Goal: Task Accomplishment & Management: Manage account settings

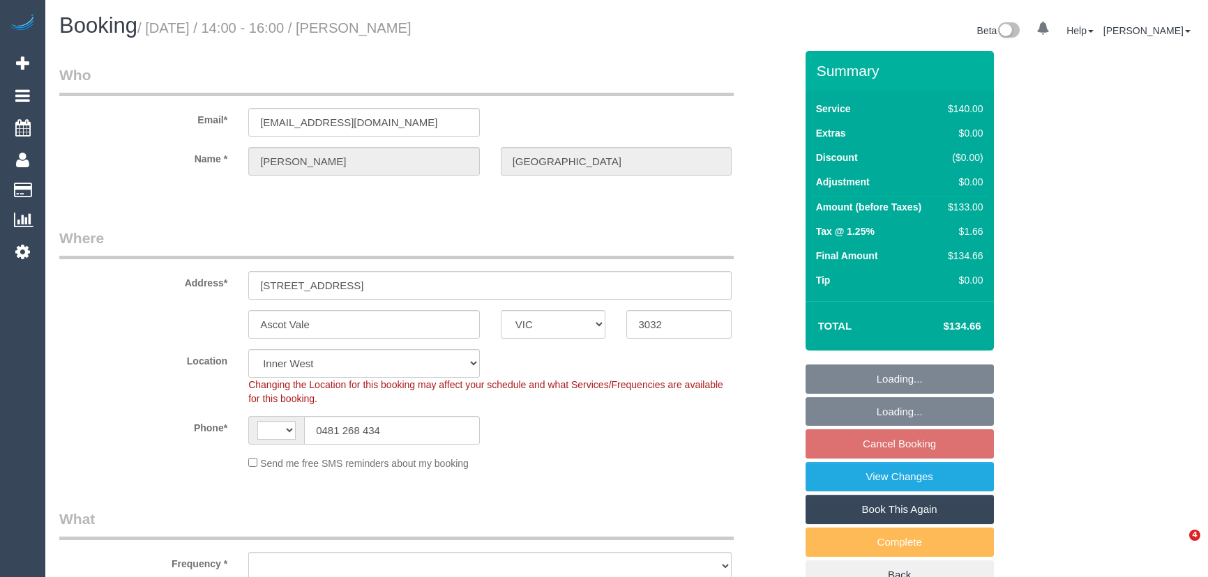
select select "VIC"
select select "string:AU"
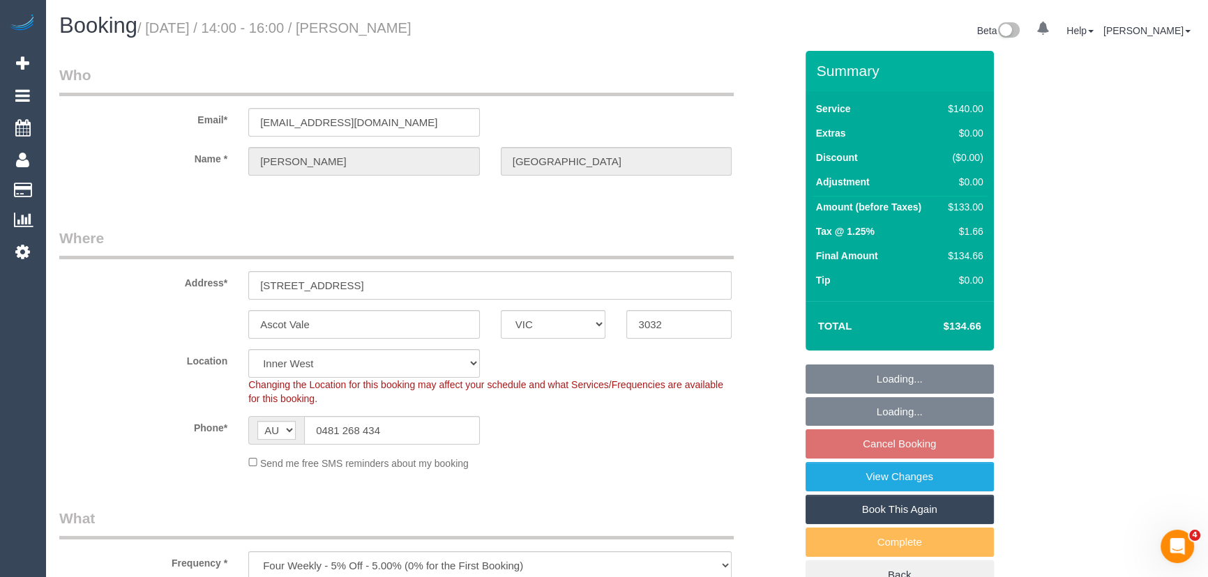
select select "object:1515"
select select "string:stripe-pm_1QtjzU2GScqysDRVO1OrVsMh"
select select "number:27"
select select "number:14"
select select "number:19"
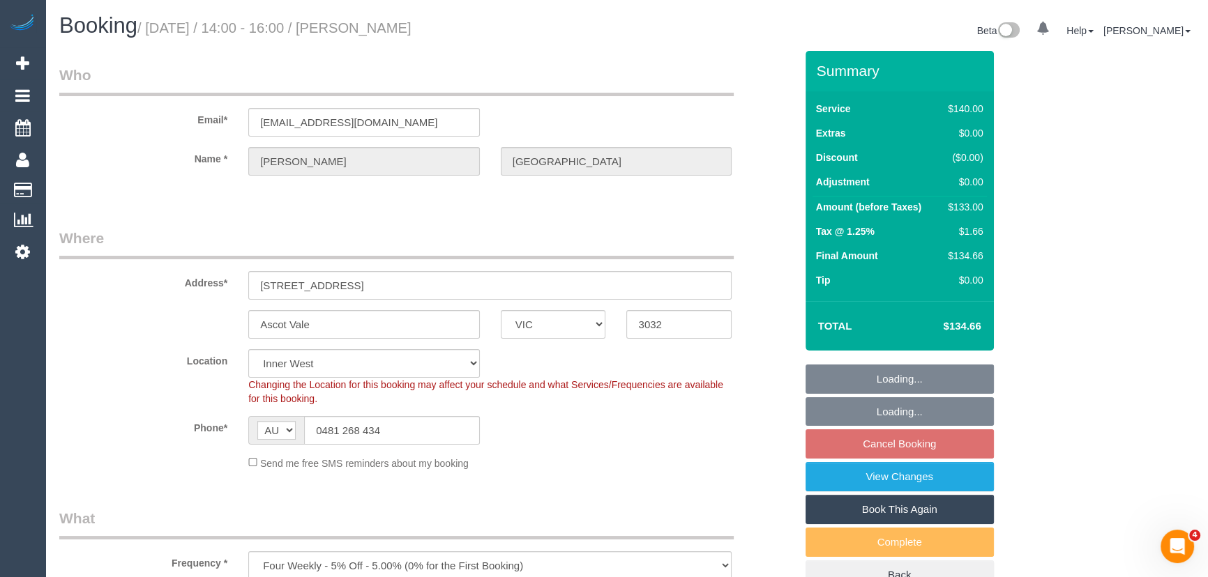
select select "number:25"
select select "number:33"
select select "number:13"
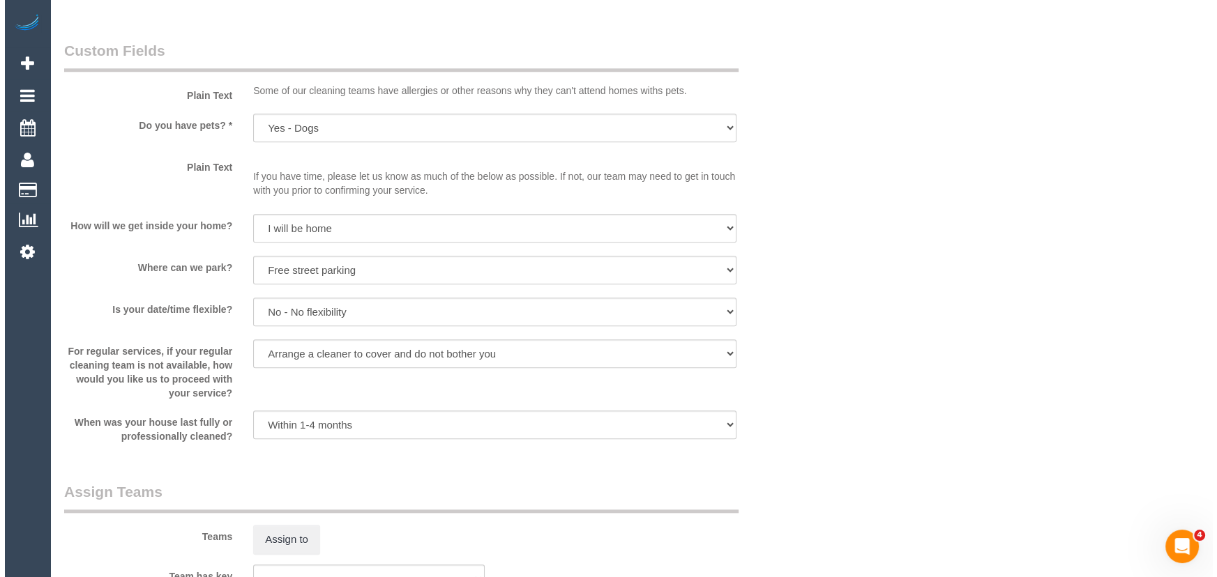
scroll to position [1775, 0]
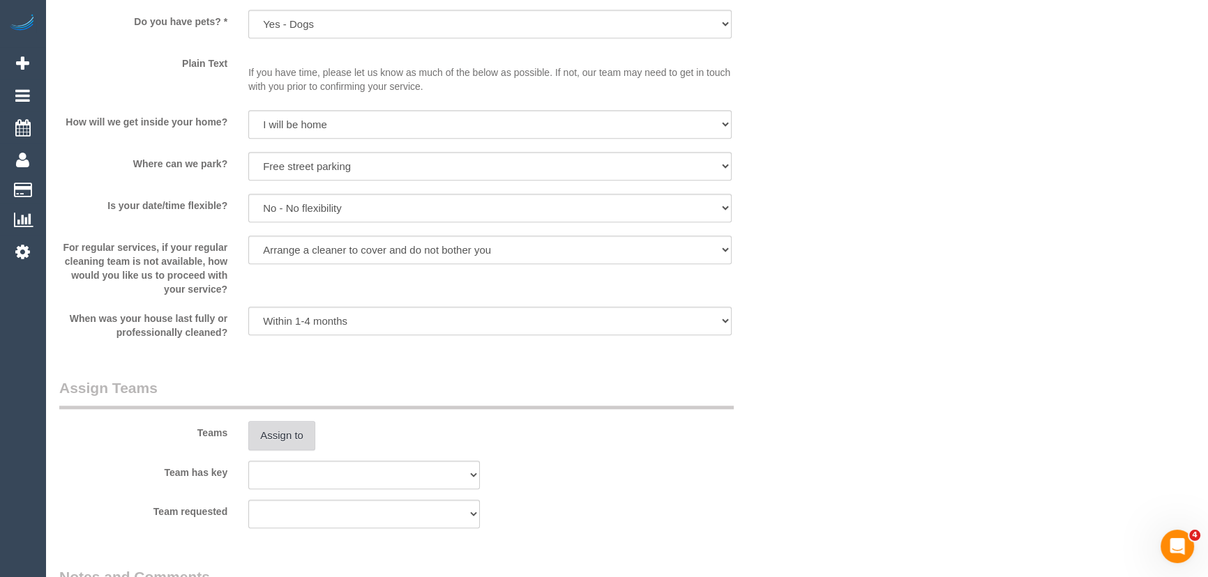
click at [284, 436] on button "Assign to" at bounding box center [281, 435] width 67 height 29
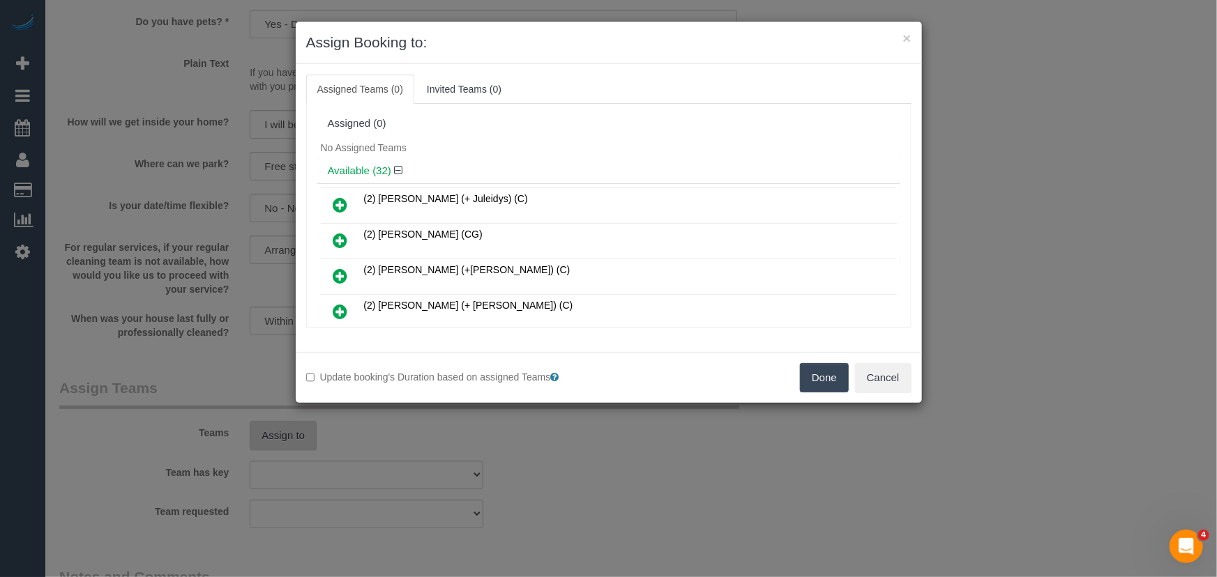
scroll to position [297, 0]
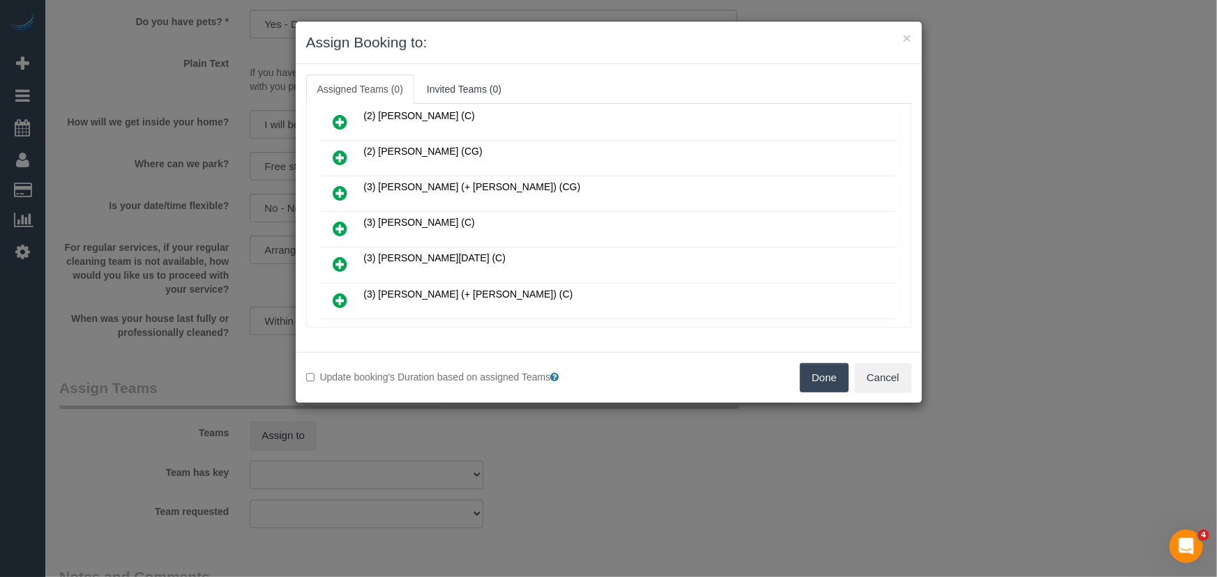
click at [338, 220] on icon at bounding box center [340, 228] width 15 height 17
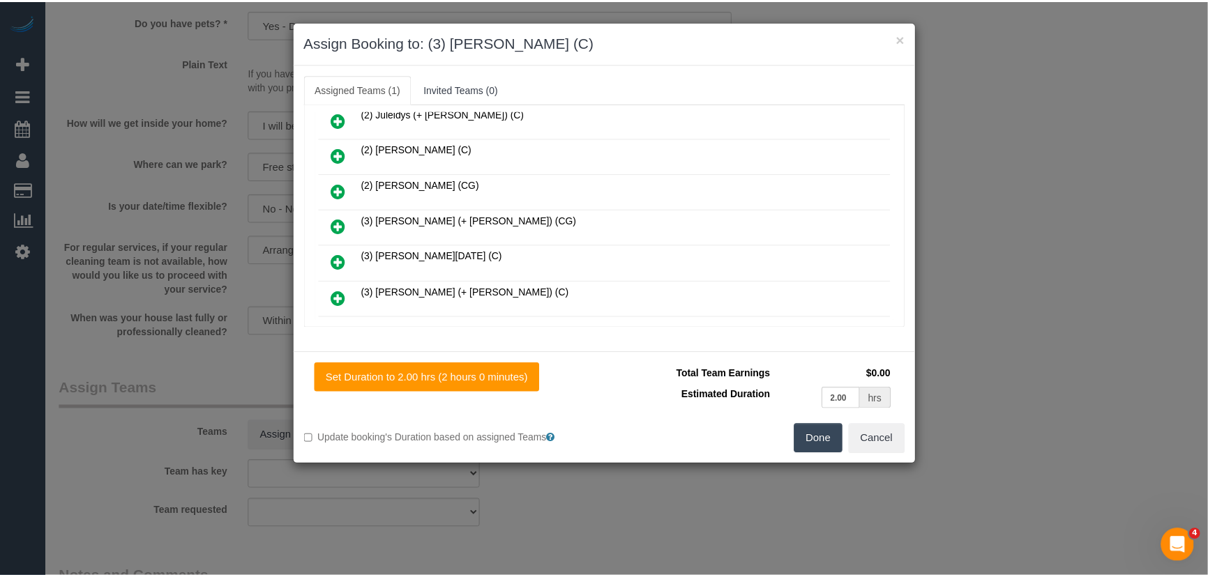
scroll to position [329, 0]
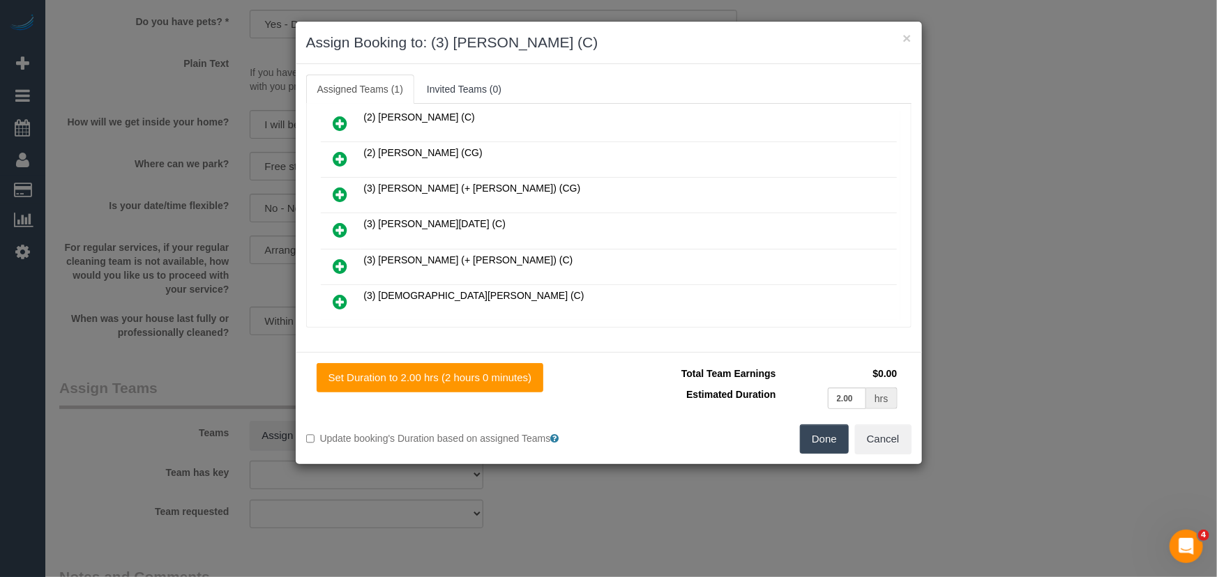
click at [809, 432] on button "Done" at bounding box center [824, 439] width 49 height 29
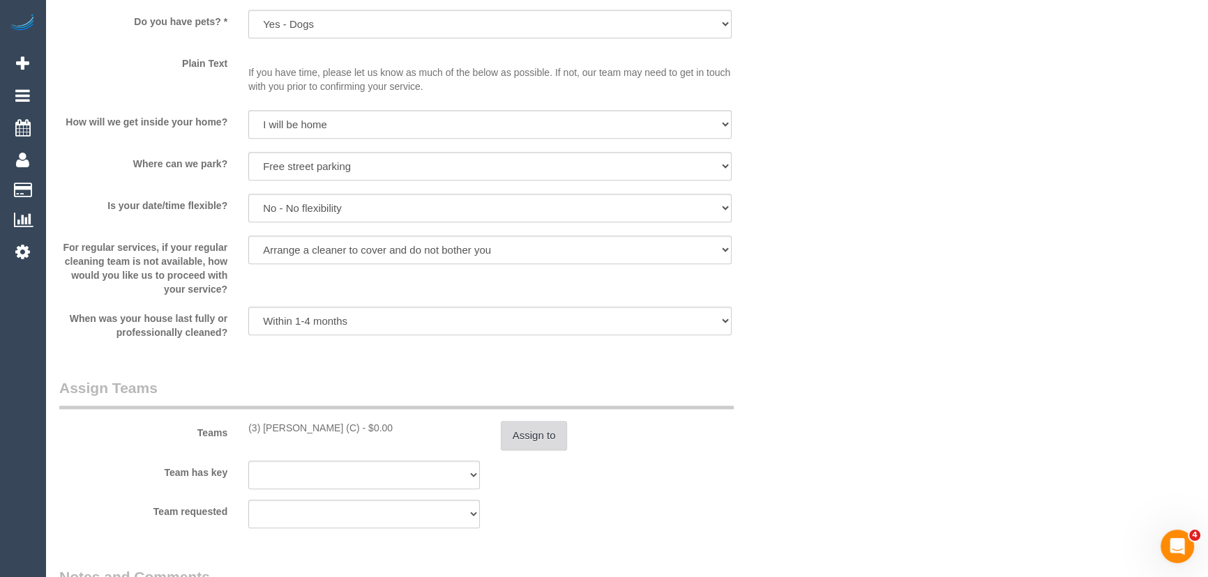
click at [541, 439] on button "Assign to" at bounding box center [534, 435] width 67 height 29
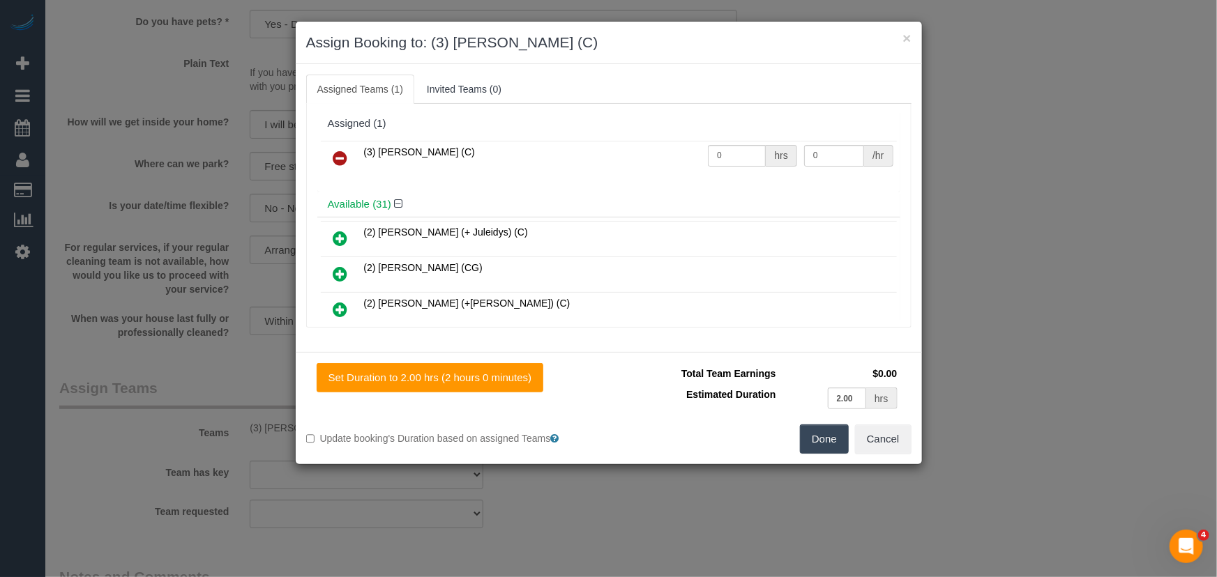
click at [738, 166] on td "0 hrs" at bounding box center [752, 159] width 96 height 36
click at [739, 165] on input "0" at bounding box center [737, 156] width 58 height 22
type input "2"
type input "35"
click at [839, 448] on button "Done" at bounding box center [824, 439] width 49 height 29
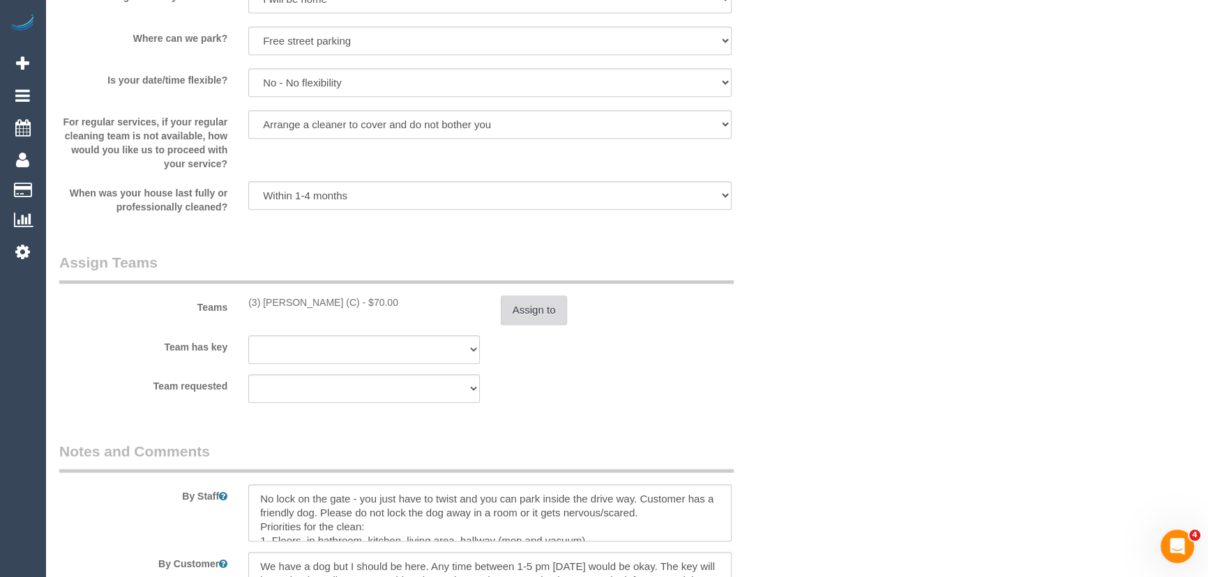
scroll to position [1901, 0]
click at [256, 495] on textarea at bounding box center [489, 511] width 483 height 57
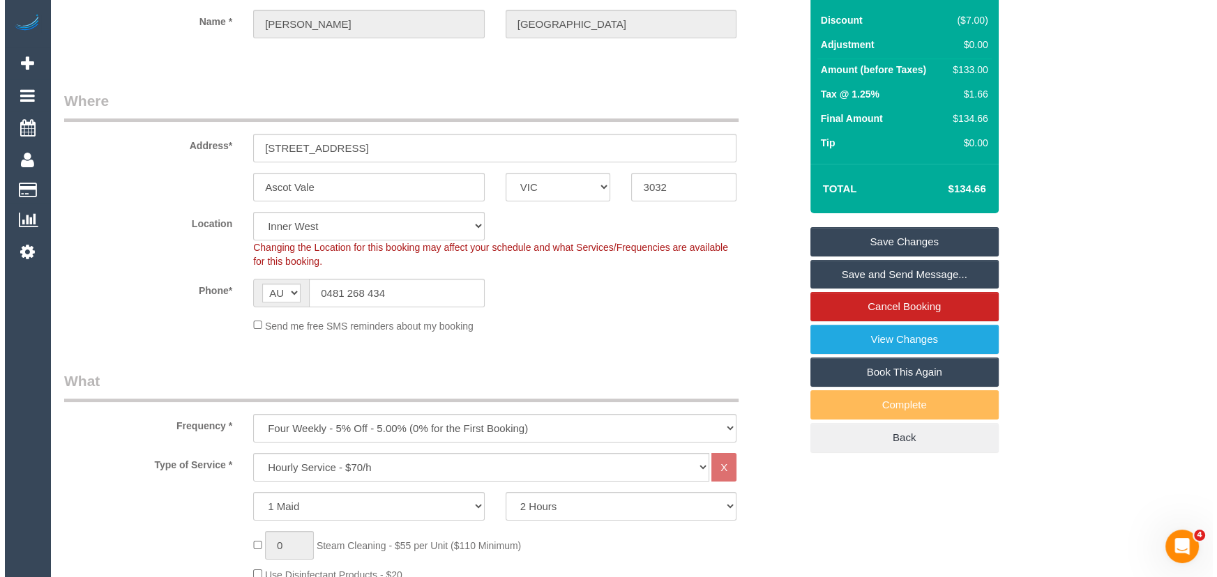
scroll to position [0, 0]
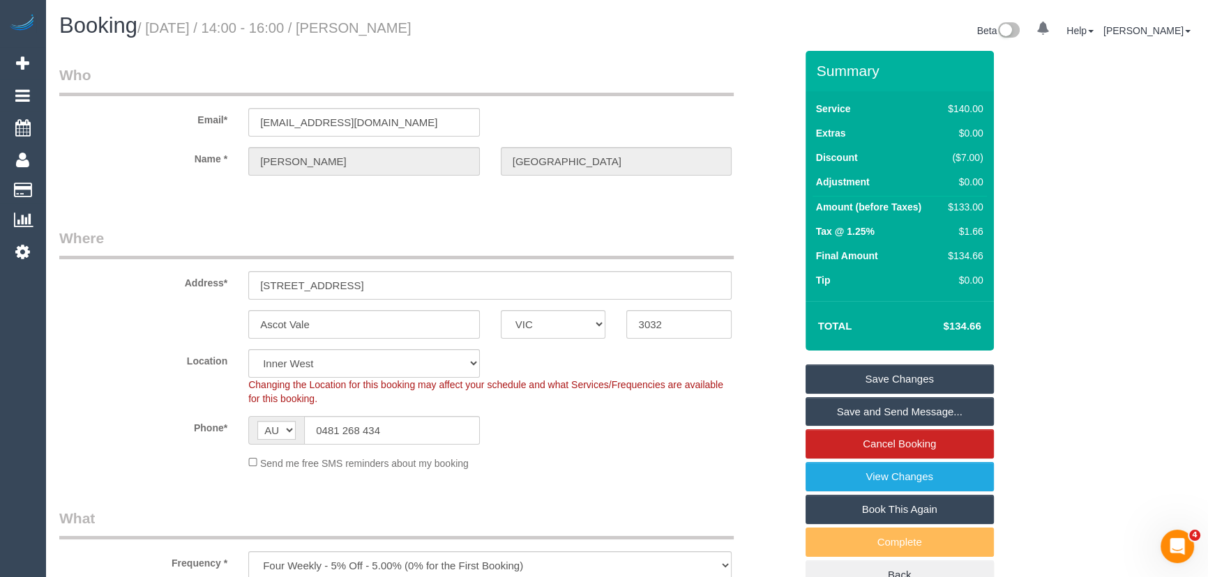
type textarea "*cover* No lock on the gate - you just have to twist and you can park inside th…"
click at [403, 24] on small "/ September 26, 2025 / 14:00 - 16:00 / Charlie Stanford" at bounding box center [274, 27] width 274 height 15
copy small "Charlie Stanford"
click at [888, 409] on link "Save and Send Message..." at bounding box center [899, 411] width 188 height 29
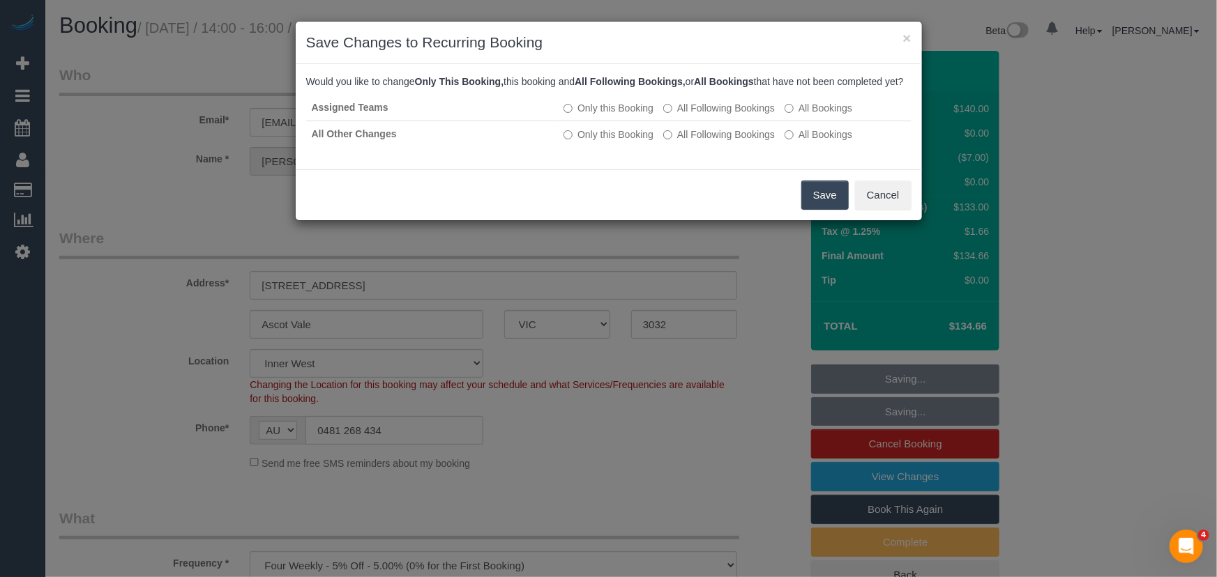
drag, startPoint x: 823, startPoint y: 211, endPoint x: 889, endPoint y: 203, distance: 66.0
click at [823, 210] on button "Save" at bounding box center [824, 195] width 47 height 29
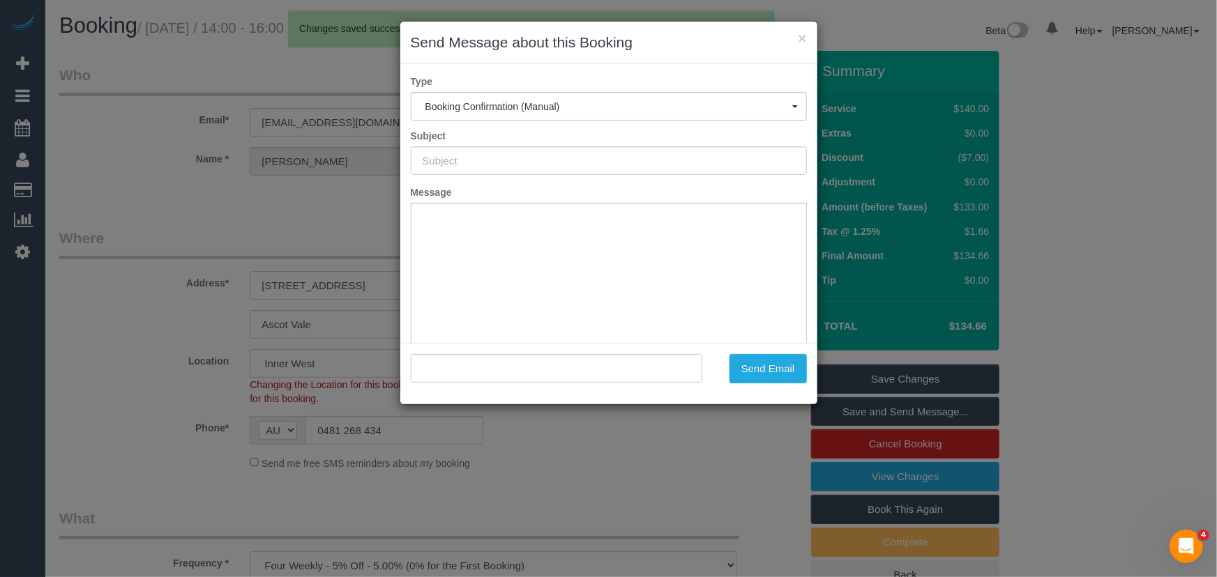
type input "Booking Confirmed"
type input ""Charlie Stanford" <stanford1690@gmail.com>"
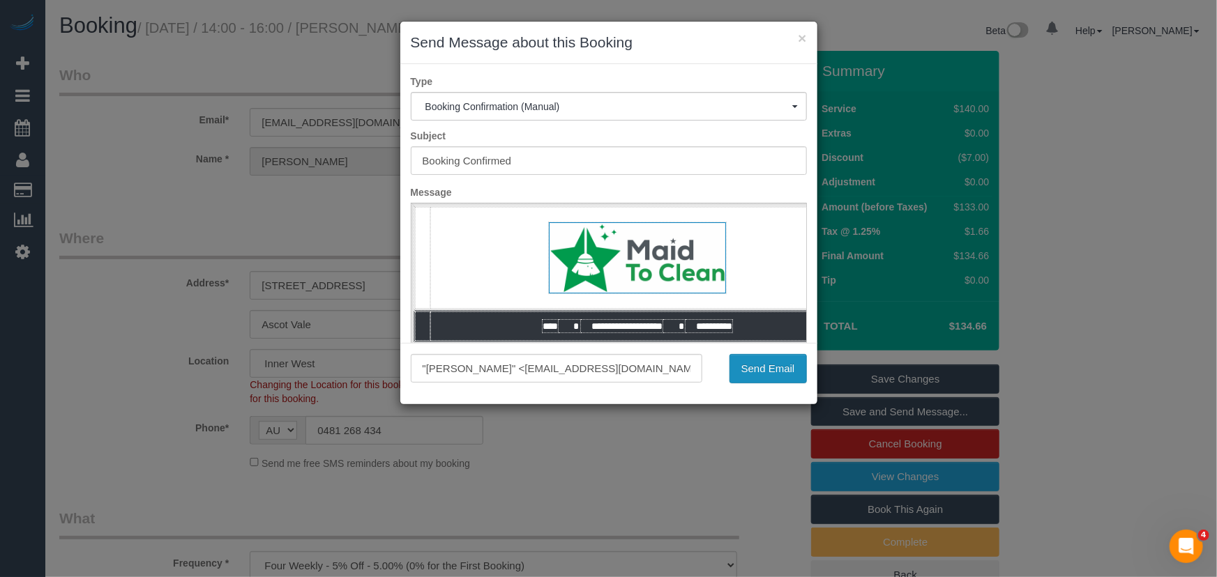
drag, startPoint x: 754, startPoint y: 377, endPoint x: 722, endPoint y: 388, distance: 33.3
click at [754, 377] on button "Send Email" at bounding box center [767, 368] width 77 height 29
click at [754, 377] on div "Send Email" at bounding box center [765, 368] width 105 height 29
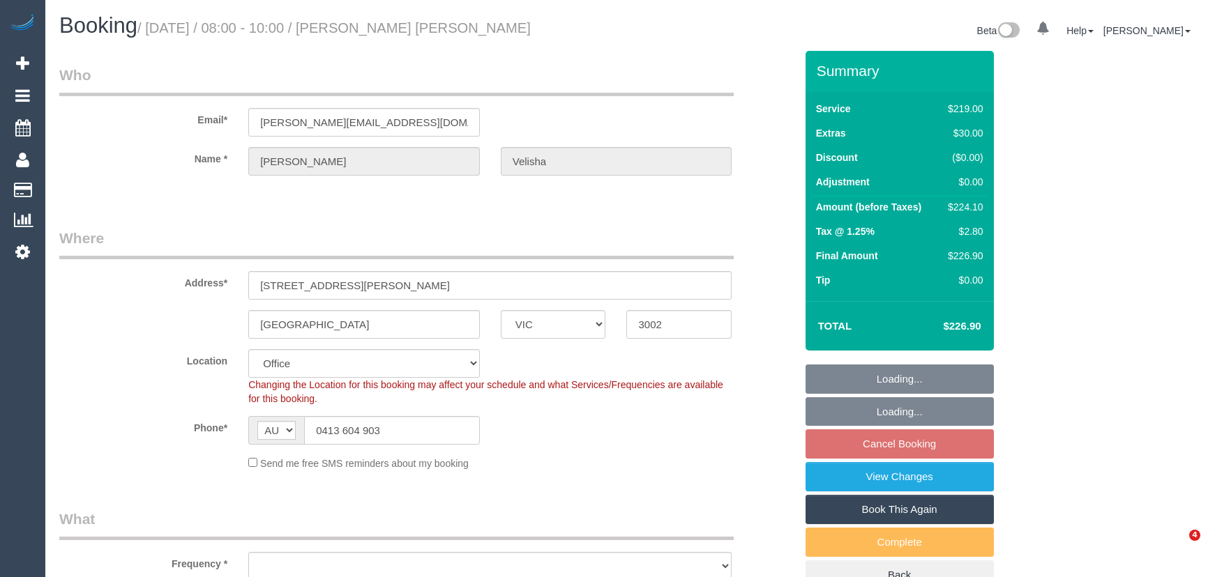
select select "VIC"
select select "string:stripe-pm_1Qcc5X2GScqysDRVJ1eBLbZS"
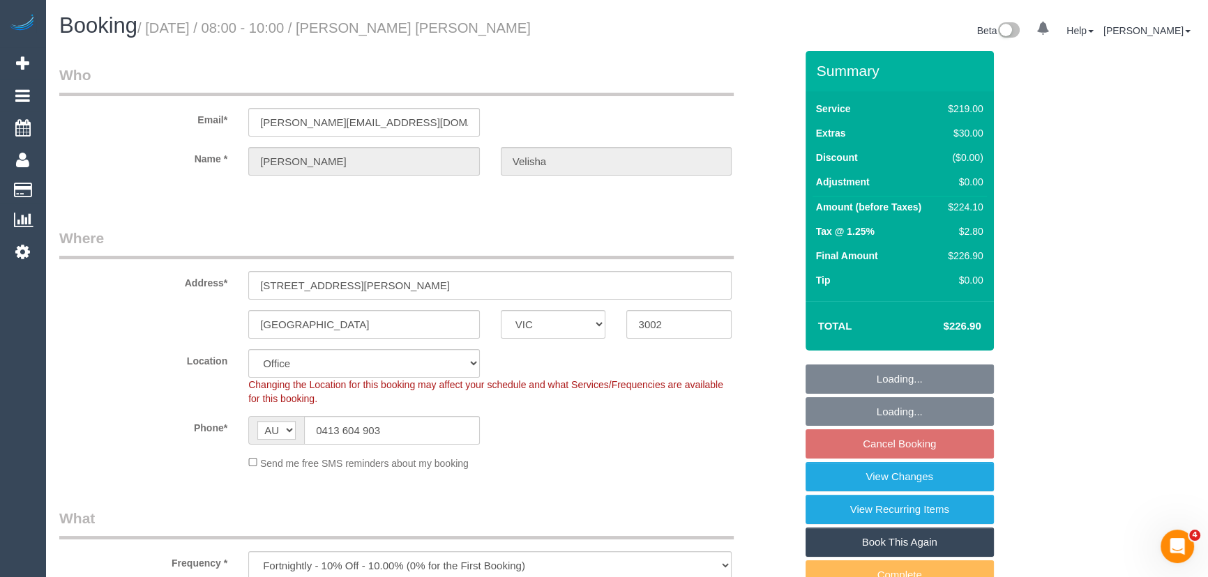
select select "object:652"
select select "number:29"
select select "number:15"
select select "number:21"
select select "number:24"
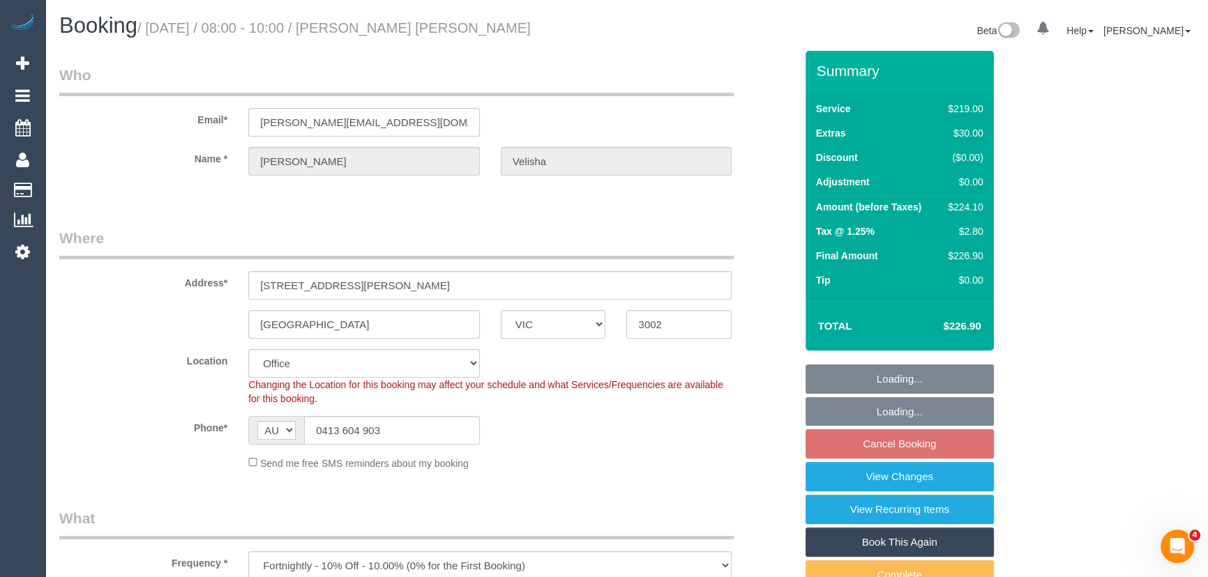
select select "number:33"
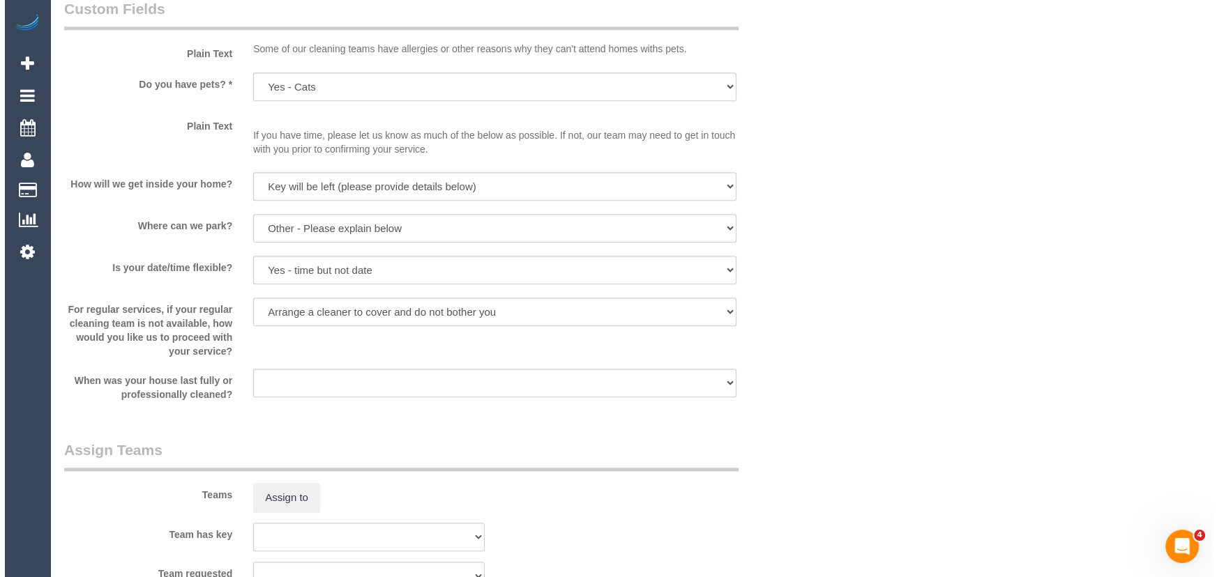
scroll to position [1901, 0]
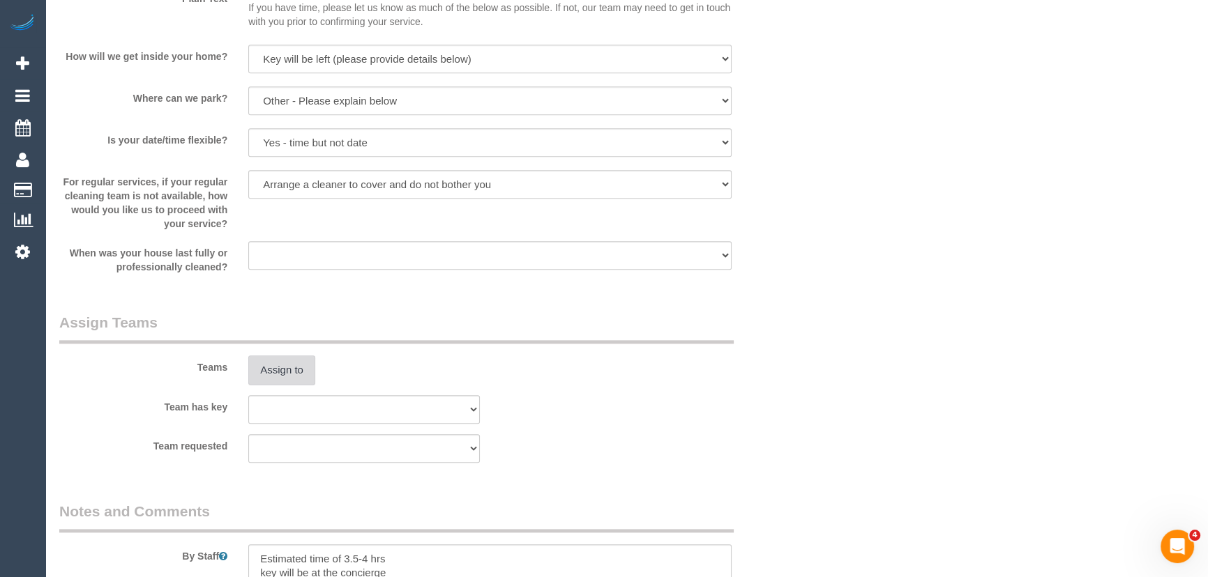
click at [291, 366] on button "Assign to" at bounding box center [281, 370] width 67 height 29
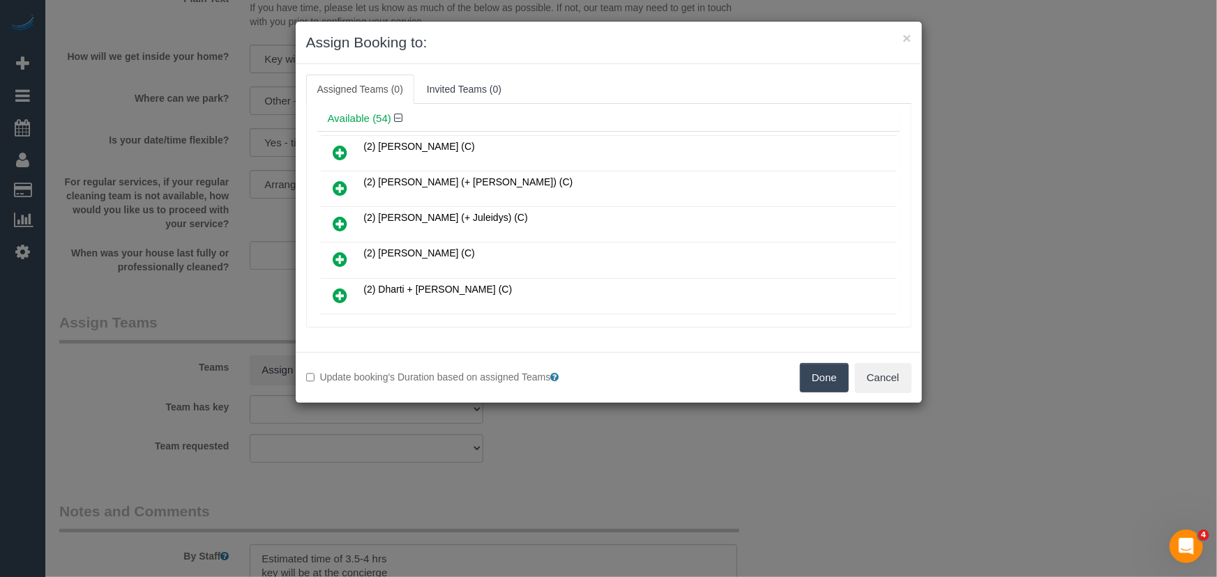
scroll to position [576, 0]
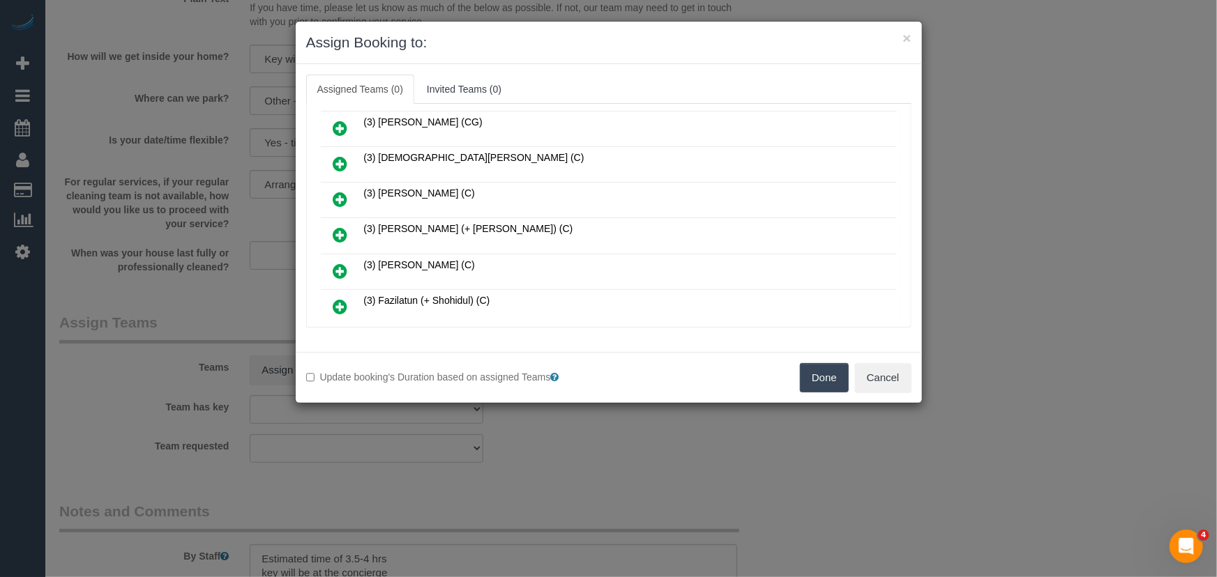
click at [335, 227] on icon at bounding box center [340, 235] width 15 height 17
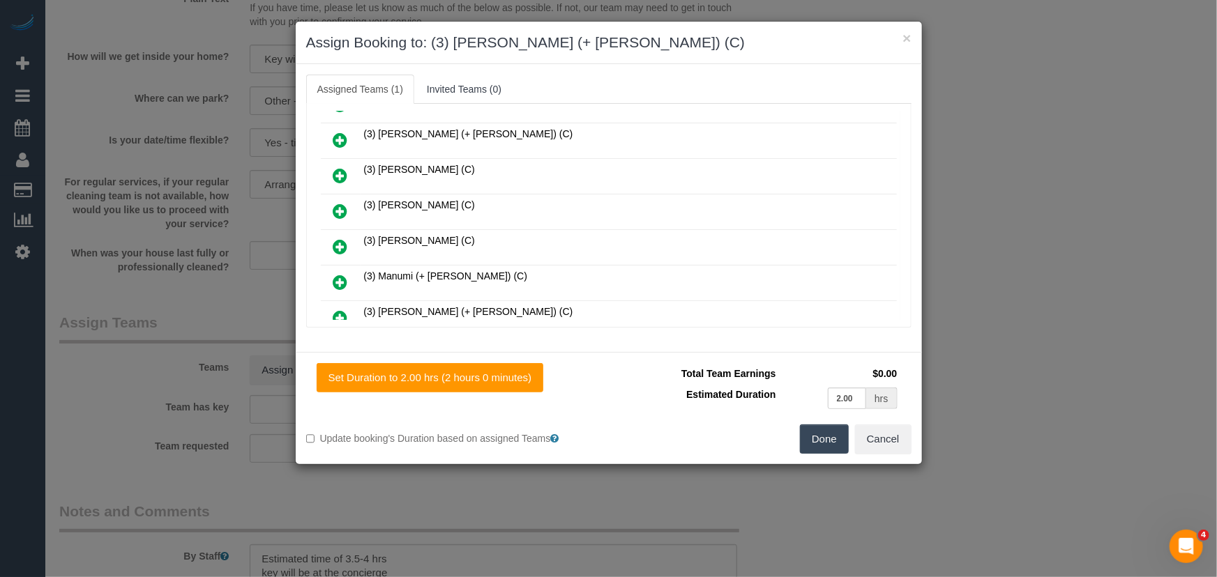
scroll to position [1053, 0]
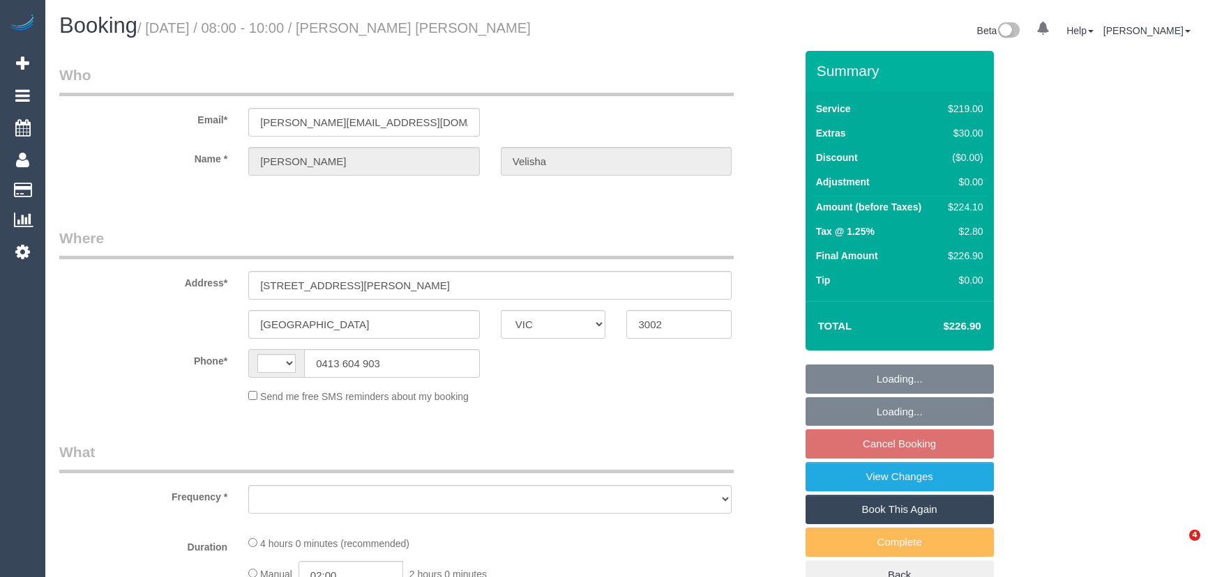
select select "VIC"
select select "string:AU"
select select "object:543"
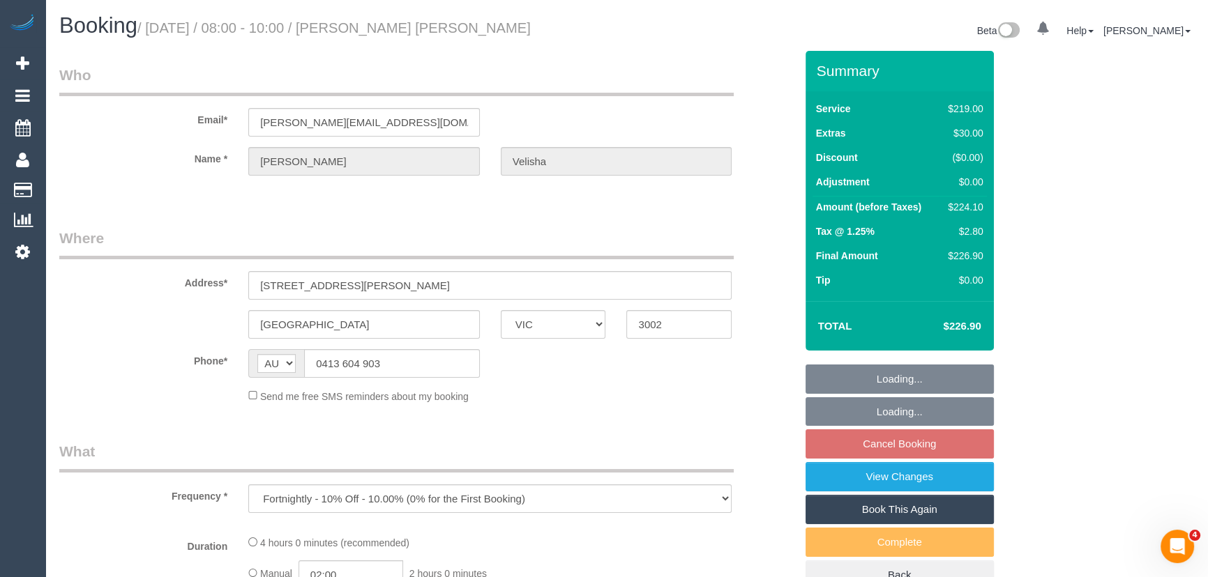
select select "string:stripe-pm_1Qcc5X2GScqysDRVJ1eBLbZS"
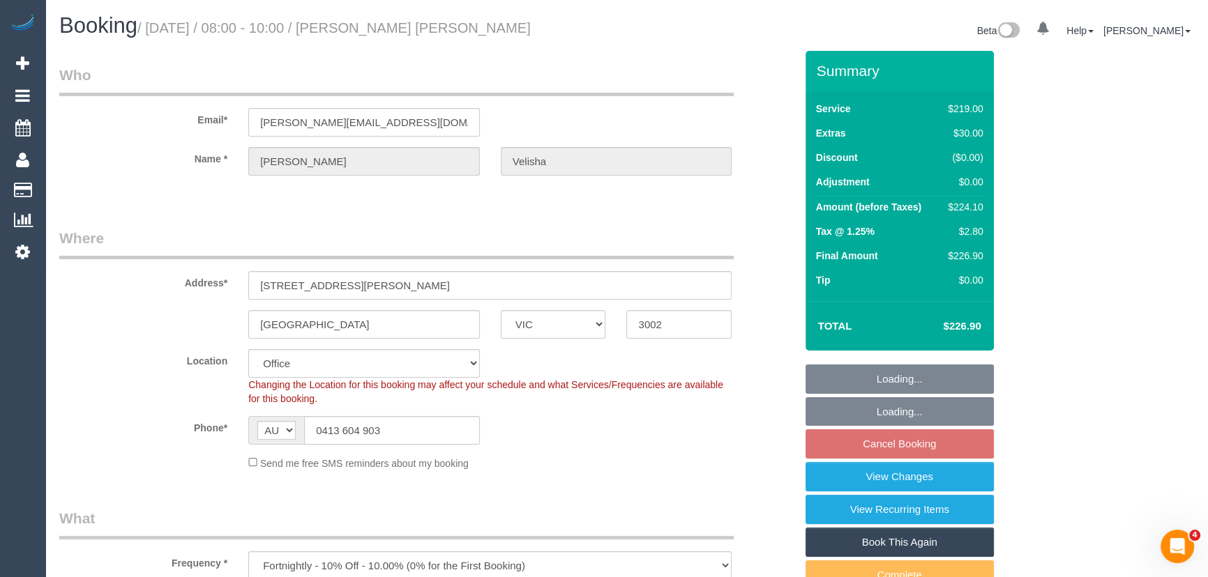
select select "number:29"
select select "number:15"
select select "number:21"
select select "number:24"
select select "number:33"
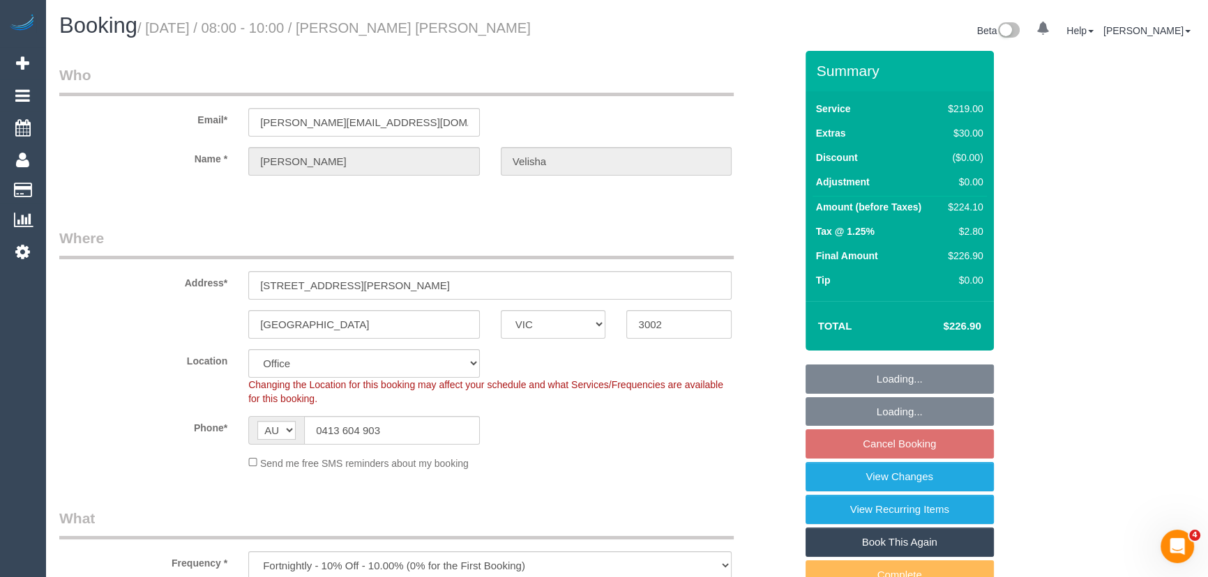
select select "object:2114"
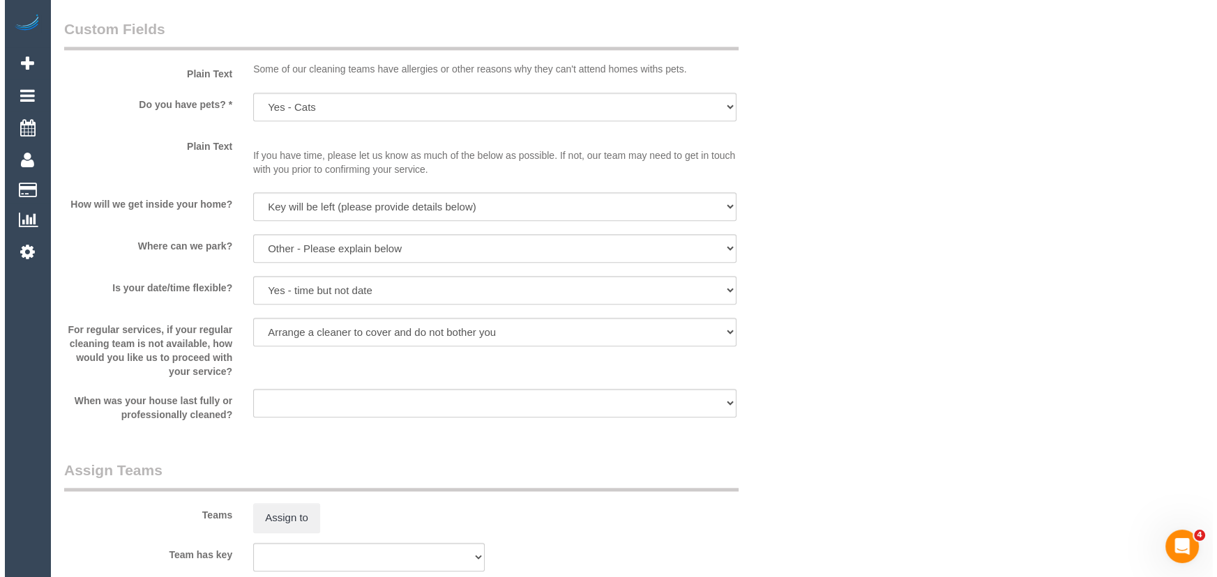
scroll to position [1838, 0]
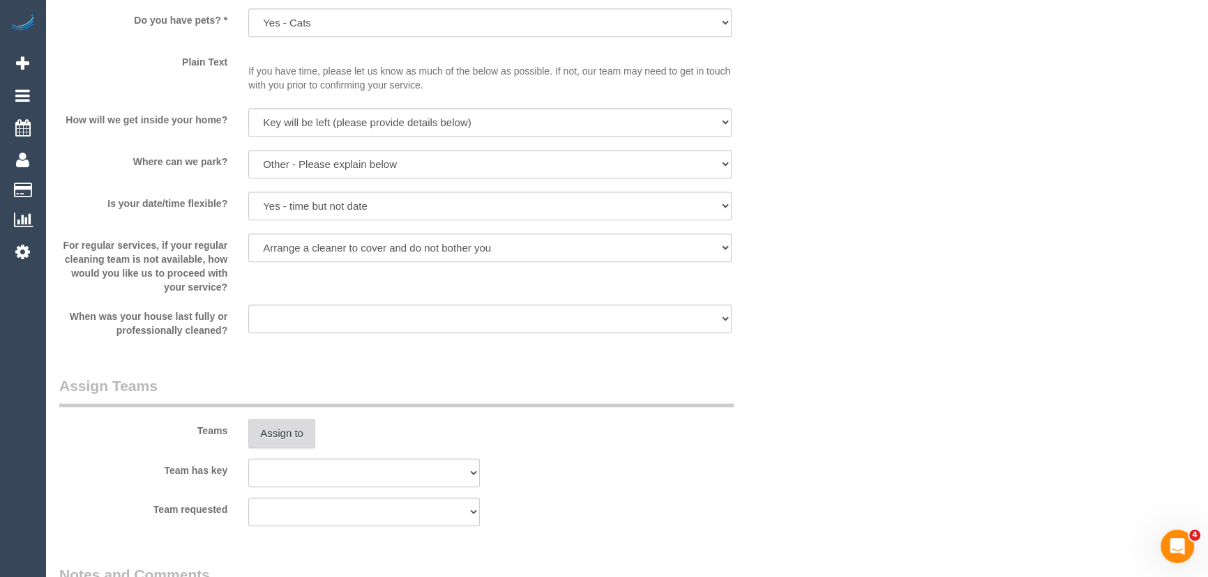
click at [281, 436] on button "Assign to" at bounding box center [281, 433] width 67 height 29
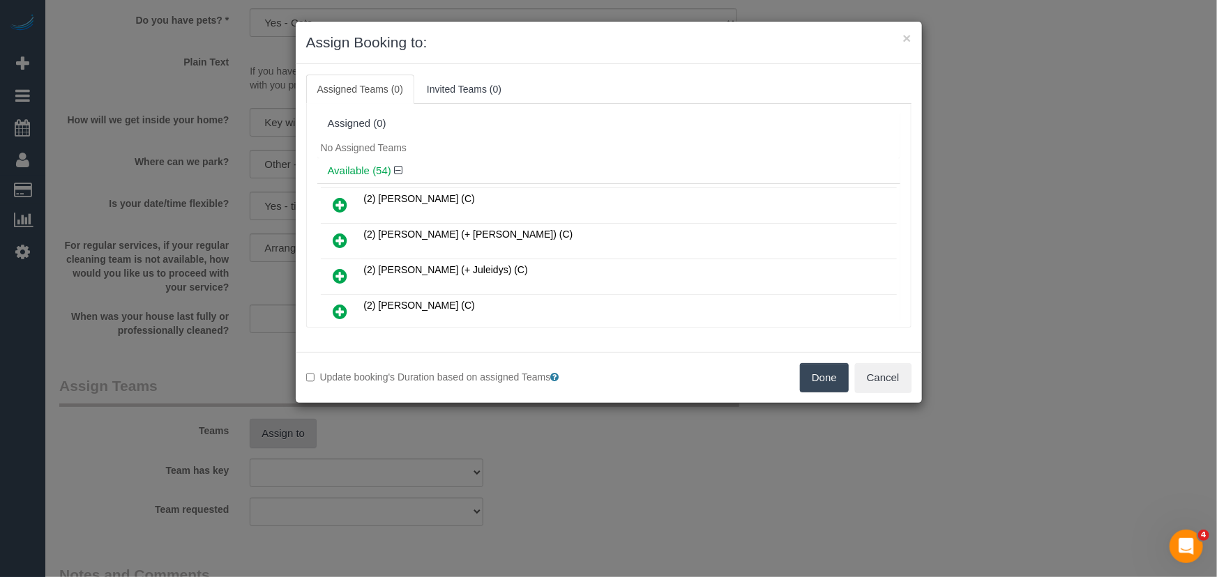
scroll to position [681, 0]
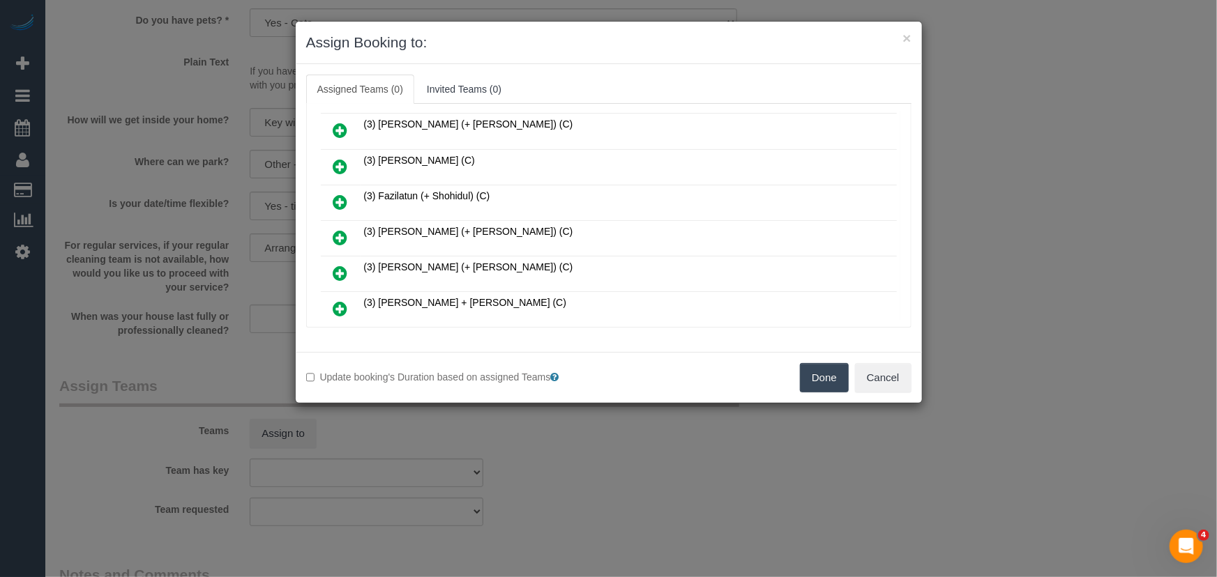
click at [337, 229] on icon at bounding box center [340, 237] width 15 height 17
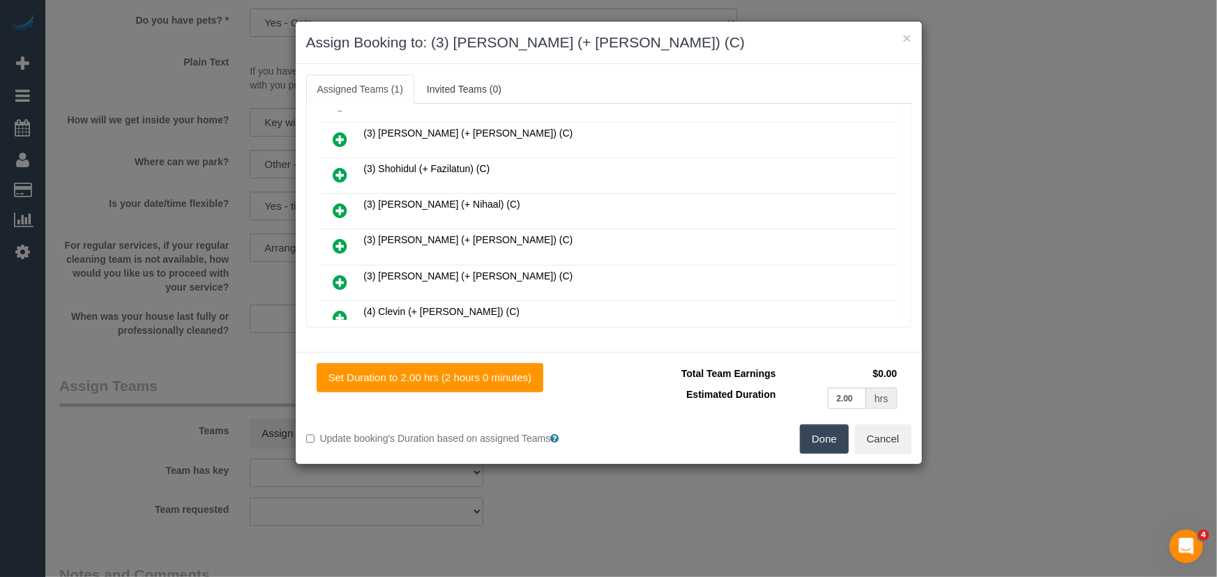
click at [340, 274] on icon at bounding box center [340, 282] width 15 height 17
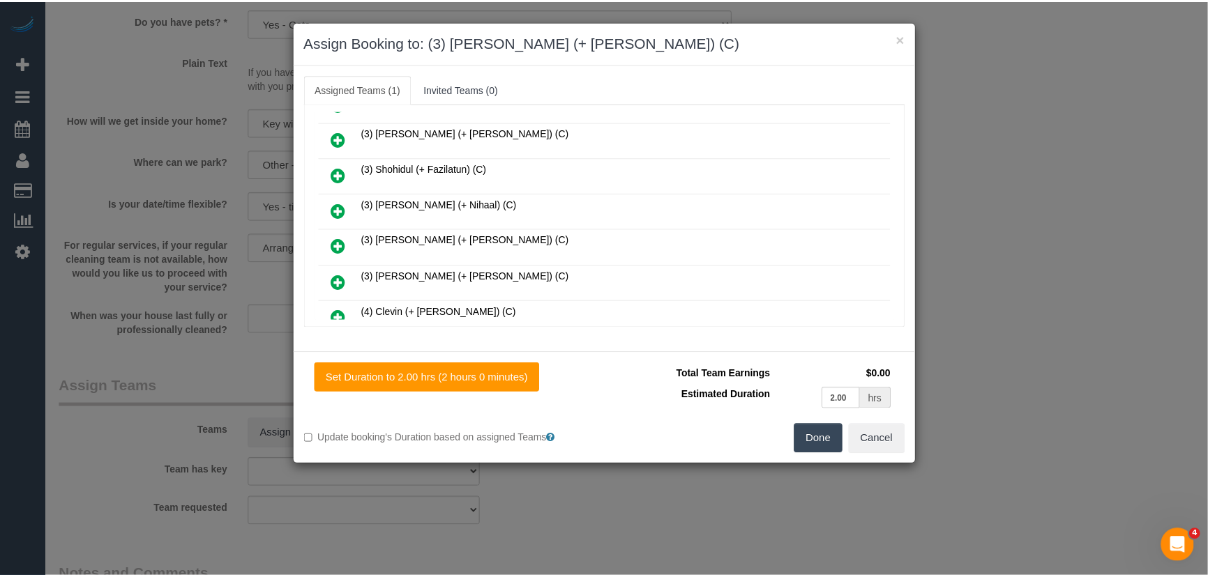
scroll to position [1382, 0]
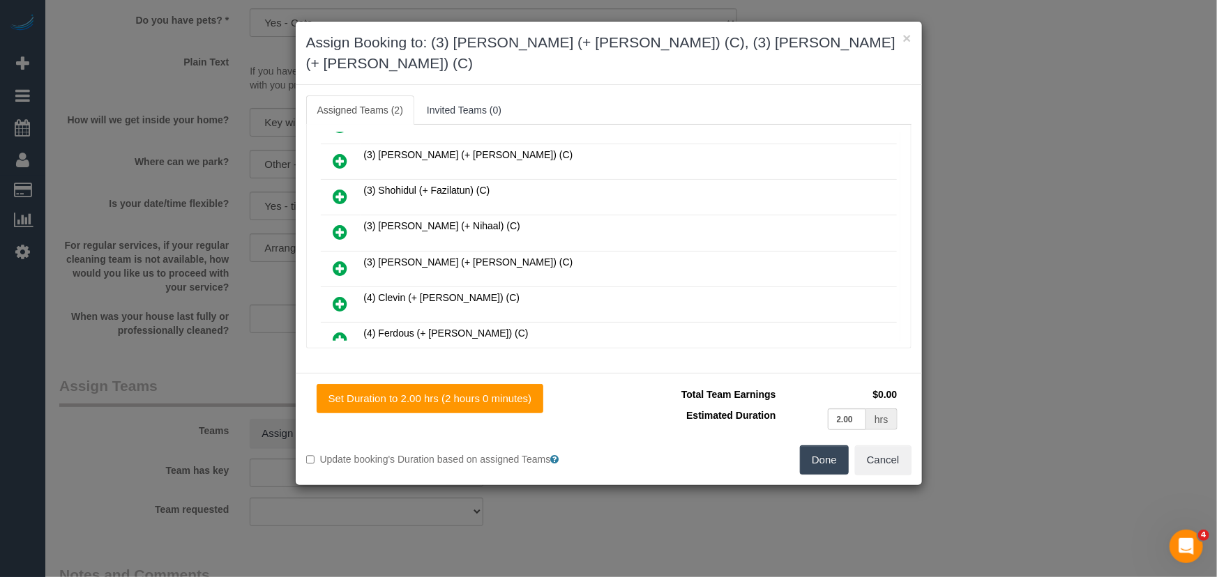
click at [807, 446] on button "Done" at bounding box center [824, 460] width 49 height 29
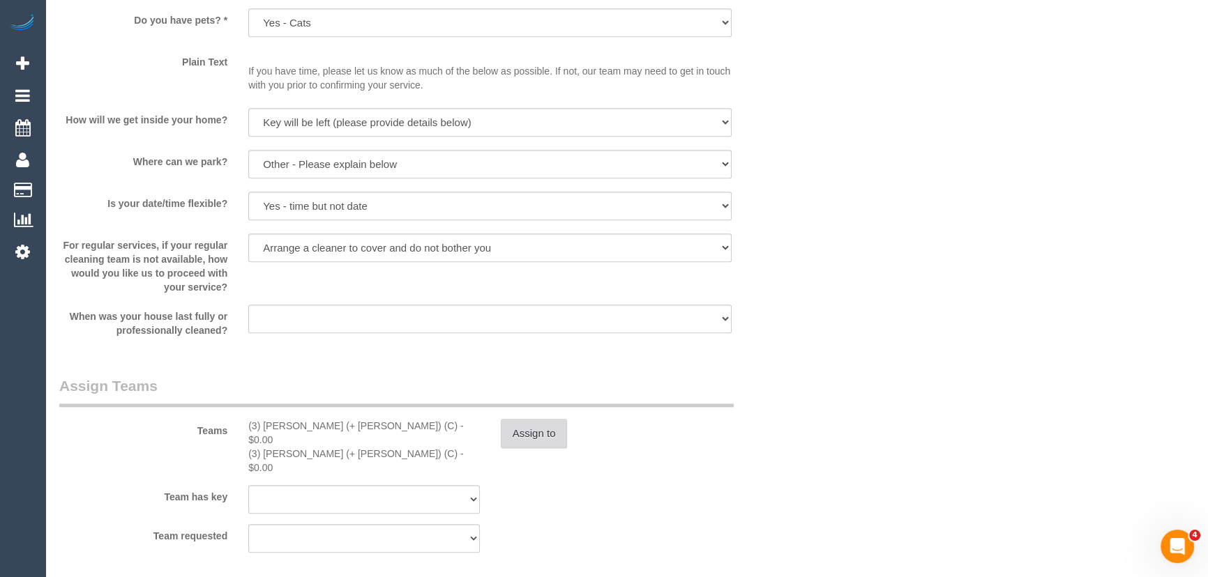
click at [536, 434] on button "Assign to" at bounding box center [534, 433] width 67 height 29
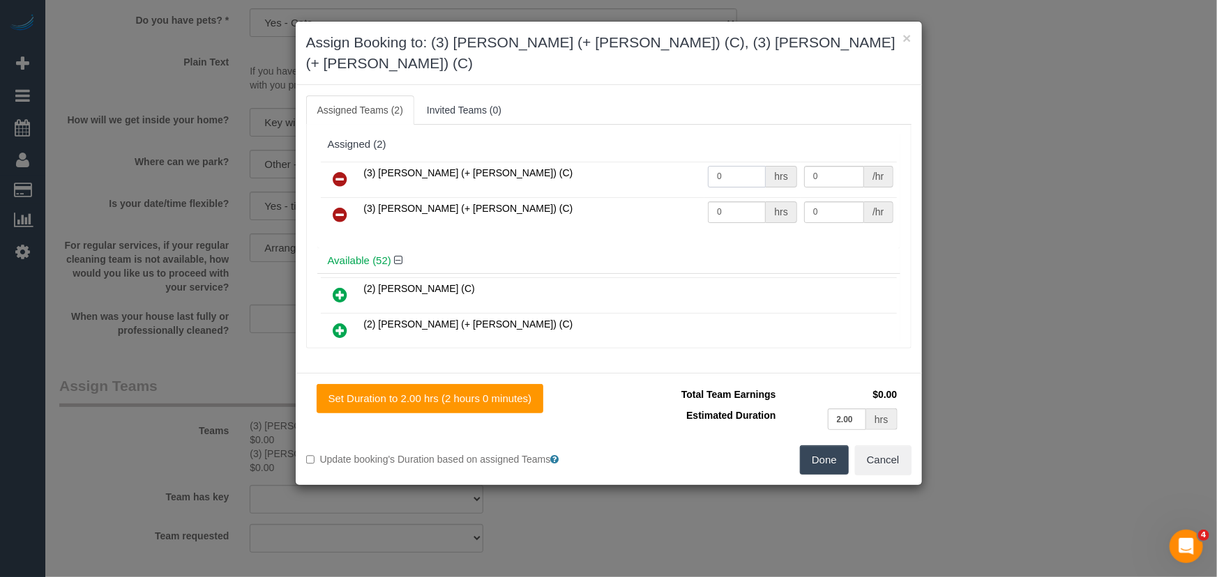
click at [744, 166] on input "0" at bounding box center [737, 177] width 58 height 22
type input "1"
click at [747, 202] on input "0" at bounding box center [737, 213] width 58 height 22
type input "72.5"
click at [747, 202] on input "0" at bounding box center [737, 213] width 58 height 22
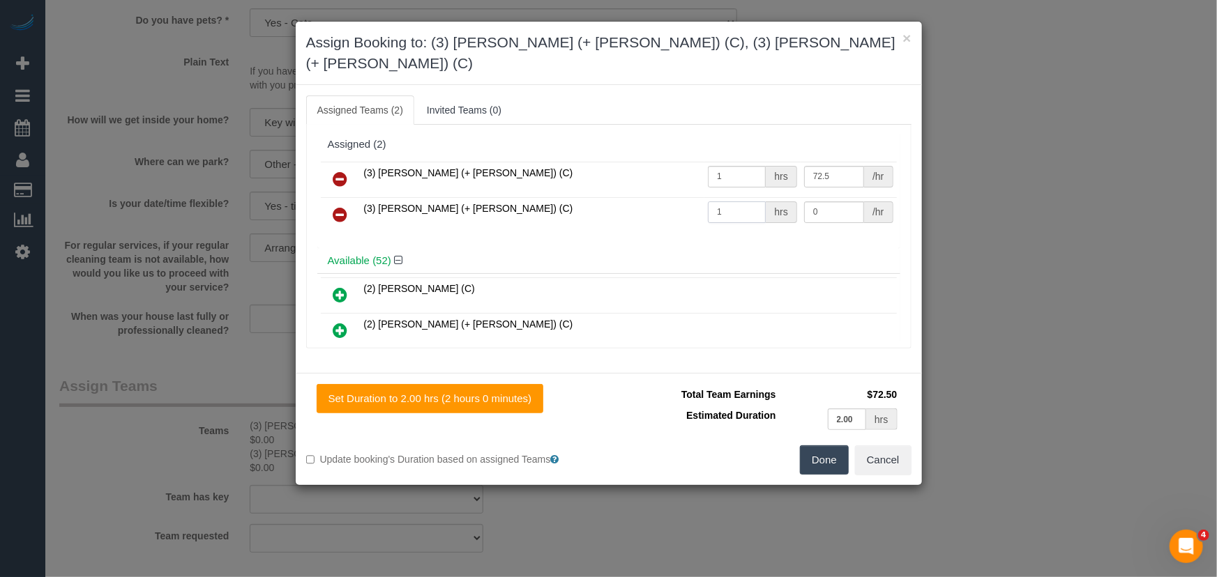
type input "1"
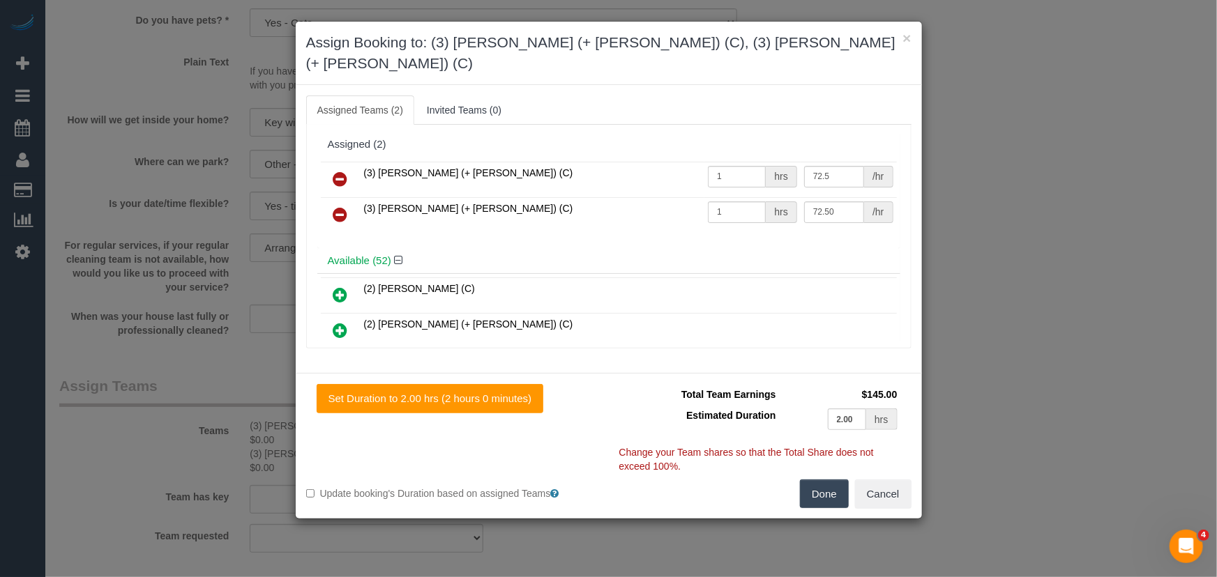
type input "72.5"
click at [839, 480] on button "Done" at bounding box center [824, 494] width 49 height 29
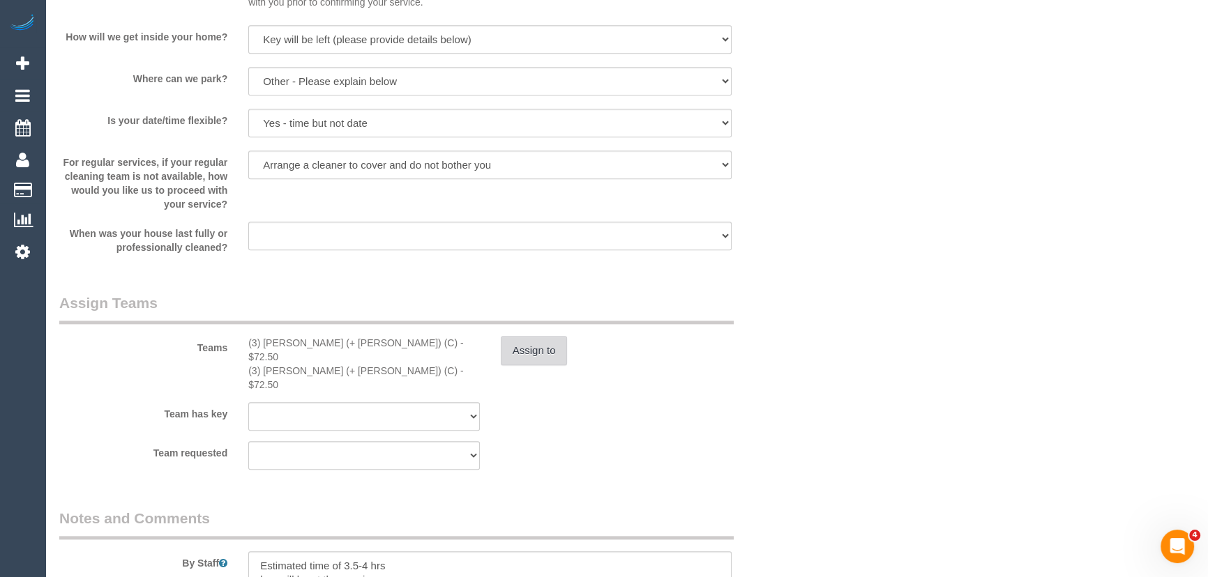
scroll to position [2028, 0]
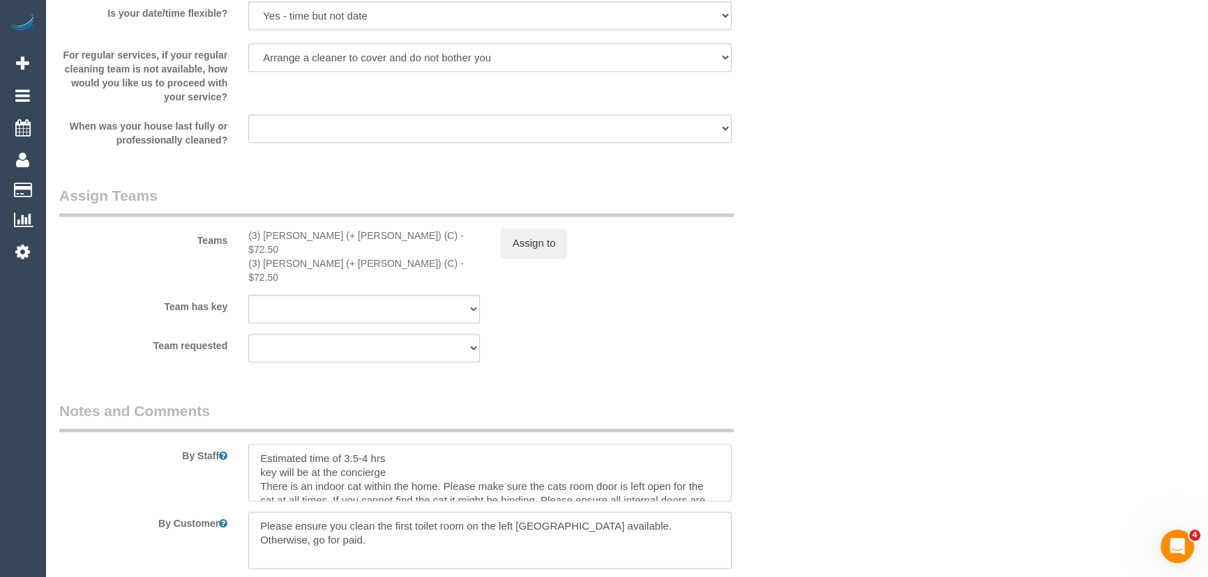
click at [254, 444] on textarea at bounding box center [489, 472] width 483 height 57
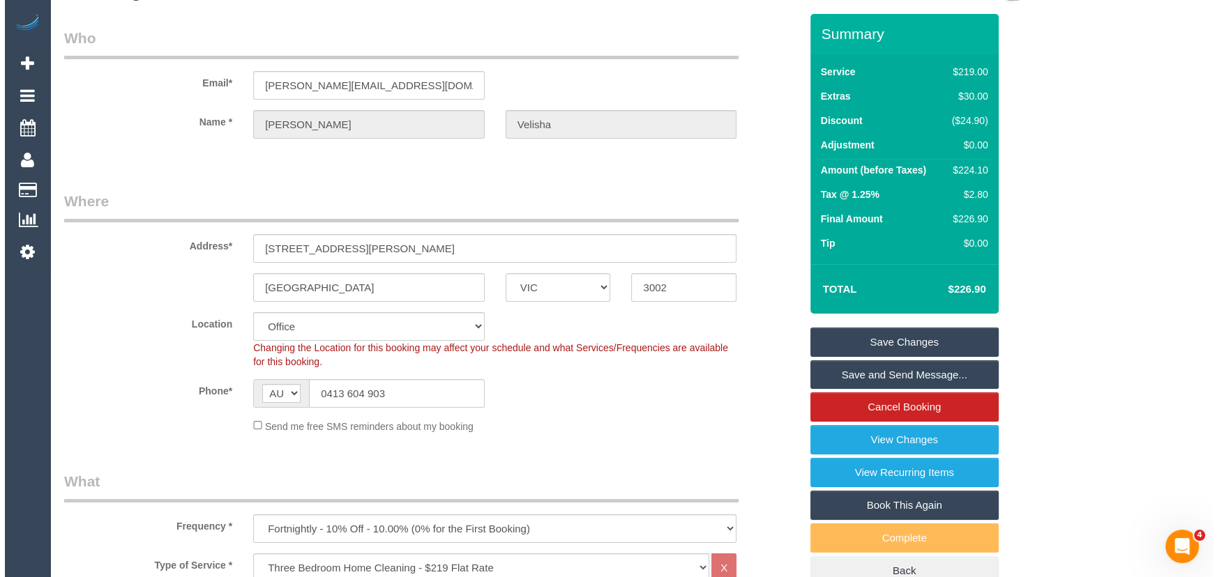
scroll to position [0, 0]
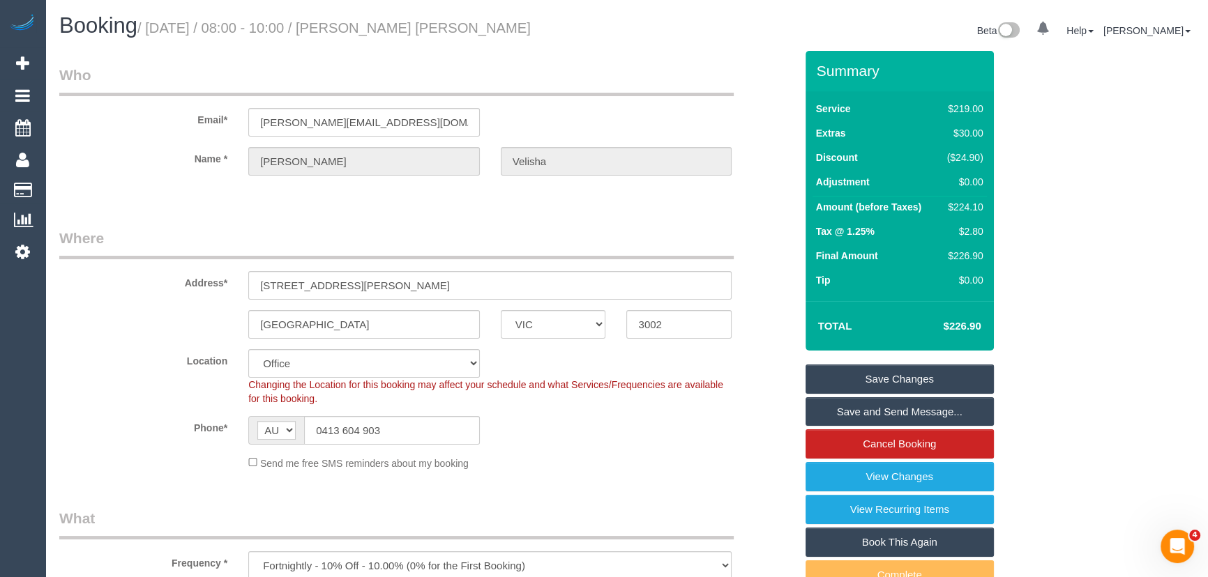
type textarea "*cover* Estimated time of 3.5-4 hrs key will be at the concierge There is an in…"
click at [409, 27] on small "/ September 26, 2025 / 08:00 - 10:00 / Catherine Velisha" at bounding box center [333, 27] width 393 height 15
copy small "Catherine Velisha"
click at [872, 412] on link "Save and Send Message..." at bounding box center [899, 411] width 188 height 29
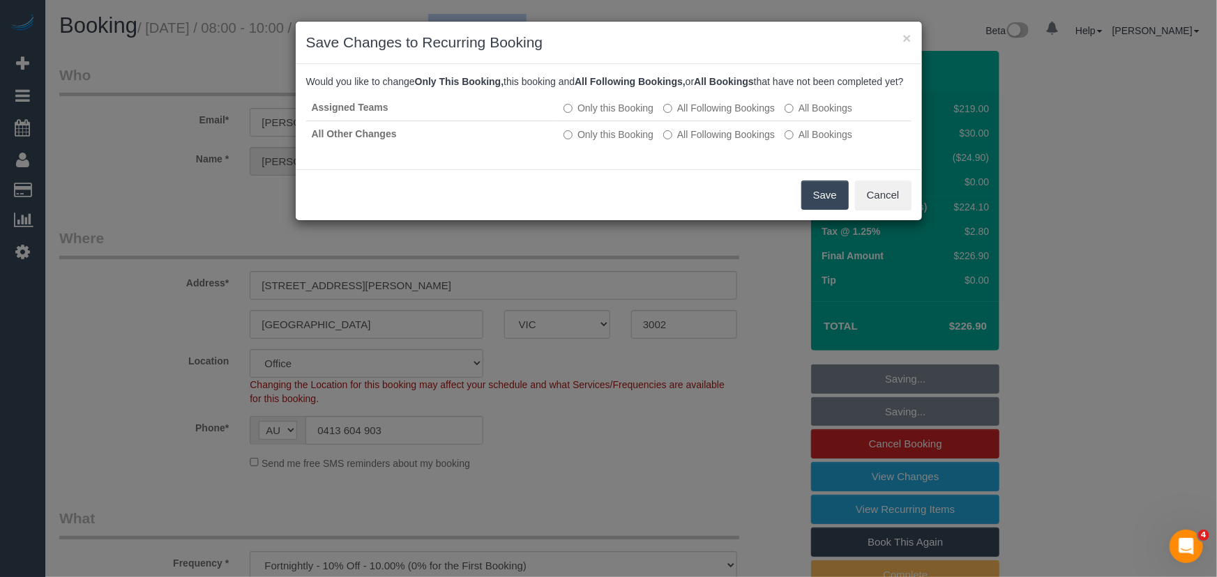
click at [826, 208] on button "Save" at bounding box center [824, 195] width 47 height 29
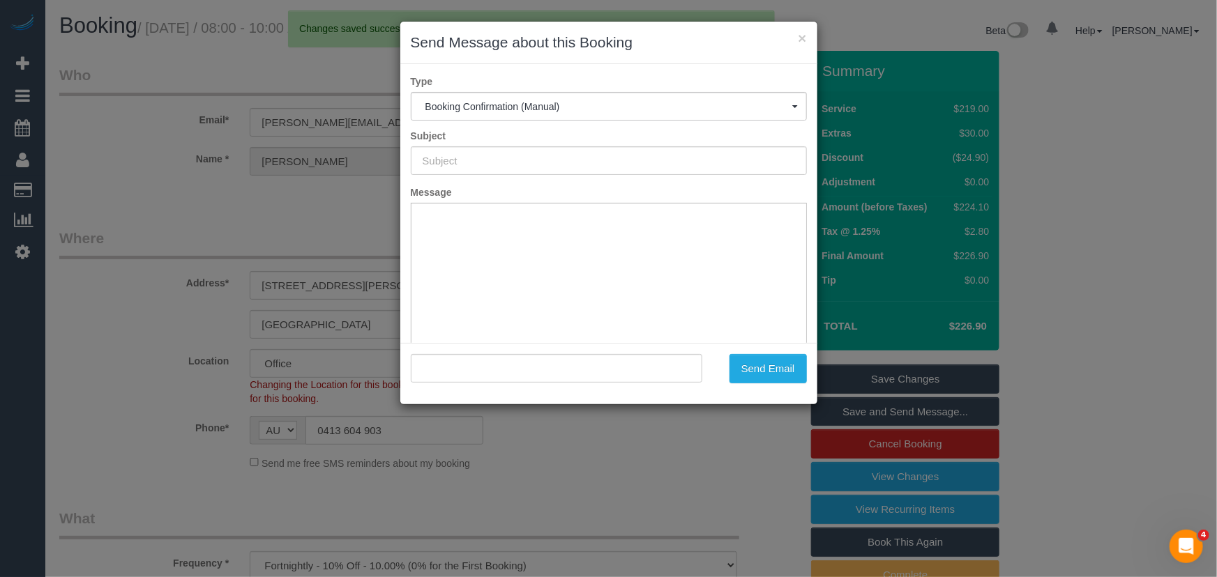
type input "Booking Confirmed"
type input ""Catherine Velisha" <catherine@velishafarms.com>"
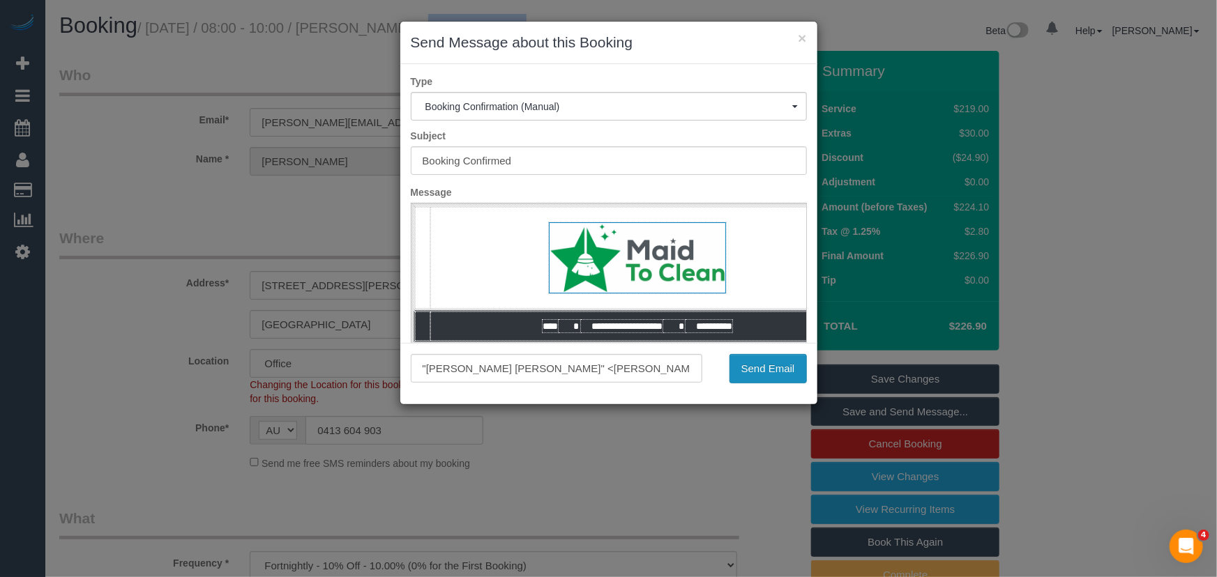
click at [780, 365] on button "Send Email" at bounding box center [767, 368] width 77 height 29
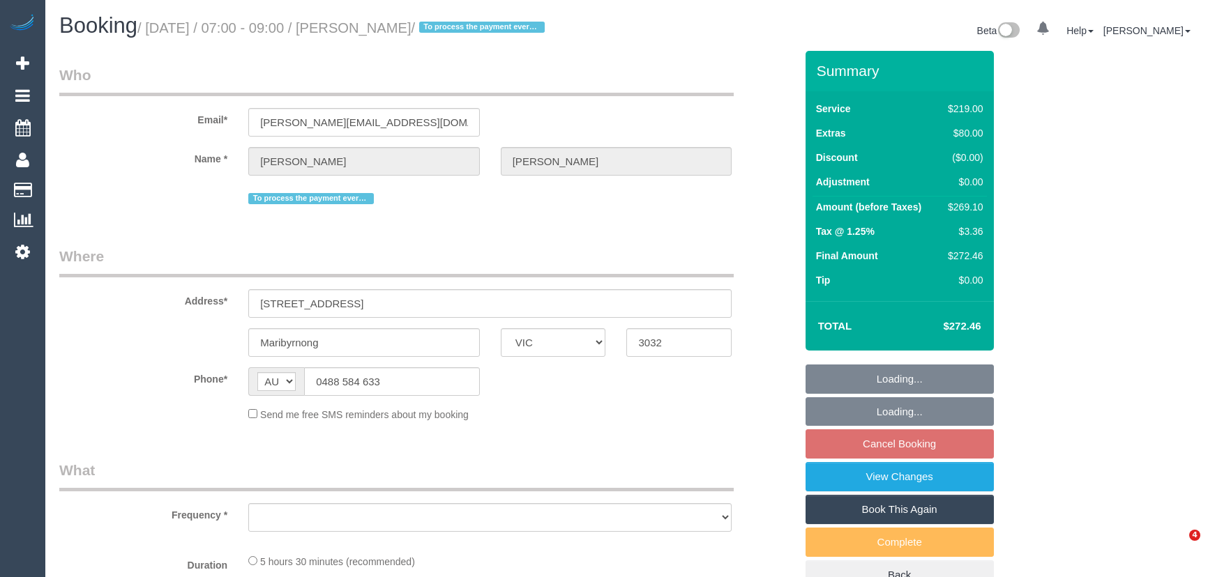
select select "VIC"
select select "object:1479"
select select "string:stripe-pm_1MdMe22GScqysDRV4n8pUlnd"
select select "number:27"
select select "number:14"
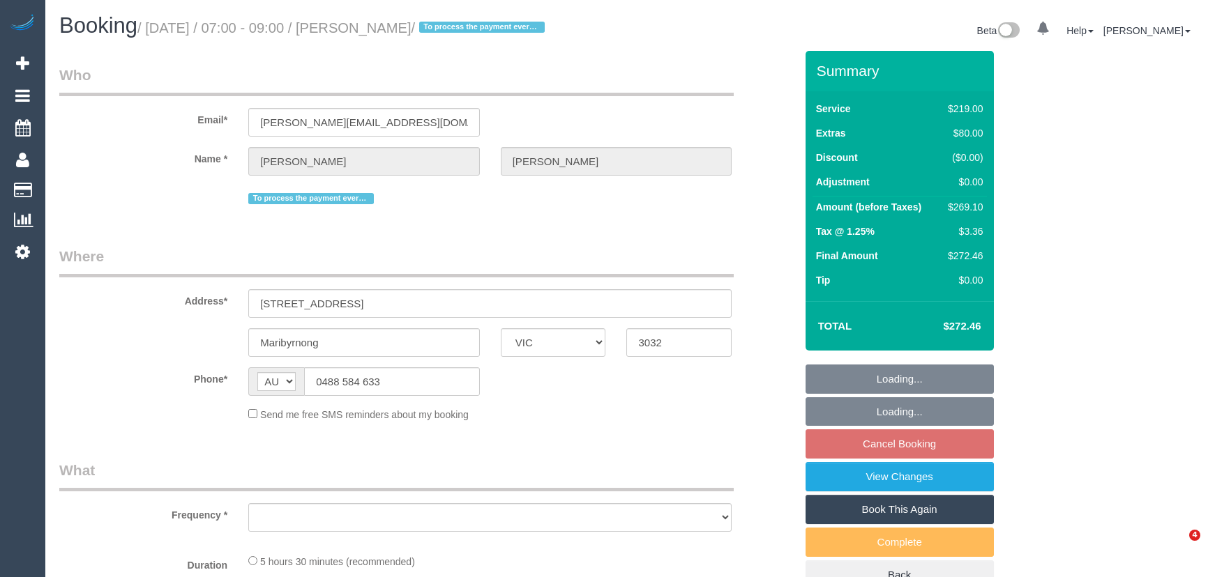
select select "number:19"
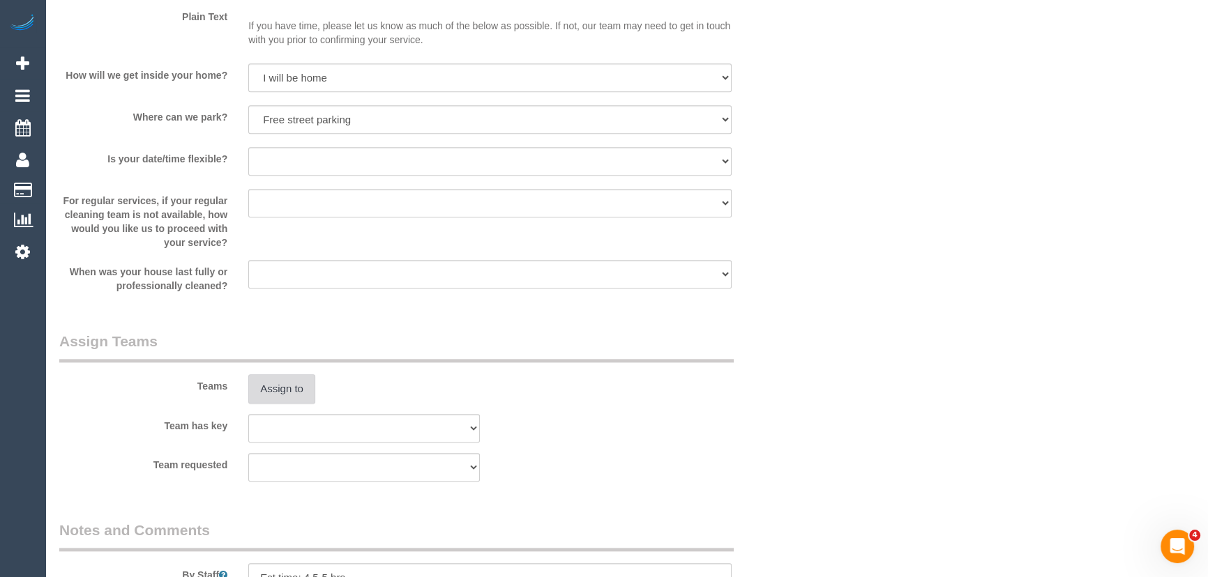
click at [285, 397] on button "Assign to" at bounding box center [281, 388] width 67 height 29
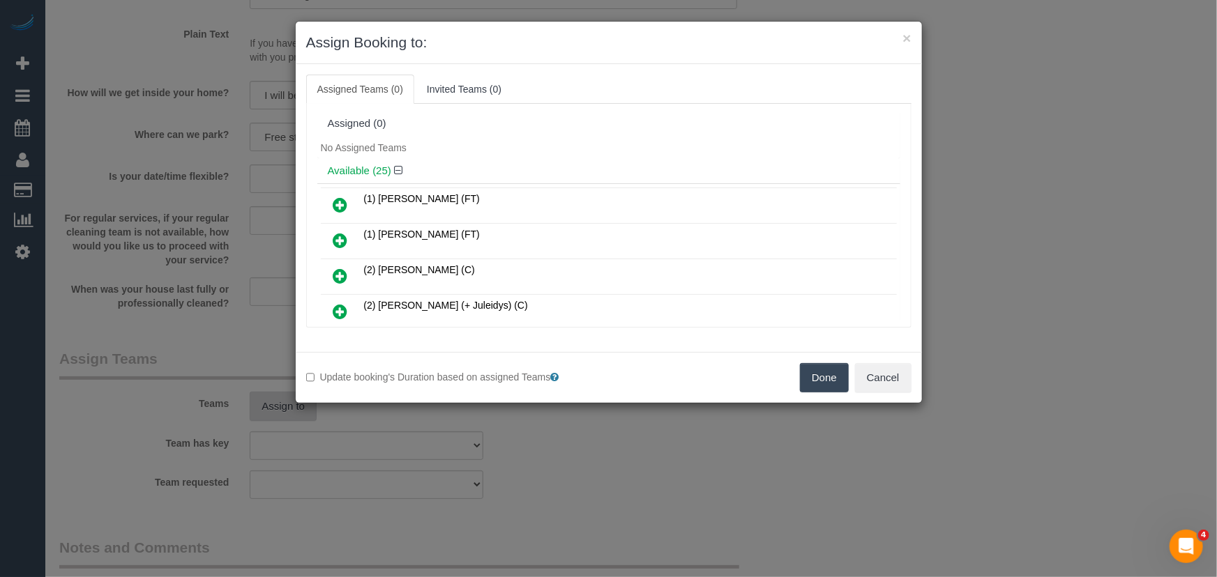
scroll to position [506, 0]
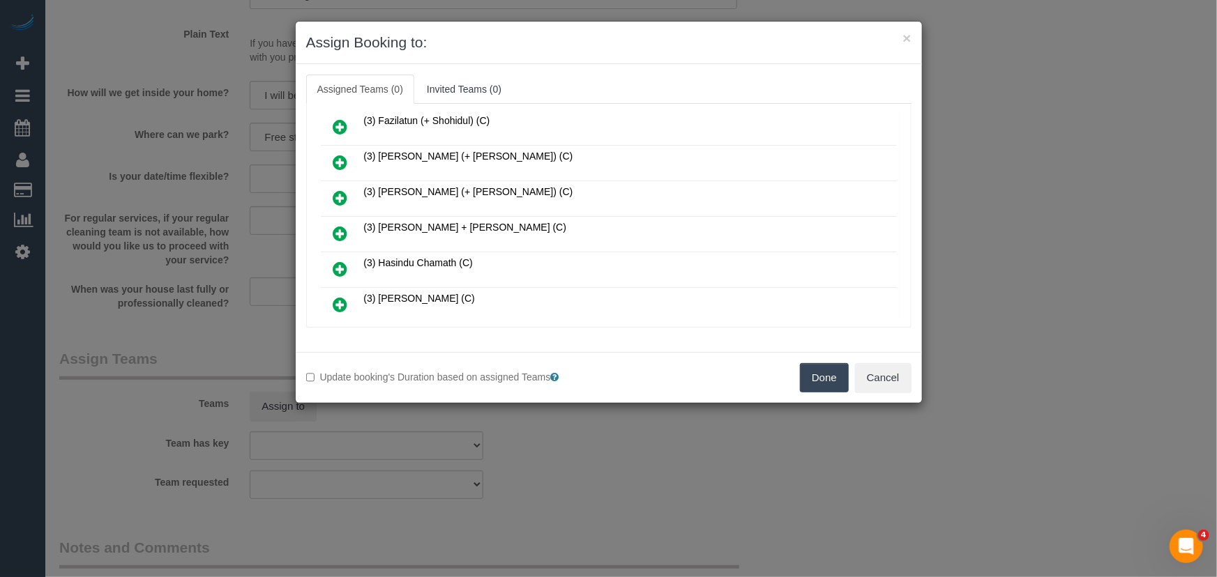
drag, startPoint x: 338, startPoint y: 223, endPoint x: 347, endPoint y: 230, distance: 10.9
click at [338, 225] on icon at bounding box center [340, 233] width 15 height 17
click at [338, 261] on icon at bounding box center [340, 269] width 15 height 17
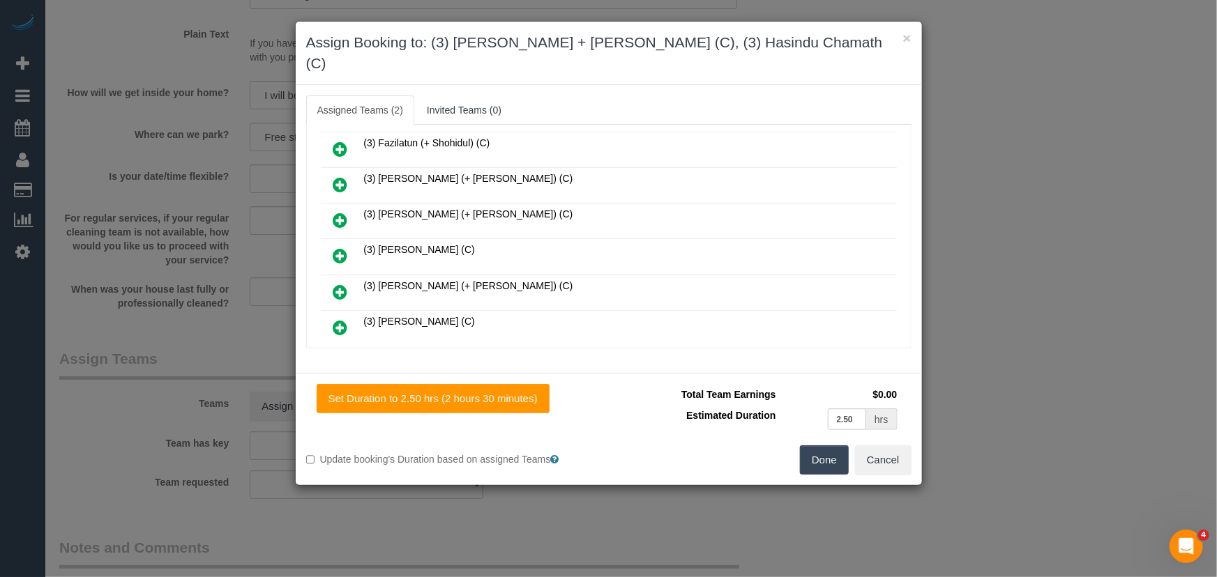
click at [824, 446] on button "Done" at bounding box center [824, 460] width 49 height 29
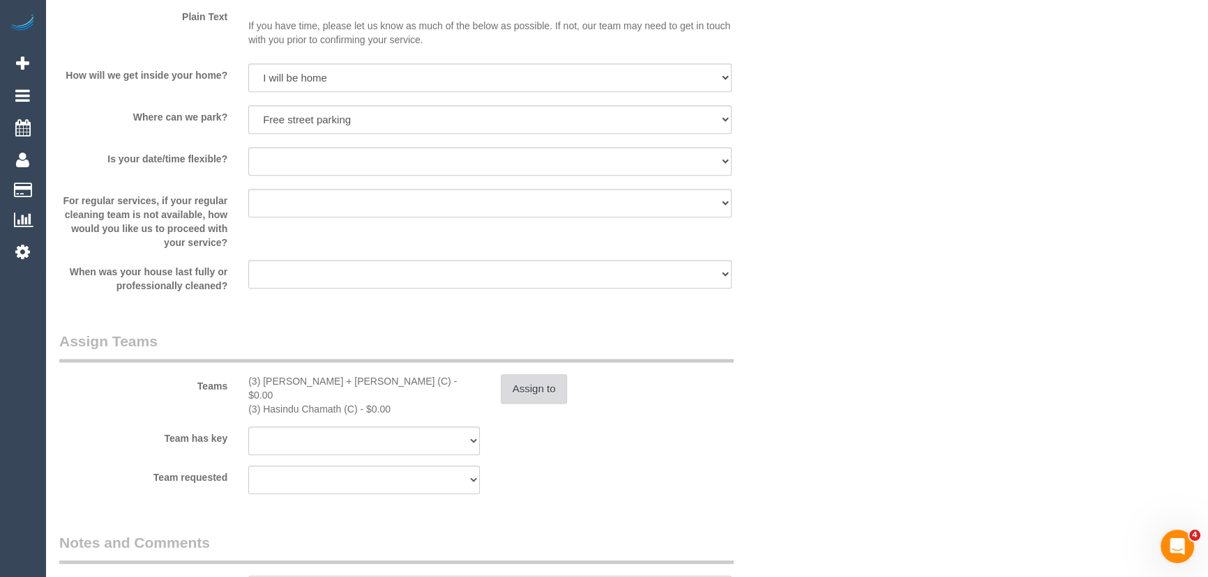
click at [551, 404] on button "Assign to" at bounding box center [534, 388] width 67 height 29
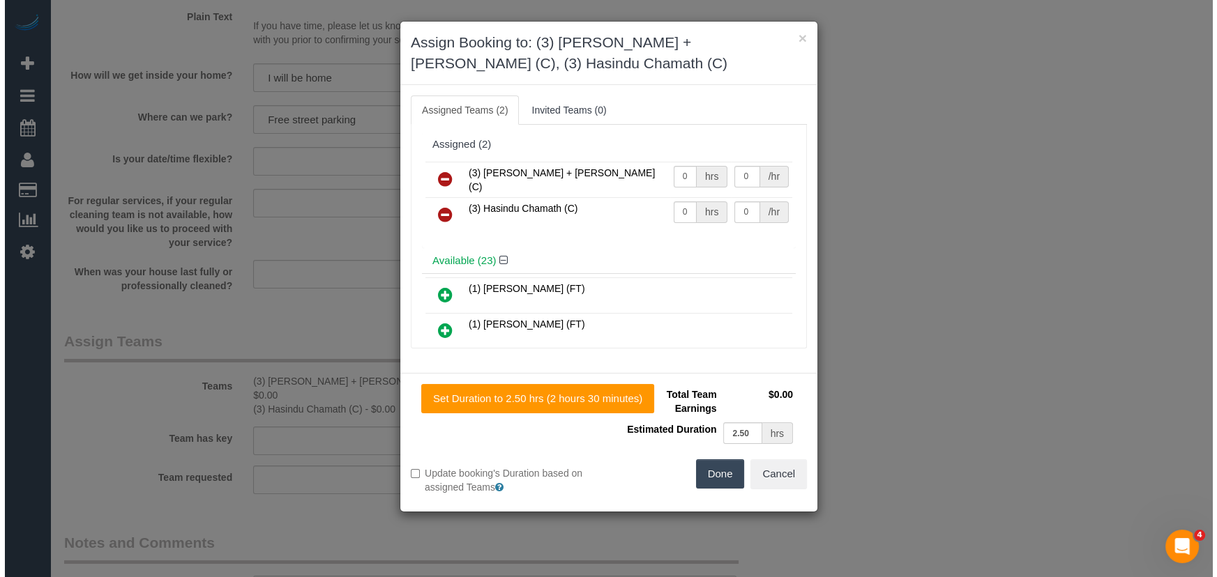
scroll to position [1884, 0]
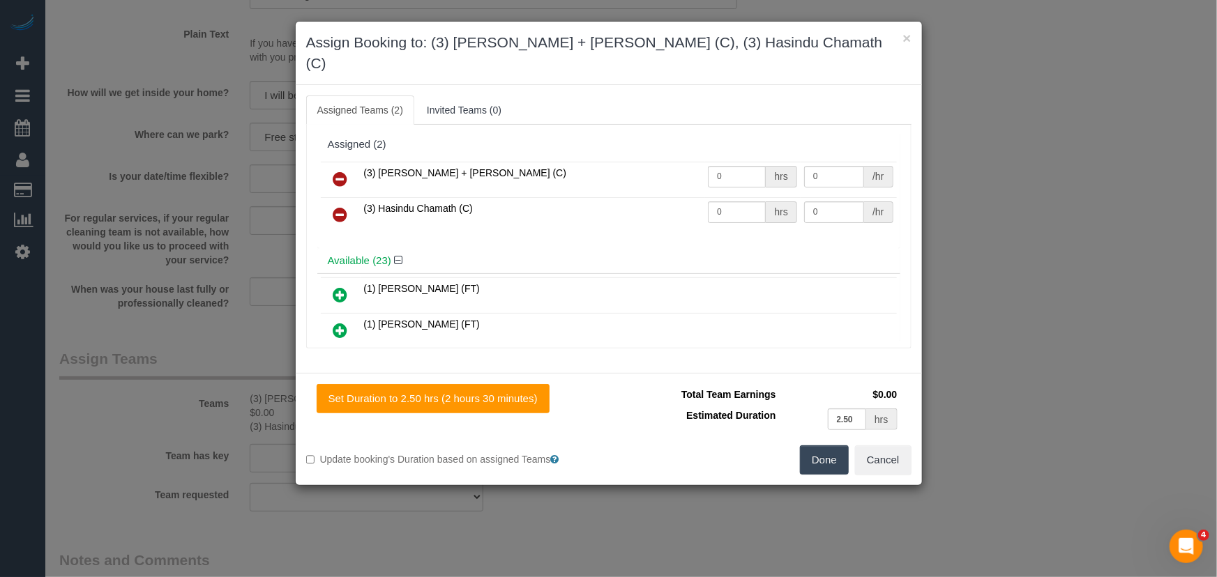
click at [339, 206] on icon at bounding box center [340, 214] width 15 height 17
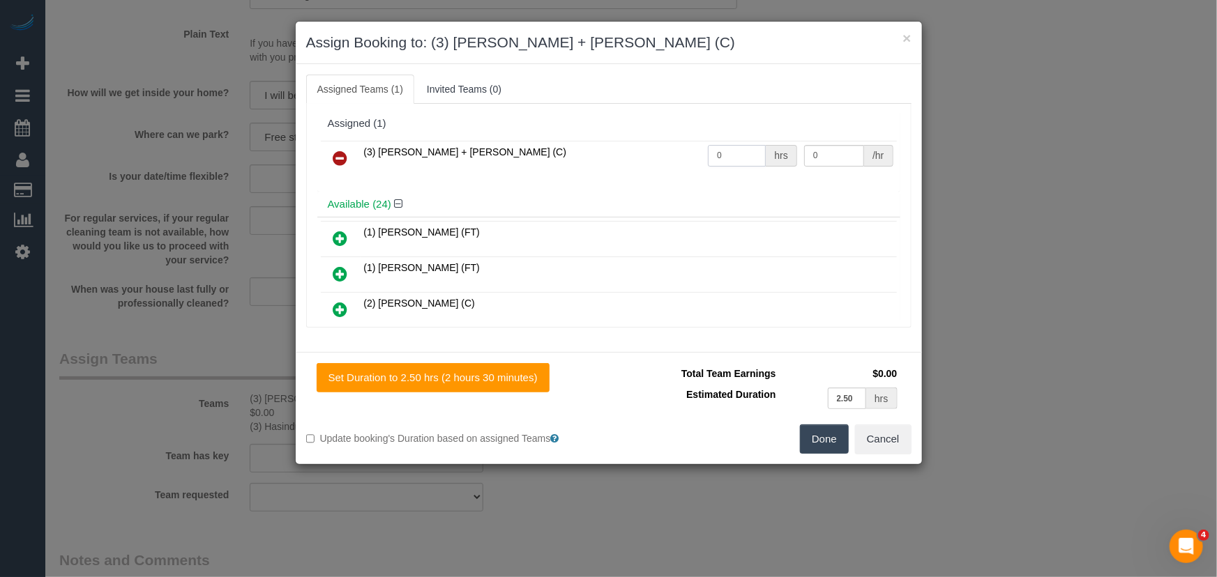
click at [738, 149] on input "0" at bounding box center [737, 156] width 58 height 22
type input "1"
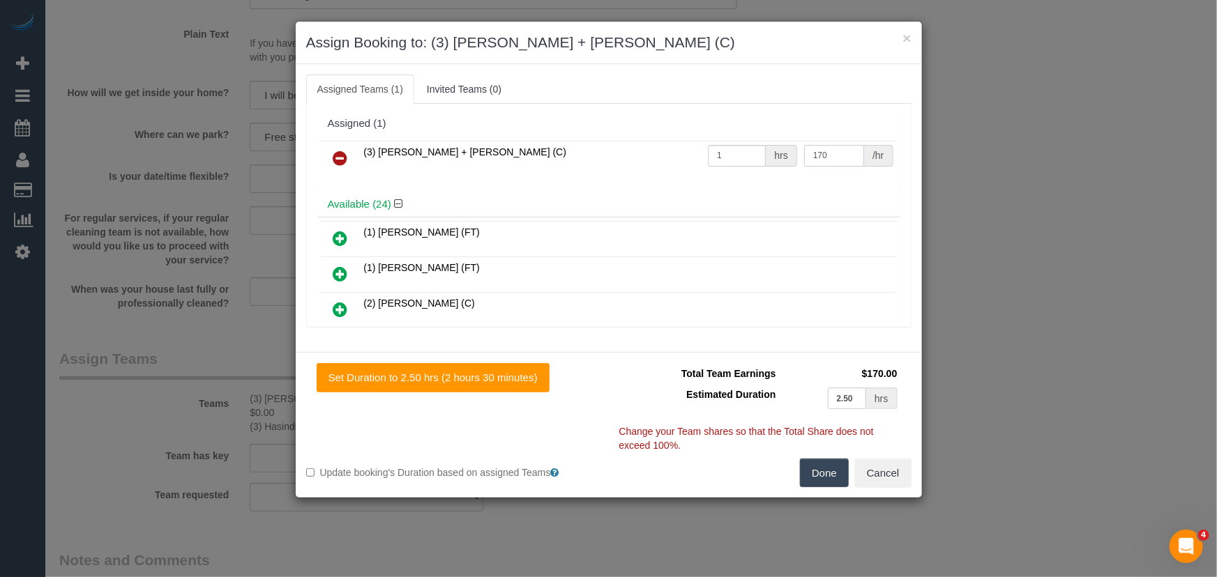
type input "170"
click at [839, 462] on button "Done" at bounding box center [824, 473] width 49 height 29
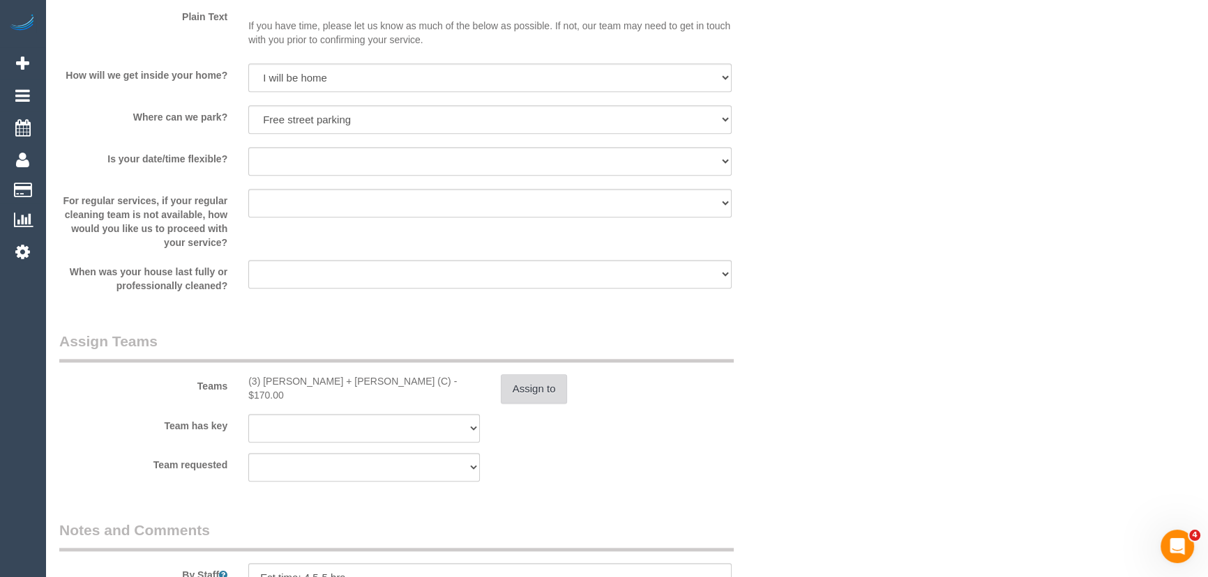
scroll to position [2092, 0]
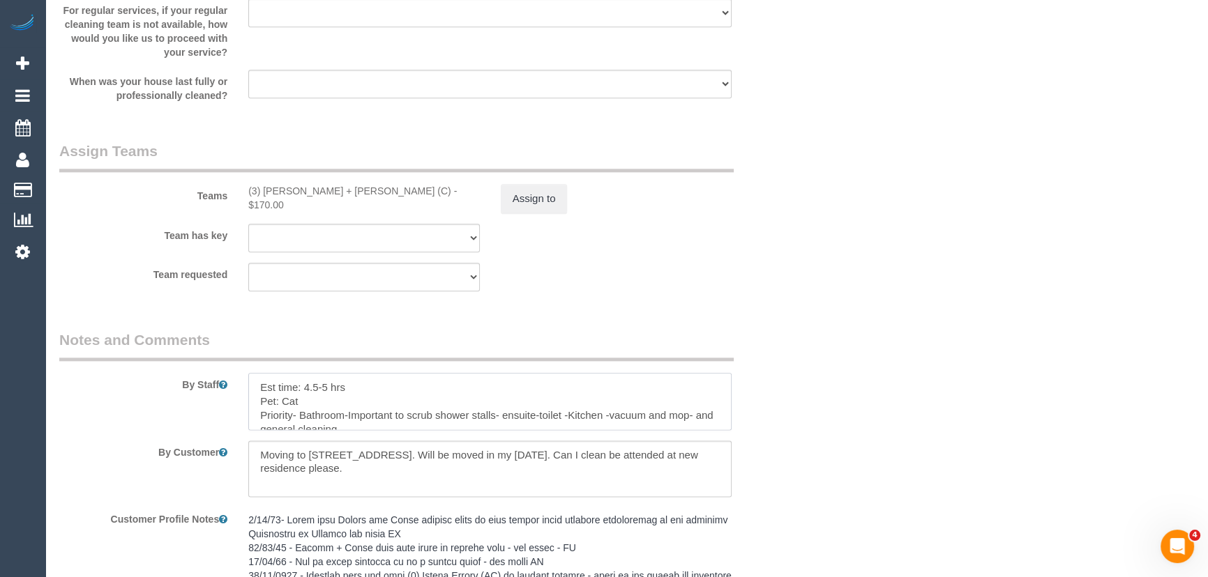
click at [255, 403] on textarea at bounding box center [489, 401] width 483 height 57
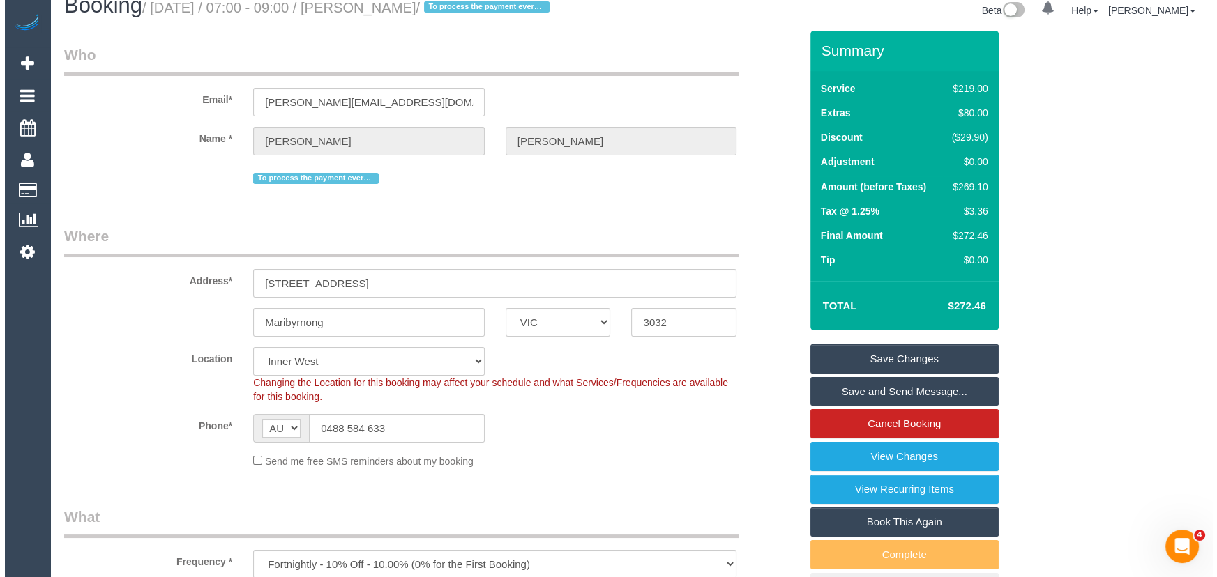
scroll to position [0, 0]
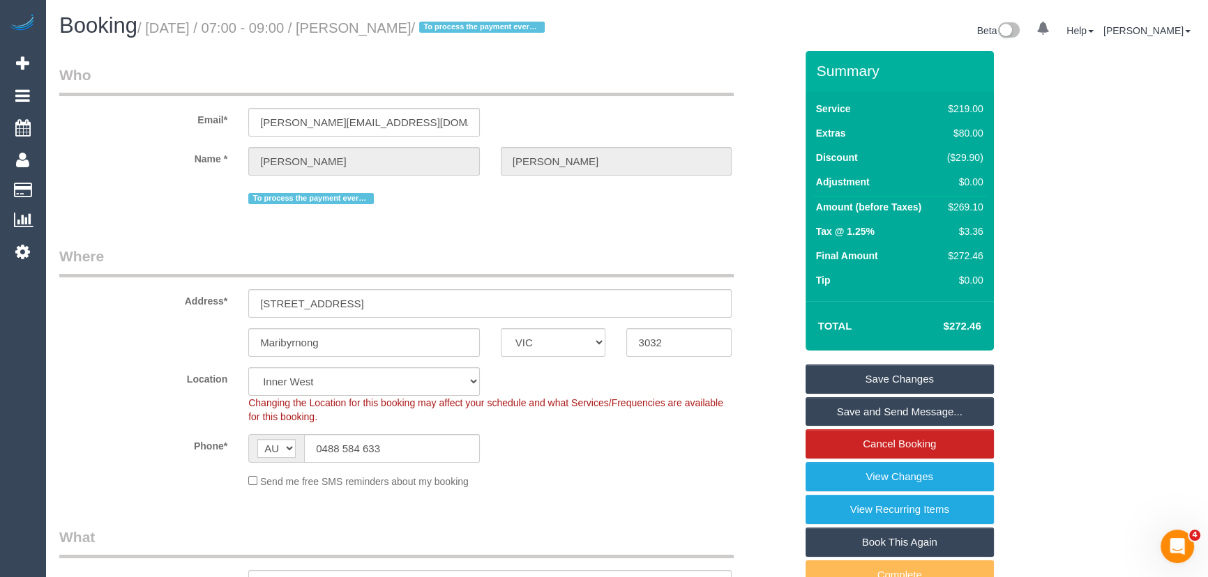
type textarea "*cover* Est time: 4.5-5 hrs Pet: Cat Priority- Bathroom-Important to scrub show…"
click at [400, 28] on small "/ September 26, 2025 / 07:00 - 09:00 / Emily Kennedy / To process the payment e…" at bounding box center [342, 27] width 411 height 15
copy small "Emily Kennedy"
click at [860, 427] on link "Save and Send Message..." at bounding box center [899, 411] width 188 height 29
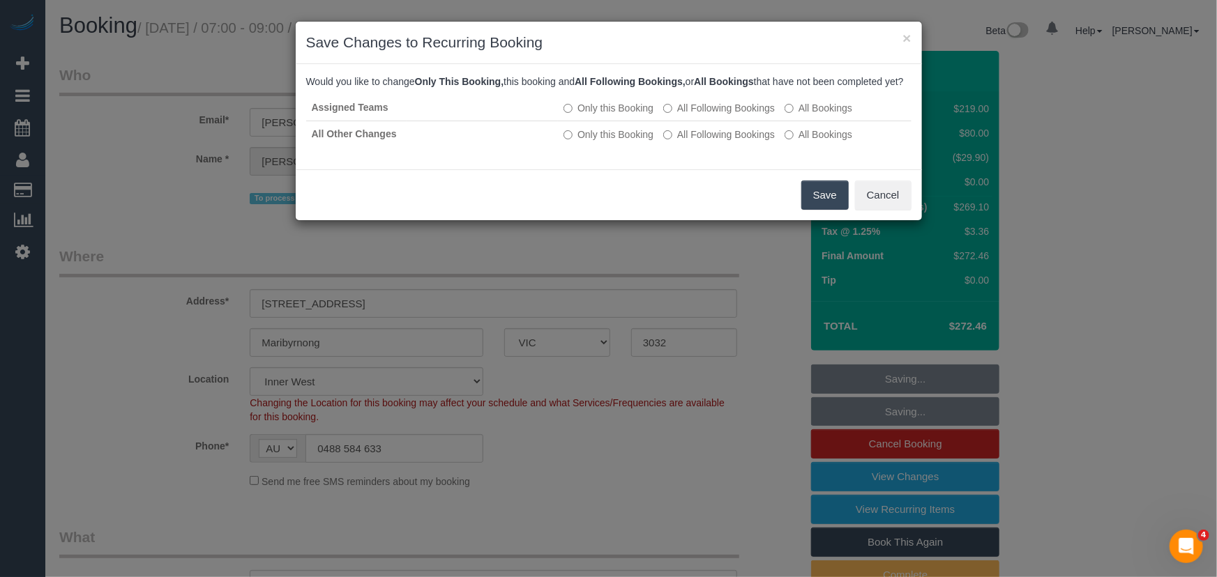
click at [838, 208] on button "Save" at bounding box center [824, 195] width 47 height 29
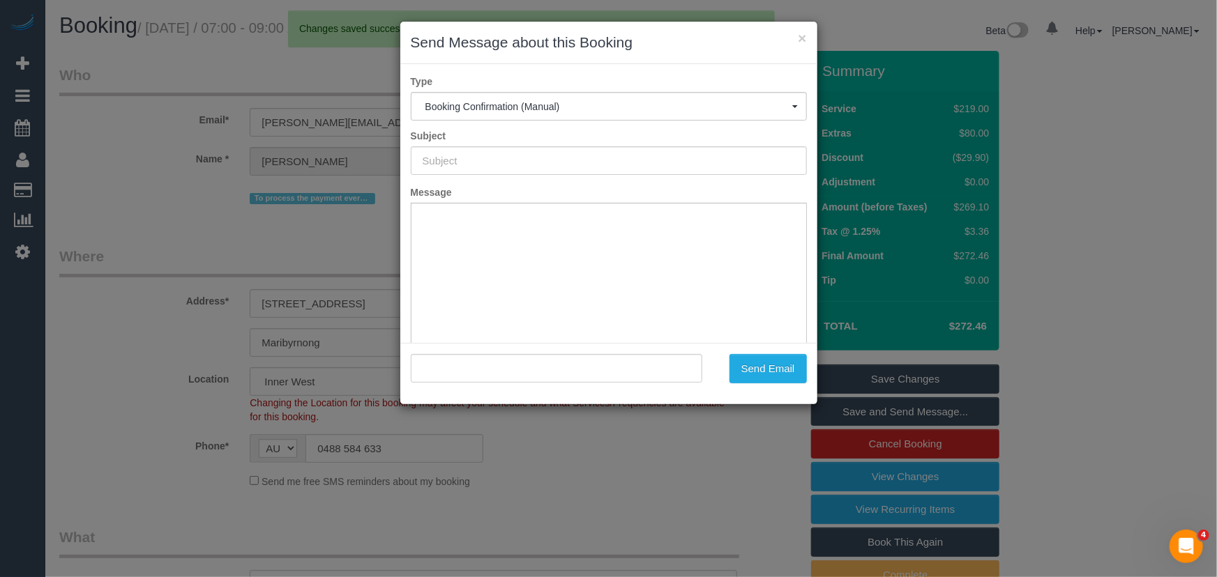
type input "Booking Confirmed"
type input ""Emily Kennedy" <emily.baker1993@gmail.com>"
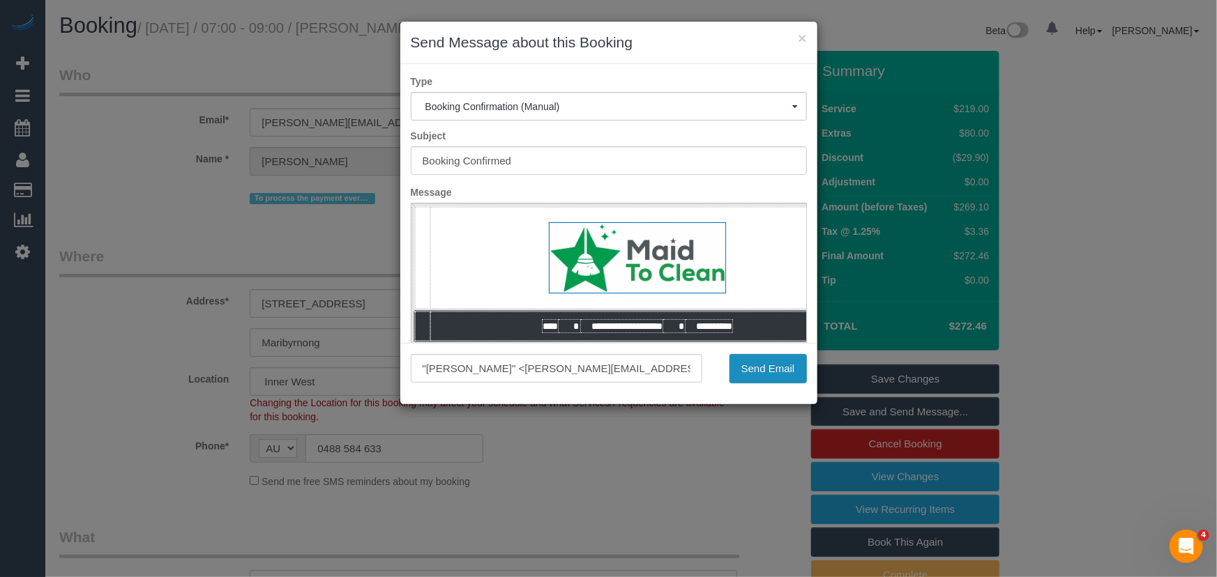
click at [767, 367] on button "Send Email" at bounding box center [767, 368] width 77 height 29
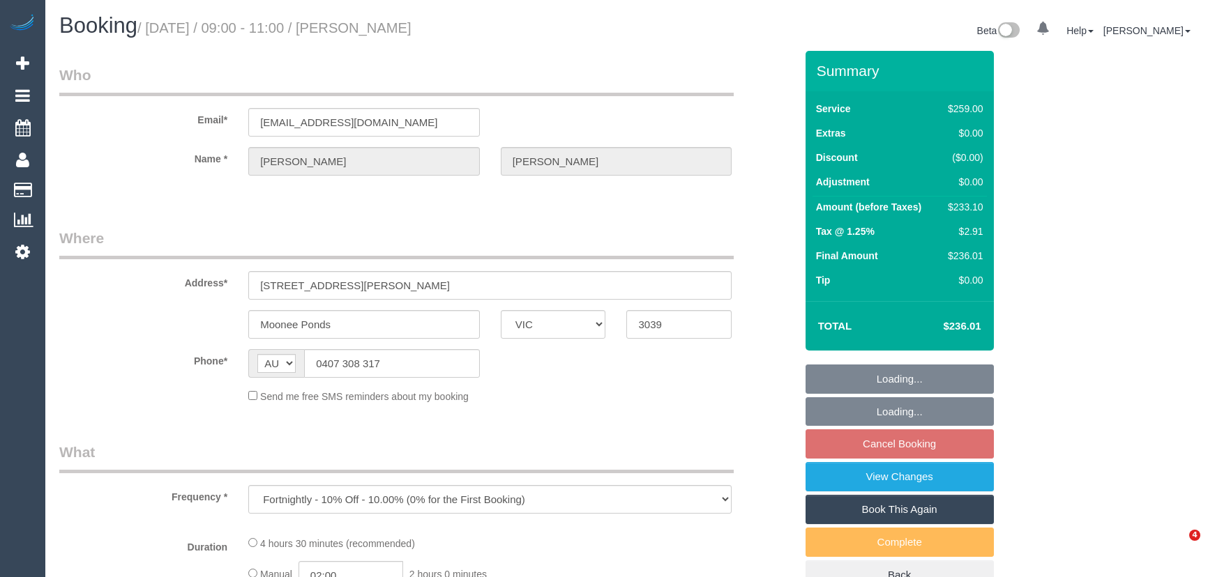
select select "VIC"
select select "string:stripe-pm_1PpjGy2GScqysDRVaapUd60r"
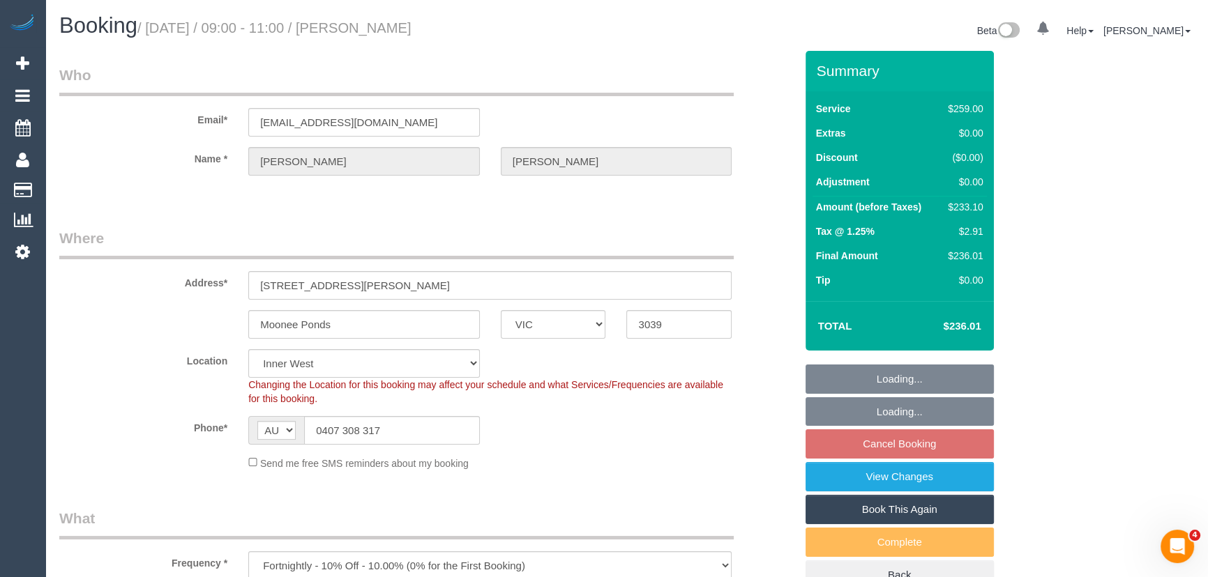
select select "object:717"
select select "number:28"
select select "number:14"
select select "number:19"
select select "number:36"
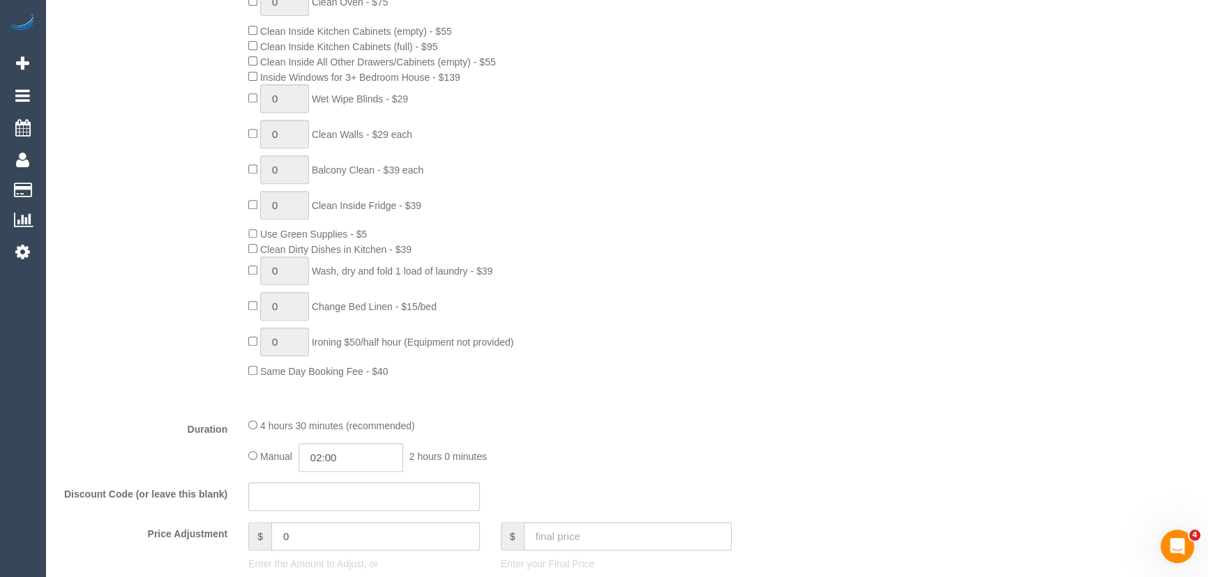
scroll to position [887, 0]
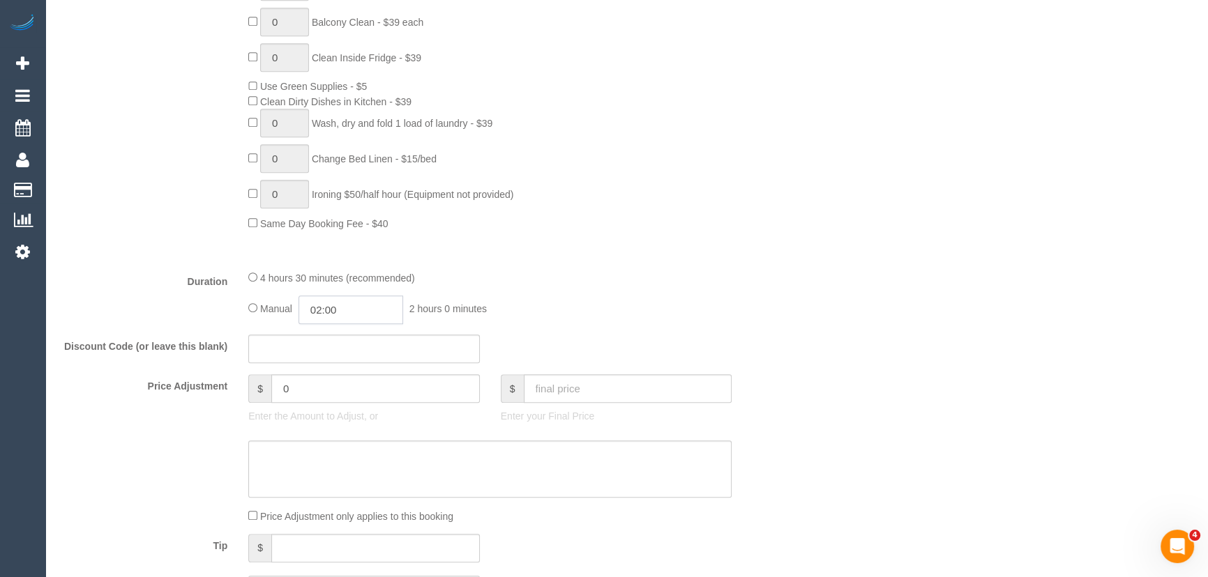
click at [363, 312] on input "02:00" at bounding box center [350, 310] width 105 height 29
type input "02:15"
click at [598, 303] on div "Manual 02:15 2 hours 15 minutes" at bounding box center [489, 310] width 483 height 29
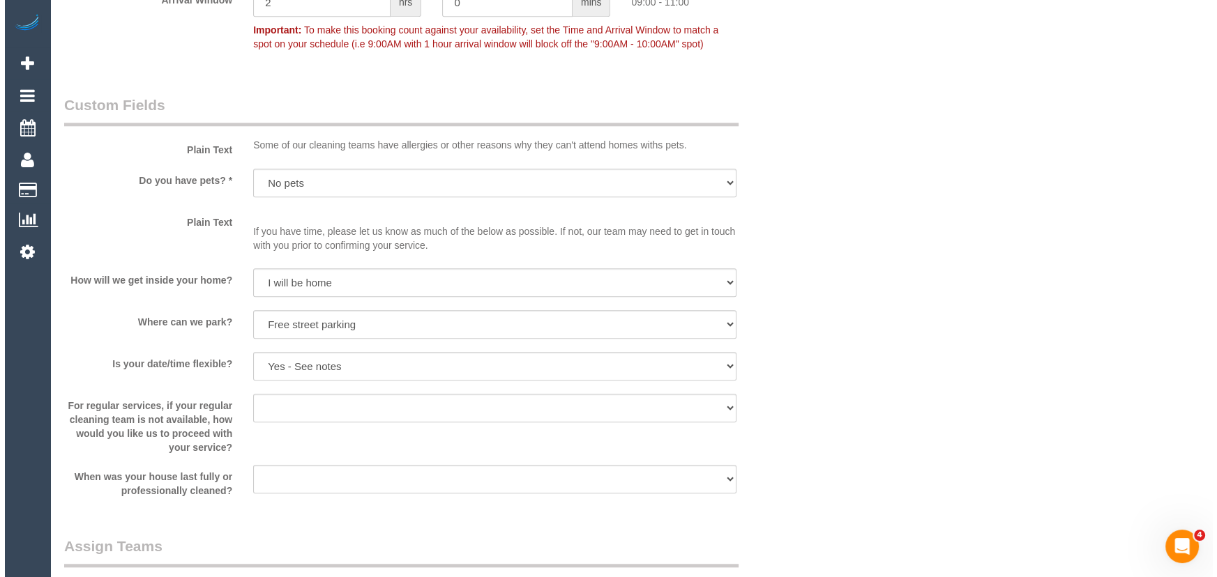
scroll to position [1775, 0]
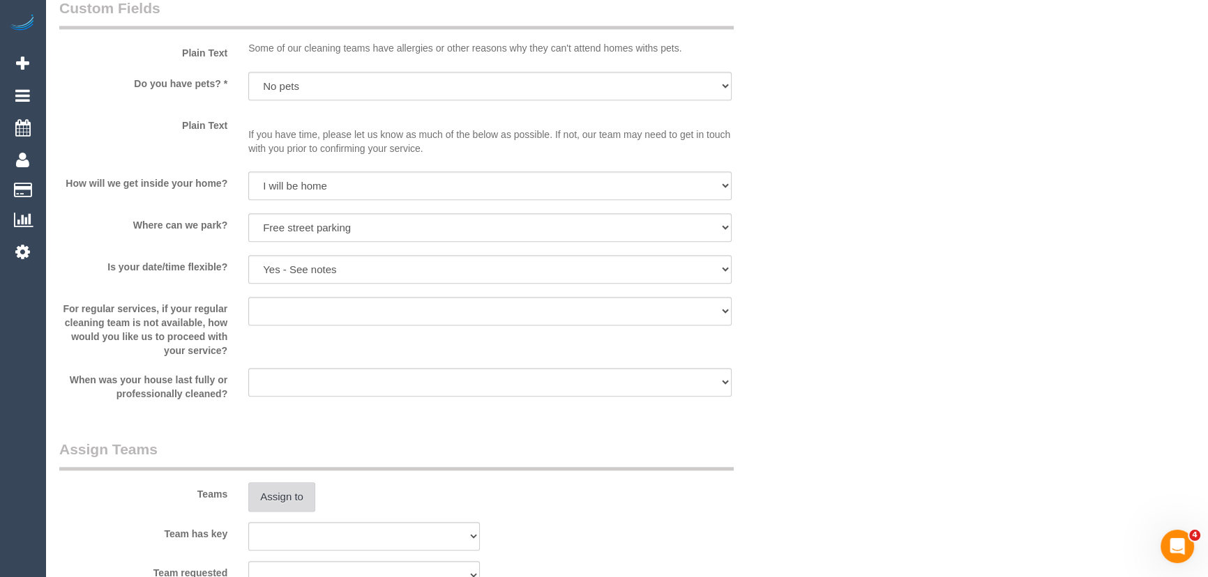
click at [293, 499] on button "Assign to" at bounding box center [281, 497] width 67 height 29
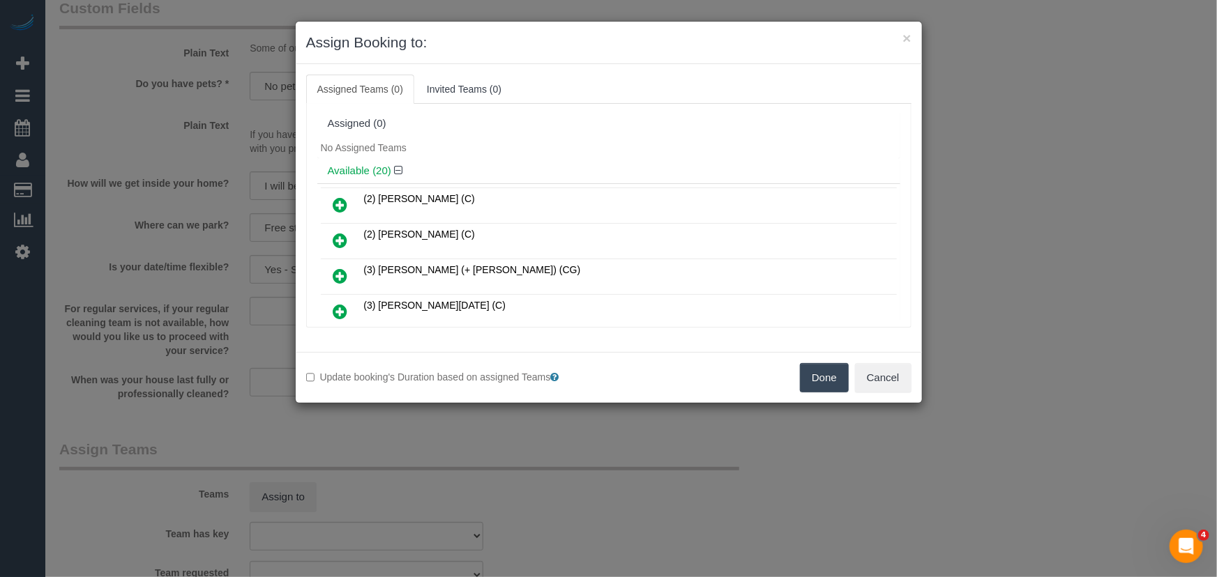
scroll to position [297, 0]
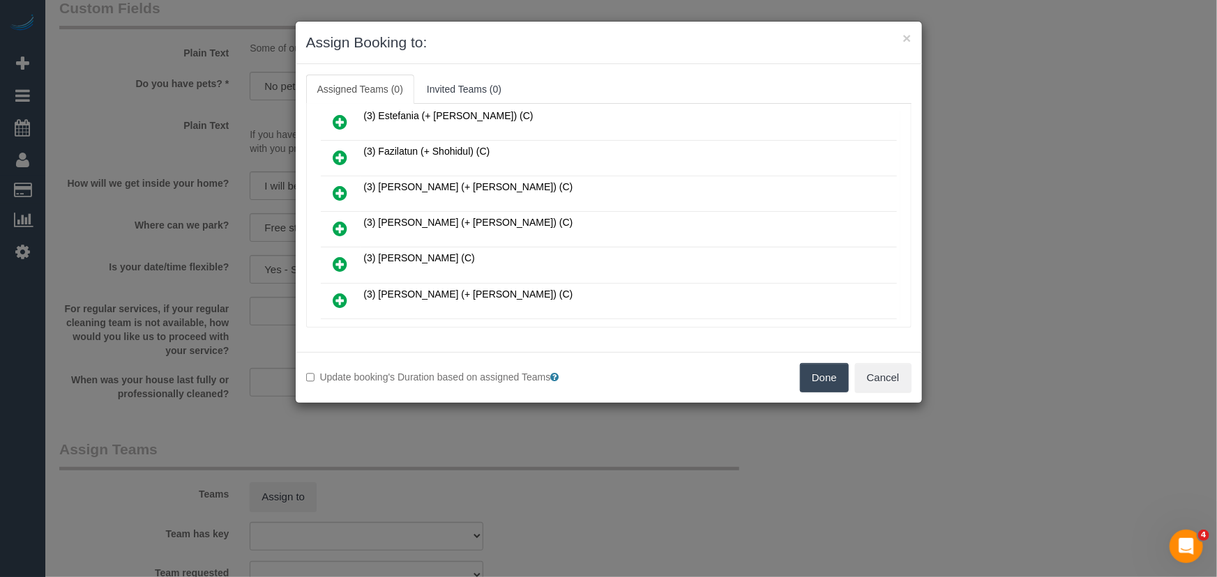
click at [340, 222] on icon at bounding box center [340, 228] width 15 height 17
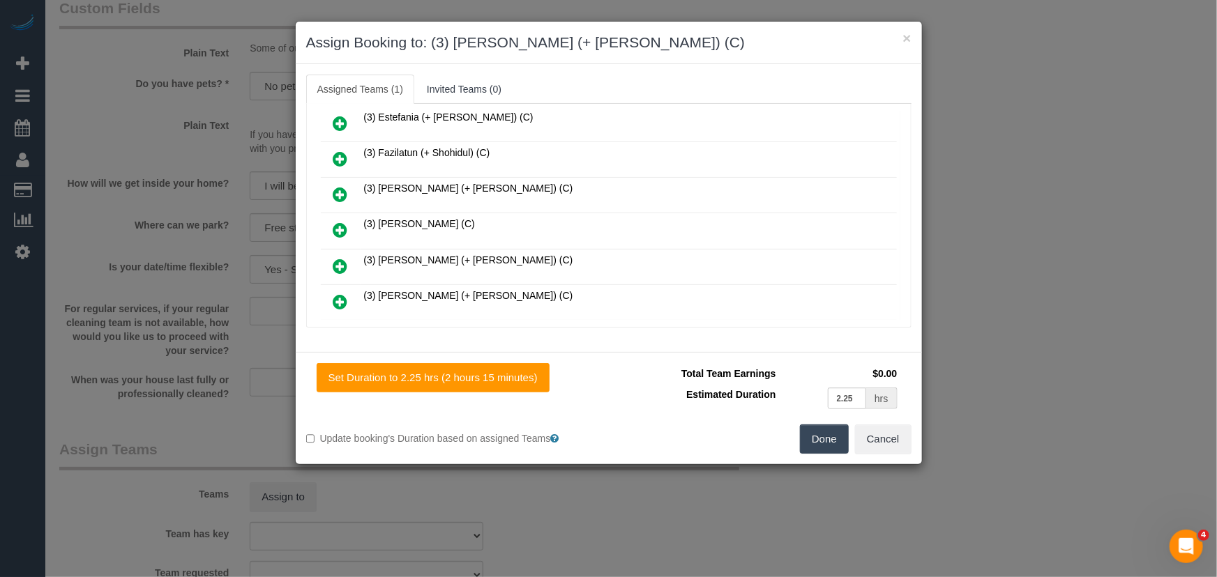
click at [341, 258] on icon at bounding box center [340, 266] width 15 height 17
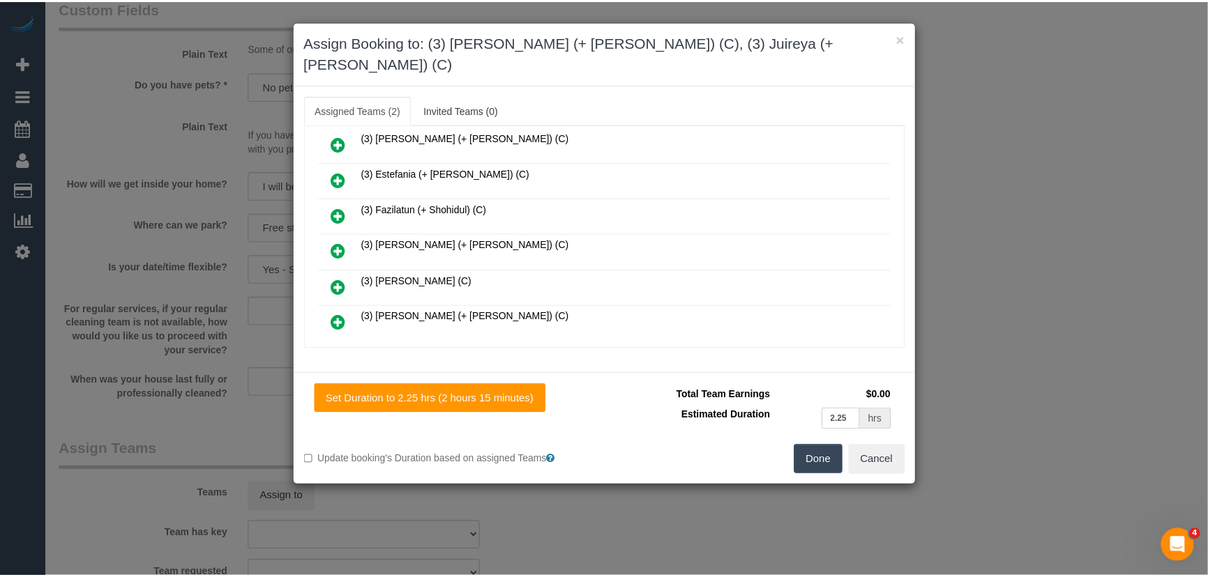
scroll to position [364, 0]
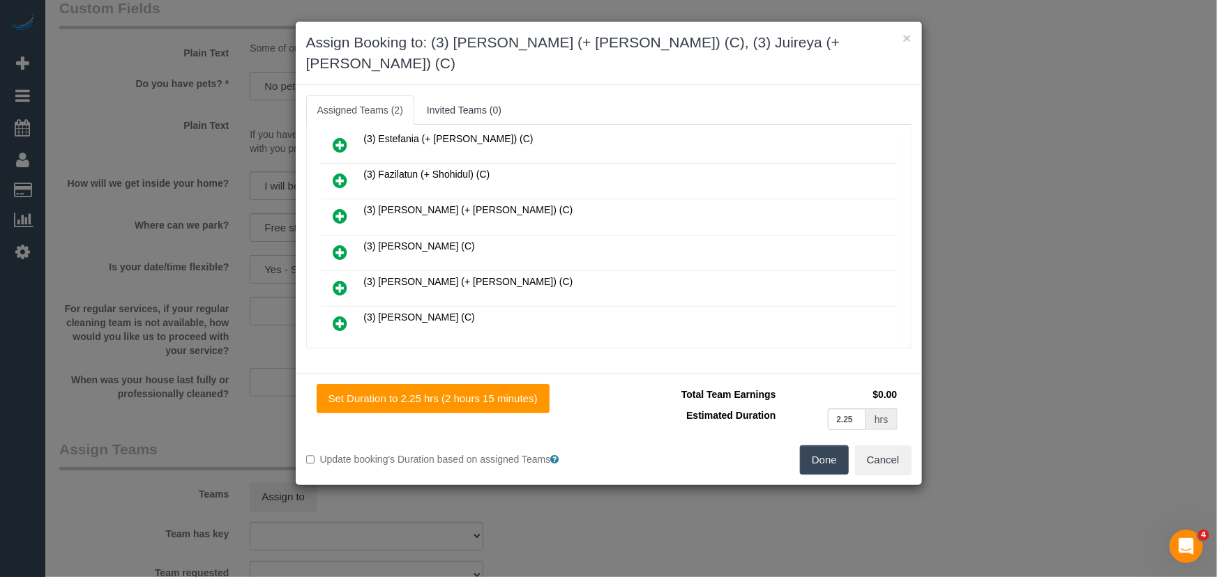
click at [807, 446] on button "Done" at bounding box center [824, 460] width 49 height 29
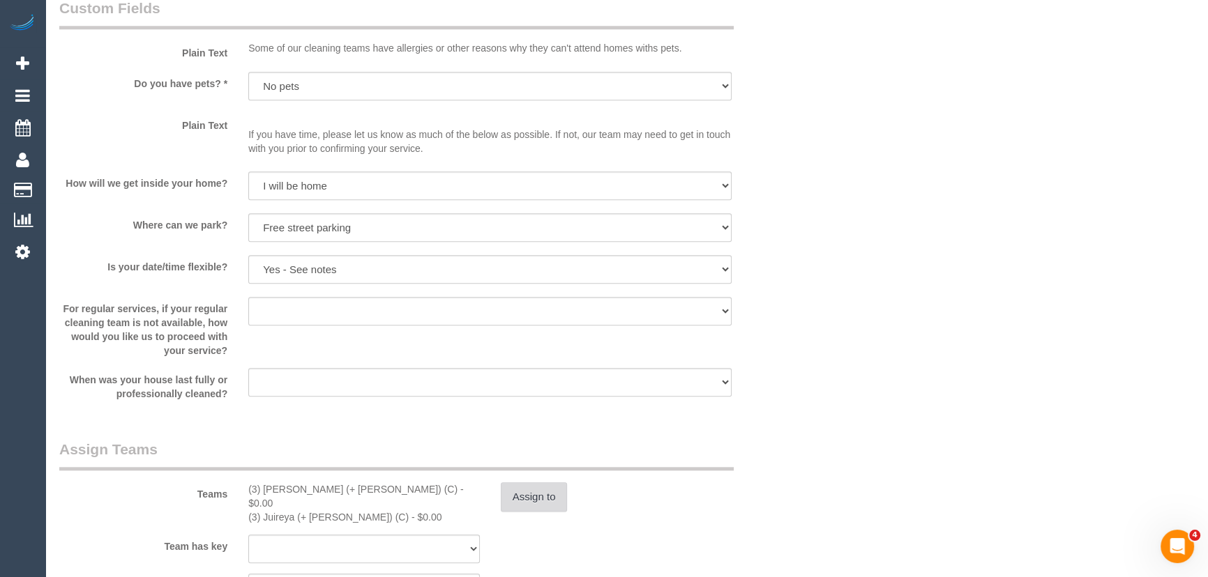
click at [529, 506] on button "Assign to" at bounding box center [534, 497] width 67 height 29
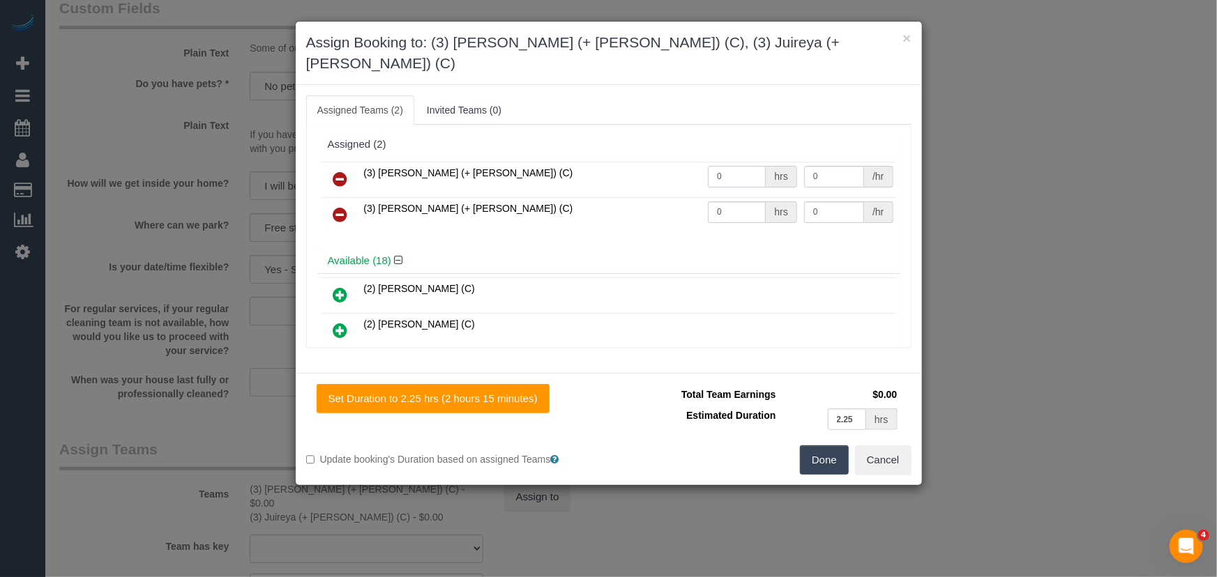
click at [718, 166] on input "0" at bounding box center [737, 177] width 58 height 22
type input "1"
type input "75"
click at [728, 202] on input "0" at bounding box center [737, 213] width 58 height 22
type input "1"
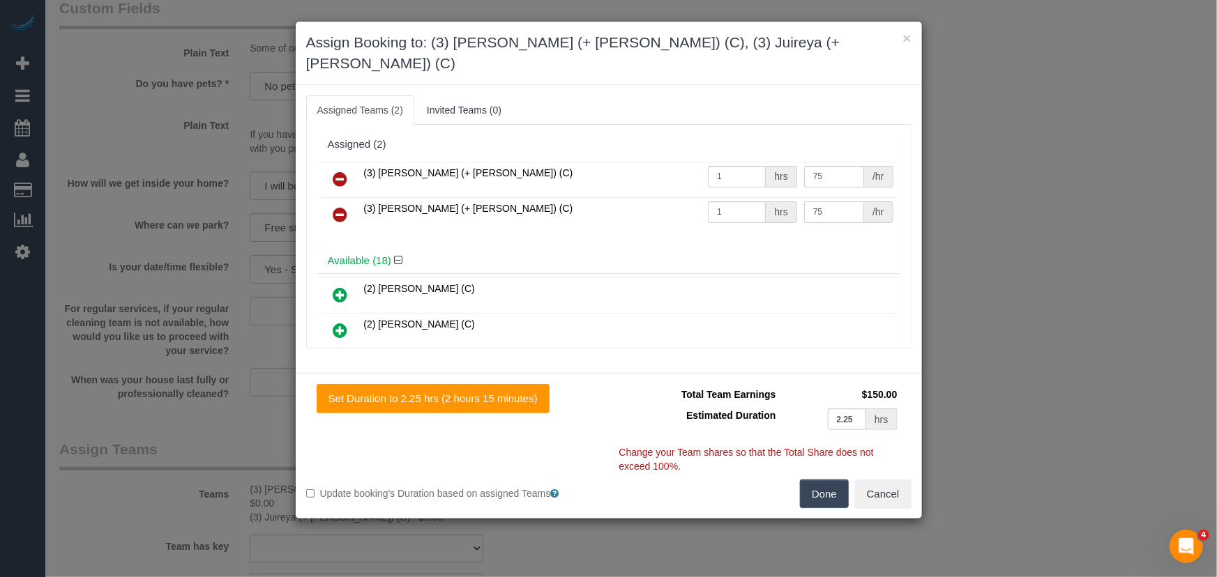
type input "75"
click at [835, 481] on button "Done" at bounding box center [824, 494] width 49 height 29
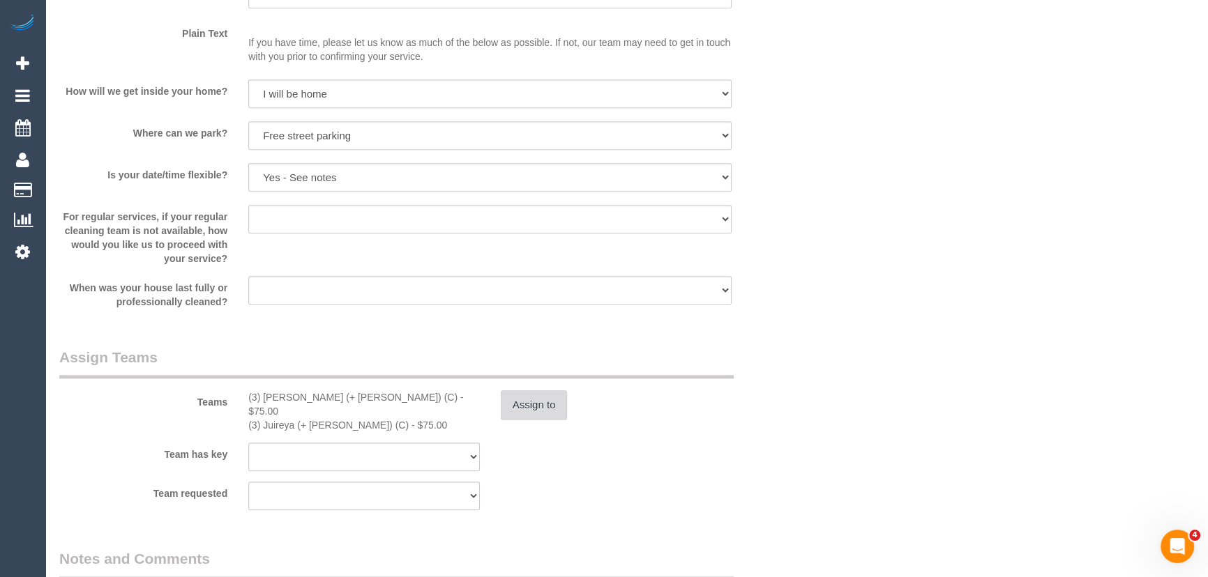
scroll to position [1965, 0]
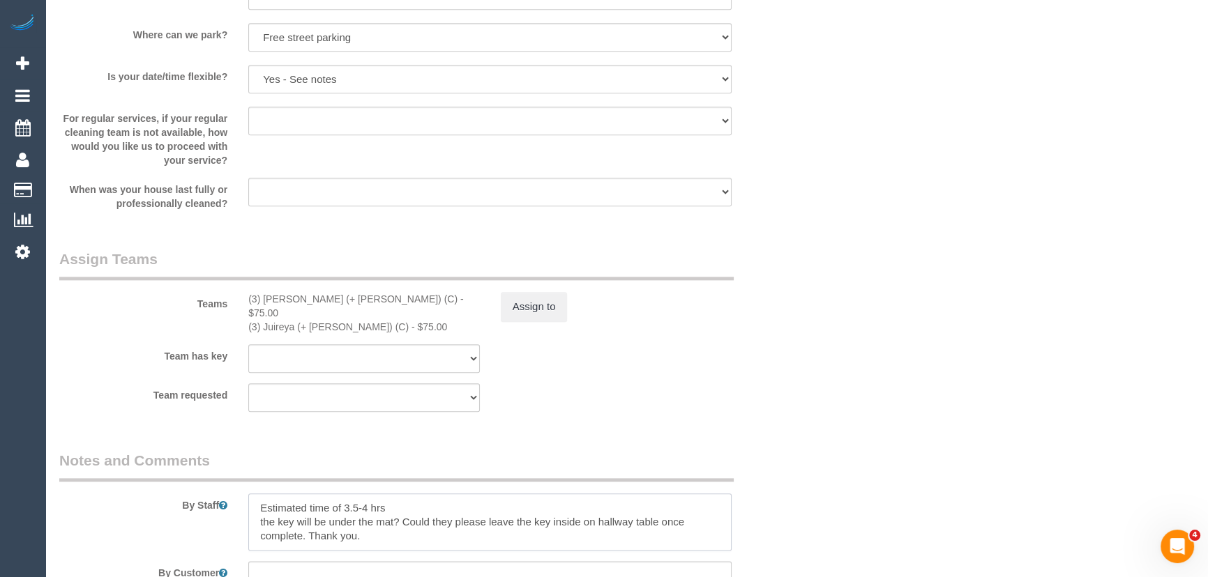
click at [255, 494] on textarea at bounding box center [489, 522] width 483 height 57
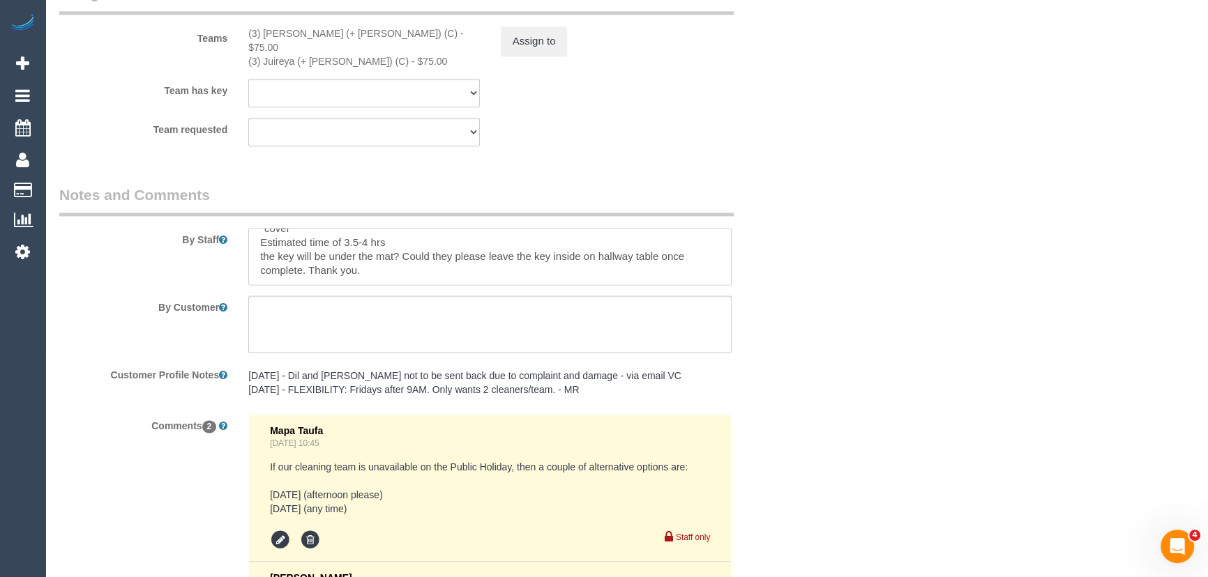
scroll to position [2218, 0]
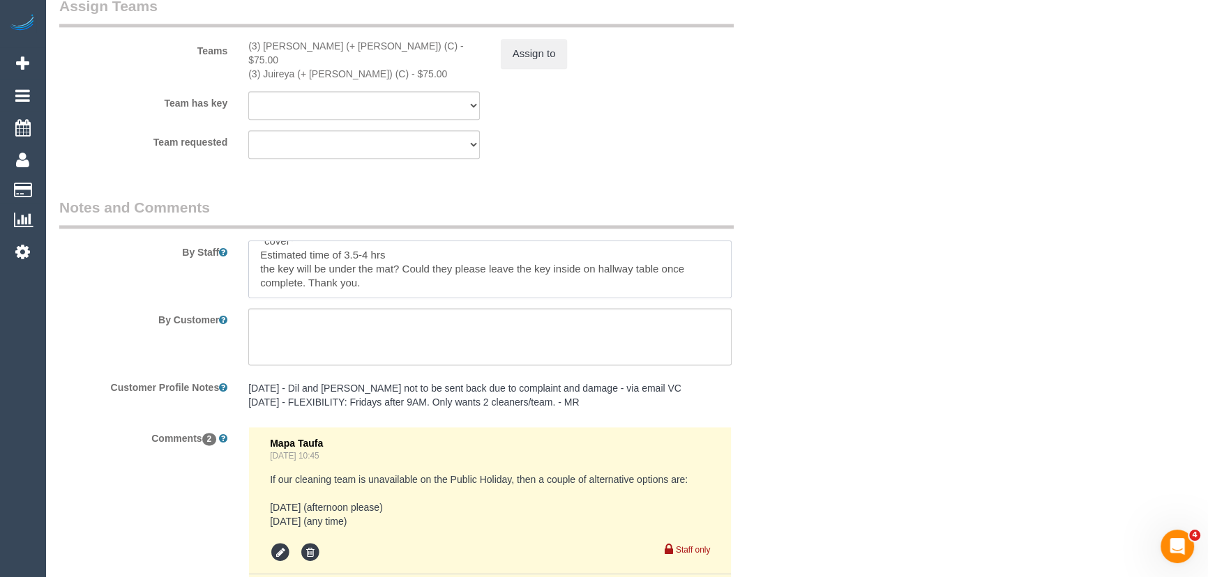
type textarea "*cover* Estimated time of 3.5-4 hrs the key will be under the mat? Could they p…"
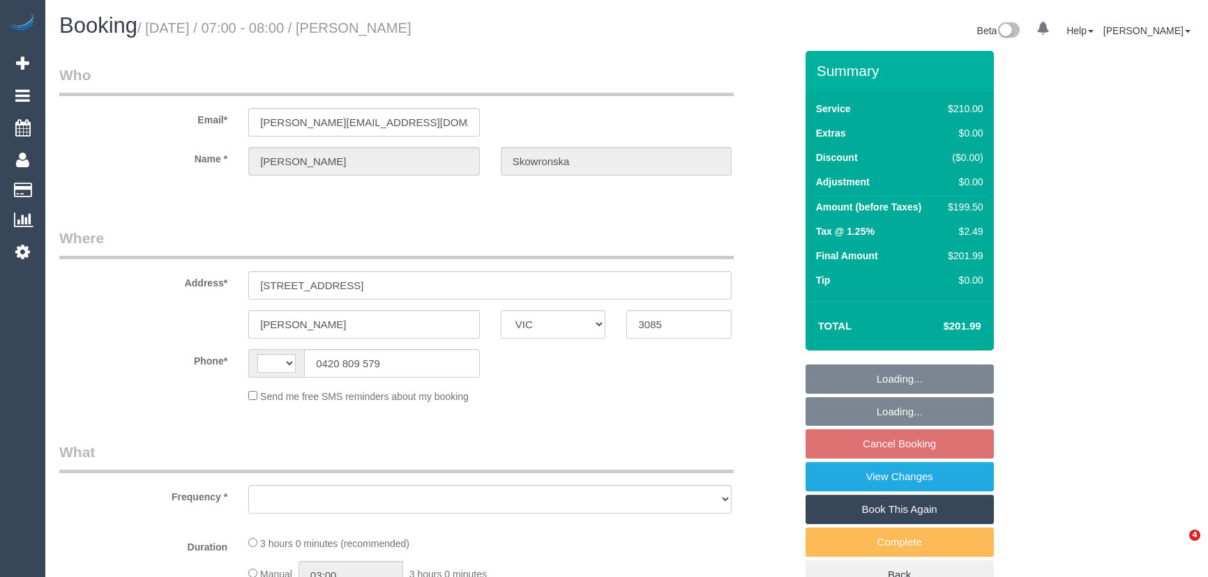
select select "VIC"
select select "string:stripe-pm_1RVOz72GScqysDRVFQ23RxML"
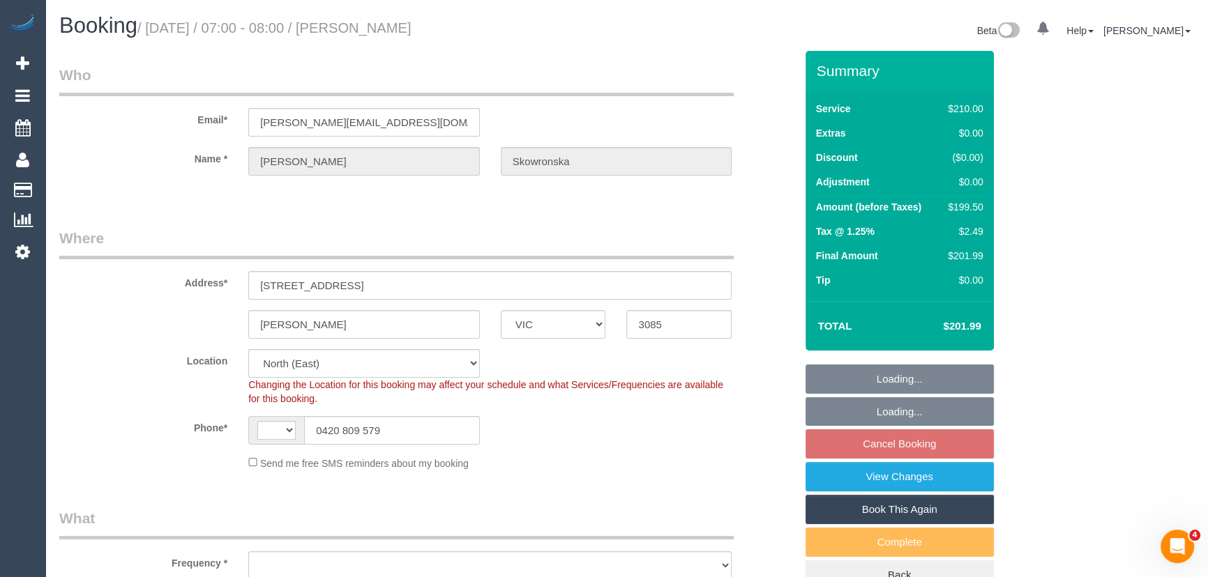
select select "string:AU"
select select "number:27"
select select "number:14"
select select "number:18"
select select "number:24"
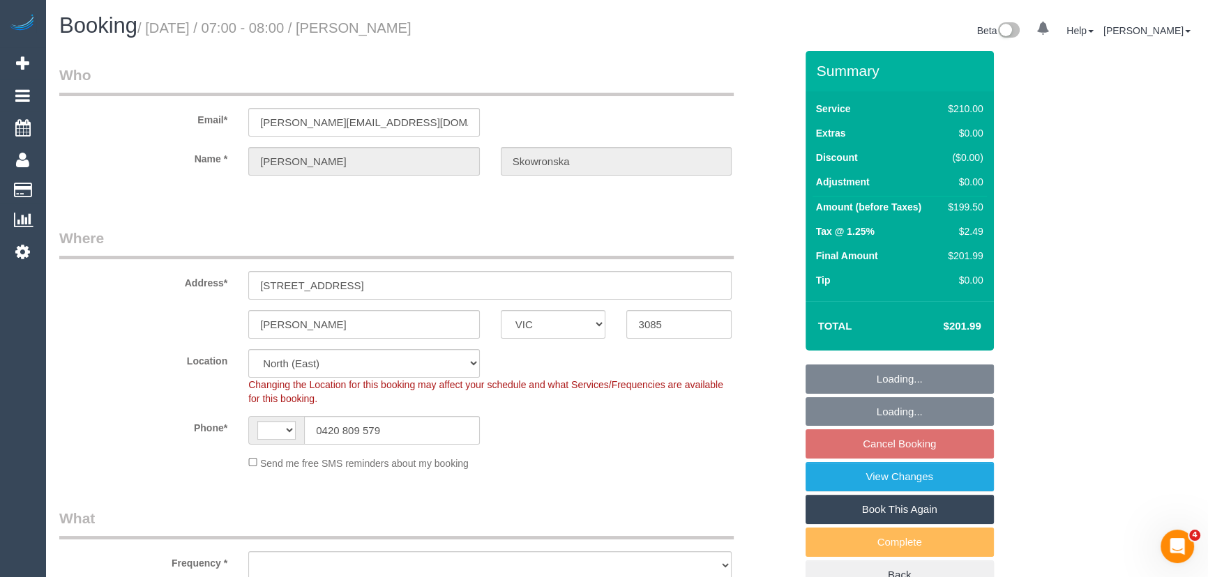
select select "number:34"
select select "number:12"
select select "object:1479"
select select "180"
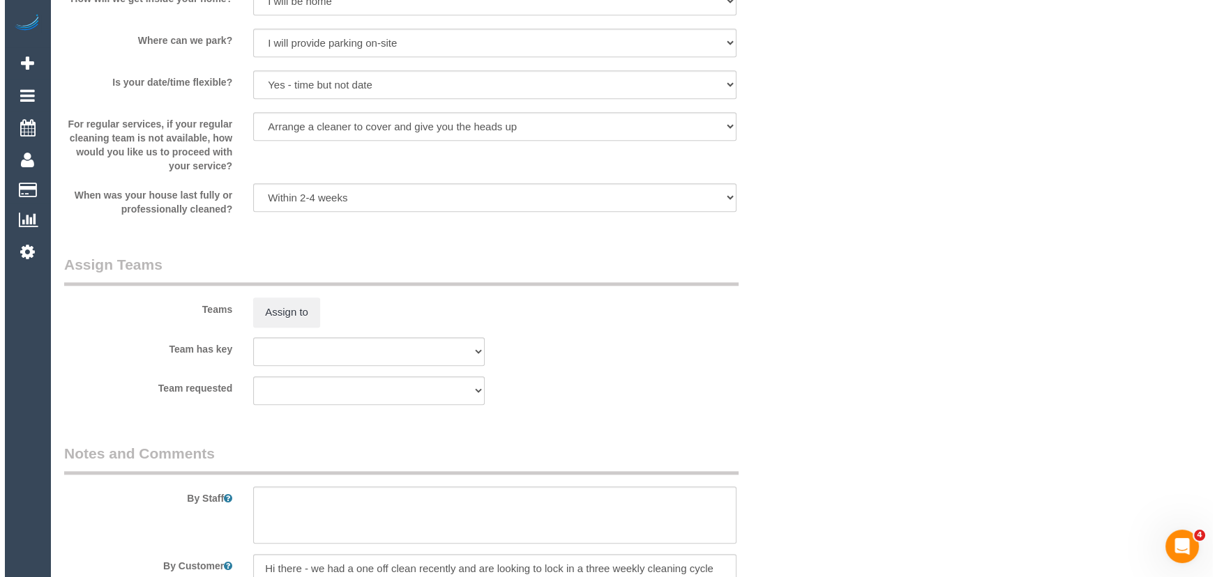
scroll to position [1901, 0]
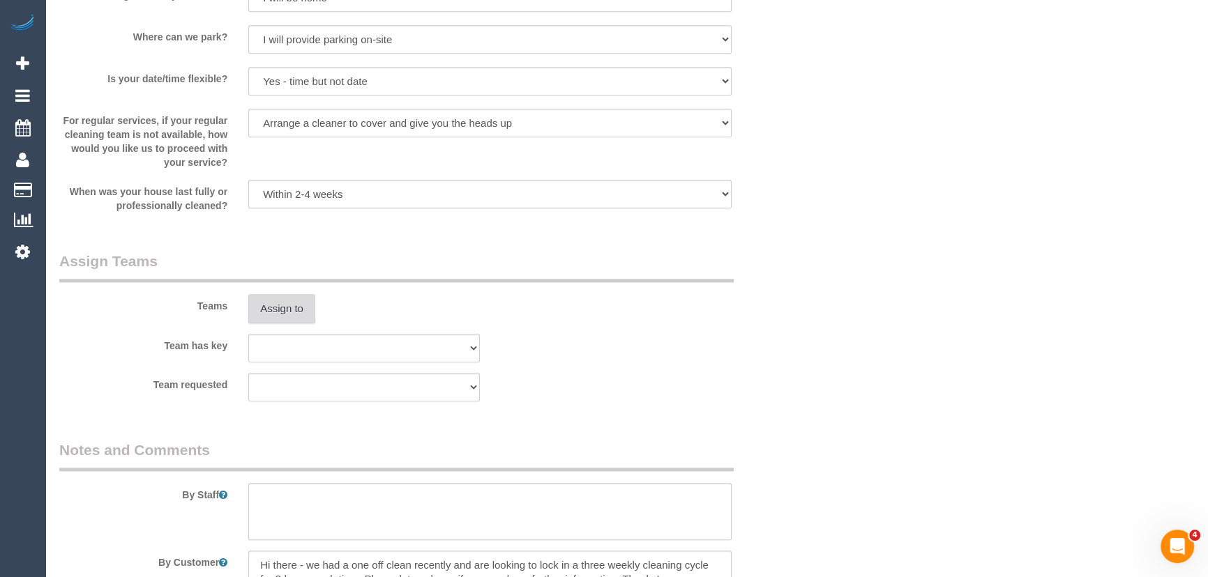
click at [291, 310] on button "Assign to" at bounding box center [281, 308] width 67 height 29
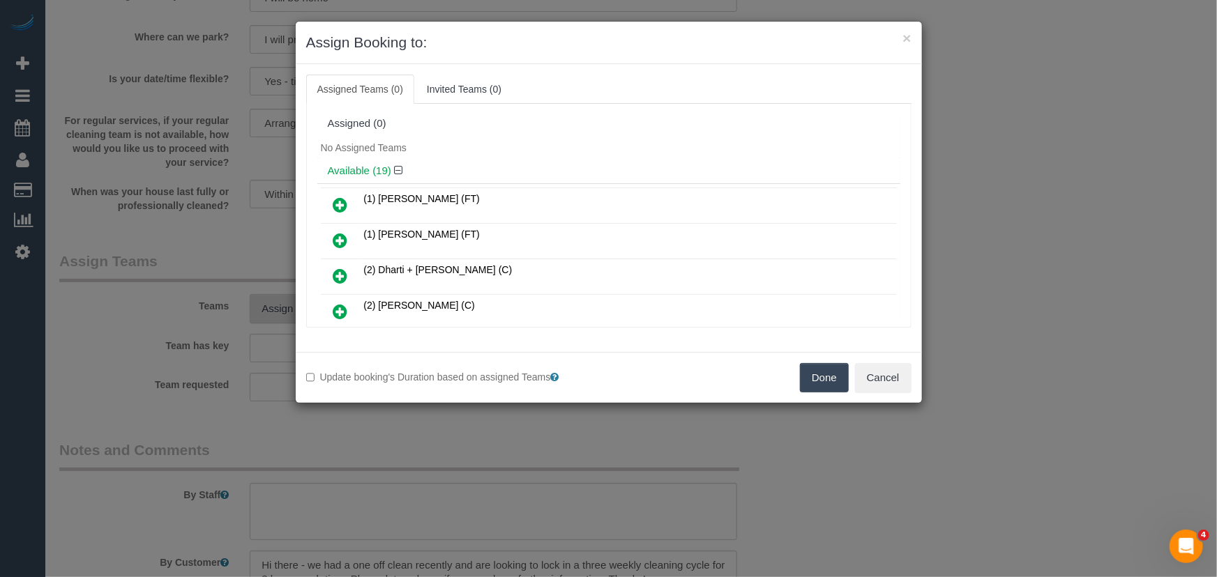
scroll to position [367, 0]
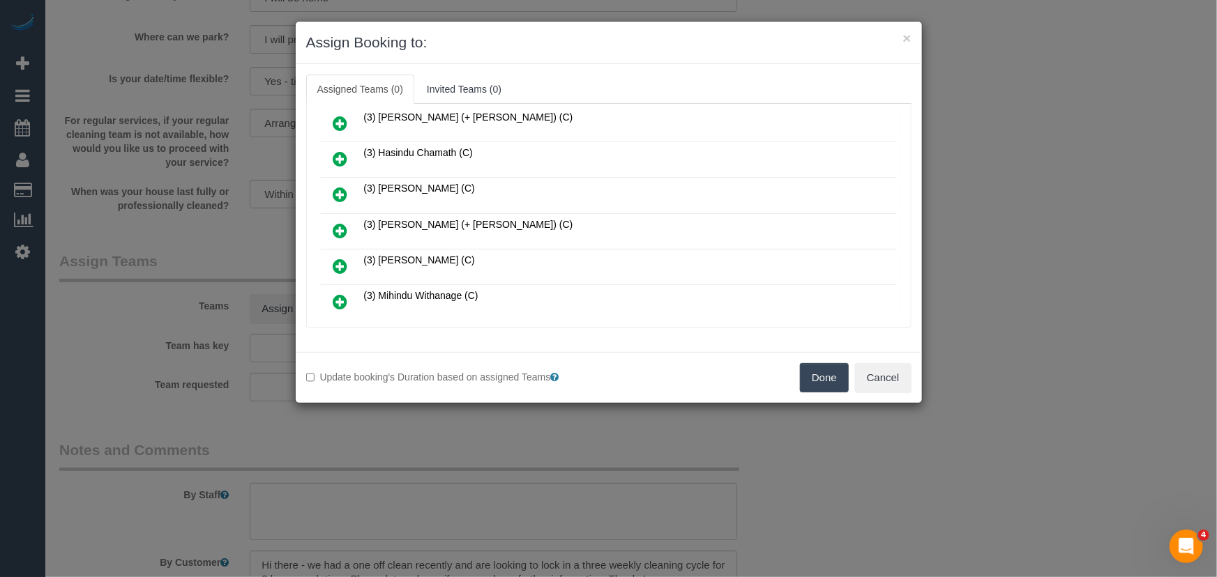
click at [339, 222] on icon at bounding box center [340, 230] width 15 height 17
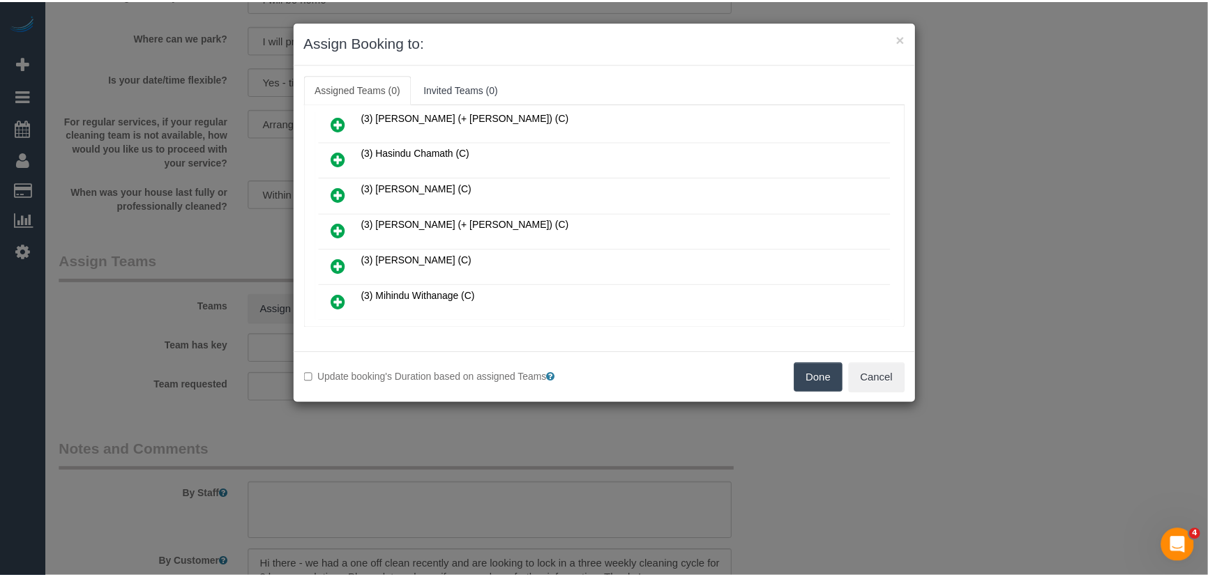
scroll to position [400, 0]
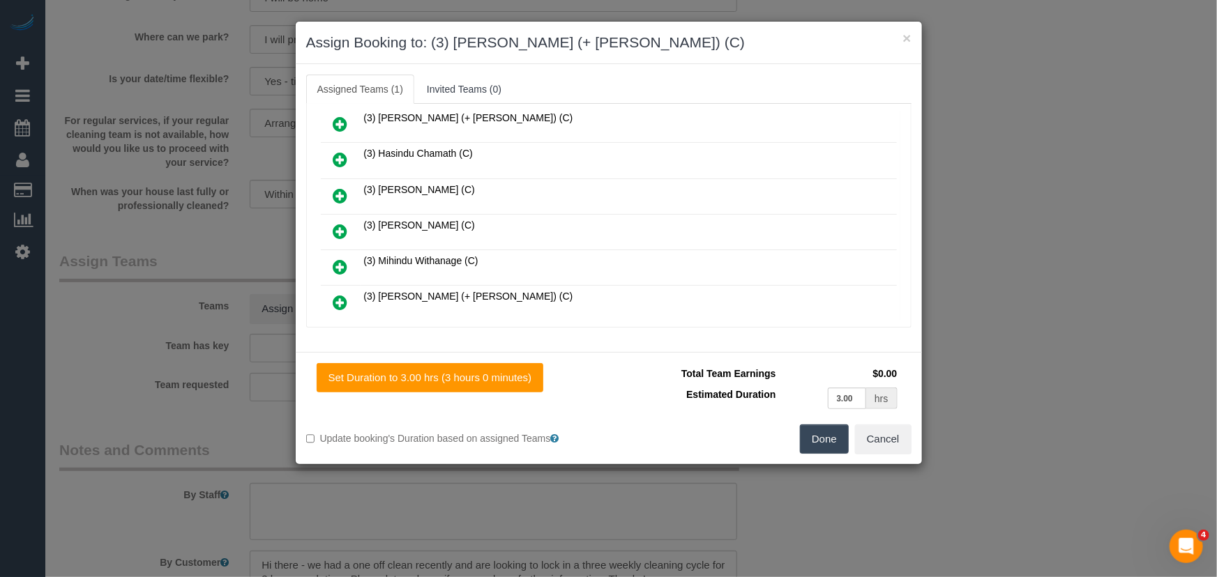
click at [817, 441] on button "Done" at bounding box center [824, 439] width 49 height 29
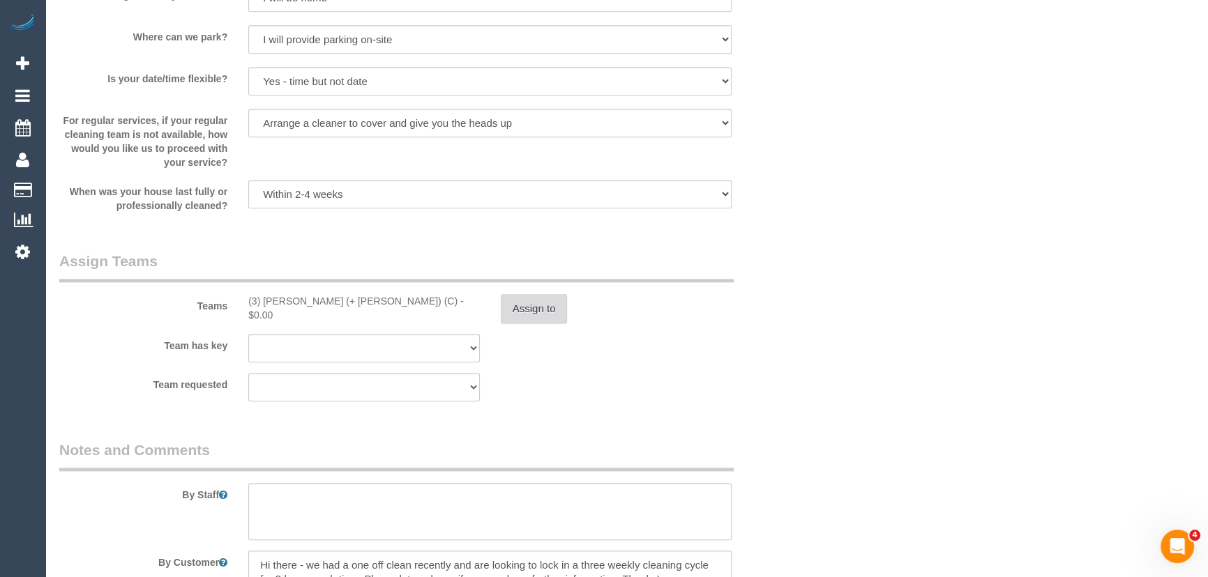
click at [541, 317] on button "Assign to" at bounding box center [534, 308] width 67 height 29
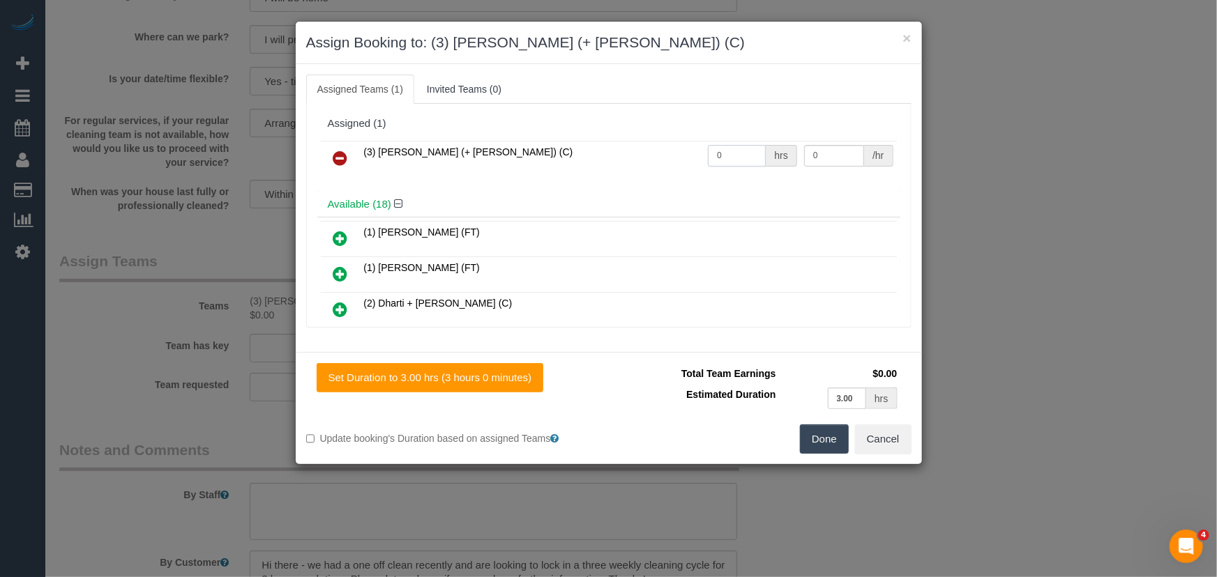
click at [732, 153] on input "0" at bounding box center [737, 156] width 58 height 22
type input "3"
type input "35"
click at [828, 436] on button "Done" at bounding box center [824, 439] width 49 height 29
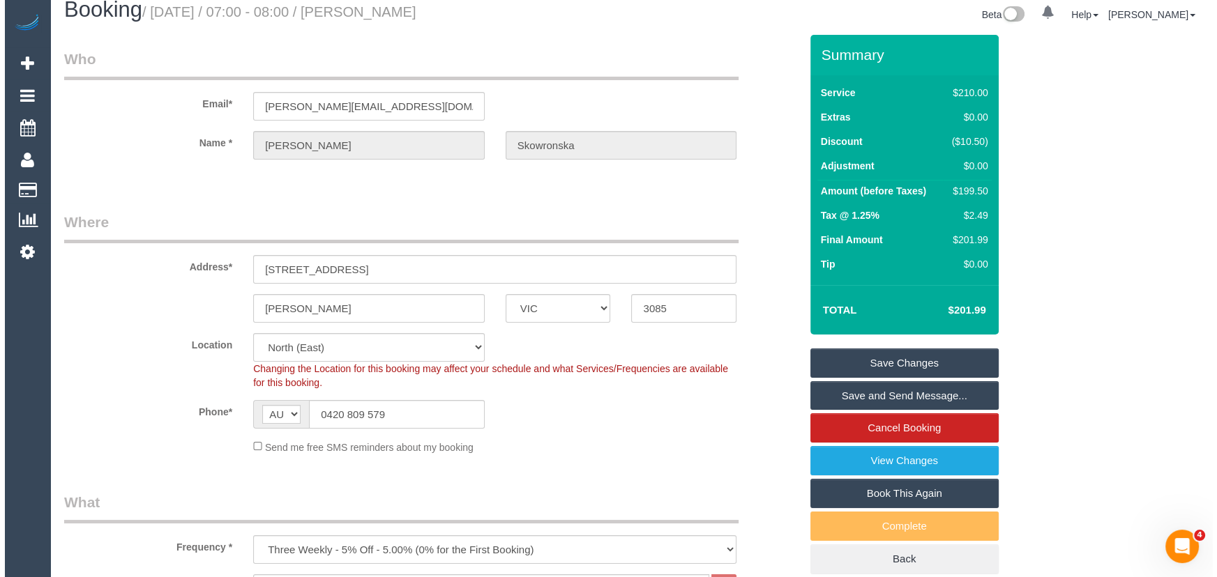
scroll to position [0, 0]
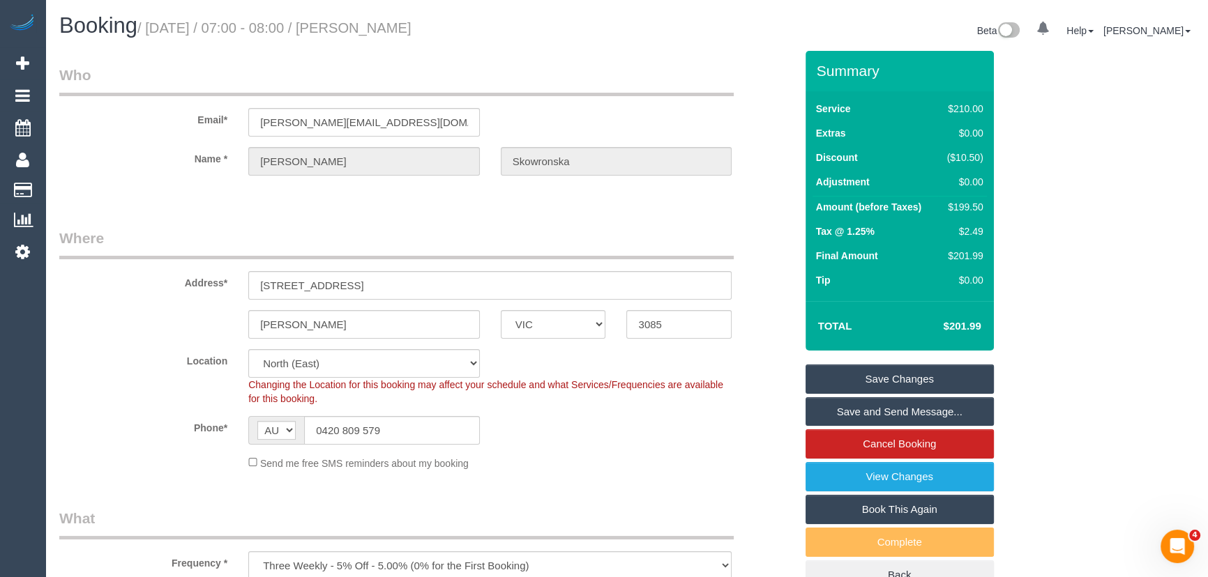
click at [394, 25] on small "/ September 26, 2025 / 07:00 - 08:00 / Julia Skowronska" at bounding box center [274, 27] width 274 height 15
copy small "Julia Skowronska"
click at [850, 413] on link "Save and Send Message..." at bounding box center [899, 411] width 188 height 29
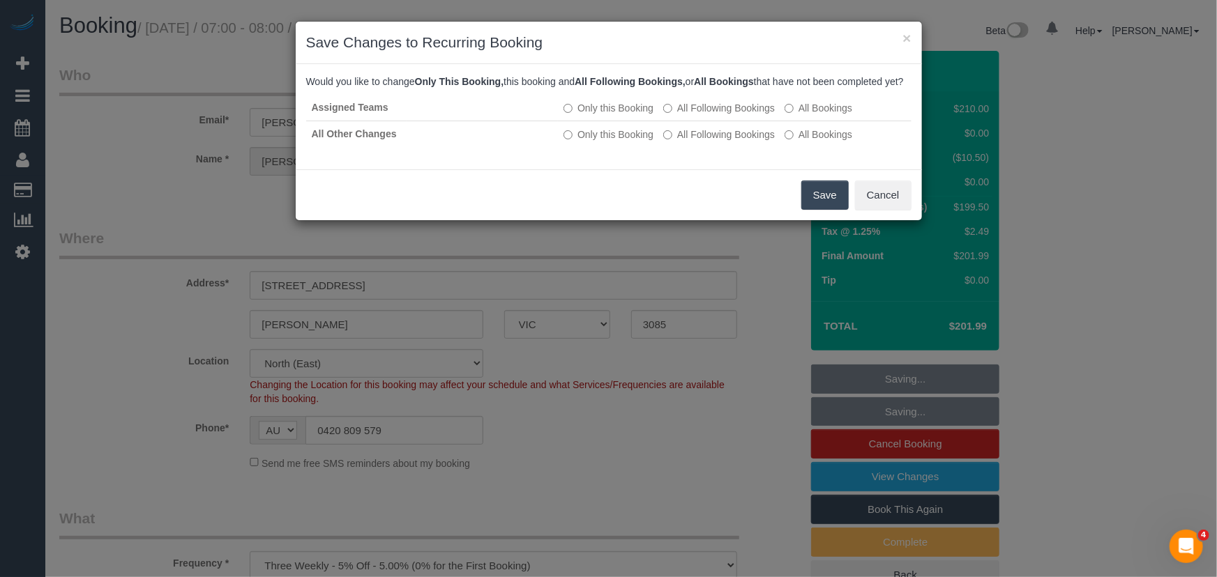
drag, startPoint x: 828, startPoint y: 213, endPoint x: 812, endPoint y: 215, distance: 15.6
click at [828, 210] on button "Save" at bounding box center [824, 195] width 47 height 29
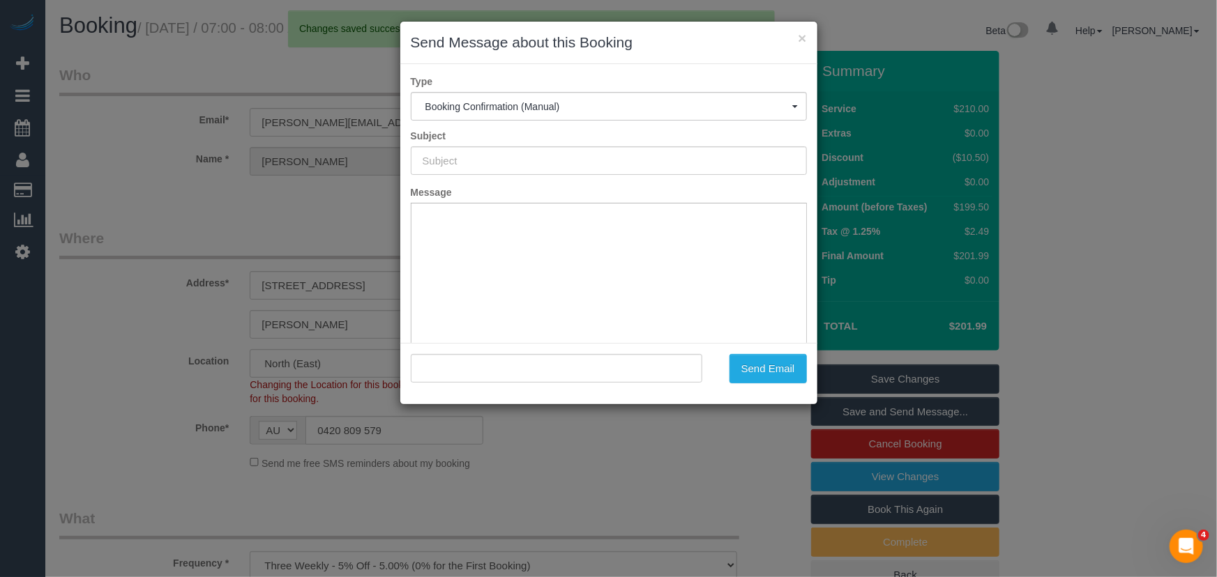
type input "Booking Confirmed"
type input ""Julia Skowronska" <julia.m.sko@gmail.com>"
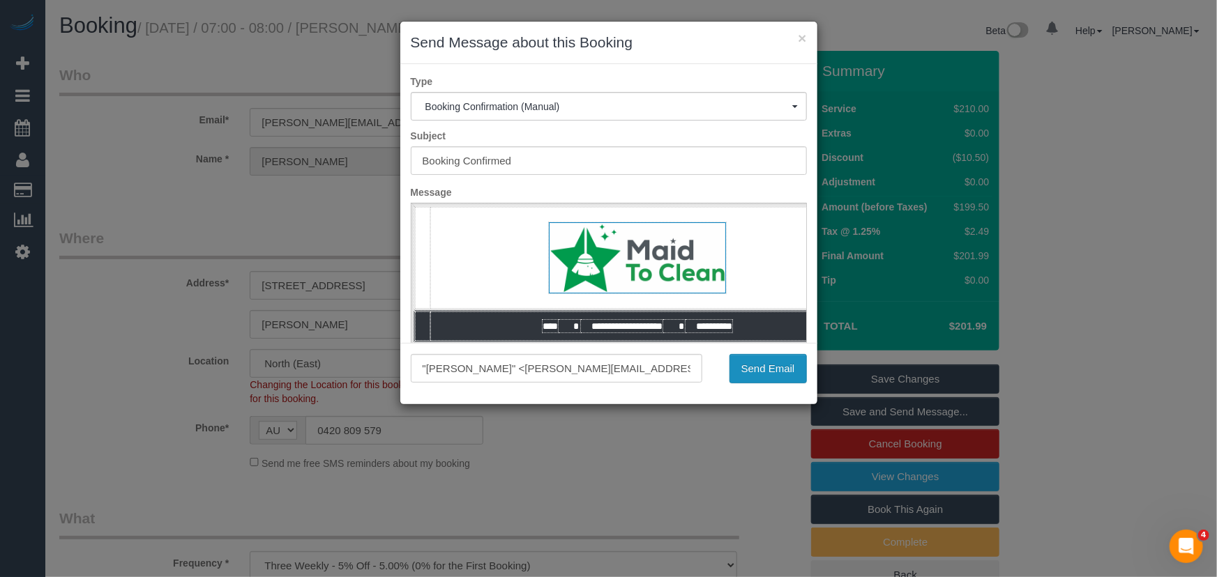
click at [765, 383] on button "Send Email" at bounding box center [767, 368] width 77 height 29
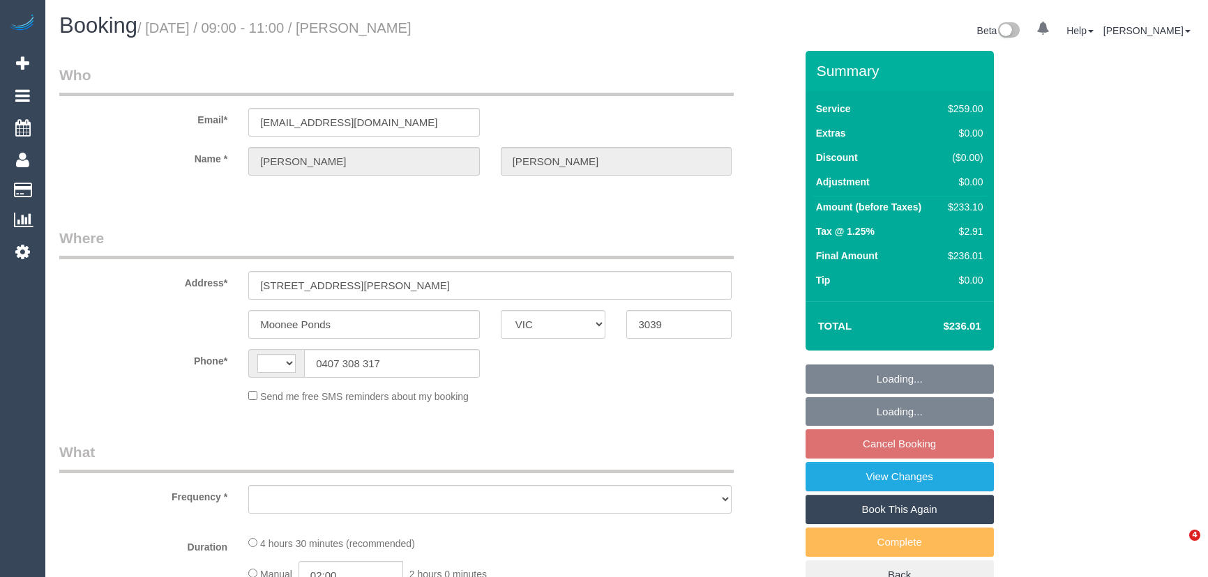
select select "VIC"
select select "string:AU"
select select "object:275"
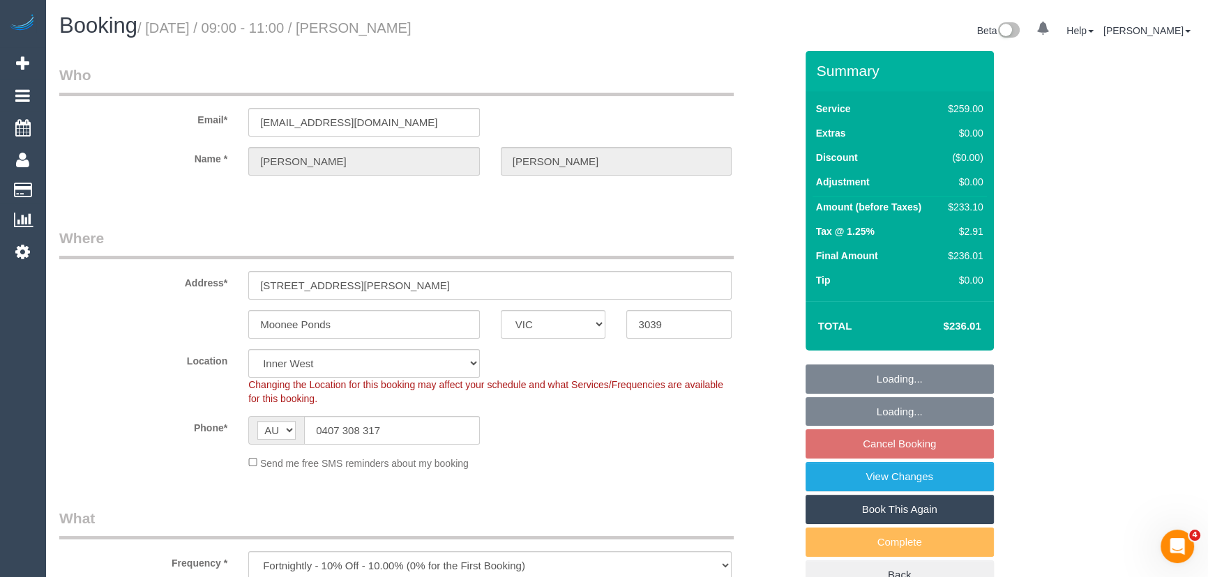
select select "string:stripe-pm_1PpjGy2GScqysDRVaapUd60r"
select select "object:571"
select select "number:28"
select select "number:14"
select select "number:19"
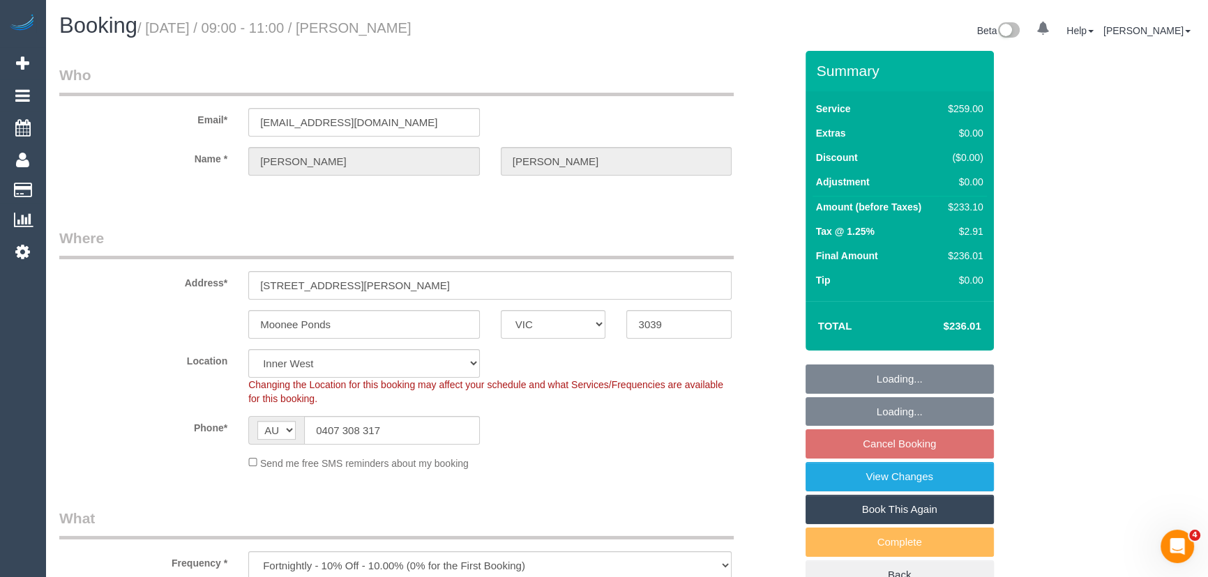
select select "number:36"
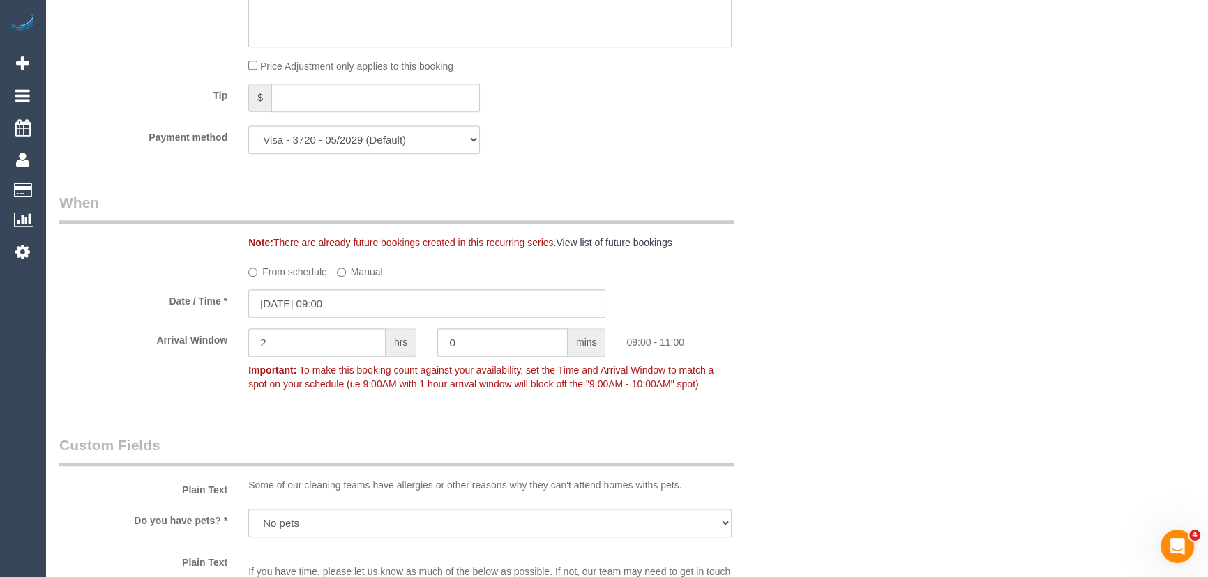
scroll to position [1395, 0]
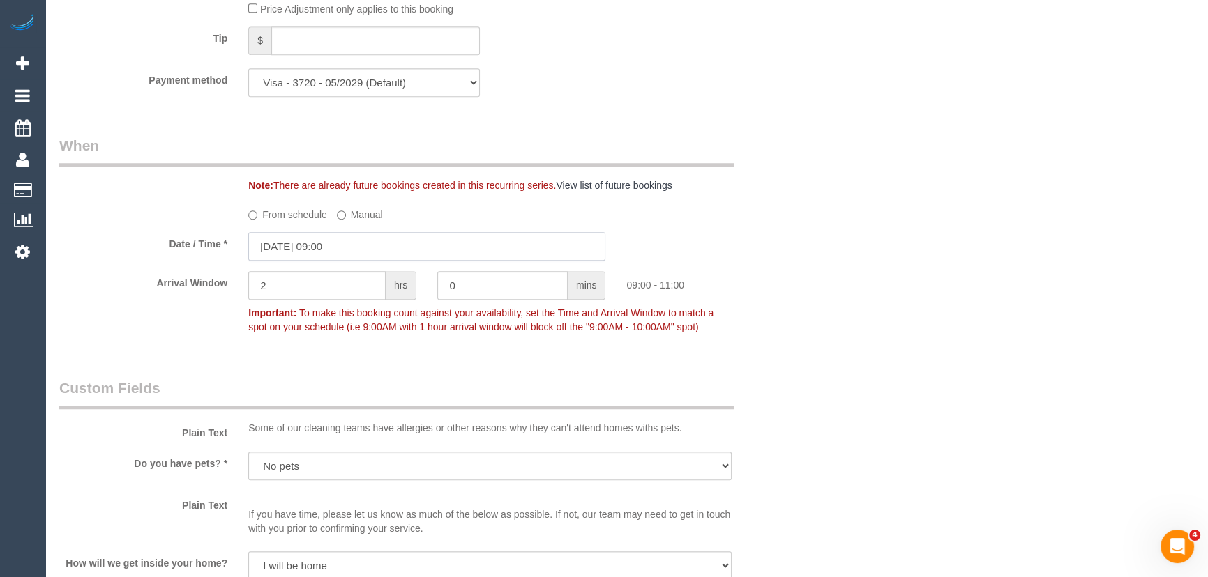
click at [354, 261] on input "[DATE] 09:00" at bounding box center [426, 246] width 357 height 29
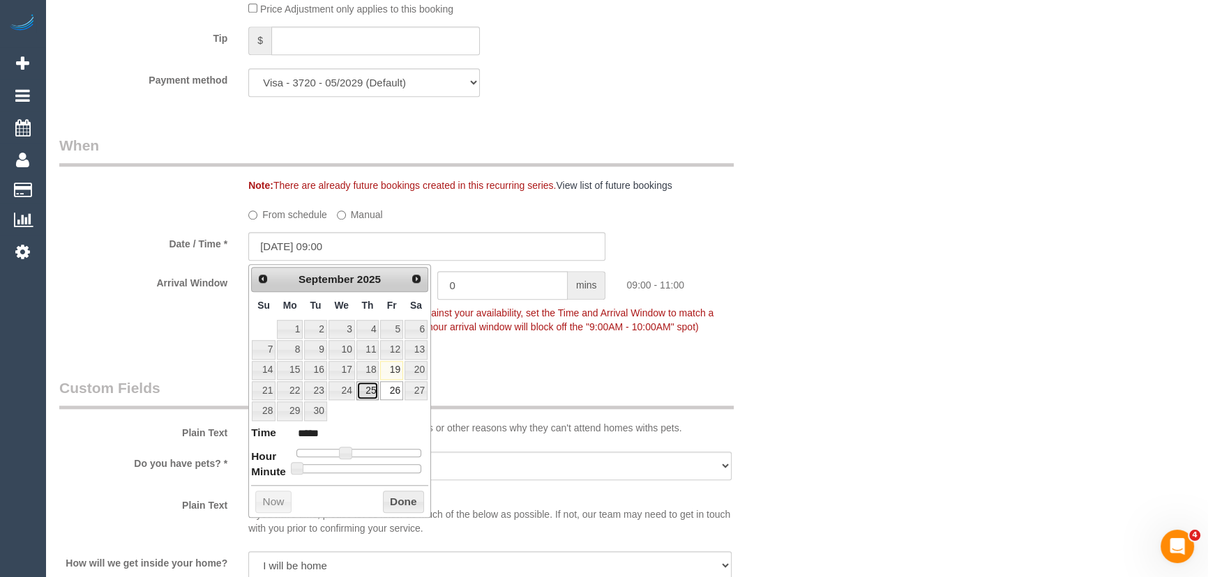
click at [368, 390] on link "25" at bounding box center [367, 390] width 23 height 19
type input "[DATE] 10:00"
type input "*****"
type input "[DATE] 11:00"
type input "*****"
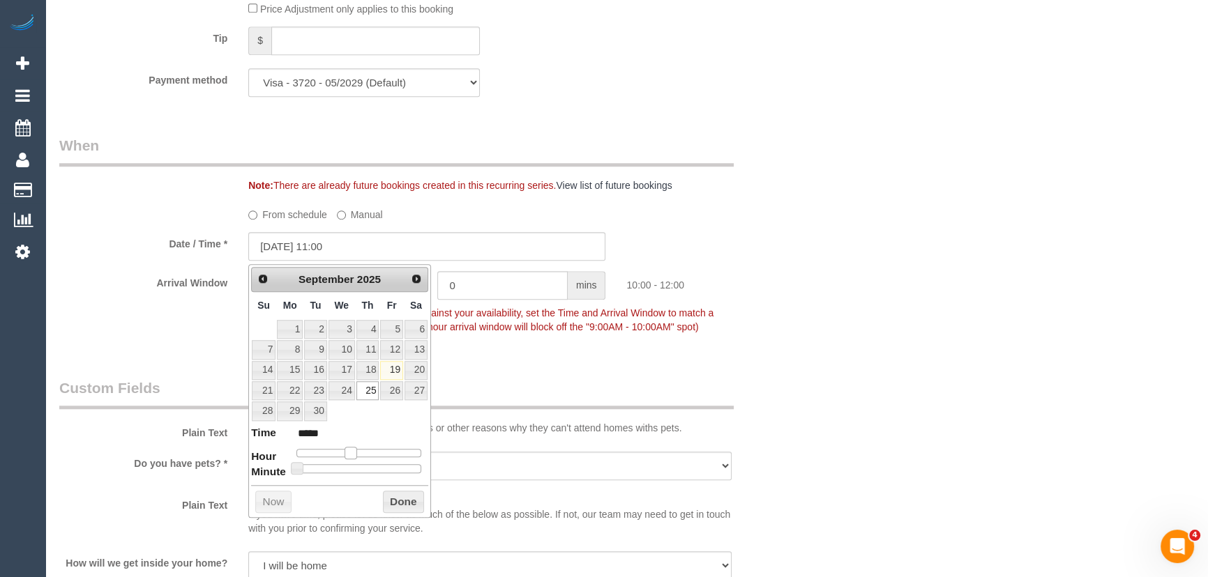
drag, startPoint x: 343, startPoint y: 456, endPoint x: 360, endPoint y: 455, distance: 16.7
click at [354, 456] on span at bounding box center [350, 453] width 13 height 13
type input "[DATE] 12:00"
type input "*****"
click at [357, 455] on span at bounding box center [350, 453] width 13 height 13
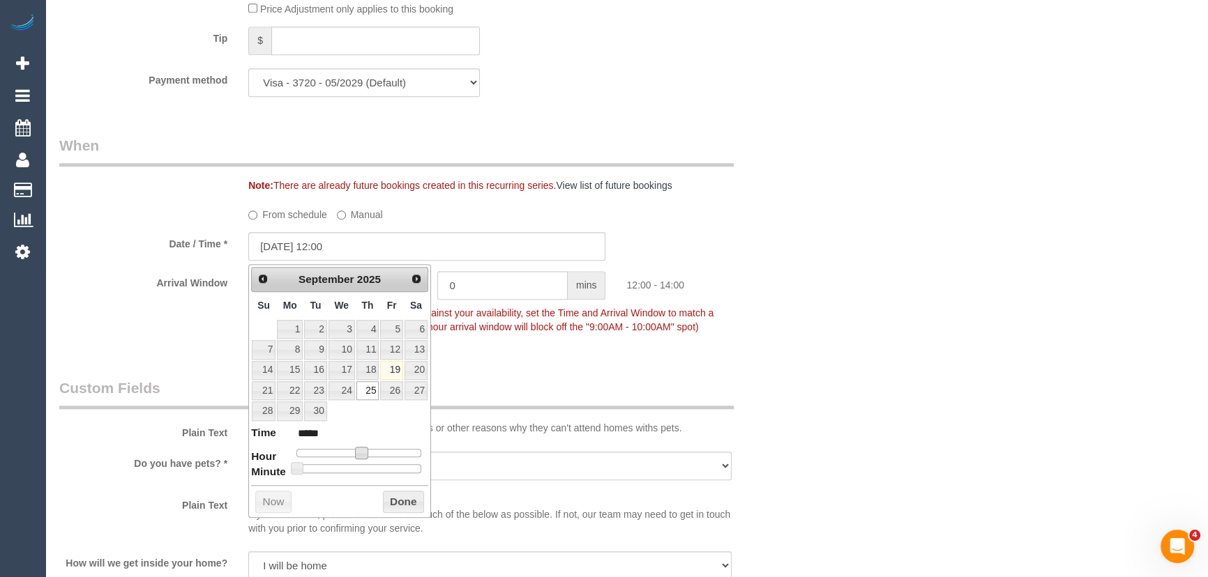
click at [361, 455] on span at bounding box center [361, 453] width 13 height 13
type input "[DATE] 13:00"
type input "*****"
type input "[DATE] 14:00"
type input "*****"
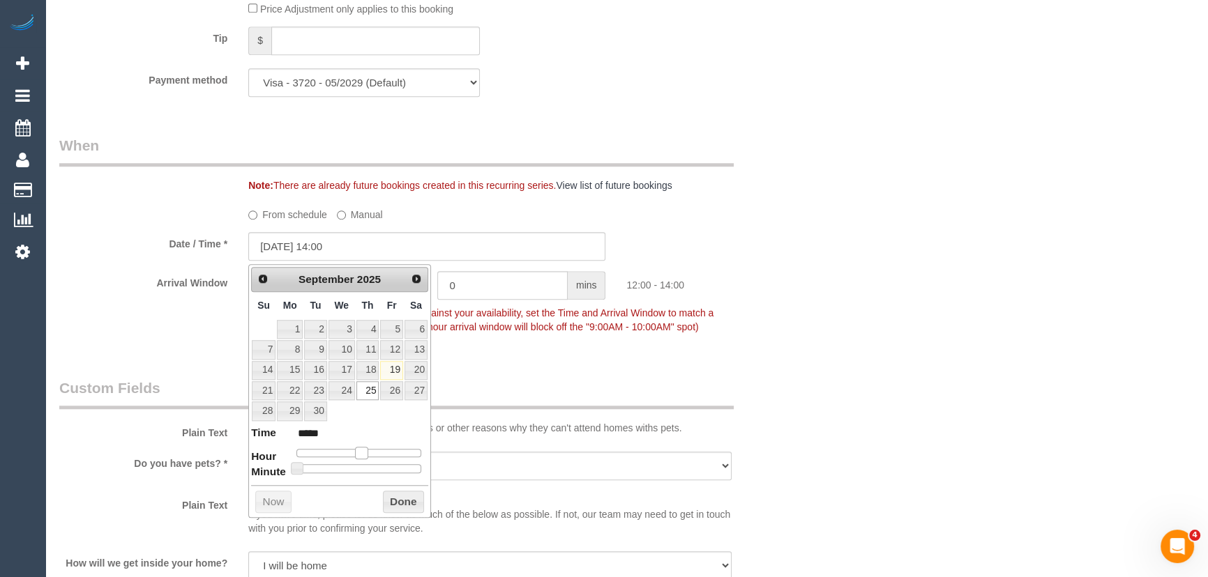
drag, startPoint x: 363, startPoint y: 455, endPoint x: 371, endPoint y: 455, distance: 8.4
click at [367, 455] on span at bounding box center [361, 453] width 13 height 13
click at [373, 454] on span at bounding box center [371, 453] width 13 height 13
click at [581, 334] on p "Important: To make this booking count against your availability, set the Time a…" at bounding box center [490, 318] width 504 height 31
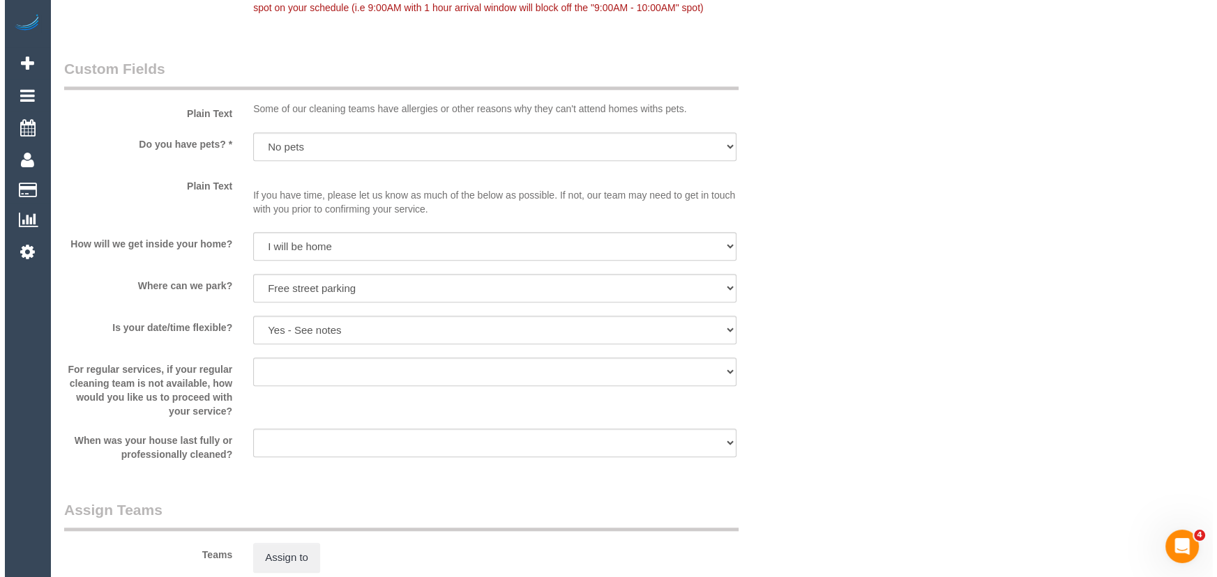
scroll to position [1838, 0]
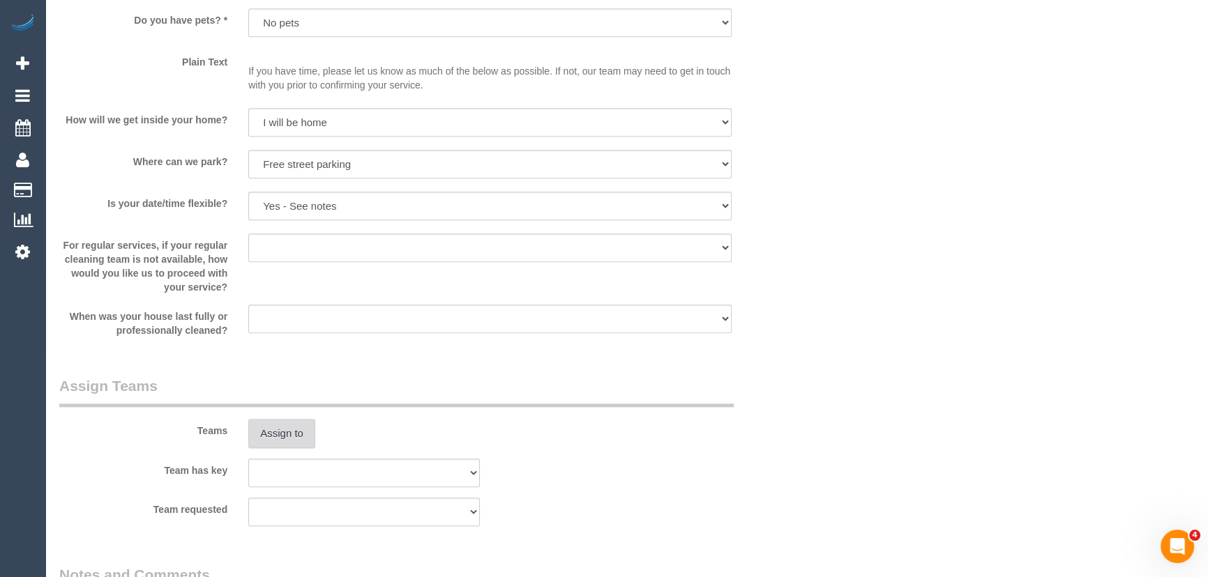
click at [292, 443] on button "Assign to" at bounding box center [281, 433] width 67 height 29
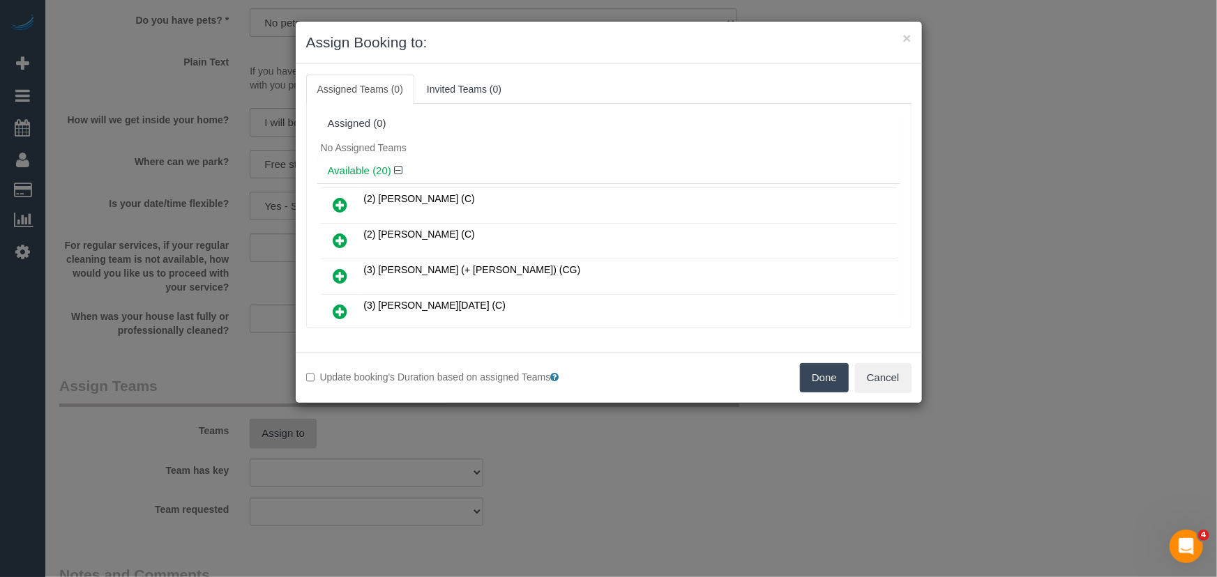
scroll to position [1305, 0]
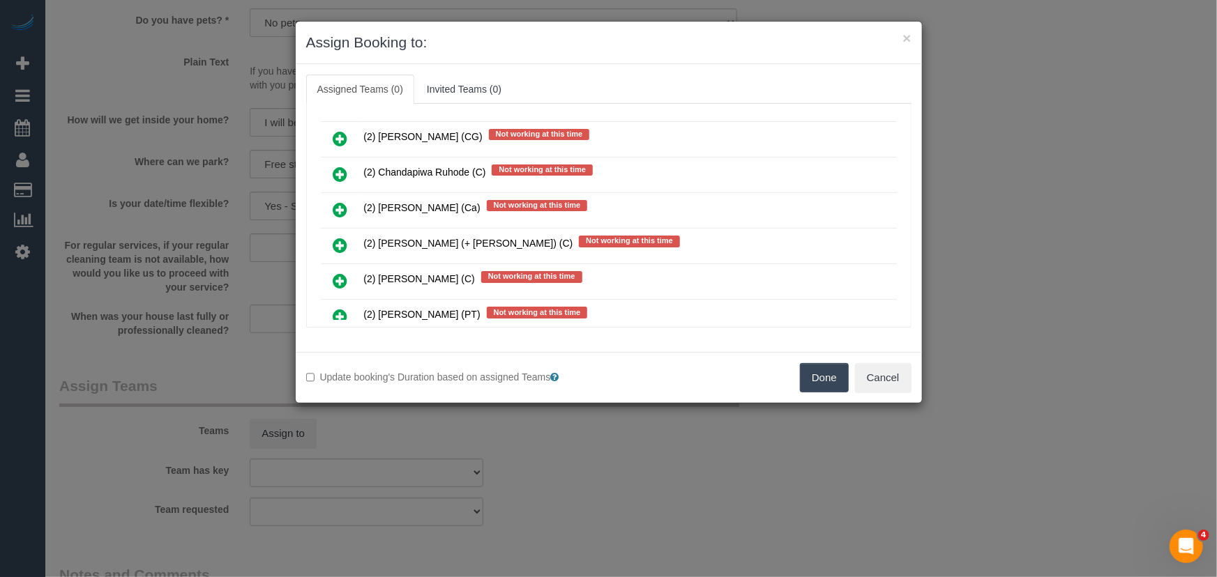
click at [337, 237] on icon at bounding box center [340, 245] width 15 height 17
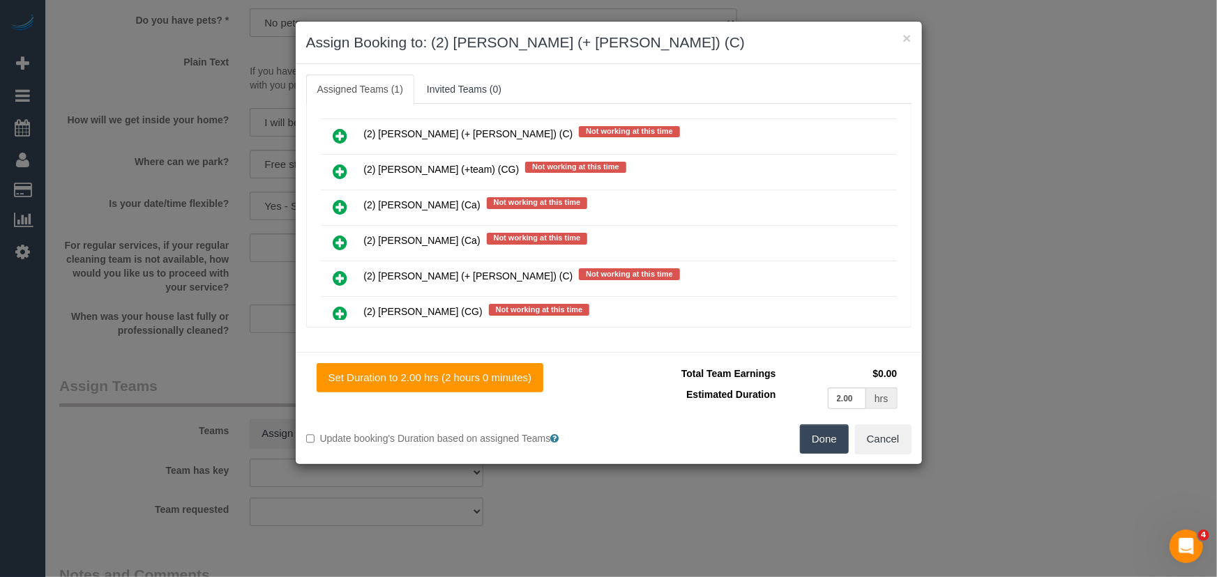
click at [334, 270] on icon at bounding box center [340, 278] width 15 height 17
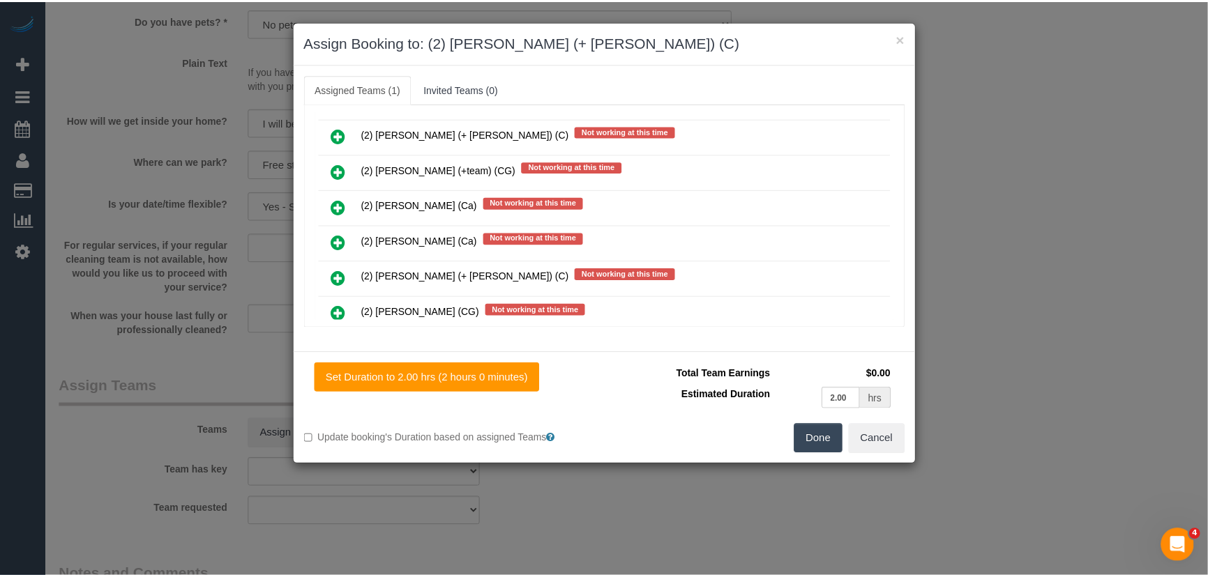
scroll to position [1626, 0]
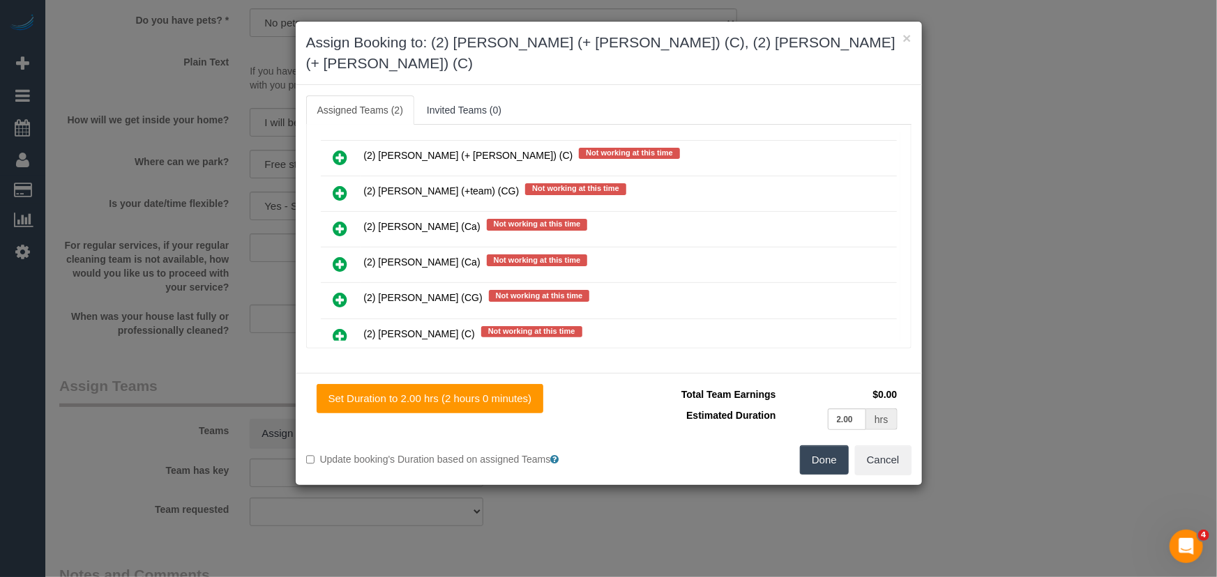
click at [820, 446] on button "Done" at bounding box center [824, 460] width 49 height 29
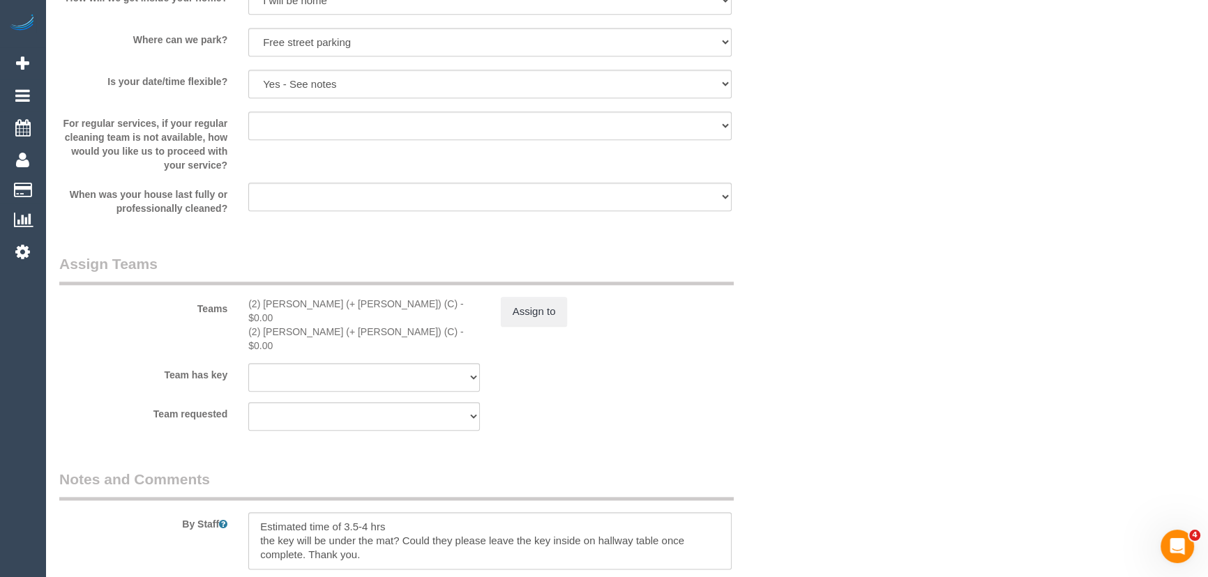
scroll to position [1965, 0]
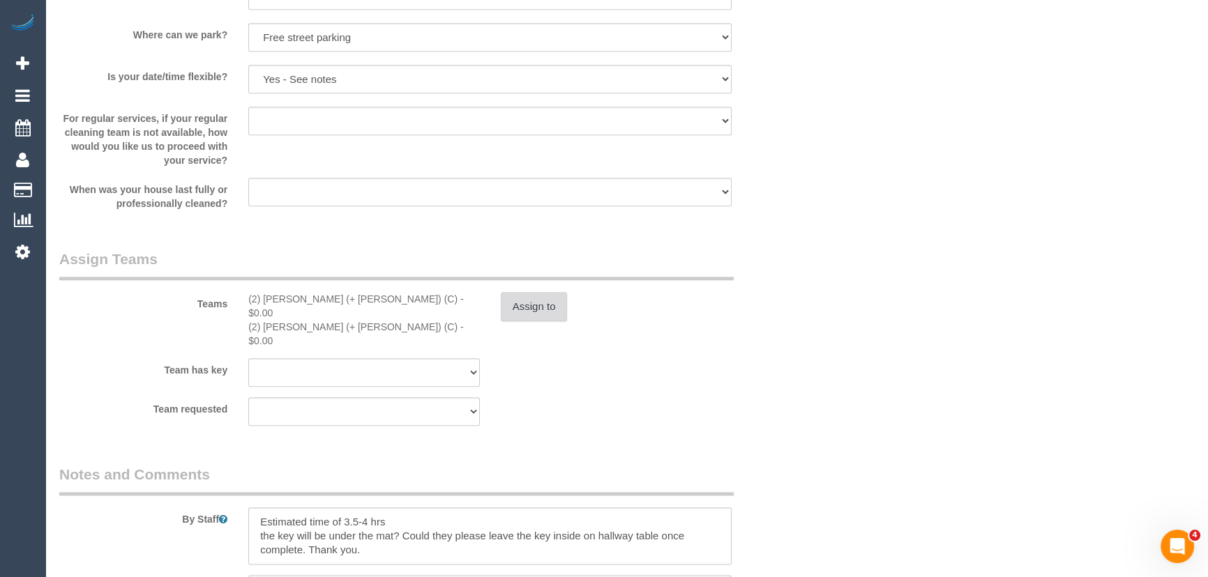
click at [537, 310] on button "Assign to" at bounding box center [534, 306] width 67 height 29
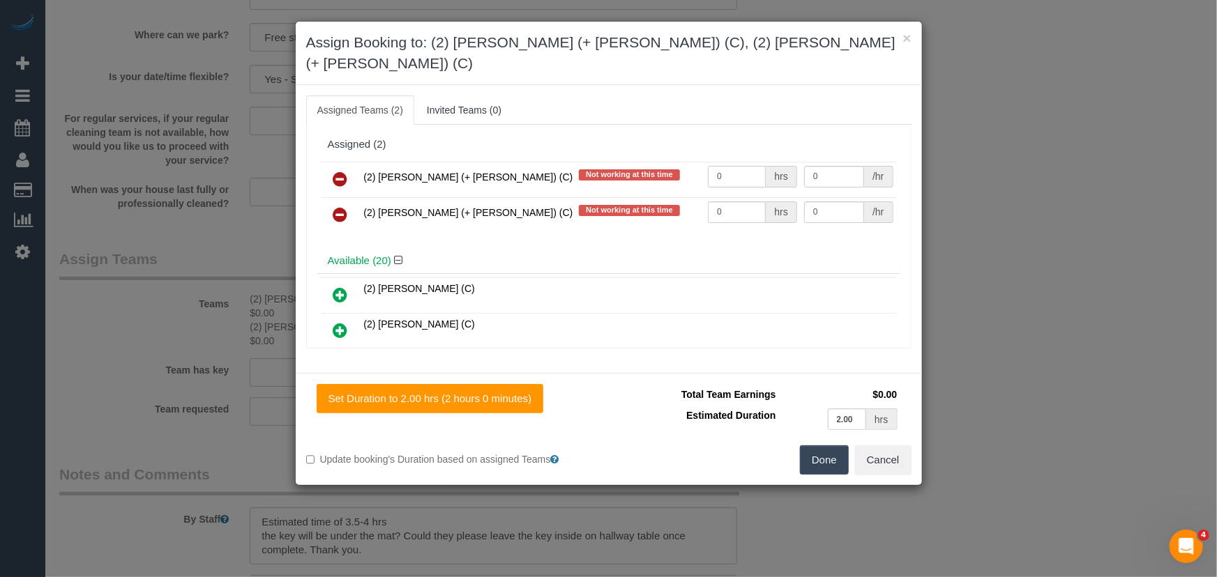
click at [740, 166] on input "0" at bounding box center [737, 177] width 58 height 22
type input "1"
type input "75"
click at [738, 202] on input "0" at bounding box center [737, 213] width 58 height 22
type input "1"
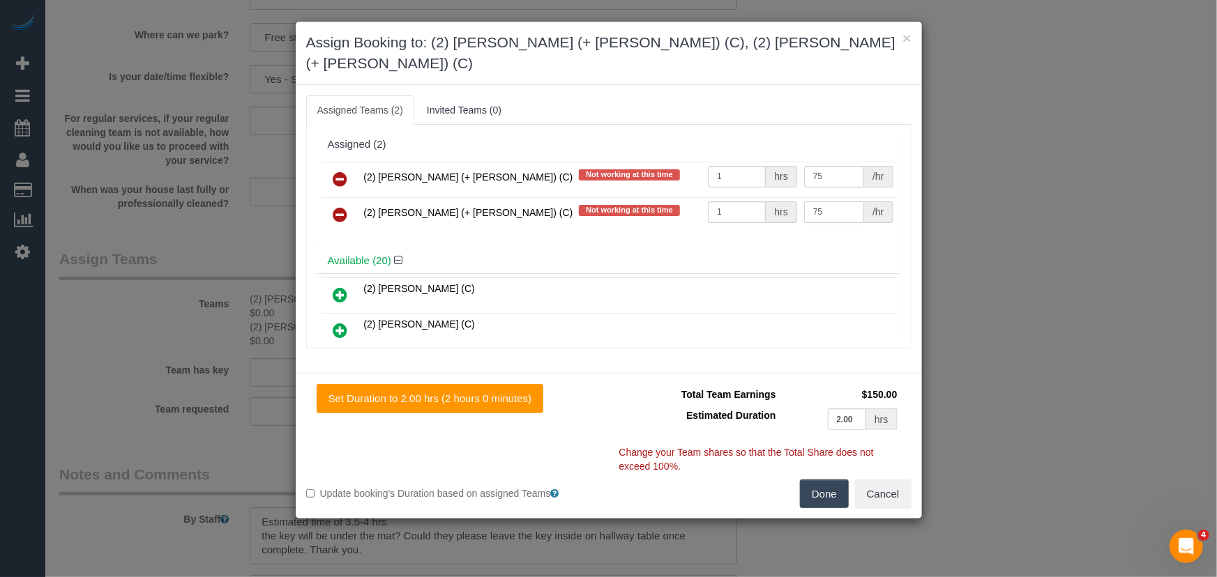
type input "75"
click at [830, 480] on button "Done" at bounding box center [824, 494] width 49 height 29
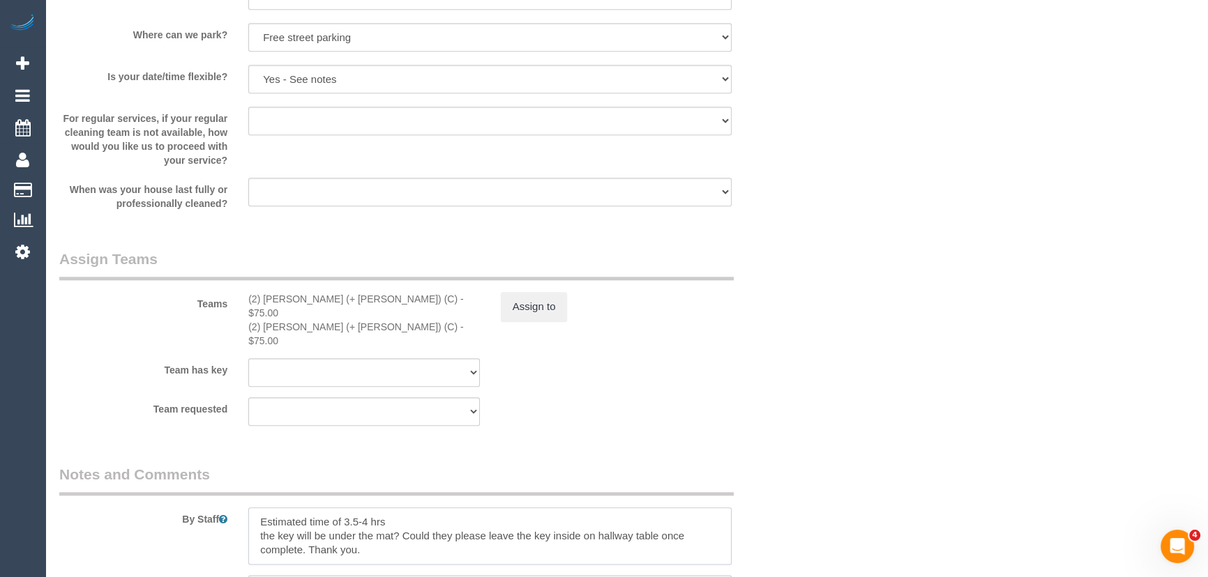
click at [256, 508] on textarea at bounding box center [489, 536] width 483 height 57
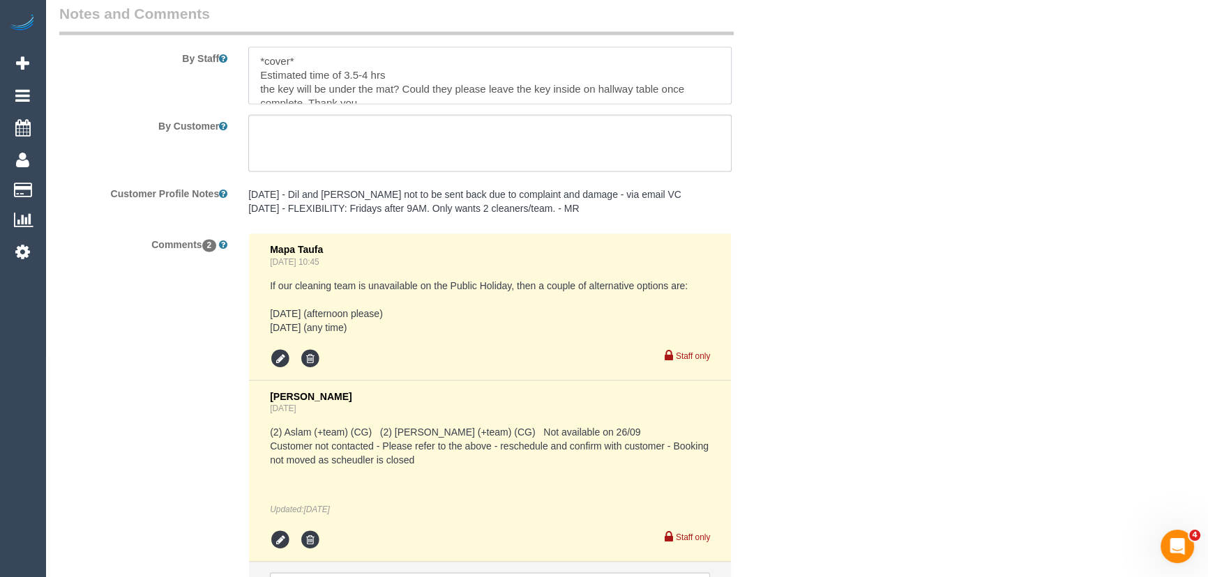
scroll to position [2551, 0]
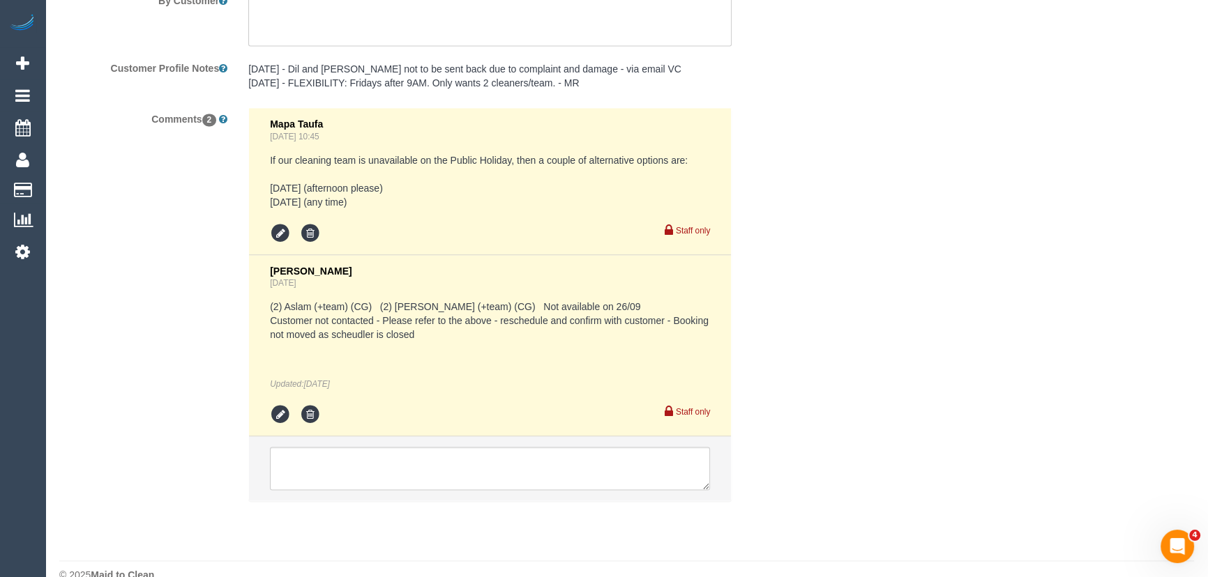
type textarea "*cover* Estimated time of 3.5-4 hrs the key will be under the mat? Could they p…"
click at [377, 447] on textarea at bounding box center [490, 468] width 440 height 43
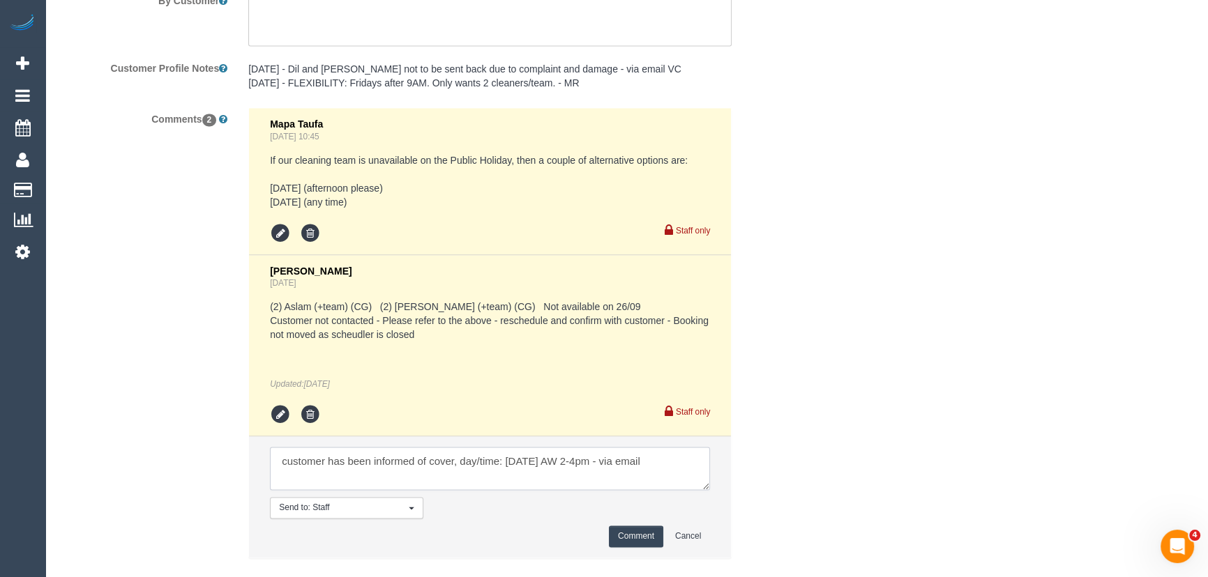
type textarea "customer has been informed of cover, day/time: Thursday 25/9 AW 2-4pm - via ema…"
click at [625, 526] on button "Comment" at bounding box center [636, 537] width 54 height 22
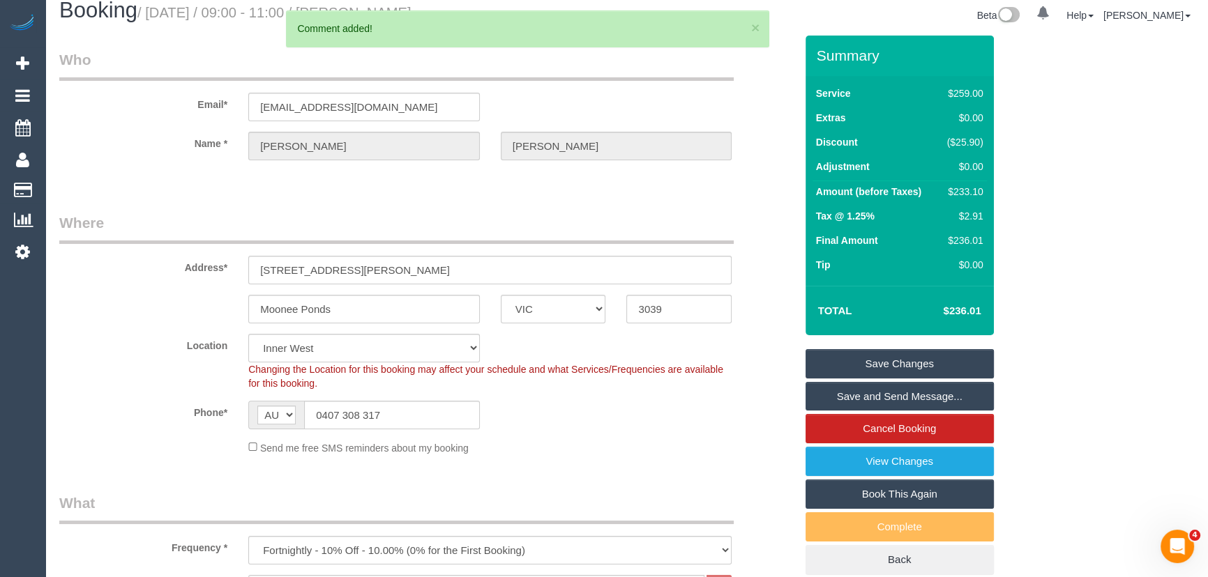
scroll to position [0, 0]
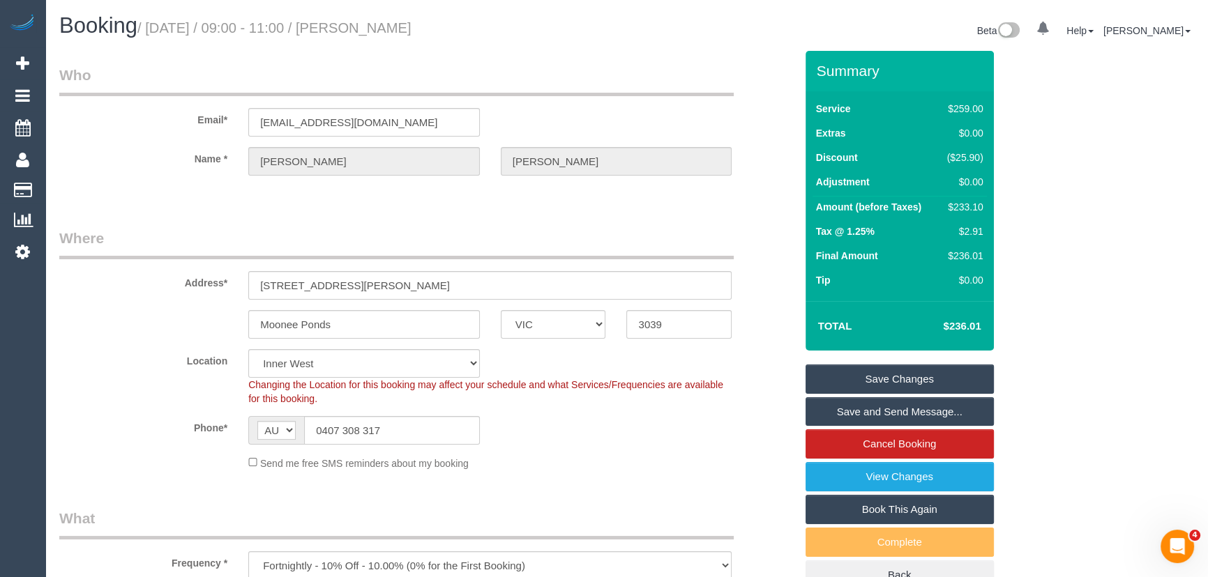
click at [395, 28] on small "/ September 26, 2025 / 09:00 - 11:00 / Jayne Clark" at bounding box center [274, 27] width 274 height 15
copy small "Jayne Clark"
click at [418, 130] on input "jayneclark99@gmail.com" at bounding box center [363, 122] width 231 height 29
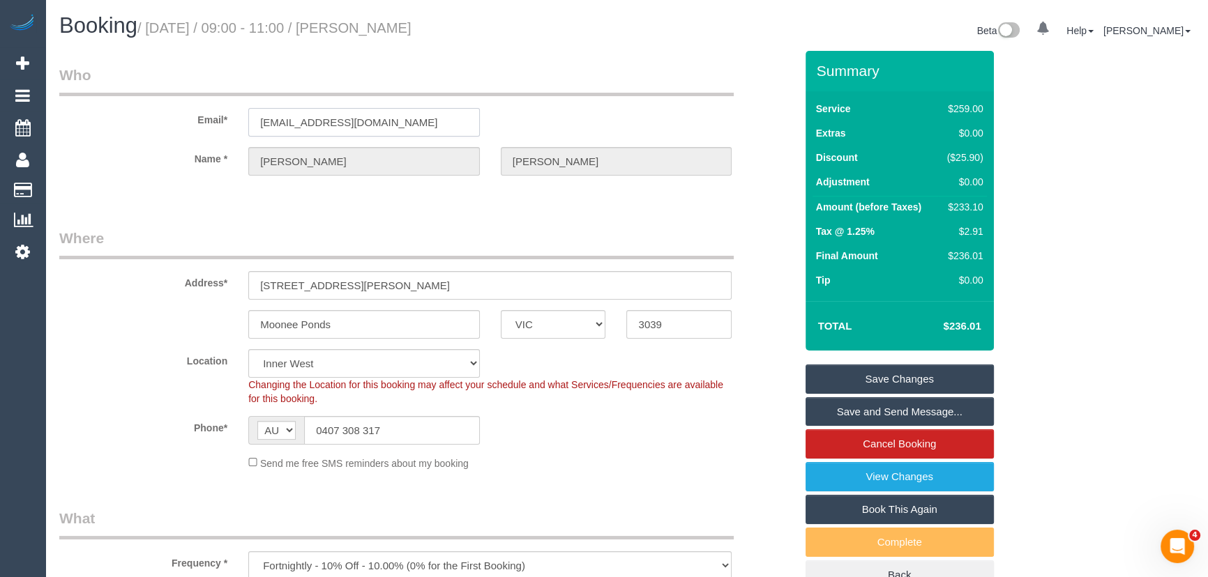
click at [418, 130] on input "jayneclark99@gmail.com" at bounding box center [363, 122] width 231 height 29
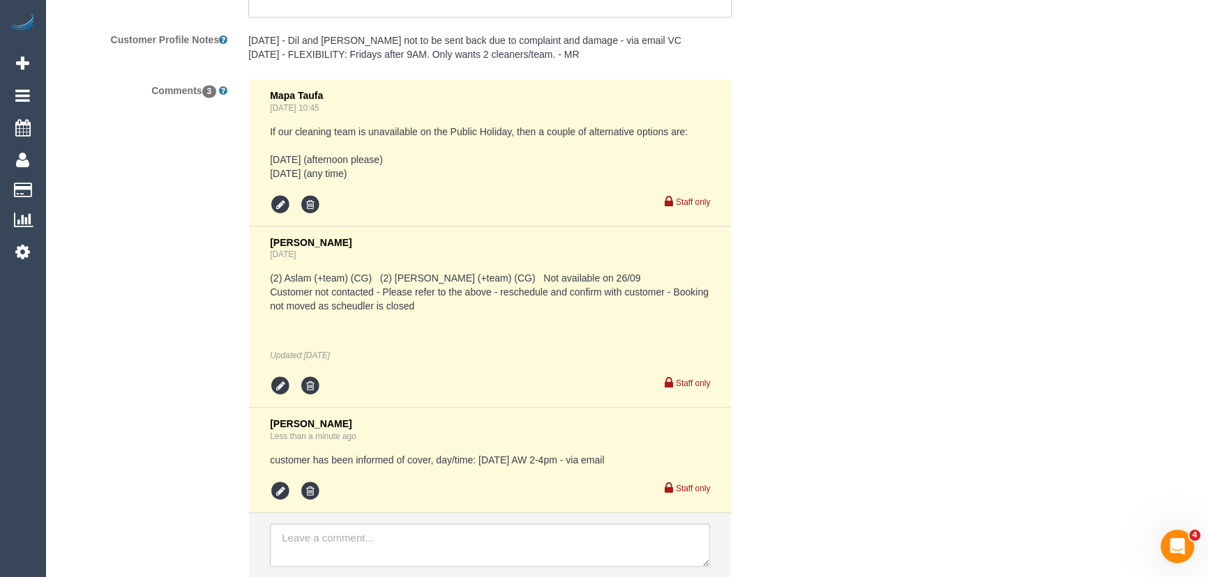
scroll to position [2656, 0]
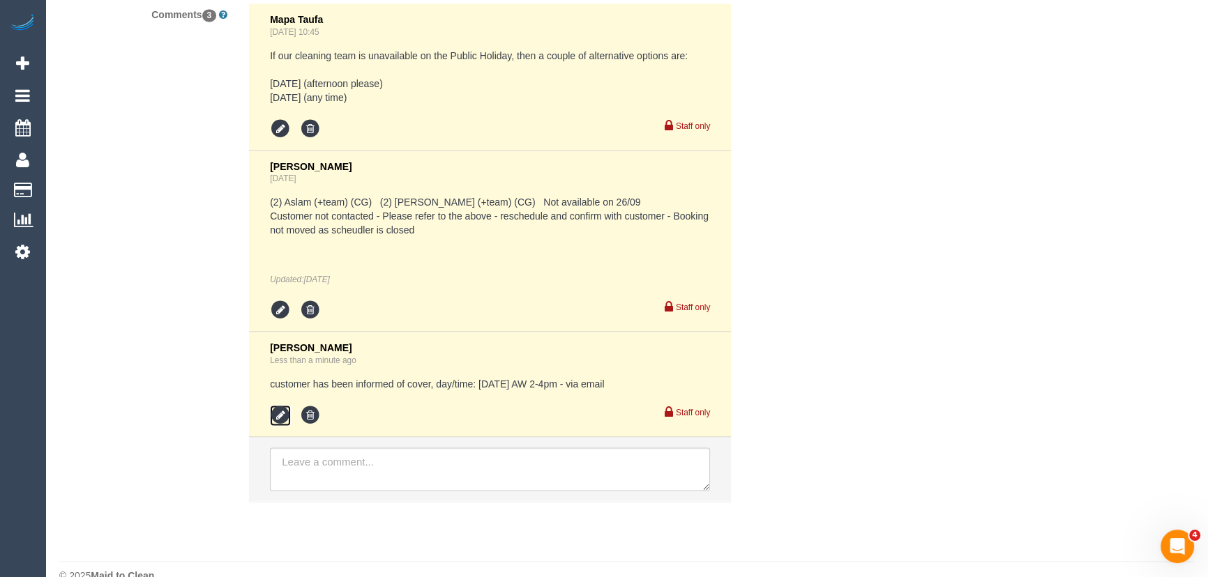
click at [280, 405] on icon at bounding box center [280, 415] width 21 height 21
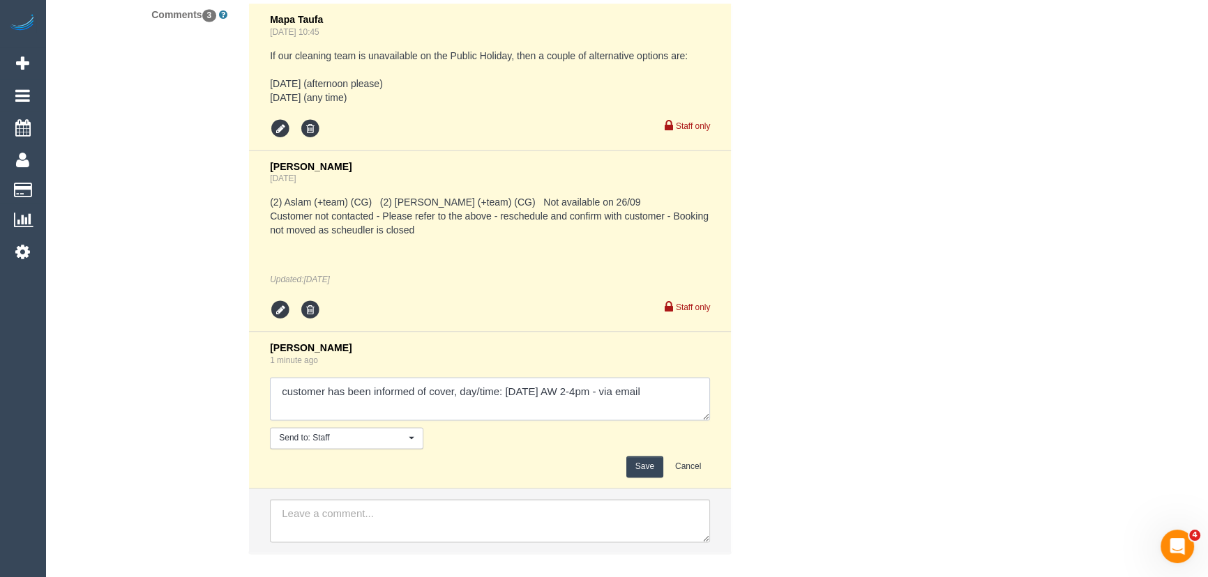
click at [697, 377] on textarea at bounding box center [490, 398] width 440 height 43
type textarea "customer has been informed of cover, day/time: Thursday 25/9 AW 2-4pm - via ema…"
click at [653, 456] on button "Save" at bounding box center [644, 467] width 37 height 22
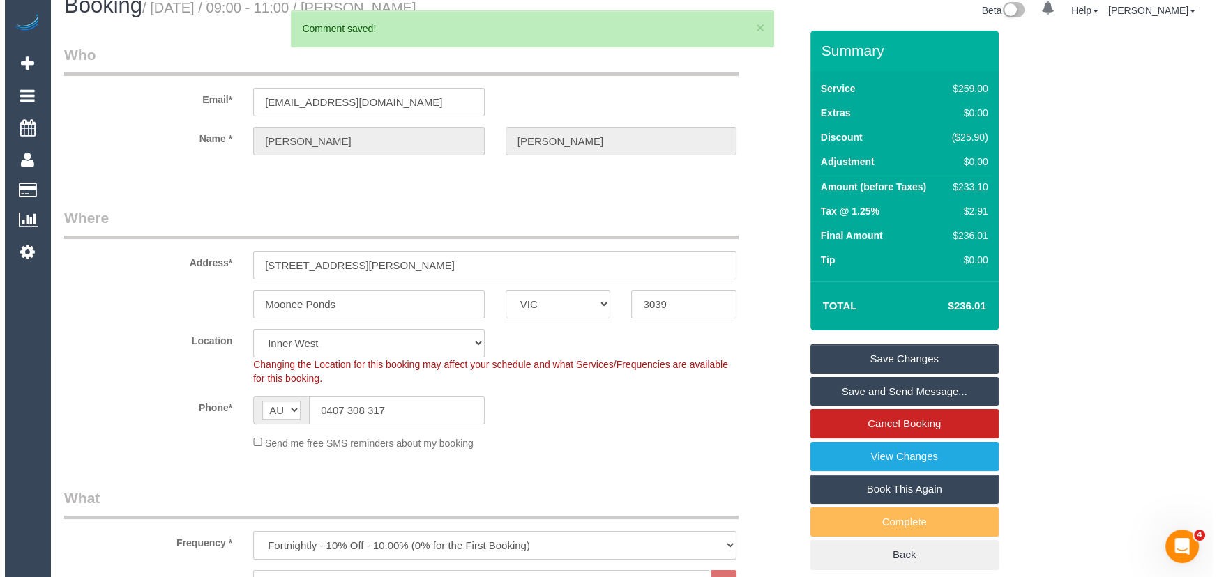
scroll to position [0, 0]
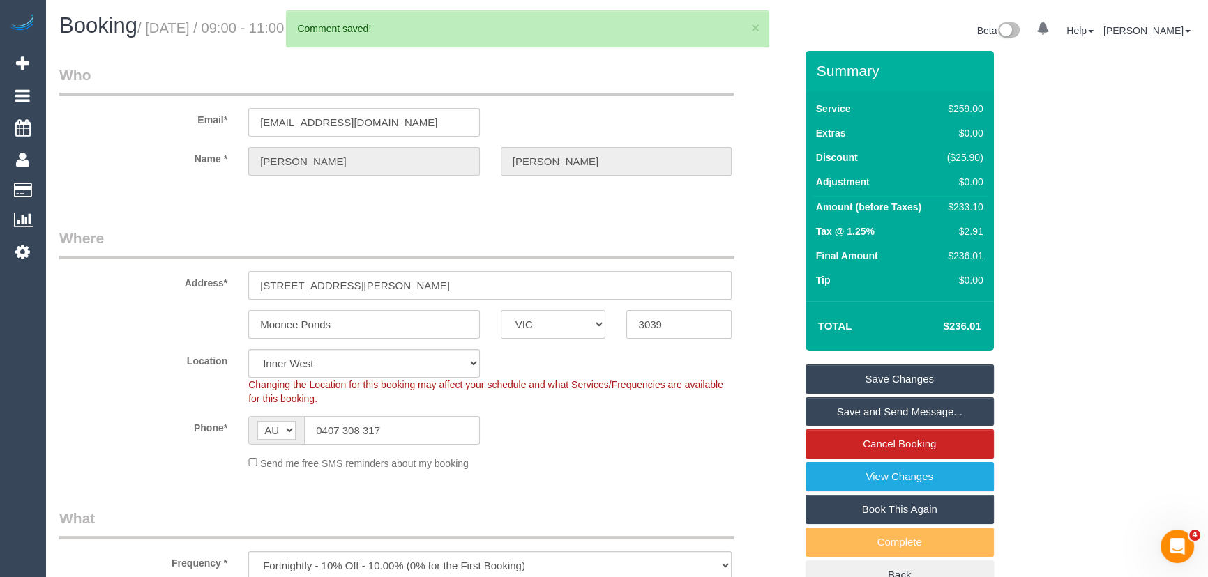
click at [862, 409] on link "Save and Send Message..." at bounding box center [899, 411] width 188 height 29
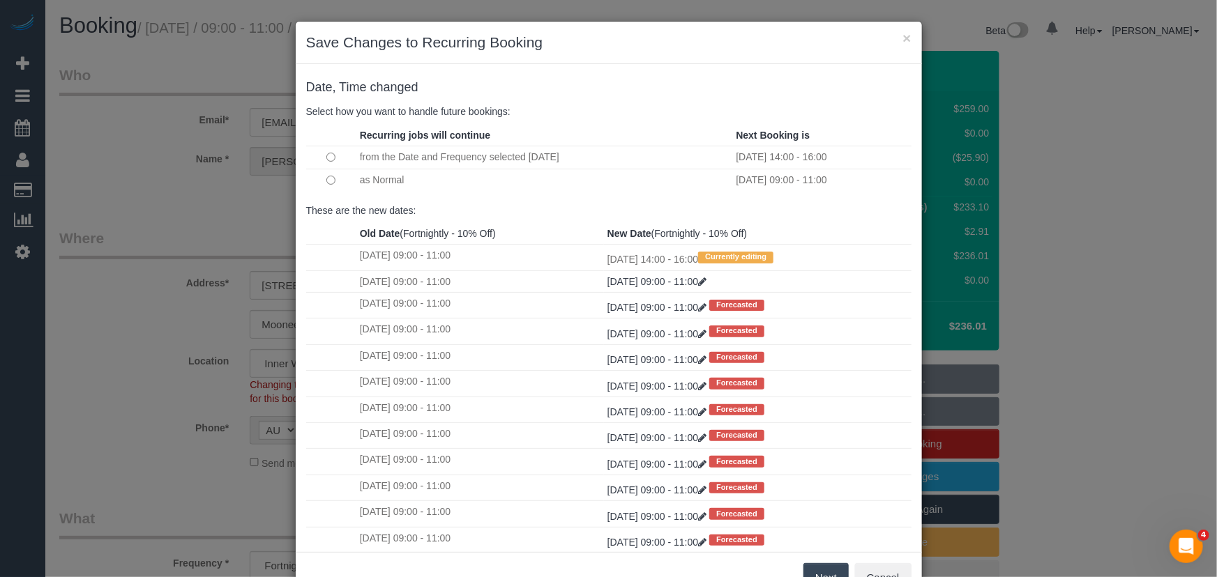
click at [820, 575] on button "Next" at bounding box center [825, 577] width 45 height 29
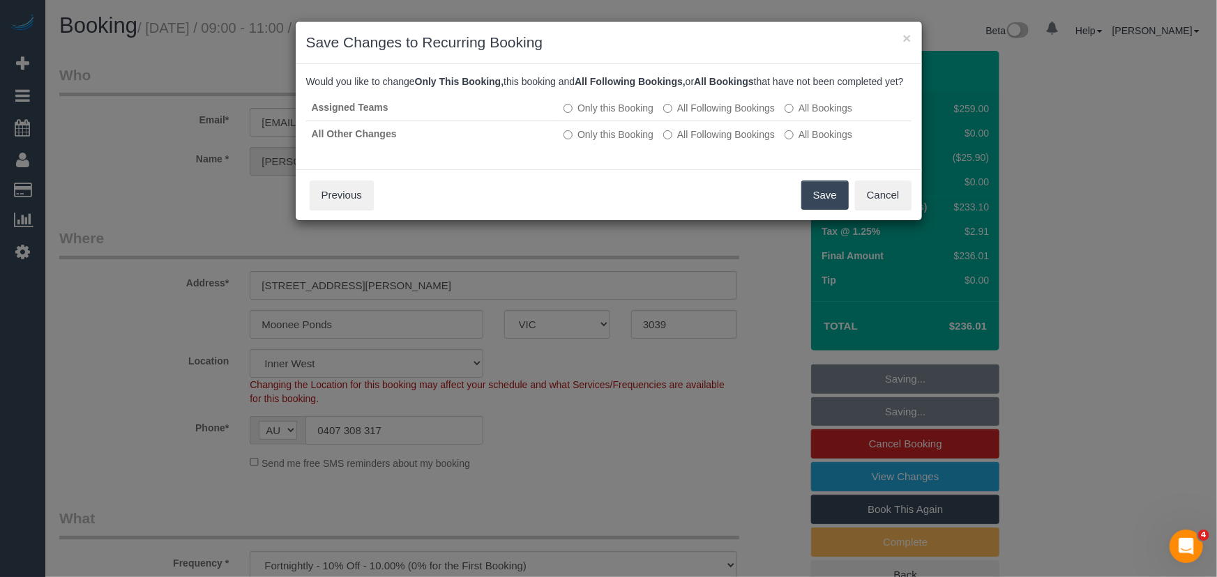
click at [826, 207] on button "Save" at bounding box center [824, 195] width 47 height 29
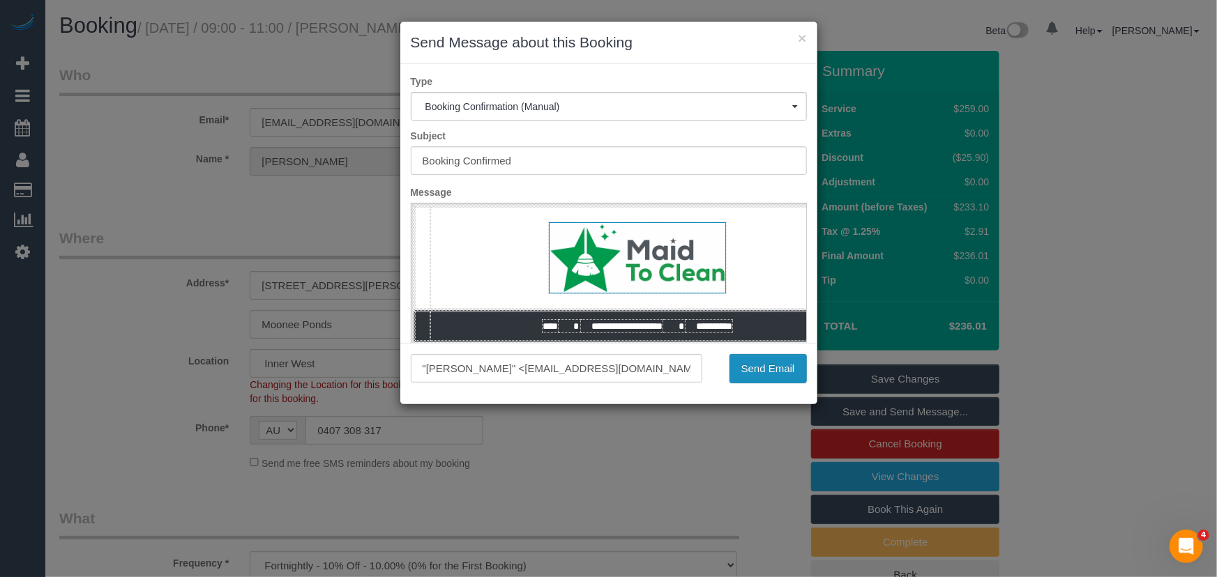
click at [739, 365] on button "Send Email" at bounding box center [767, 368] width 77 height 29
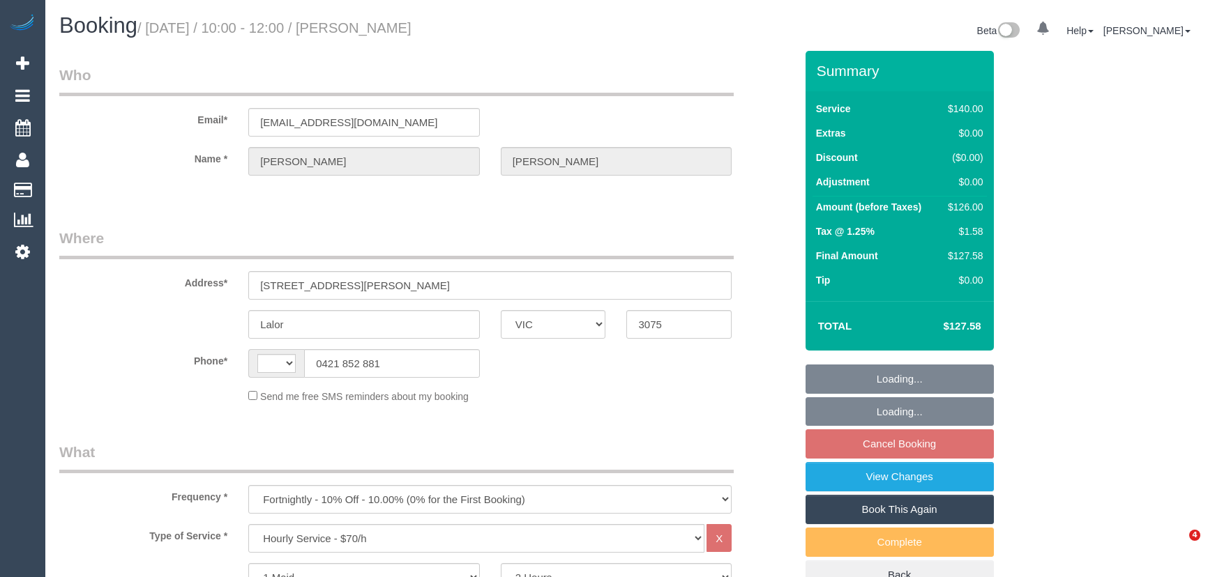
select select "VIC"
select select "object:1500"
select select "string:AU"
select select "string:stripe-pm_1Q764d2GScqysDRV8X9Ih1Tr"
select select "number:29"
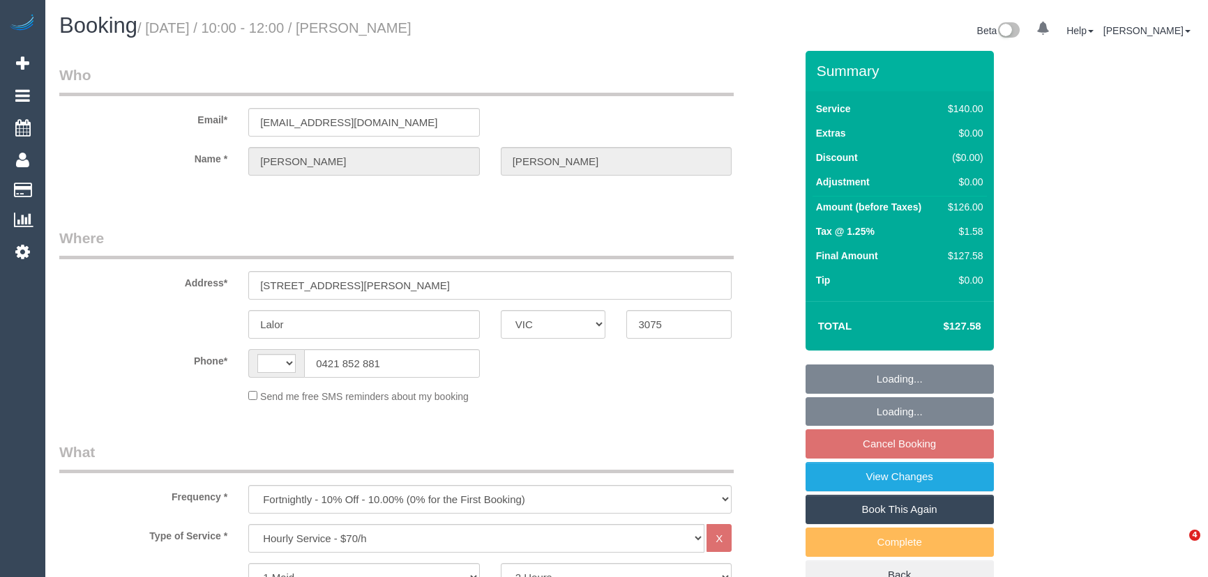
select select "number:14"
select select "number:19"
select select "number:24"
select select "number:34"
select select "number:12"
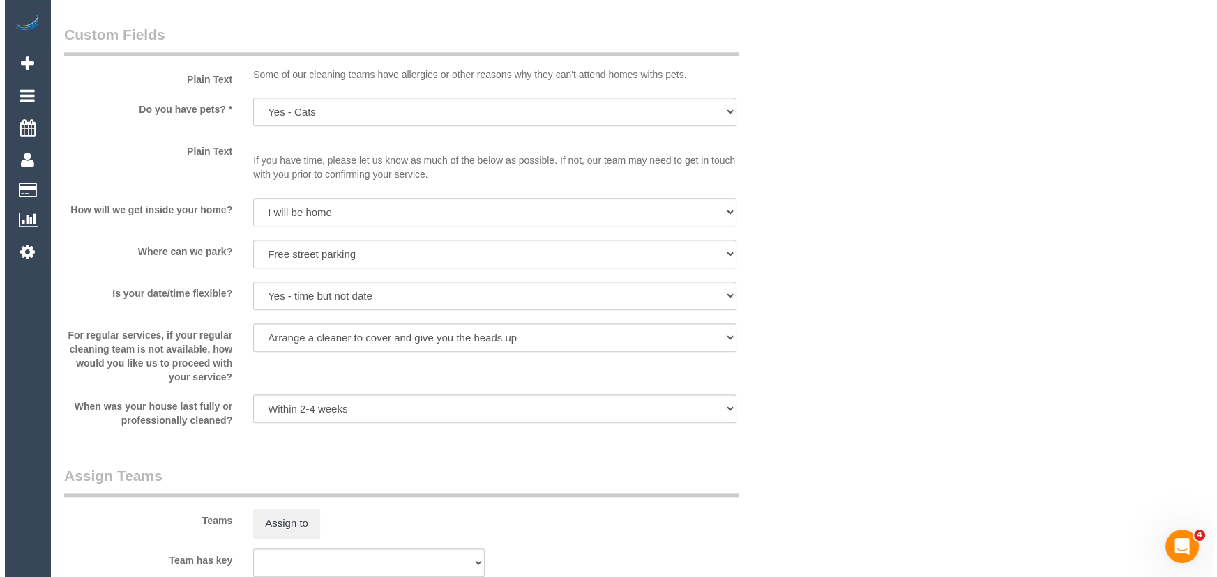
scroll to position [1965, 0]
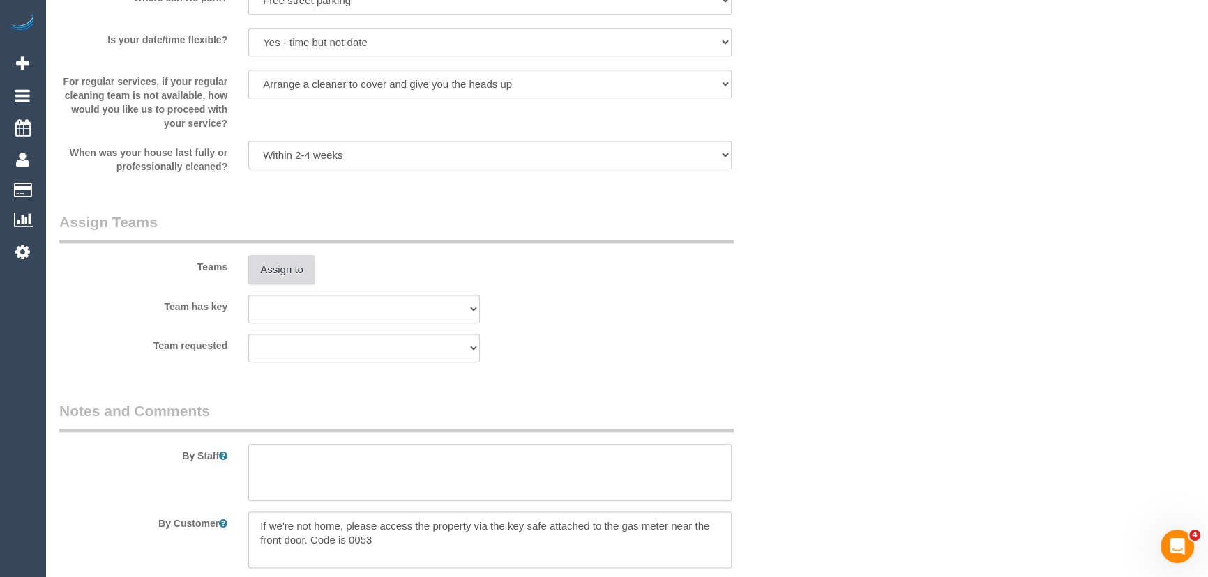
click at [279, 274] on button "Assign to" at bounding box center [281, 269] width 67 height 29
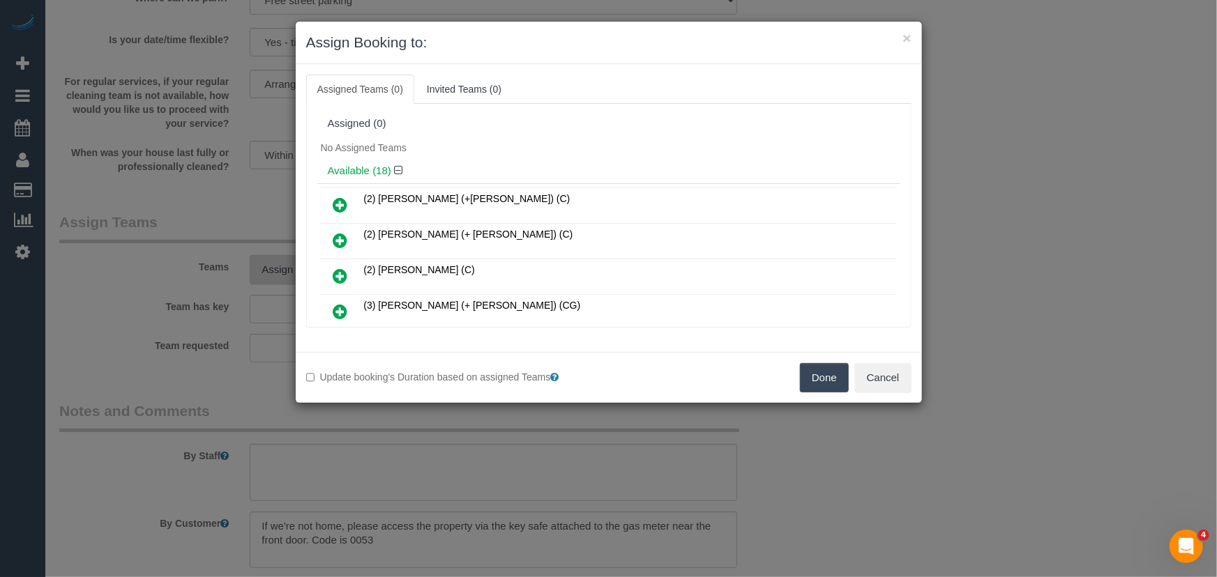
scroll to position [262, 0]
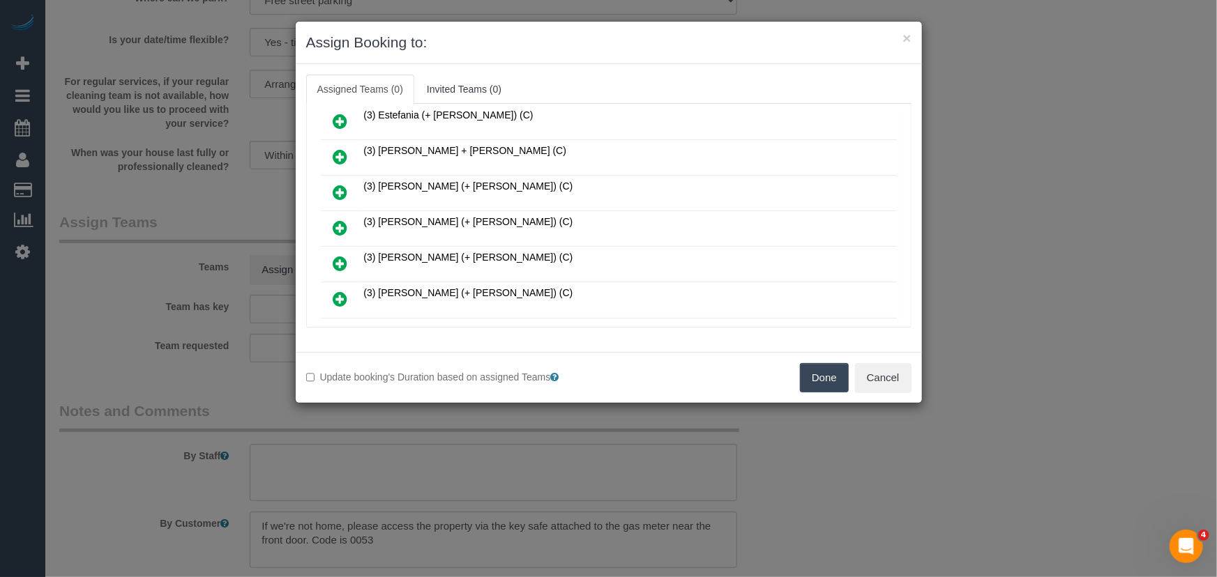
click at [334, 220] on icon at bounding box center [340, 228] width 15 height 17
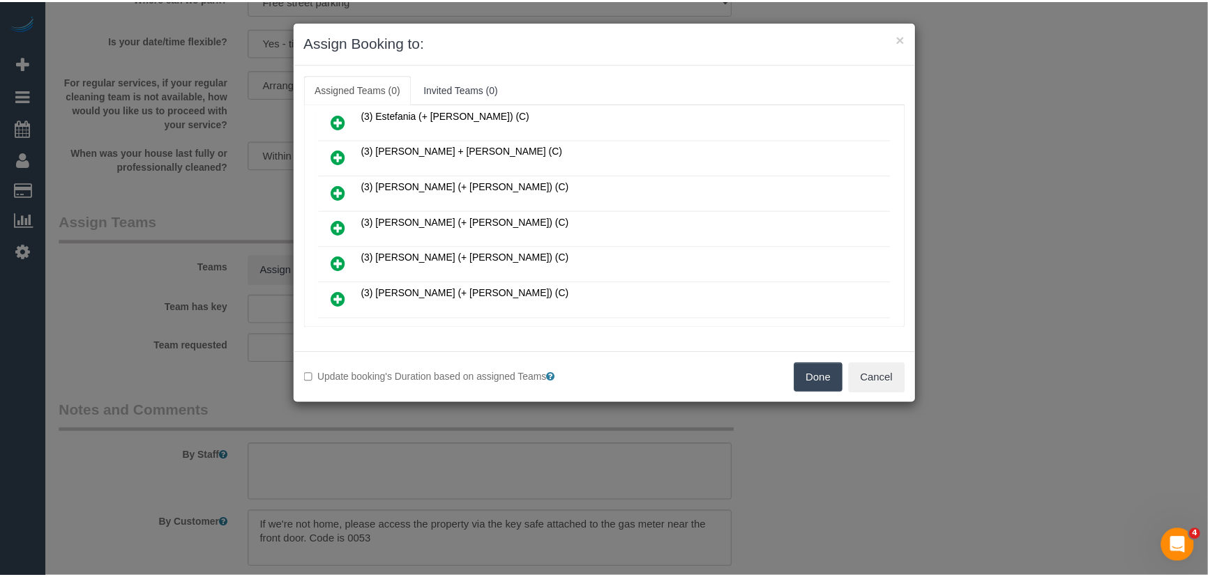
scroll to position [294, 0]
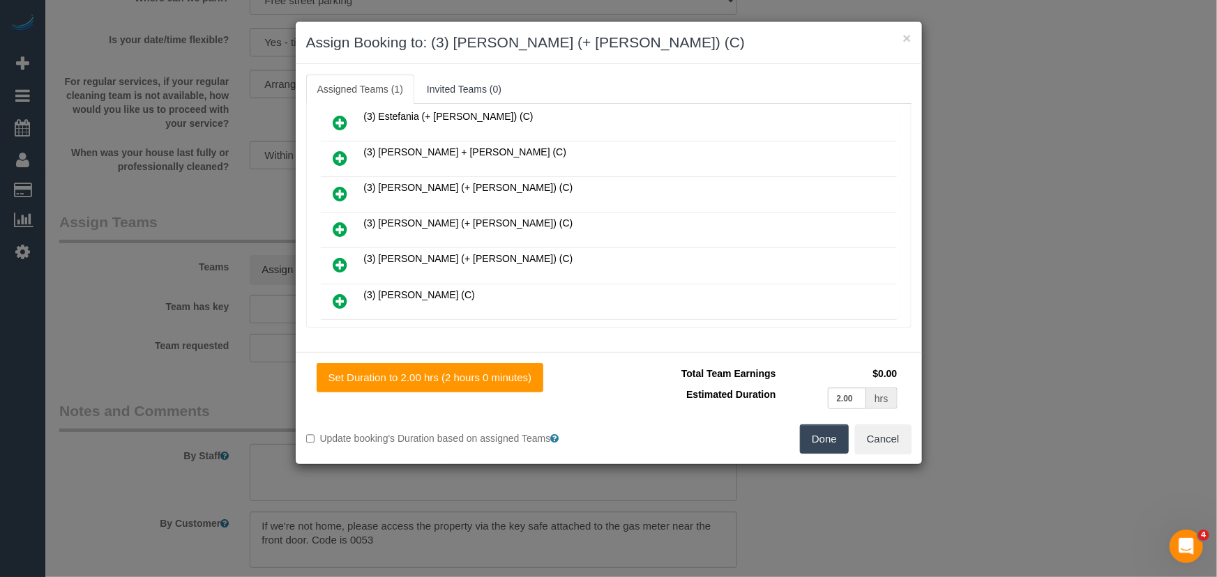
click at [837, 436] on button "Done" at bounding box center [824, 439] width 49 height 29
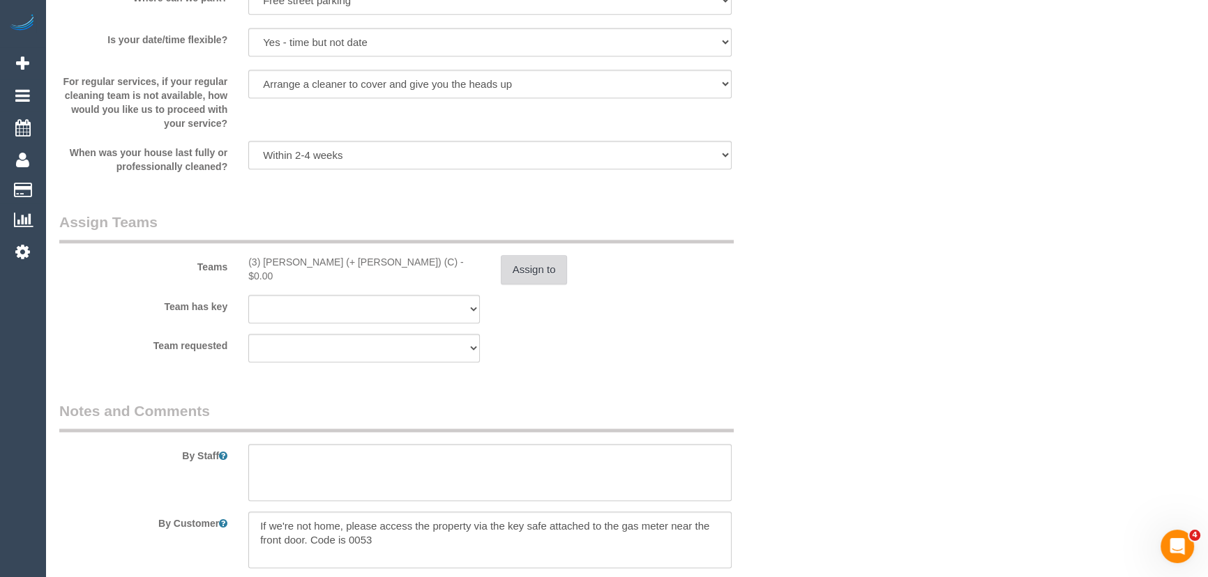
click at [538, 261] on button "Assign to" at bounding box center [534, 269] width 67 height 29
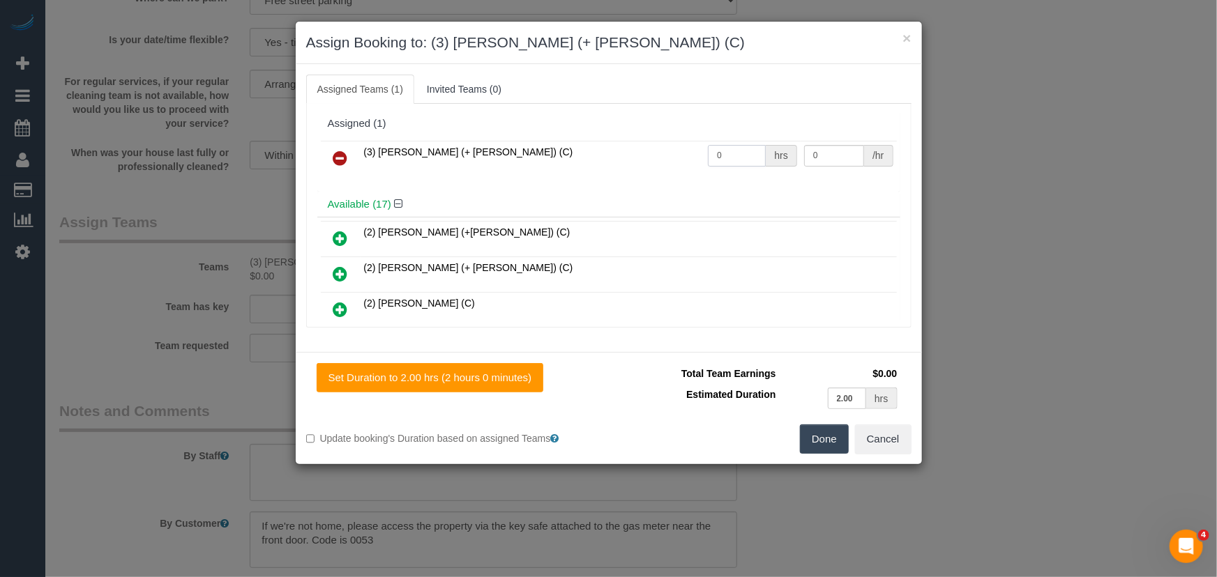
click at [741, 151] on input "0" at bounding box center [737, 156] width 58 height 22
type input "2"
type input "35"
click at [830, 448] on button "Done" at bounding box center [824, 439] width 49 height 29
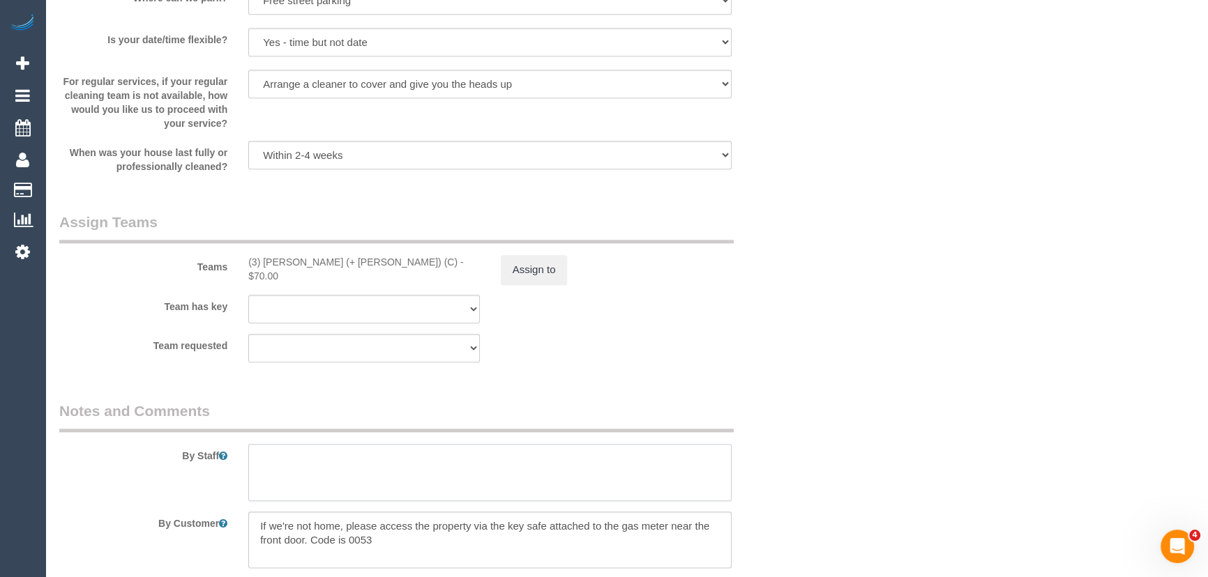
click at [391, 465] on textarea at bounding box center [489, 472] width 483 height 57
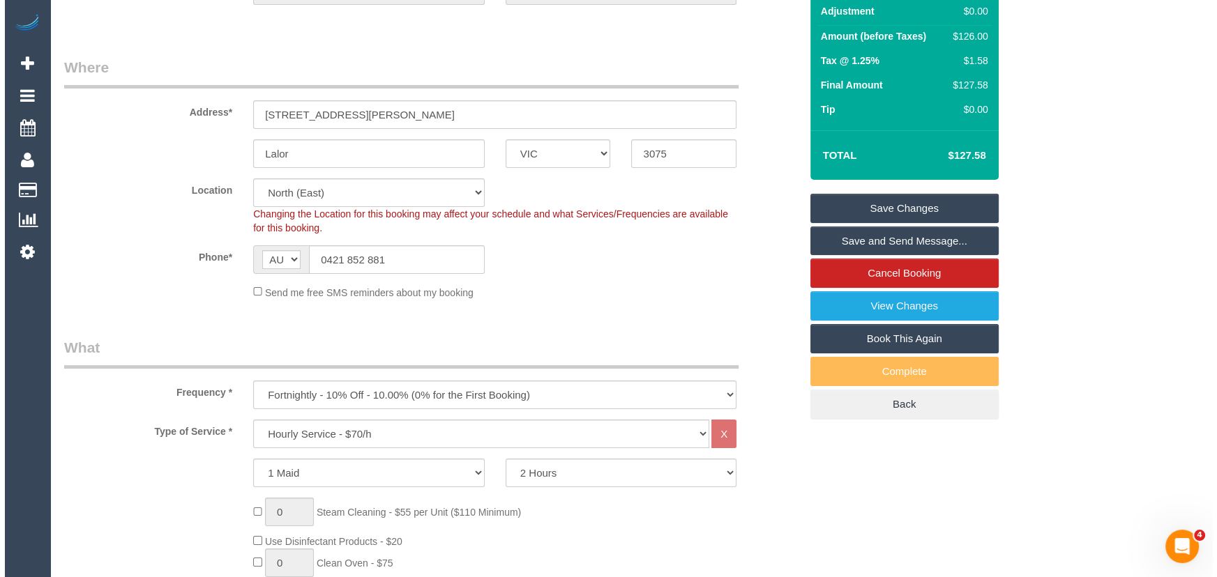
scroll to position [0, 0]
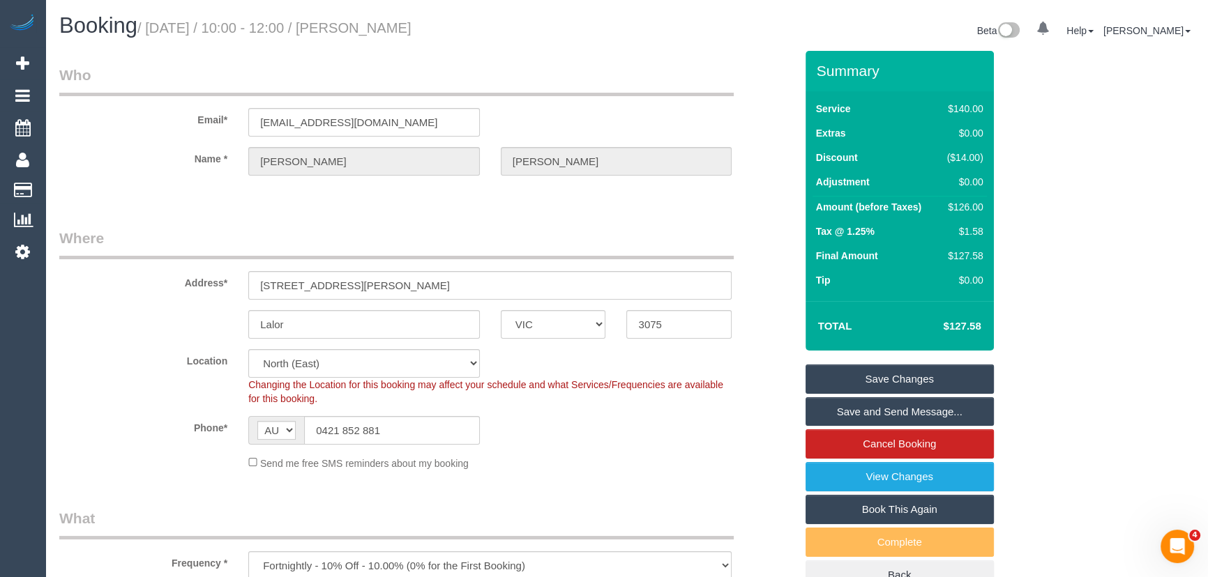
type textarea "*cover*"
click at [409, 24] on small "/ [DATE] / 10:00 - 12:00 / [PERSON_NAME]" at bounding box center [274, 27] width 274 height 15
copy small "[PERSON_NAME]"
click at [840, 416] on link "Save and Send Message..." at bounding box center [899, 411] width 188 height 29
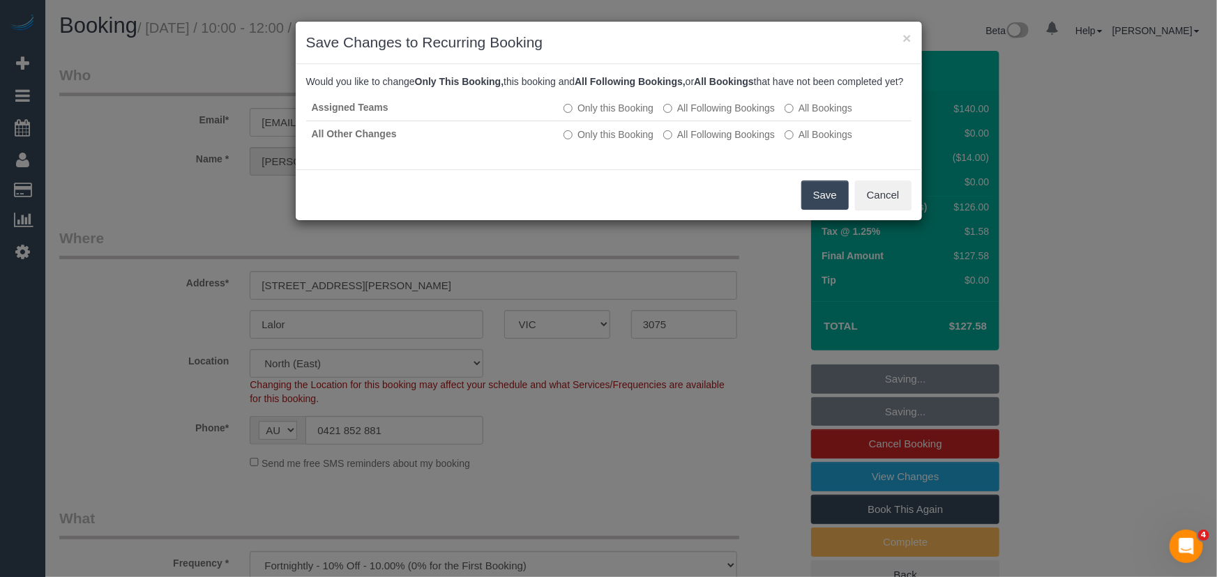
click at [820, 208] on button "Save" at bounding box center [824, 195] width 47 height 29
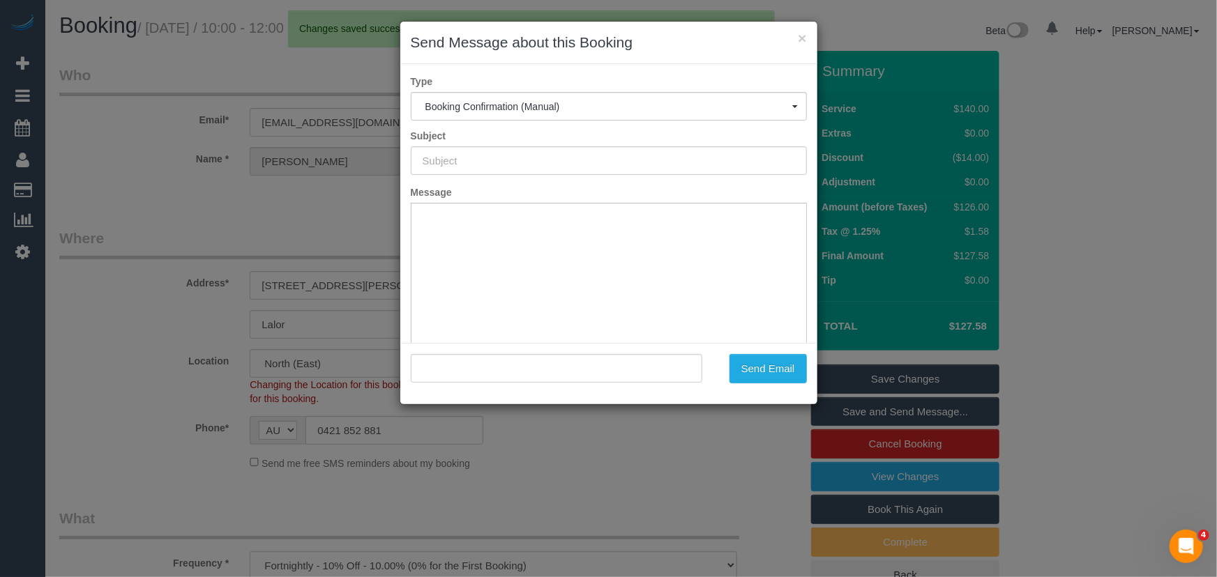
type input "Booking Confirmed"
type input ""[PERSON_NAME]" <[EMAIL_ADDRESS][DOMAIN_NAME]>"
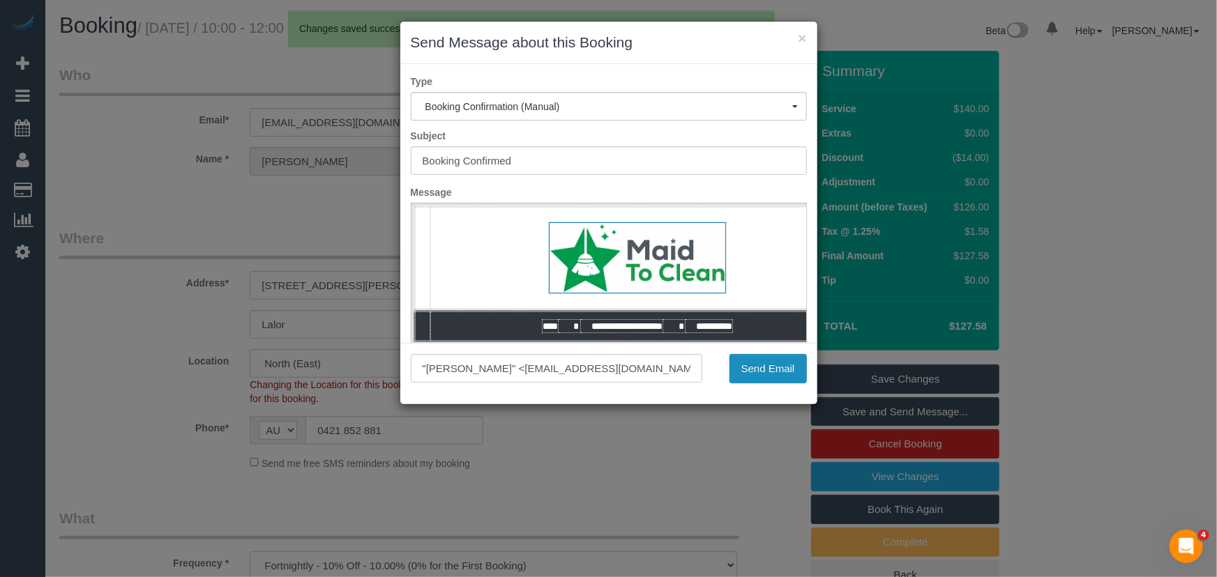
click at [768, 372] on button "Send Email" at bounding box center [767, 368] width 77 height 29
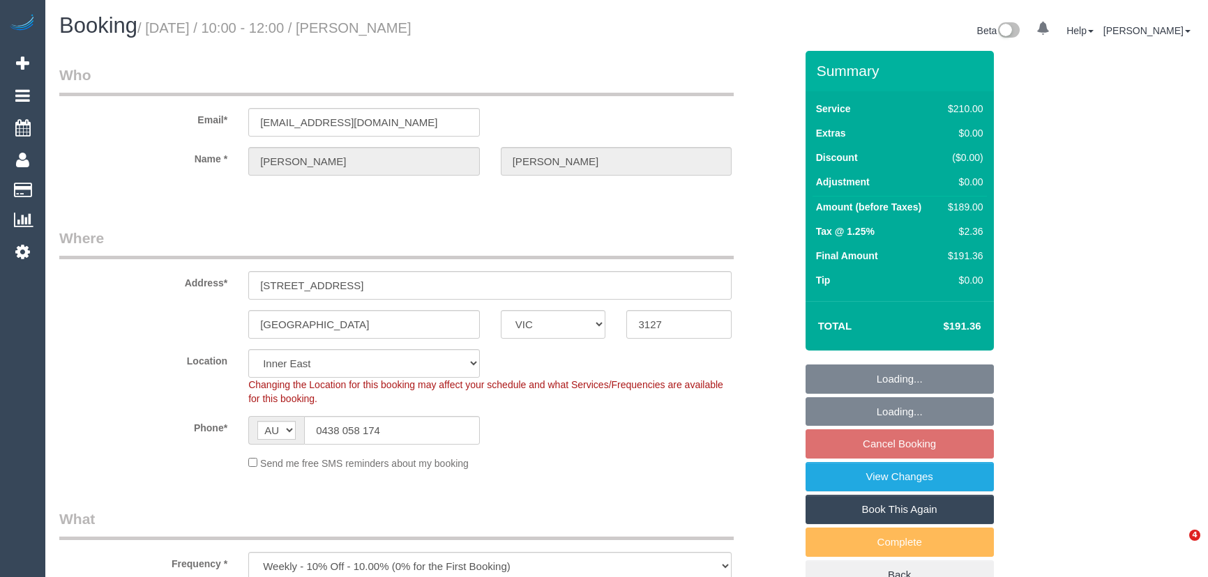
select select "VIC"
select select "string:stripe-pm_1QsIGC2GScqysDRV99tZd9dn"
select select "180"
select select "object:718"
select select "number:27"
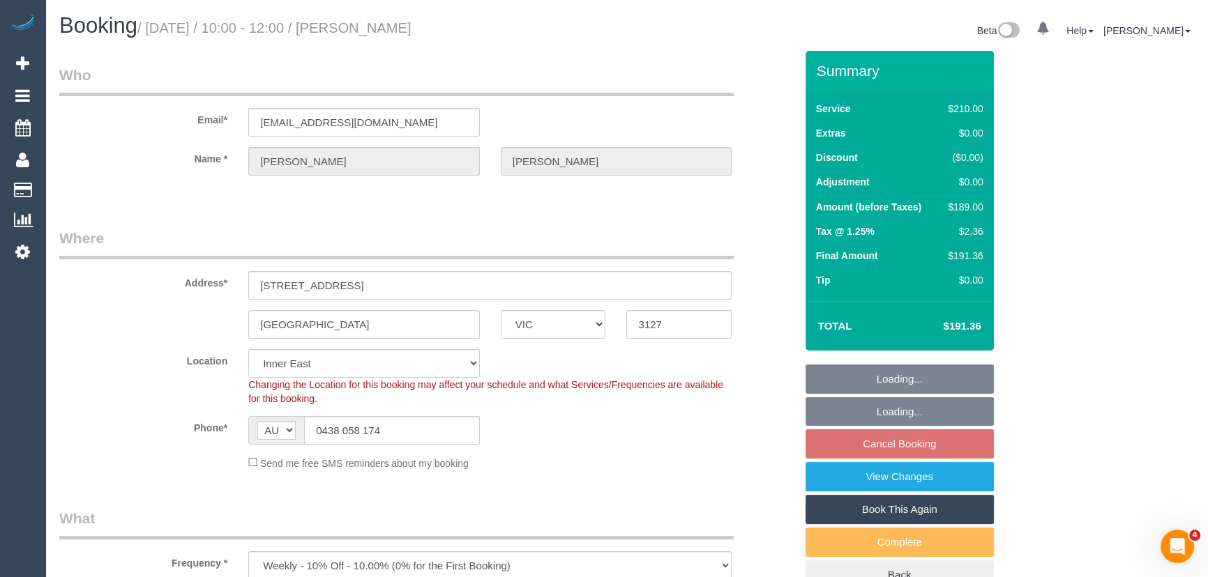
select select "number:14"
select select "number:19"
select select "number:24"
select select "number:35"
select select "number:13"
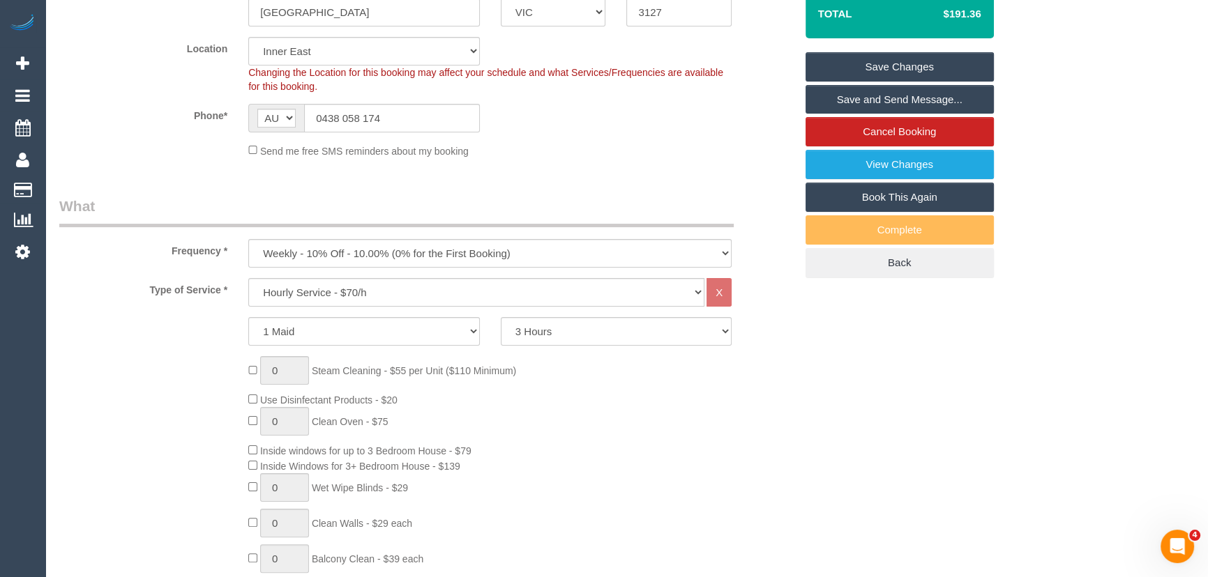
scroll to position [443, 0]
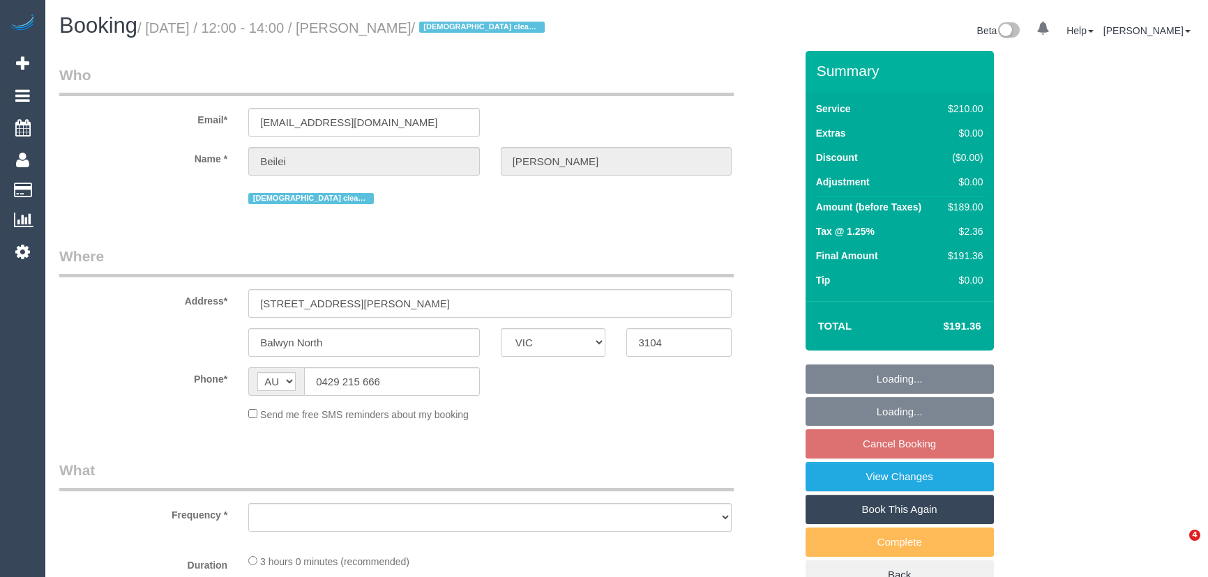
select select "VIC"
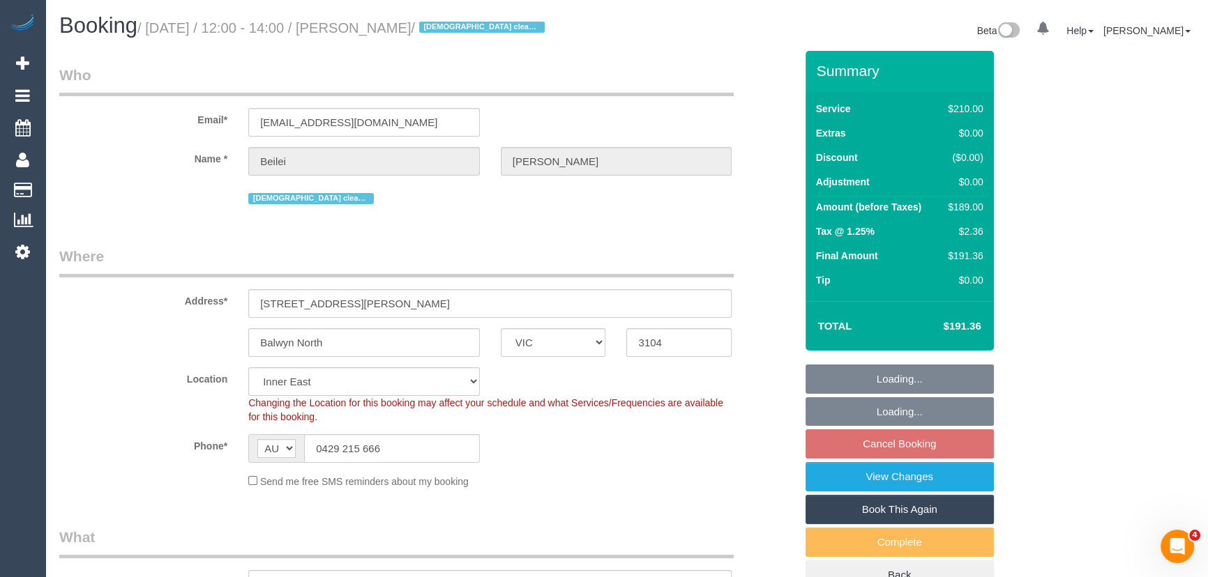
select select "object:700"
select select "string:stripe-pm_1OlmuJ2GScqysDRVaojiCD8S"
select select "number:28"
select select "number:14"
select select "number:19"
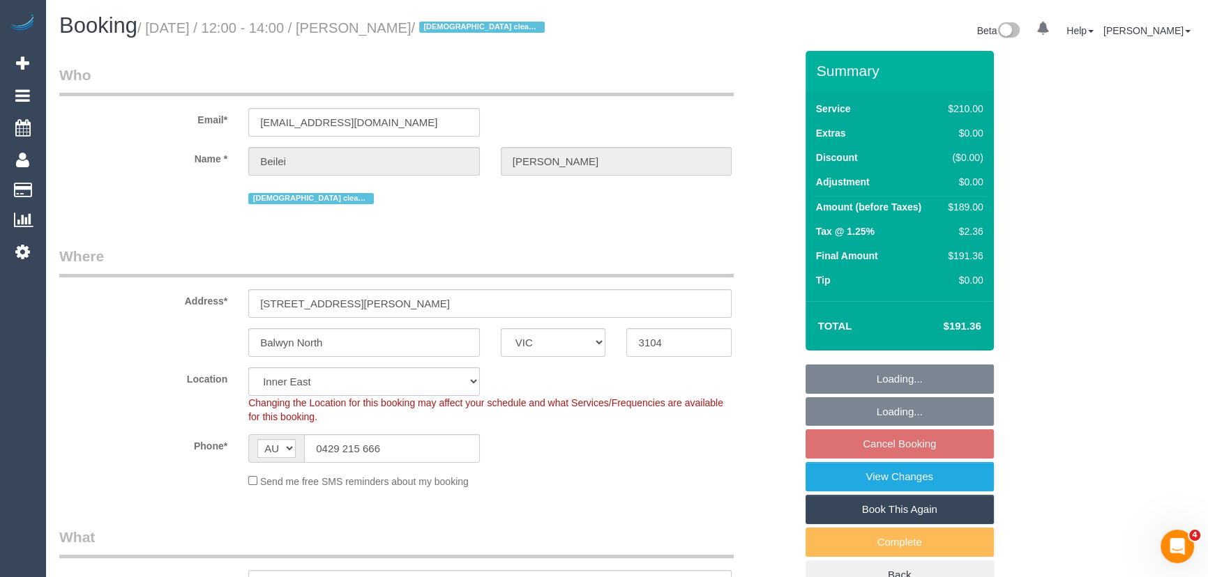
select select "number:22"
select select "number:34"
select select "object:709"
select select "180"
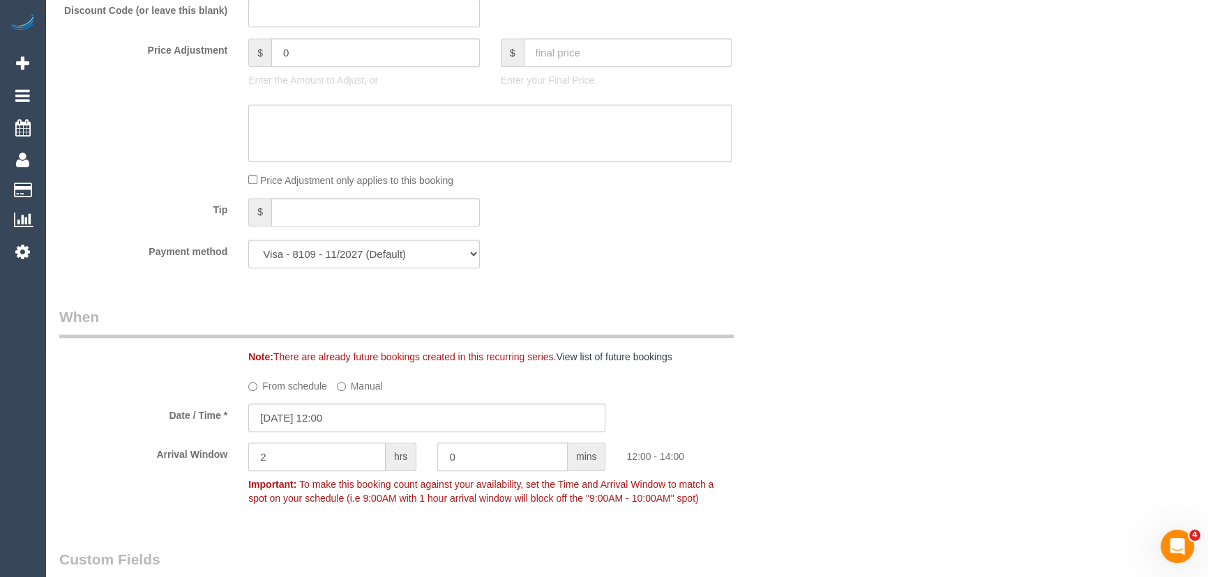
scroll to position [1395, 0]
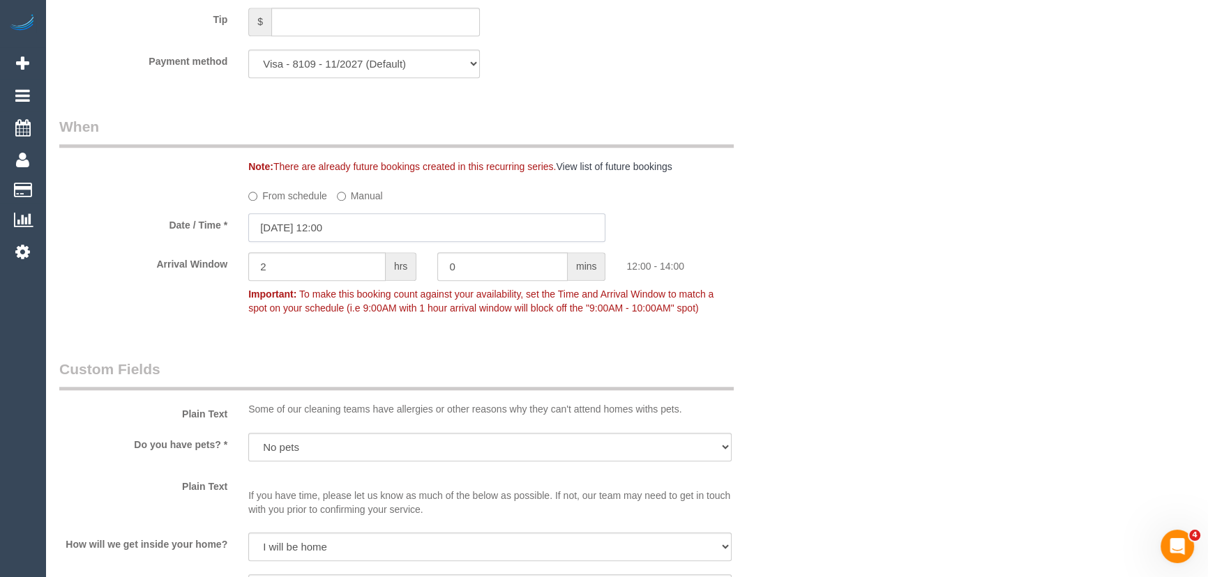
click at [377, 230] on input "26/09/2025 12:00" at bounding box center [426, 227] width 357 height 29
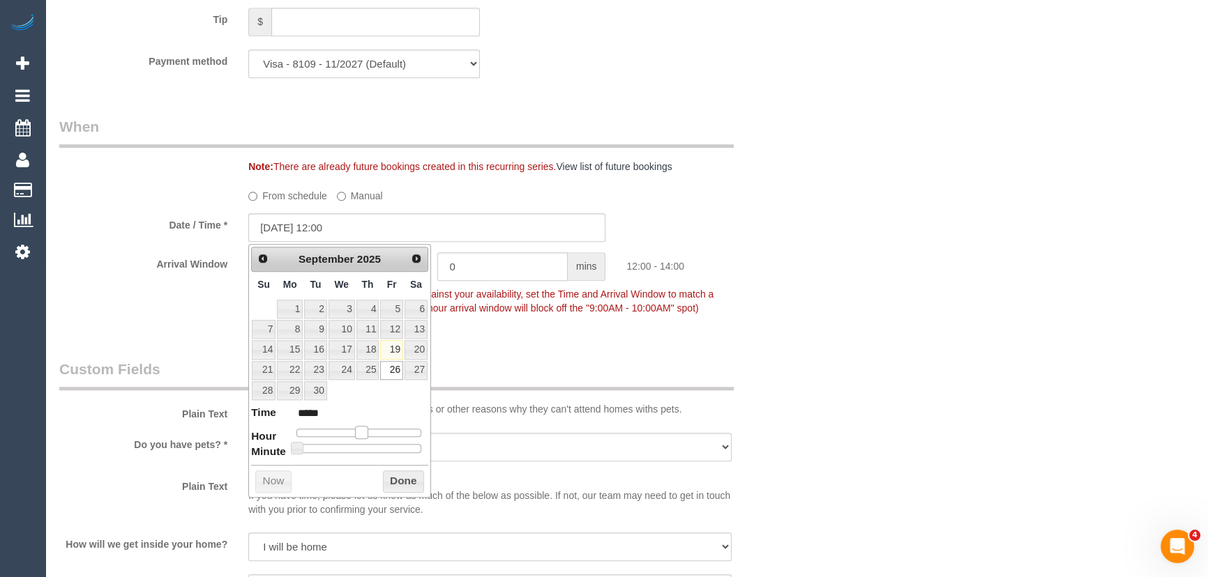
type input "26/09/2025 11:00"
type input "*****"
click at [355, 432] on span at bounding box center [361, 432] width 13 height 13
type input "26/09/2025 09:00"
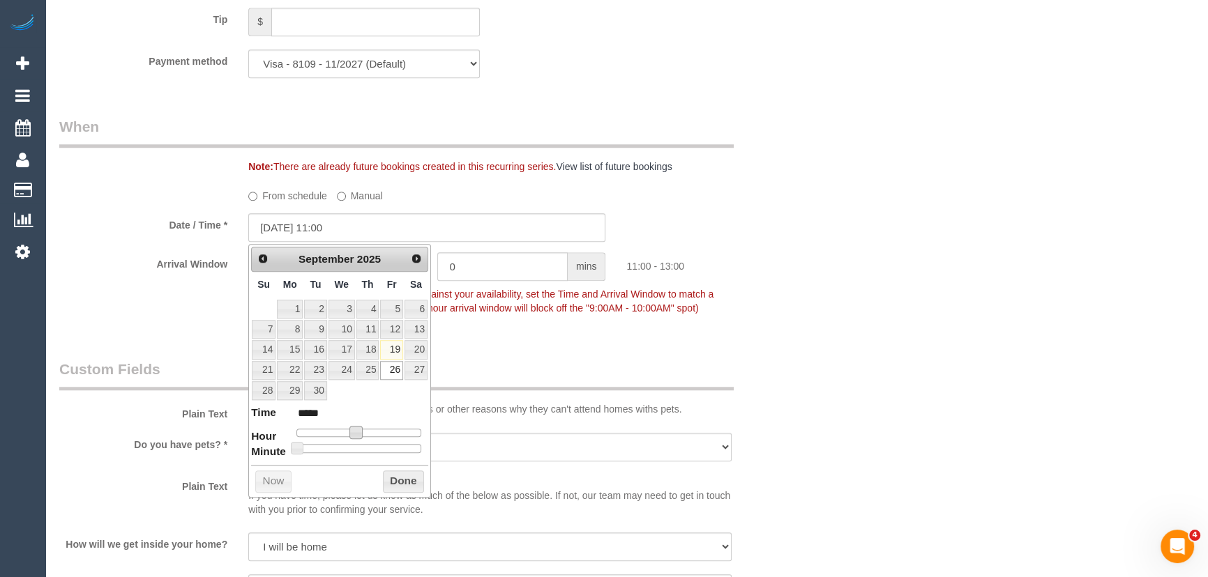
type input "*****"
click at [343, 433] on div at bounding box center [358, 433] width 125 height 8
click at [341, 433] on span at bounding box center [345, 432] width 13 height 13
click at [510, 341] on div "Who Email* yuanbeilei@hotmail.com Name * Beilei Yuan Female cleaner preferred W…" at bounding box center [427, 132] width 757 height 2953
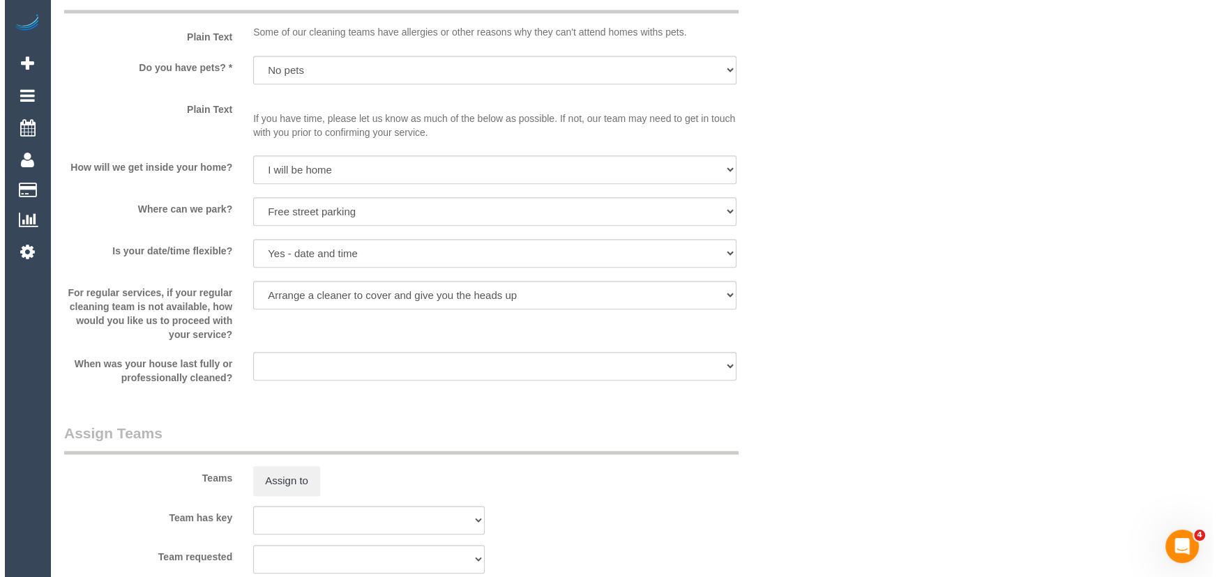
scroll to position [1775, 0]
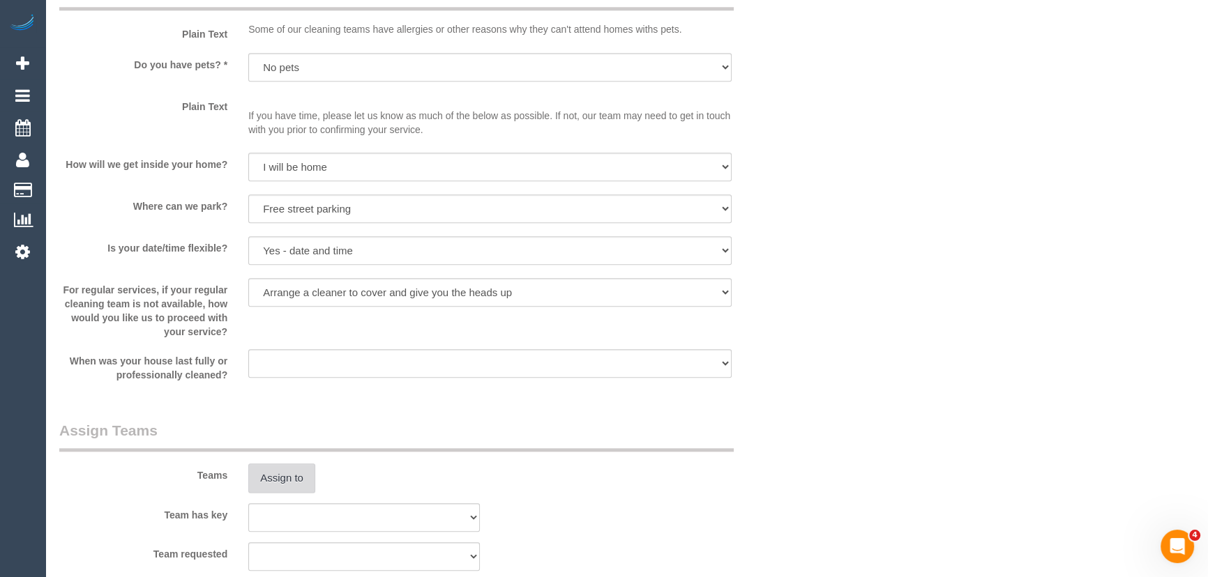
click at [280, 478] on button "Assign to" at bounding box center [281, 478] width 67 height 29
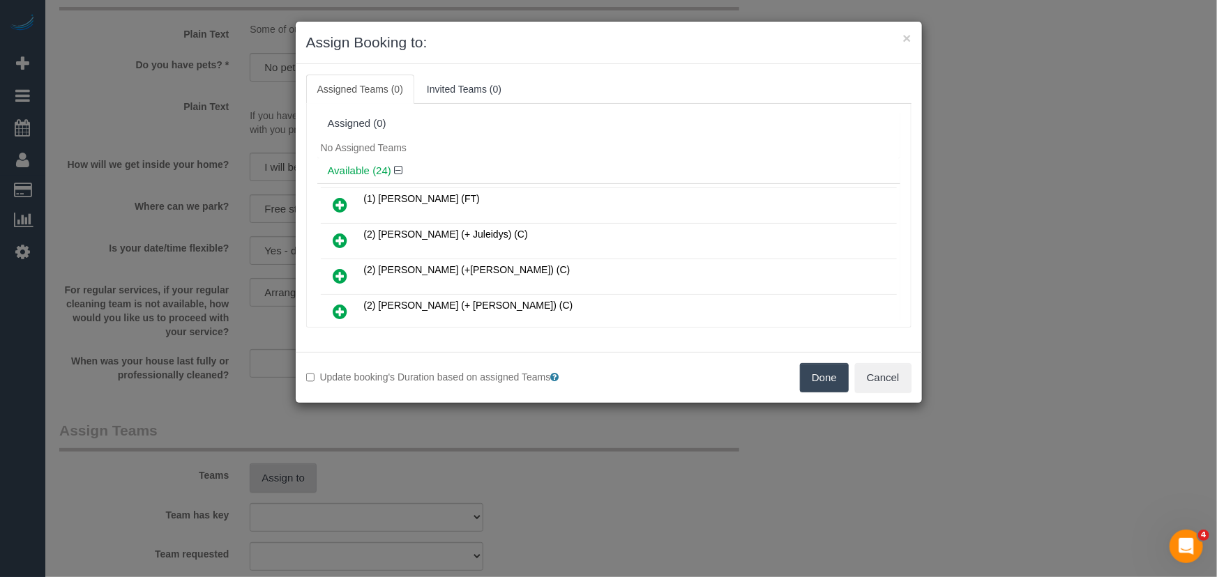
scroll to position [4191, 0]
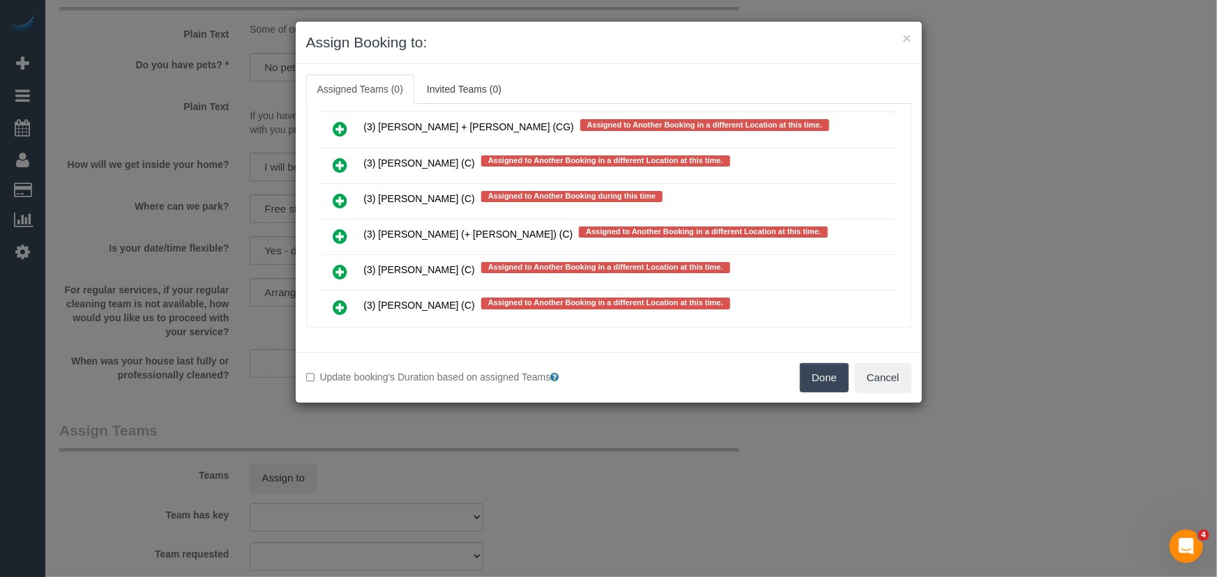
click at [333, 299] on icon at bounding box center [340, 307] width 15 height 17
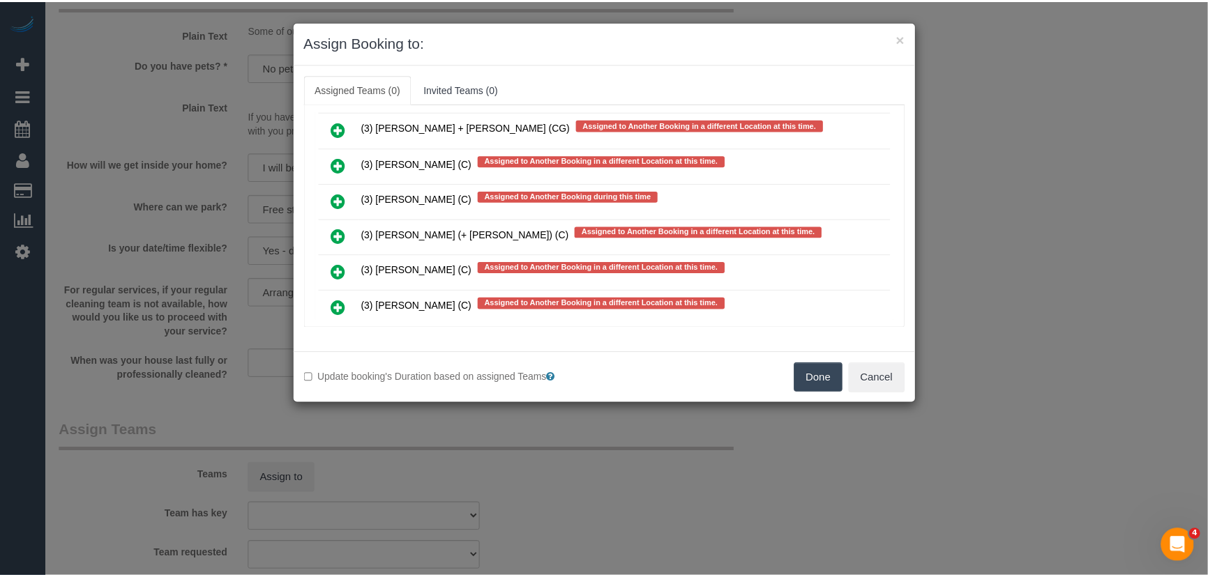
scroll to position [4229, 0]
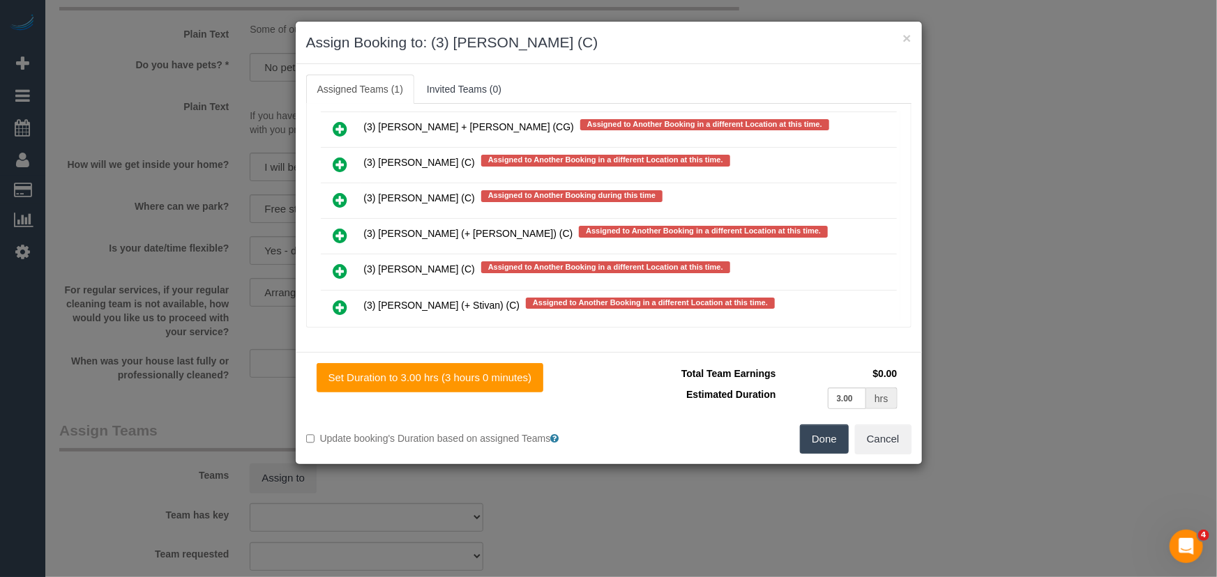
click at [801, 437] on button "Done" at bounding box center [824, 439] width 49 height 29
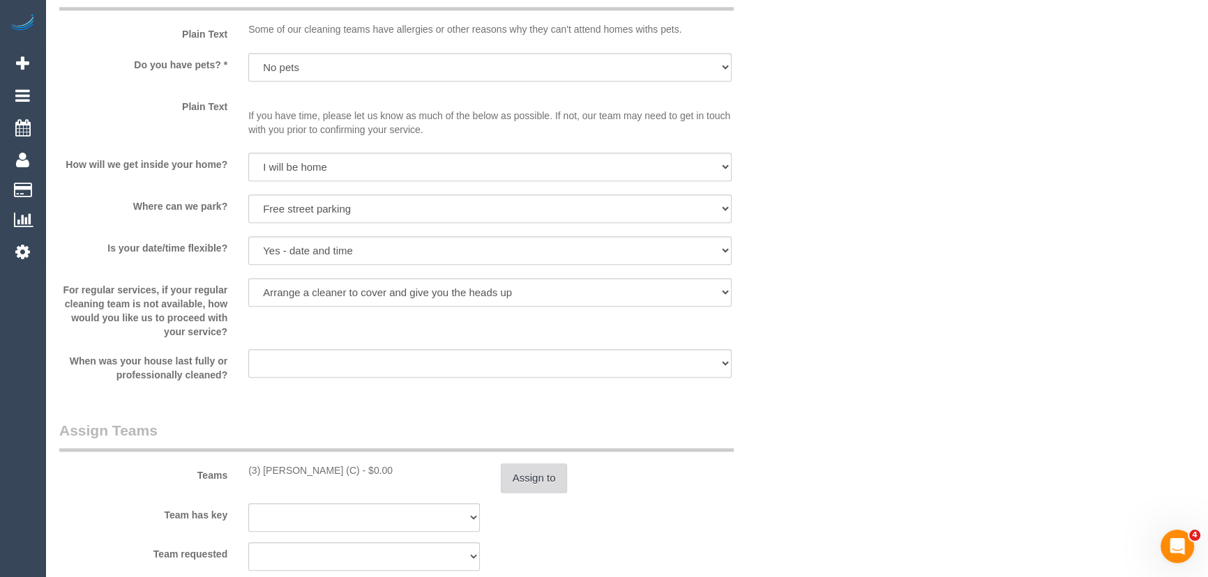
click at [537, 475] on button "Assign to" at bounding box center [534, 478] width 67 height 29
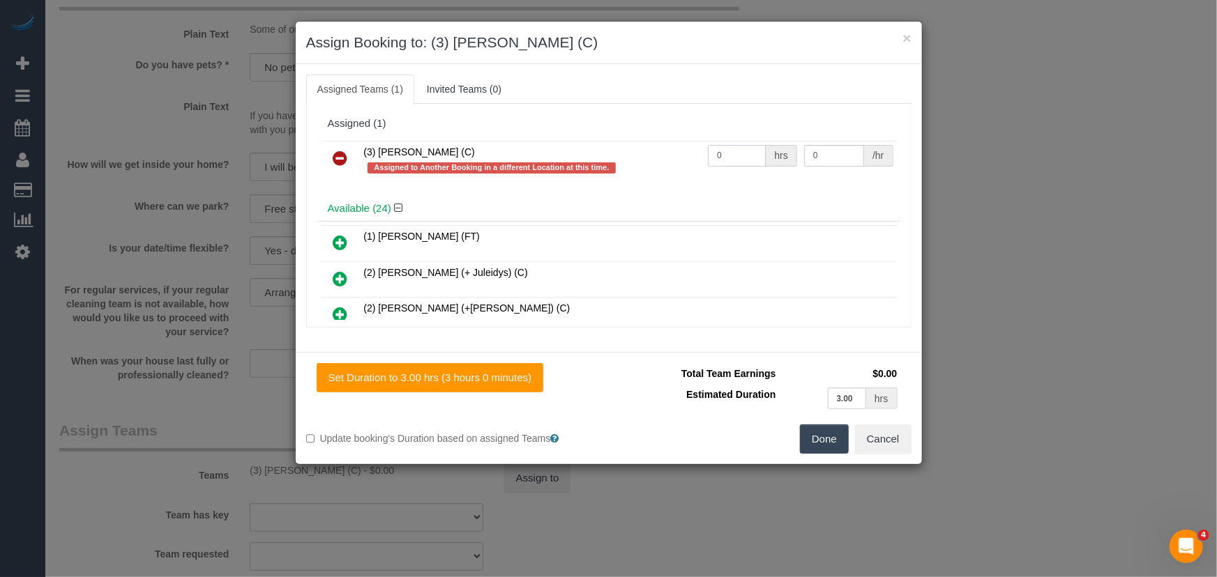
click at [750, 153] on input "0" at bounding box center [737, 156] width 58 height 22
type input "3"
type input "35"
click at [818, 429] on button "Done" at bounding box center [824, 439] width 49 height 29
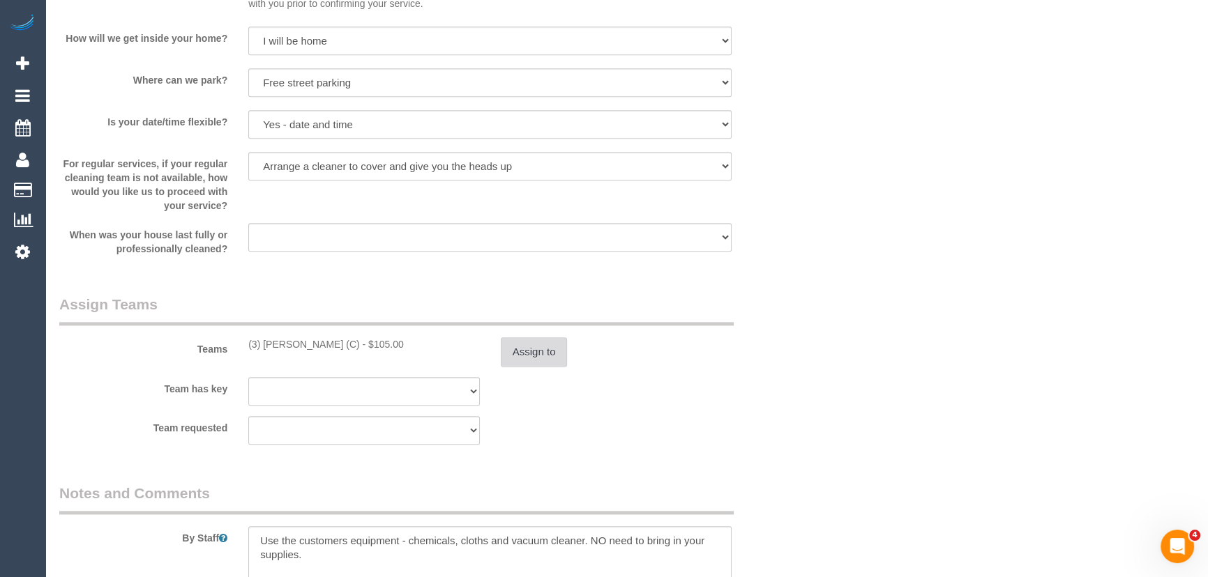
scroll to position [2028, 0]
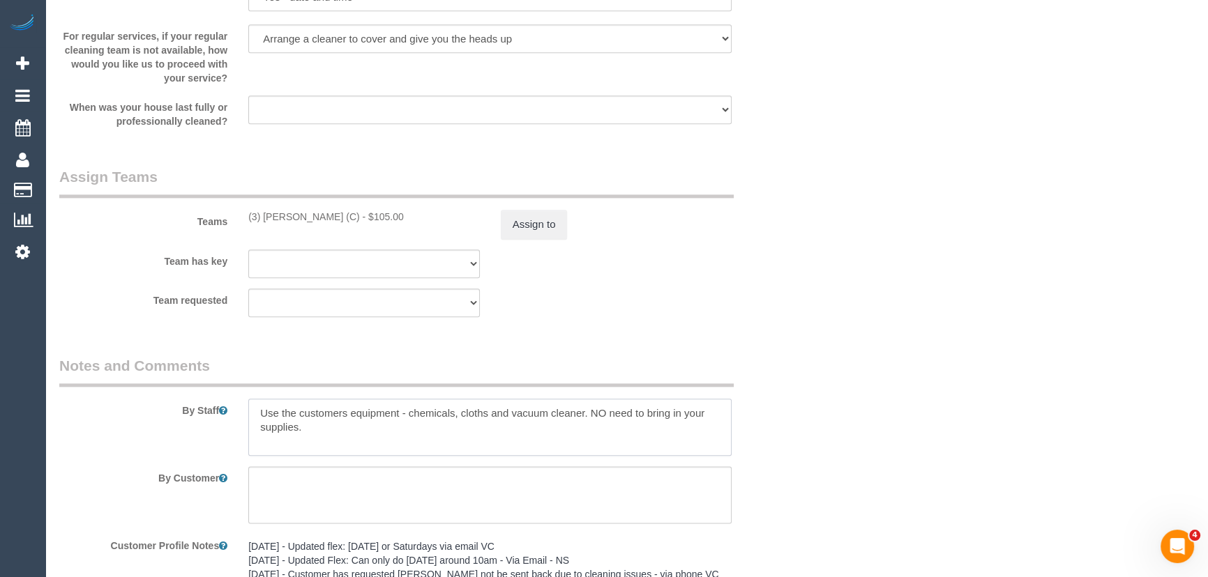
click at [252, 413] on textarea at bounding box center [489, 427] width 483 height 57
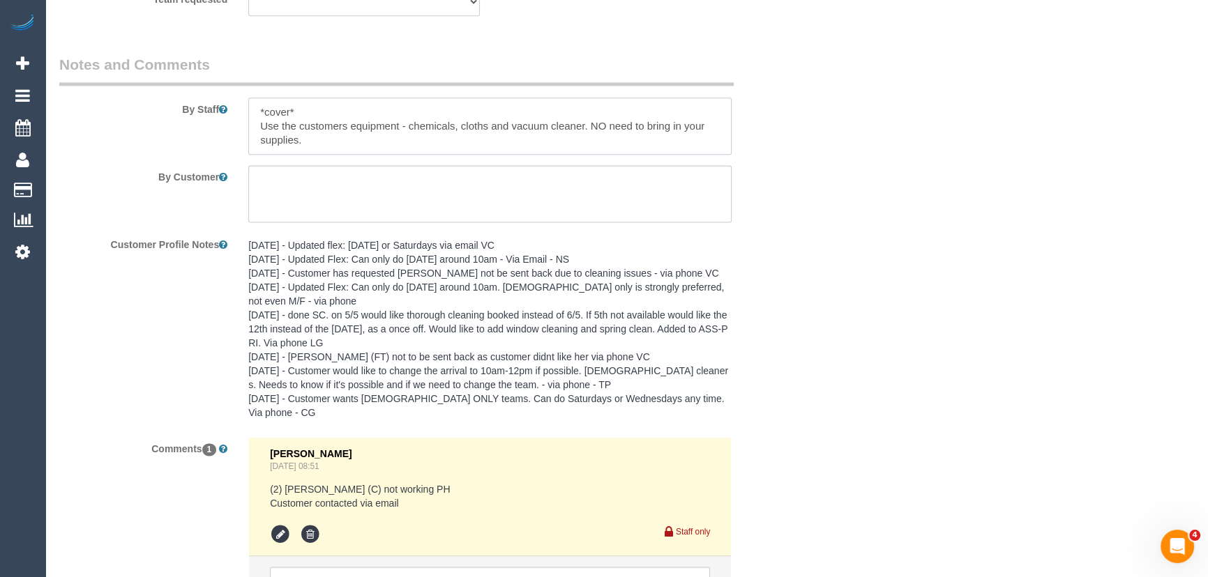
scroll to position [2461, 0]
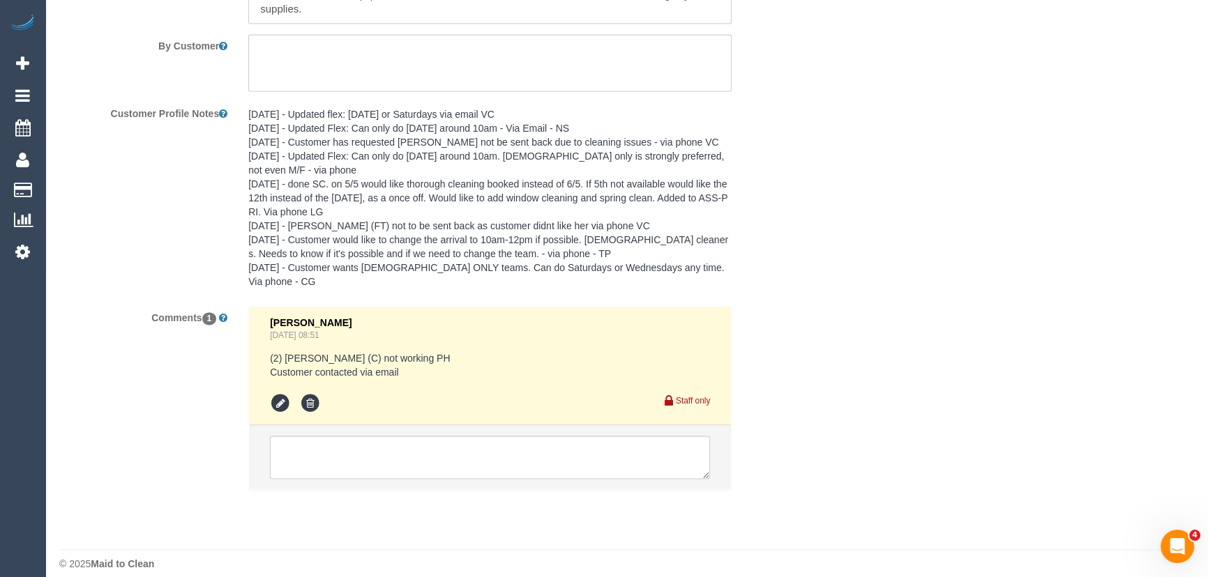
type textarea "*cover* Use the customers equipment - chemicals, cloths and vacuum cleaner. NO …"
click at [419, 455] on textarea at bounding box center [490, 457] width 440 height 43
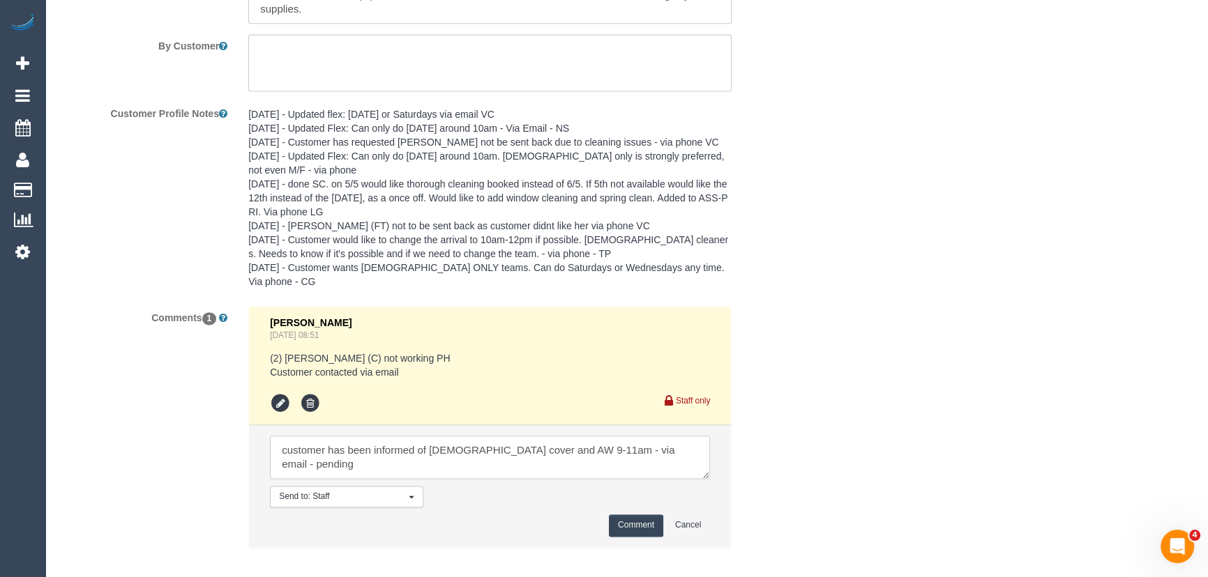
type textarea "customer has been informed of female cover and AW 9-11am - via email - pending"
click at [627, 515] on button "Comment" at bounding box center [636, 526] width 54 height 22
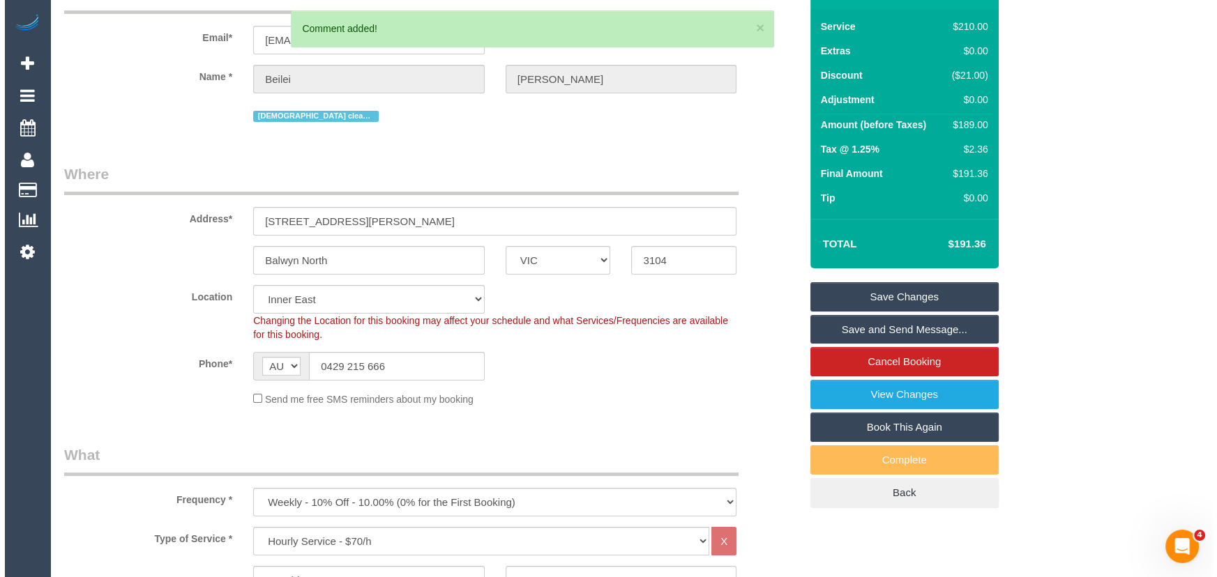
scroll to position [0, 0]
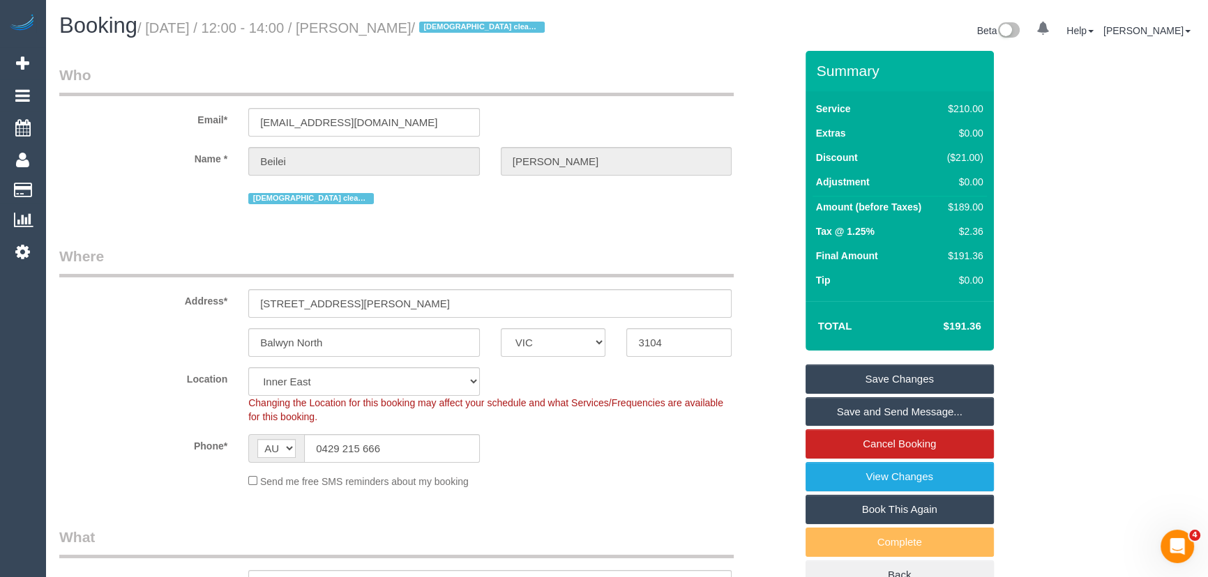
click at [390, 27] on small "/ September 26, 2025 / 12:00 - 14:00 / Beilei Yuan / Female cleaner preferred" at bounding box center [342, 27] width 411 height 15
copy small "Beilei Yuan"
click at [407, 121] on input "yuanbeilei@hotmail.com" at bounding box center [363, 122] width 231 height 29
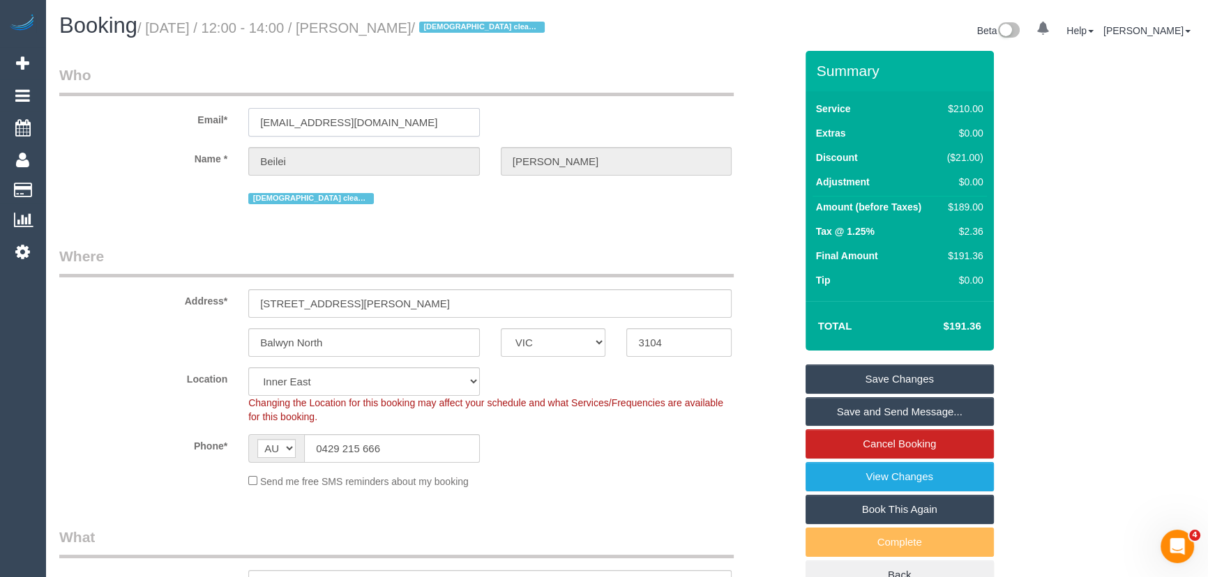
click at [407, 121] on input "yuanbeilei@hotmail.com" at bounding box center [363, 122] width 231 height 29
click at [389, 126] on input "yuanbeilei@hotmail.com" at bounding box center [363, 122] width 231 height 29
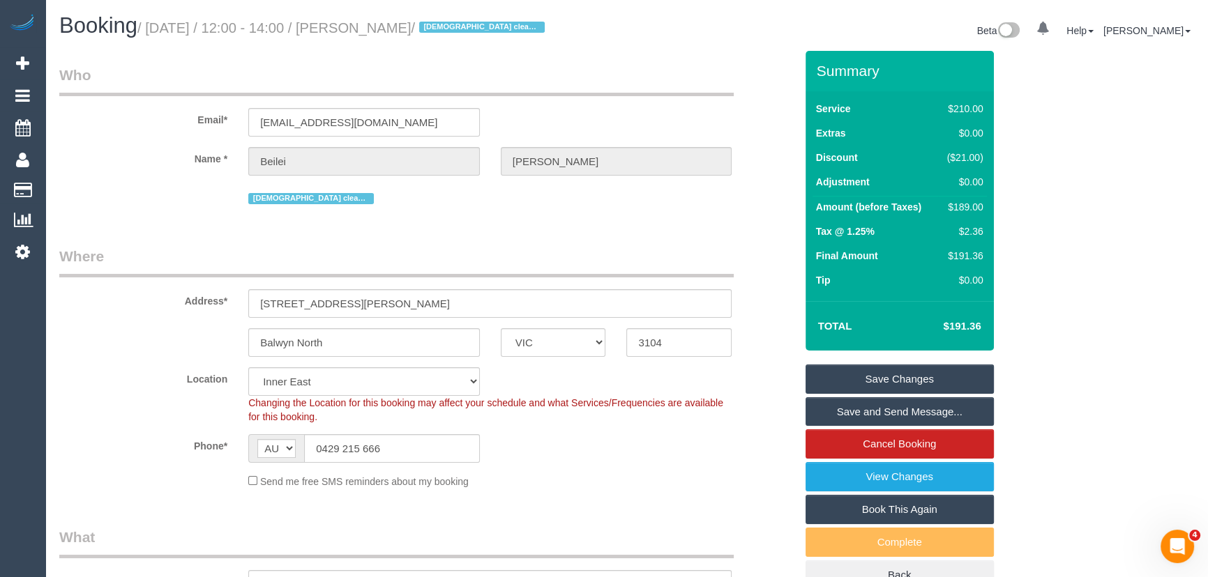
click at [851, 377] on link "Save Changes" at bounding box center [899, 379] width 188 height 29
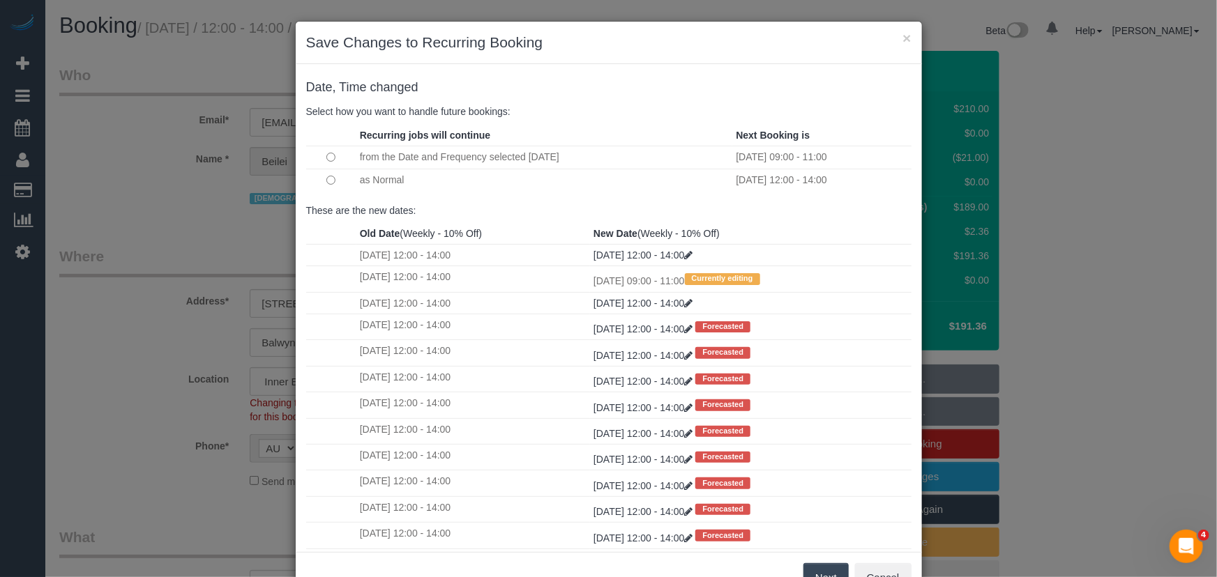
click at [826, 572] on button "Next" at bounding box center [825, 577] width 45 height 29
click at [826, 572] on div "× Save Changes to Recurring Booking Date, Time changed Select how you want to h…" at bounding box center [608, 288] width 1217 height 577
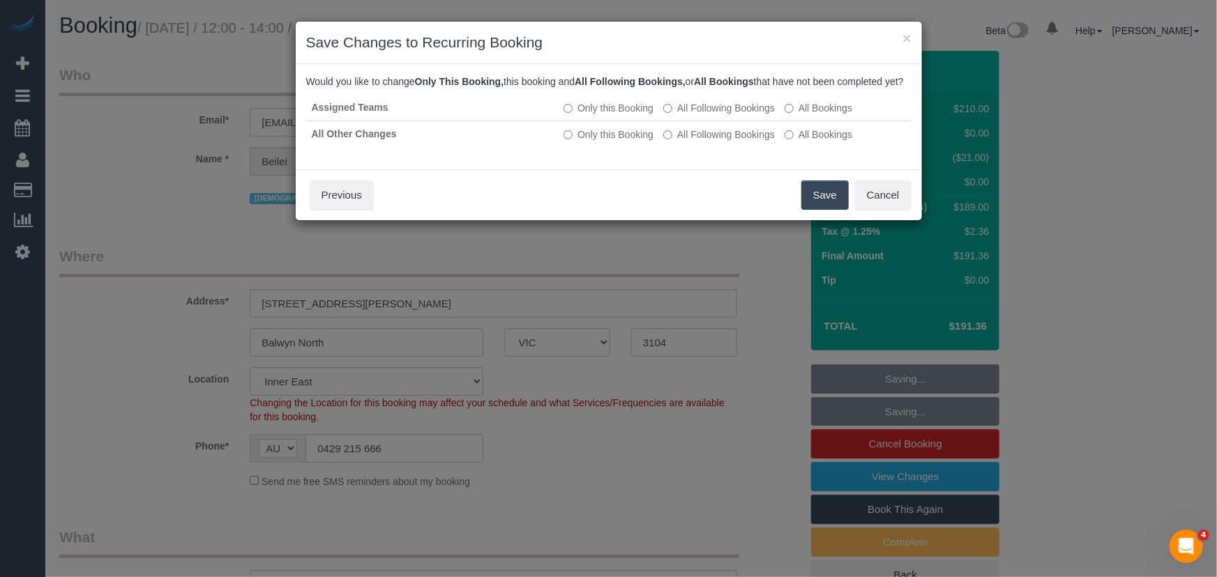
click at [819, 210] on button "Save" at bounding box center [824, 195] width 47 height 29
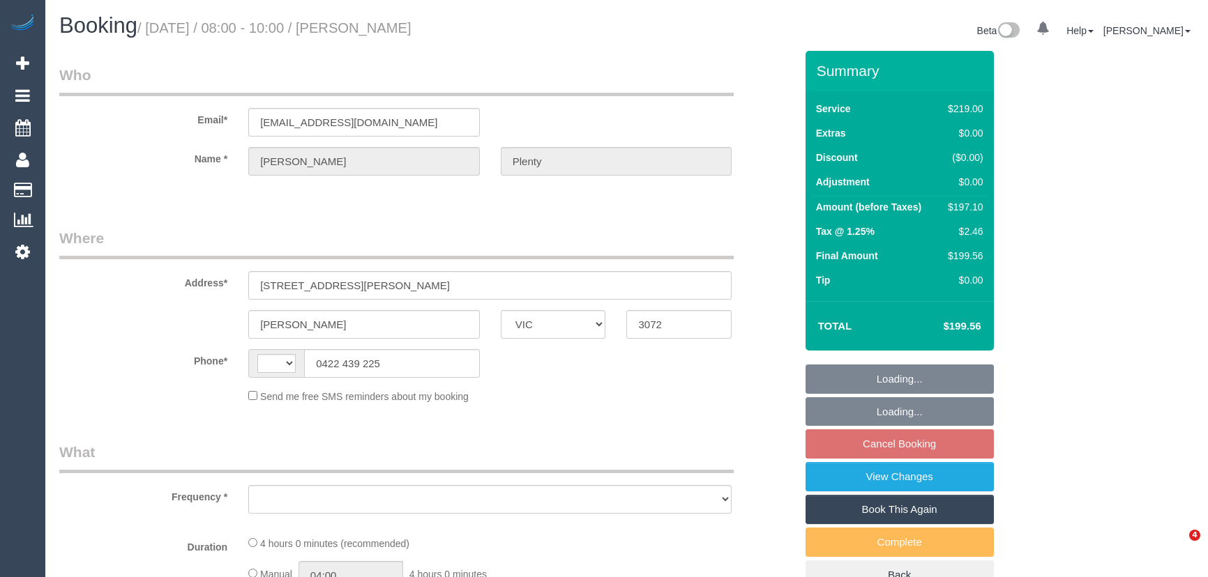
select select "VIC"
select select "number:27"
select select "number:14"
select select "number:19"
select select "number:22"
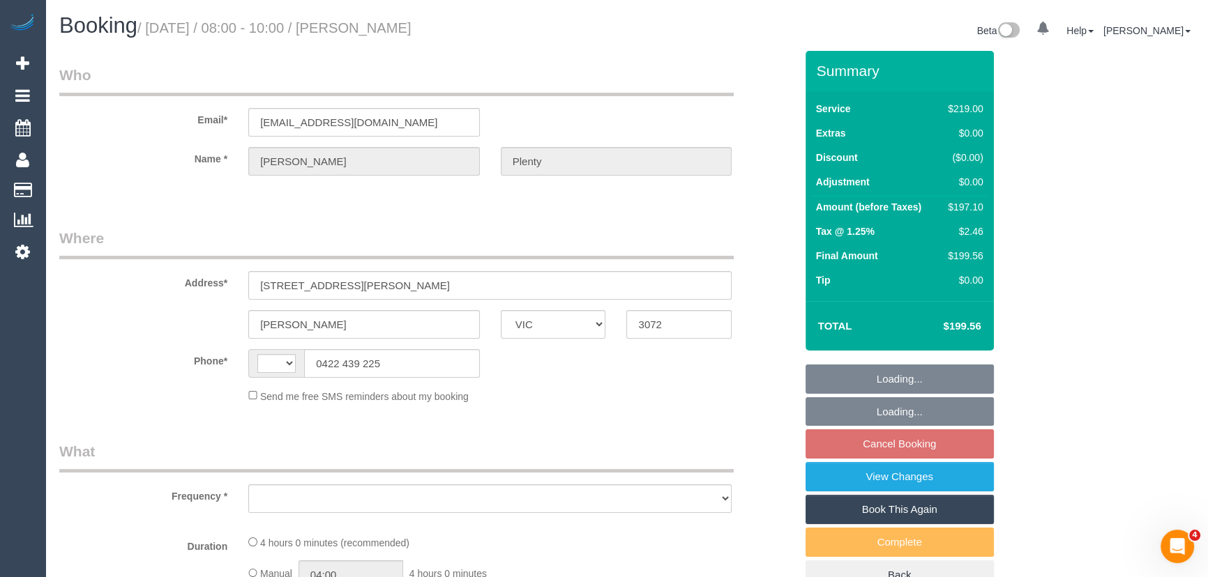
select select "number:33"
select select "number:13"
select select "string:AU"
select select "object:1315"
select select "string:stripe-pm_1ReROq2GScqysDRV0vktCp1f"
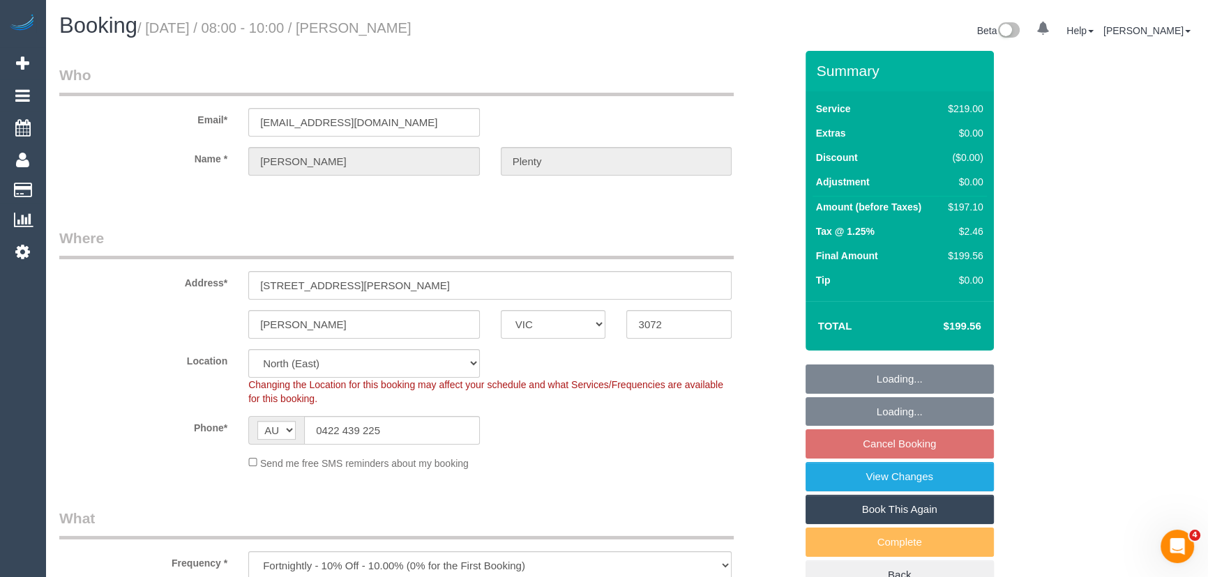
select select "object:1435"
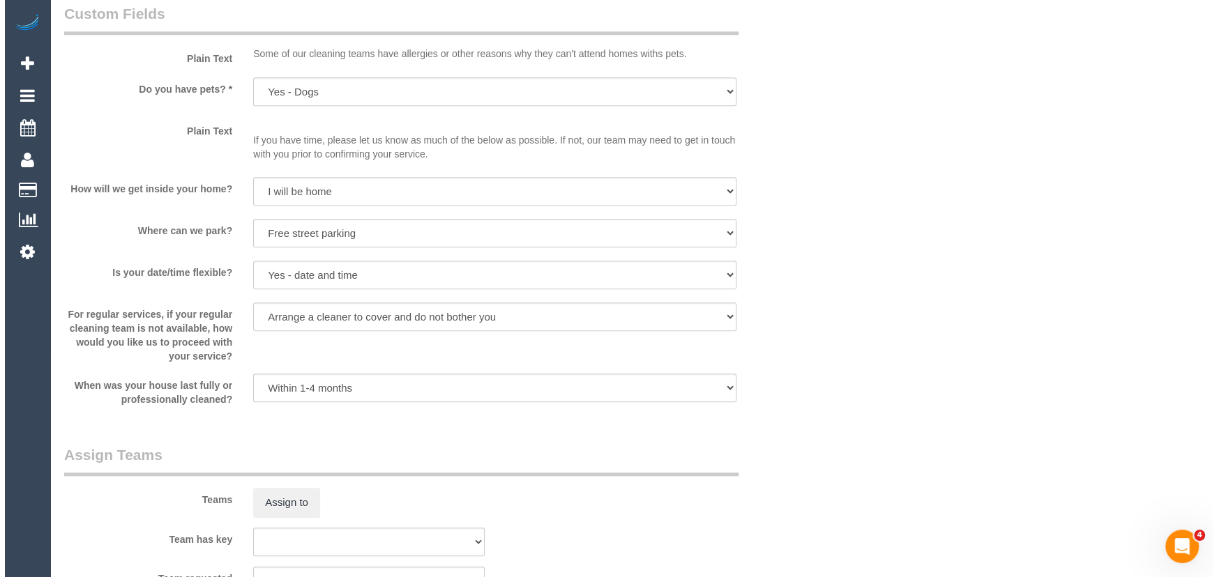
scroll to position [1775, 0]
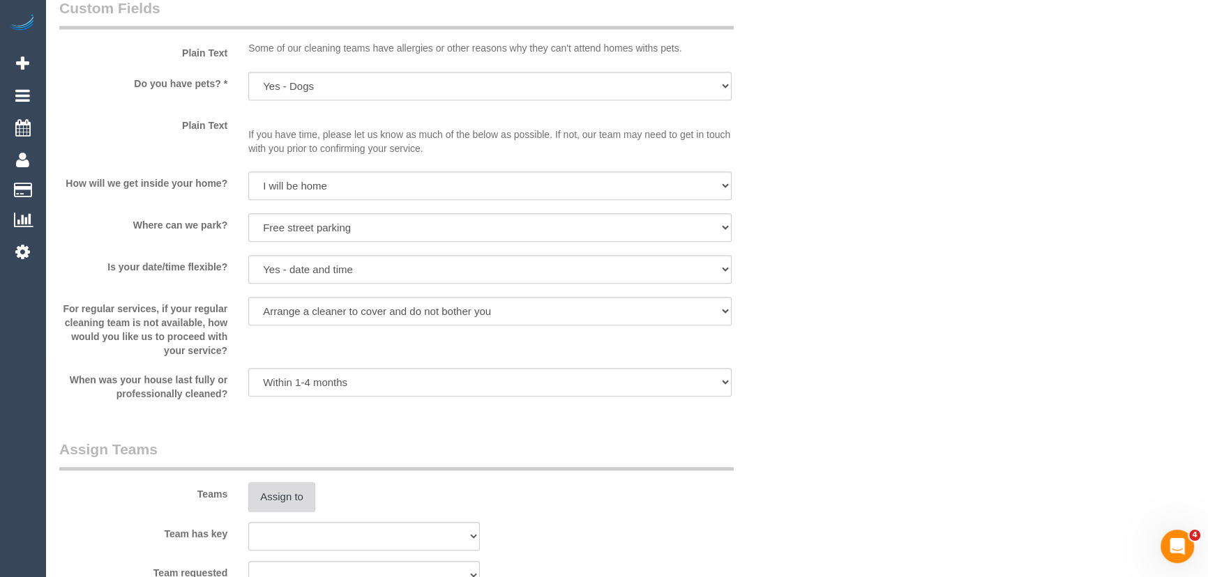
click at [282, 501] on button "Assign to" at bounding box center [281, 497] width 67 height 29
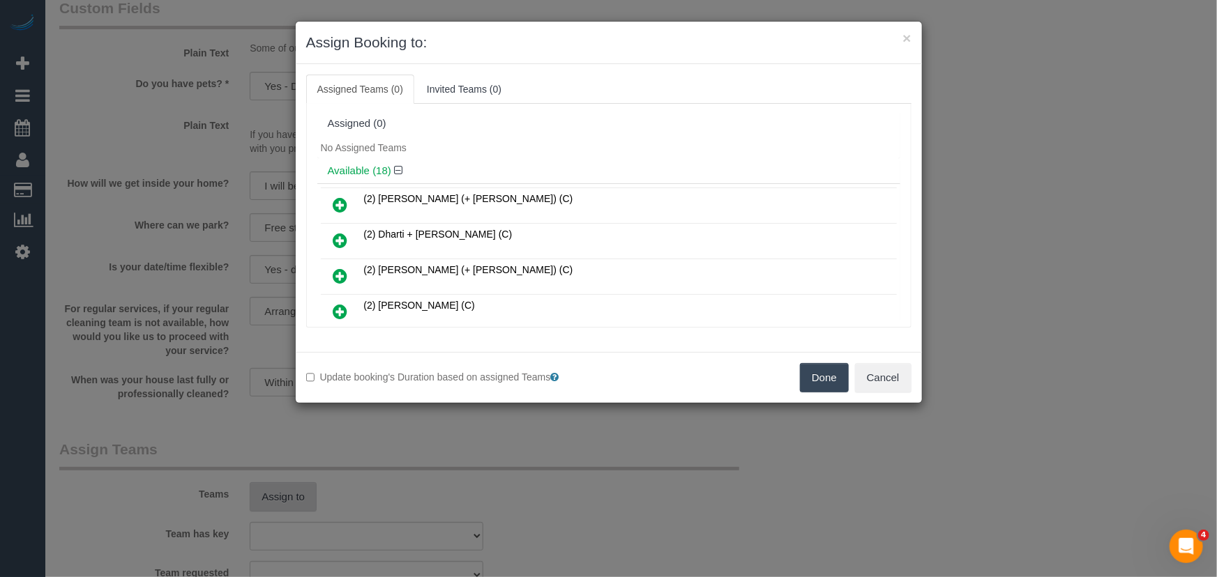
scroll to position [262, 0]
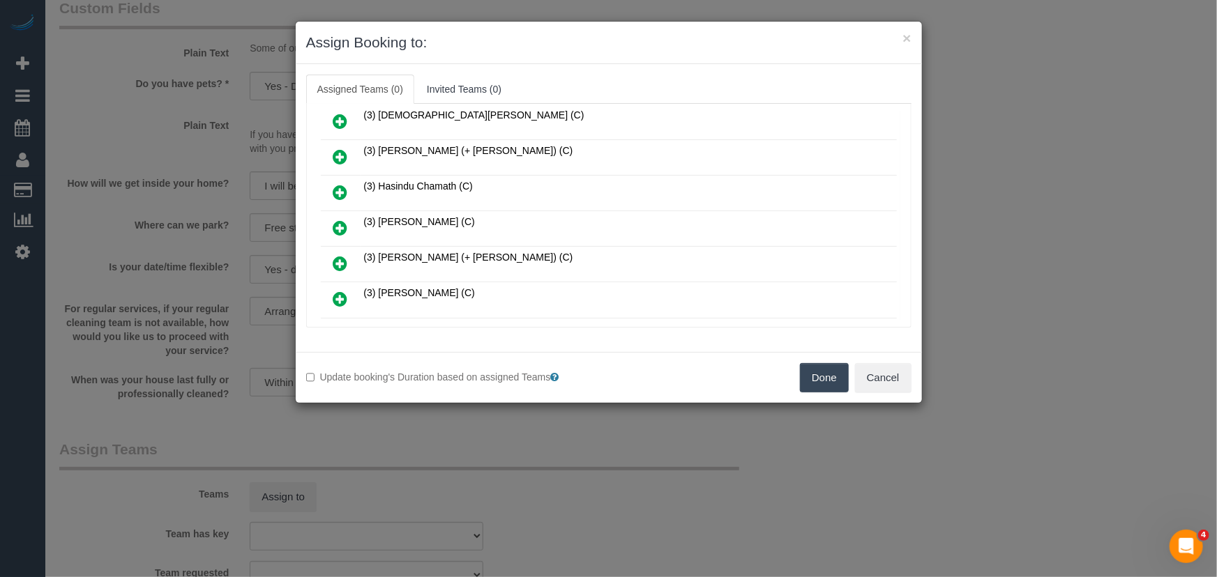
click at [352, 228] on link at bounding box center [340, 229] width 33 height 28
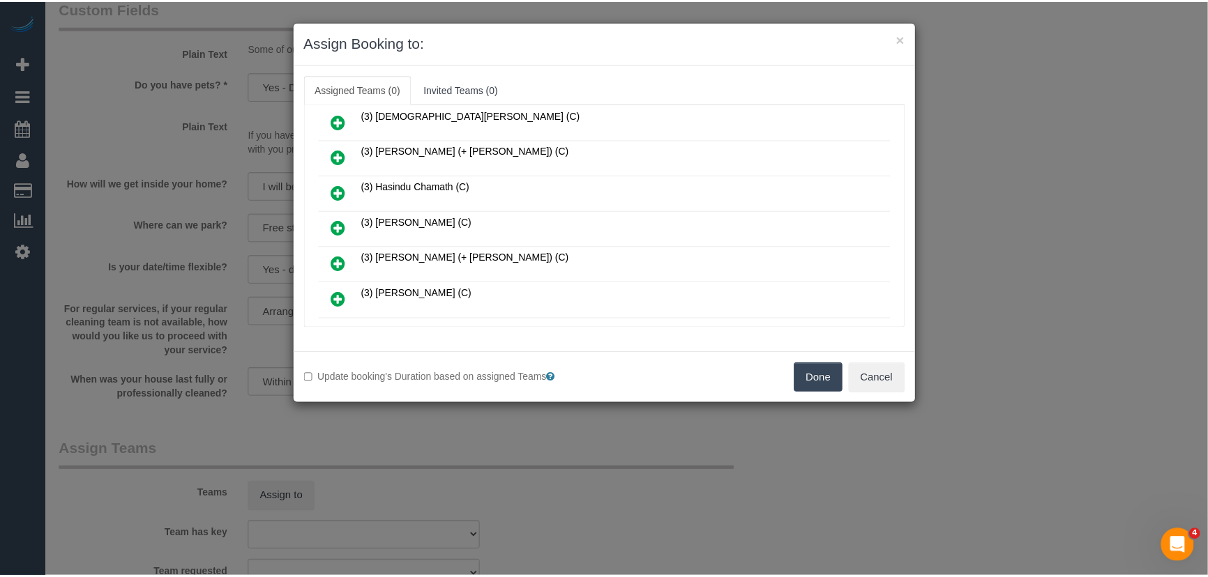
scroll to position [294, 0]
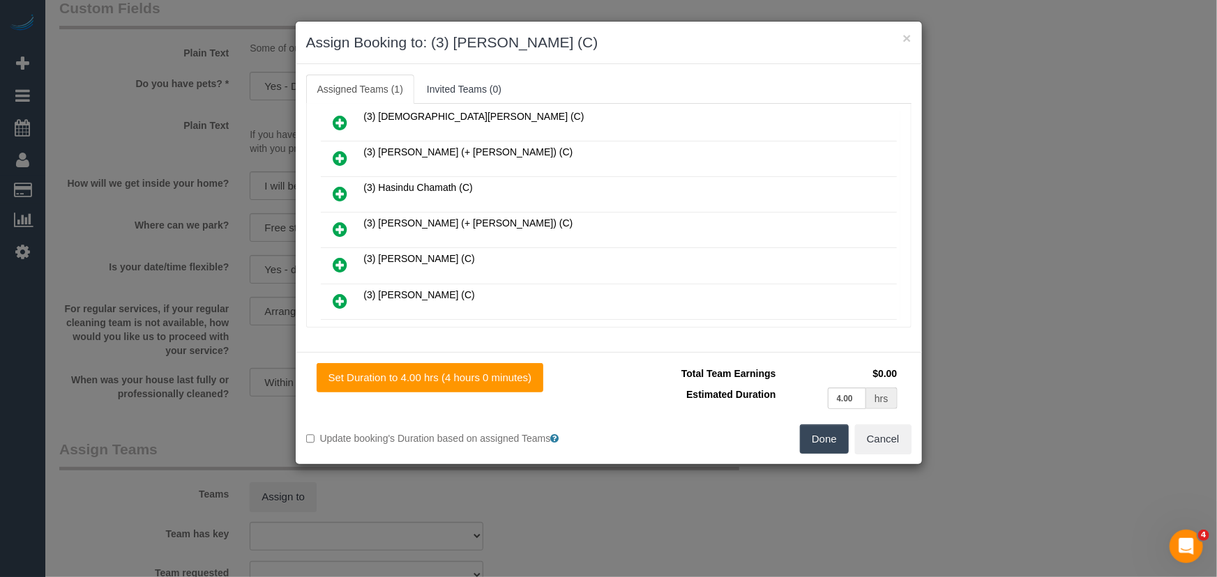
click at [827, 434] on button "Done" at bounding box center [824, 439] width 49 height 29
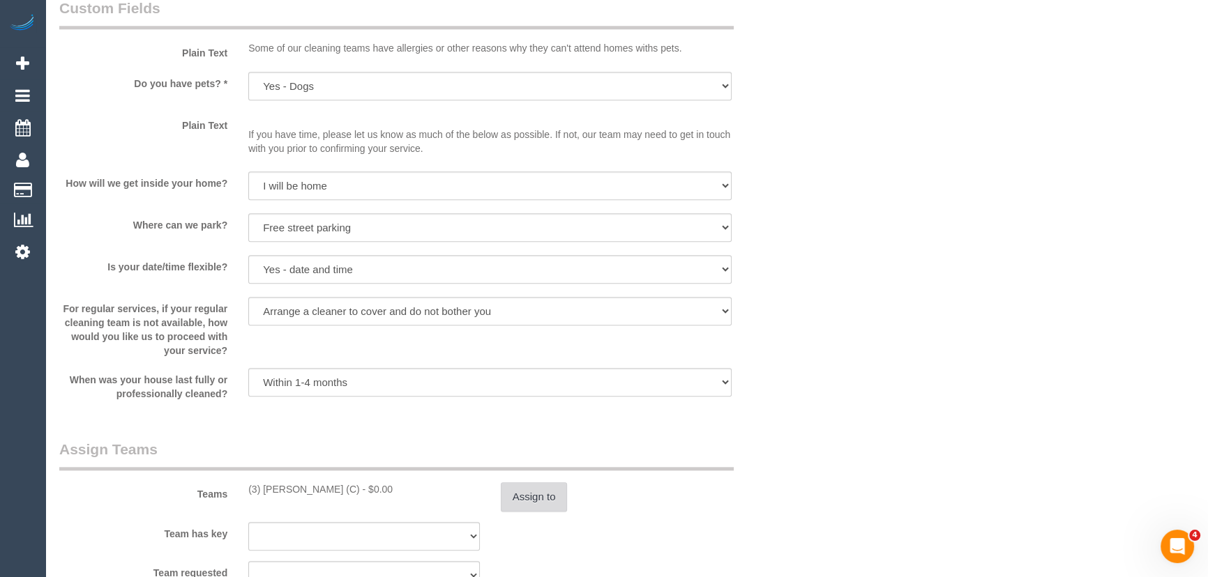
click at [530, 499] on button "Assign to" at bounding box center [534, 497] width 67 height 29
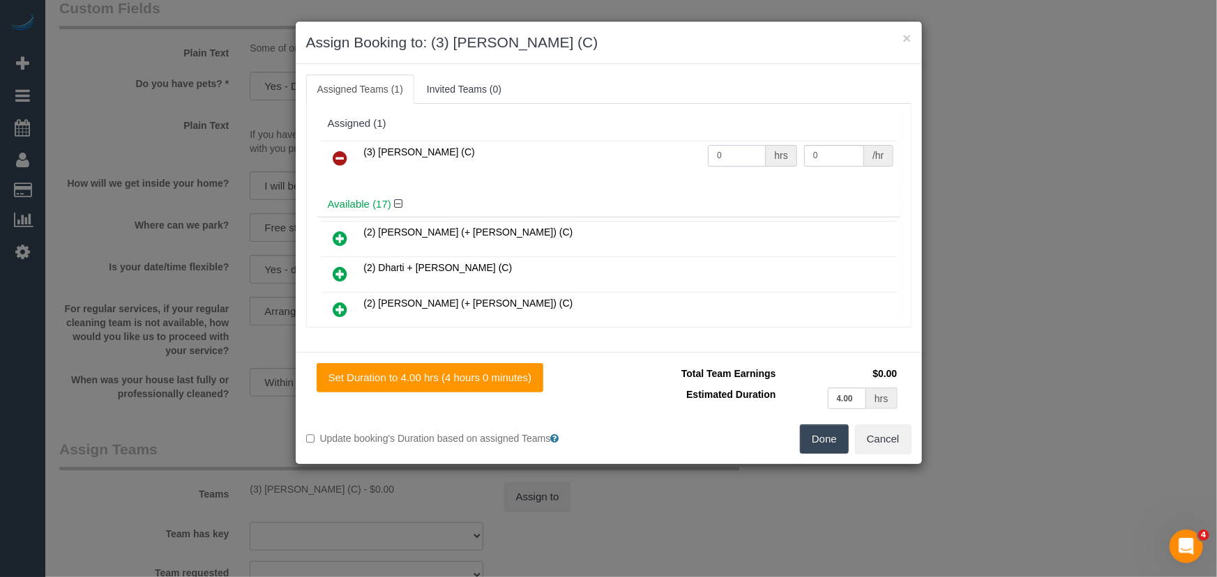
click at [739, 153] on input "0" at bounding box center [737, 156] width 58 height 22
type input "1"
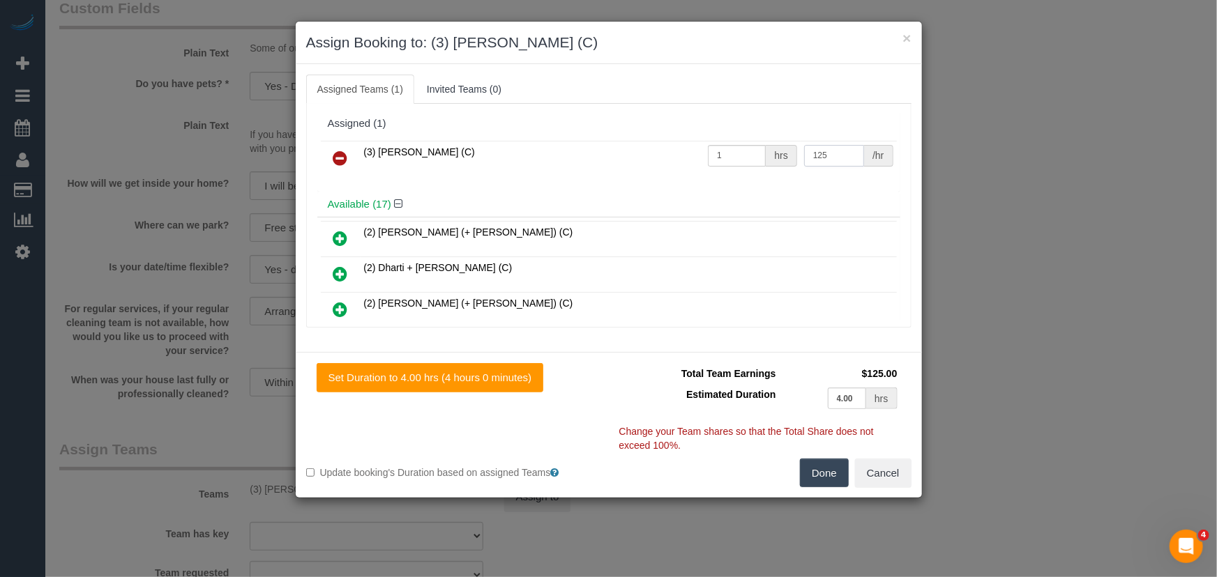
type input "125"
click at [816, 469] on button "Done" at bounding box center [824, 473] width 49 height 29
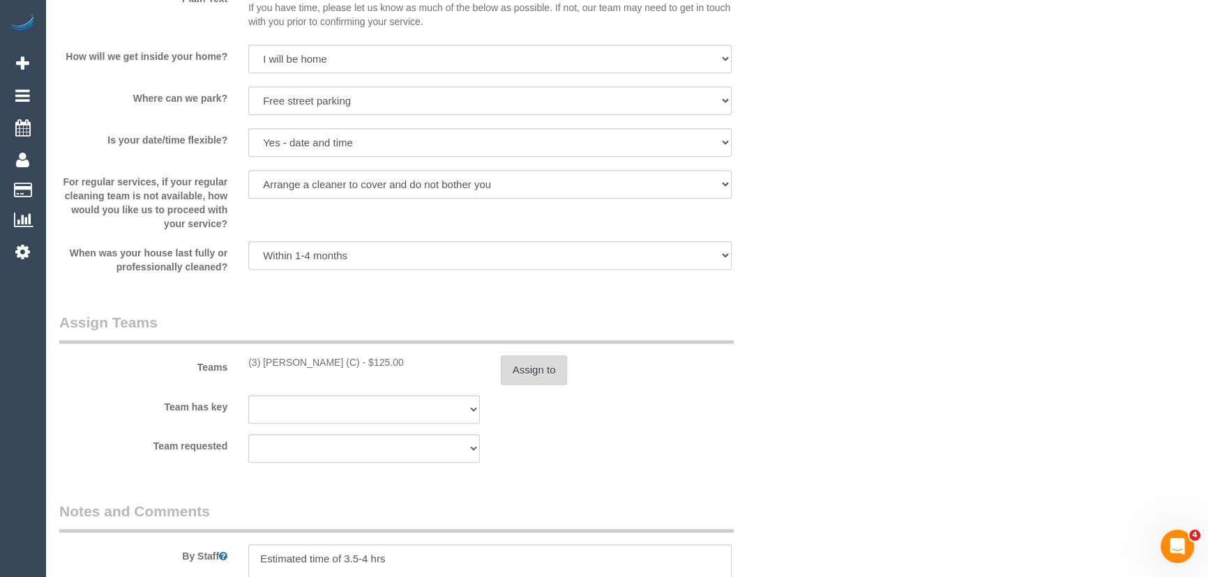
scroll to position [2028, 0]
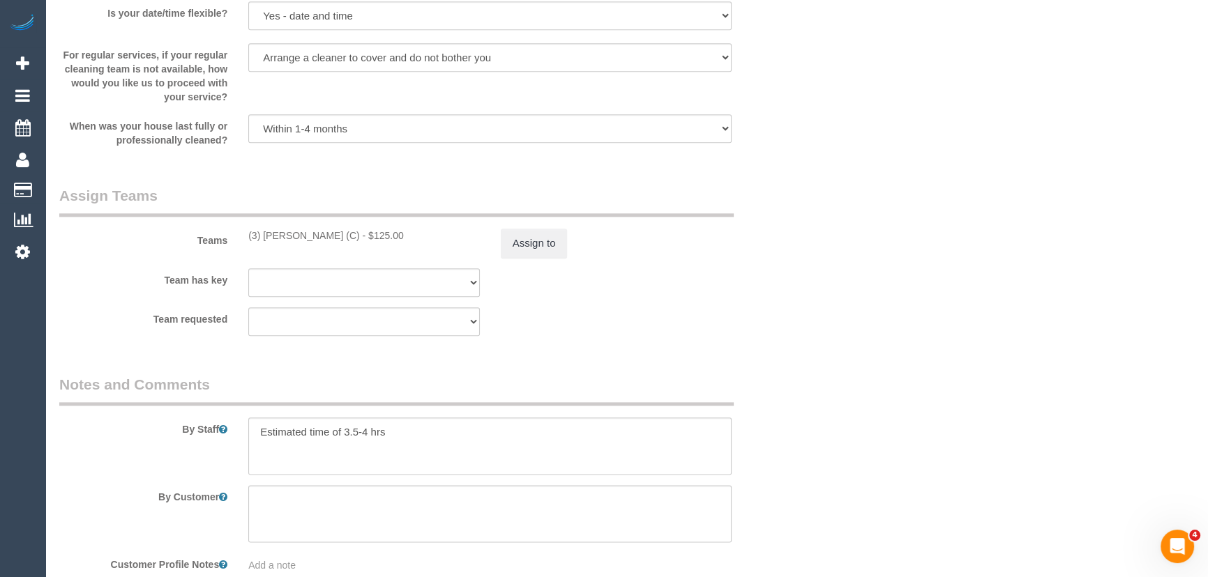
click at [248, 425] on div at bounding box center [490, 446] width 504 height 57
click at [252, 427] on textarea at bounding box center [489, 446] width 483 height 57
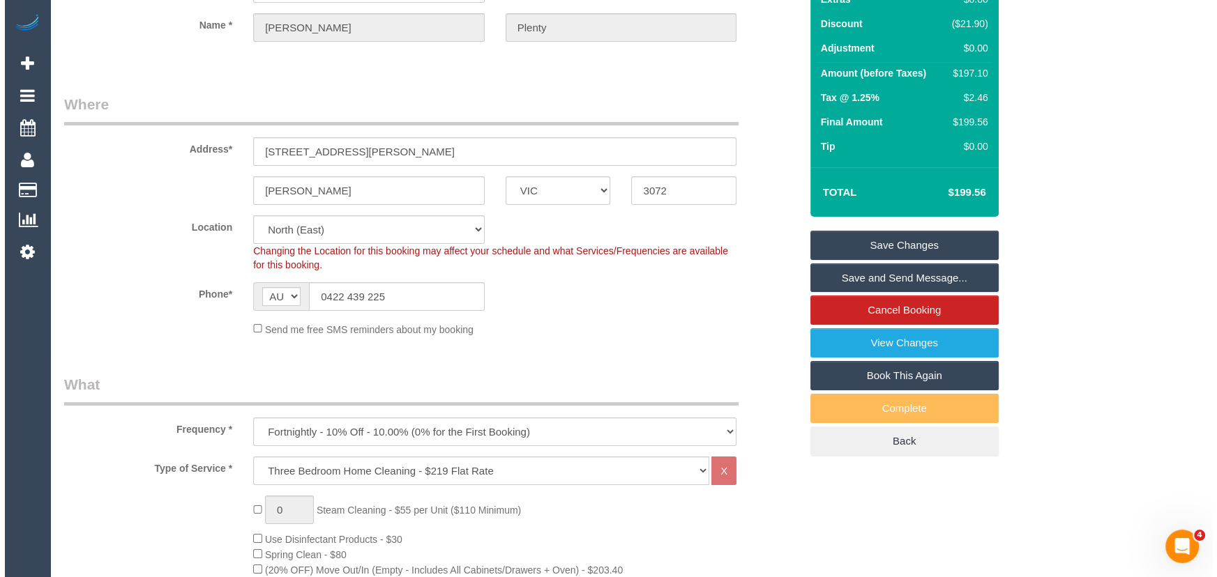
scroll to position [0, 0]
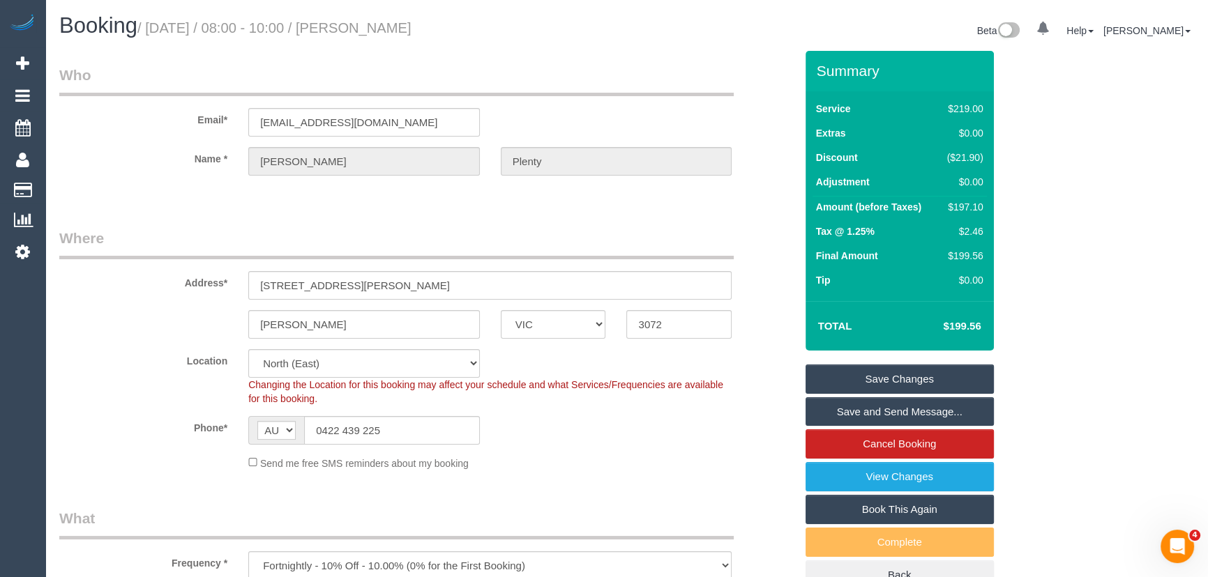
type textarea "*cover* Estimated time of 3.5-4 hrs"
click at [411, 31] on small "/ September 26, 2025 / 08:00 - 10:00 / Shahana Plenty" at bounding box center [274, 27] width 274 height 15
copy small "Shahana Plenty"
click at [851, 410] on link "Save and Send Message..." at bounding box center [899, 411] width 188 height 29
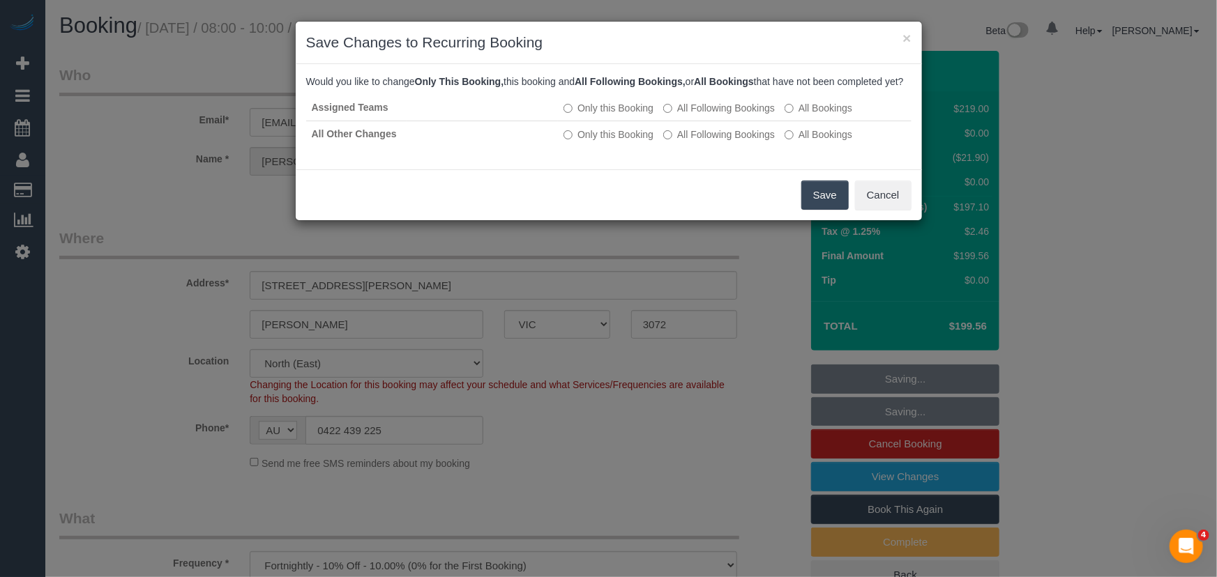
click at [810, 210] on button "Save" at bounding box center [824, 195] width 47 height 29
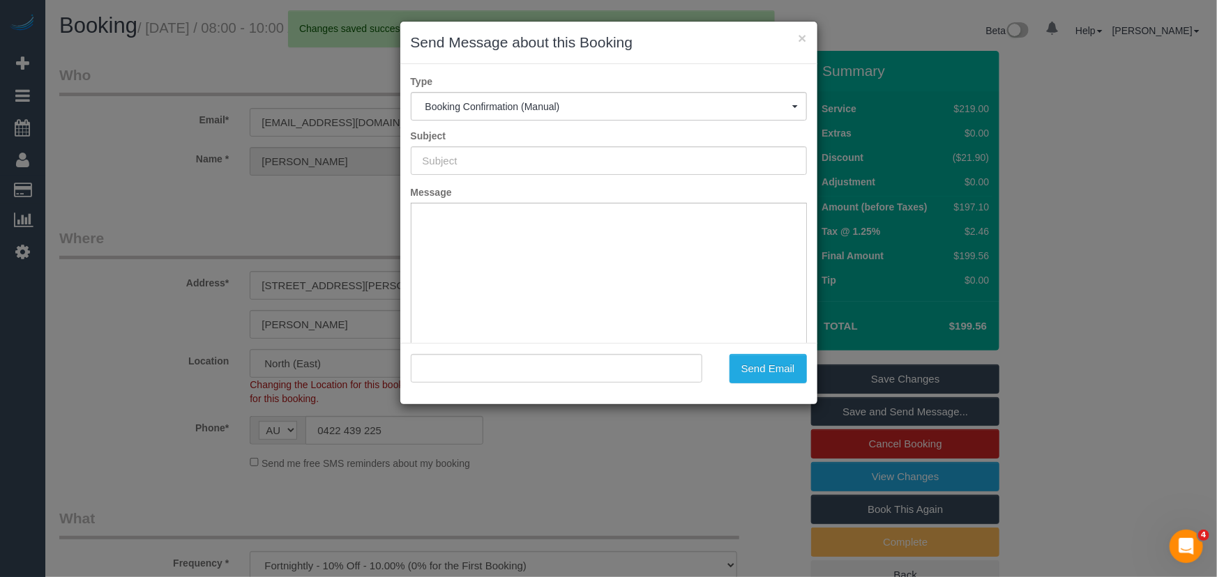
type input "Booking Confirmed"
type input ""Shahana Plenty" <shahanajai96@gmail.com>"
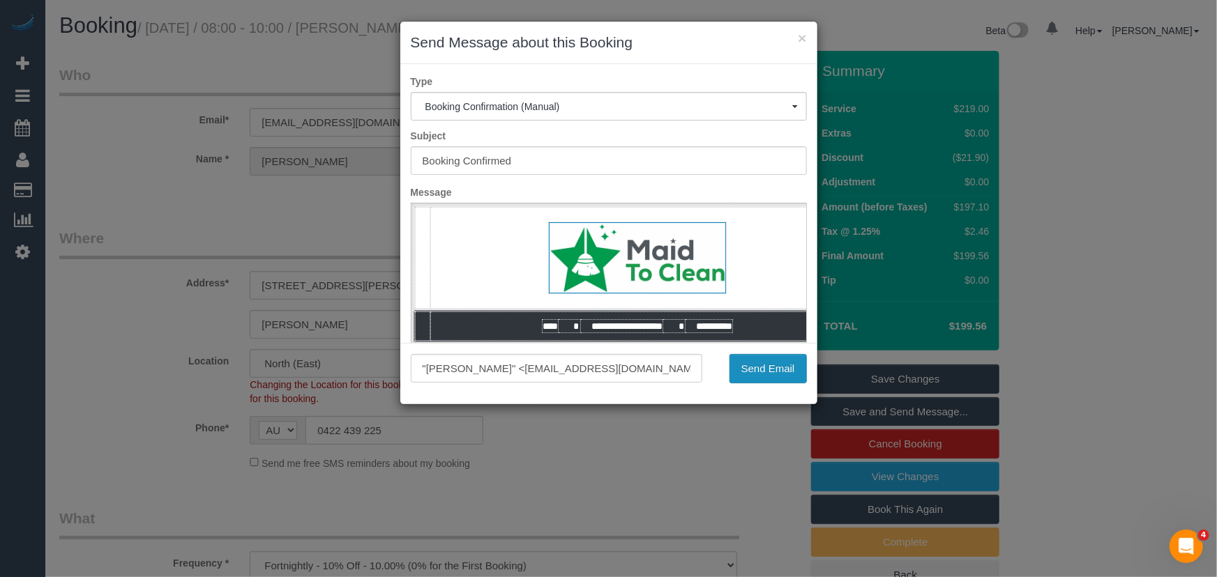
click at [776, 374] on button "Send Email" at bounding box center [767, 368] width 77 height 29
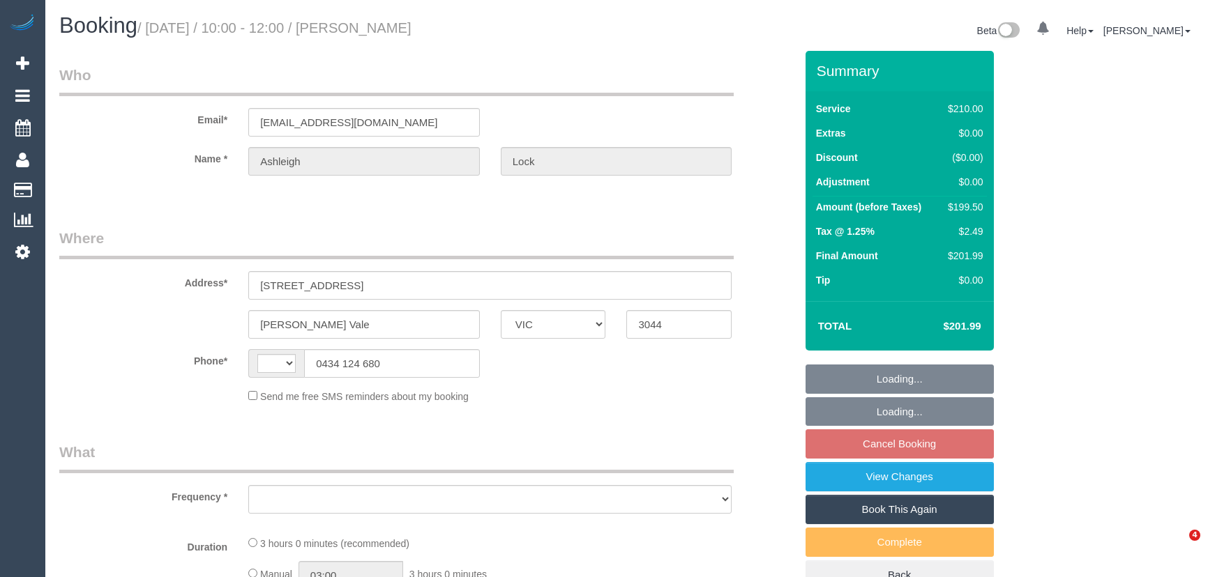
select select "VIC"
select select "string:AU"
select select "object:686"
select select "180"
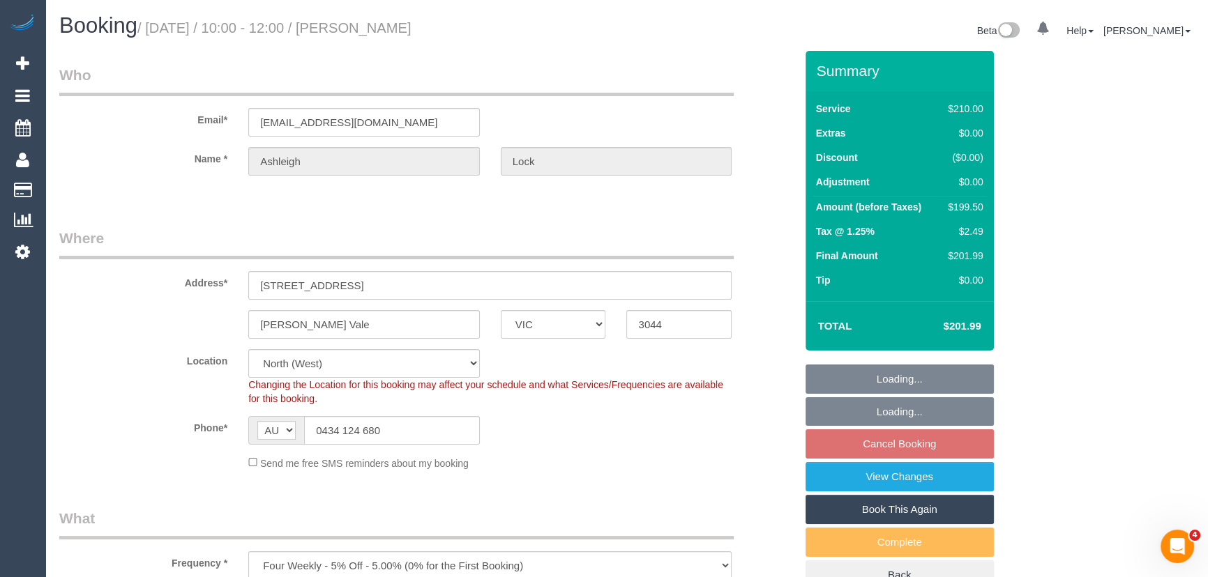
select select "string:stripe-pm_1RDzBt2GScqysDRVwp87VJss"
select select "number:27"
select select "number:14"
select select "number:19"
select select "number:22"
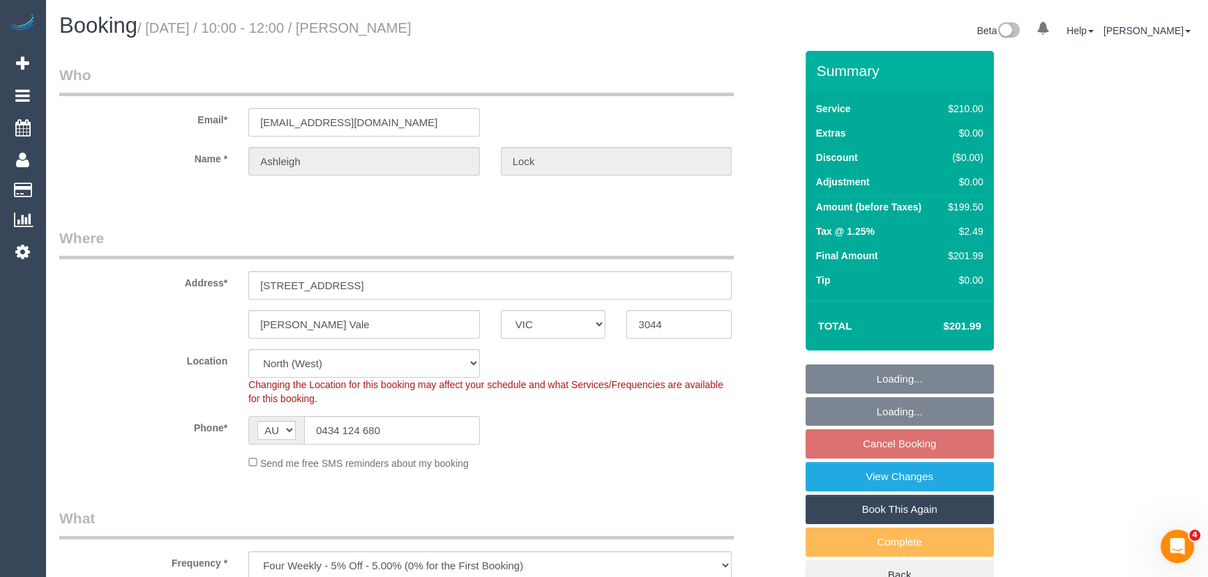
select select "number:34"
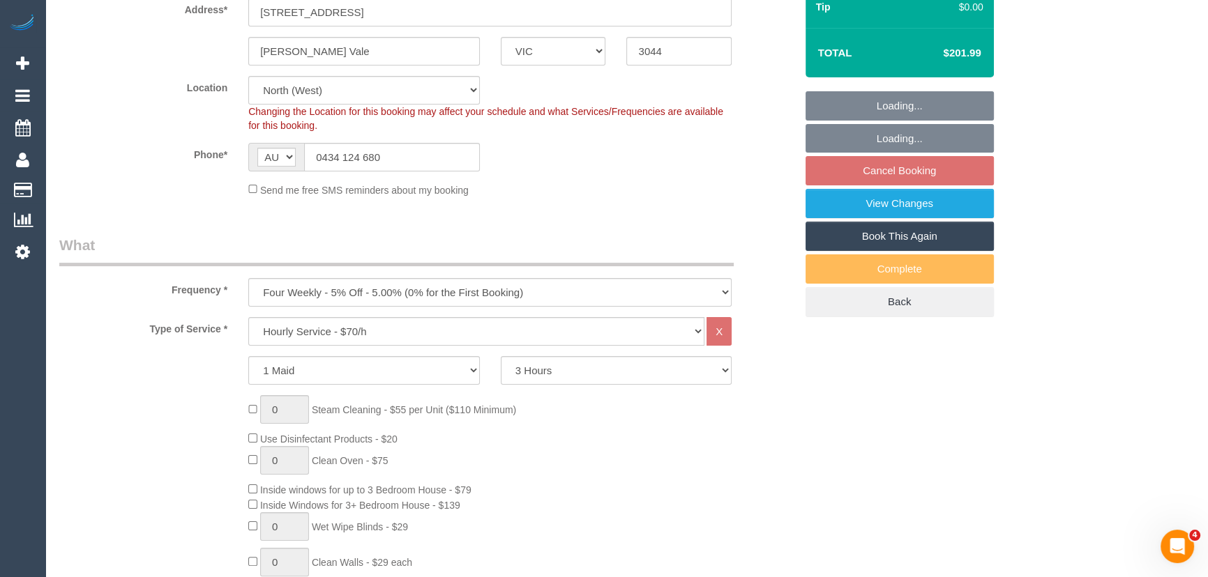
select select "object:1574"
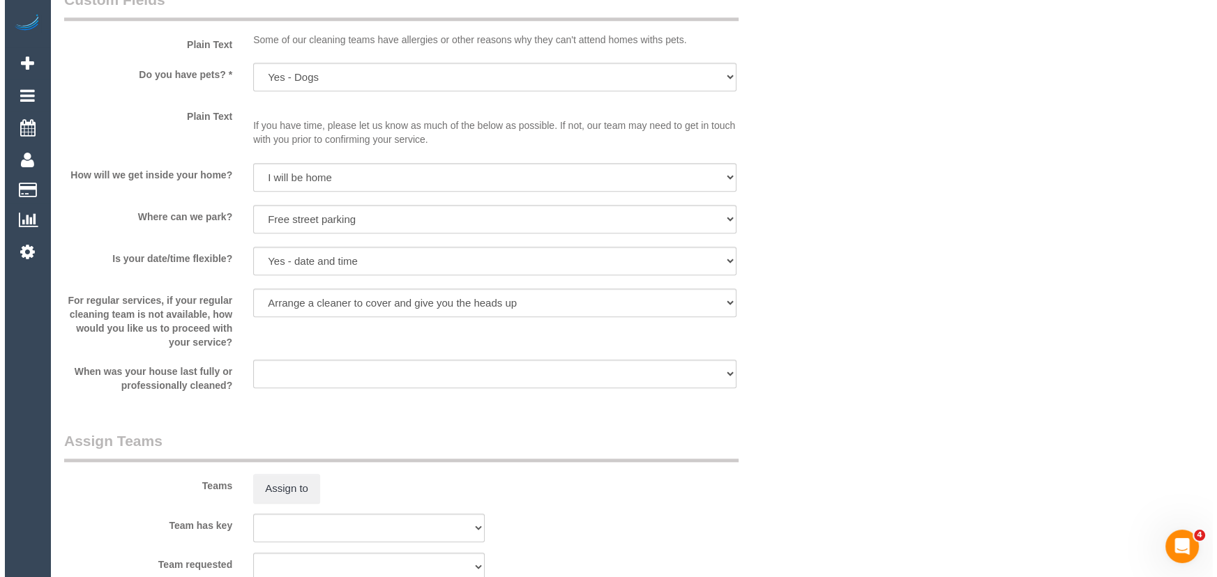
scroll to position [1838, 0]
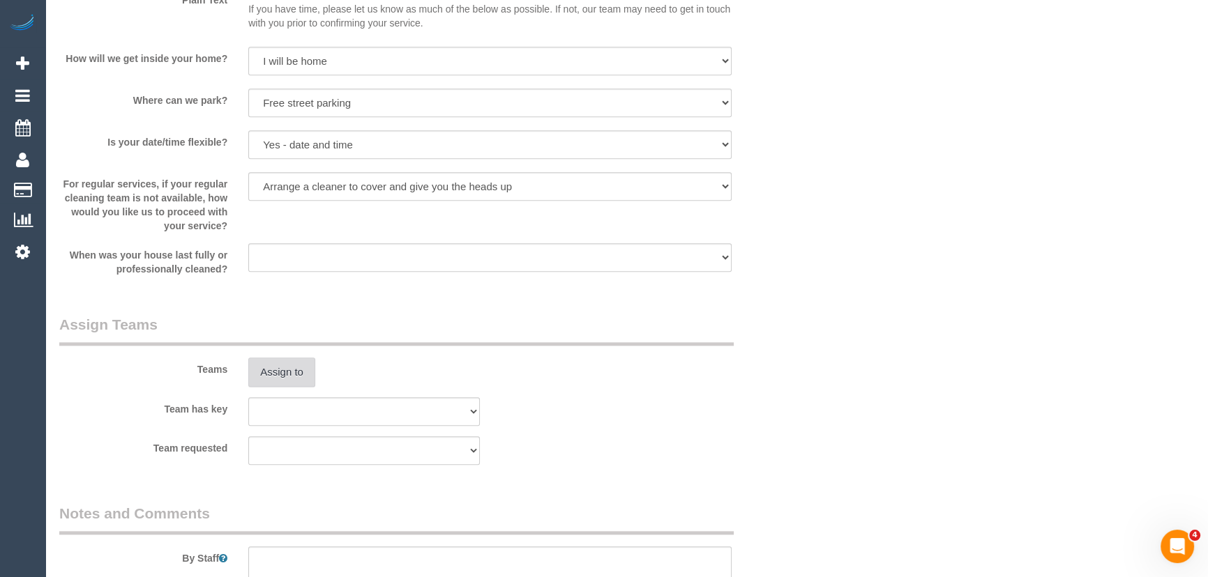
click at [266, 369] on button "Assign to" at bounding box center [281, 372] width 67 height 29
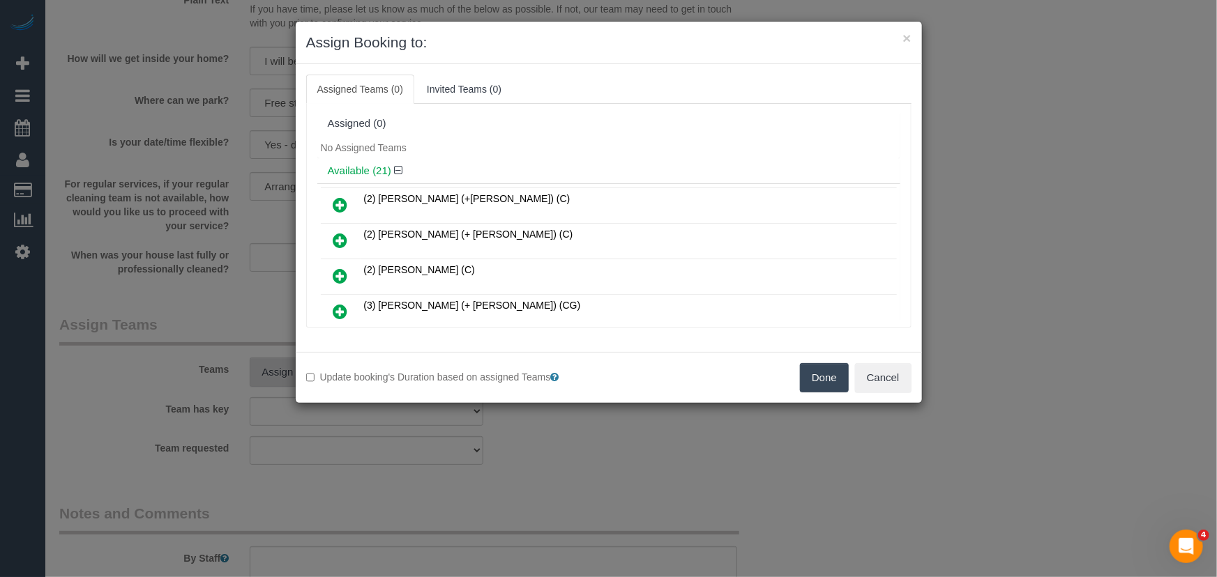
scroll to position [436, 0]
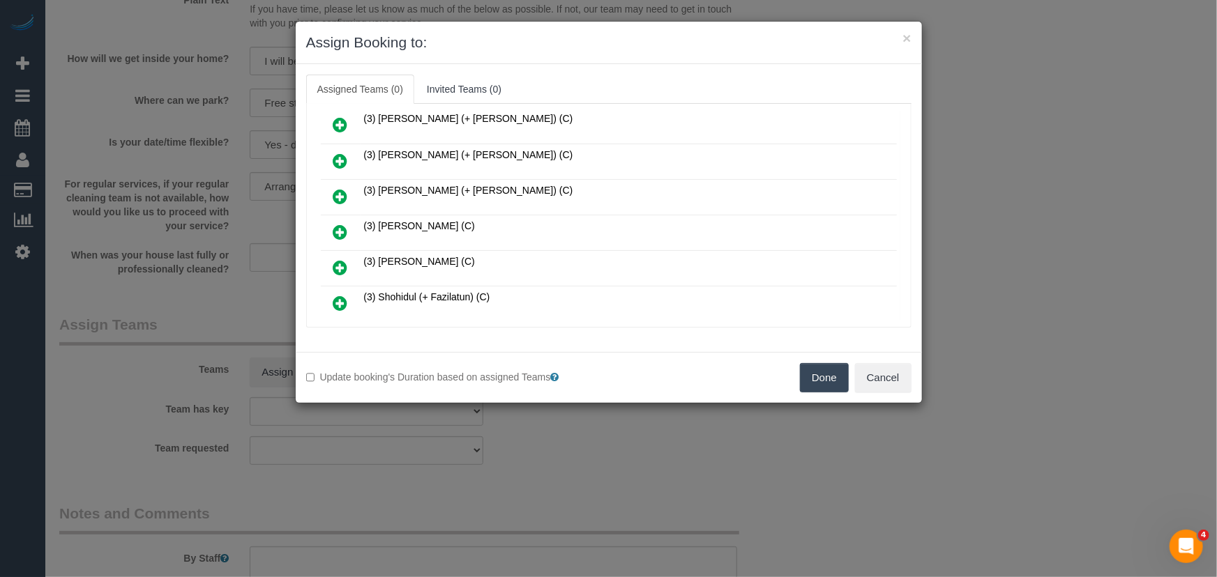
click at [339, 224] on icon at bounding box center [340, 232] width 15 height 17
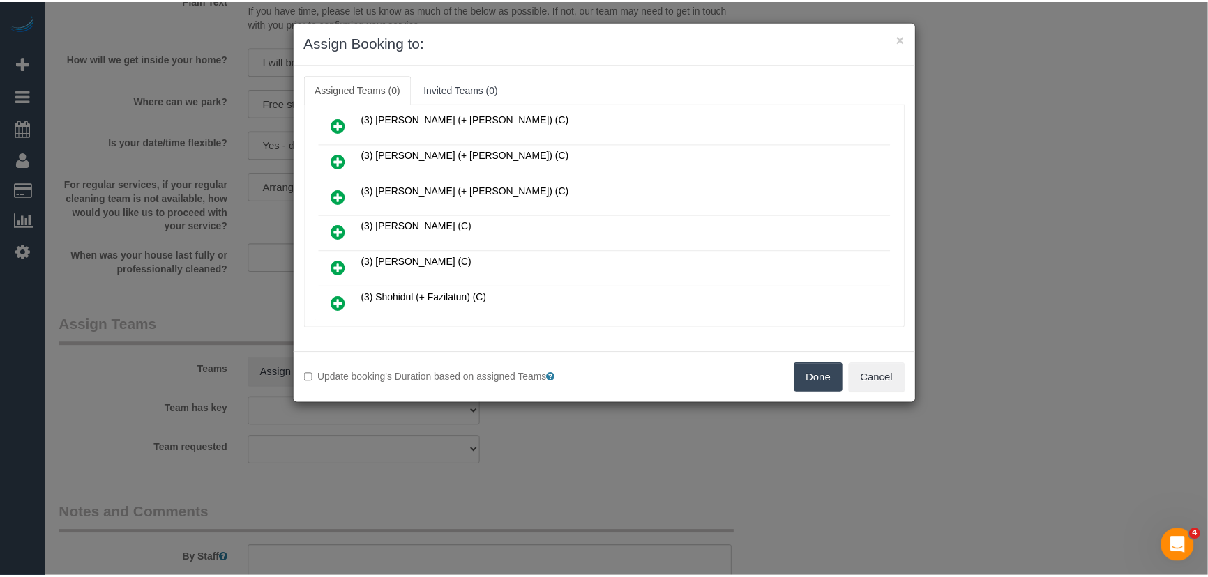
scroll to position [469, 0]
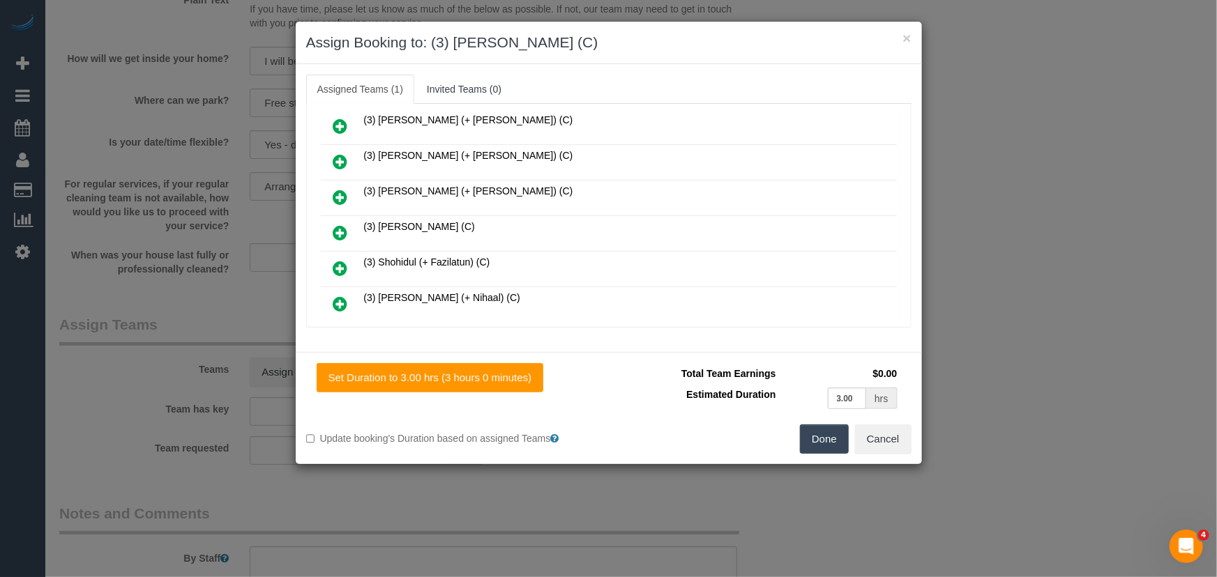
click at [847, 443] on button "Done" at bounding box center [824, 439] width 49 height 29
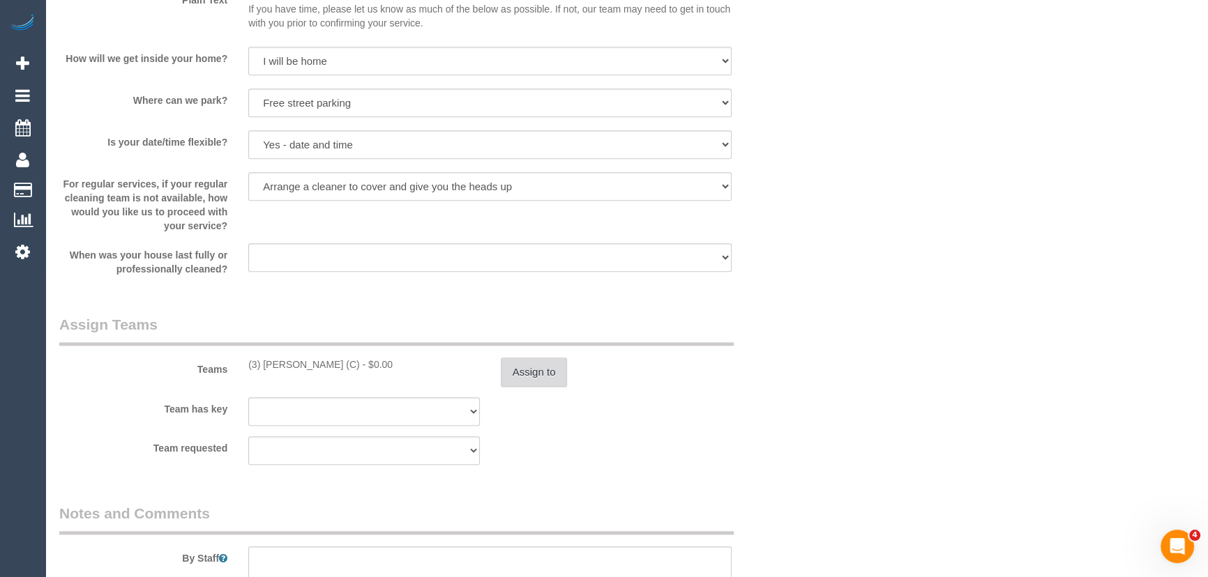
click at [530, 383] on button "Assign to" at bounding box center [534, 372] width 67 height 29
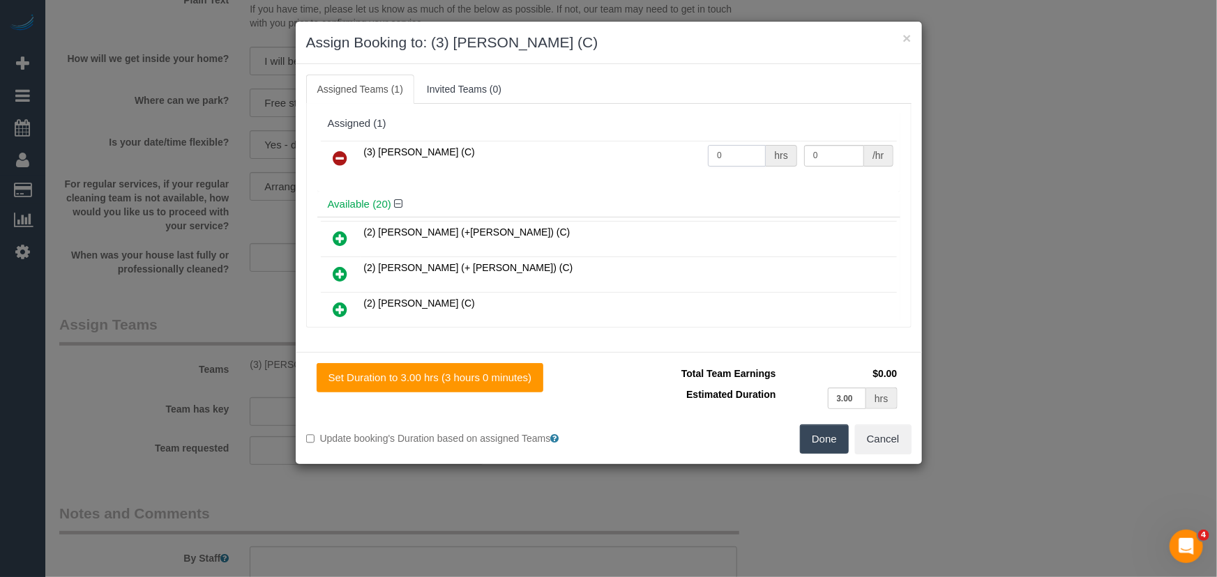
click at [734, 153] on input "0" at bounding box center [737, 156] width 58 height 22
type input "3"
type input "35"
click at [826, 446] on button "Done" at bounding box center [824, 439] width 49 height 29
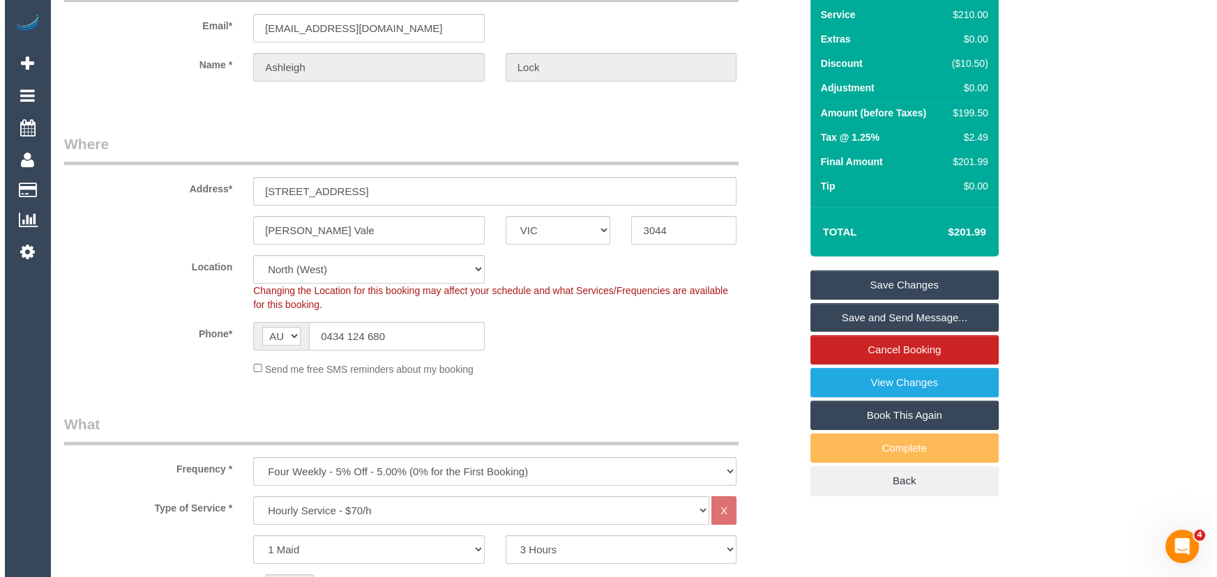
scroll to position [0, 0]
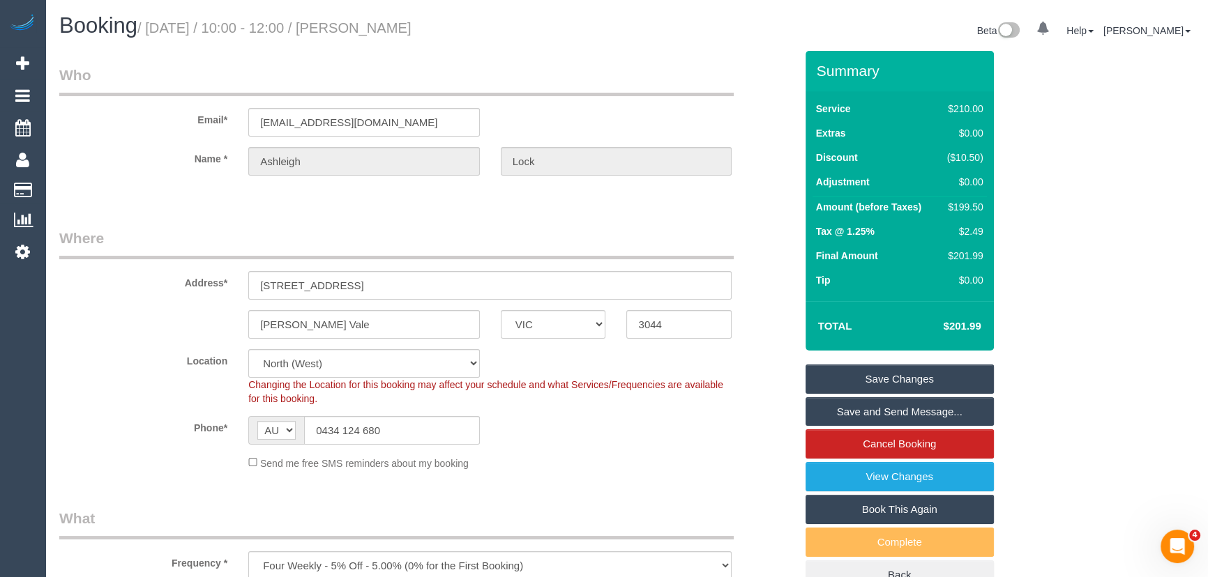
click at [408, 27] on small "/ [DATE] / 10:00 - 12:00 / [PERSON_NAME]" at bounding box center [274, 27] width 274 height 15
copy small "[PERSON_NAME]"
click at [853, 410] on link "Save and Send Message..." at bounding box center [899, 411] width 188 height 29
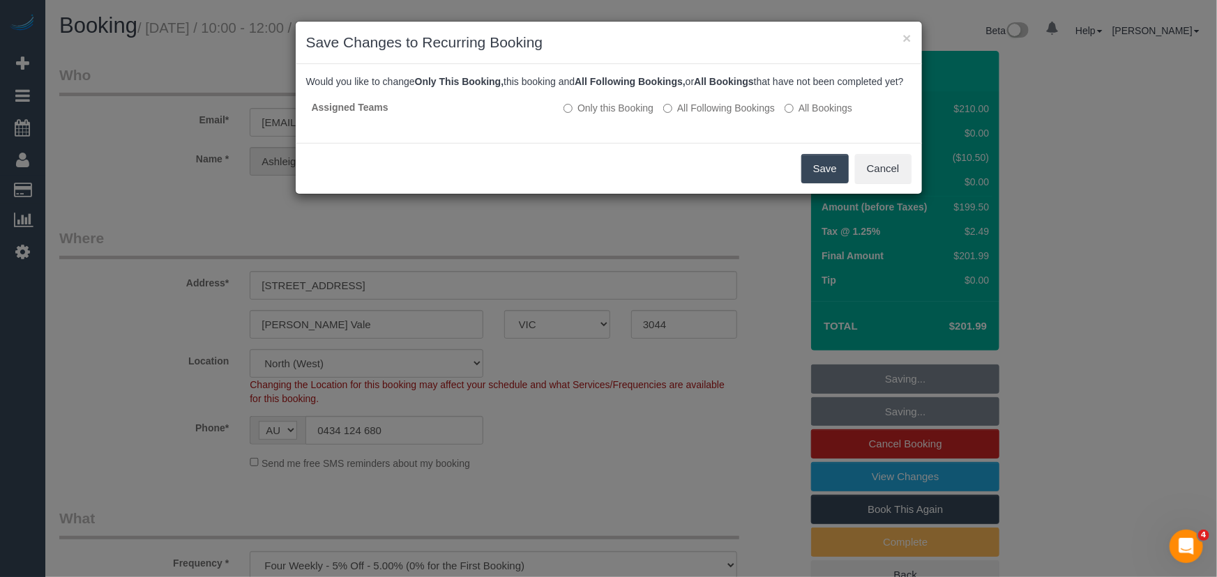
click at [819, 174] on button "Save" at bounding box center [824, 168] width 47 height 29
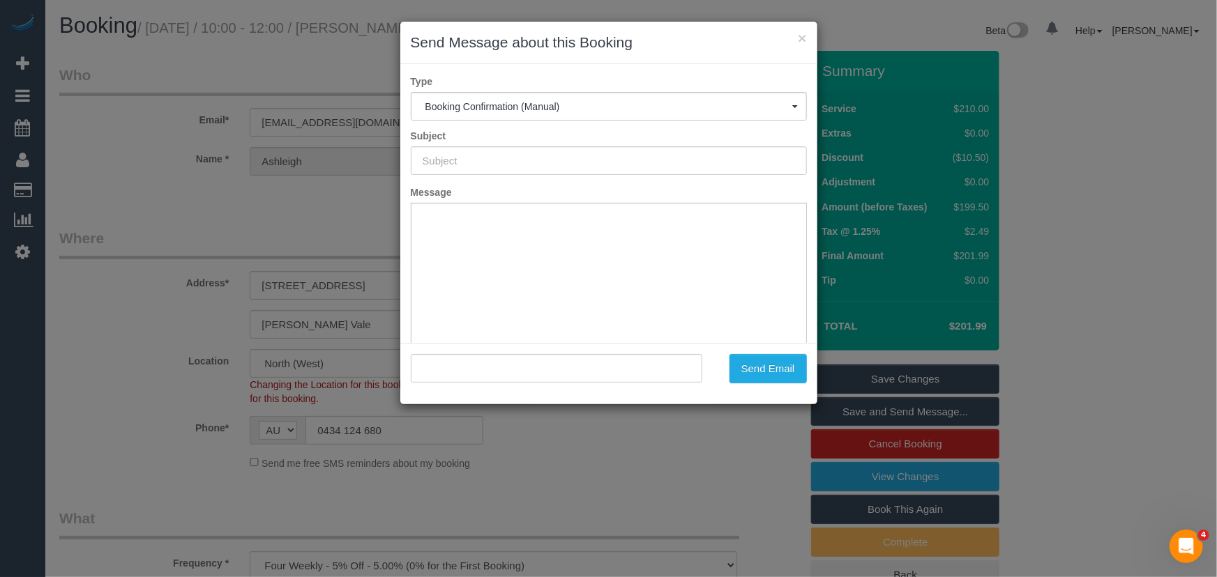
type input "Booking Confirmed"
type input ""Ashleigh Lock" <[PERSON_NAME][EMAIL_ADDRESS][DOMAIN_NAME]>"
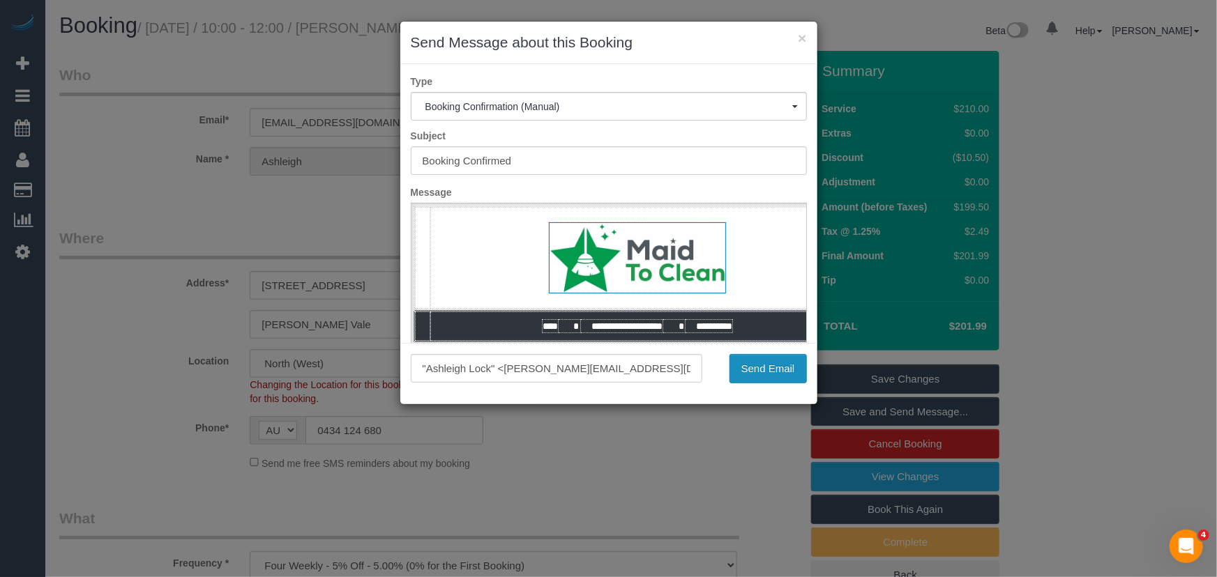
click at [779, 370] on button "Send Email" at bounding box center [767, 368] width 77 height 29
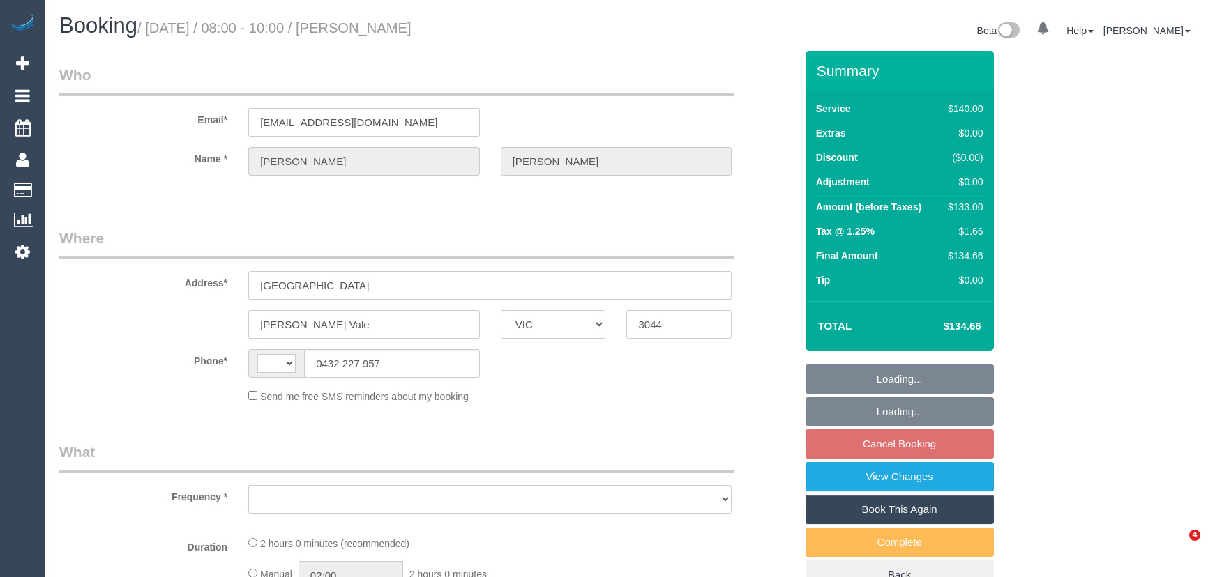
select select "VIC"
select select "string:AU"
select select "object:543"
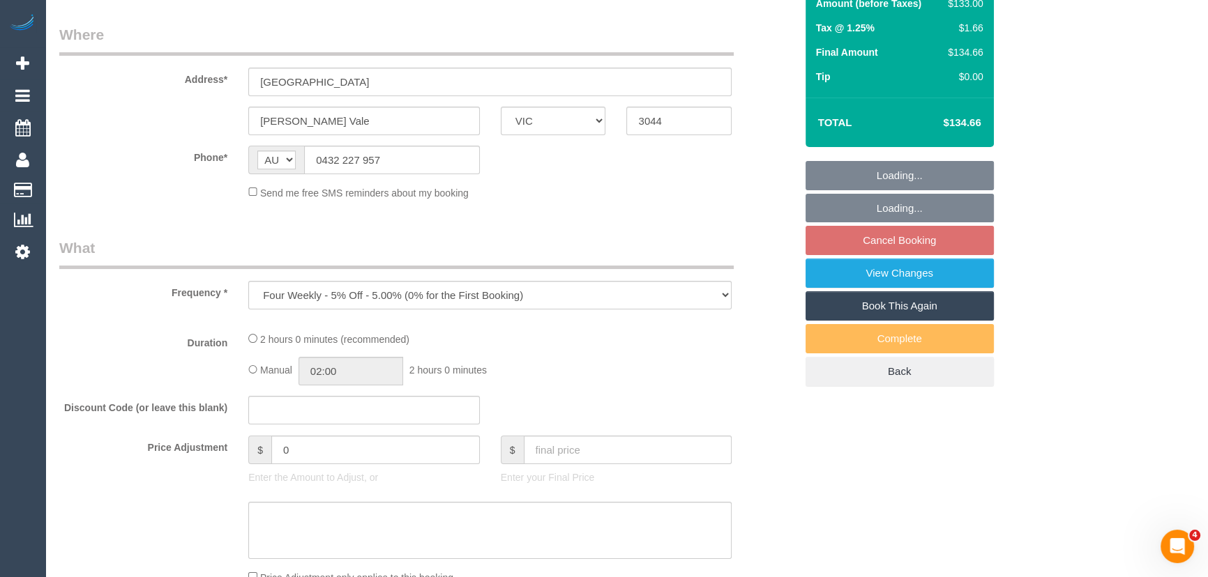
select select "string:stripe-pm_1R7DFr2GScqysDRVCN1RpbE9"
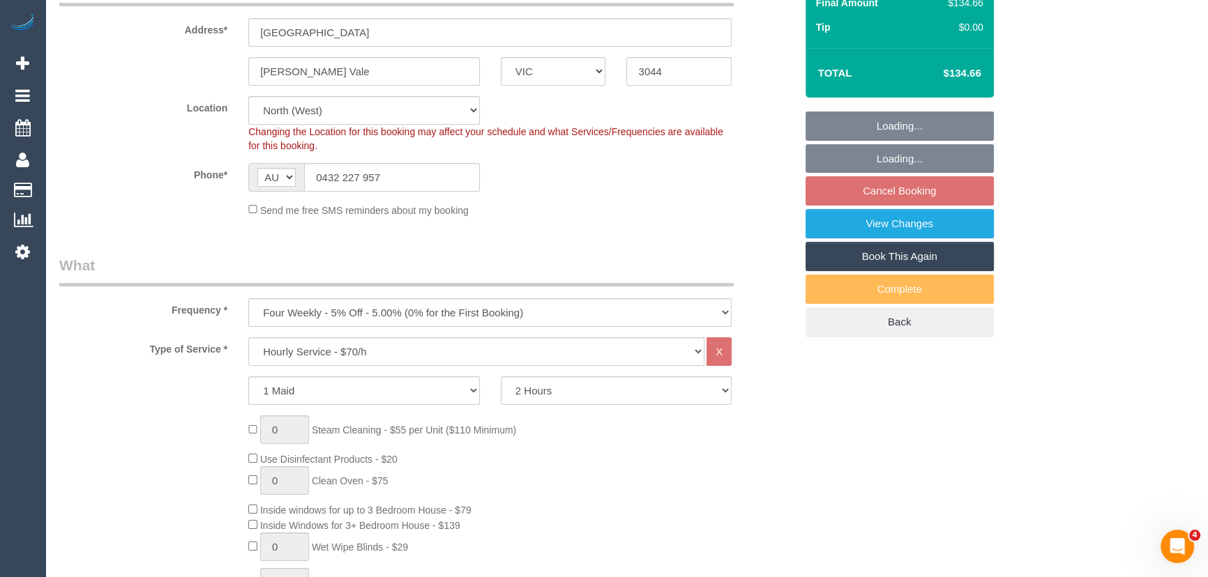
select select "number:27"
select select "number:14"
select select "number:19"
select select "number:23"
select select "number:33"
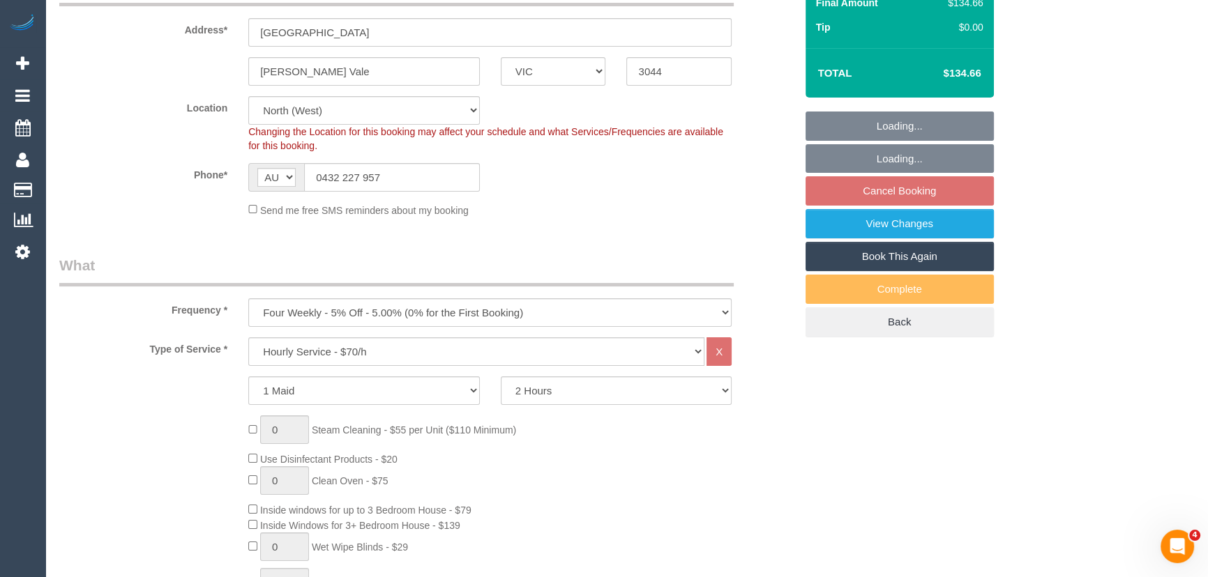
select select "number:12"
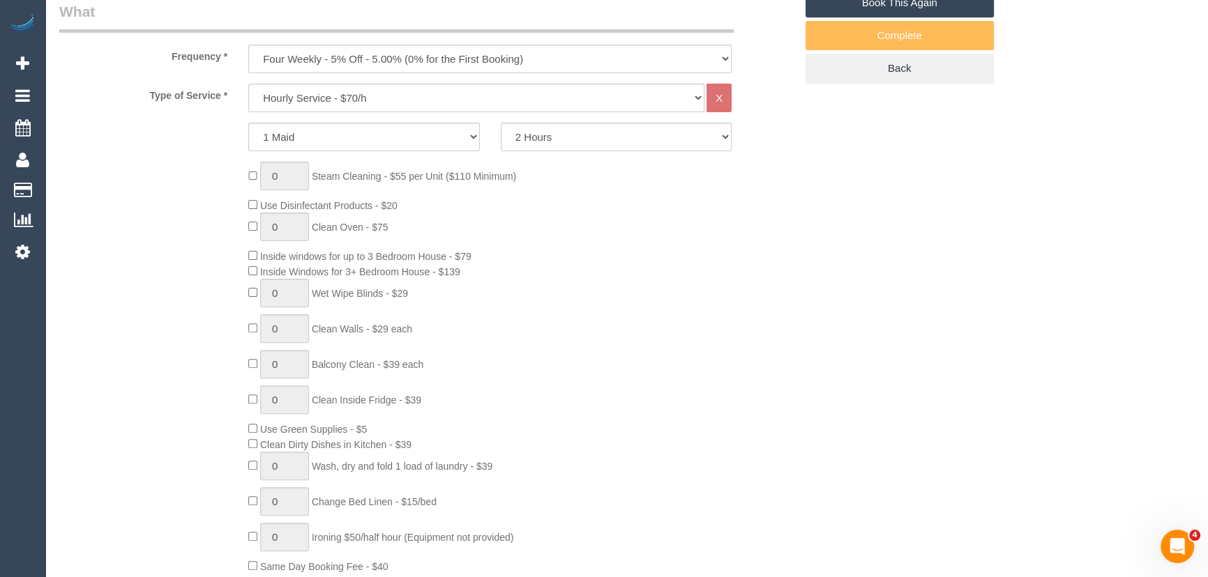
select select "object:864"
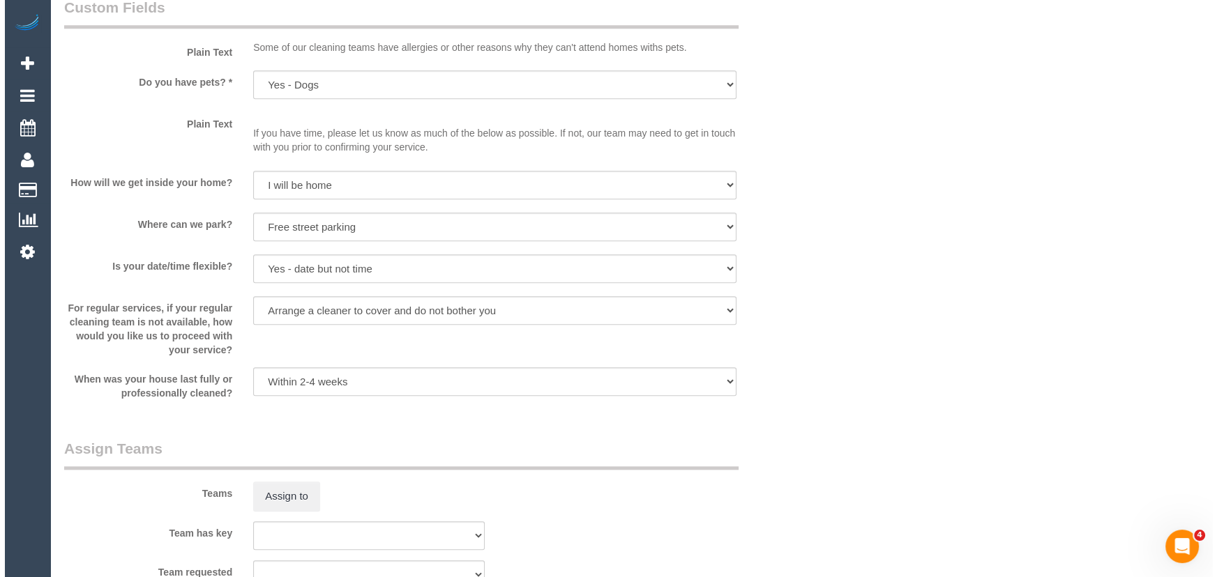
scroll to position [1838, 0]
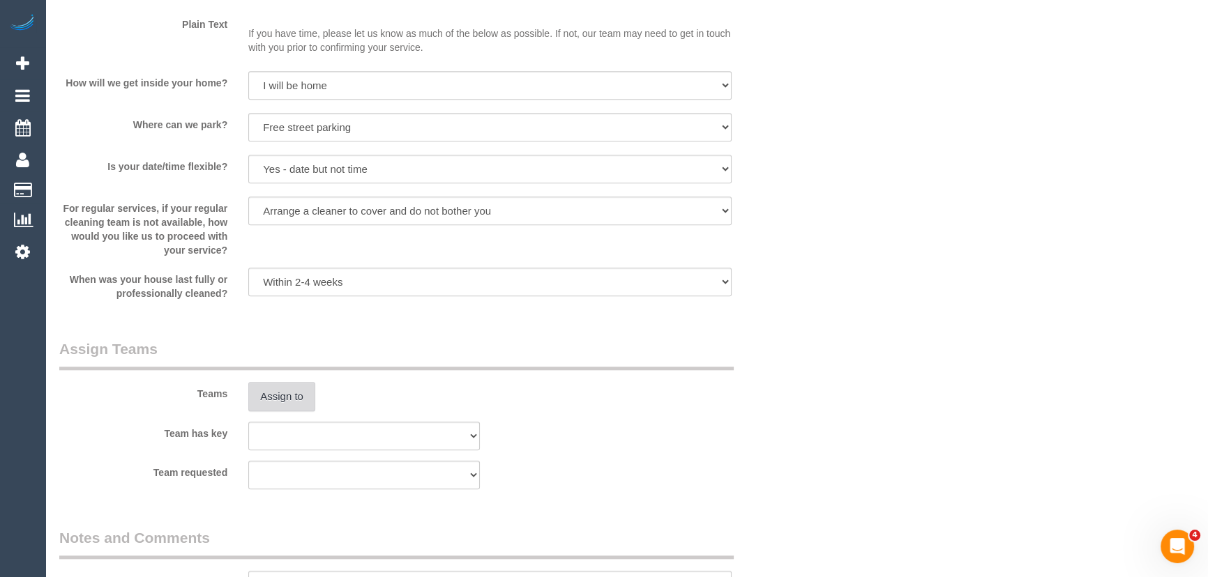
click at [298, 400] on button "Assign to" at bounding box center [281, 396] width 67 height 29
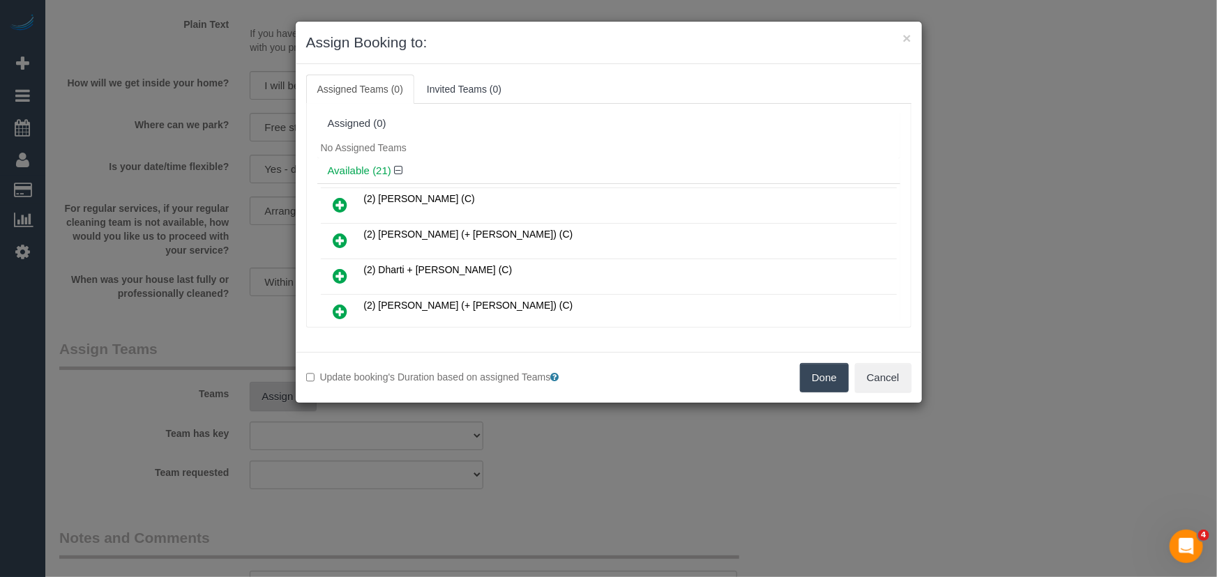
scroll to position [436, 0]
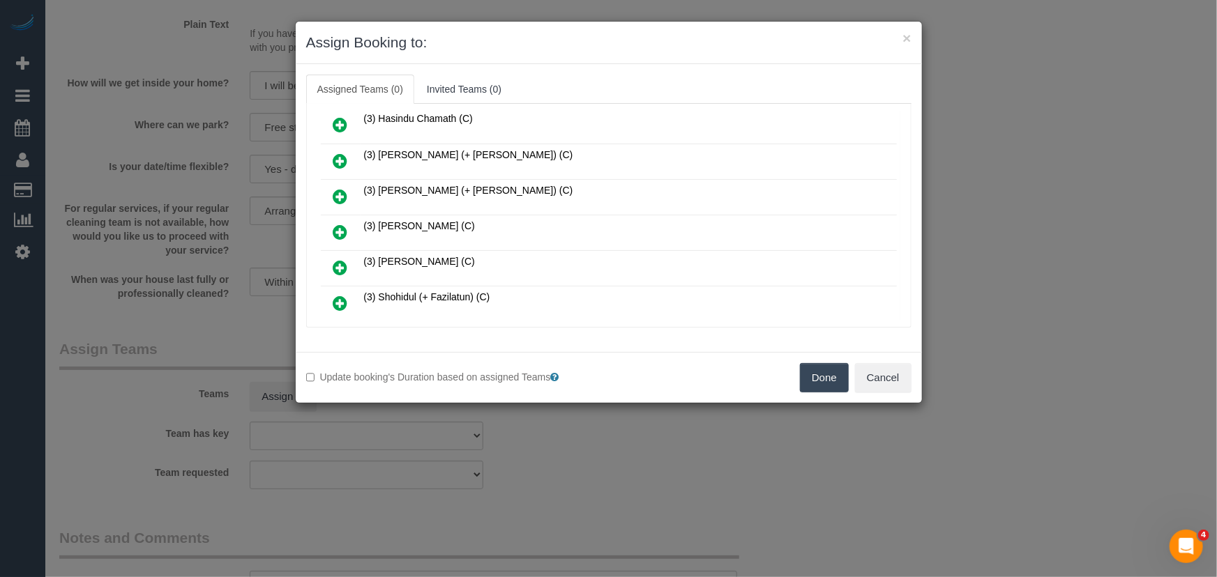
click at [338, 224] on icon at bounding box center [340, 232] width 15 height 17
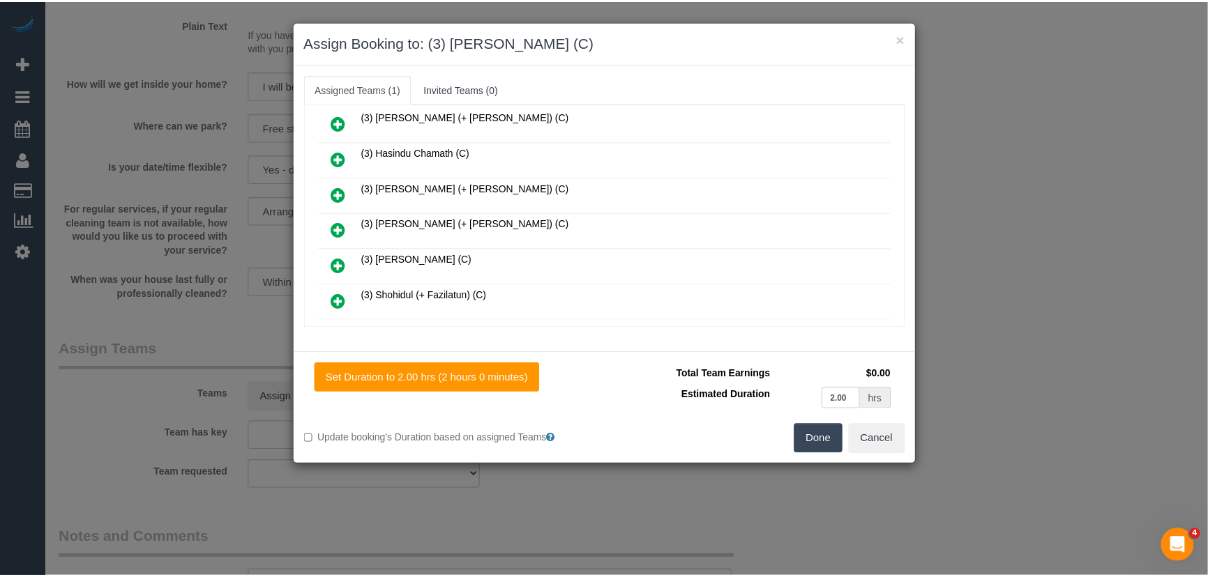
scroll to position [469, 0]
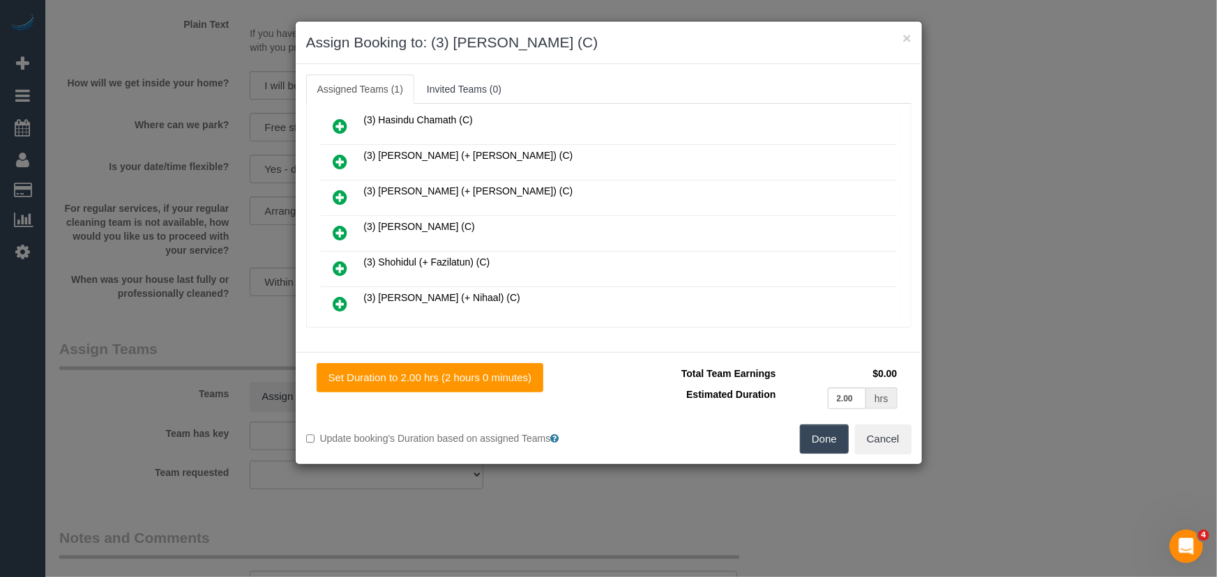
click at [820, 443] on button "Done" at bounding box center [824, 439] width 49 height 29
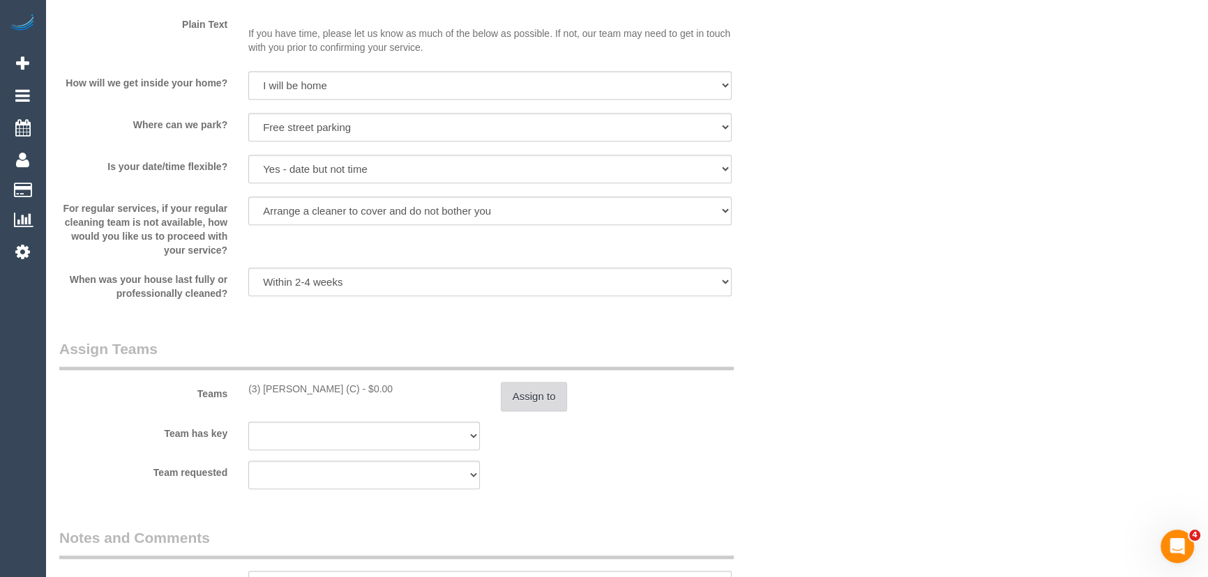
click at [517, 402] on button "Assign to" at bounding box center [534, 396] width 67 height 29
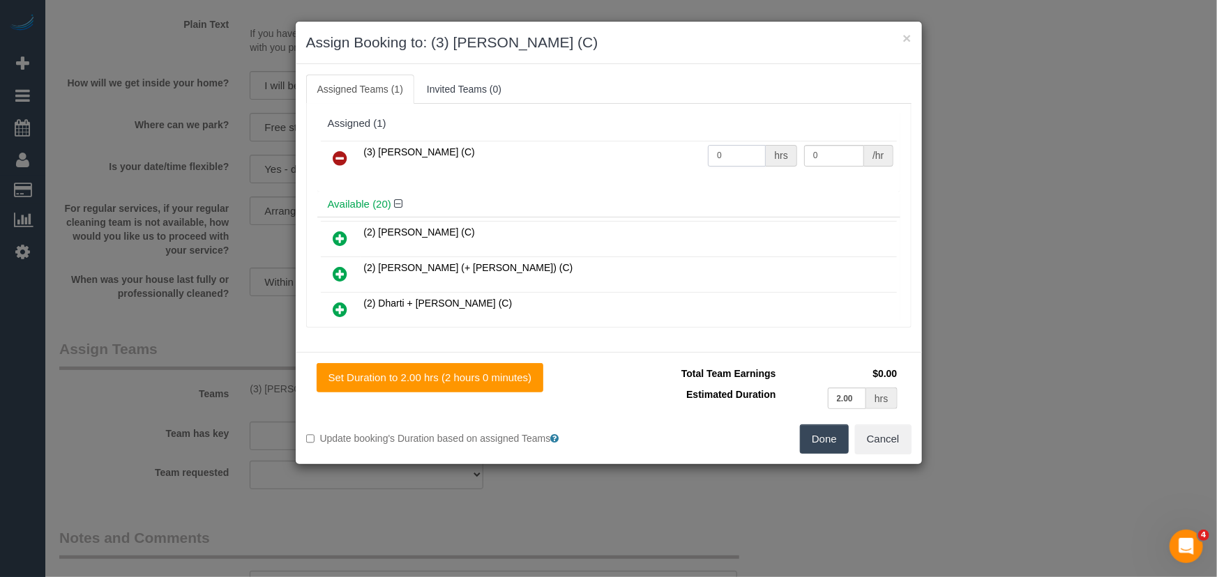
click at [741, 159] on input "0" at bounding box center [737, 156] width 58 height 22
type input "2"
type input "35"
click at [833, 446] on button "Done" at bounding box center [824, 439] width 49 height 29
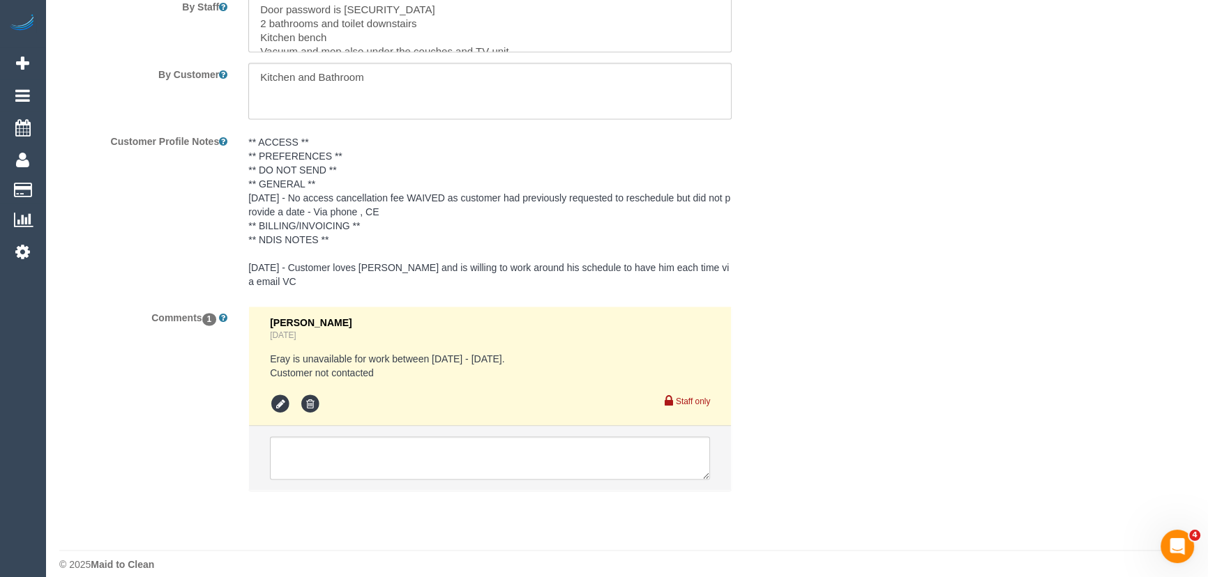
scroll to position [2161, 0]
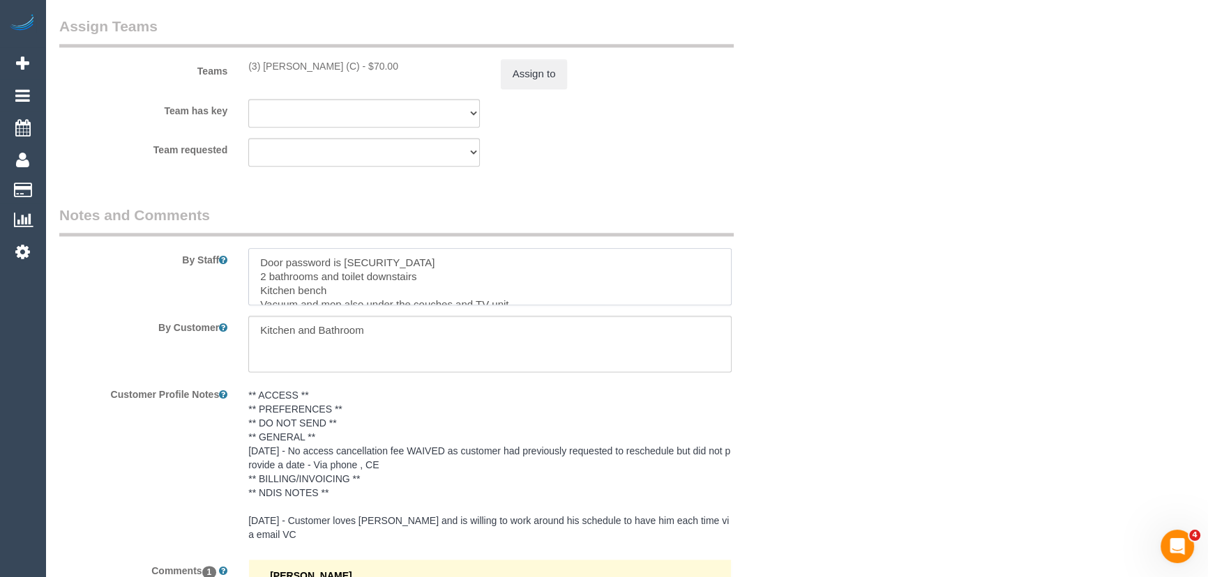
click at [255, 262] on textarea at bounding box center [489, 276] width 483 height 57
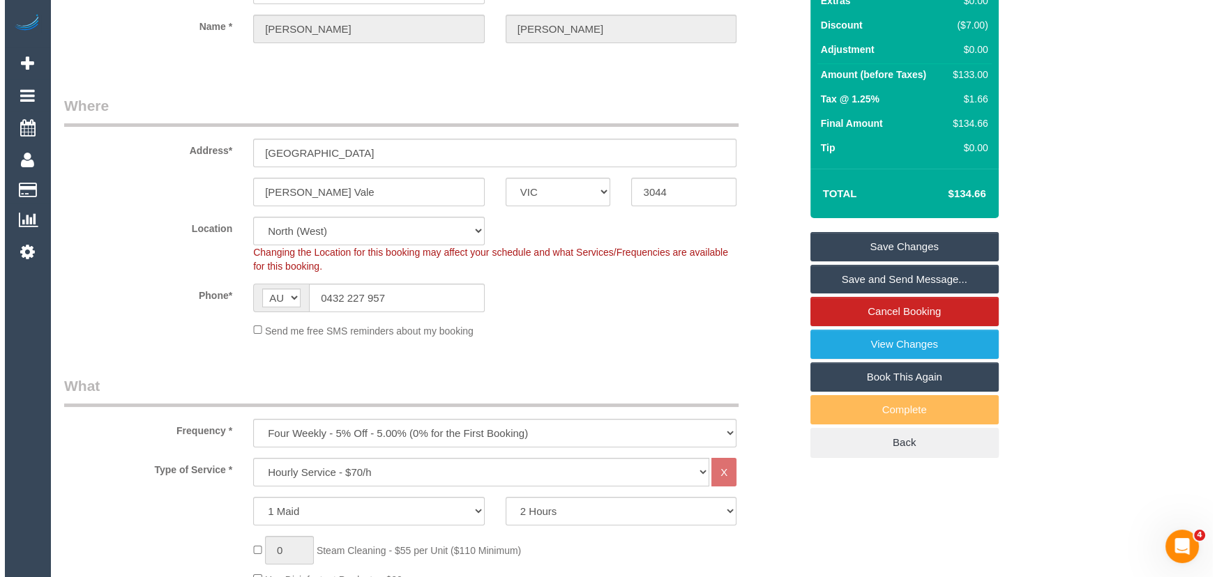
scroll to position [0, 0]
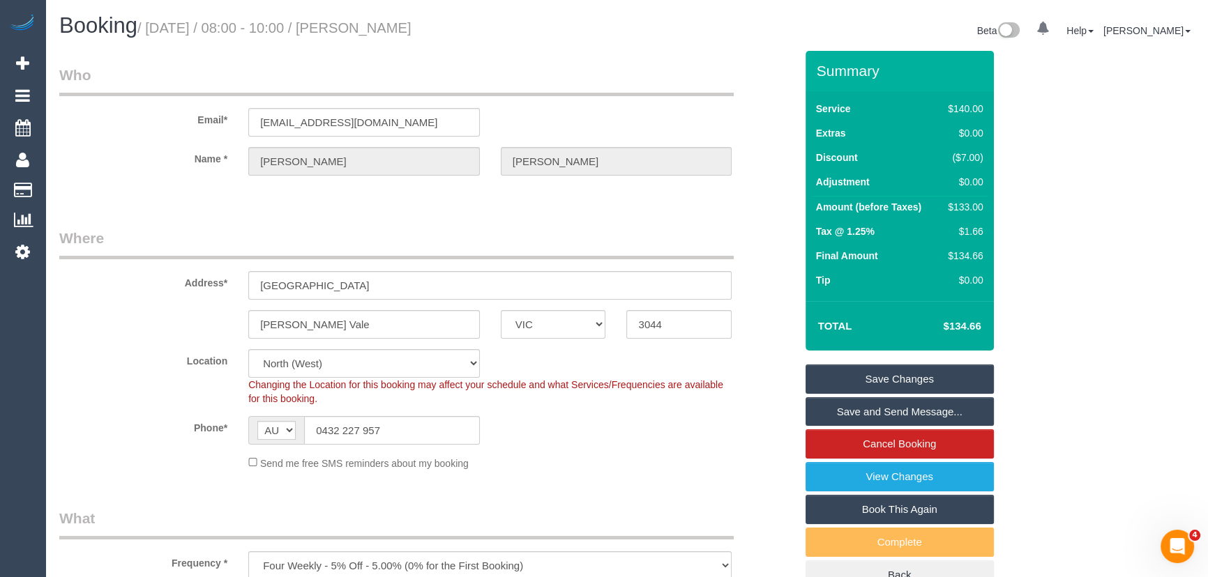
type textarea "*cover* Door password is 2507* 2 bathrooms and toilet downstairs Kitchen bench …"
click at [402, 31] on small "/ September 26, 2025 / 08:00 - 10:00 / Josh Shephard" at bounding box center [274, 27] width 274 height 15
copy small "Josh Shephard"
drag, startPoint x: 858, startPoint y: 414, endPoint x: 842, endPoint y: 414, distance: 15.3
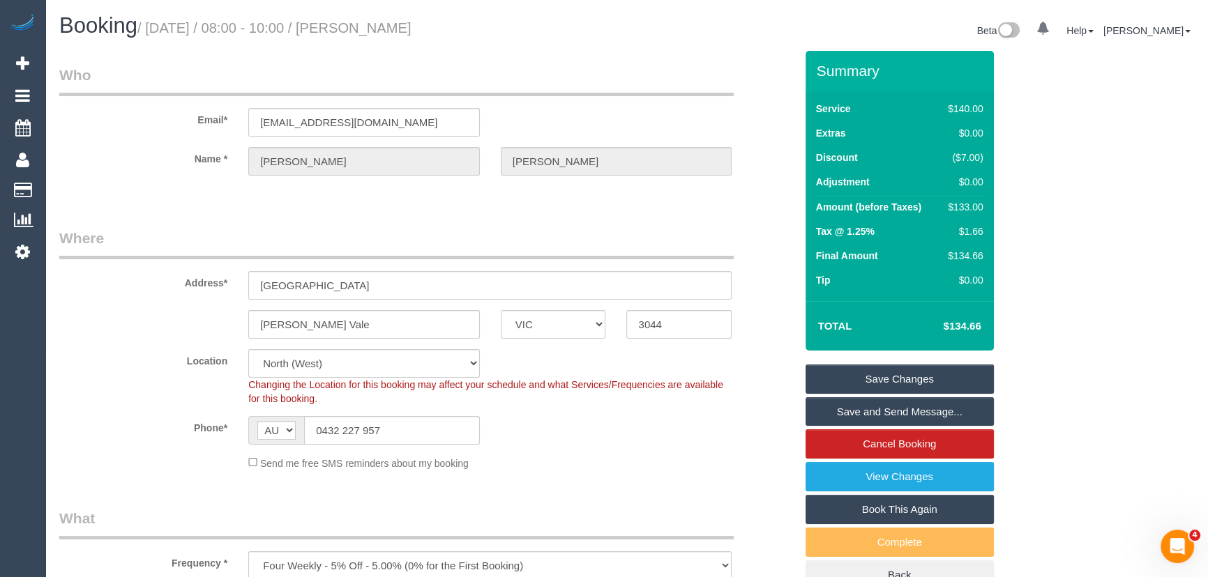
click at [858, 414] on link "Save and Send Message..." at bounding box center [899, 411] width 188 height 29
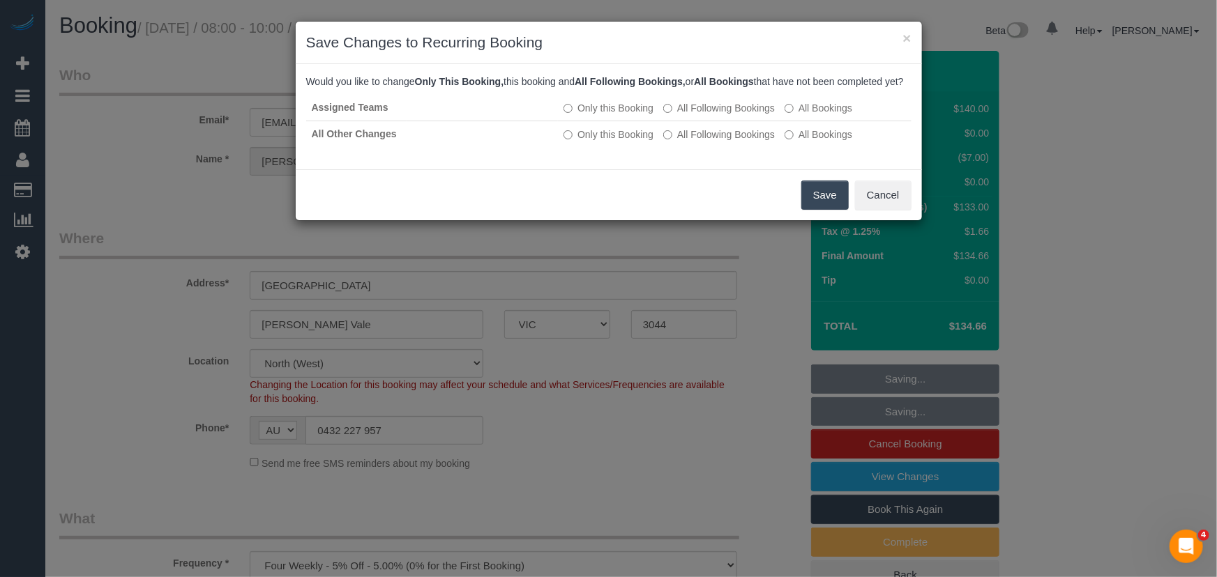
click at [816, 206] on button "Save" at bounding box center [824, 195] width 47 height 29
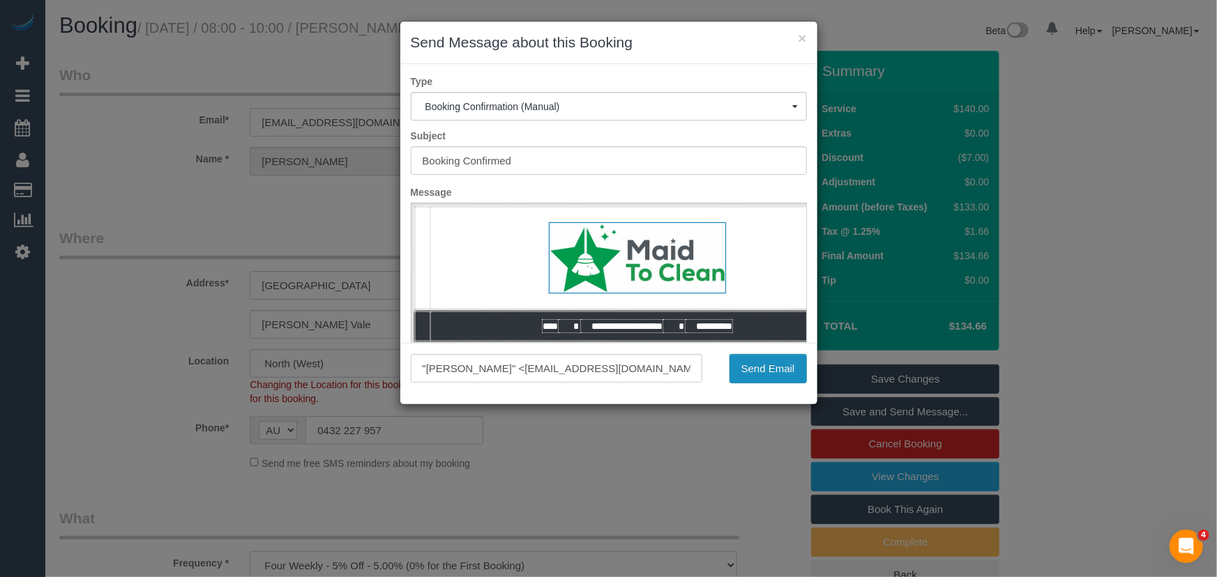
click at [777, 381] on button "Send Email" at bounding box center [767, 368] width 77 height 29
click at [778, 381] on div "Send Email" at bounding box center [765, 368] width 105 height 29
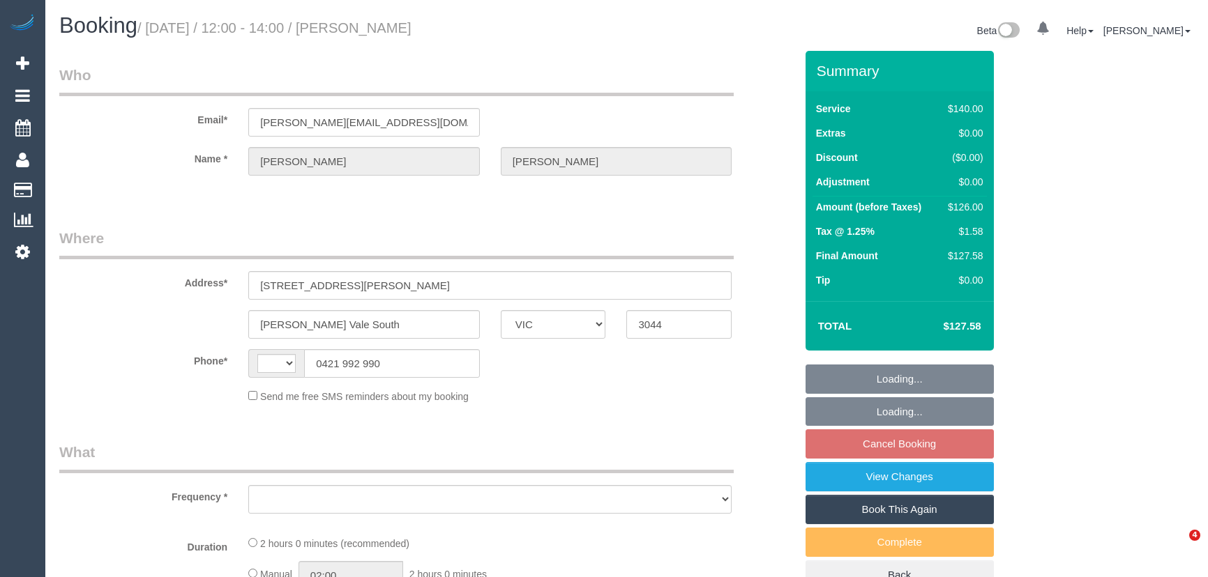
select select "VIC"
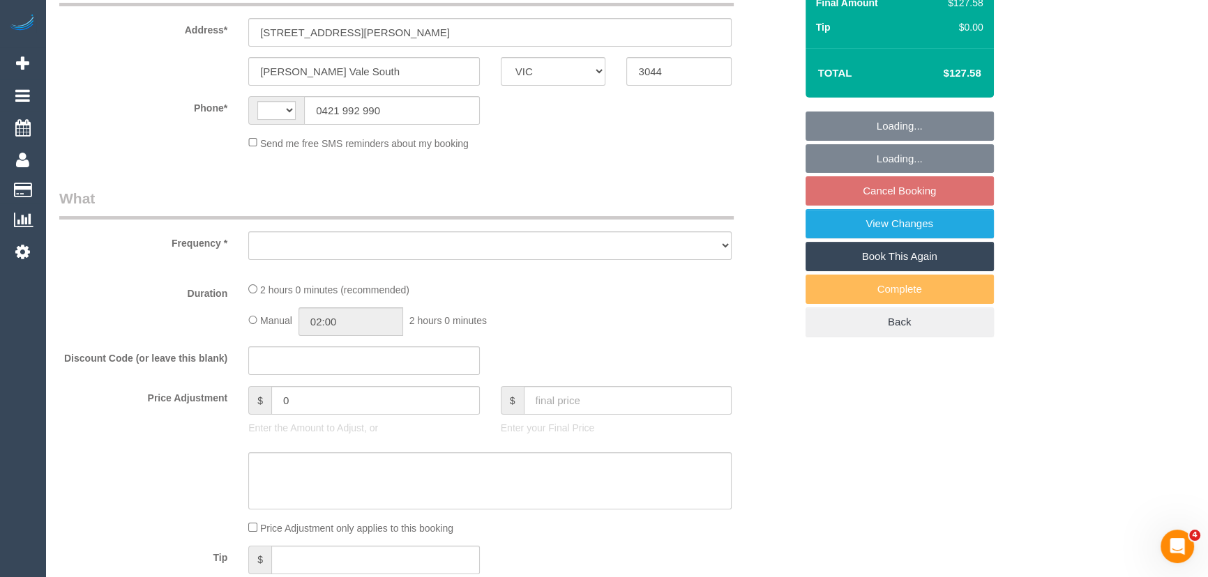
select select "string:AU"
select select "object:522"
select select "string:stripe-pm_1OyOuJ2GScqysDRVfOKCHnqW"
select select "number:28"
select select "number:14"
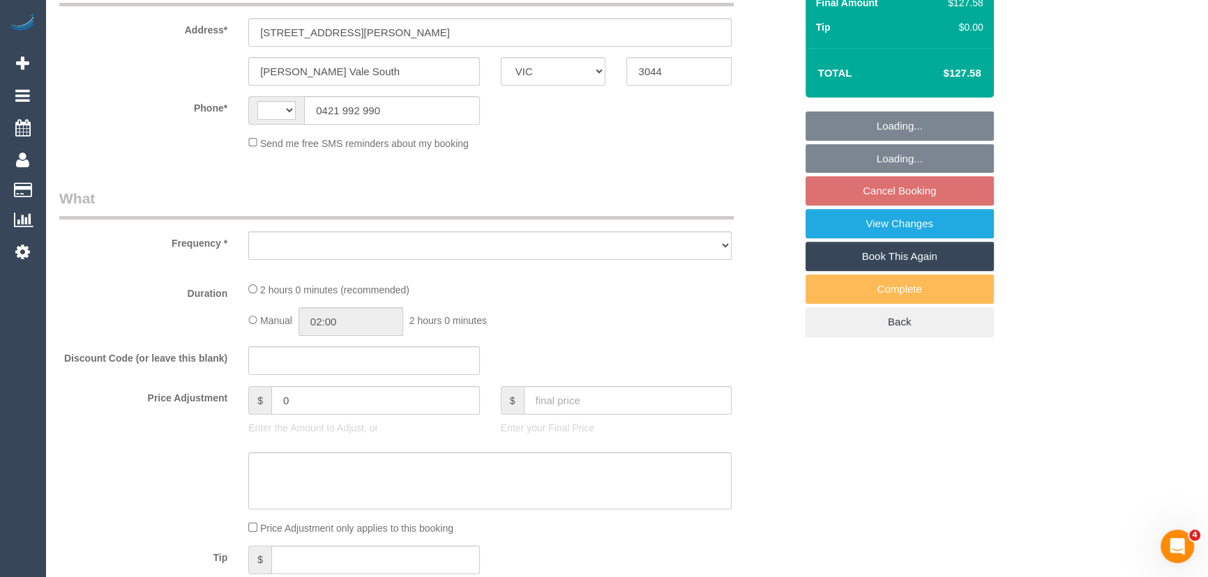
select select "number:18"
select select "number:36"
select select "number:35"
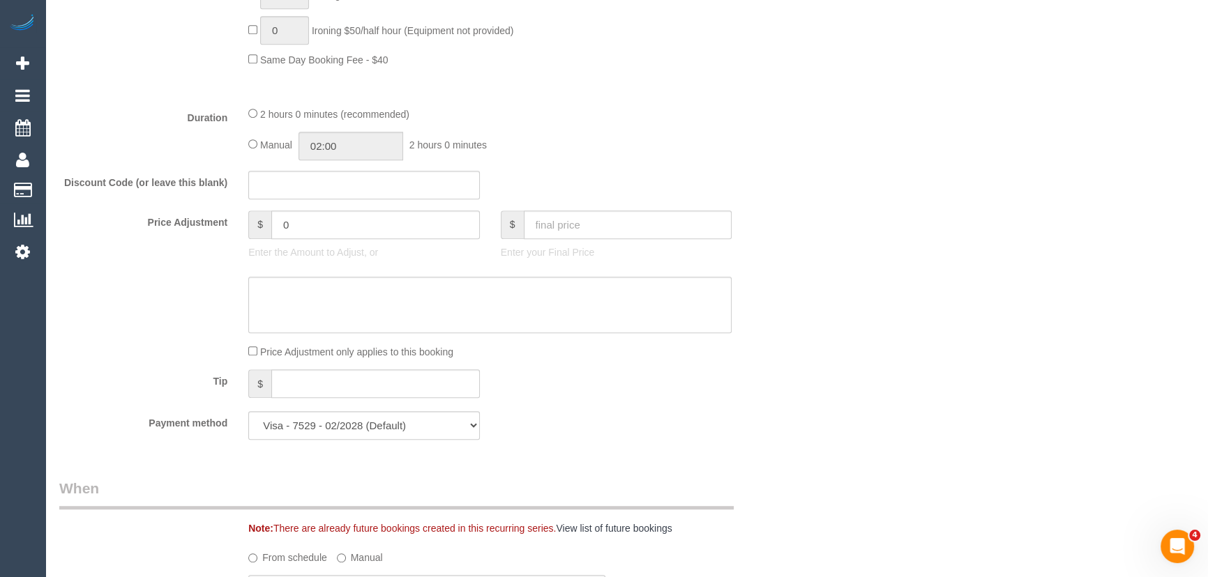
select select "object:1598"
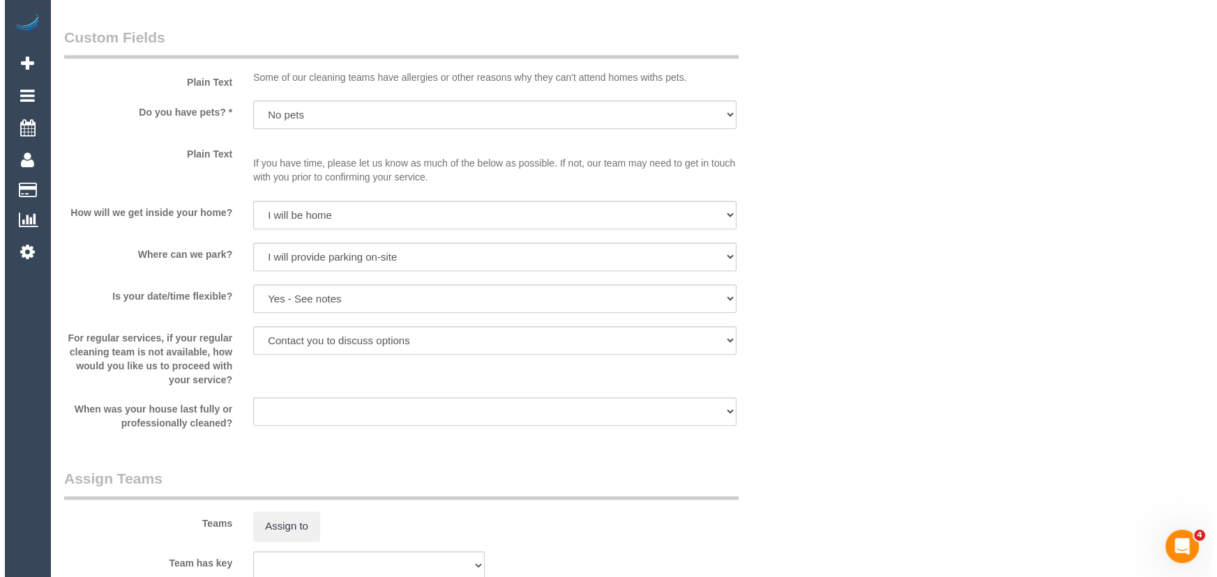
scroll to position [1838, 0]
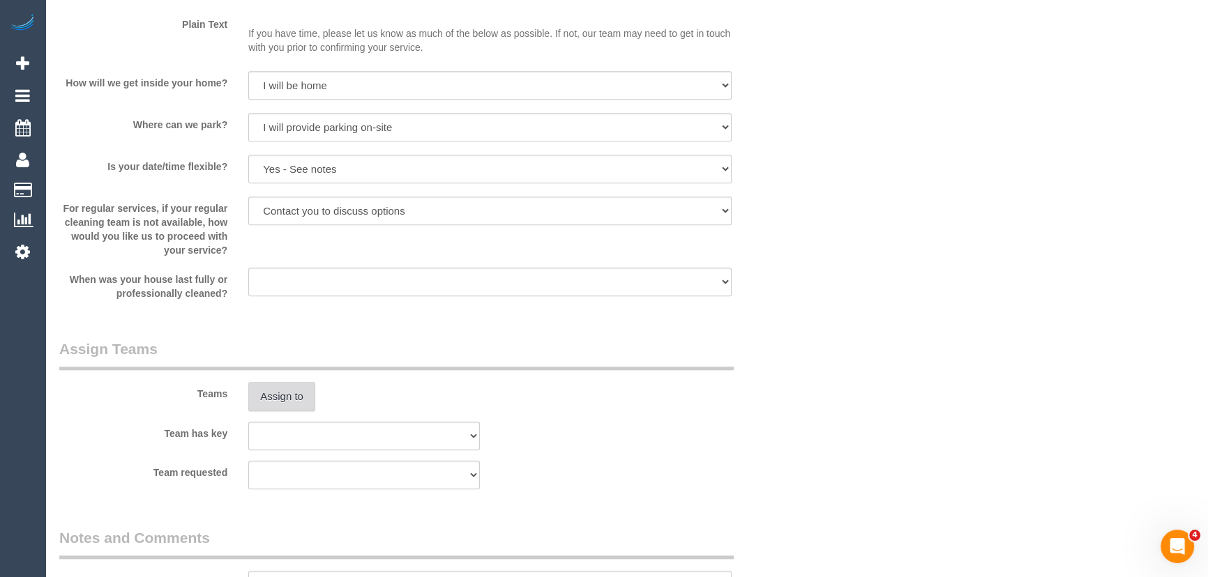
click at [284, 393] on button "Assign to" at bounding box center [281, 396] width 67 height 29
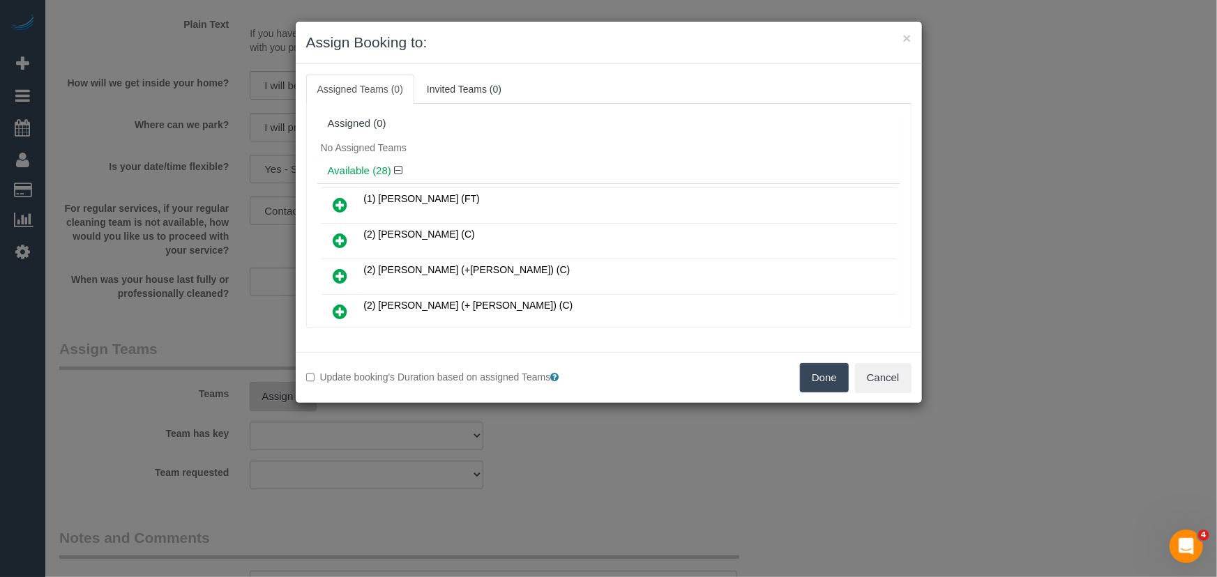
scroll to position [750, 0]
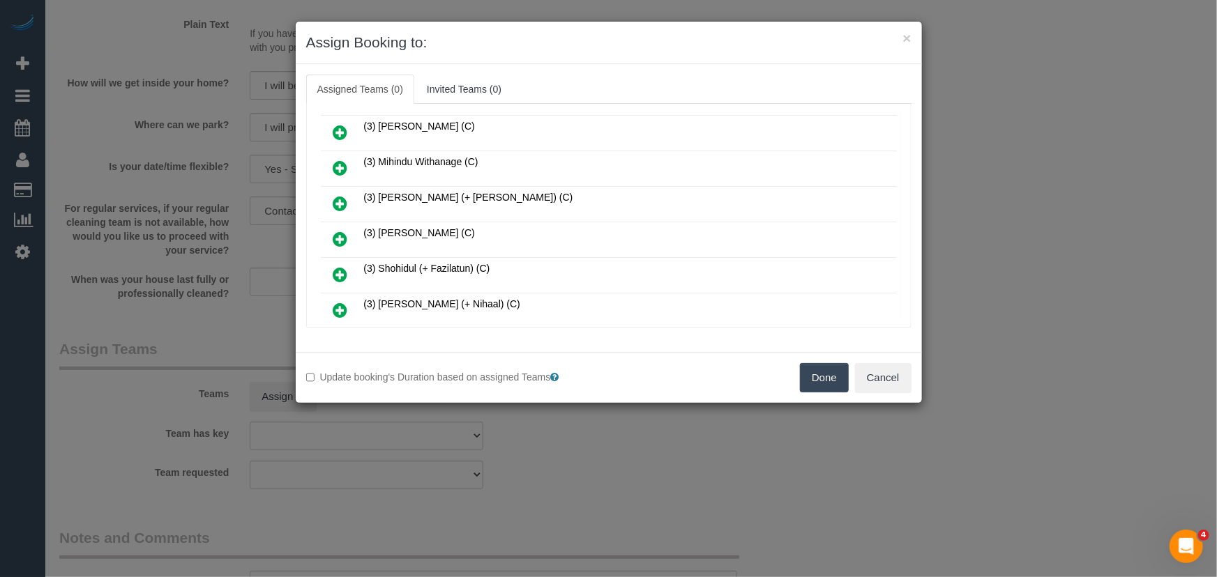
click at [341, 231] on icon at bounding box center [340, 239] width 15 height 17
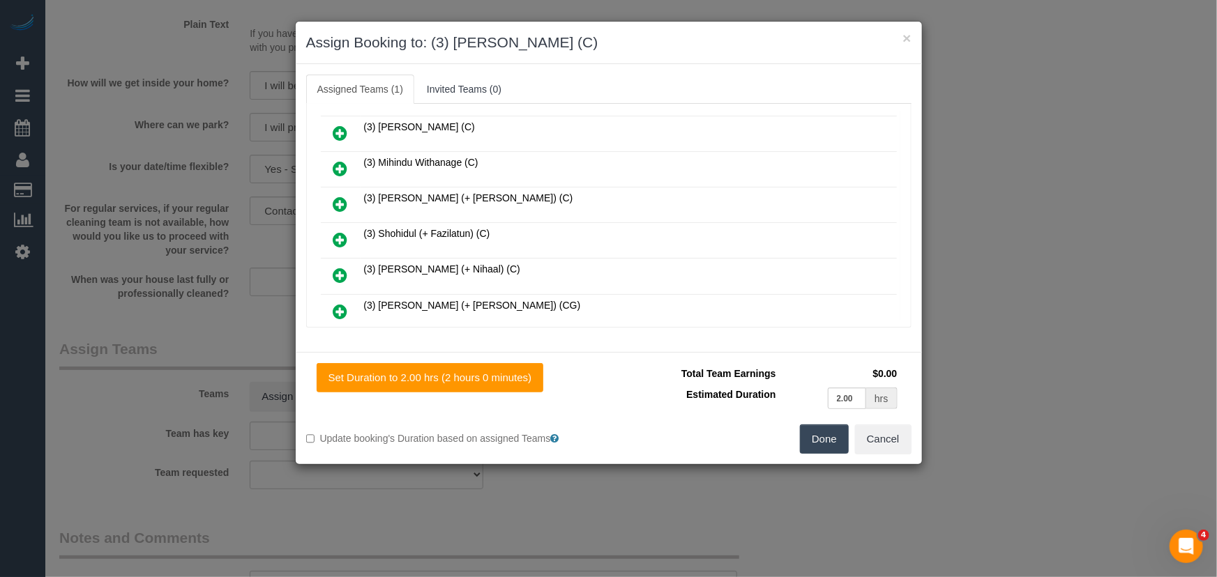
click at [819, 435] on button "Done" at bounding box center [824, 439] width 49 height 29
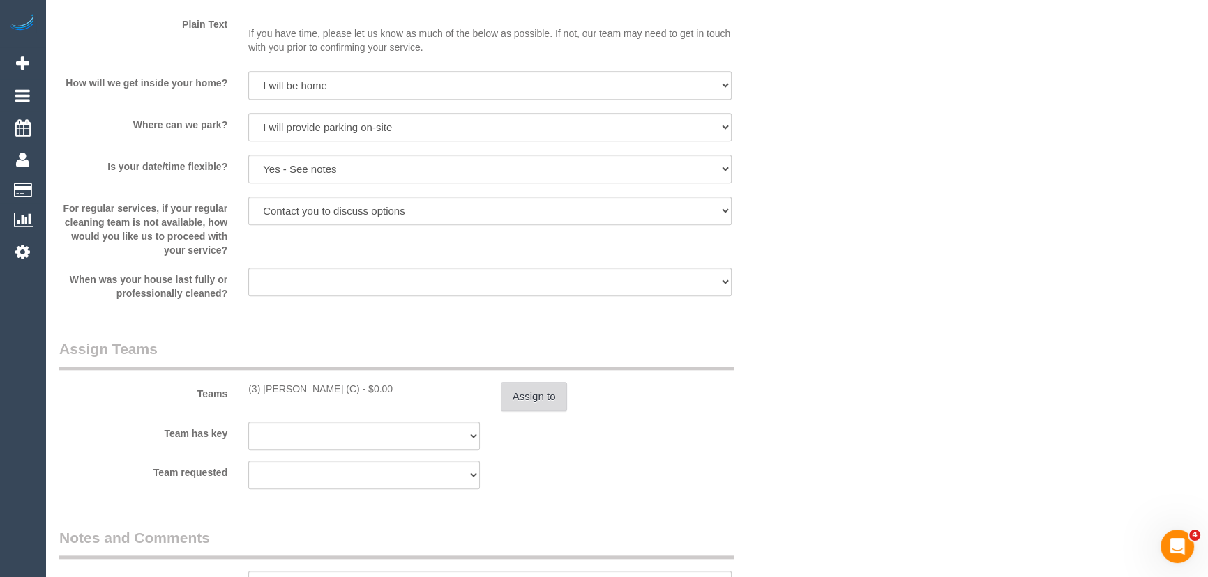
click at [551, 394] on button "Assign to" at bounding box center [534, 396] width 67 height 29
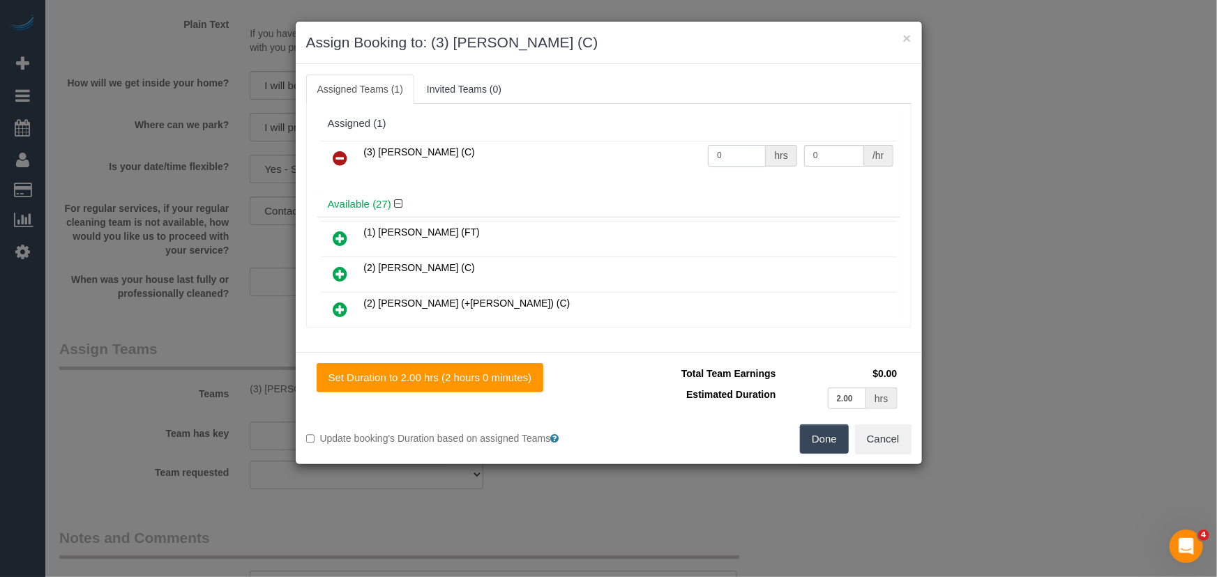
click at [738, 160] on input "0" at bounding box center [737, 156] width 58 height 22
type input "2"
type input "35"
click at [823, 430] on button "Done" at bounding box center [824, 439] width 49 height 29
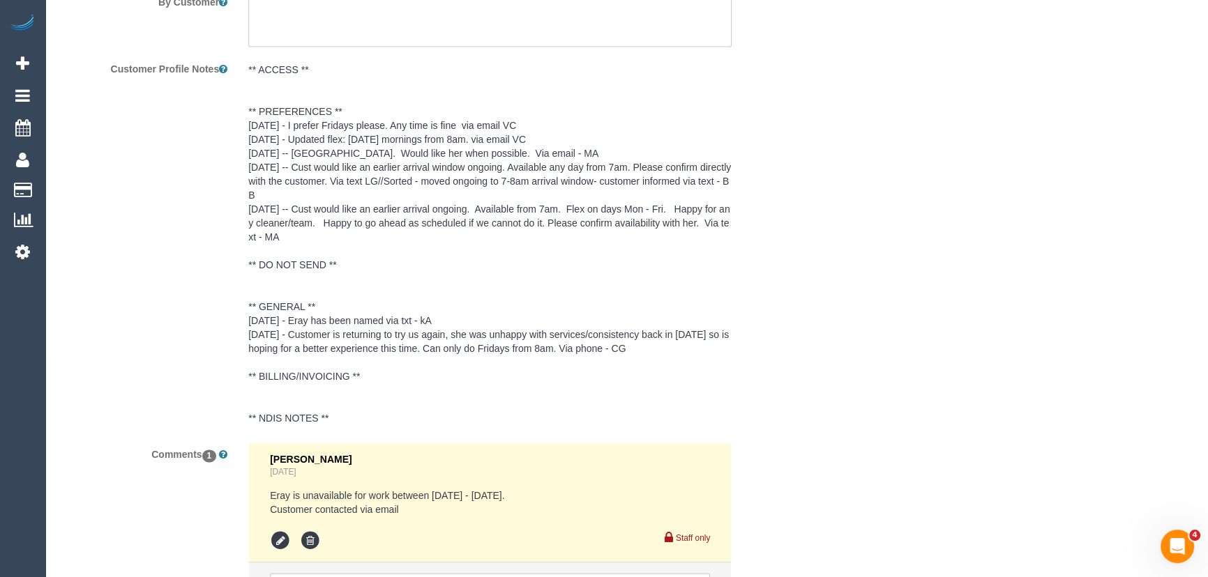
scroll to position [2384, 0]
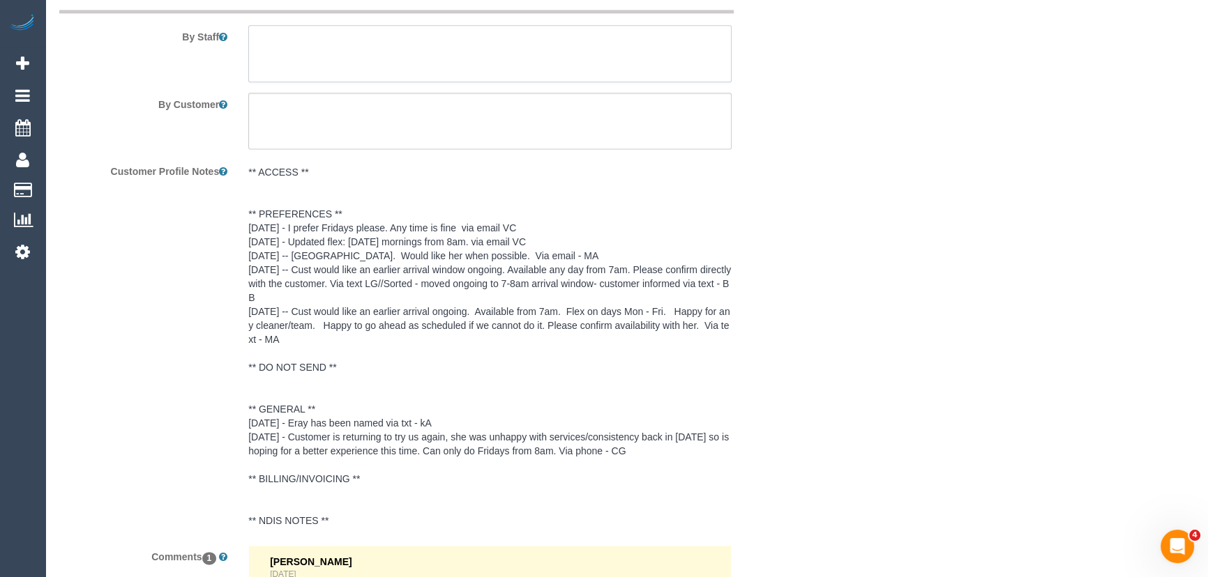
click at [290, 47] on textarea at bounding box center [489, 53] width 483 height 57
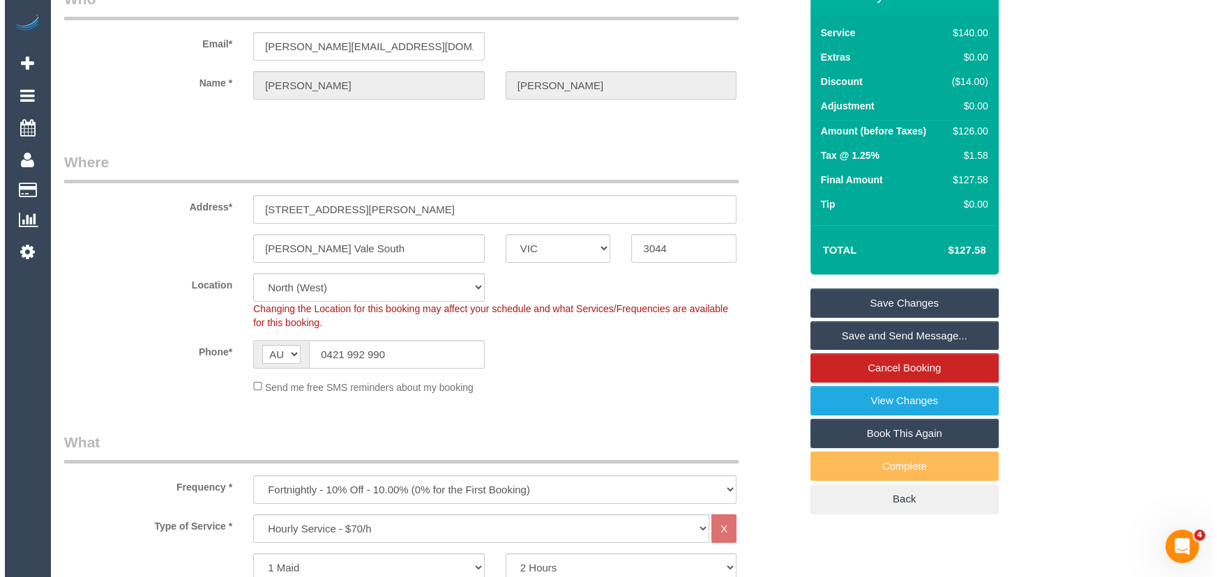
scroll to position [0, 0]
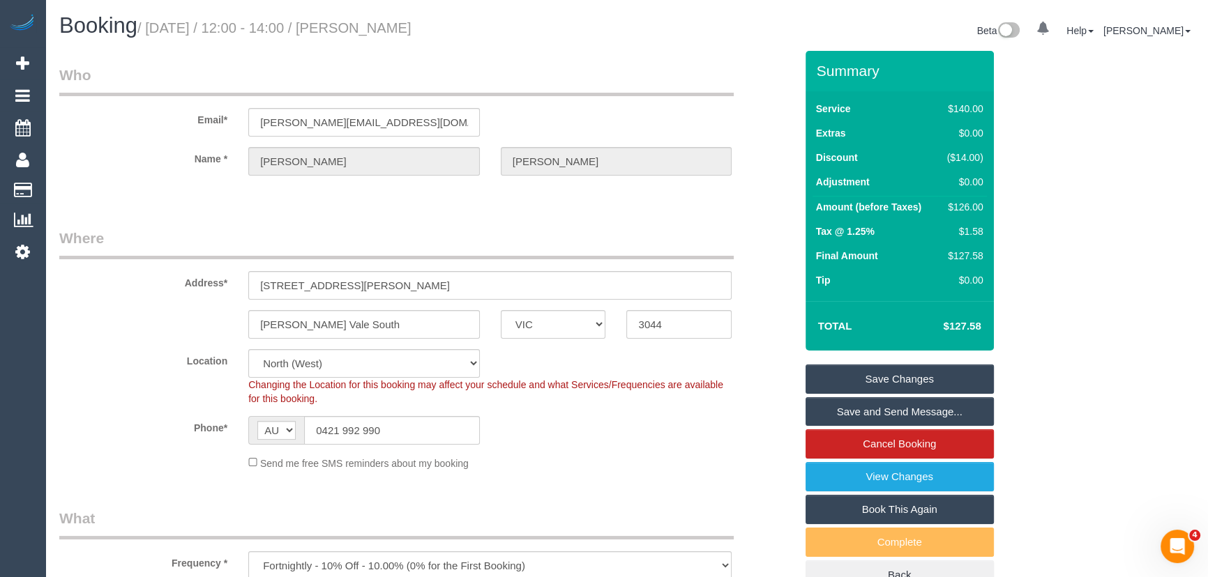
type textarea "*cover*"
click at [403, 32] on small "/ [DATE] / 12:00 - 14:00 / [PERSON_NAME]" at bounding box center [274, 27] width 274 height 15
copy small "[PERSON_NAME]"
click at [842, 408] on link "Save and Send Message..." at bounding box center [899, 411] width 188 height 29
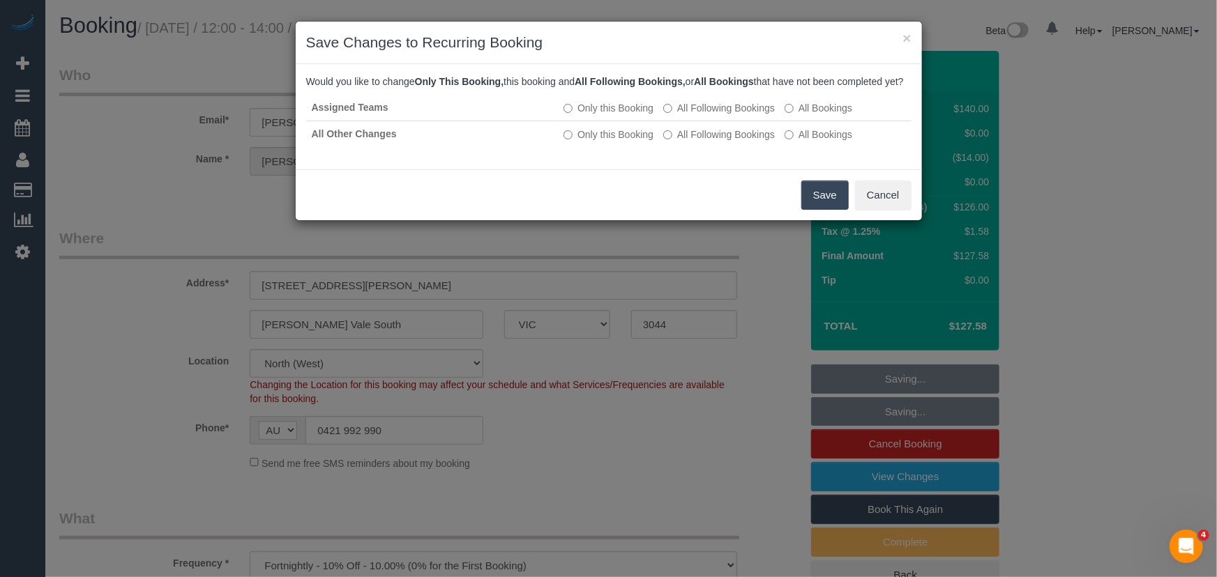
click at [823, 210] on button "Save" at bounding box center [824, 195] width 47 height 29
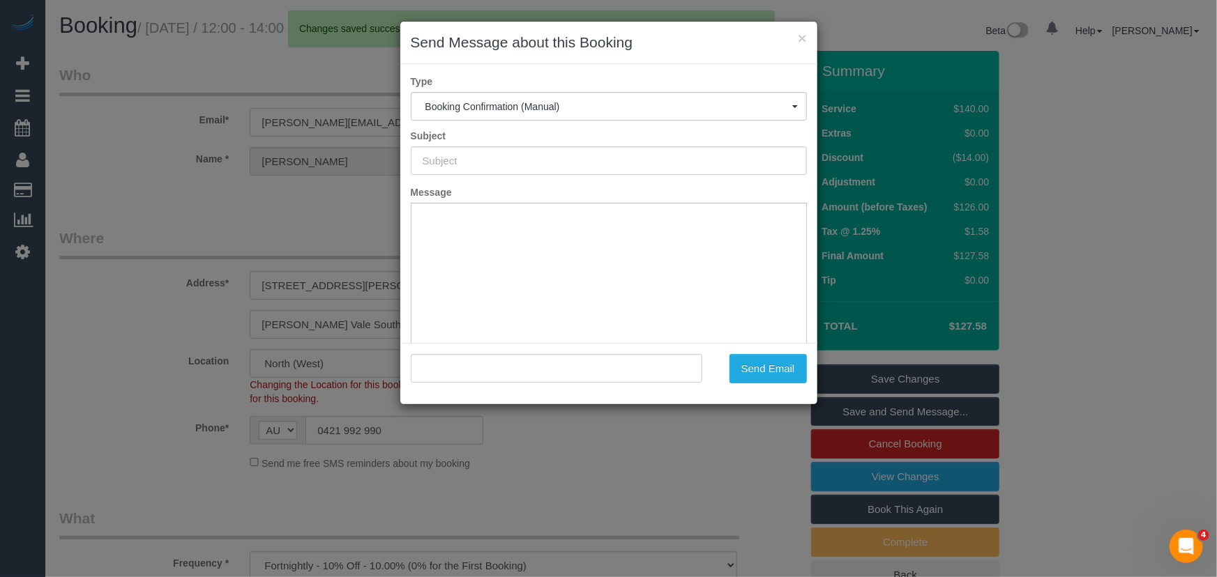
type input "Booking Confirmed"
type input ""[PERSON_NAME]" <[PERSON_NAME][EMAIL_ADDRESS][DOMAIN_NAME]>"
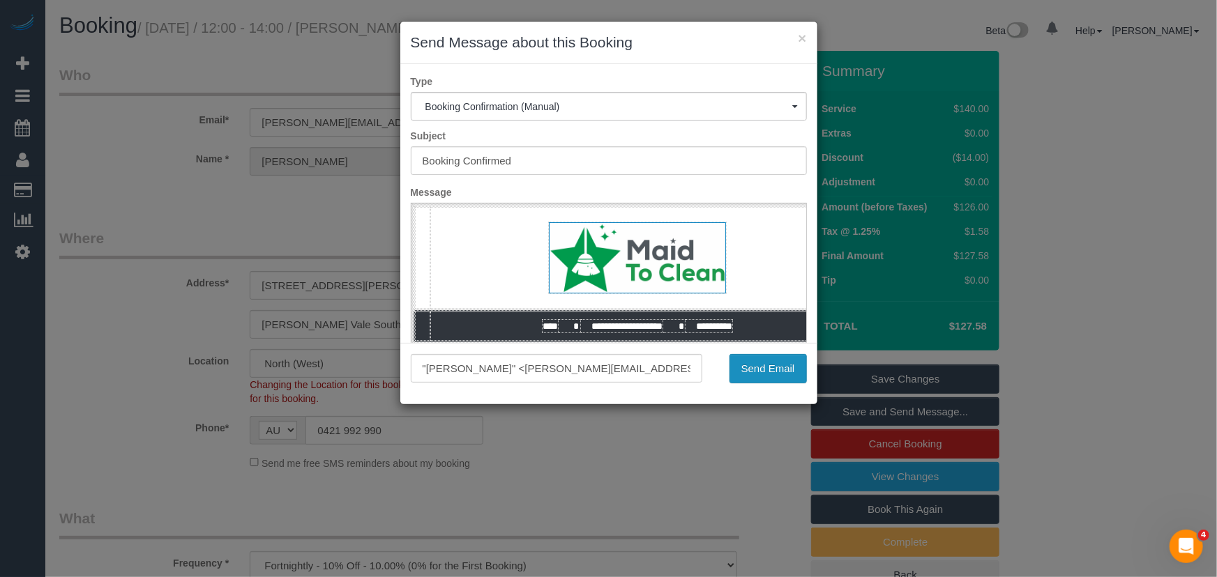
click at [770, 372] on button "Send Email" at bounding box center [767, 368] width 77 height 29
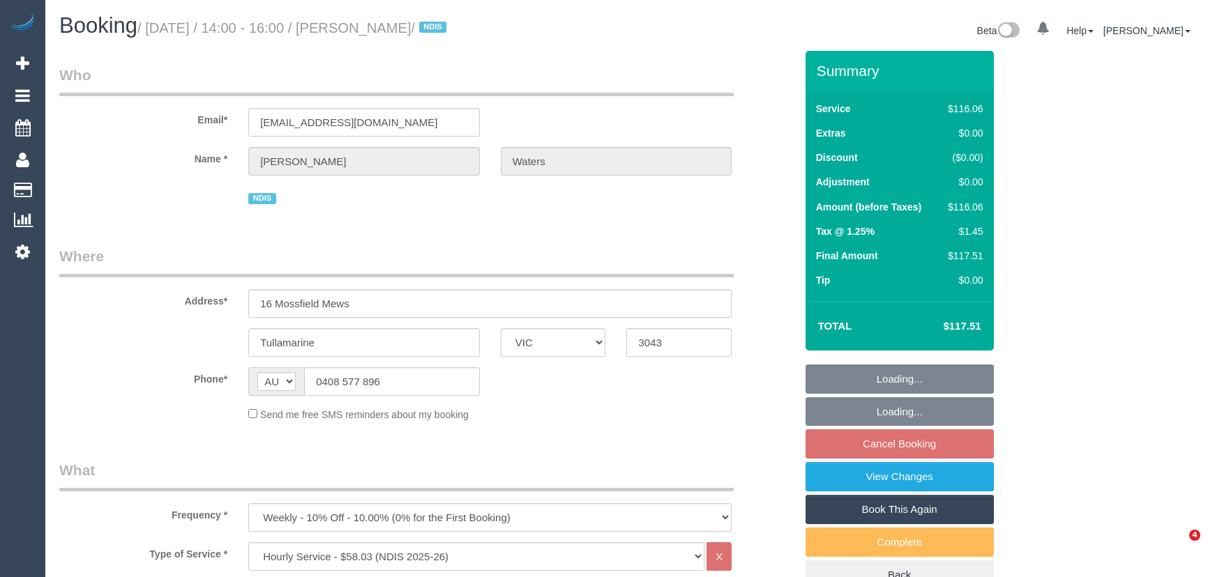
select select "VIC"
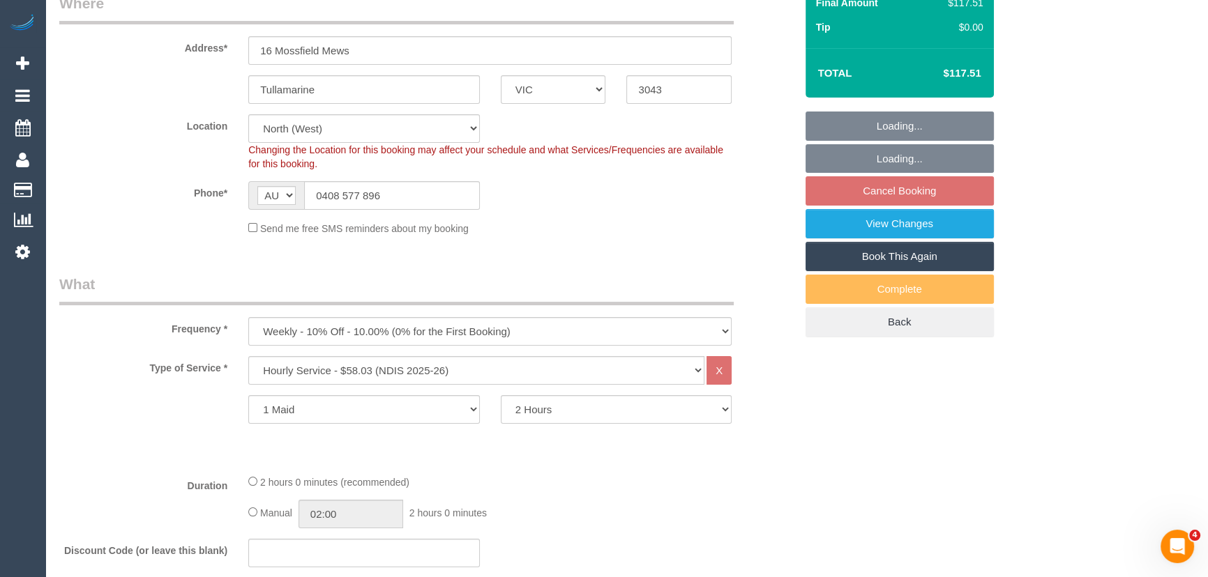
select select "object:602"
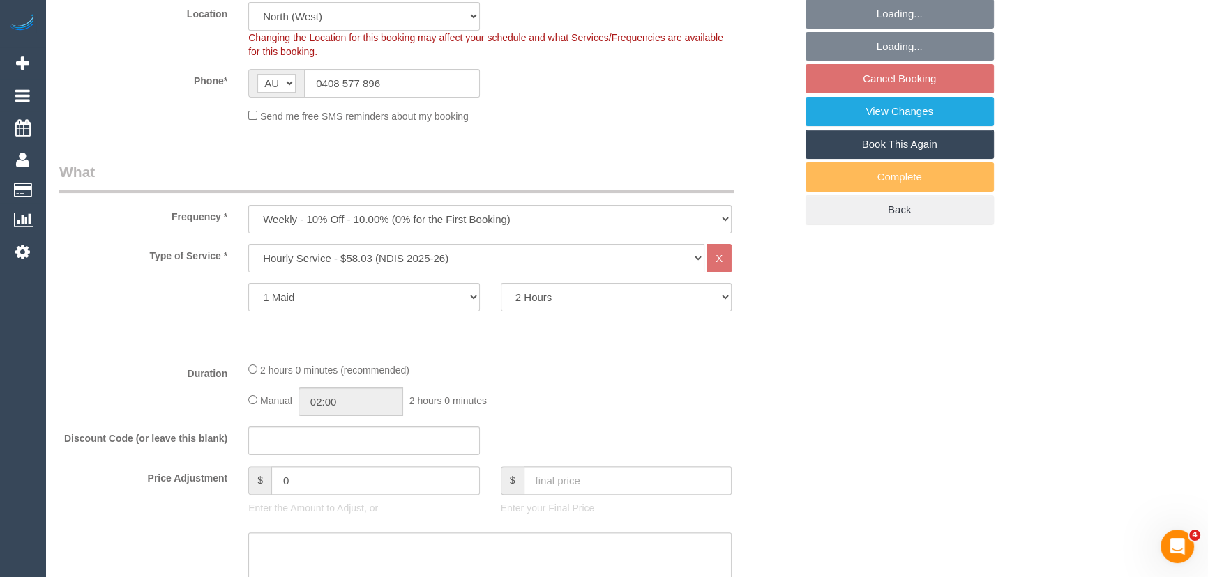
select select "number:28"
select select "number:14"
select select "number:18"
select select "number:25"
select select "number:34"
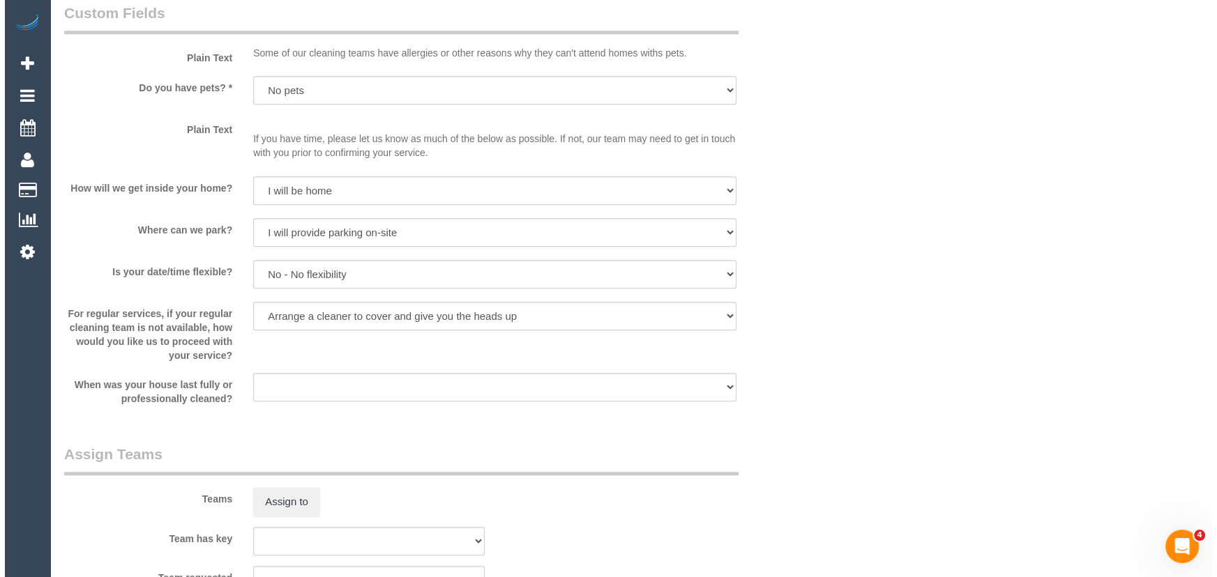
scroll to position [1457, 0]
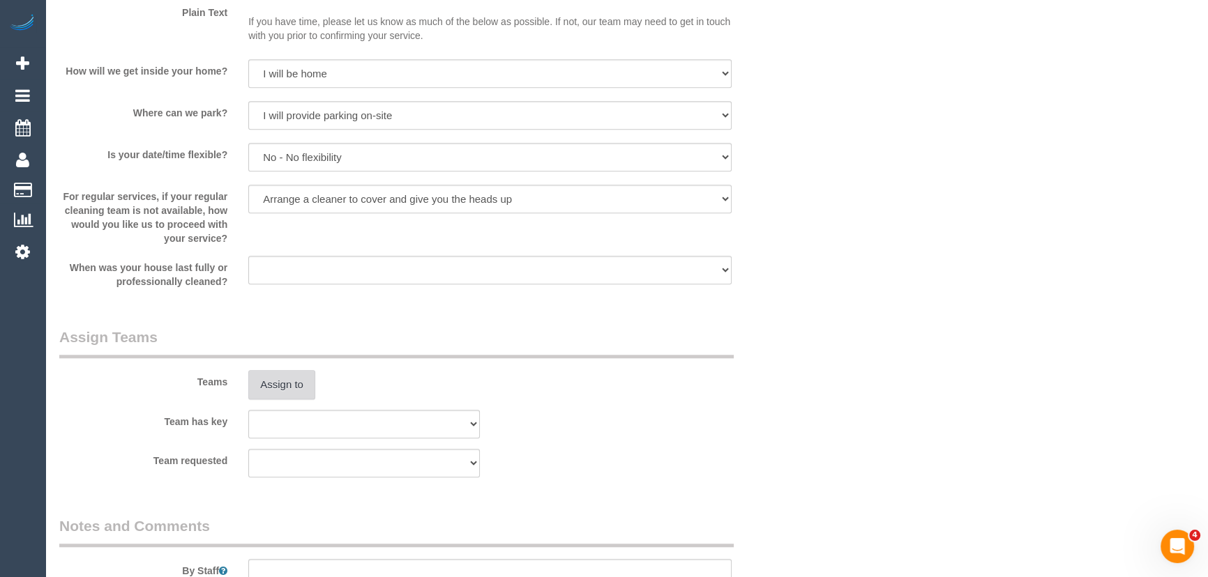
click at [280, 384] on button "Assign to" at bounding box center [281, 384] width 67 height 29
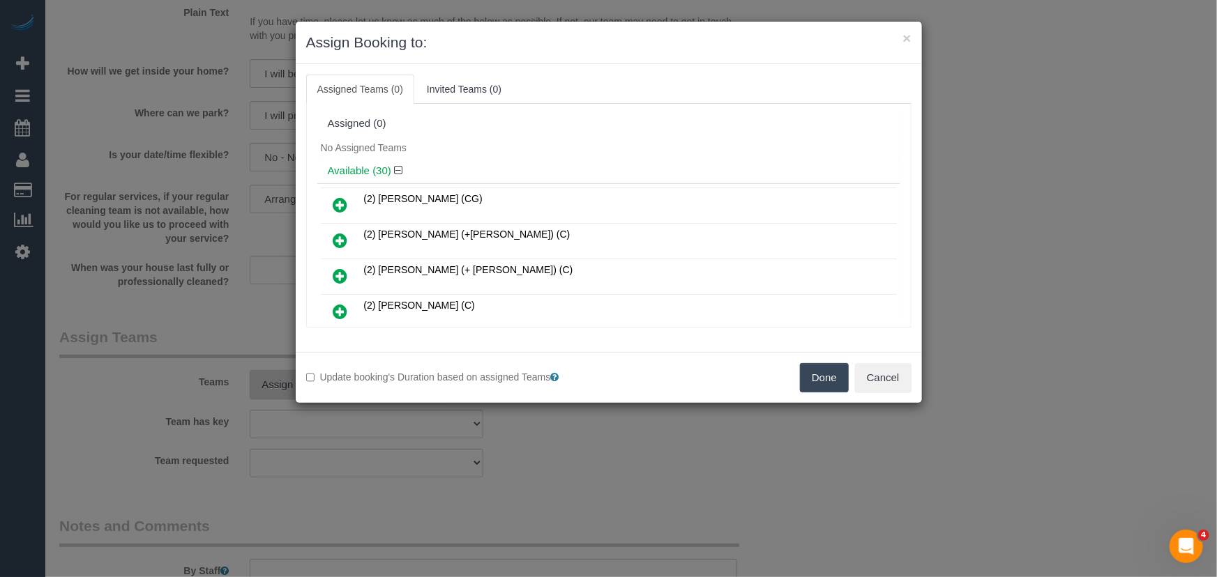
scroll to position [681, 0]
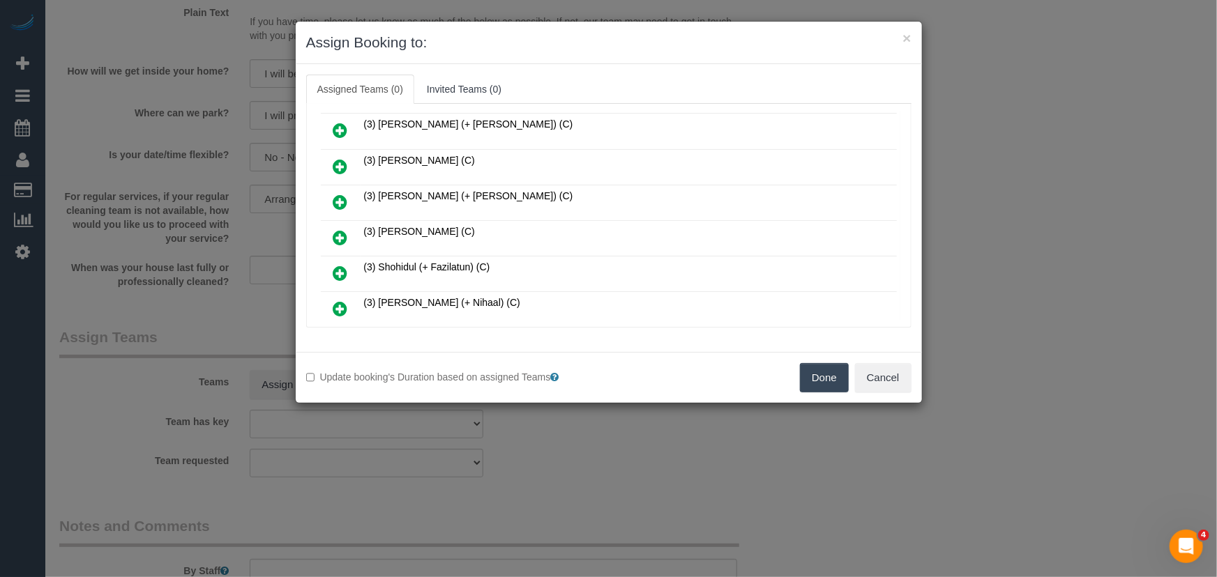
drag, startPoint x: 339, startPoint y: 222, endPoint x: 356, endPoint y: 234, distance: 21.5
click at [339, 229] on icon at bounding box center [340, 237] width 15 height 17
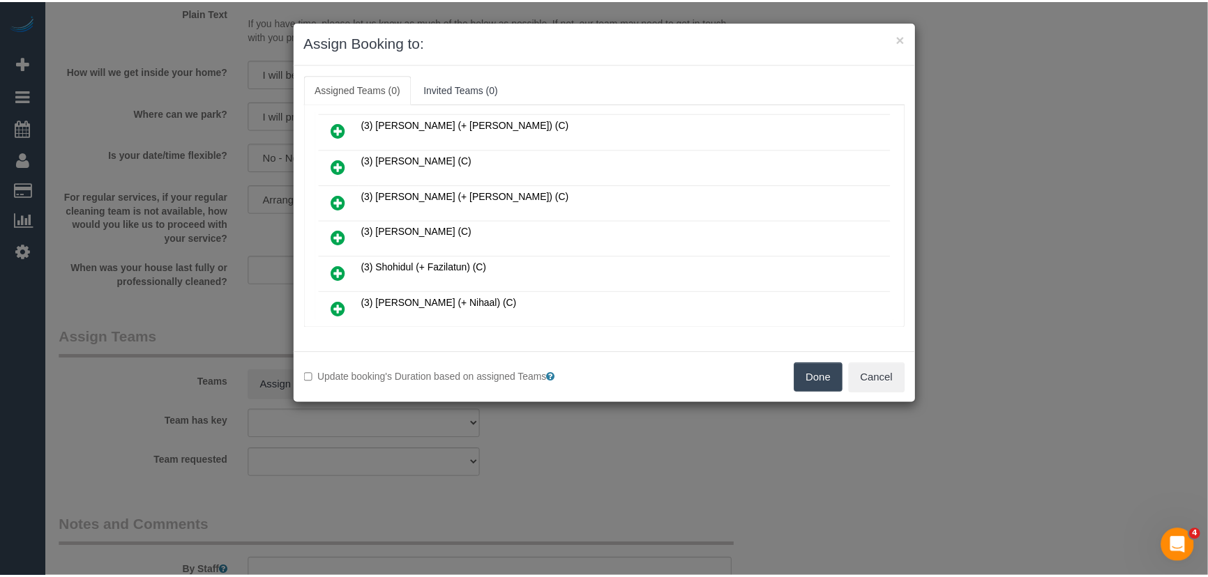
scroll to position [713, 0]
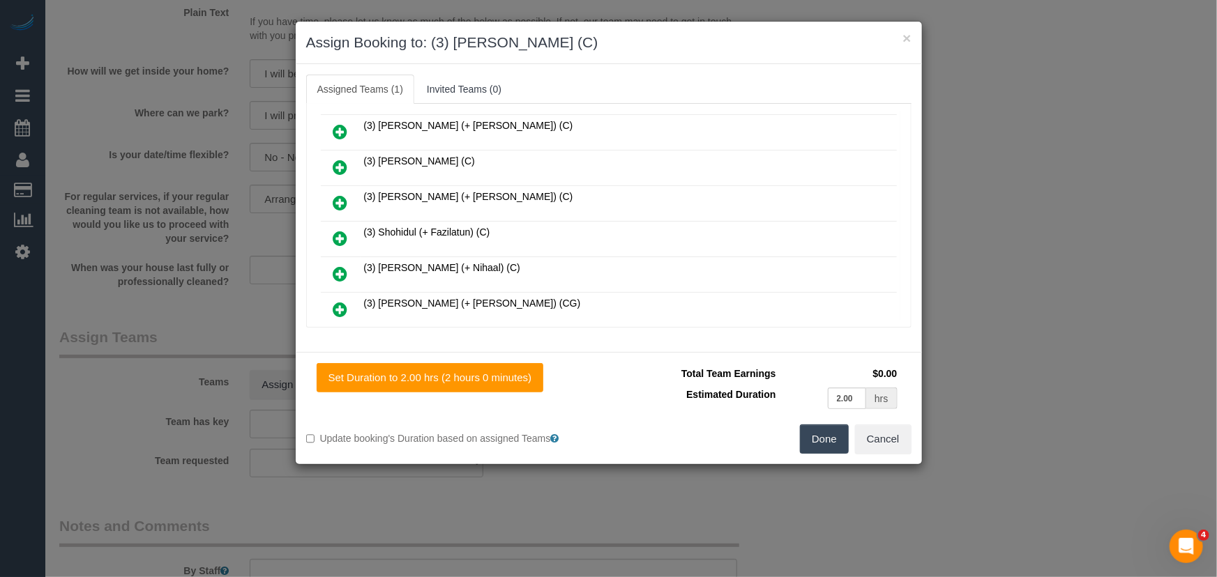
click at [825, 445] on button "Done" at bounding box center [824, 439] width 49 height 29
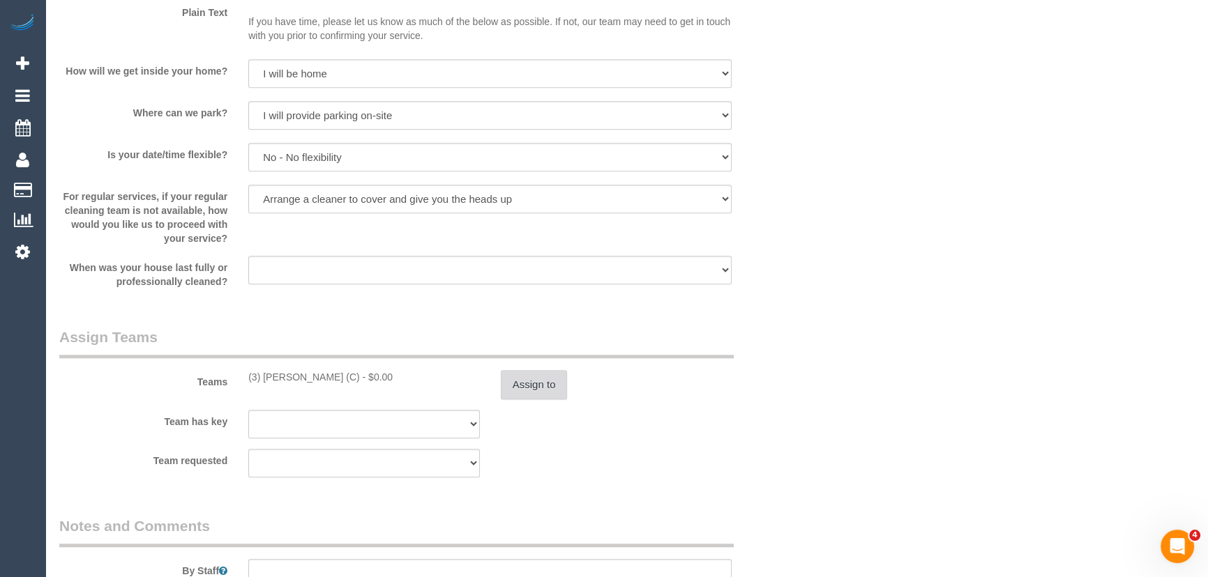
click at [537, 380] on button "Assign to" at bounding box center [534, 384] width 67 height 29
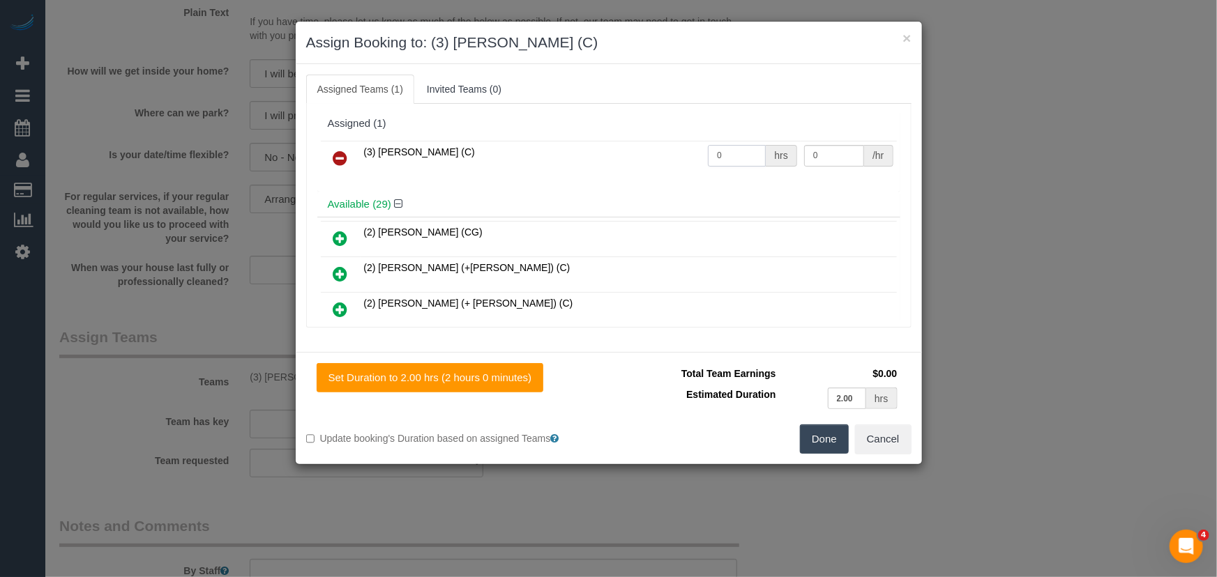
click at [727, 153] on input "0" at bounding box center [737, 156] width 58 height 22
type input "2"
type input "35"
click at [819, 434] on button "Done" at bounding box center [824, 439] width 49 height 29
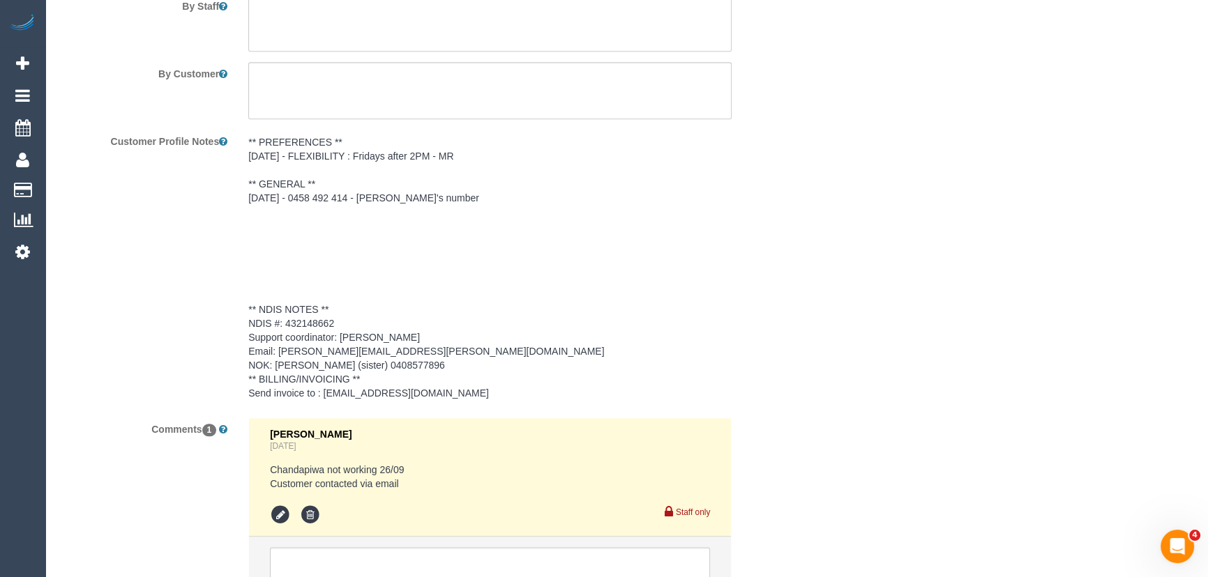
scroll to position [1828, 0]
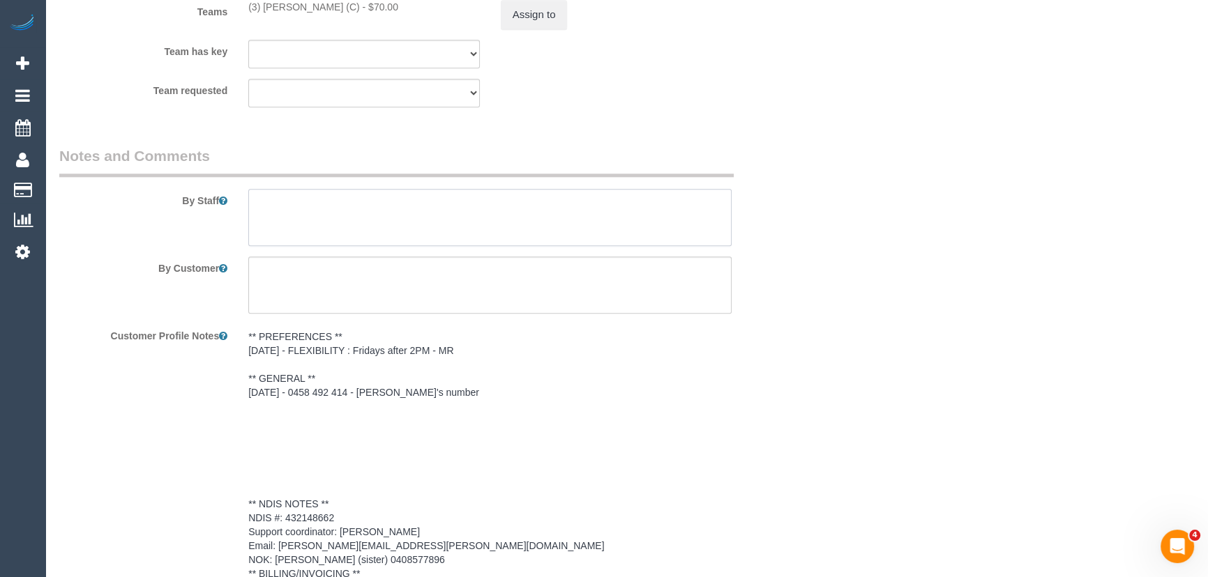
click at [299, 210] on textarea at bounding box center [489, 217] width 483 height 57
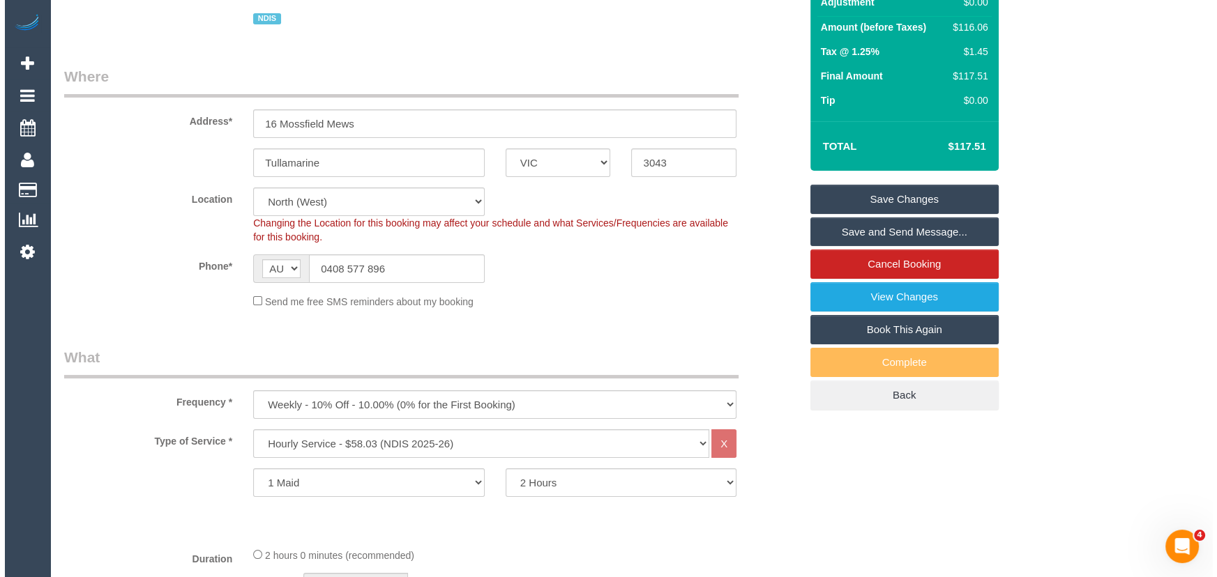
scroll to position [0, 0]
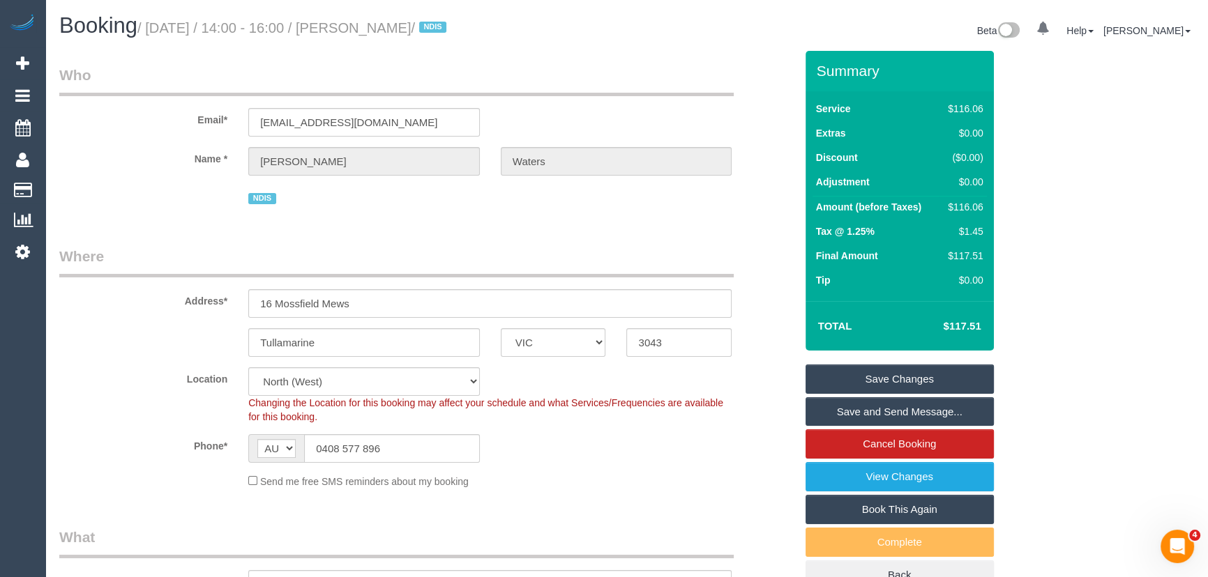
type textarea "*cover*"
click at [411, 23] on small "/ [DATE] / 14:00 - 16:00 / [PERSON_NAME] / NDIS" at bounding box center [293, 27] width 313 height 15
copy small "[PERSON_NAME]"
drag, startPoint x: 859, startPoint y: 414, endPoint x: 883, endPoint y: 408, distance: 24.5
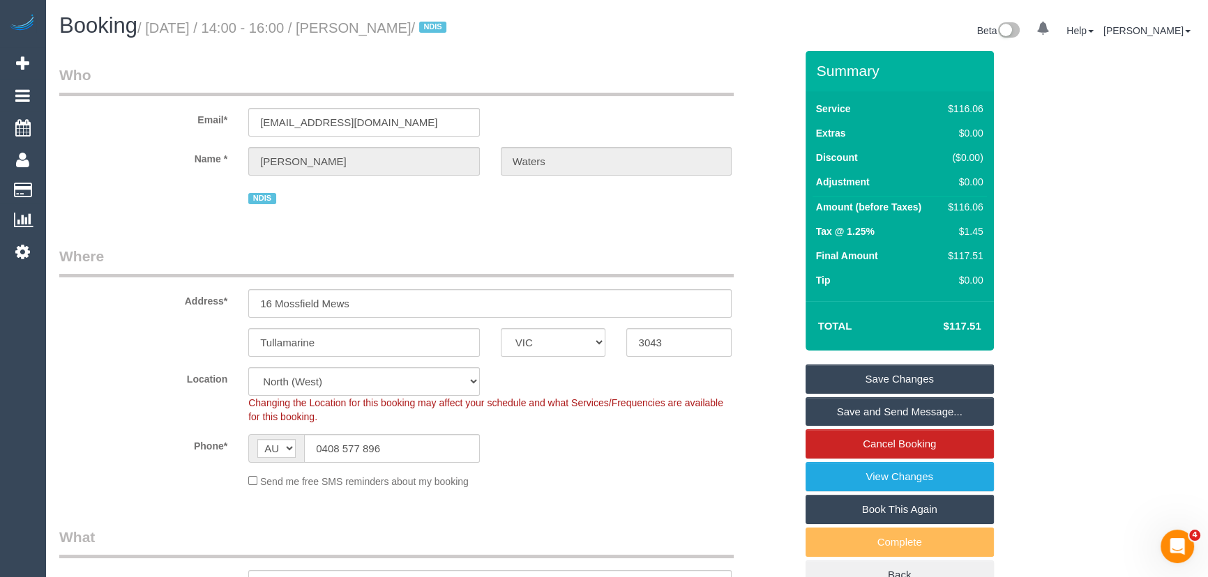
click at [859, 414] on link "Save and Send Message..." at bounding box center [899, 411] width 188 height 29
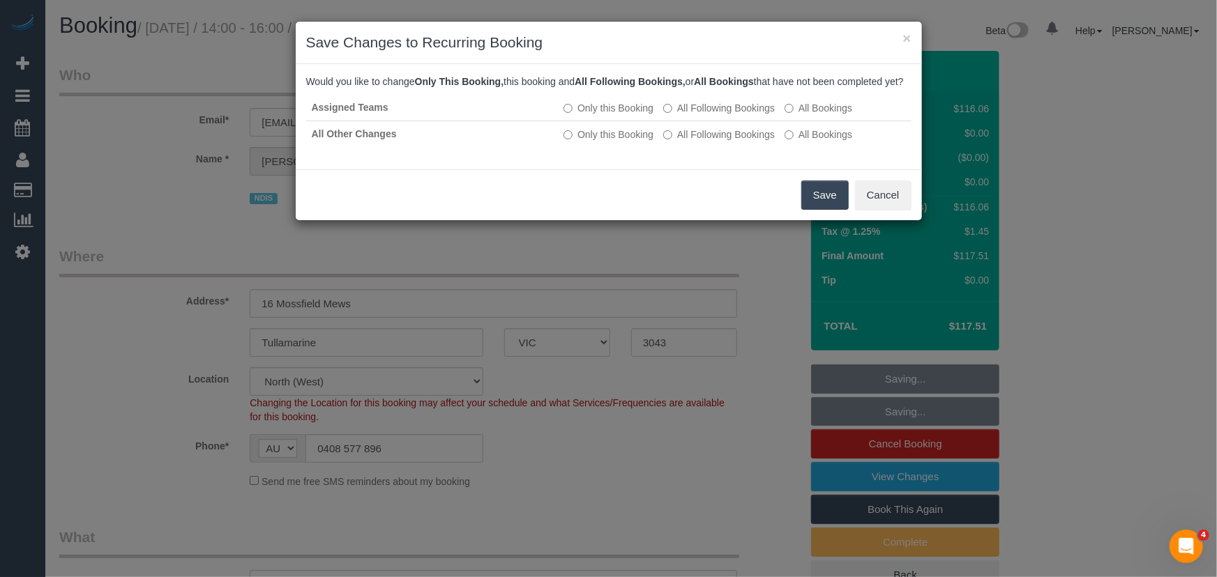
drag, startPoint x: 829, startPoint y: 211, endPoint x: 824, endPoint y: 221, distance: 10.9
click at [829, 210] on button "Save" at bounding box center [824, 195] width 47 height 29
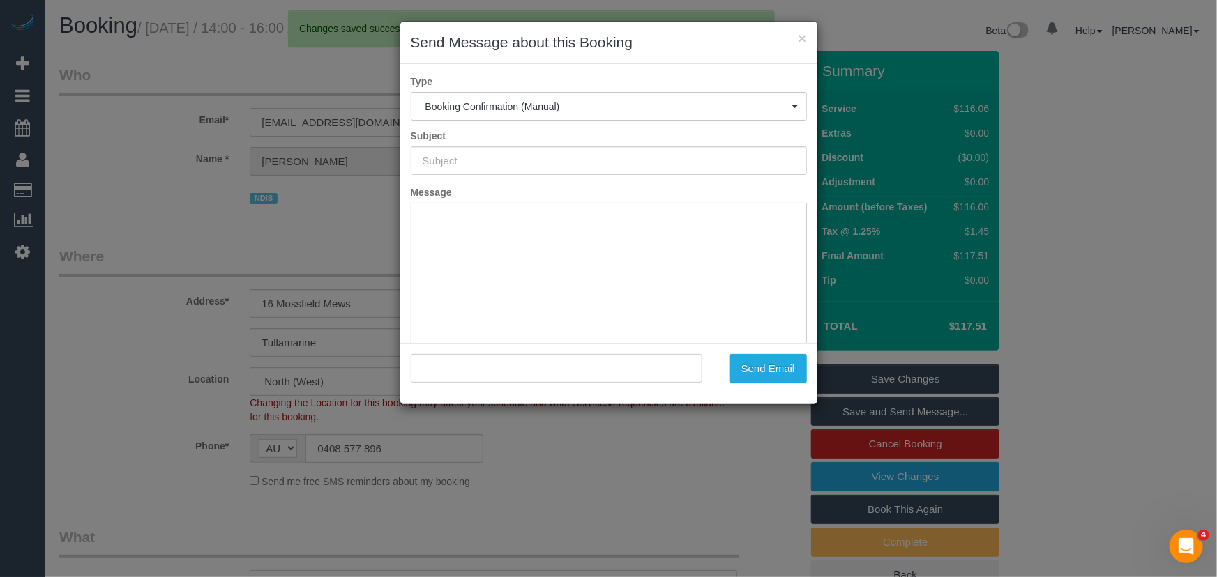
type input "Booking Confirmed"
type input ""[PERSON_NAME]" <[EMAIL_ADDRESS][DOMAIN_NAME]>"
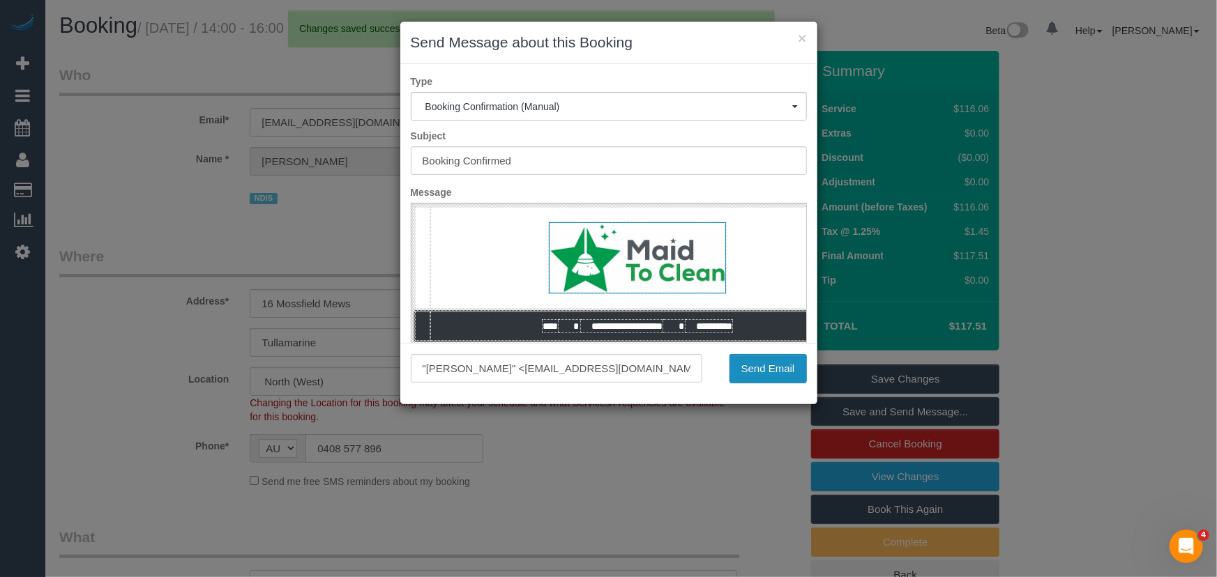
click at [763, 366] on button "Send Email" at bounding box center [767, 368] width 77 height 29
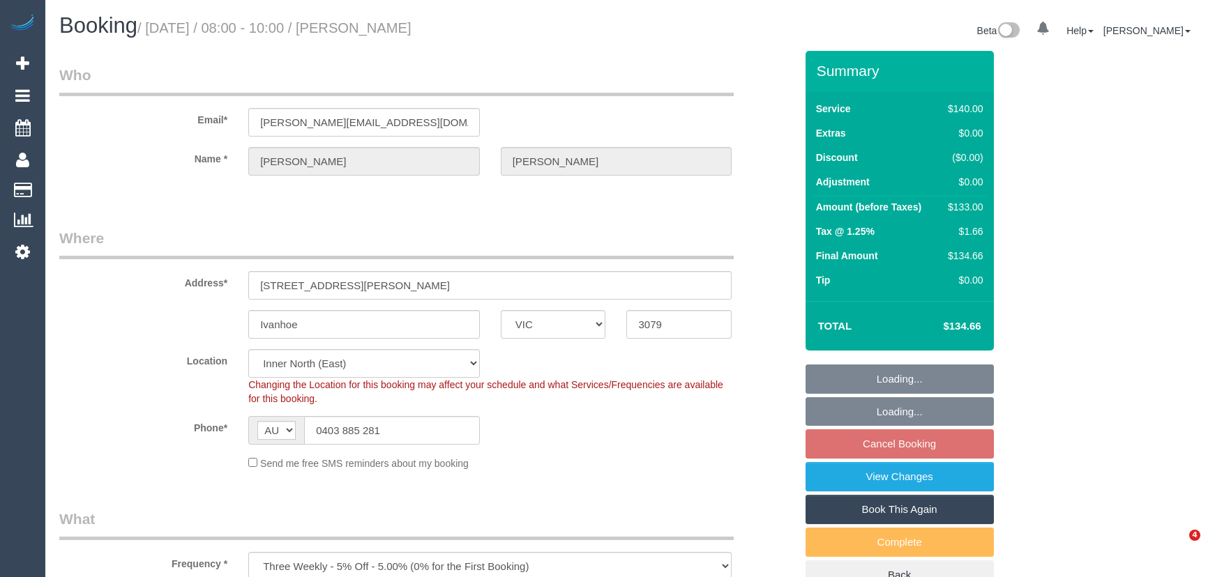
select select "VIC"
select select "number:28"
select select "number:14"
select select "number:19"
select select "number:23"
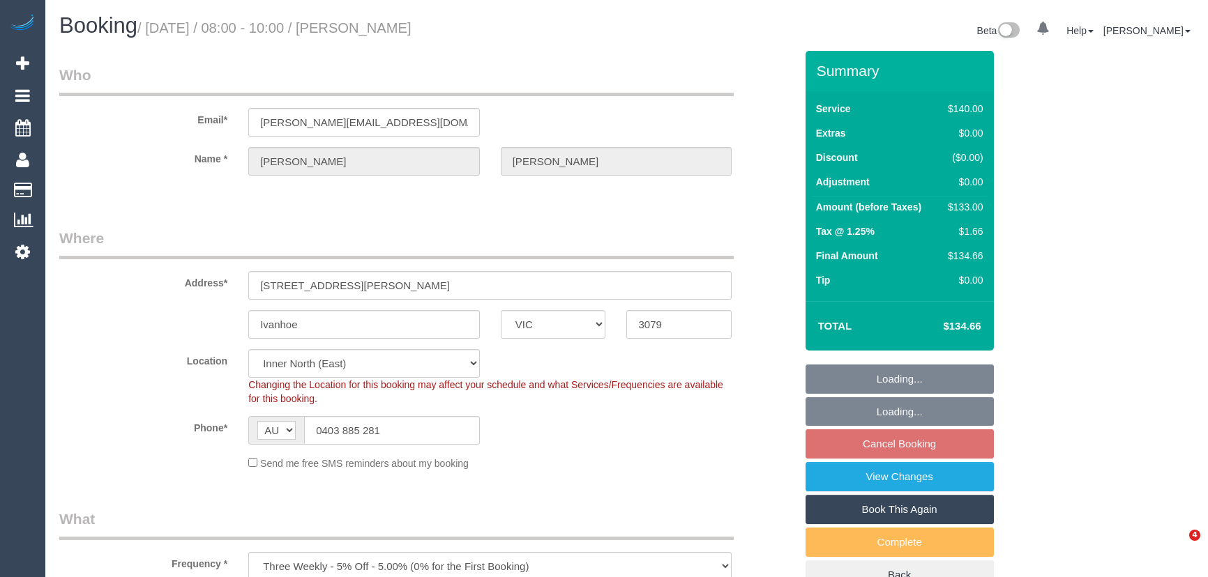
select select "number:34"
select select "number:12"
select select "object:1669"
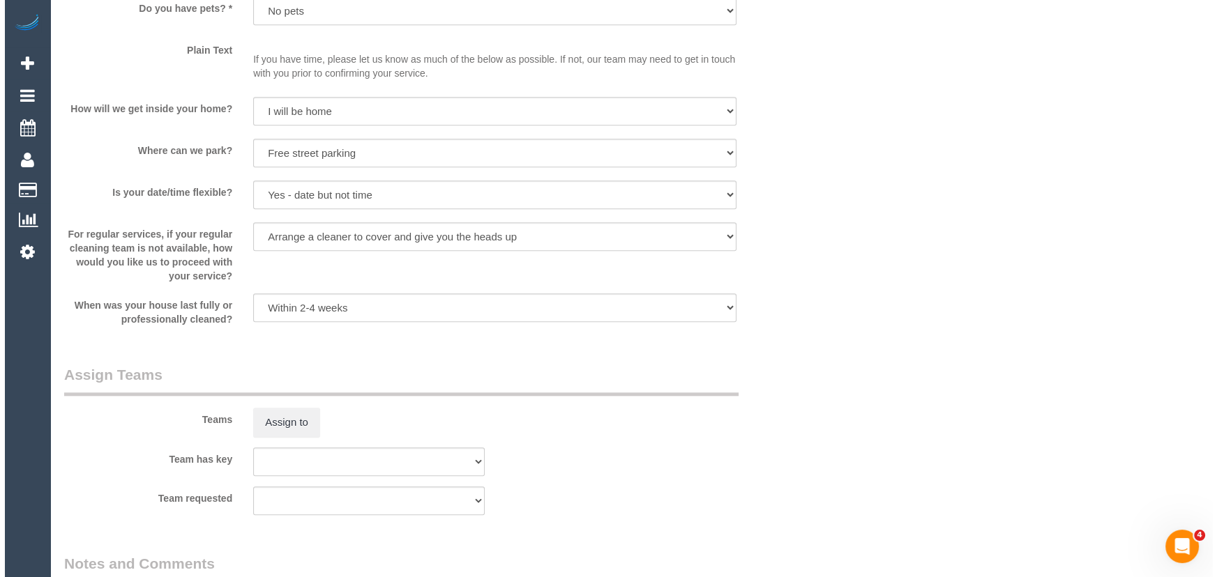
scroll to position [1901, 0]
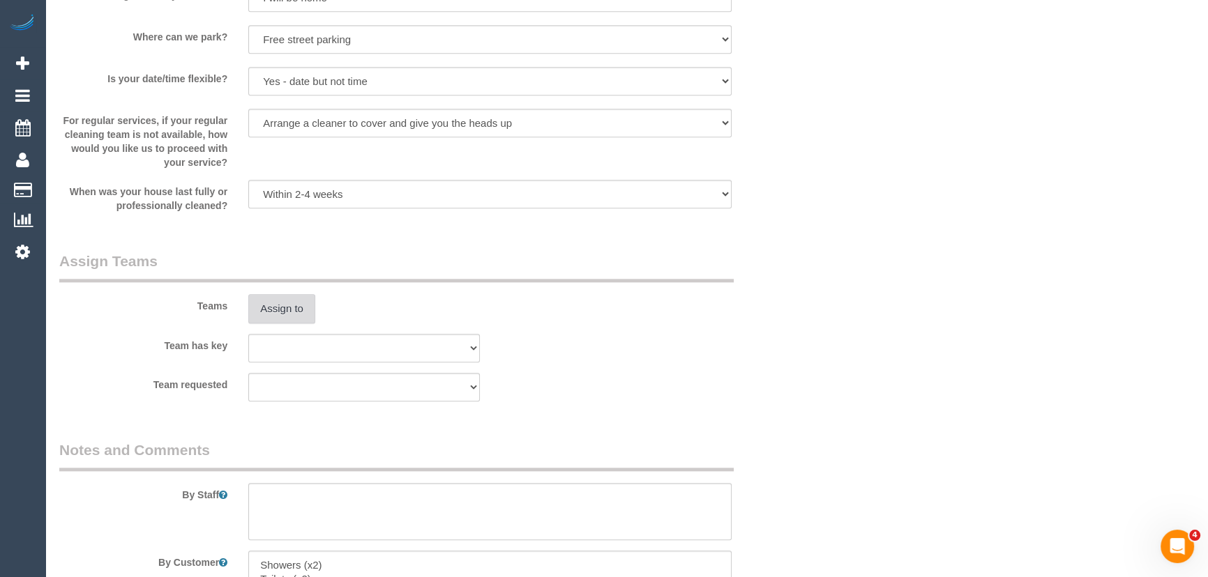
click at [289, 306] on button "Assign to" at bounding box center [281, 308] width 67 height 29
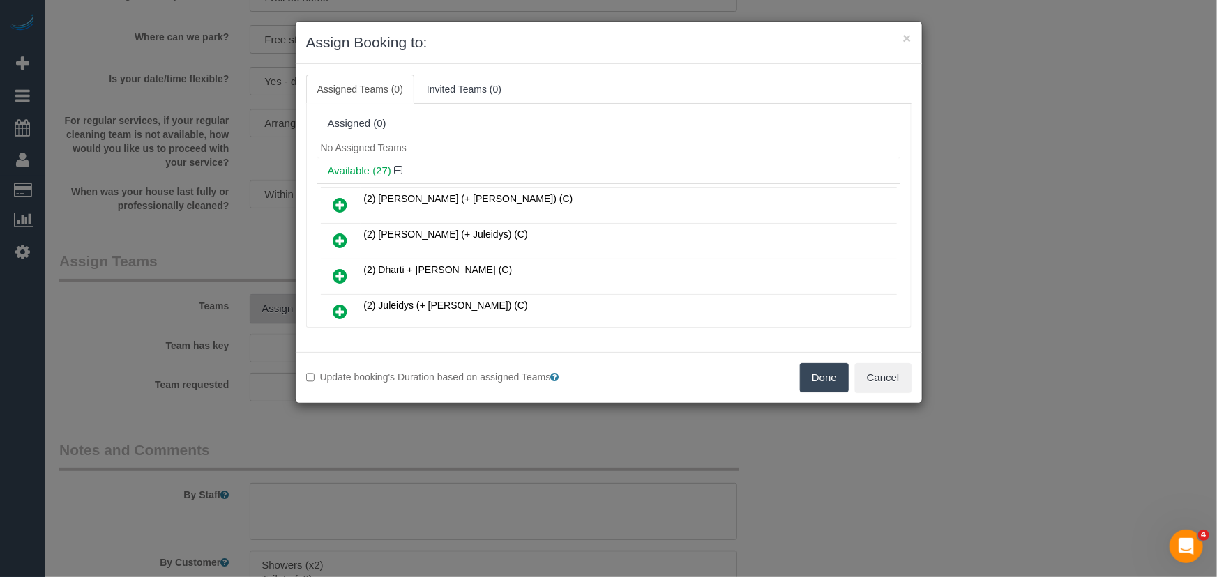
scroll to position [576, 0]
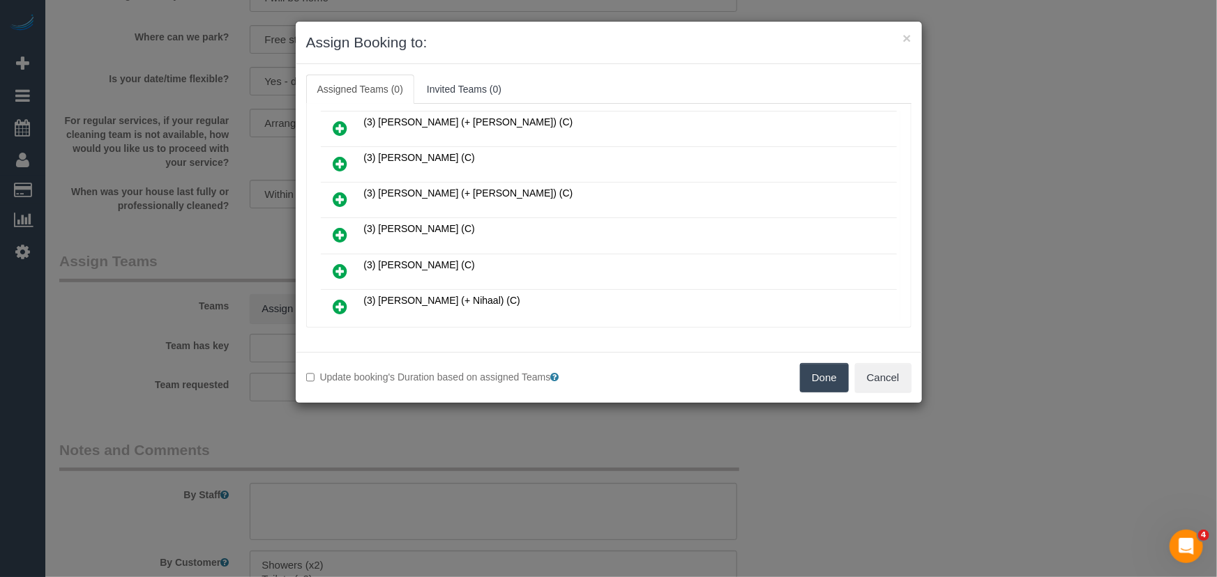
drag, startPoint x: 335, startPoint y: 223, endPoint x: 349, endPoint y: 225, distance: 13.4
click at [335, 227] on icon at bounding box center [340, 235] width 15 height 17
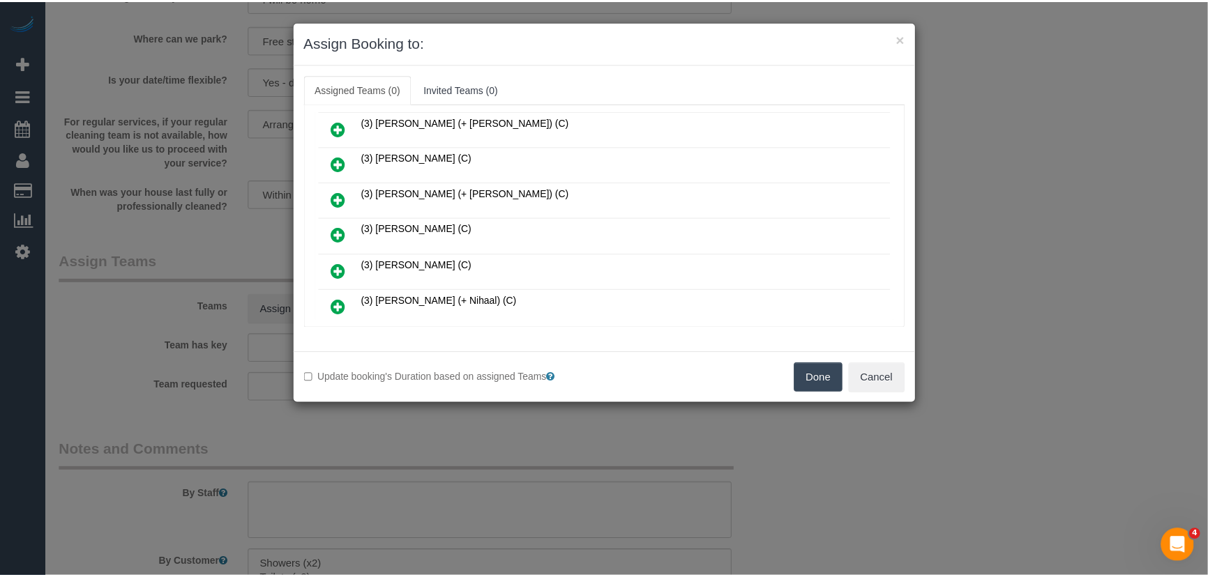
scroll to position [609, 0]
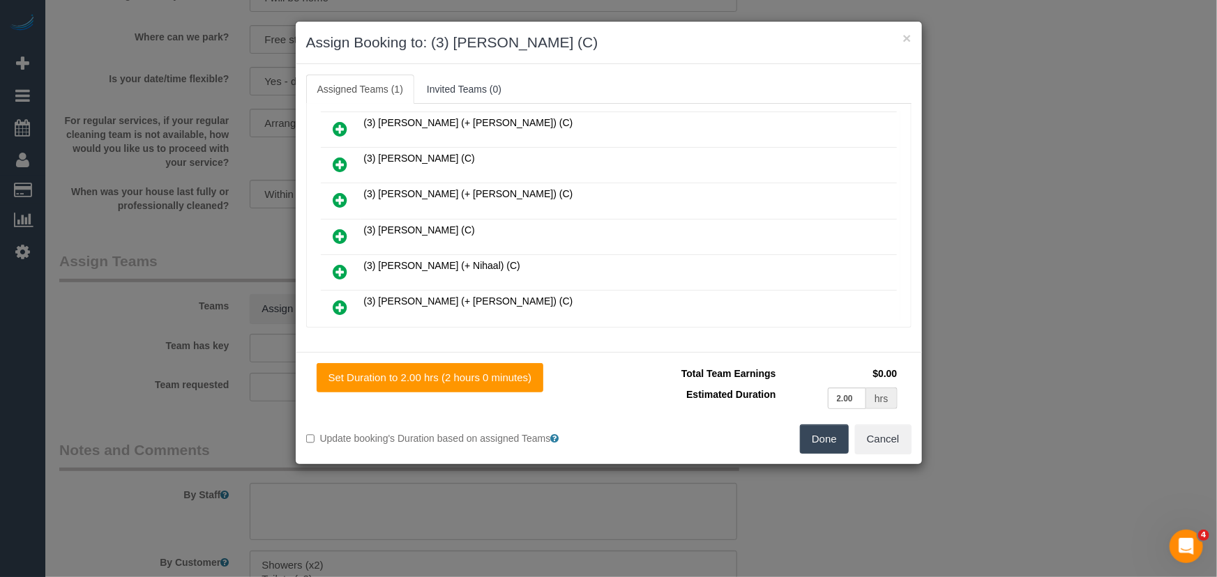
click at [816, 442] on button "Done" at bounding box center [824, 439] width 49 height 29
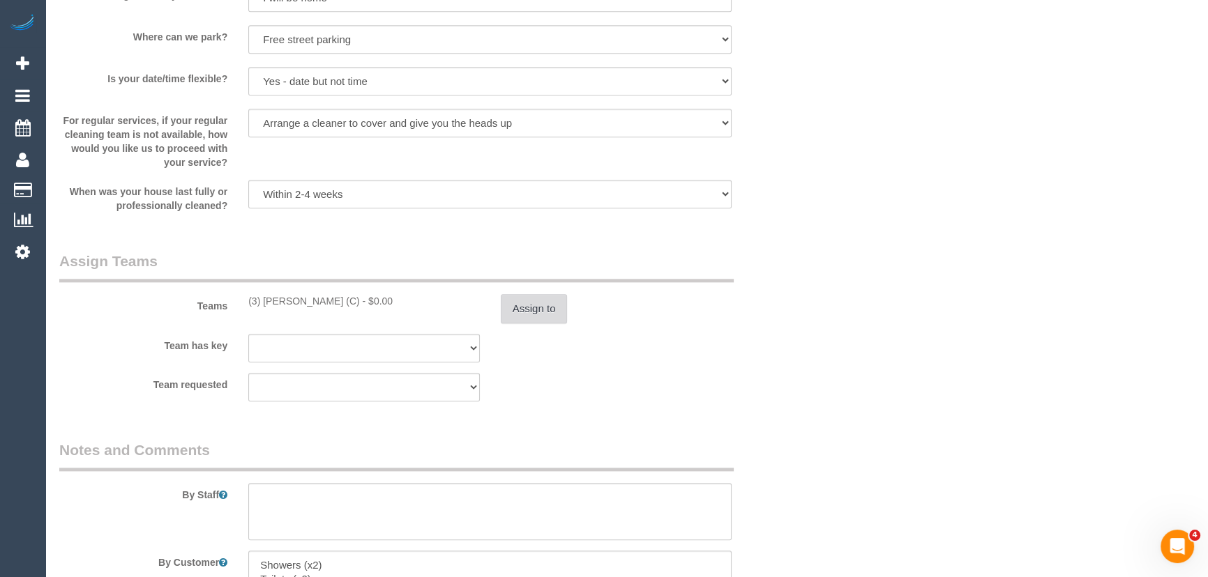
click at [522, 310] on button "Assign to" at bounding box center [534, 308] width 67 height 29
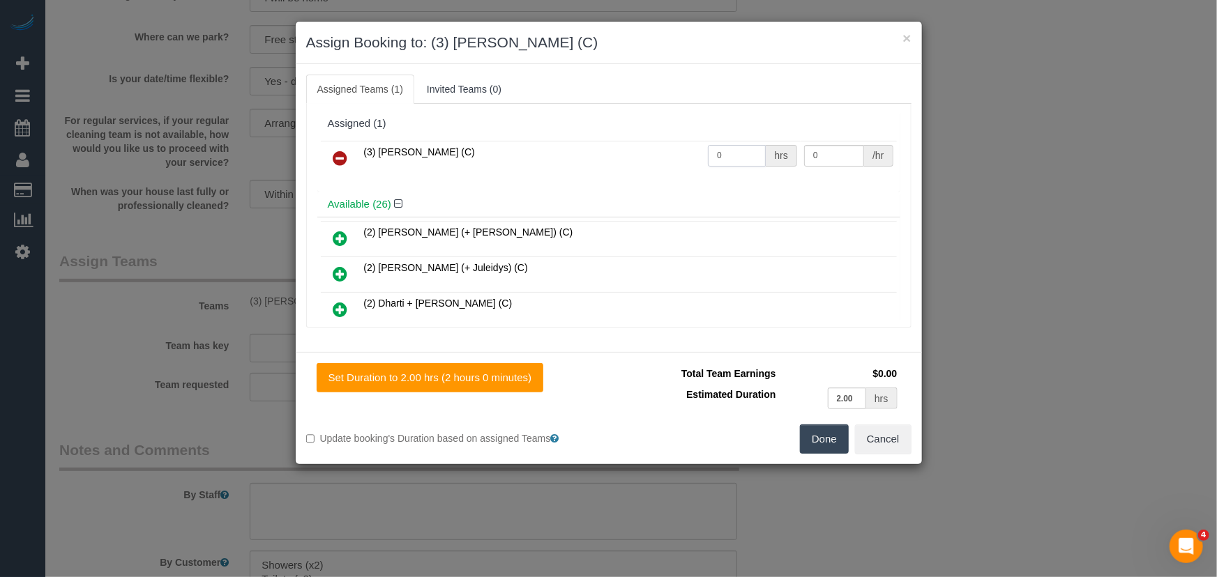
click at [729, 155] on input "0" at bounding box center [737, 156] width 58 height 22
type input "2"
type input "35"
click at [819, 436] on button "Done" at bounding box center [824, 439] width 49 height 29
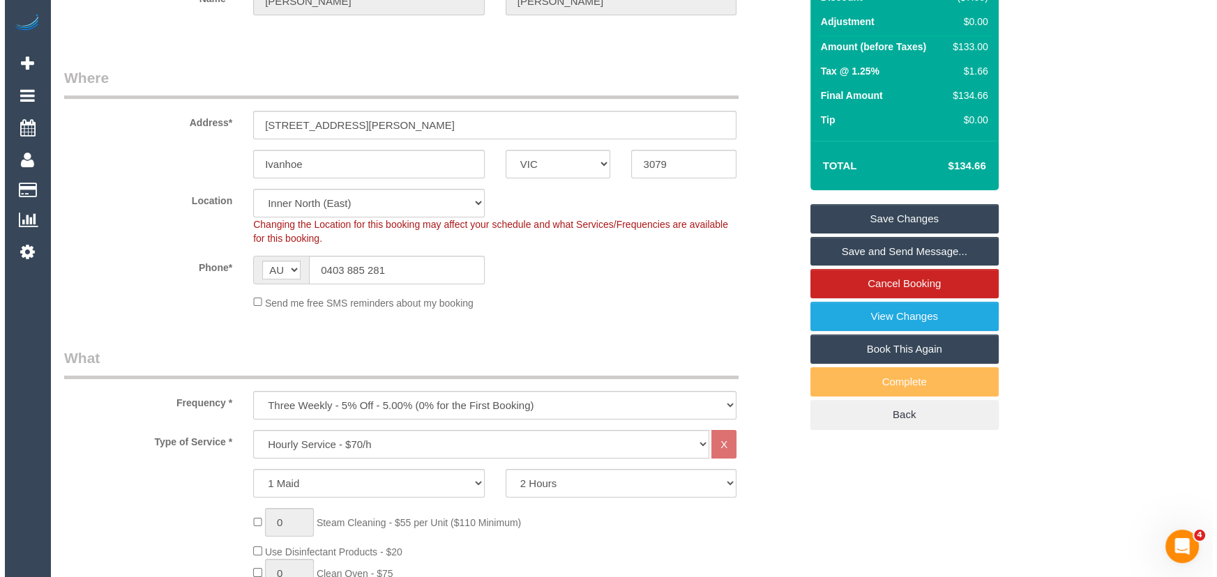
scroll to position [0, 0]
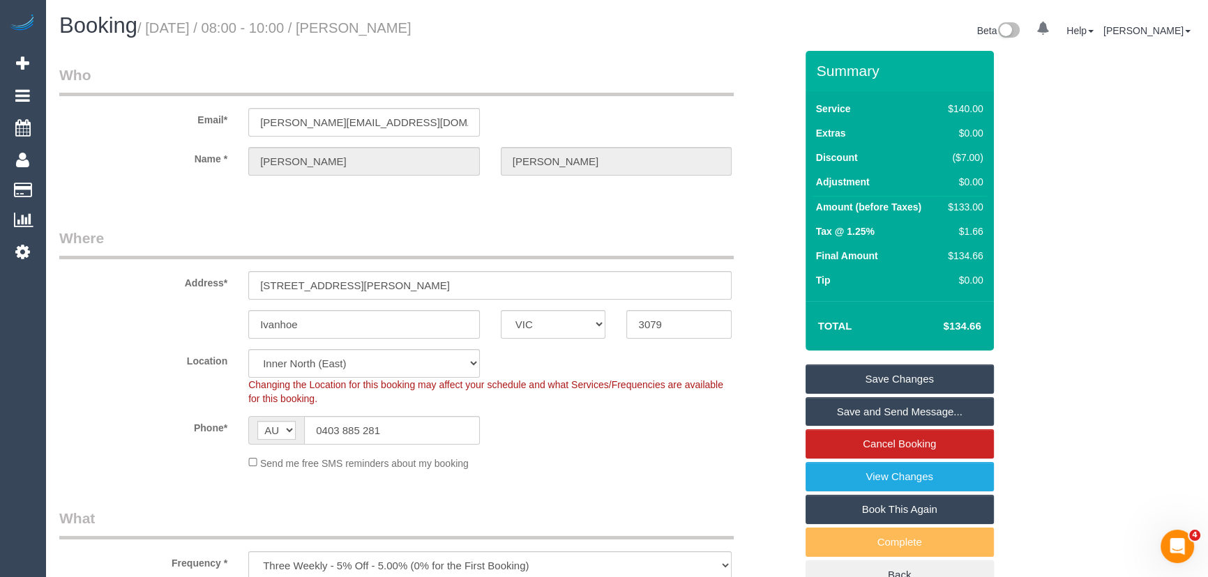
click at [401, 28] on small "/ September 26, 2025 / 08:00 - 10:00 / Molly Shannon" at bounding box center [274, 27] width 274 height 15
click at [400, 28] on small "/ September 26, 2025 / 08:00 - 10:00 / Molly Shannon" at bounding box center [274, 27] width 274 height 15
copy small "Molly Shannon"
drag, startPoint x: 844, startPoint y: 409, endPoint x: 860, endPoint y: 404, distance: 16.6
click at [844, 409] on link "Save and Send Message..." at bounding box center [899, 411] width 188 height 29
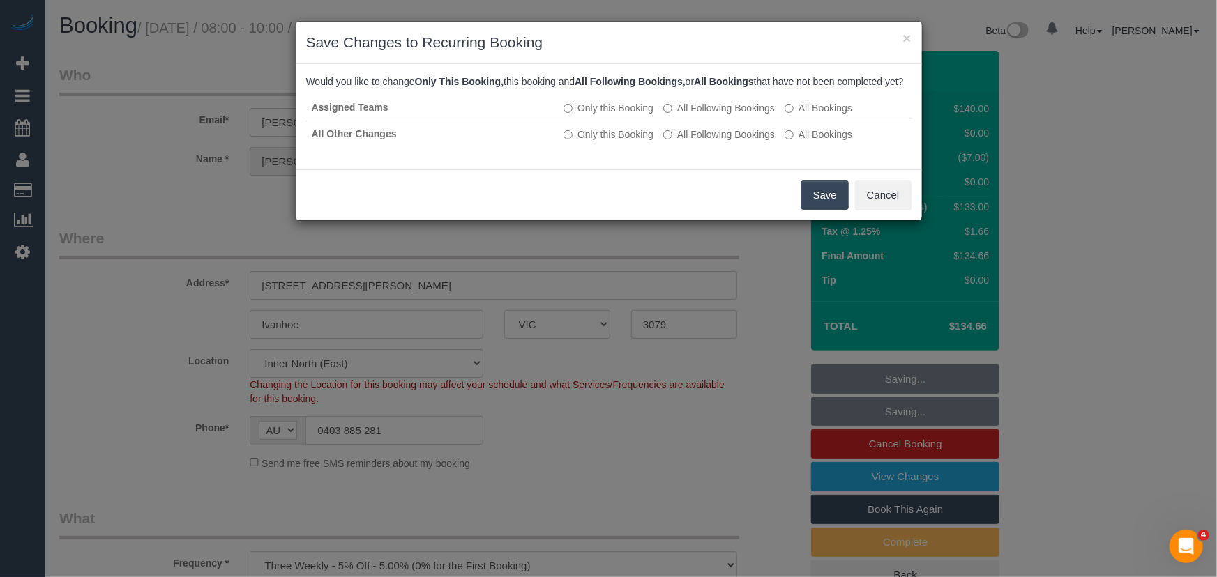
drag, startPoint x: 823, startPoint y: 213, endPoint x: 774, endPoint y: 213, distance: 49.5
click at [823, 210] on button "Save" at bounding box center [824, 195] width 47 height 29
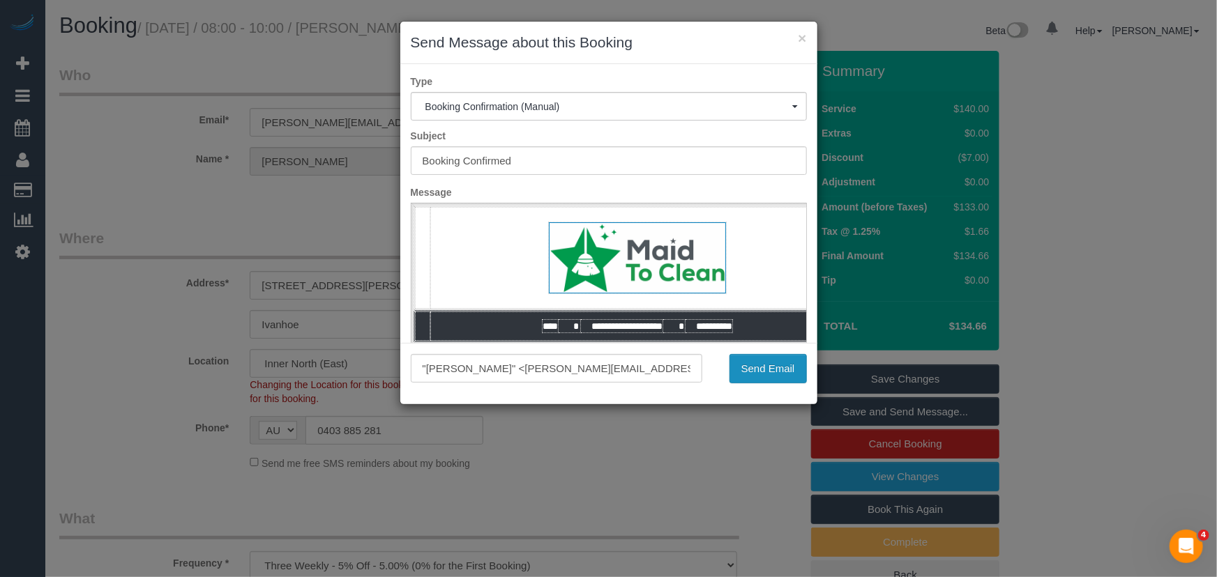
click at [773, 373] on button "Send Email" at bounding box center [767, 368] width 77 height 29
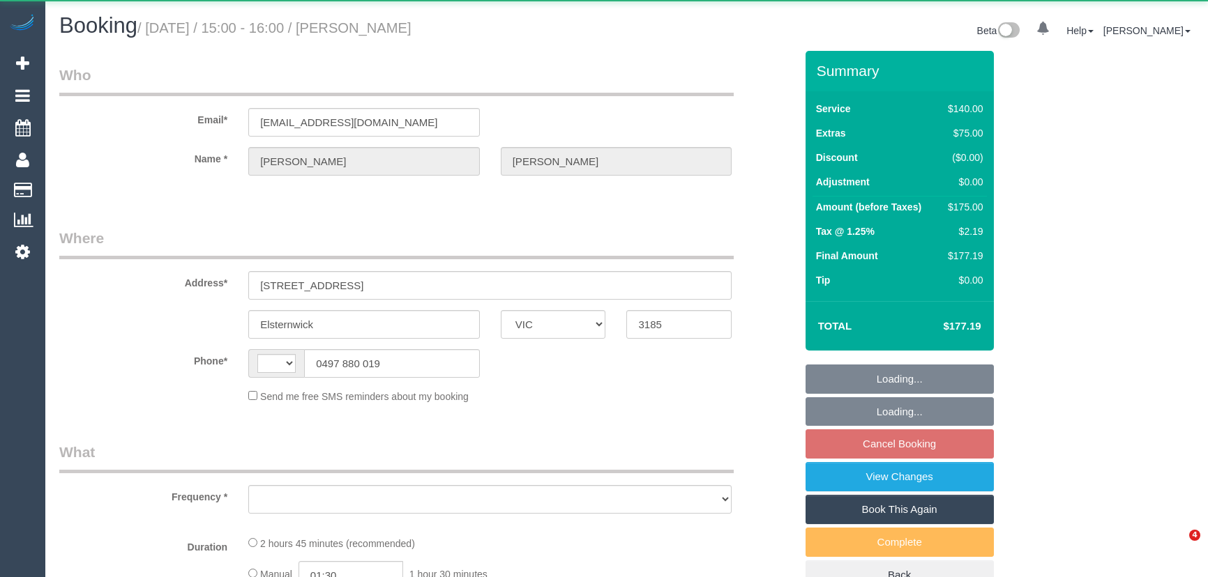
select select "VIC"
select select "object:285"
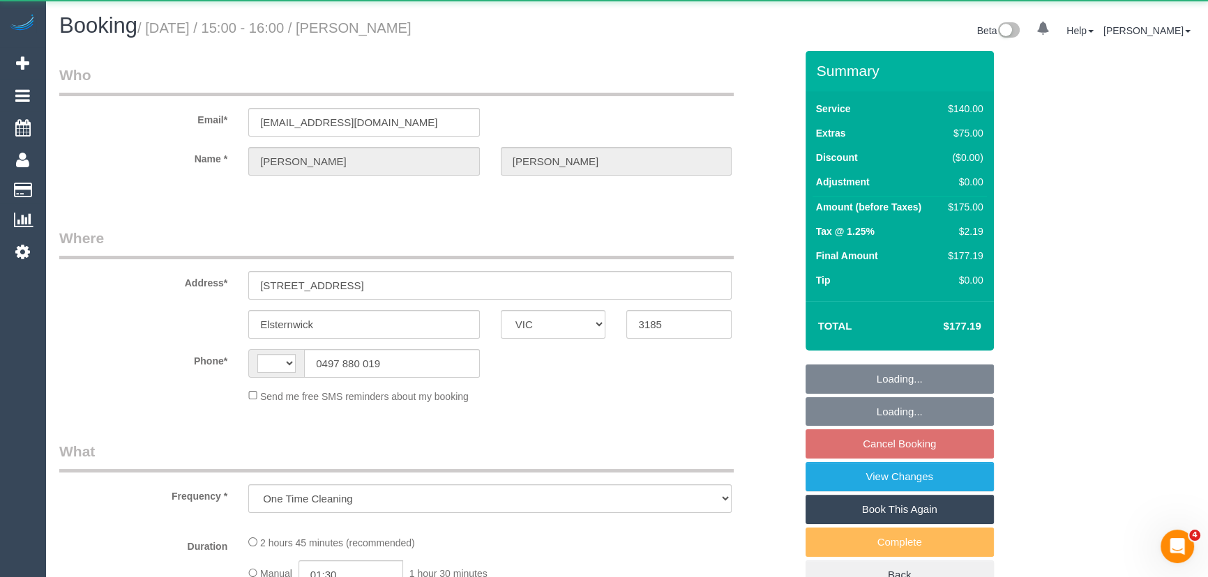
select select "number:29"
select select "number:14"
select select "number:19"
select select "number:24"
select select "number:13"
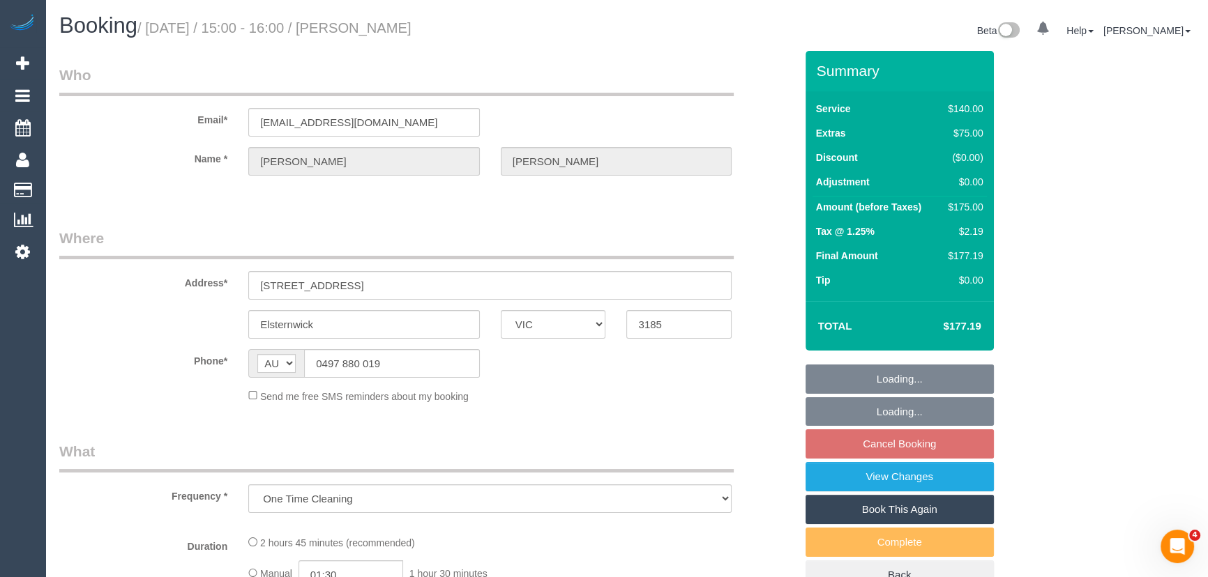
select select "string:AU"
select select "string:stripe-pm_1S5JNT2GScqysDRVOGJTuutG"
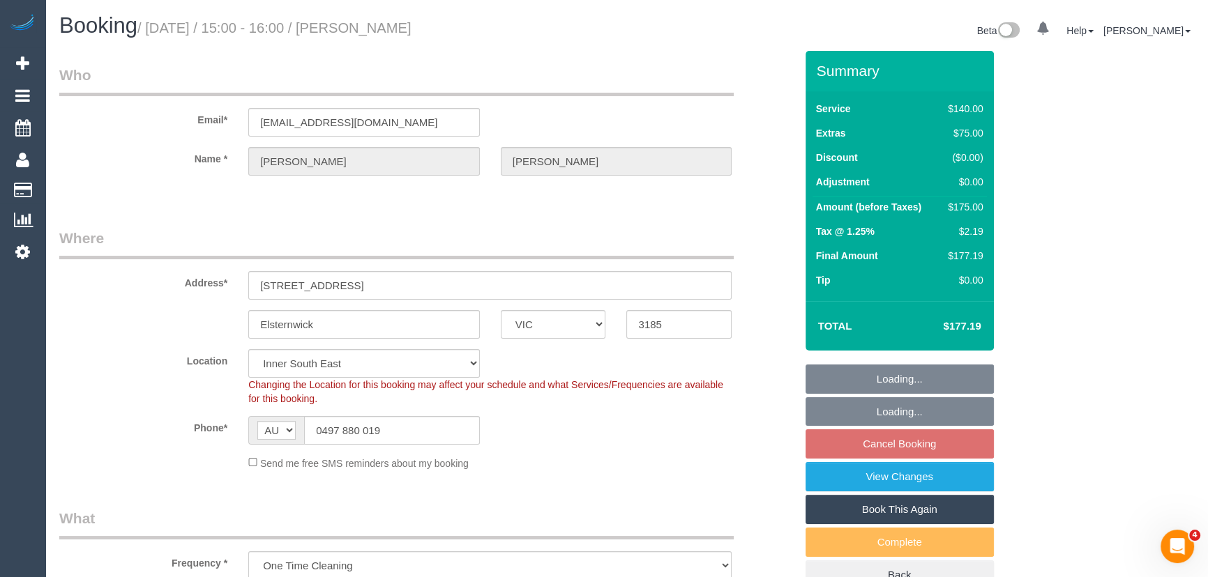
select select "object:1484"
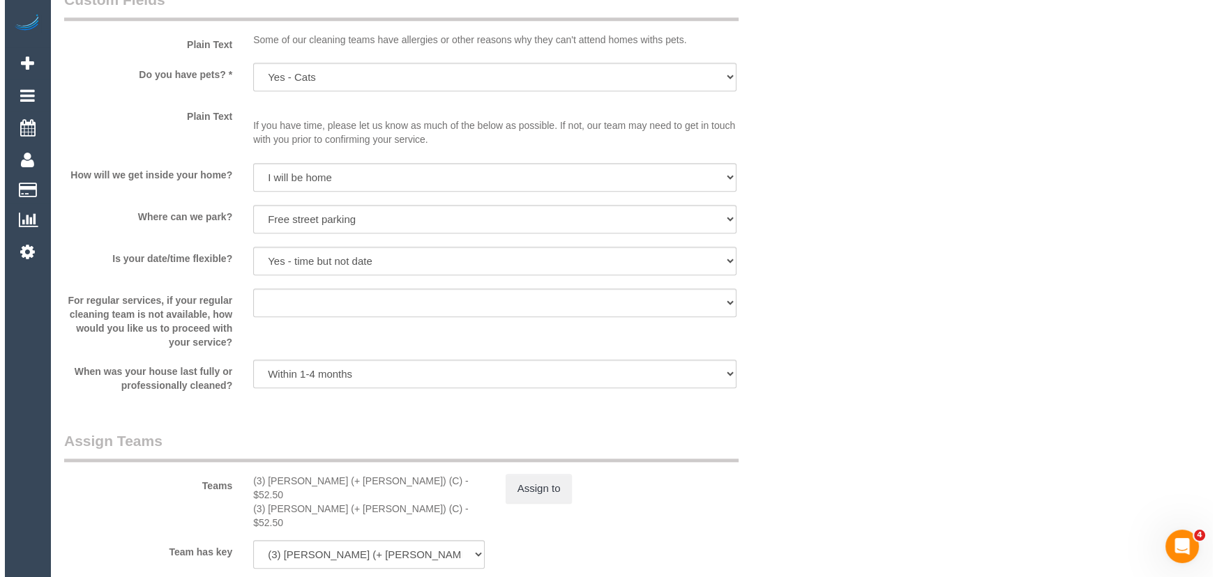
scroll to position [1838, 0]
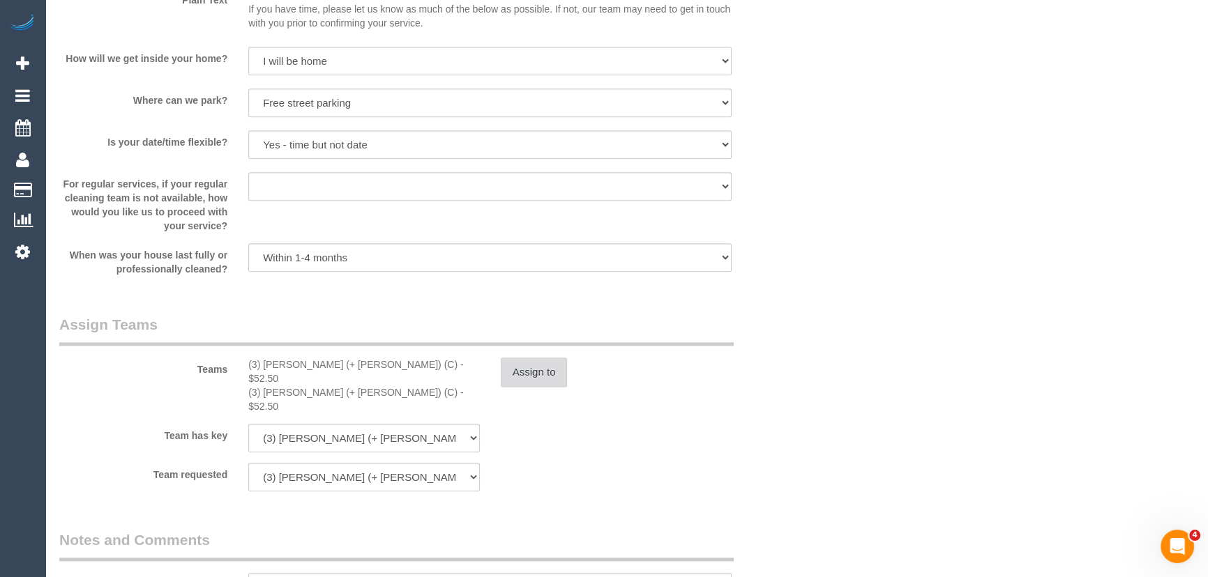
click at [512, 369] on button "Assign to" at bounding box center [534, 372] width 67 height 29
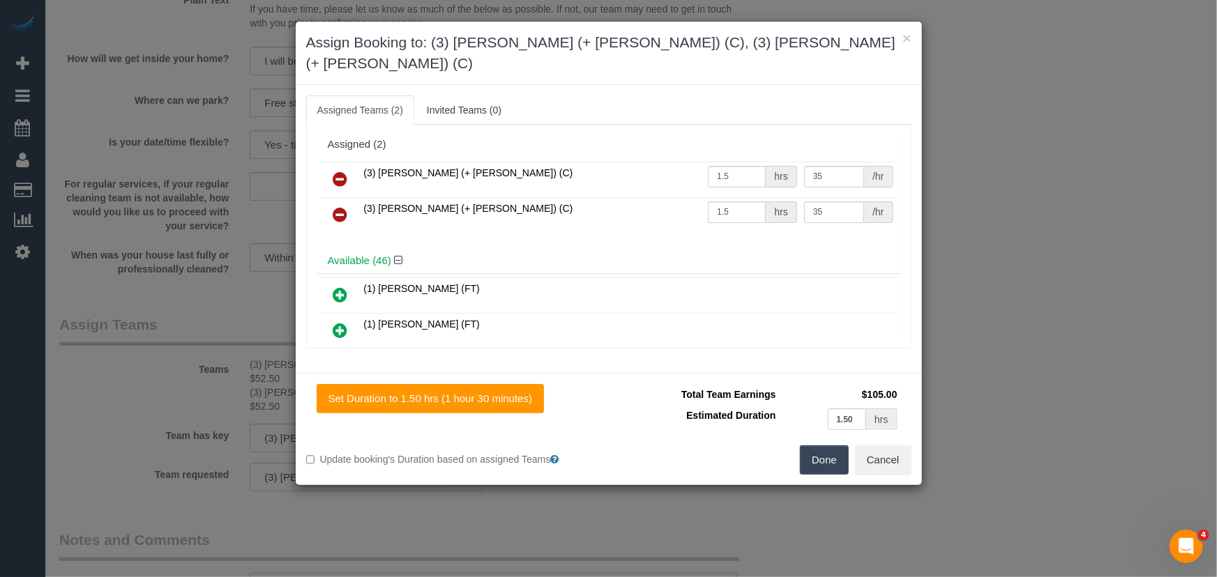
click at [335, 171] on icon at bounding box center [340, 179] width 15 height 17
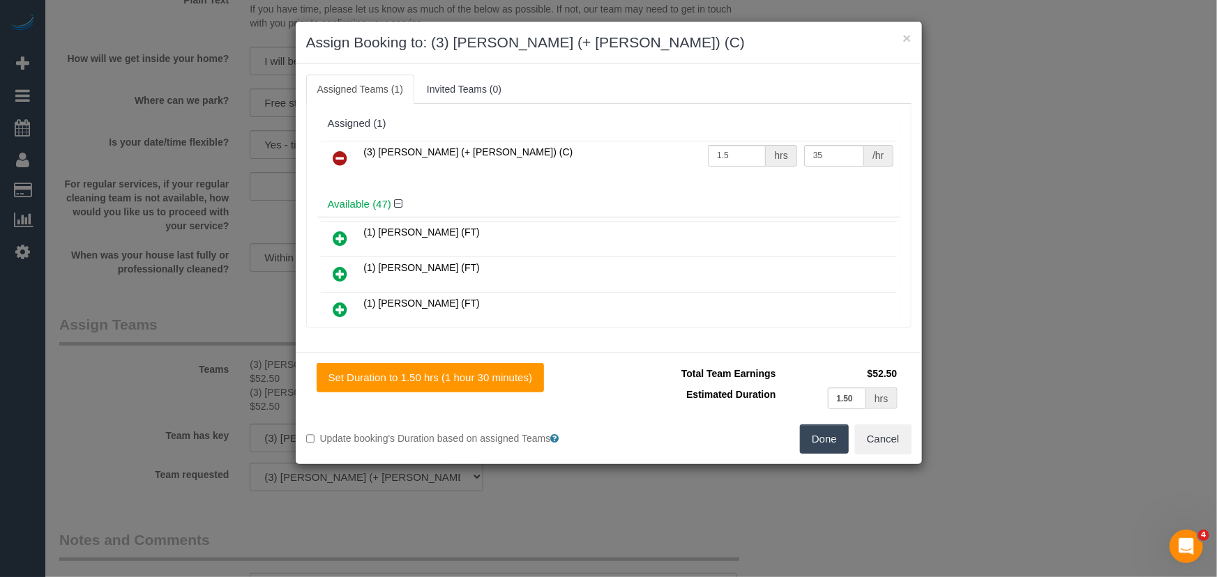
click at [335, 158] on icon at bounding box center [340, 158] width 15 height 17
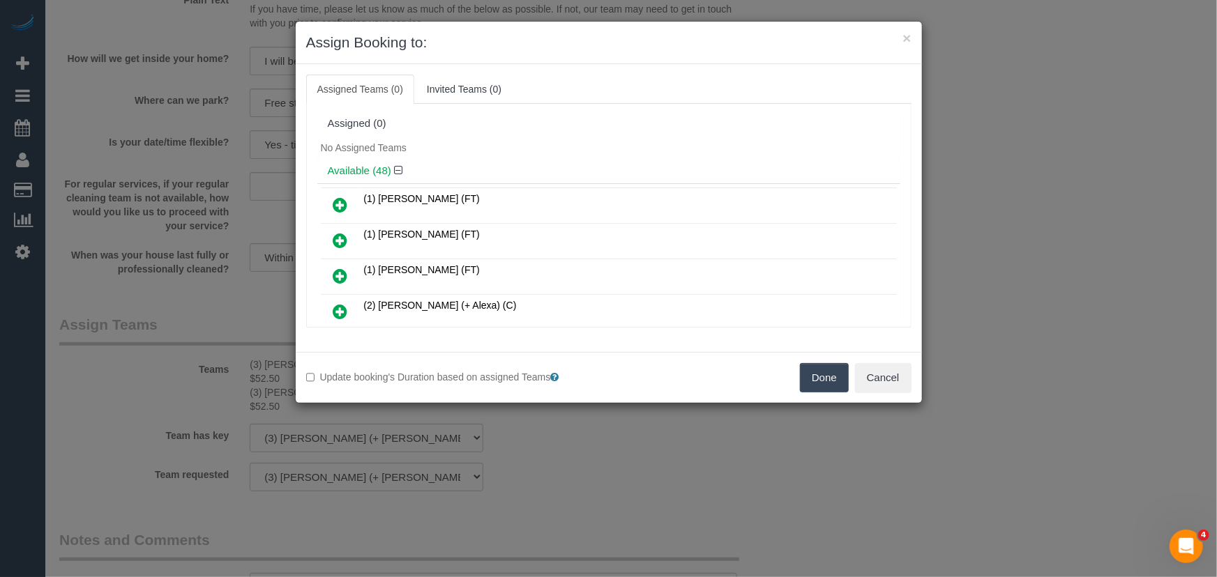
scroll to position [750, 0]
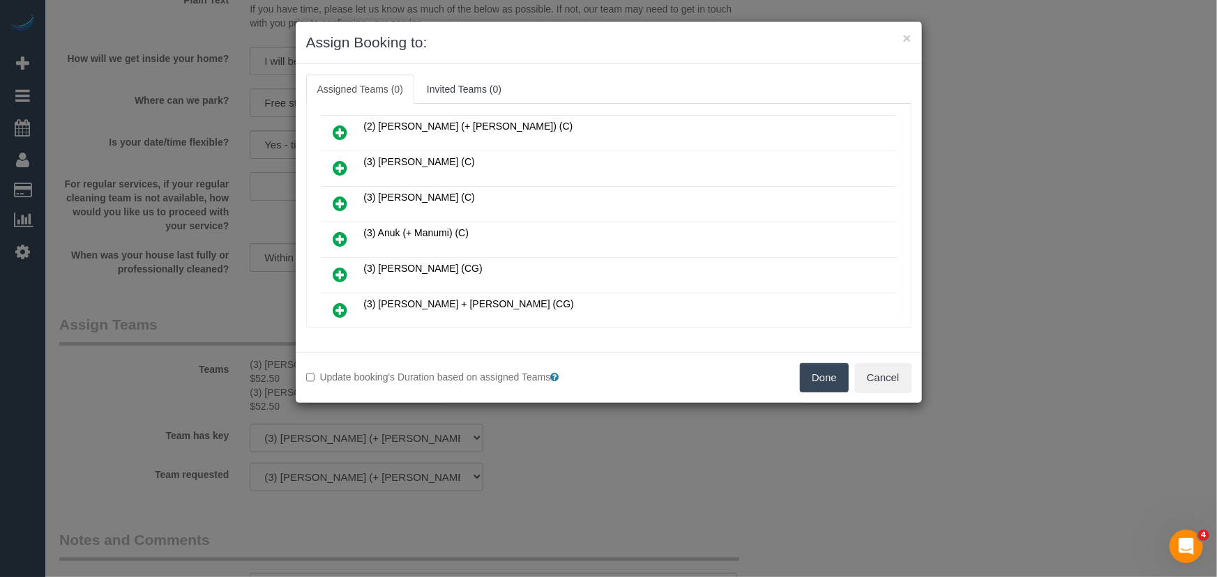
click at [342, 231] on icon at bounding box center [340, 239] width 15 height 17
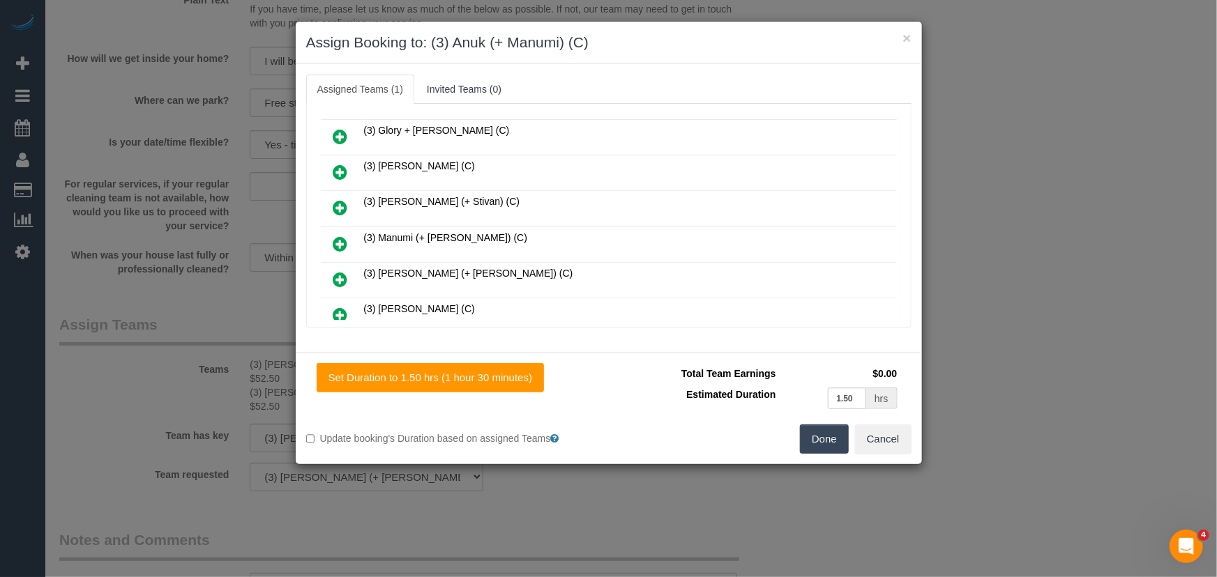
click at [337, 236] on icon at bounding box center [340, 244] width 15 height 17
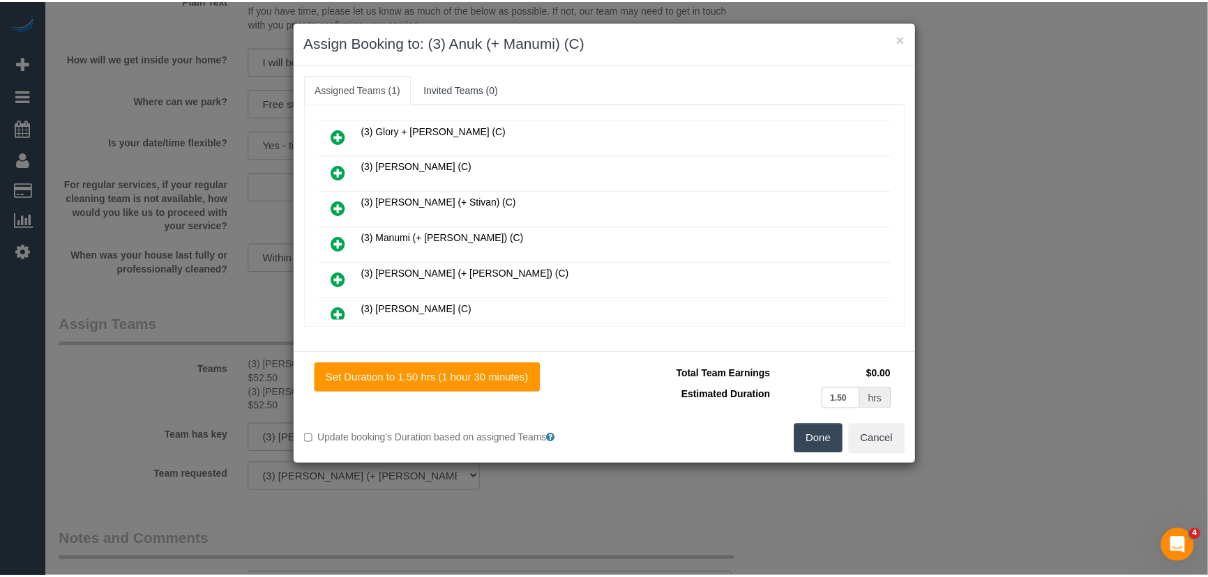
scroll to position [1135, 0]
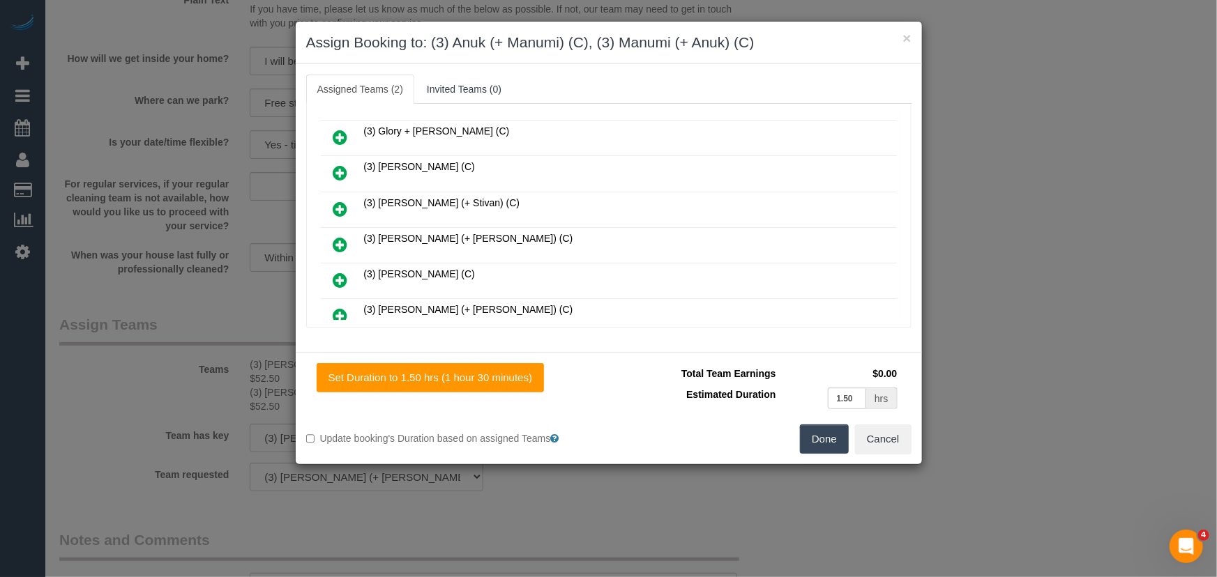
click at [834, 435] on button "Done" at bounding box center [824, 439] width 49 height 29
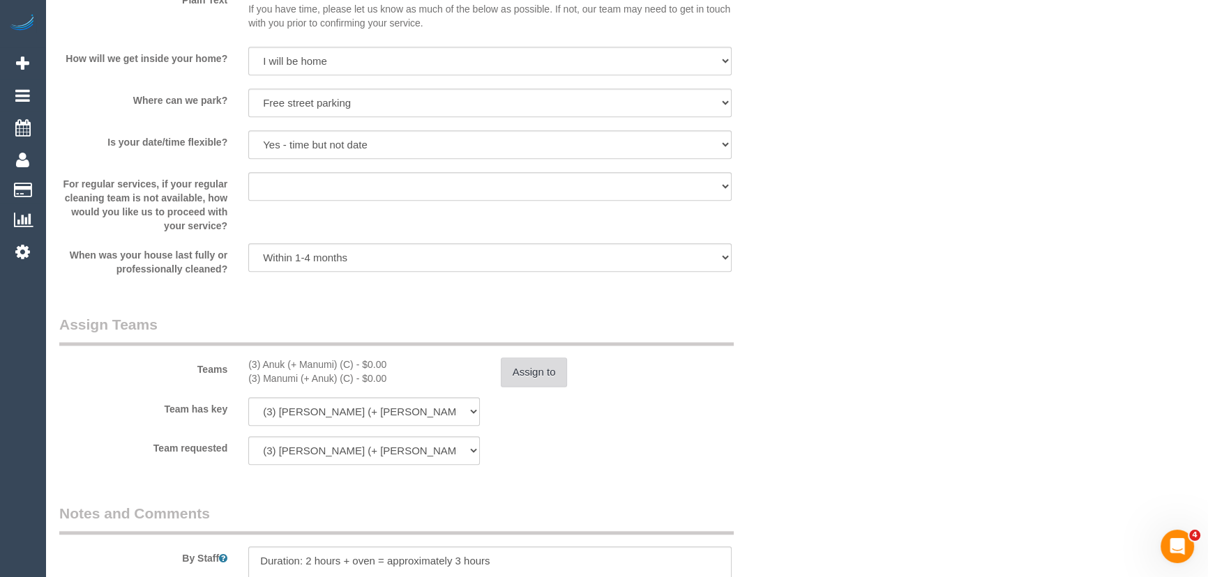
click at [551, 373] on button "Assign to" at bounding box center [534, 372] width 67 height 29
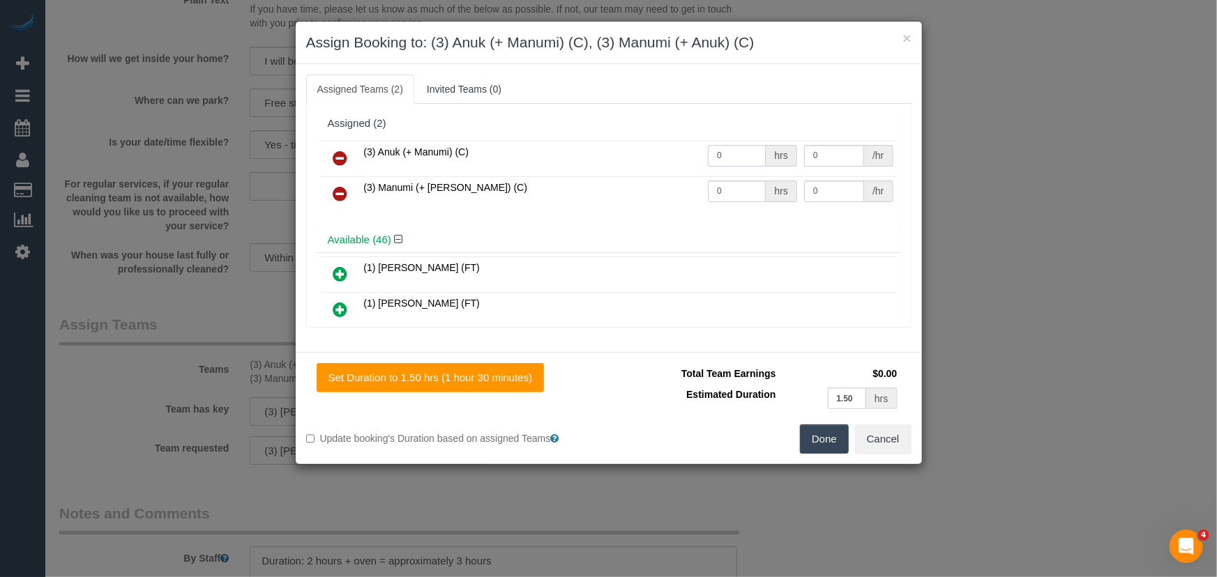
click at [736, 163] on input "0" at bounding box center [737, 156] width 58 height 22
type input "1.5"
type input "35"
click at [723, 188] on input "0" at bounding box center [737, 192] width 58 height 22
type input "1.5"
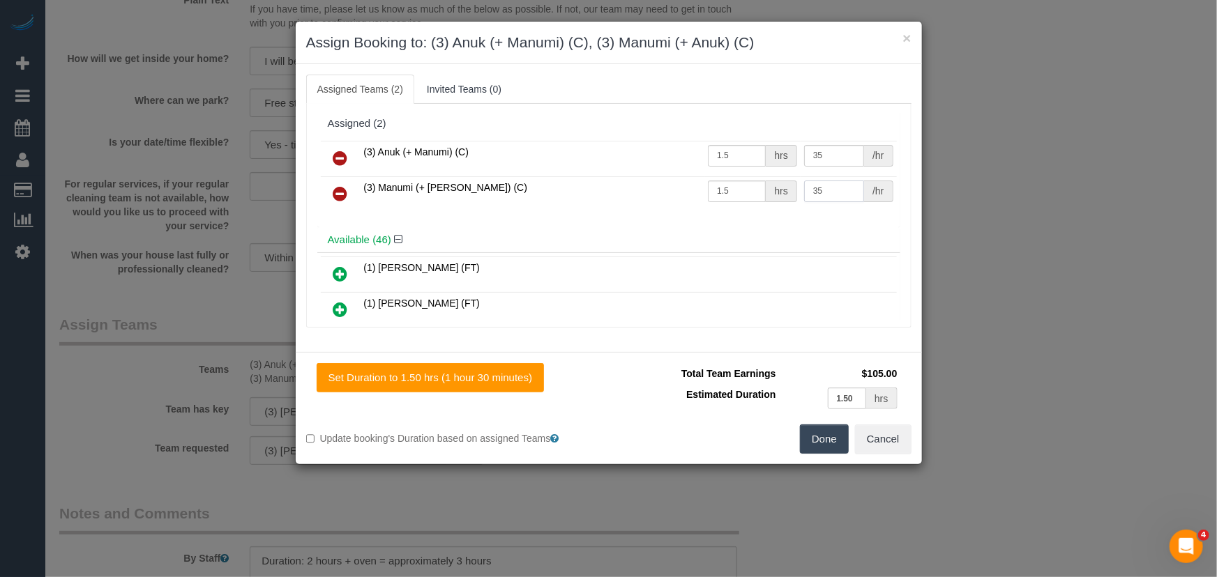
type input "35"
click at [827, 434] on button "Done" at bounding box center [824, 439] width 49 height 29
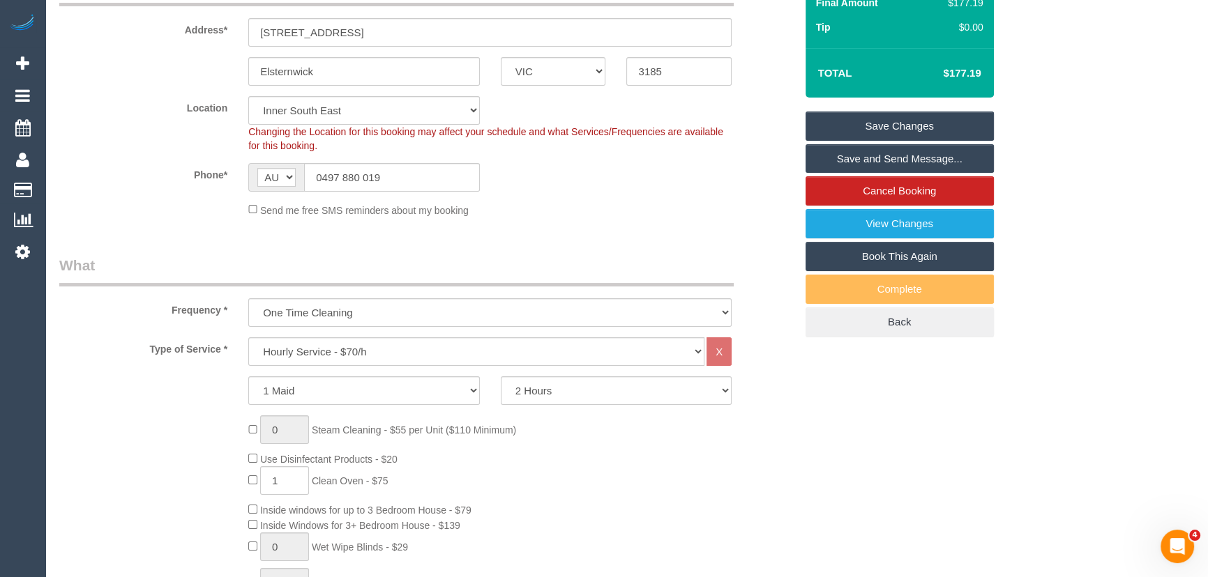
scroll to position [0, 0]
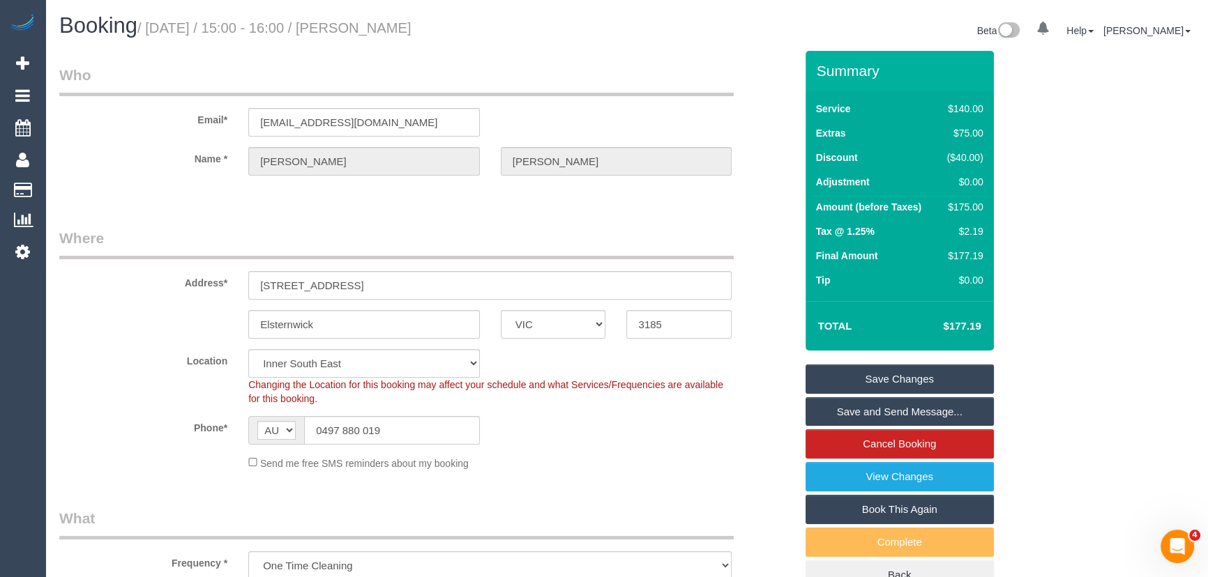
click at [396, 26] on small "/ September 23, 2025 / 15:00 - 16:00 / Joyce Holtman" at bounding box center [274, 27] width 274 height 15
copy small "Joyce Holtman"
click at [877, 378] on link "Save Changes" at bounding box center [899, 379] width 188 height 29
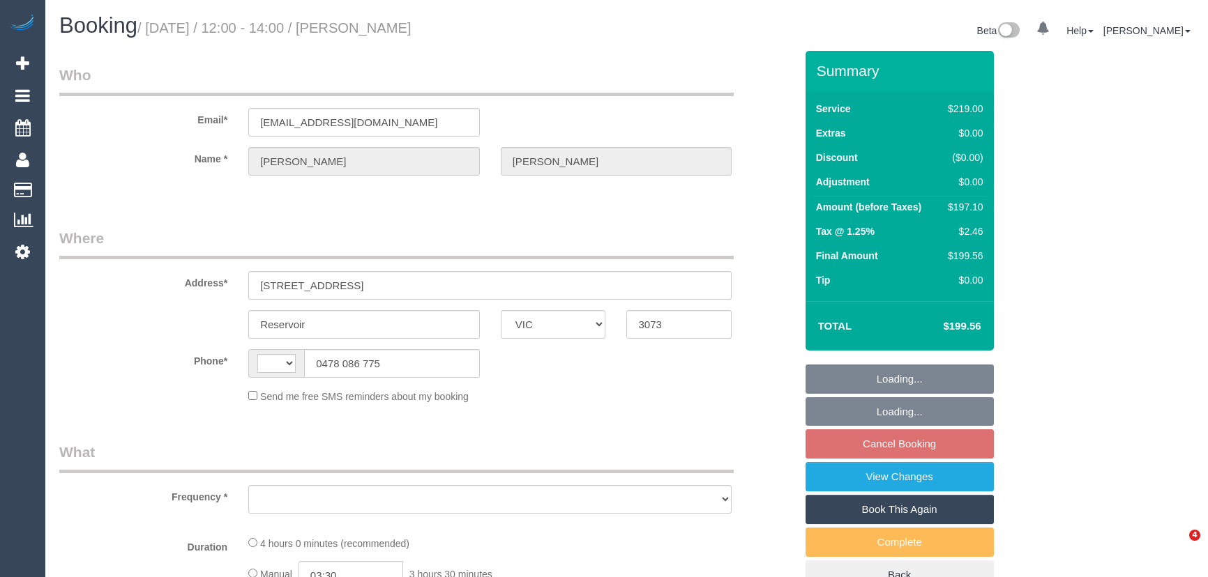
select select "VIC"
select select "object:275"
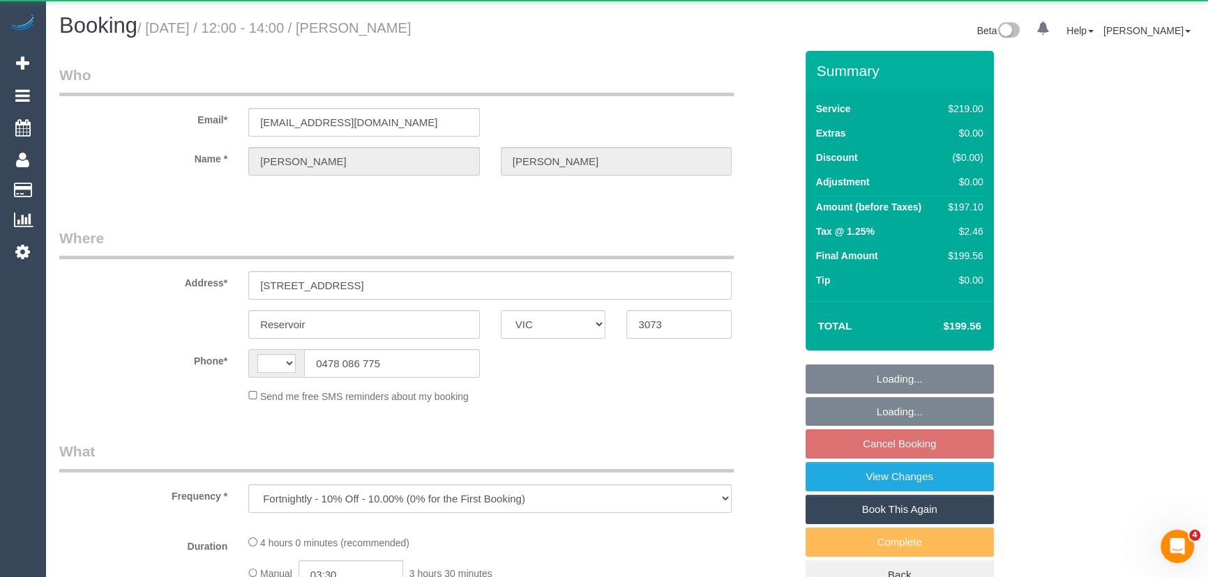
select select "string:AU"
select select "string:stripe-pm_1PYGAB2GScqysDRV6f1FMYru"
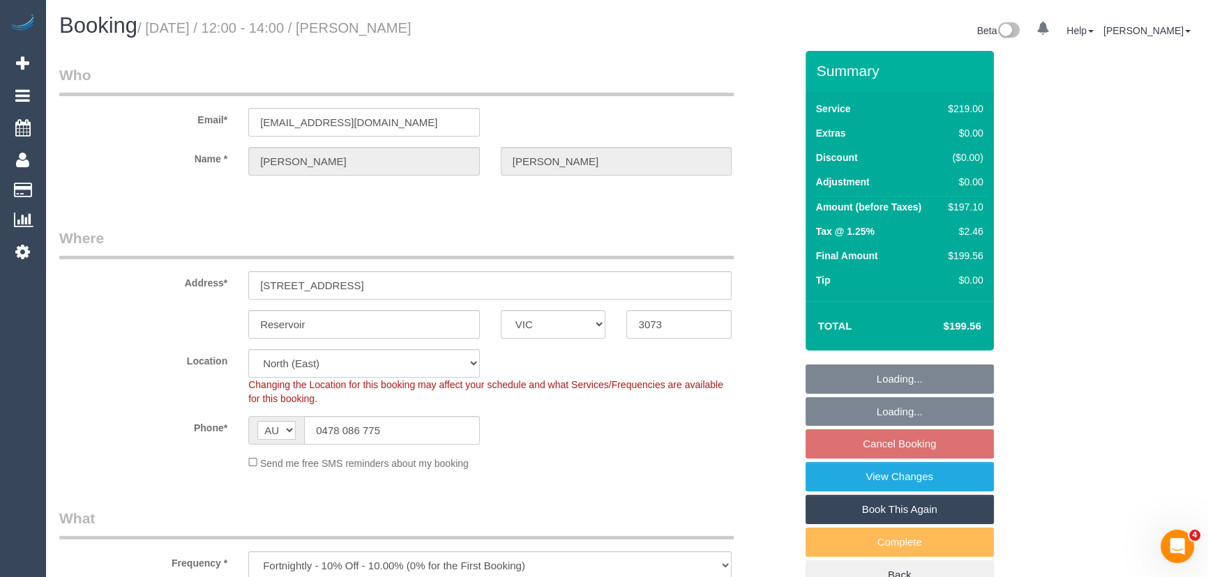
select select "number:28"
select select "number:14"
select select "number:19"
select select "number:22"
select select "number:34"
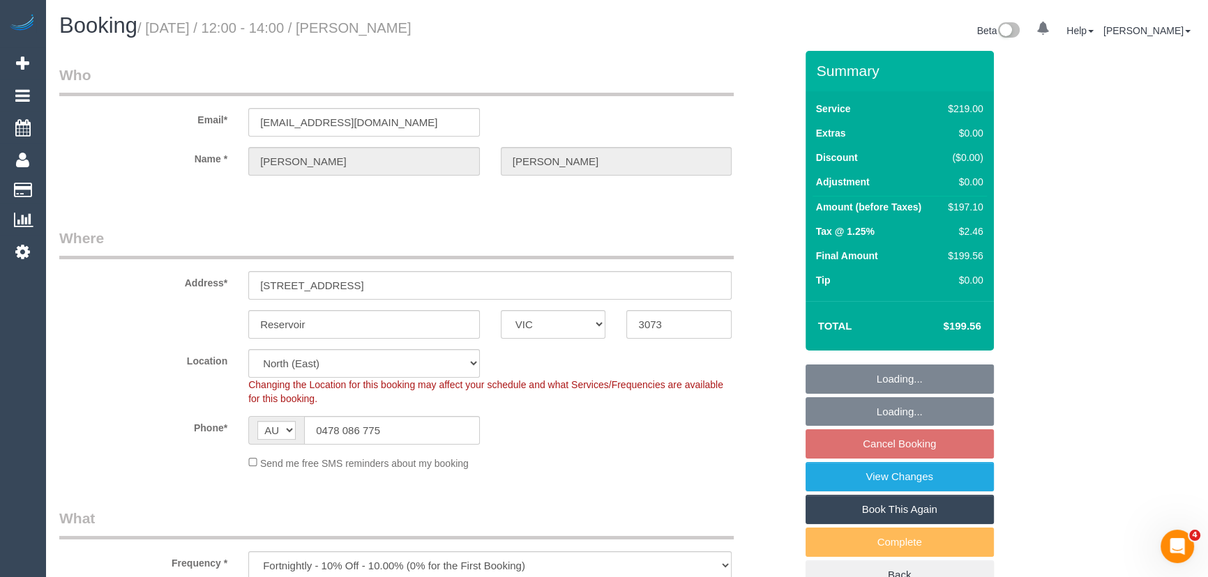
select select "number:26"
select select "object:1336"
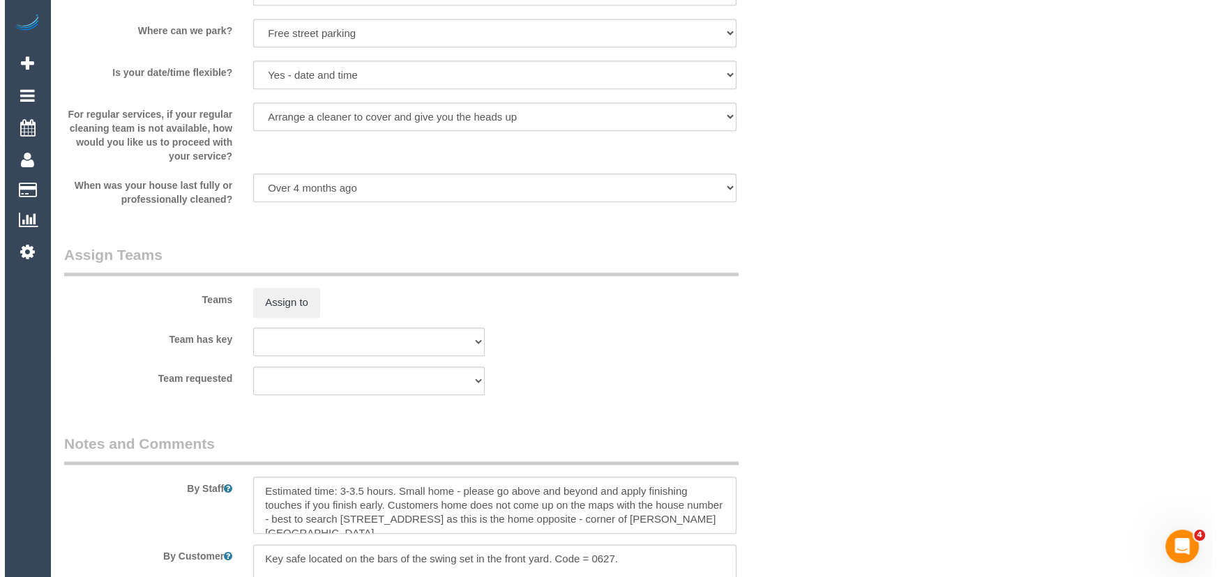
scroll to position [2028, 0]
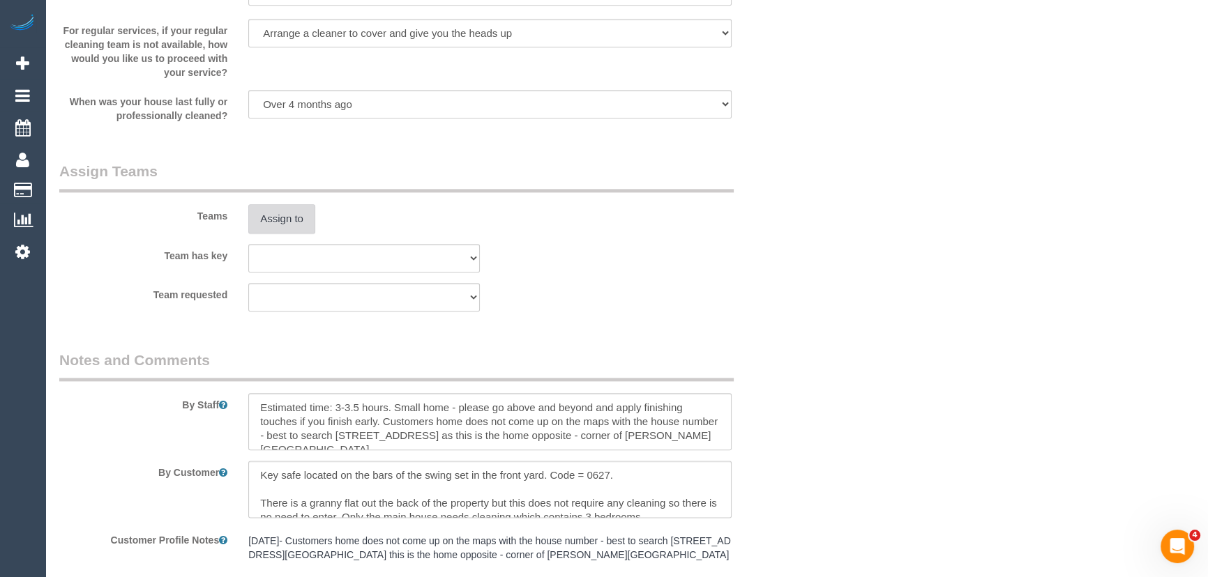
click at [267, 216] on button "Assign to" at bounding box center [281, 218] width 67 height 29
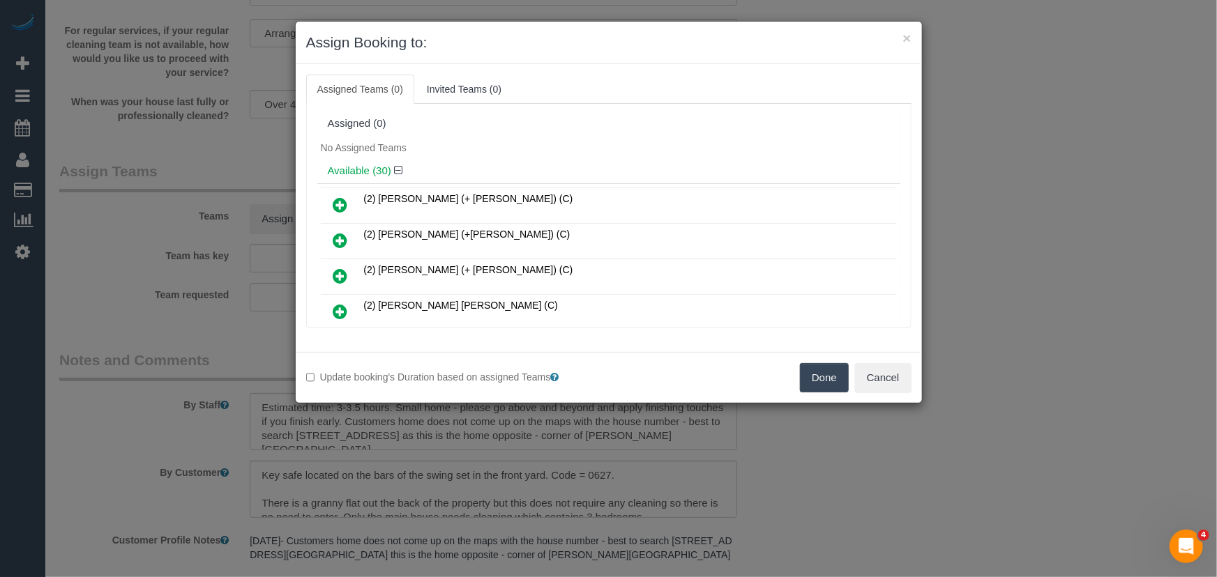
scroll to position [367, 0]
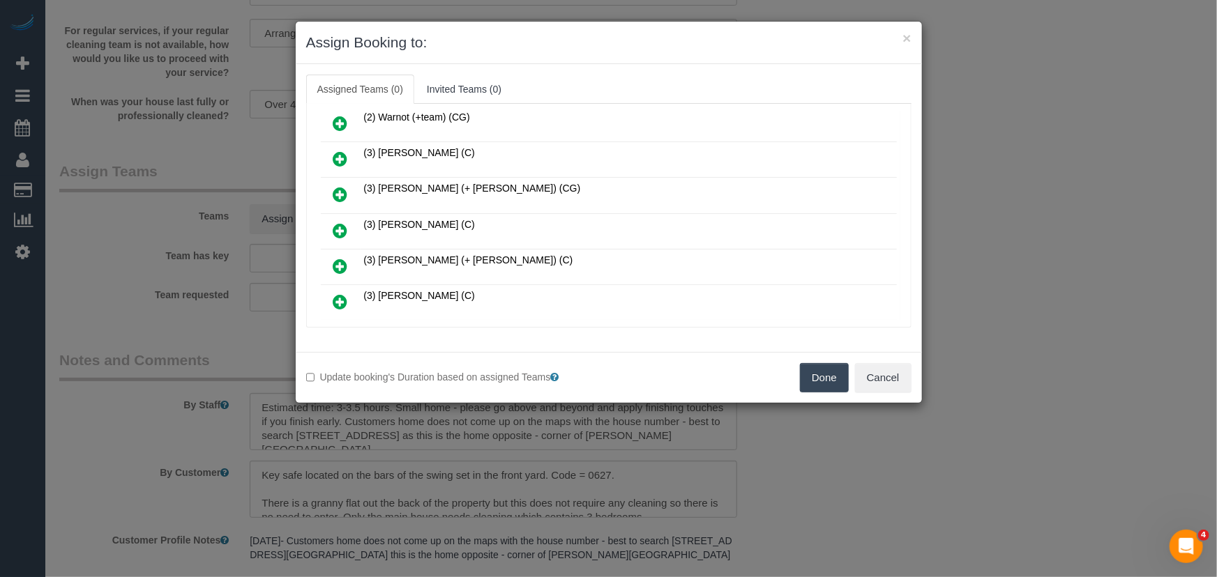
click at [332, 219] on link at bounding box center [340, 232] width 33 height 28
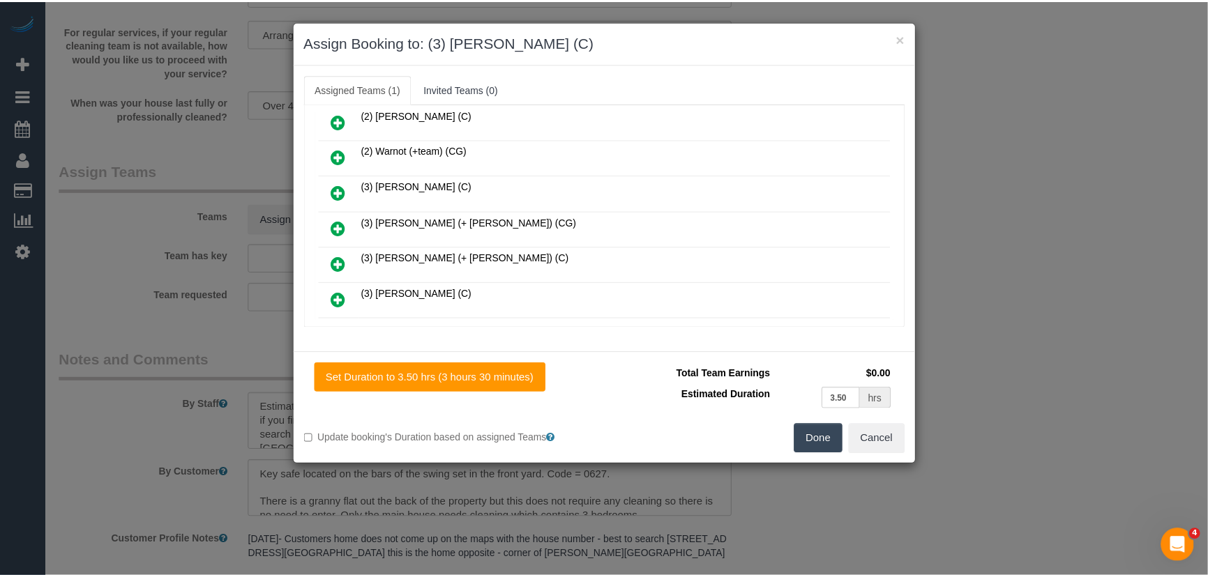
scroll to position [400, 0]
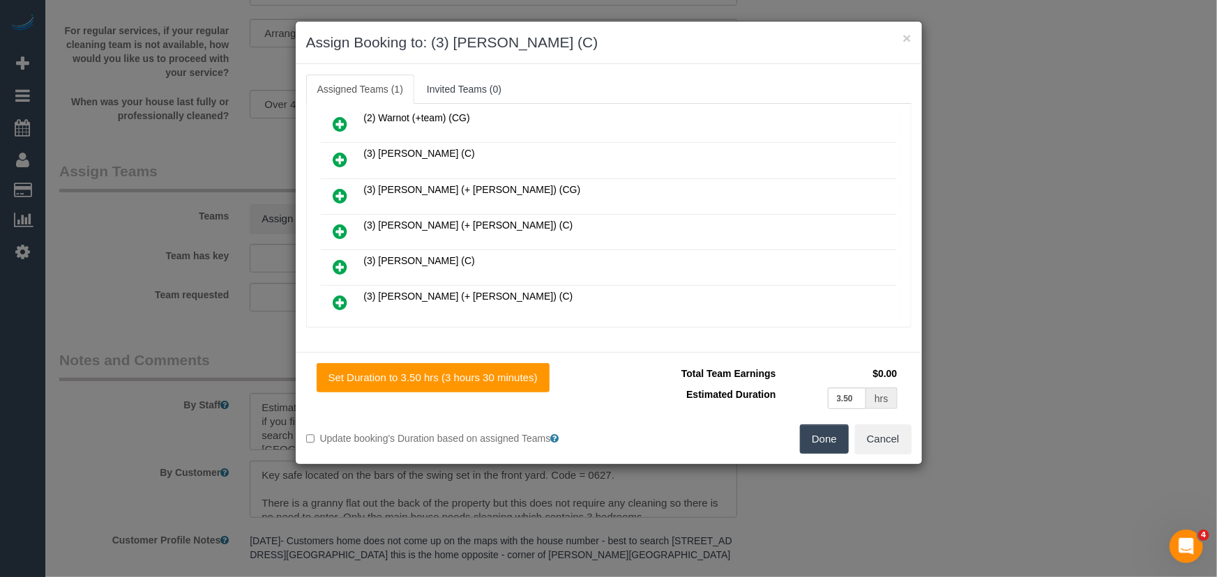
click at [819, 432] on button "Done" at bounding box center [824, 439] width 49 height 29
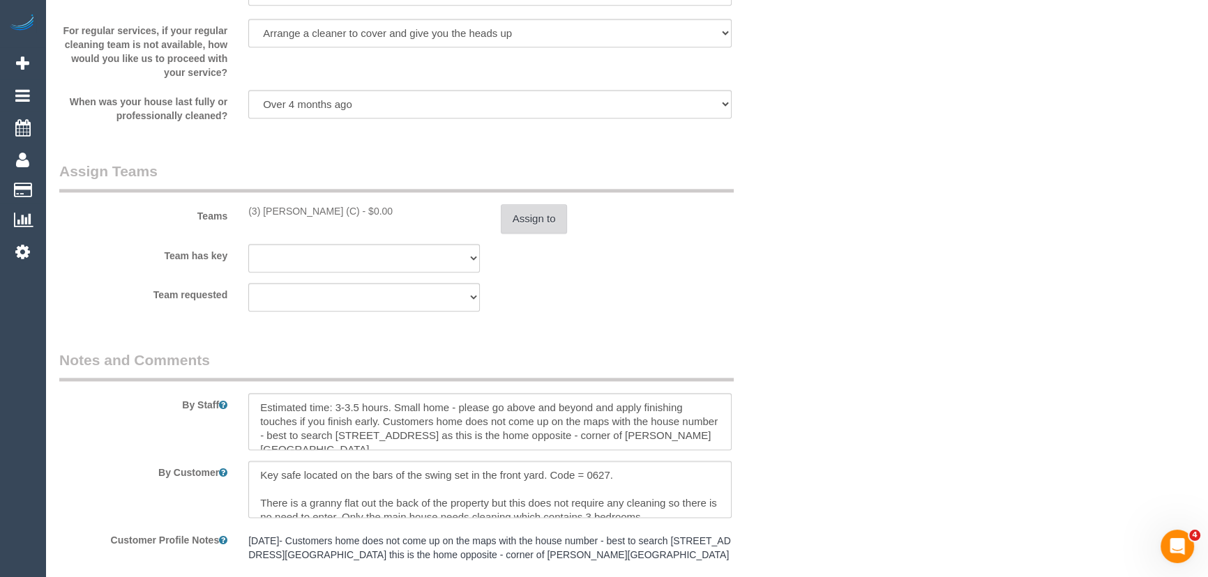
click at [531, 209] on button "Assign to" at bounding box center [534, 218] width 67 height 29
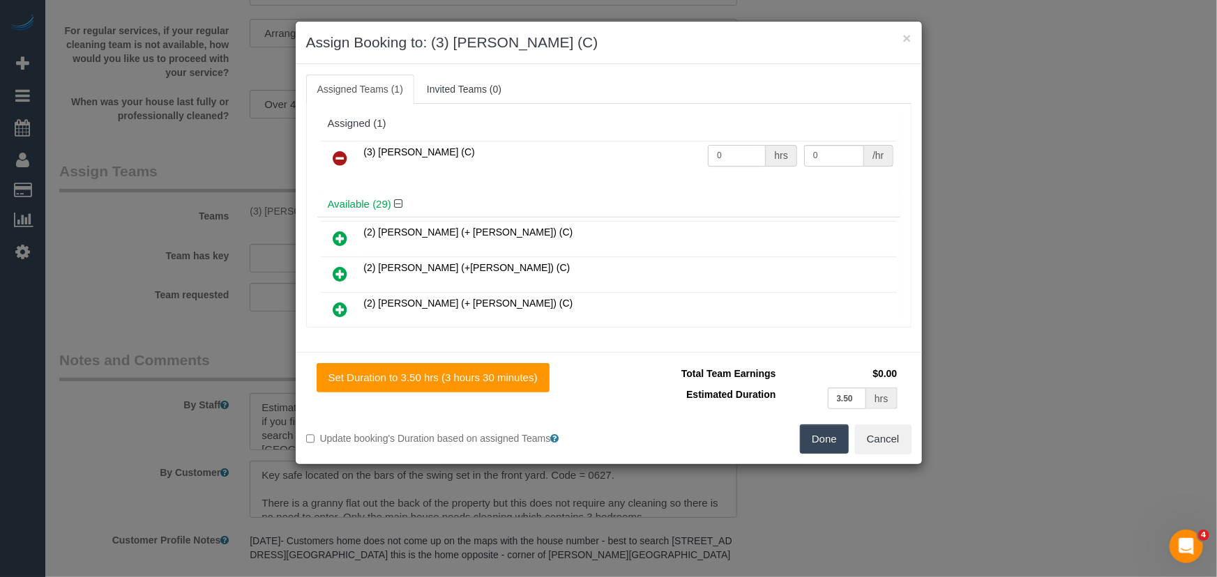
click at [727, 151] on input "0" at bounding box center [737, 156] width 58 height 22
type input "1"
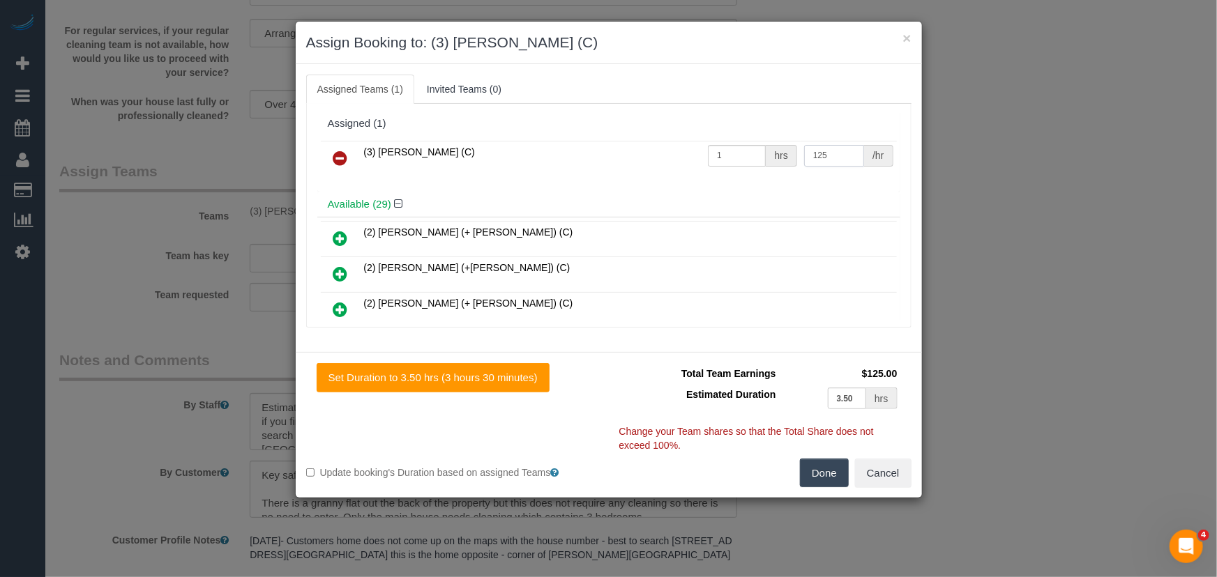
type input "125"
click at [837, 479] on button "Done" at bounding box center [824, 473] width 49 height 29
click at [837, 479] on div "× Assign Booking to: (3) [PERSON_NAME] (C) Assigned Teams (1) Invited Teams (0)…" at bounding box center [608, 288] width 1217 height 577
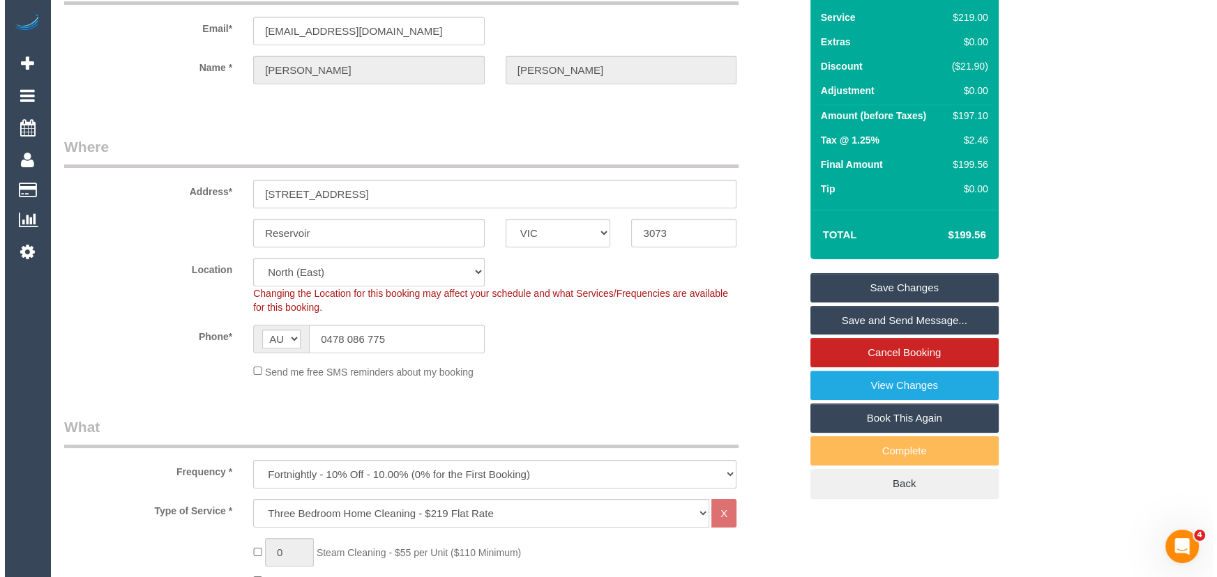
scroll to position [0, 0]
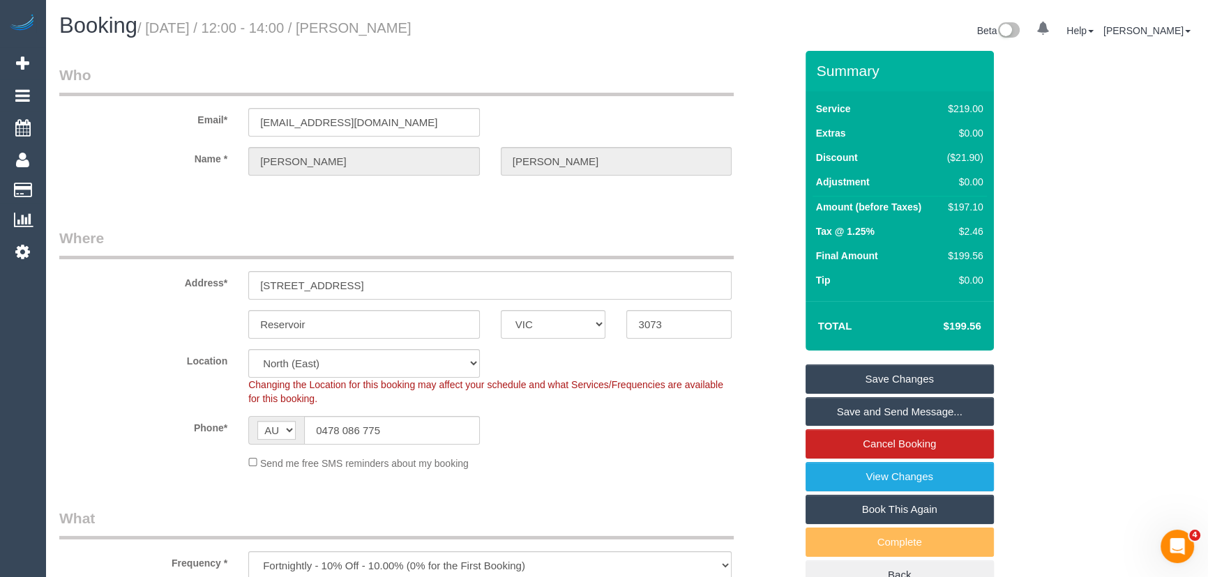
click at [402, 27] on small "/ [DATE] / 12:00 - 14:00 / [PERSON_NAME]" at bounding box center [274, 27] width 274 height 15
copy small "[PERSON_NAME]"
click at [833, 413] on link "Save and Send Message..." at bounding box center [899, 411] width 188 height 29
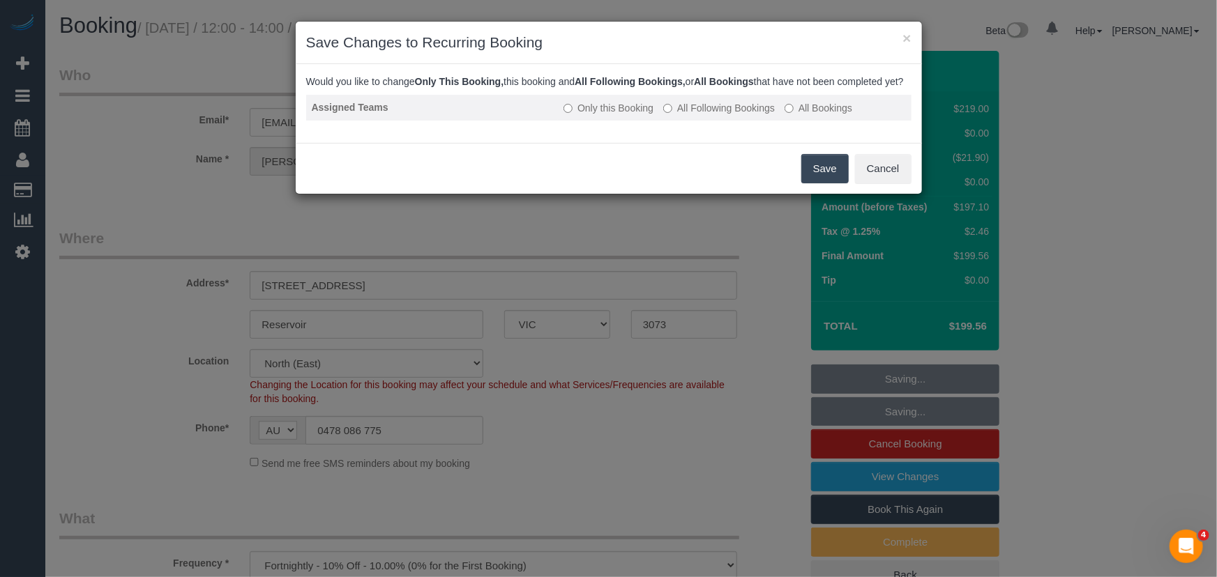
click at [713, 115] on label "All Following Bookings" at bounding box center [719, 108] width 112 height 14
click at [823, 183] on button "Save" at bounding box center [824, 168] width 47 height 29
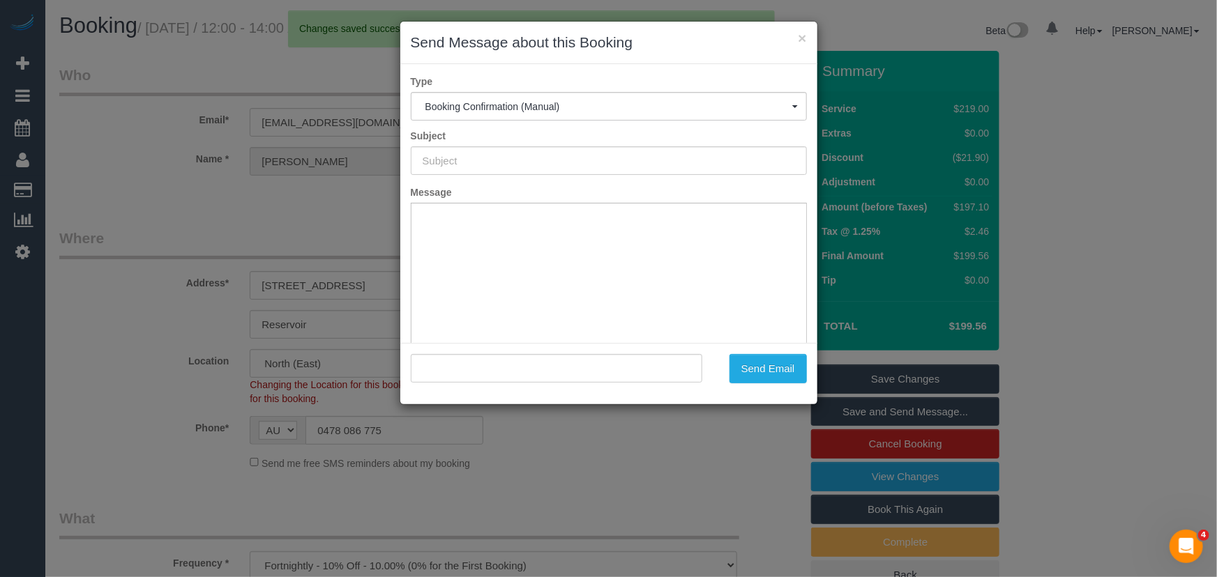
type input "Booking Confirmed"
type input ""[PERSON_NAME]" <[EMAIL_ADDRESS][DOMAIN_NAME]>"
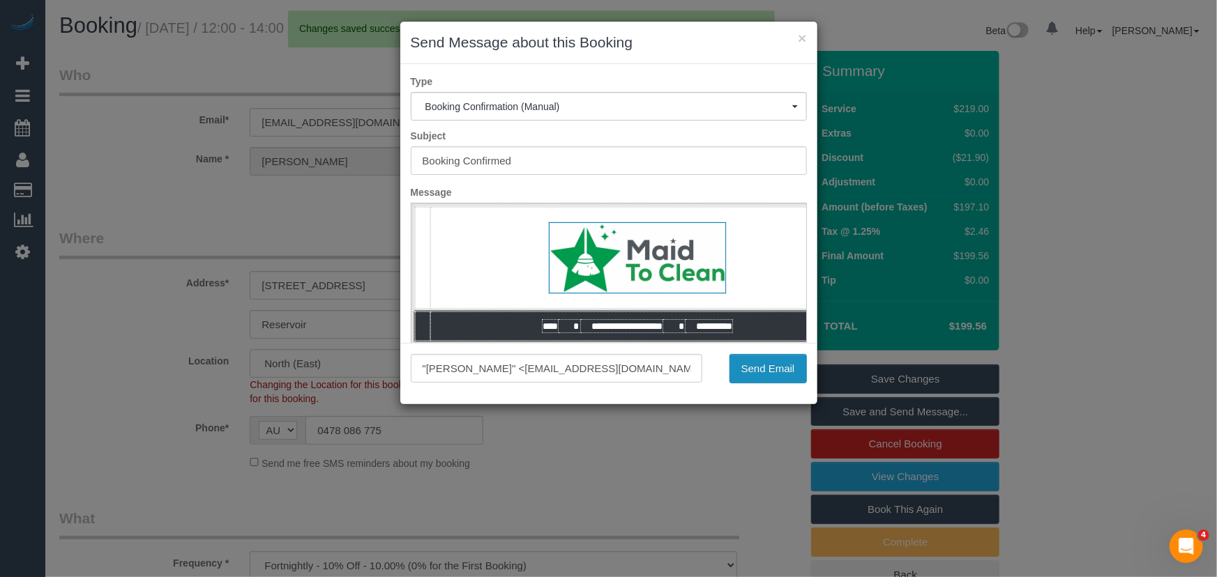
click at [768, 365] on button "Send Email" at bounding box center [767, 368] width 77 height 29
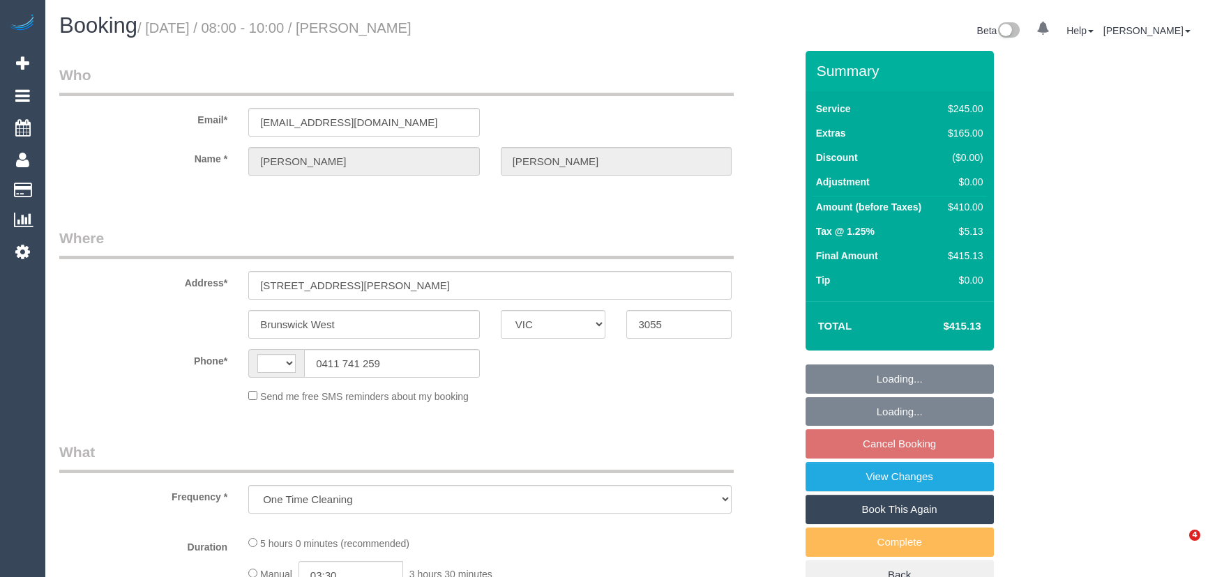
select select "VIC"
select select "string:AU"
select select "210"
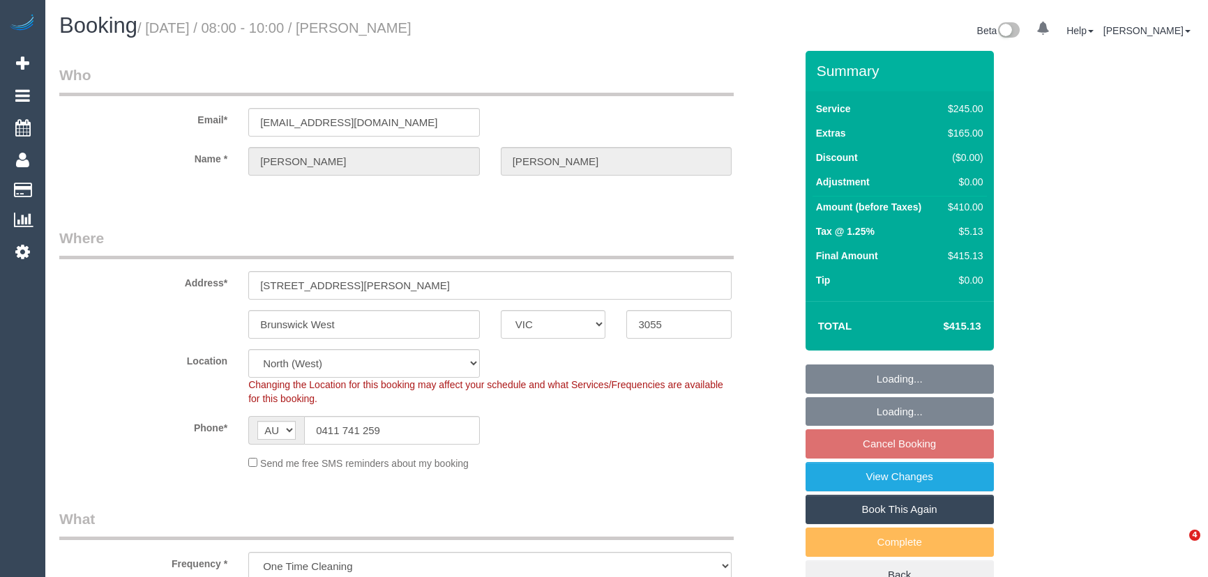
select select "object:1631"
select select "string:stripe-pm_1RpKep2GScqysDRVbD4fRvxP"
select select "number:27"
select select "number:14"
select select "number:19"
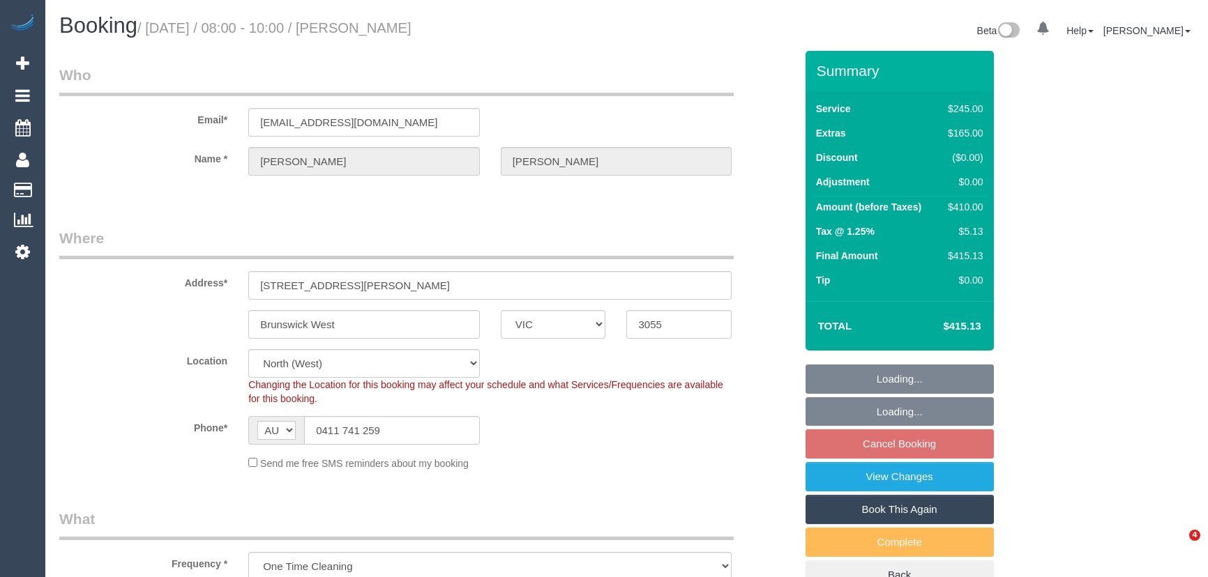
select select "number:25"
select select "number:35"
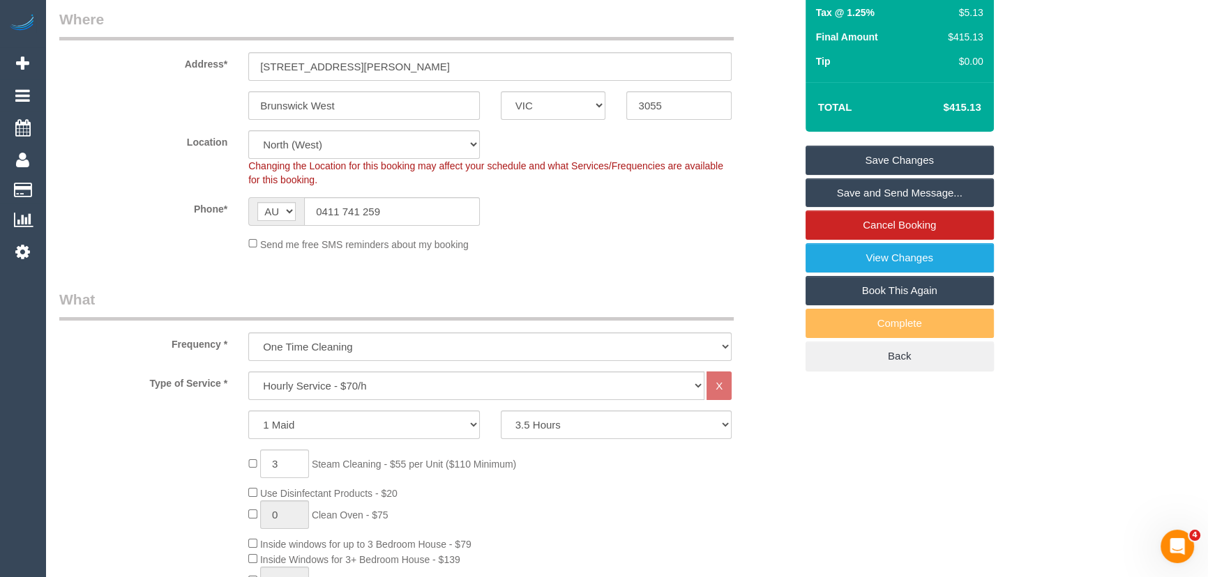
scroll to position [126, 0]
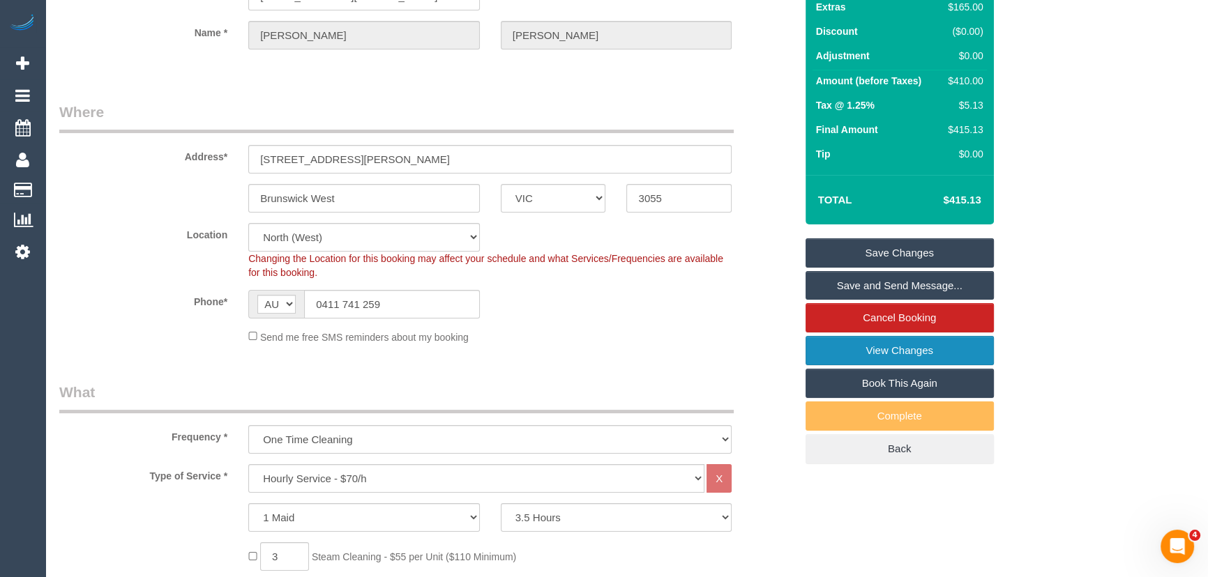
click at [842, 354] on link "View Changes" at bounding box center [899, 350] width 188 height 29
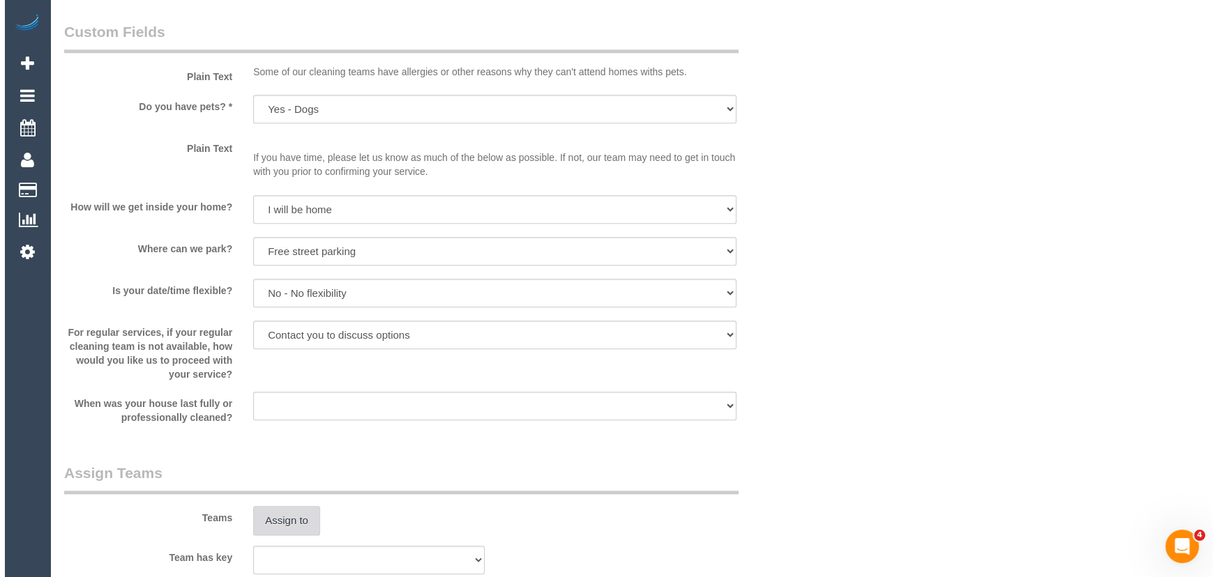
scroll to position [1775, 0]
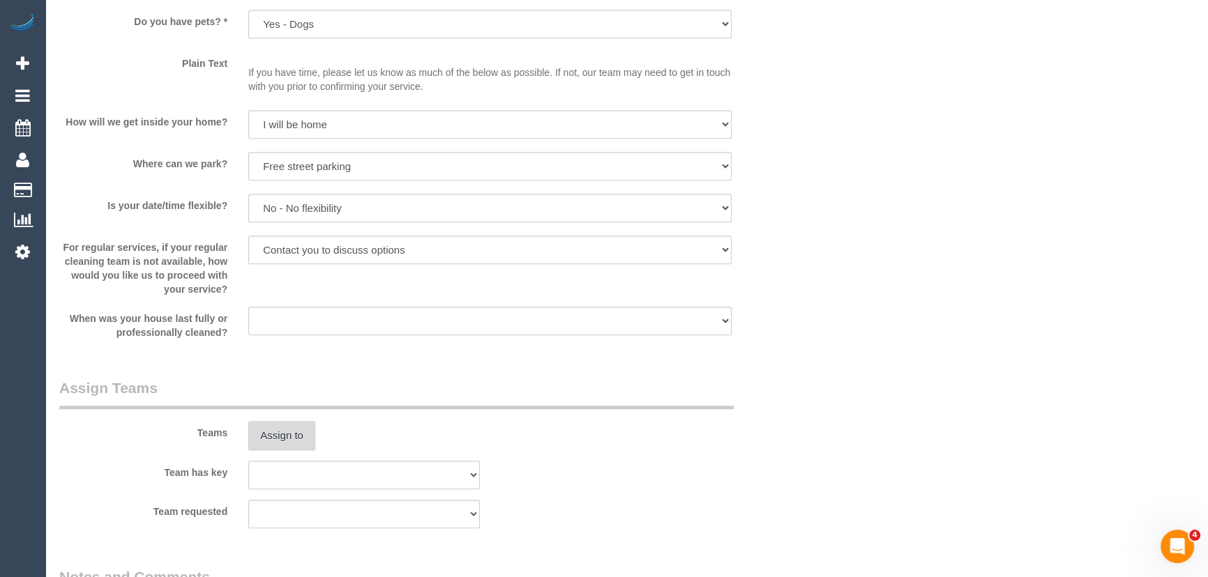
click at [280, 434] on button "Assign to" at bounding box center [281, 435] width 67 height 29
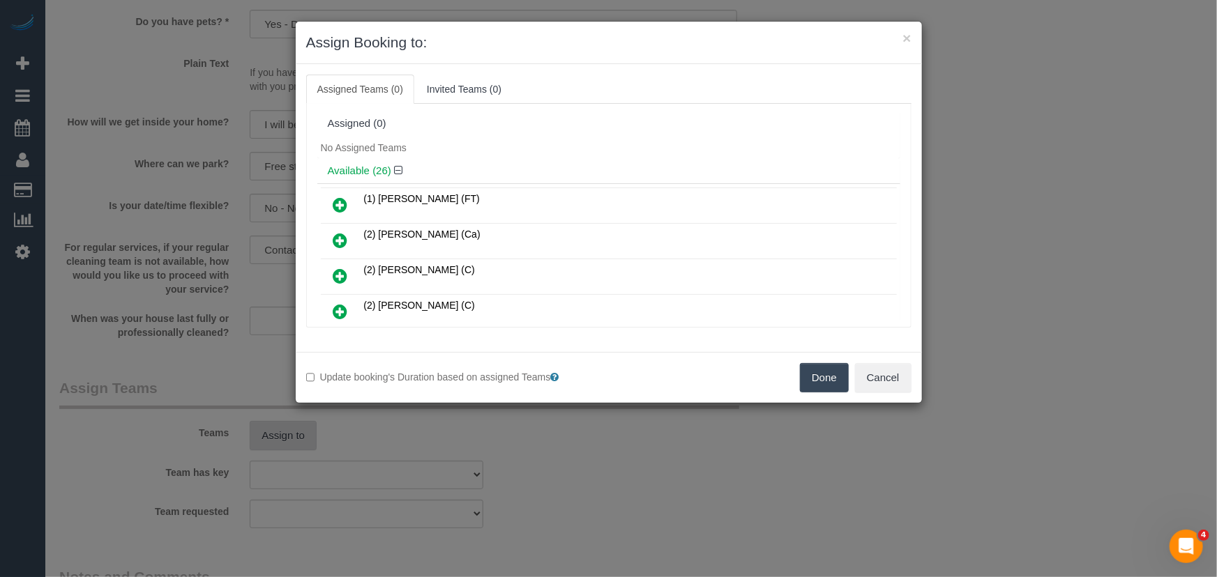
scroll to position [402, 0]
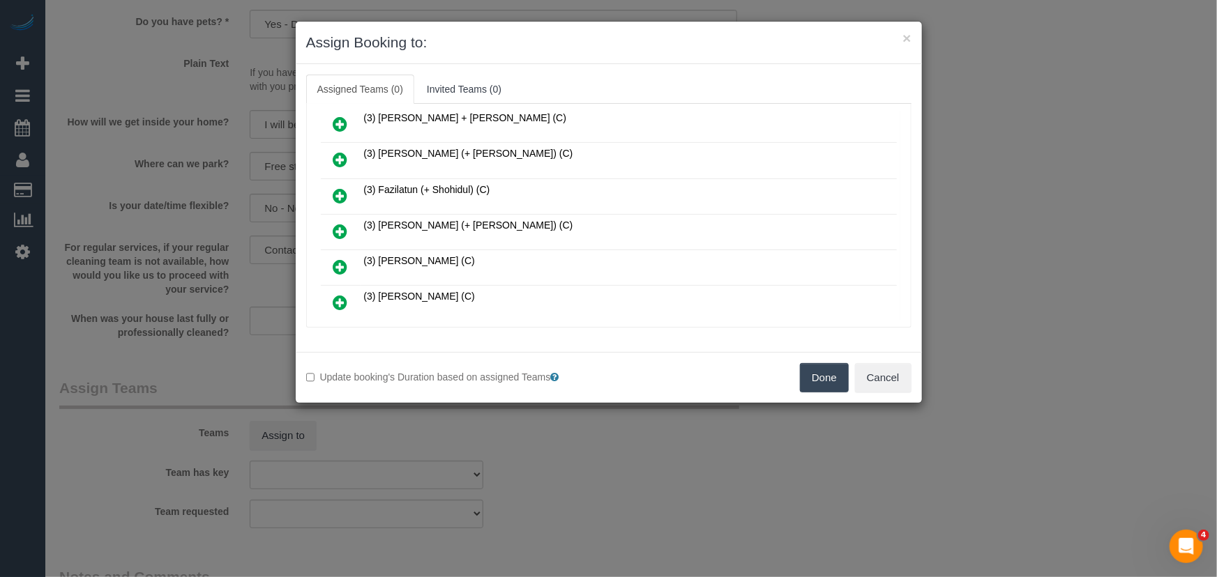
click at [342, 224] on icon at bounding box center [340, 231] width 15 height 17
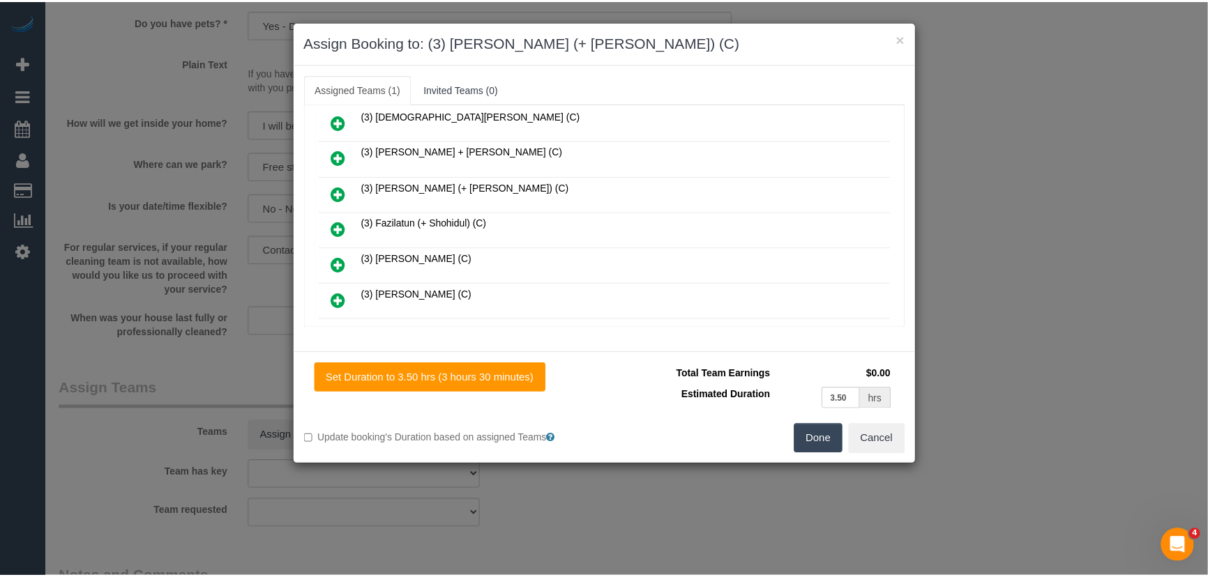
scroll to position [434, 0]
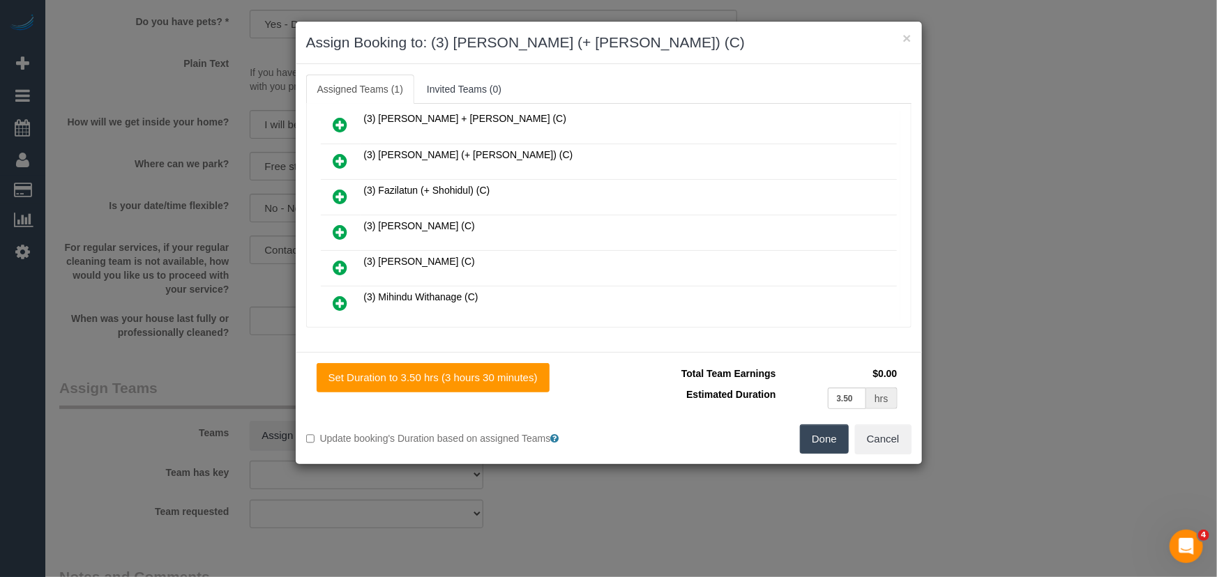
click at [821, 445] on button "Done" at bounding box center [824, 439] width 49 height 29
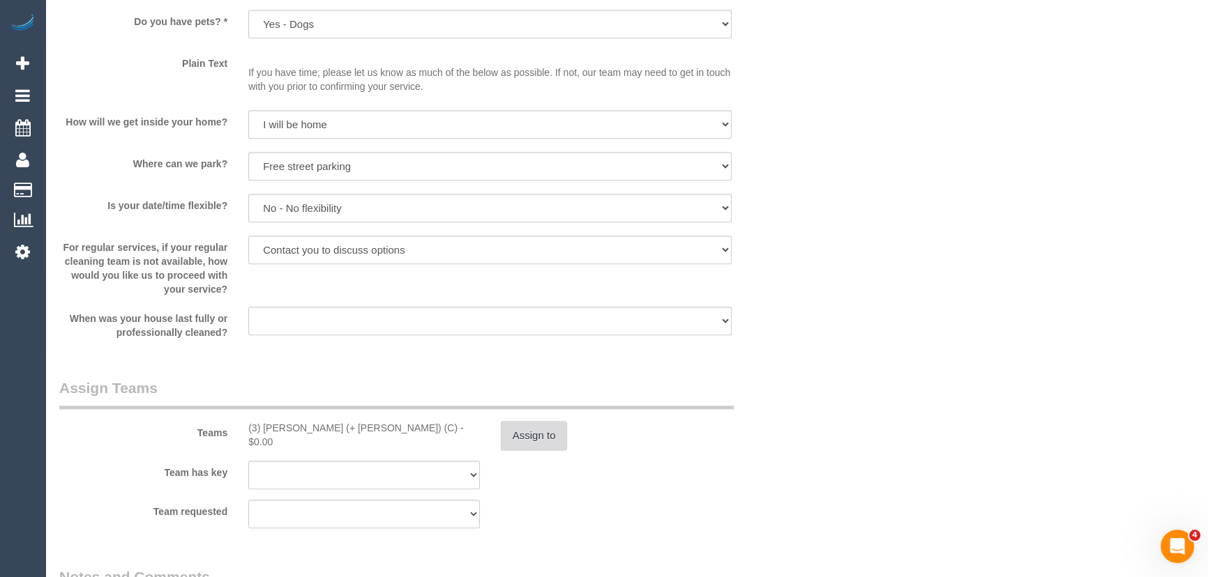
click at [523, 445] on button "Assign to" at bounding box center [534, 435] width 67 height 29
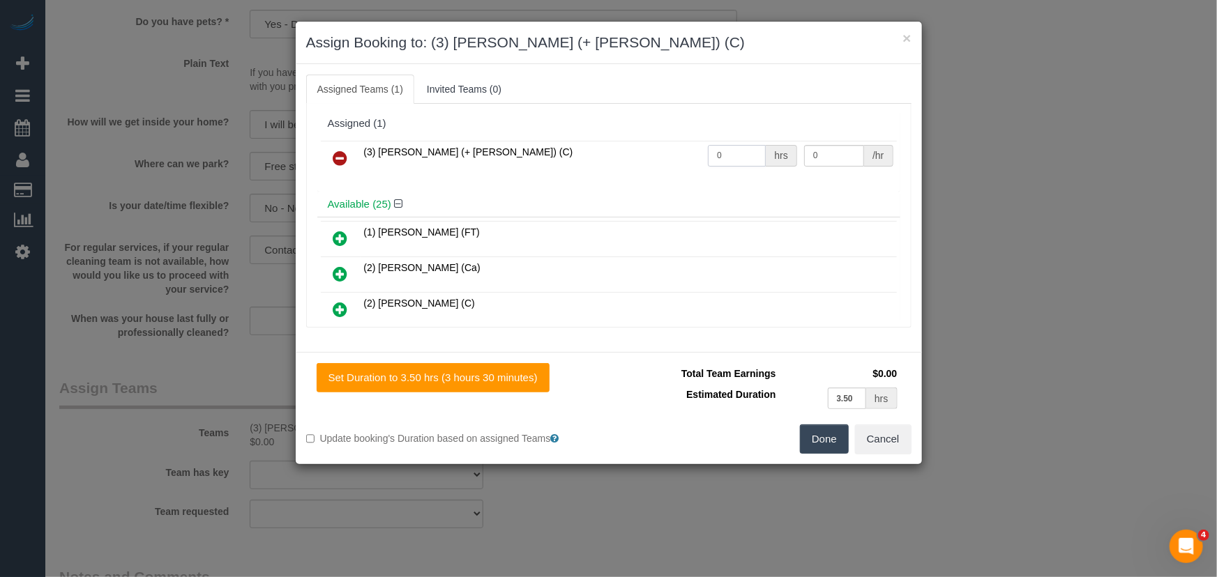
click at [734, 158] on input "0" at bounding box center [737, 156] width 58 height 22
type input "3.5"
type input "35"
click at [835, 436] on button "Done" at bounding box center [824, 439] width 49 height 29
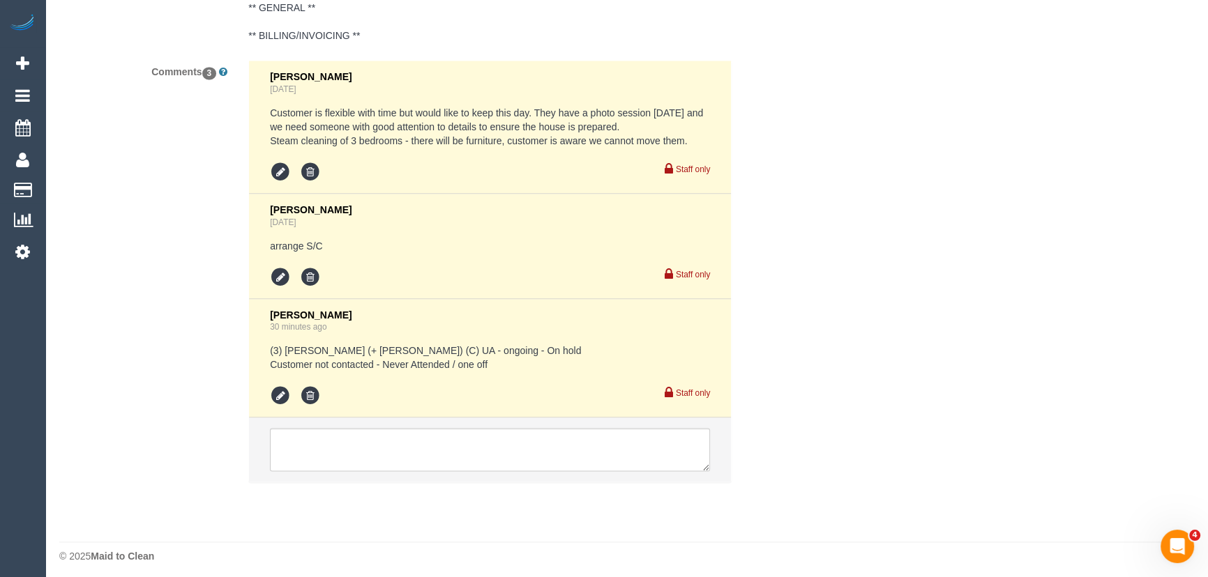
scroll to position [2655, 0]
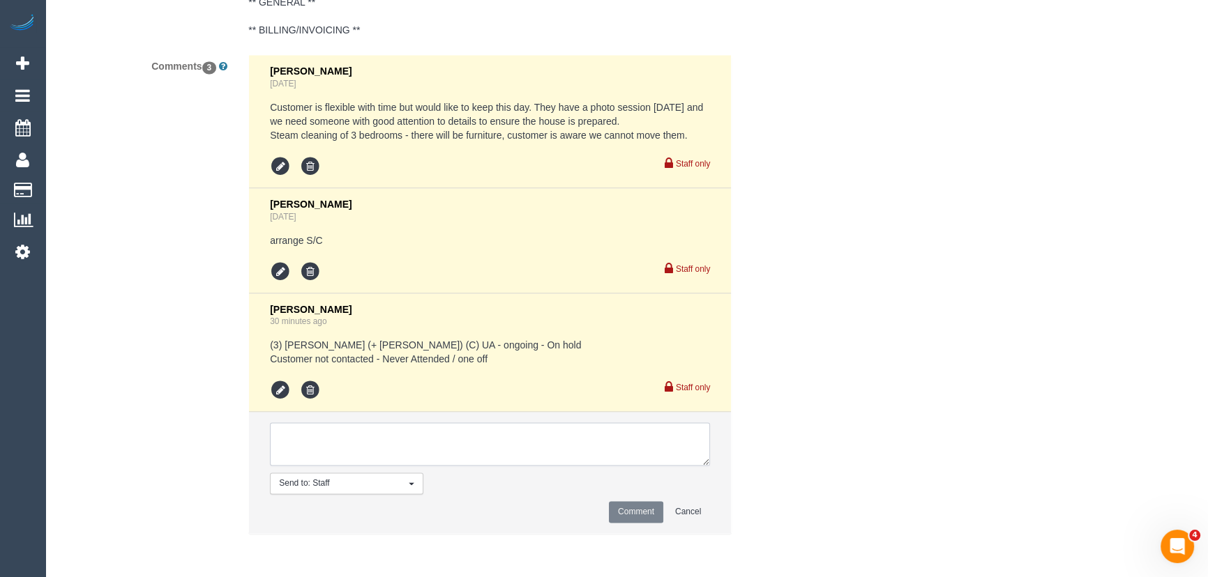
click at [358, 454] on textarea at bounding box center [490, 444] width 440 height 43
type textarea "arrange S/C"
click at [631, 510] on button "Comment" at bounding box center [636, 512] width 54 height 22
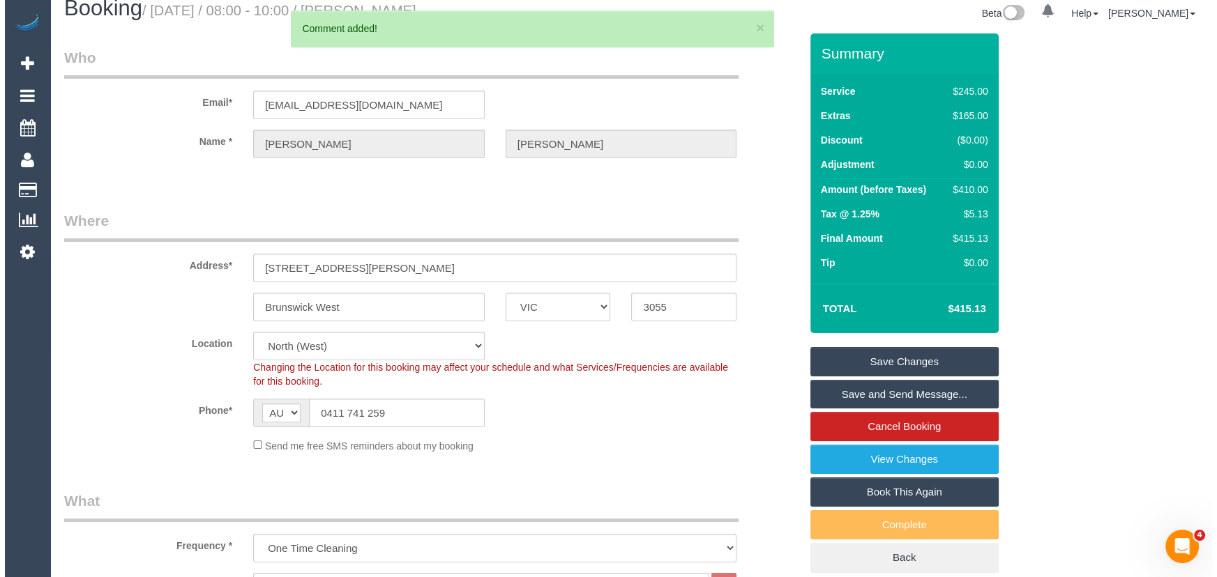
scroll to position [0, 0]
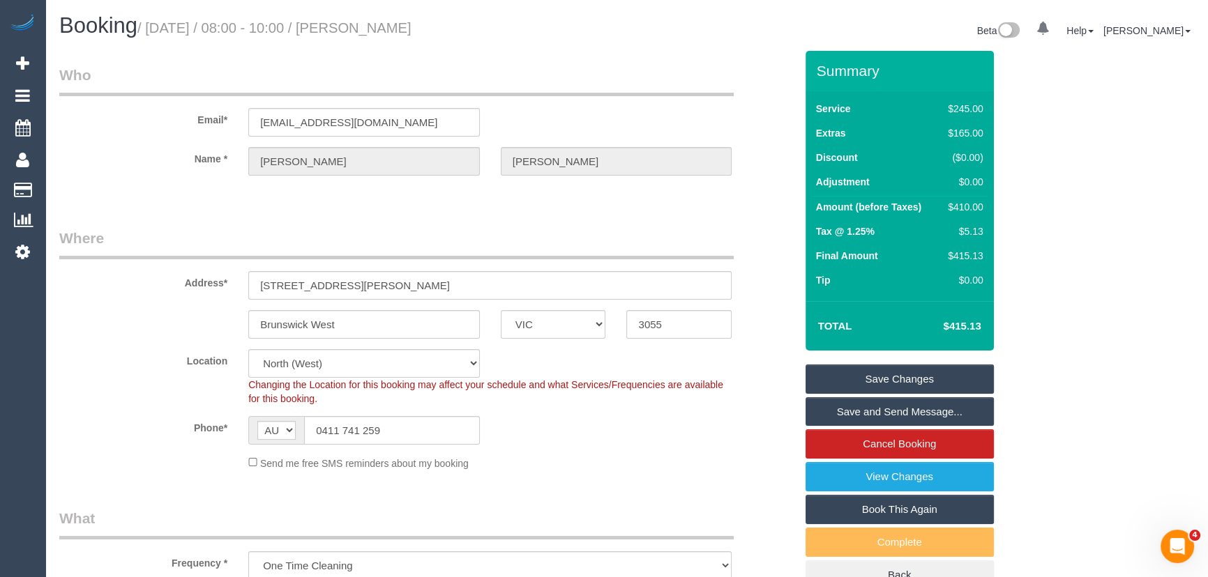
click at [411, 28] on small "/ September 23, 2025 / 08:00 - 10:00 / Alexandra Butler" at bounding box center [274, 27] width 274 height 15
copy small "Alexandra Butler"
click at [864, 382] on link "Save Changes" at bounding box center [899, 379] width 188 height 29
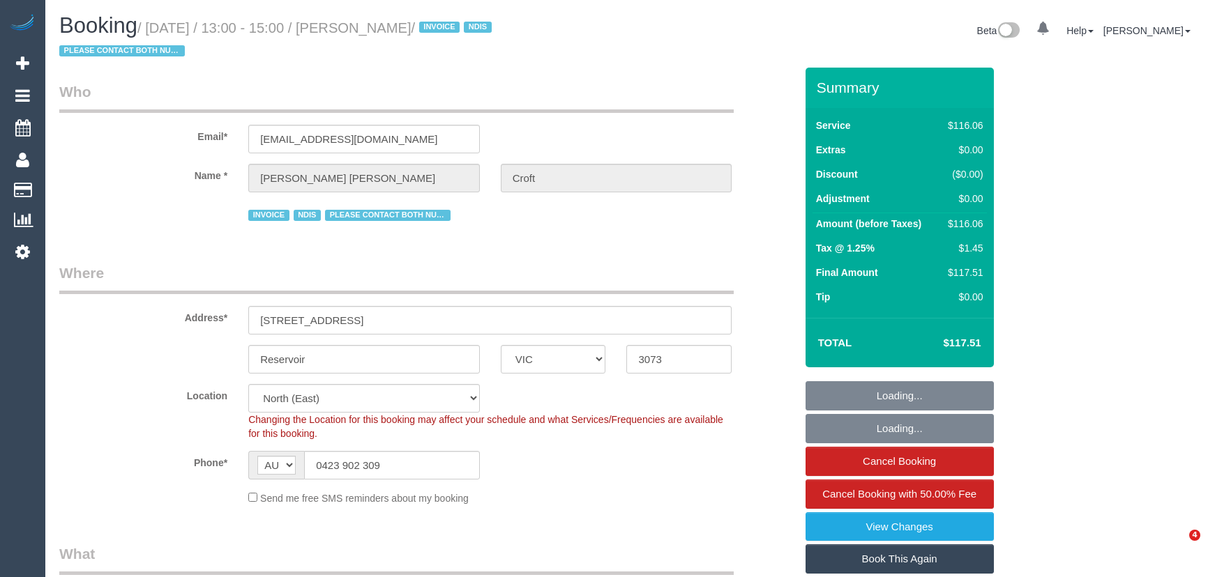
select select "VIC"
select select "object:1421"
select select "number:29"
select select "number:14"
select select "number:19"
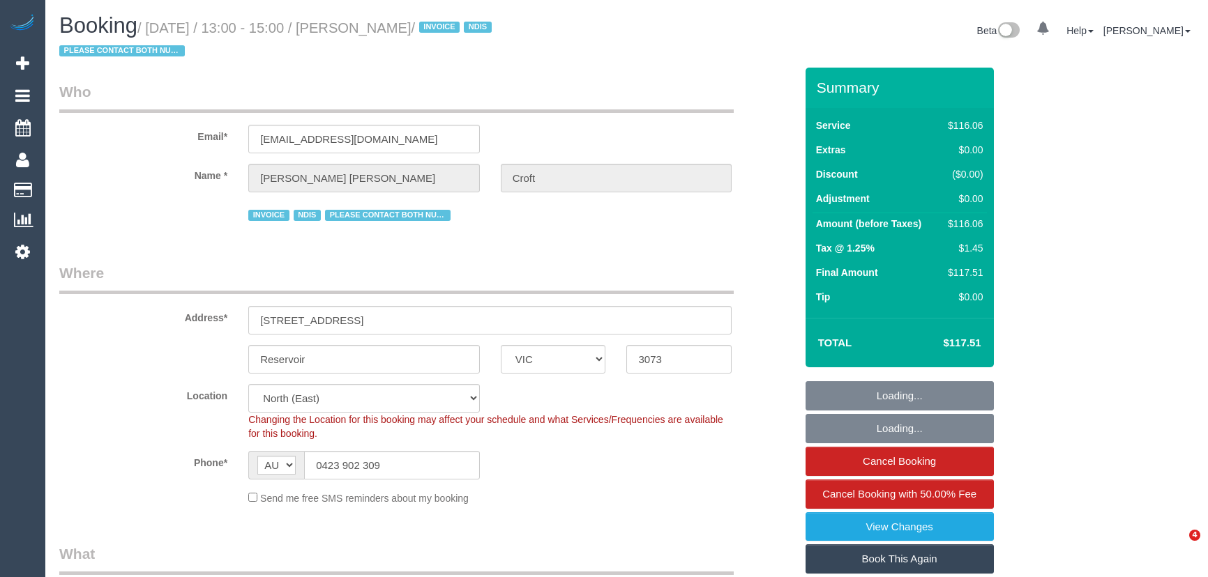
select select "number:36"
select select "number:35"
select select "number:12"
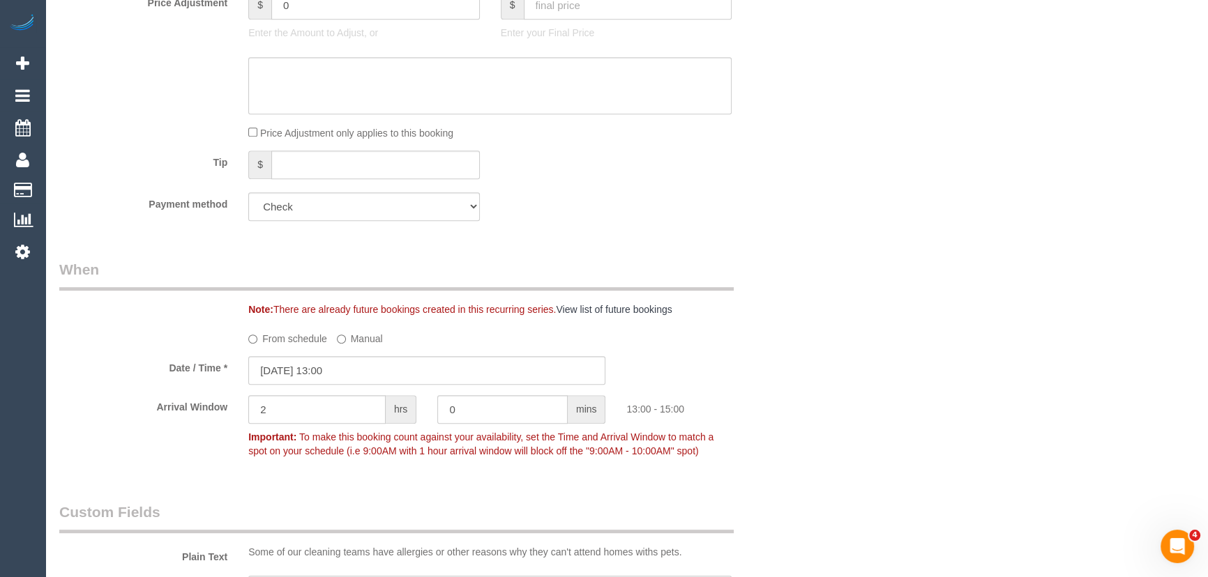
scroll to position [1014, 0]
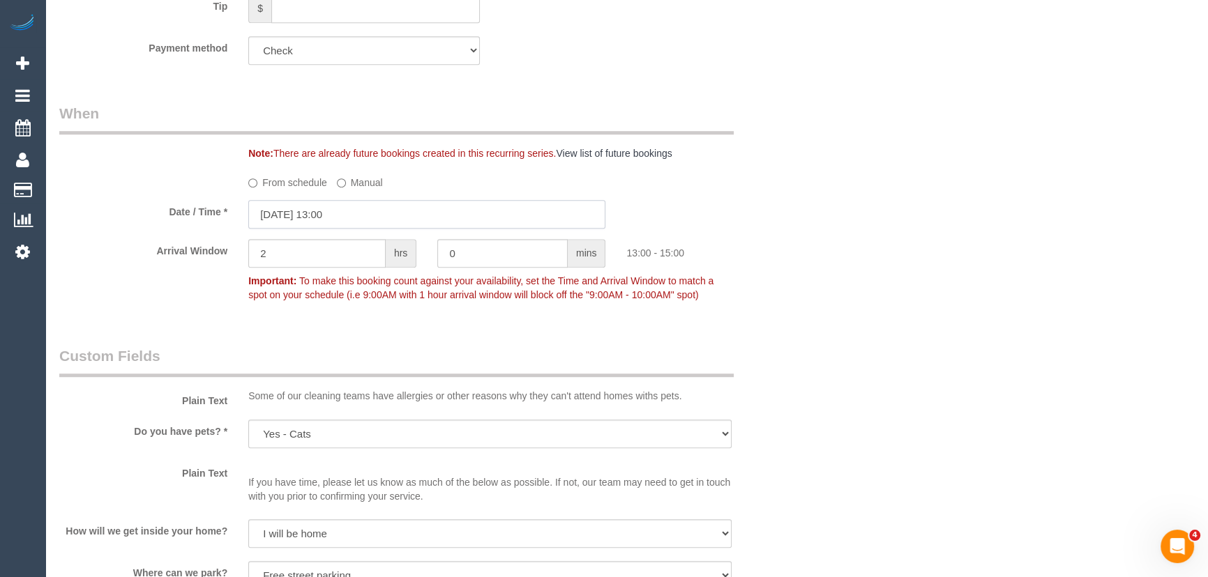
click at [369, 211] on input "[DATE] 13:00" at bounding box center [426, 214] width 357 height 29
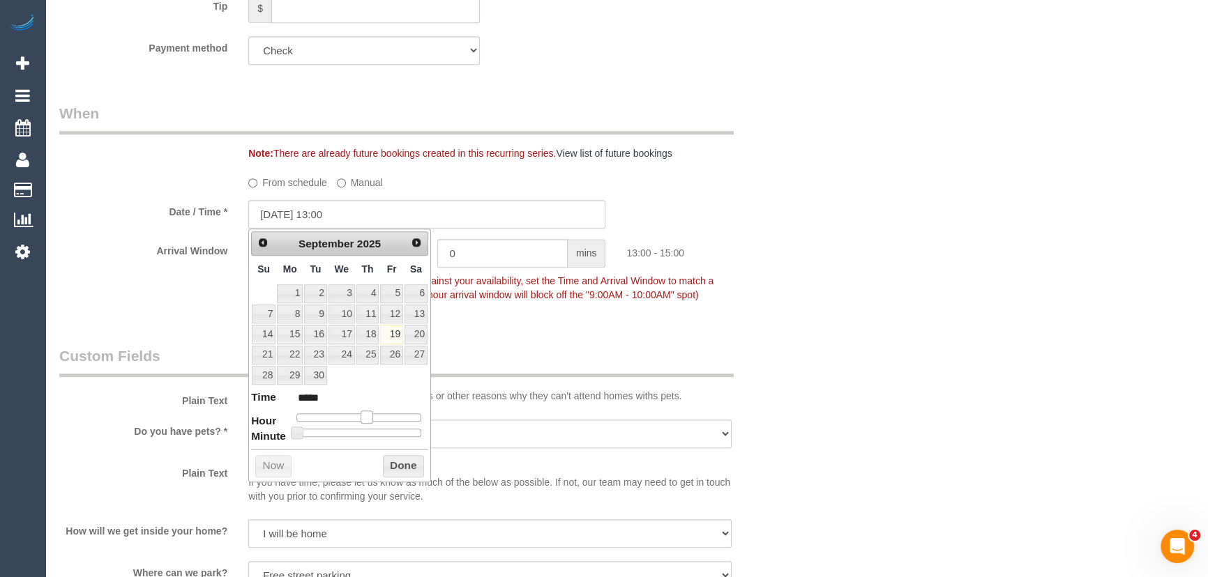
type input "[DATE] 12:00"
type input "*****"
type input "[DATE] 11:00"
type input "*****"
drag, startPoint x: 365, startPoint y: 418, endPoint x: 355, endPoint y: 418, distance: 9.8
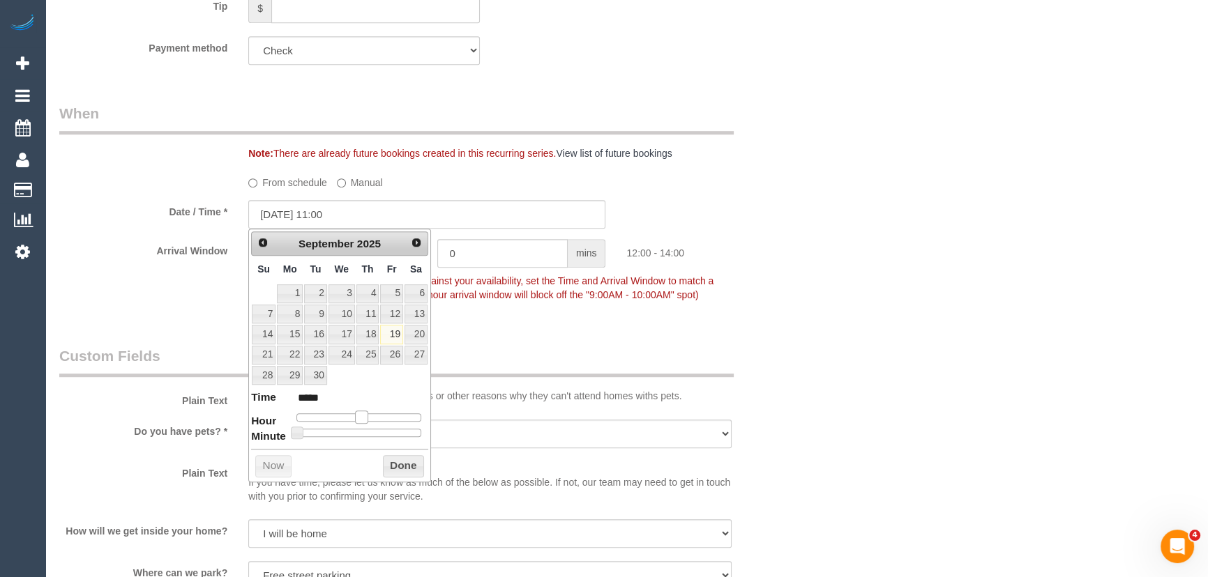
click at [356, 418] on span at bounding box center [361, 417] width 13 height 13
click at [355, 418] on span at bounding box center [361, 417] width 13 height 13
click at [354, 418] on span at bounding box center [355, 417] width 13 height 13
click at [416, 337] on link "20" at bounding box center [415, 334] width 23 height 19
type input "[DATE] 11:00"
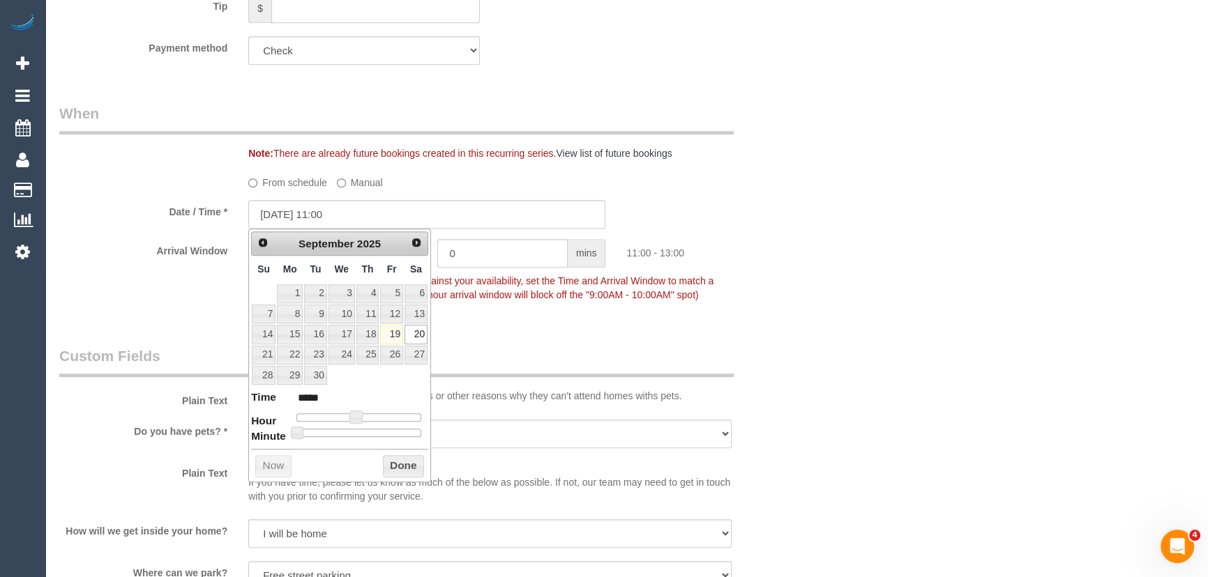
click at [502, 340] on div "Who Email* [EMAIL_ADDRESS][DOMAIN_NAME] Name * [PERSON_NAME][GEOGRAPHIC_DATA] I…" at bounding box center [427, 475] width 757 height 2842
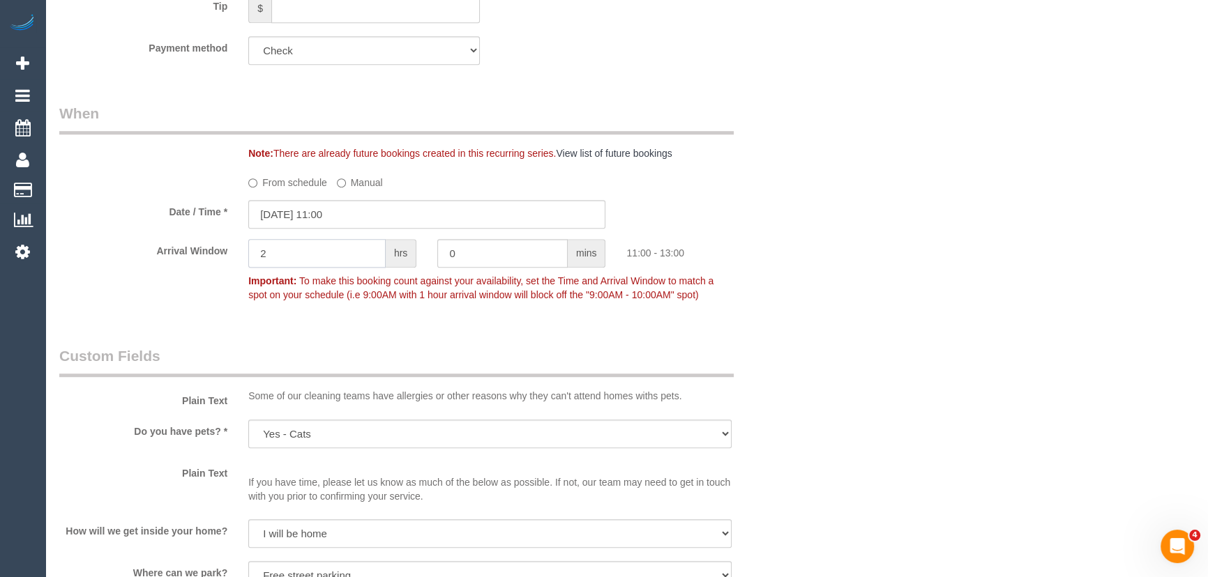
click at [328, 261] on input "2" at bounding box center [316, 253] width 137 height 29
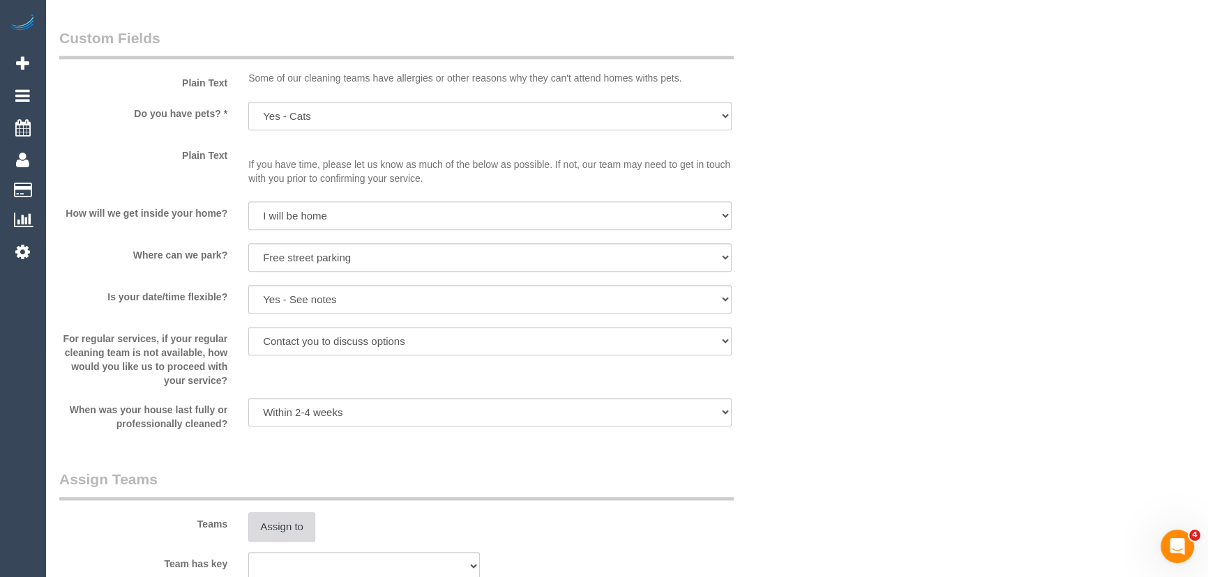
scroll to position [1457, 0]
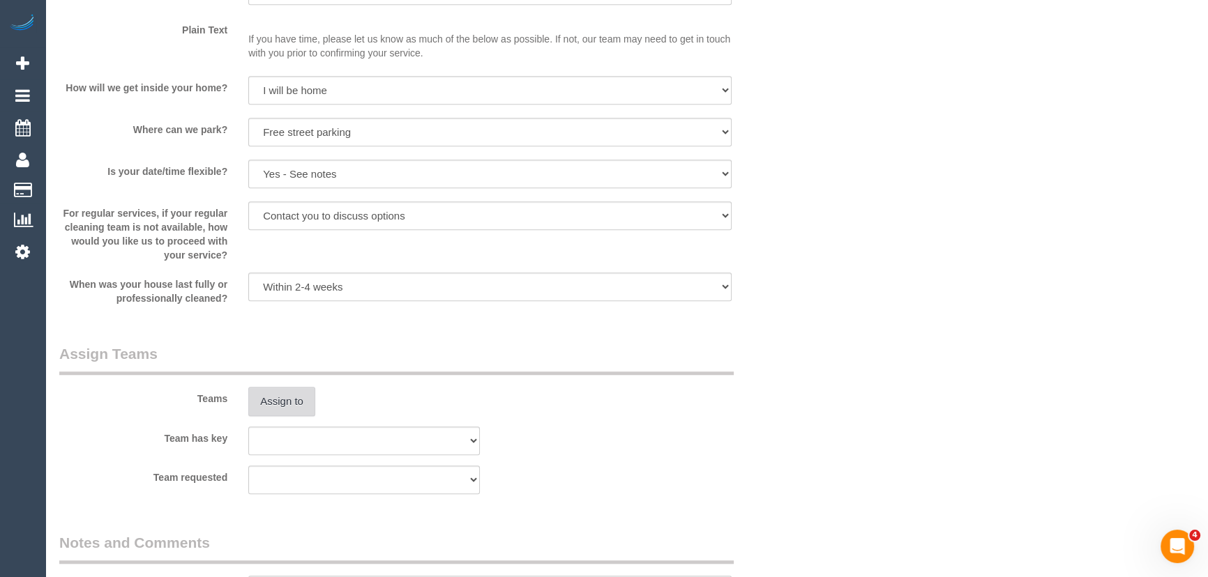
type input "1"
click at [301, 397] on button "Assign to" at bounding box center [281, 401] width 67 height 29
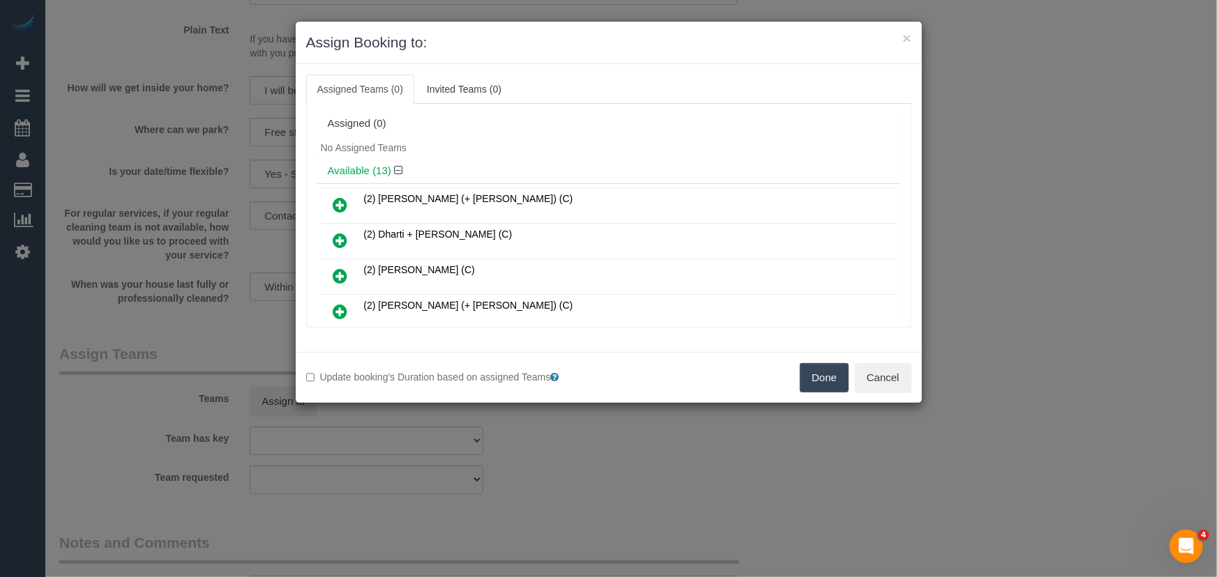
click at [339, 270] on icon at bounding box center [340, 276] width 15 height 17
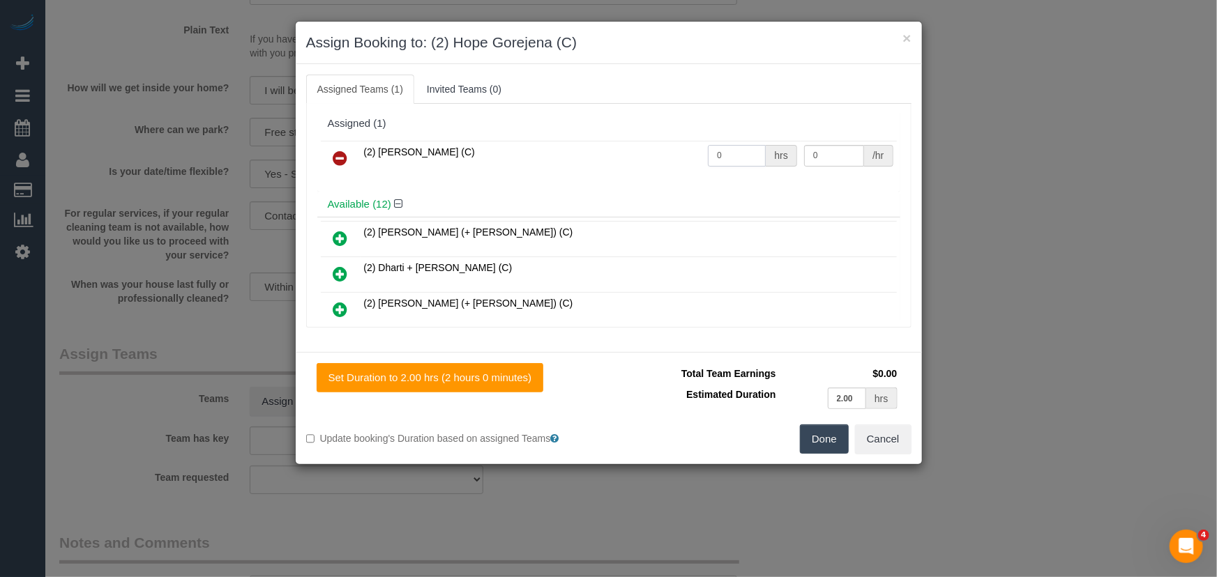
click at [731, 157] on input "0" at bounding box center [737, 156] width 58 height 22
type input "2"
type input "7"
type input "37.5"
click at [835, 433] on button "Done" at bounding box center [824, 439] width 49 height 29
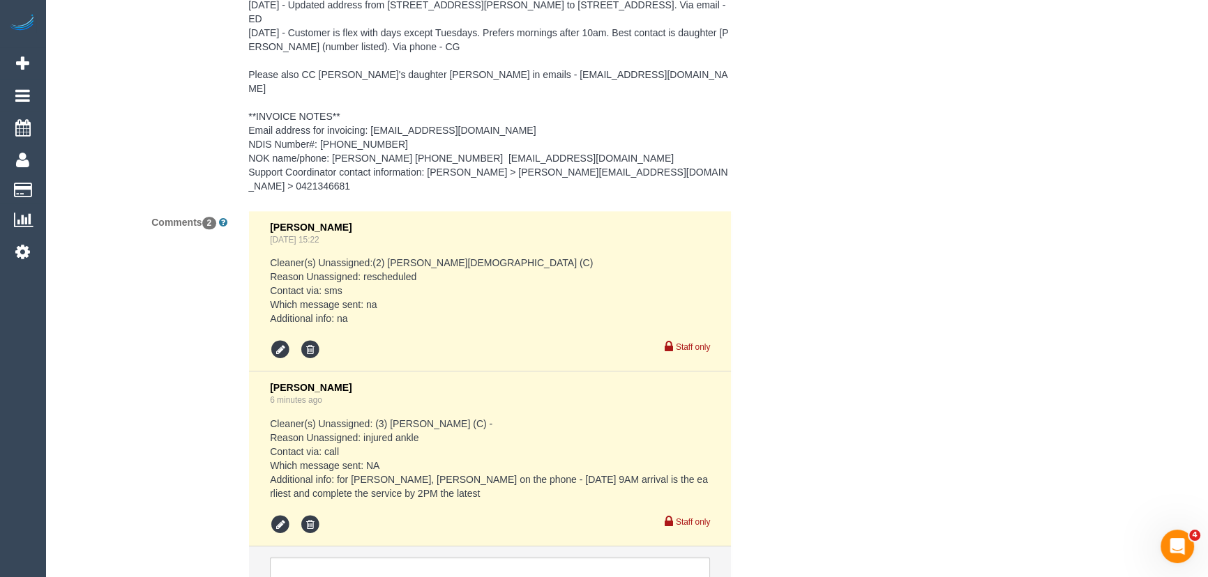
scroll to position [2345, 0]
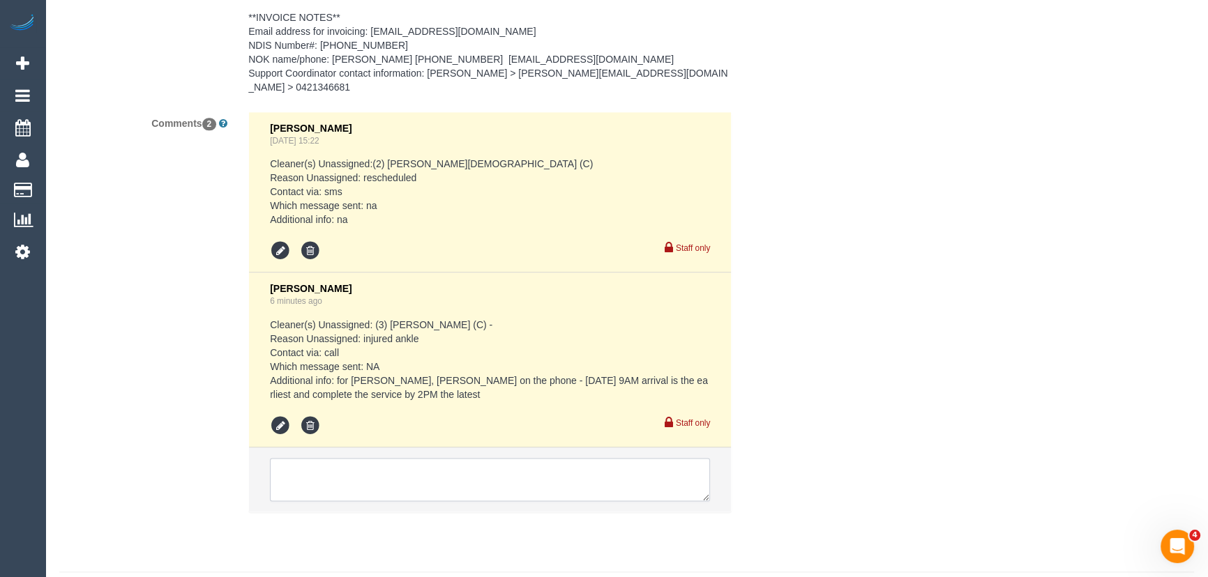
click at [384, 458] on textarea at bounding box center [490, 479] width 440 height 43
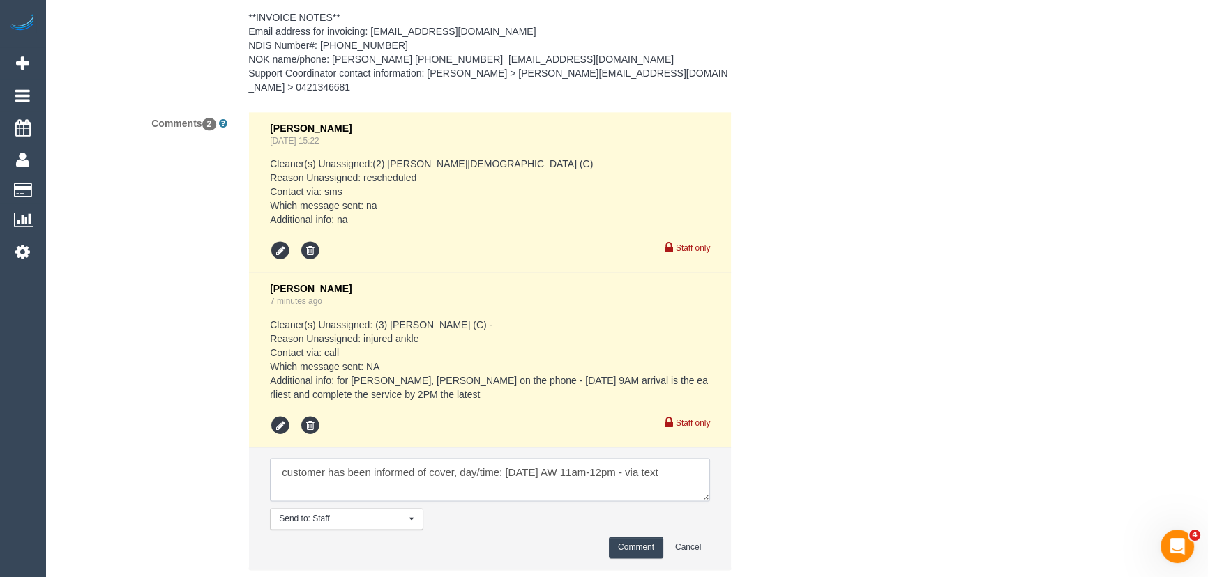
type textarea "customer has been informed of cover, day/time: [DATE] AW 11am-12pm - via text"
click at [651, 537] on button "Comment" at bounding box center [636, 548] width 54 height 22
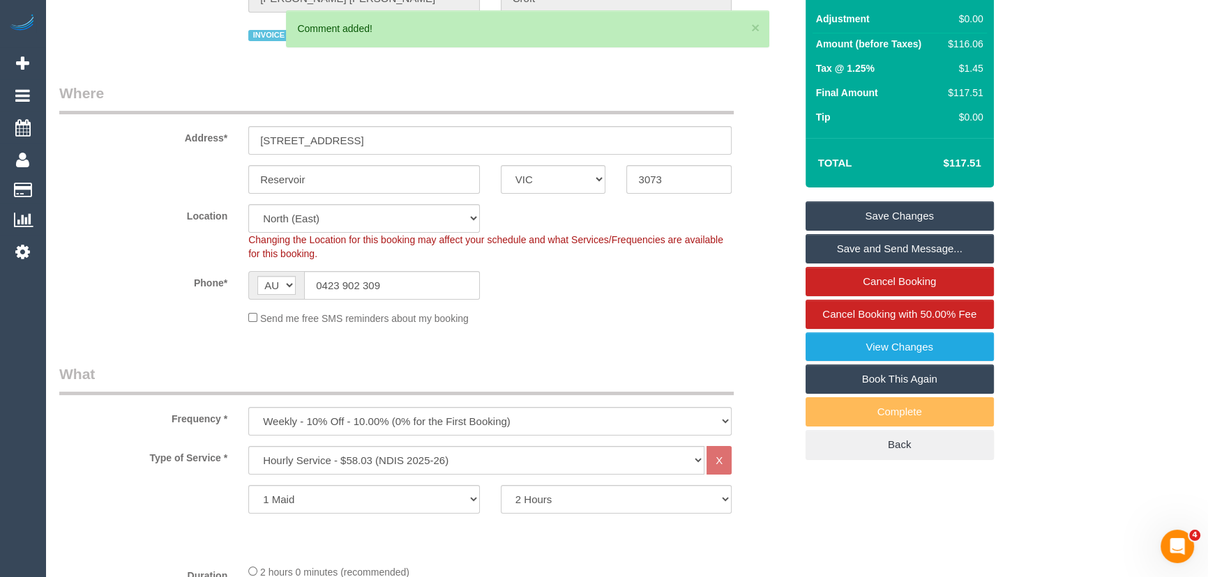
scroll to position [0, 0]
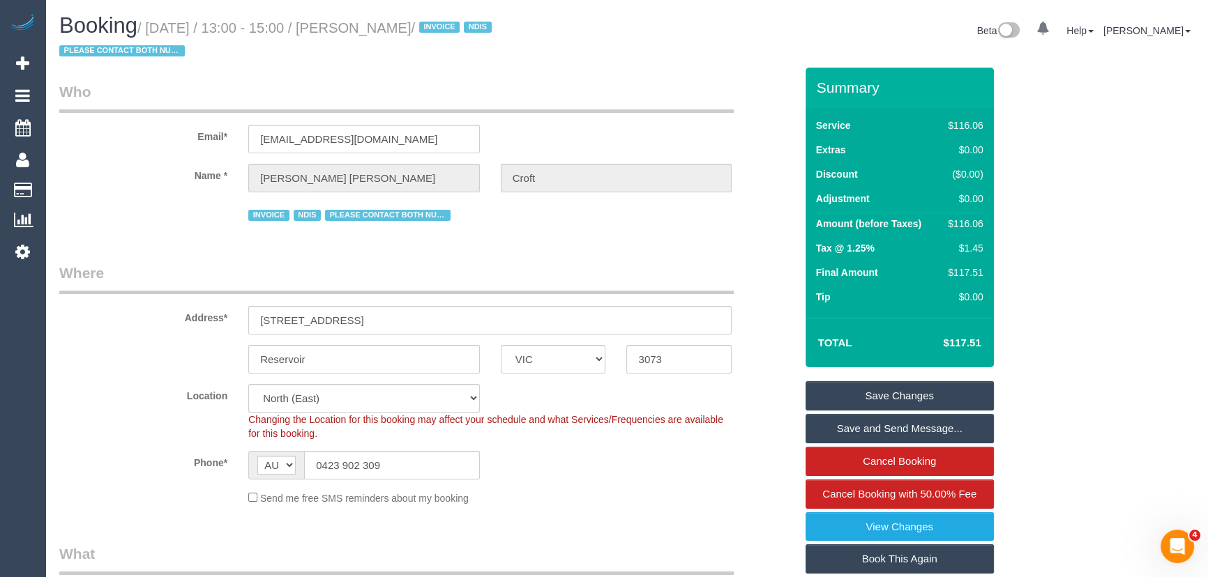
click at [393, 28] on small "/ [DATE] / 13:00 - 15:00 / [PERSON_NAME] / INVOICE NDIS PLEASE CONTACT BOTH NUM…" at bounding box center [277, 39] width 436 height 39
copy small "[PERSON_NAME]"
click at [399, 470] on input "0423 902 309" at bounding box center [392, 465] width 176 height 29
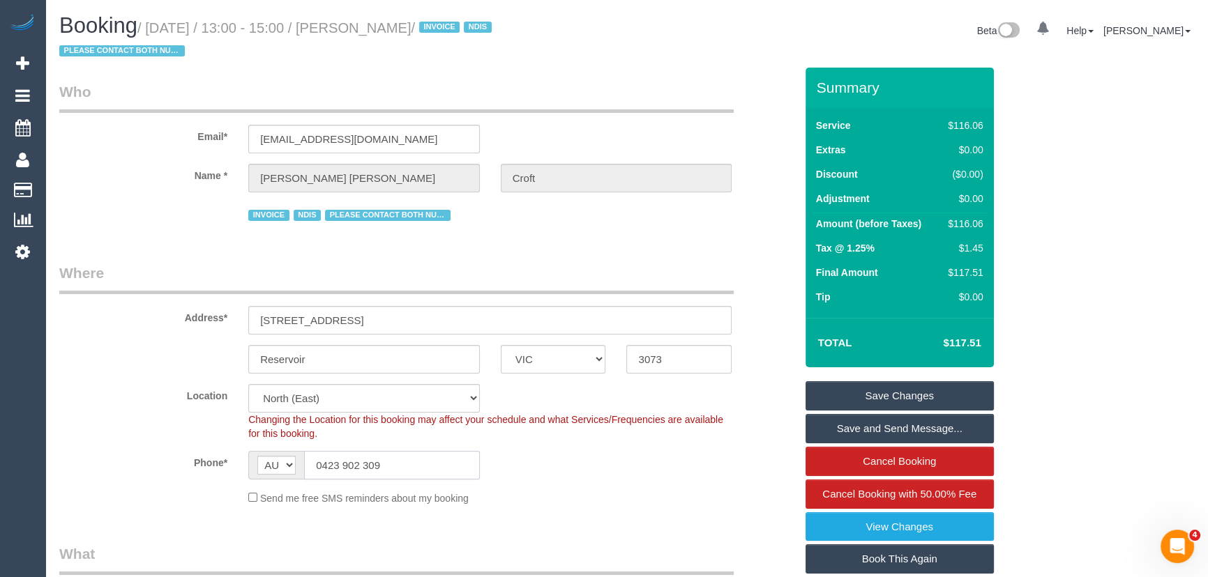
click at [399, 470] on input "0423 902 309" at bounding box center [392, 465] width 176 height 29
click at [883, 427] on link "Save and Send Message..." at bounding box center [899, 428] width 188 height 29
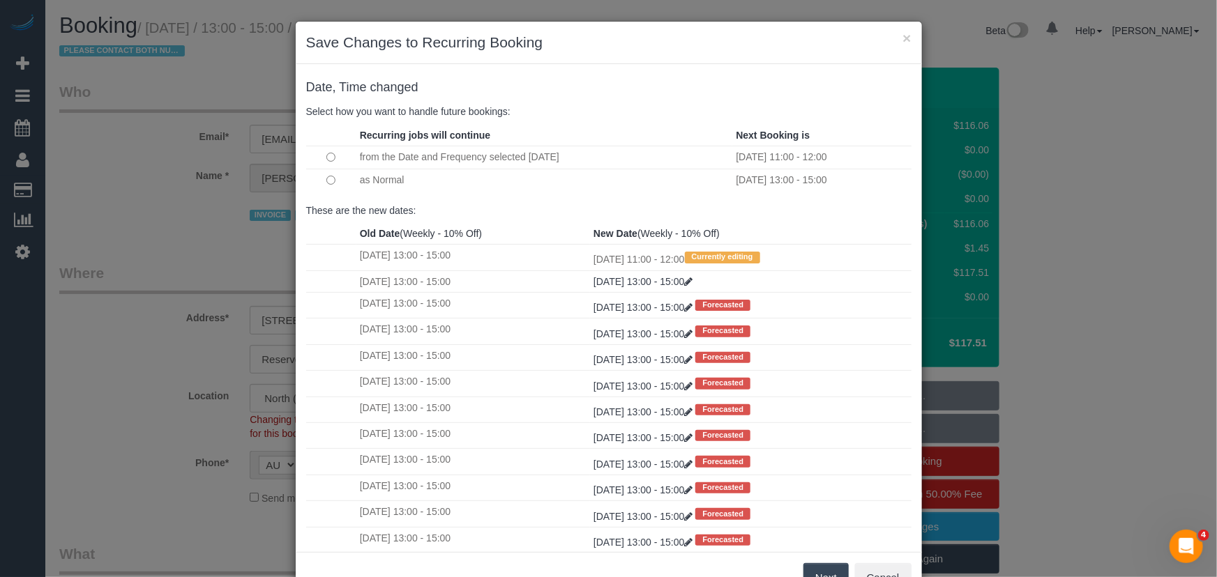
click at [820, 572] on button "Next" at bounding box center [825, 577] width 45 height 29
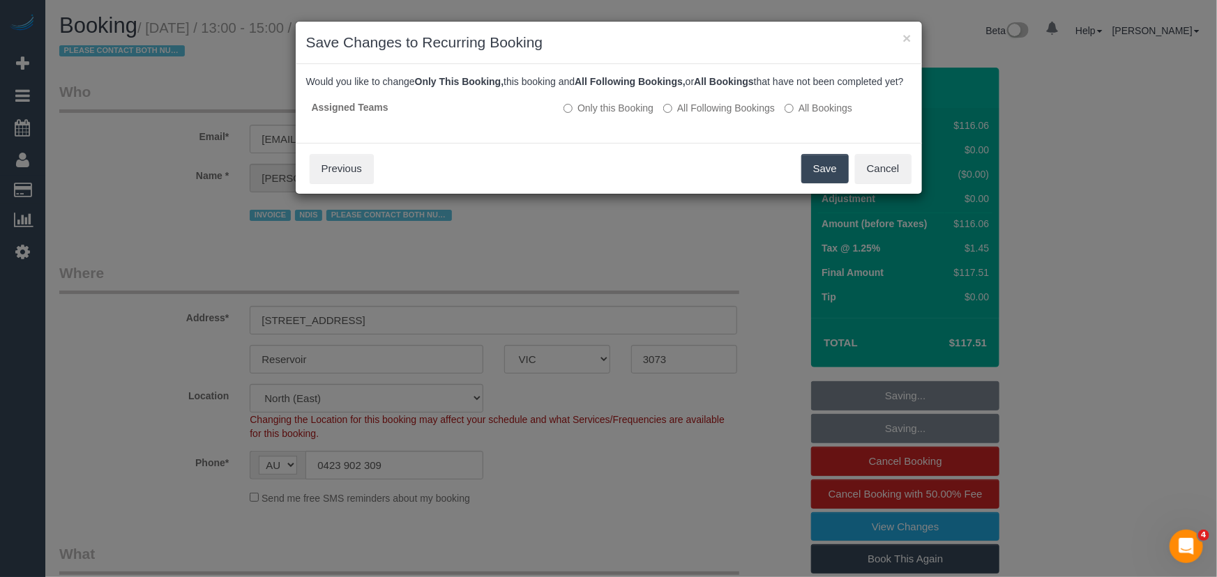
click at [829, 183] on button "Save" at bounding box center [824, 168] width 47 height 29
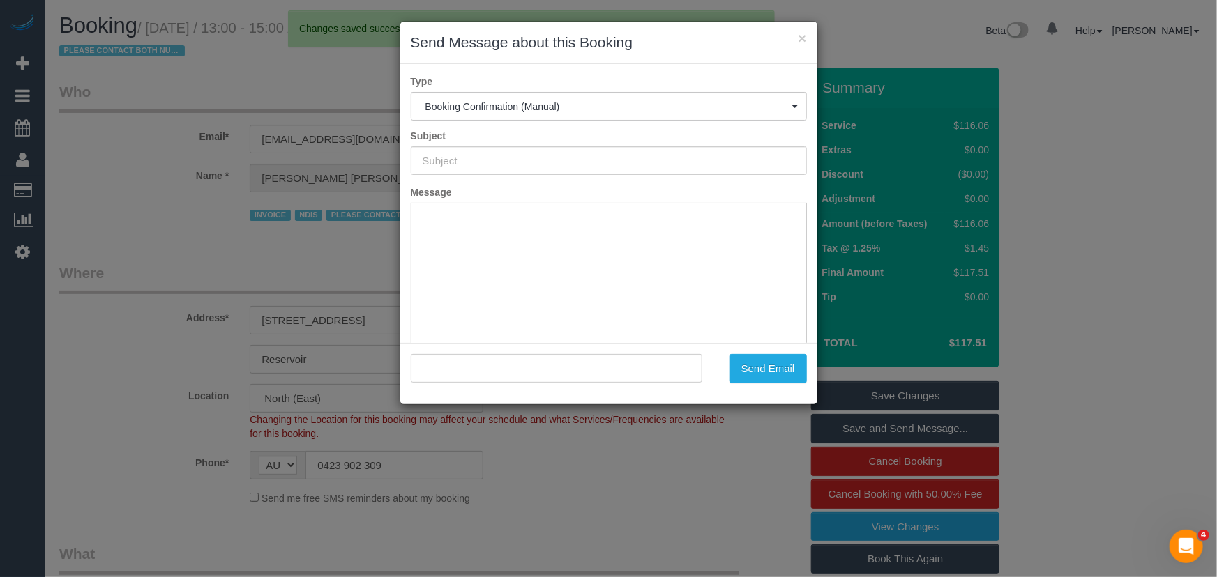
type input "Booking Confirmed"
type input ""[PERSON_NAME]" <[EMAIL_ADDRESS][DOMAIN_NAME]>"
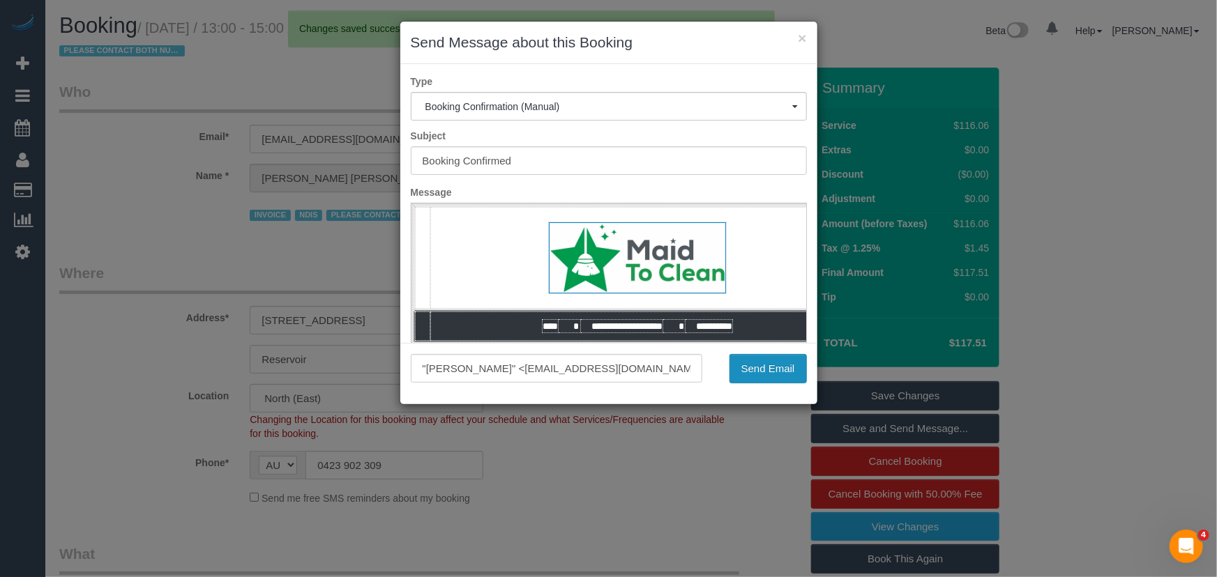
click at [759, 374] on button "Send Email" at bounding box center [767, 368] width 77 height 29
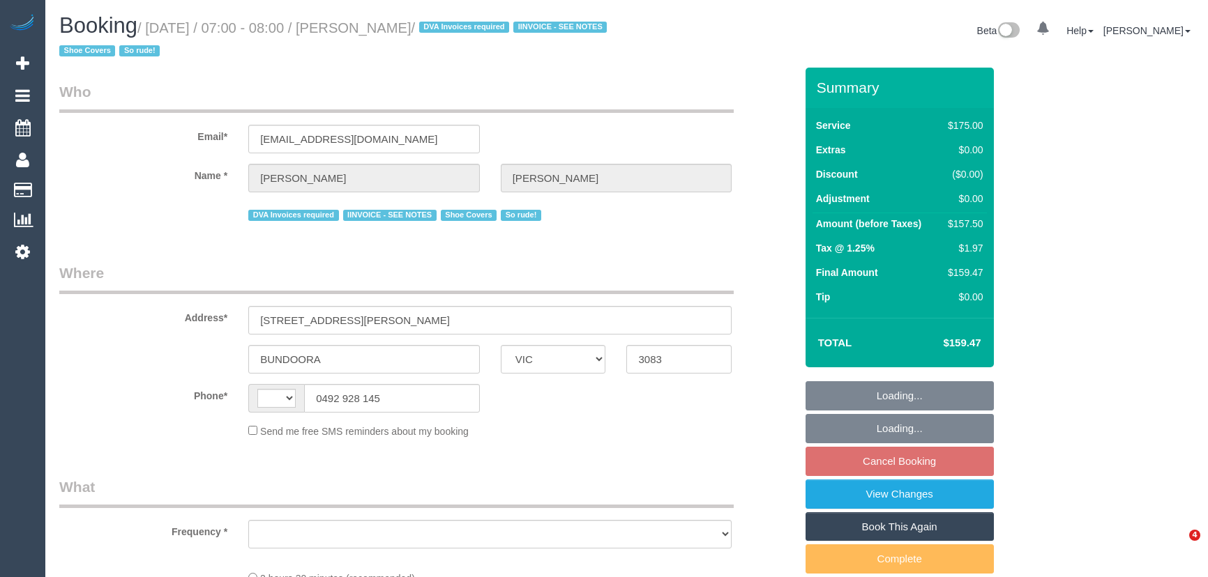
select select "VIC"
select select "string:AU"
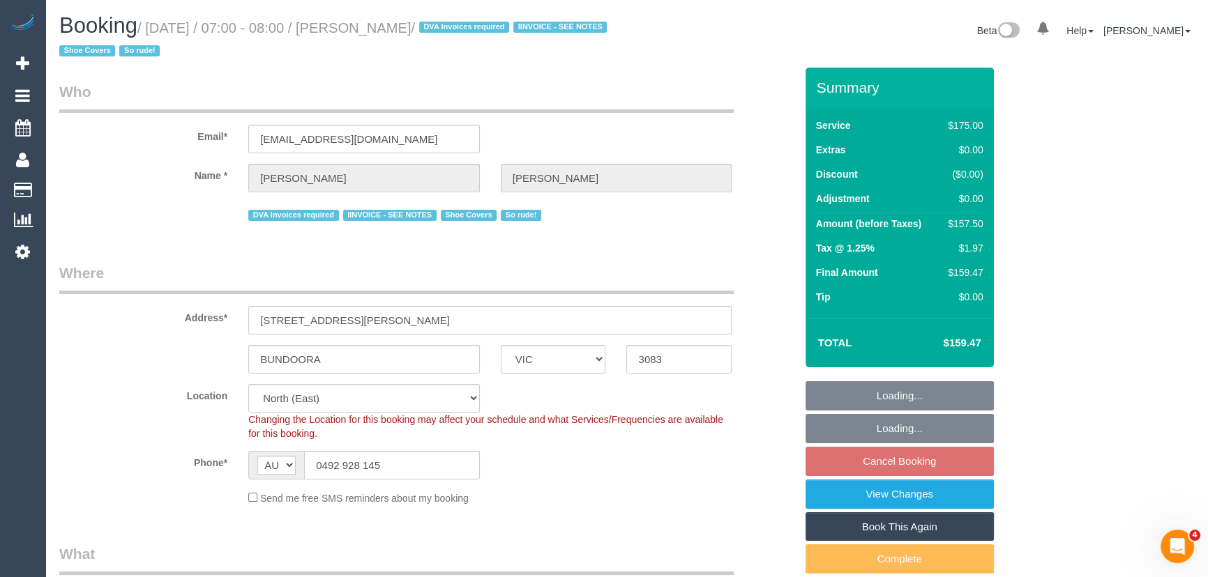
select select "object:569"
select select "150"
select select "number:29"
select select "number:14"
select select "number:19"
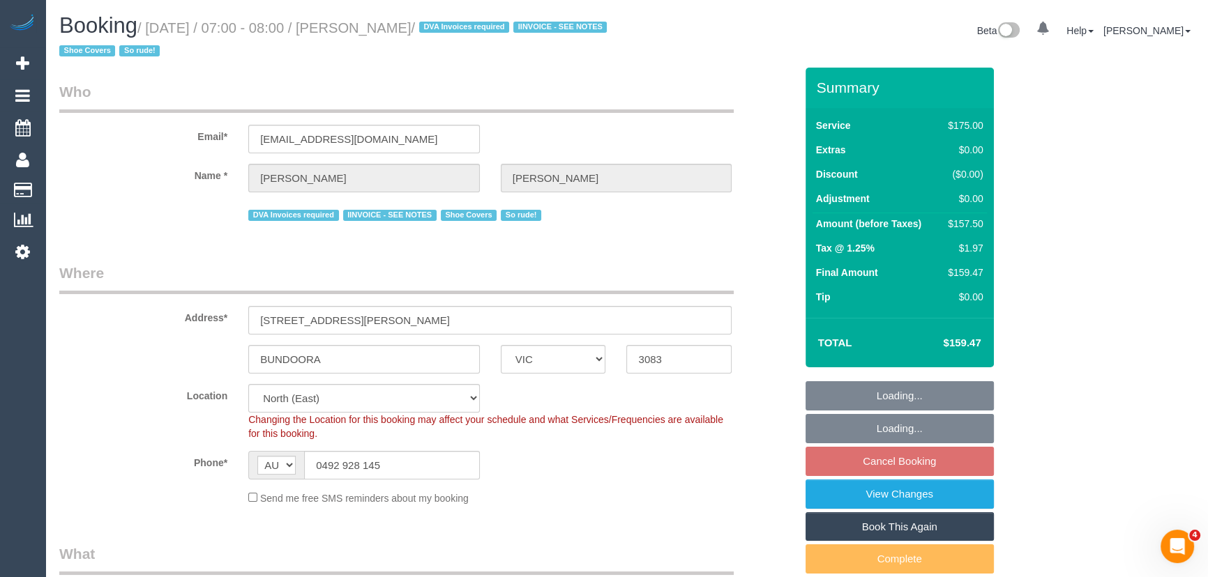
select select "number:36"
select select "number:35"
select select "number:13"
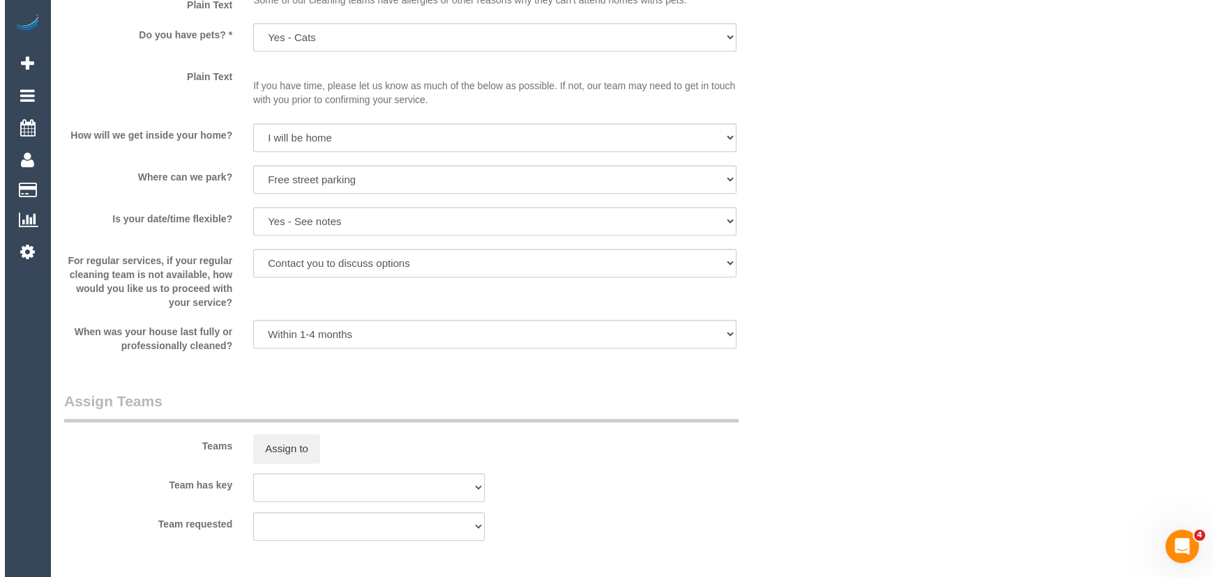
scroll to position [1901, 0]
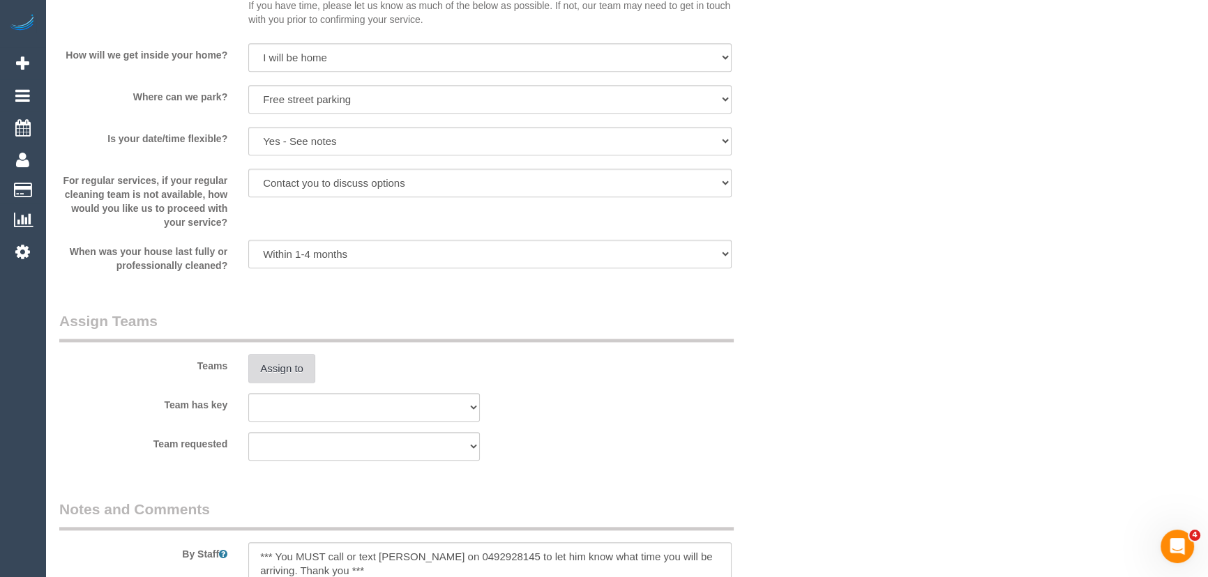
click at [269, 373] on button "Assign to" at bounding box center [281, 368] width 67 height 29
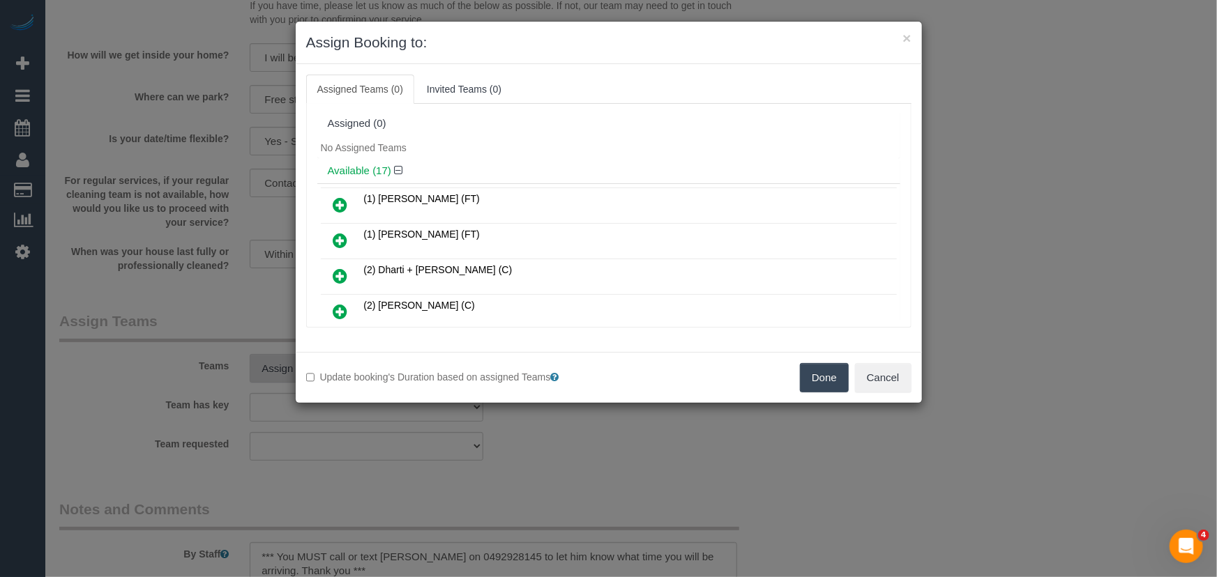
scroll to position [157, 0]
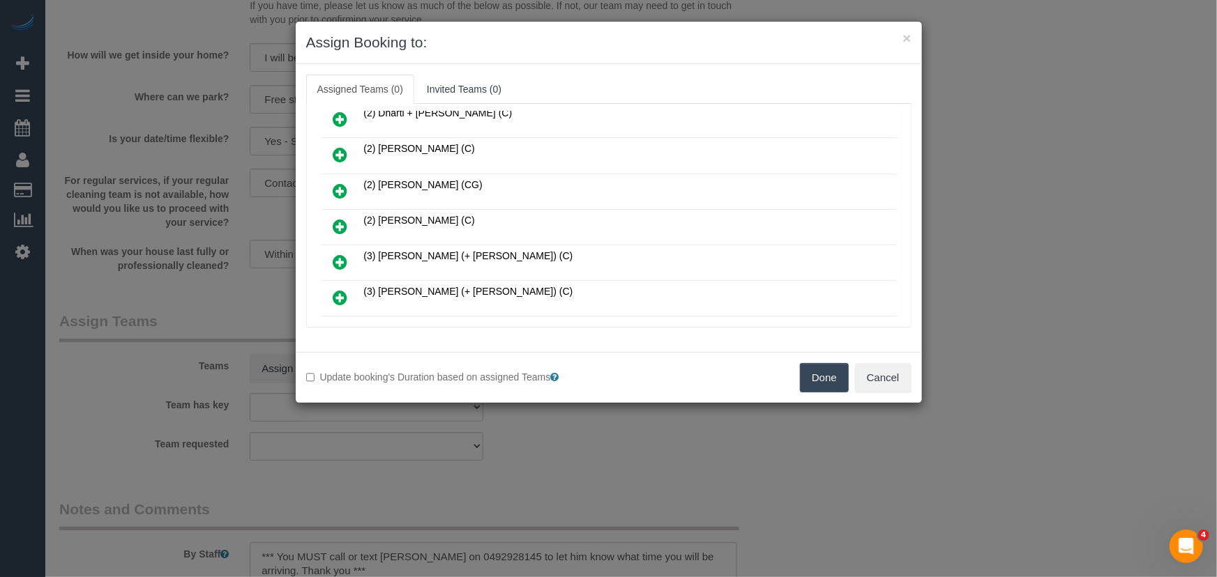
click at [338, 225] on icon at bounding box center [340, 226] width 15 height 17
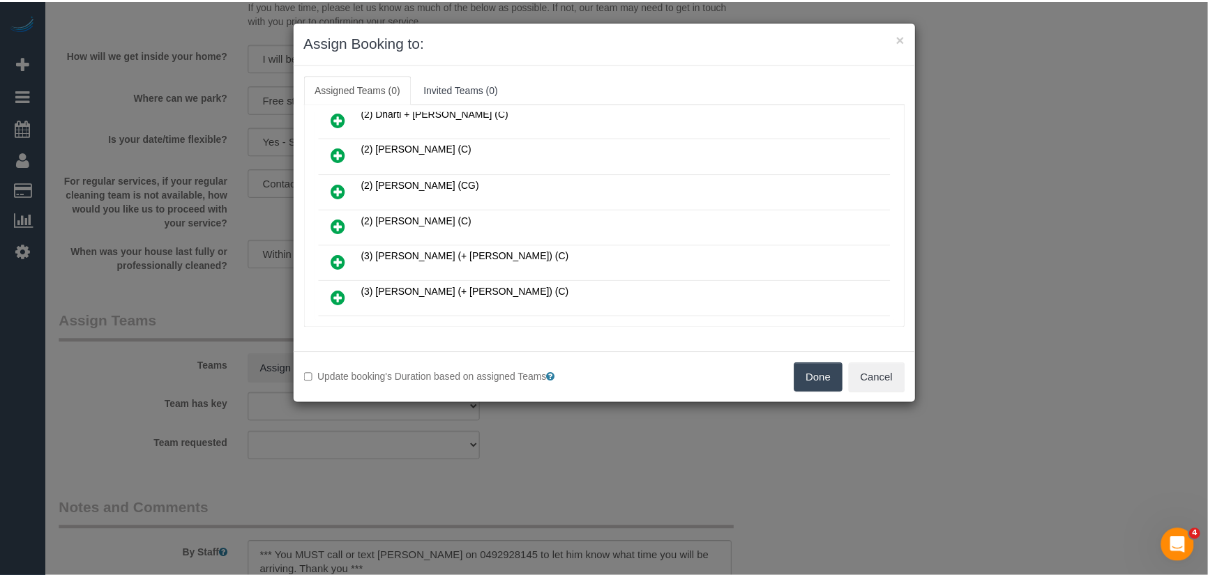
scroll to position [189, 0]
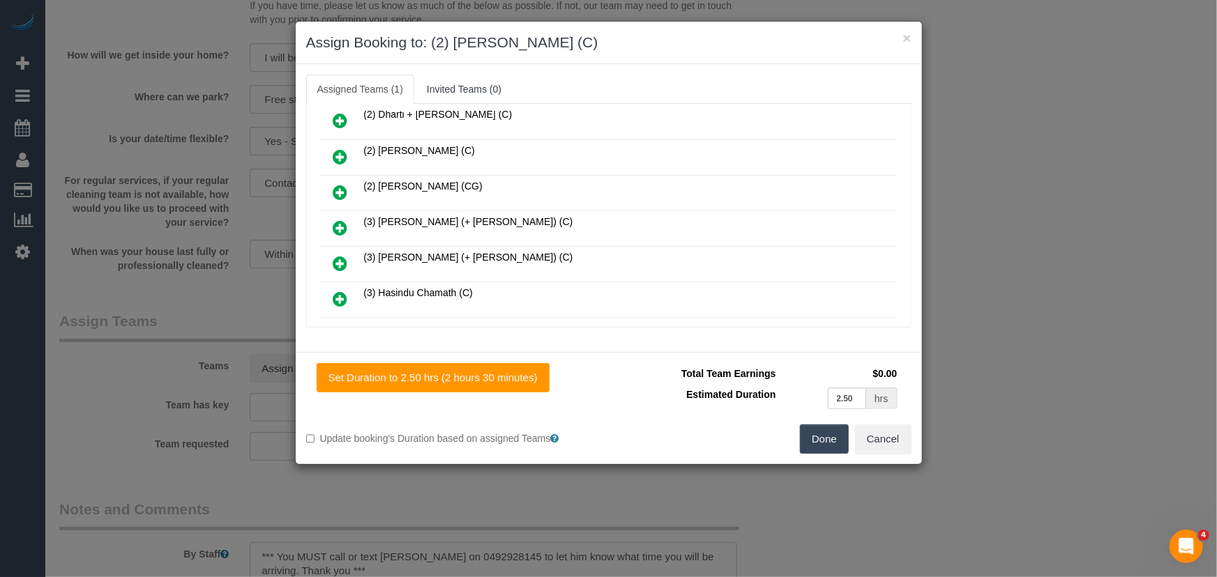
click at [832, 443] on button "Done" at bounding box center [824, 439] width 49 height 29
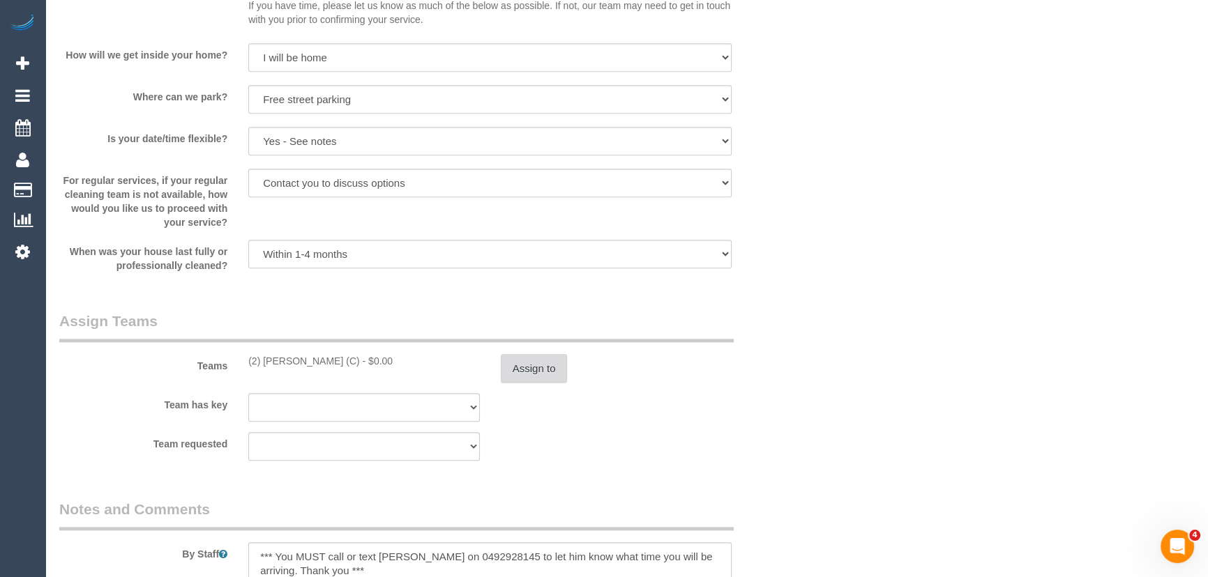
click at [544, 369] on button "Assign to" at bounding box center [534, 368] width 67 height 29
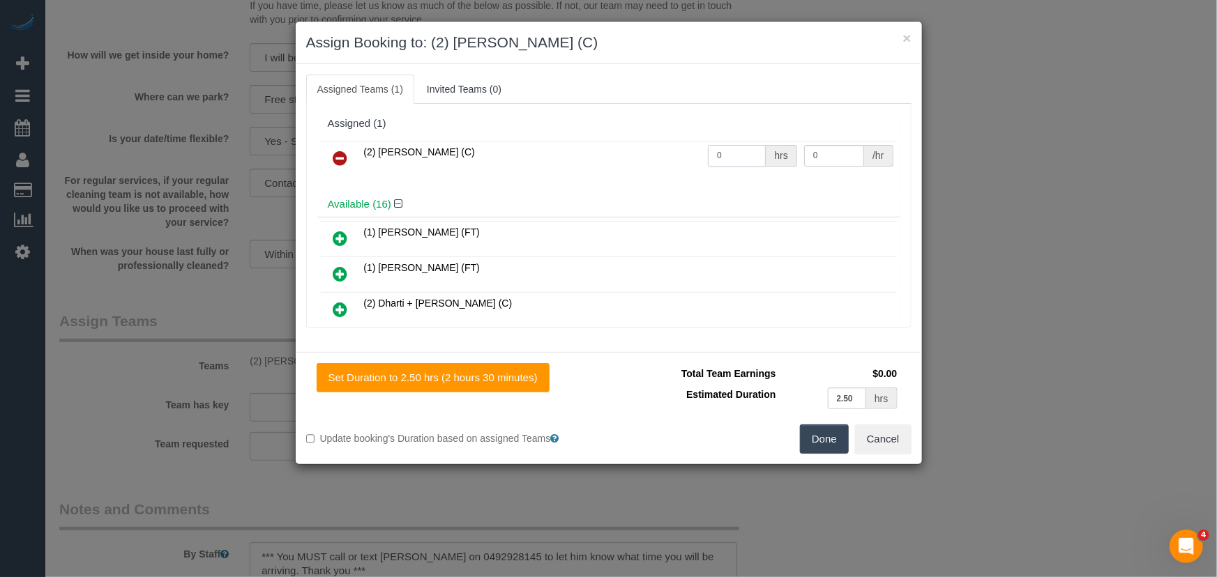
click at [745, 160] on input "0" at bounding box center [737, 156] width 58 height 22
type input "2.5"
type input "37.5"
click at [819, 440] on button "Done" at bounding box center [824, 439] width 49 height 29
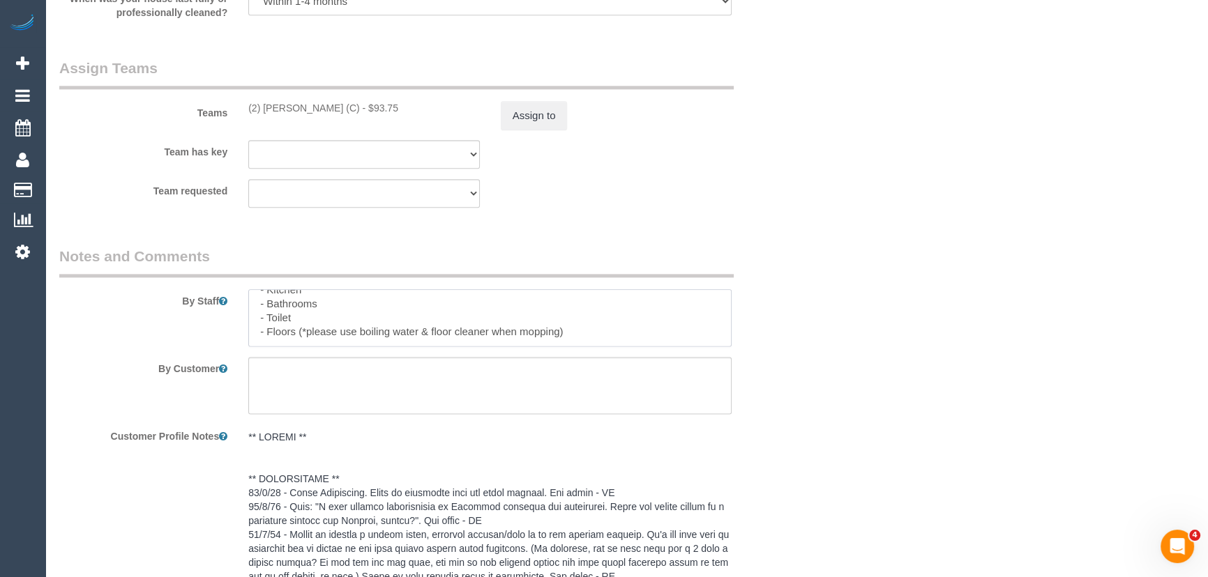
scroll to position [0, 0]
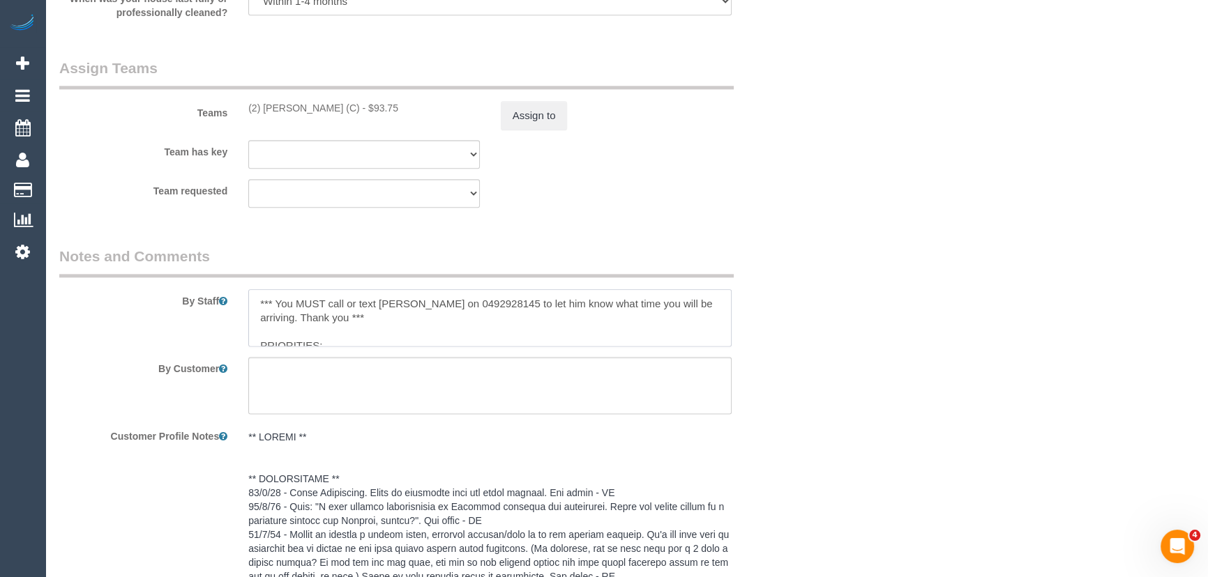
click at [255, 304] on textarea at bounding box center [489, 317] width 483 height 57
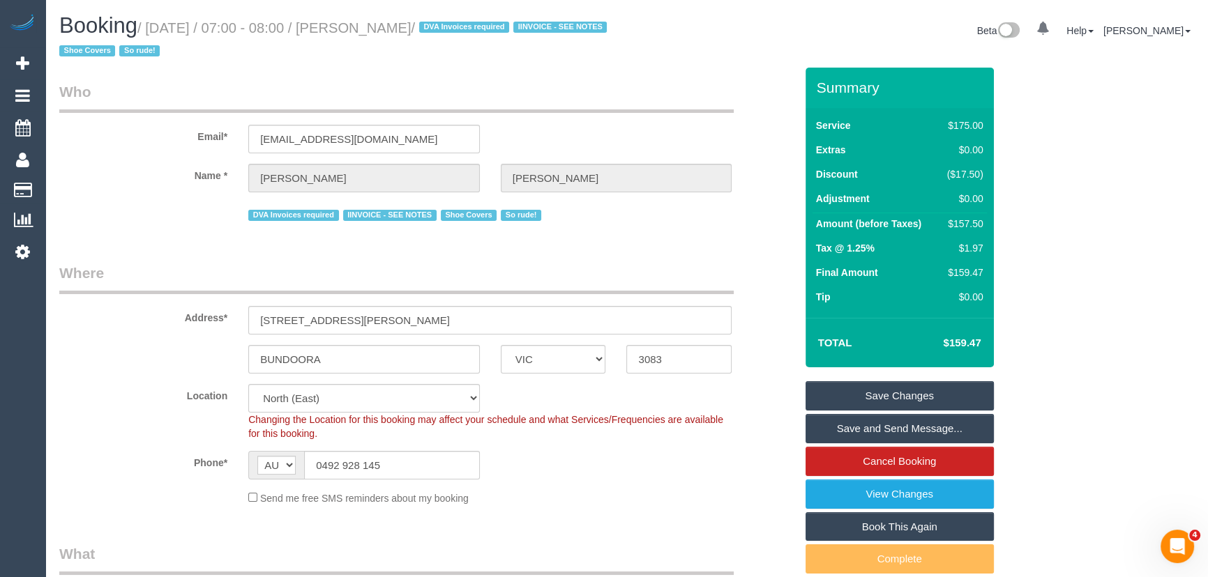
type textarea "*cover* *** You MUST call or text Steven on 0492928145 to let him know what tim…"
click at [411, 28] on small "/ September 26, 2025 / 07:00 - 08:00 / Steven KOUFALAS / DVA Invoices required …" at bounding box center [335, 39] width 552 height 39
copy small "Steven KOUFALAS"
click at [851, 427] on link "Save and Send Message..." at bounding box center [899, 428] width 188 height 29
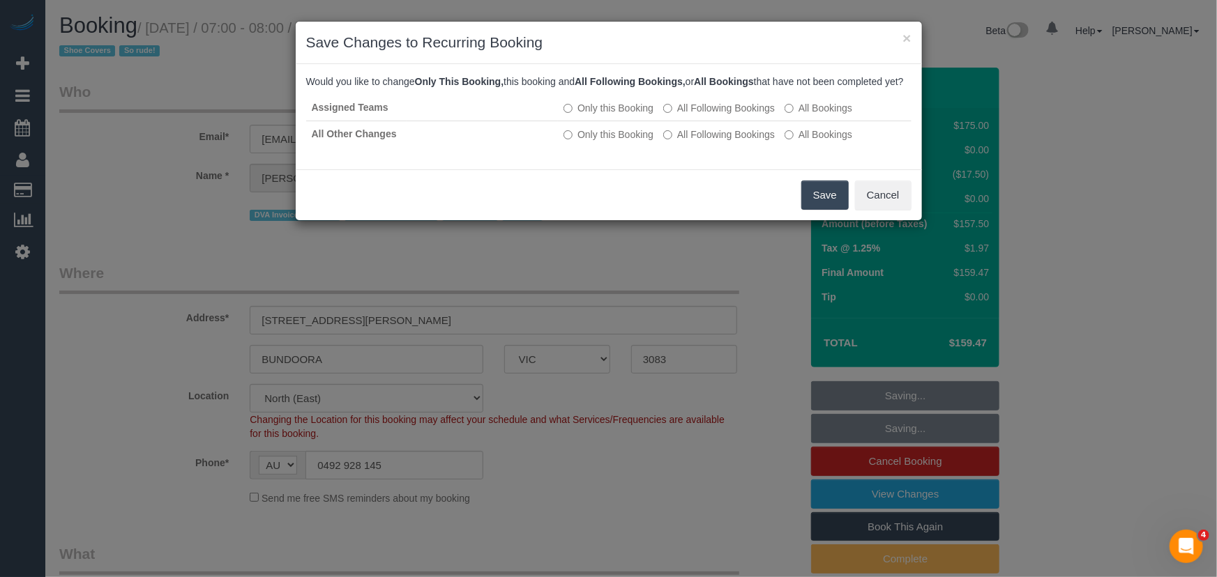
click at [818, 210] on button "Save" at bounding box center [824, 195] width 47 height 29
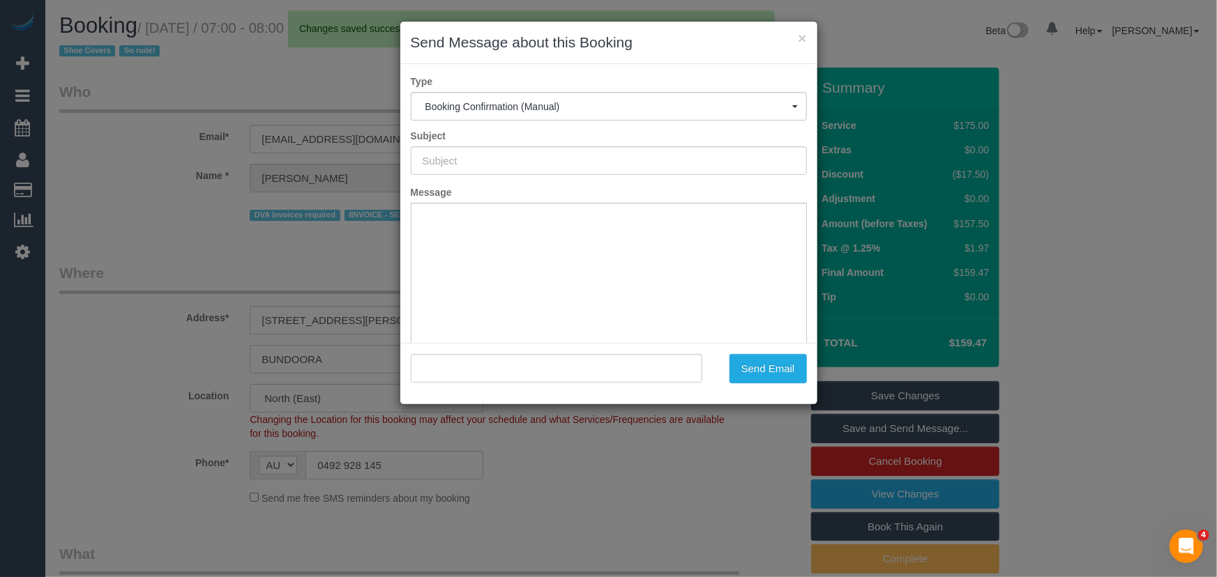
type input "Booking Confirmed"
type input ""Steven KOUFALAS" <steve930t@gmail.com>"
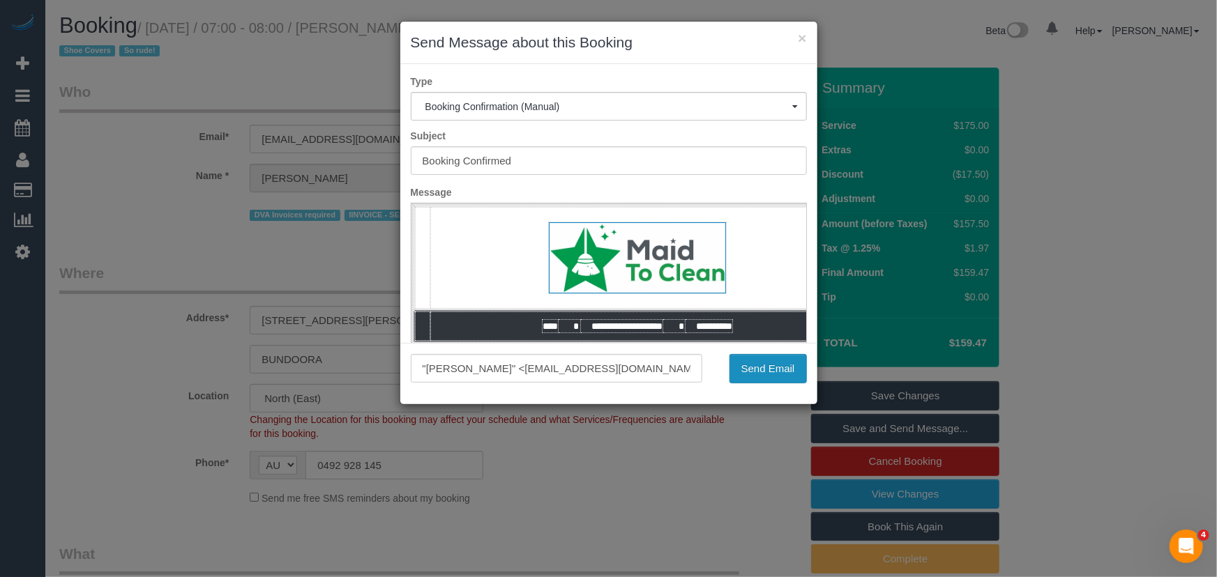
click at [759, 370] on button "Send Email" at bounding box center [767, 368] width 77 height 29
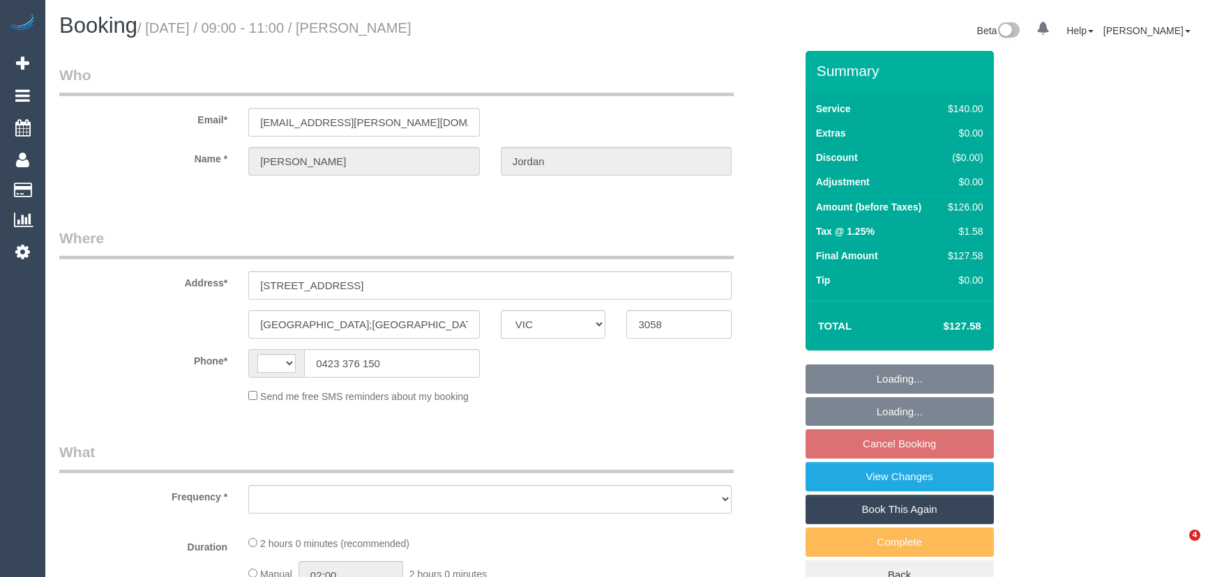
select select "VIC"
select select "string:AU"
select select "object:275"
select select "string:stripe-pm_1OSFrD2GScqysDRVxTFUAFik"
select select "number:29"
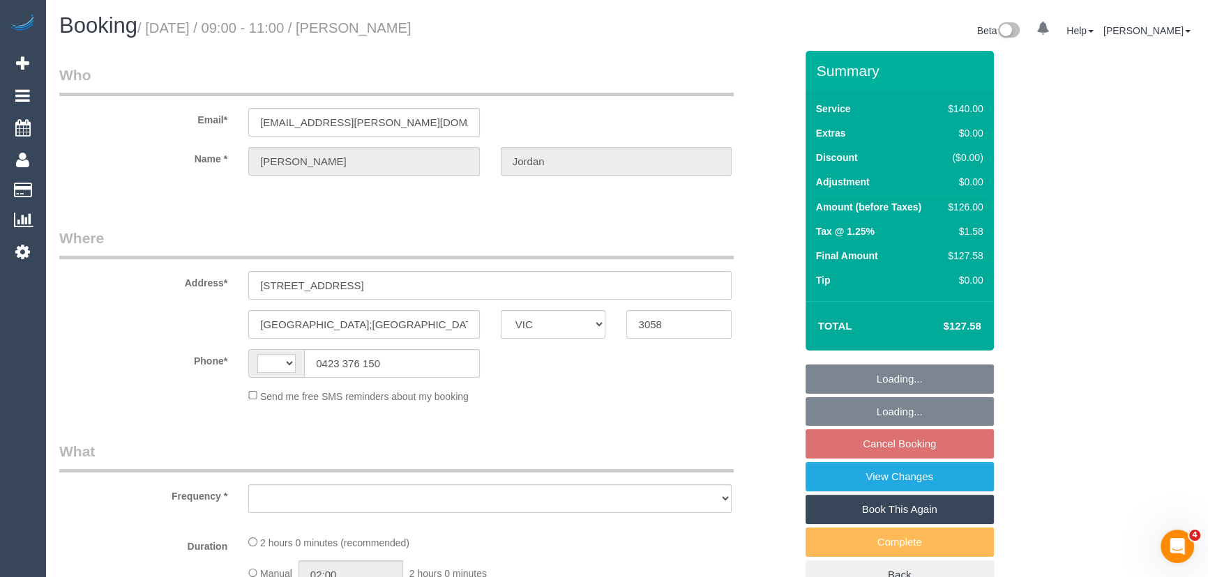
select select "number:14"
select select "number:19"
select select "number:22"
select select "number:34"
select select "number:12"
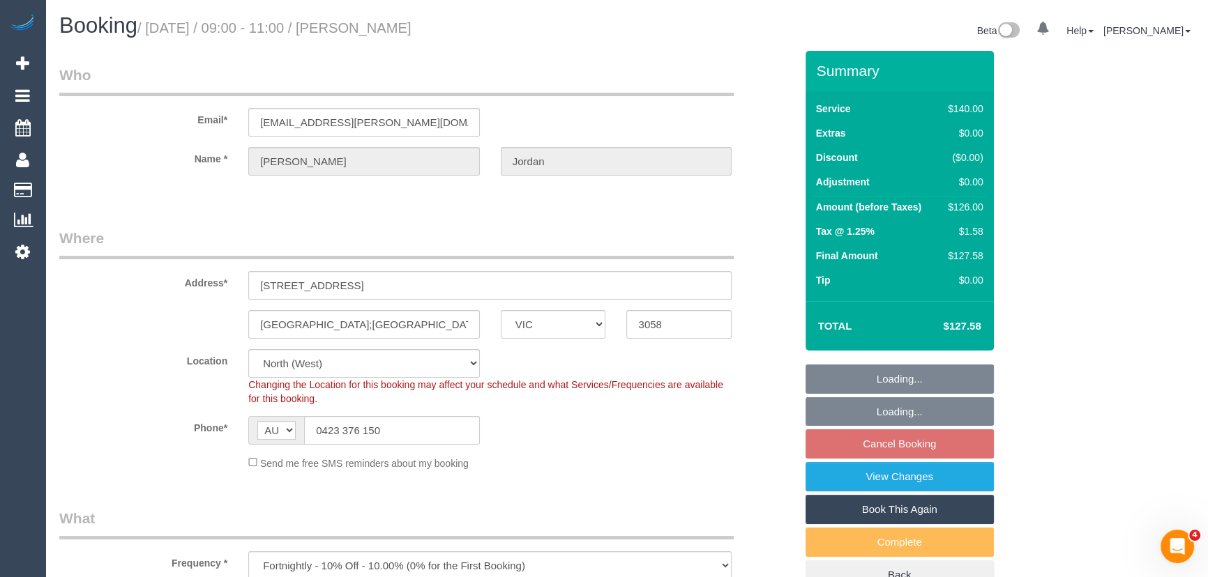
select select "object:696"
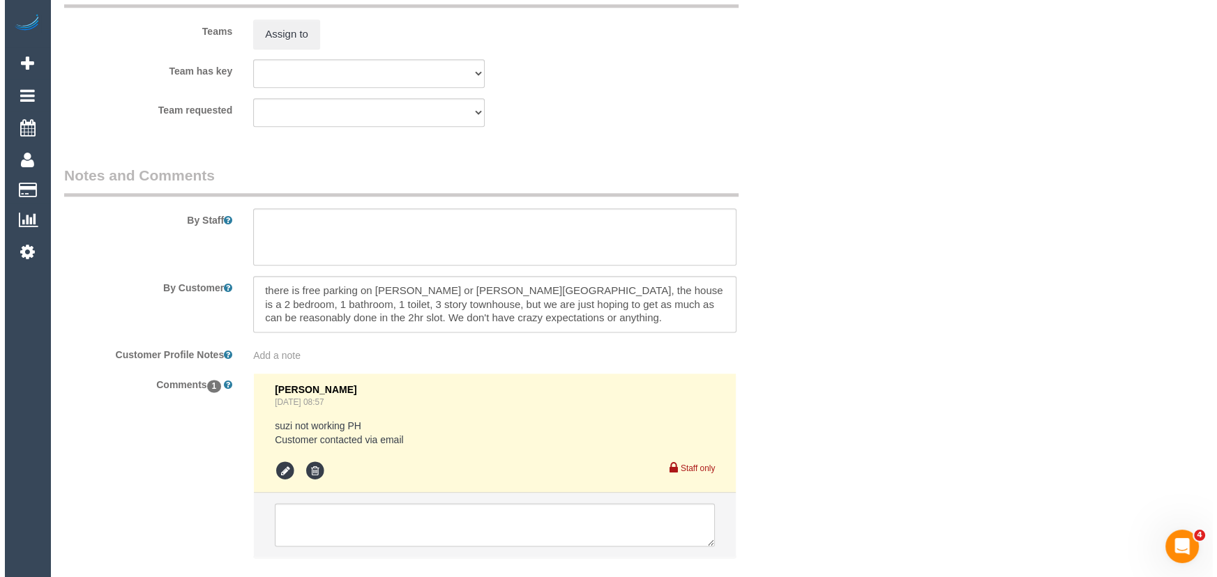
scroll to position [2028, 0]
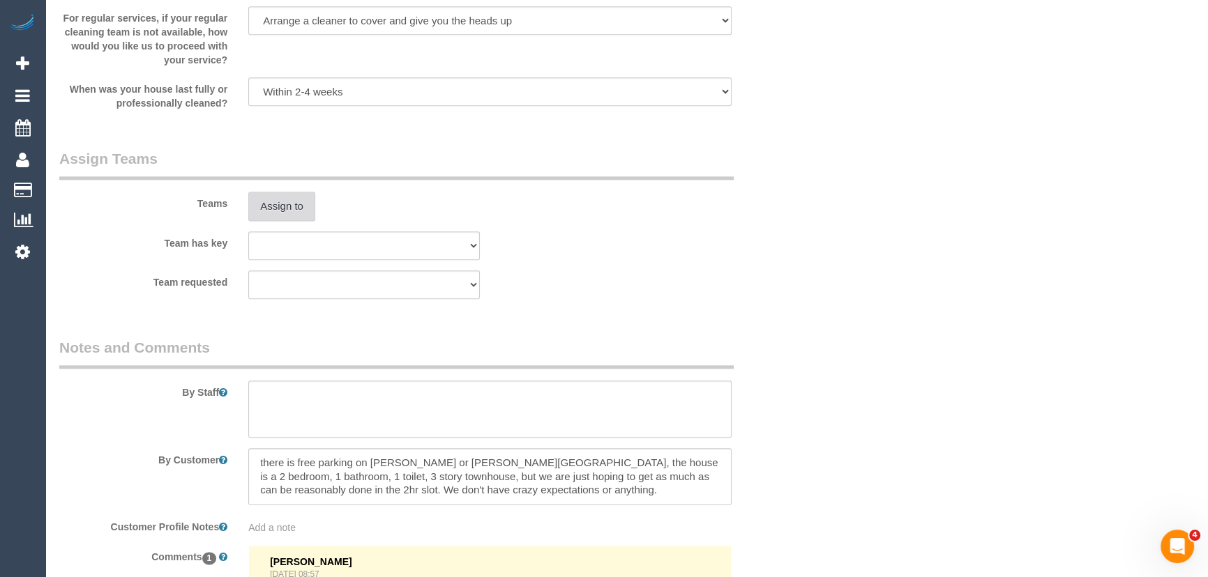
click at [283, 213] on button "Assign to" at bounding box center [281, 206] width 67 height 29
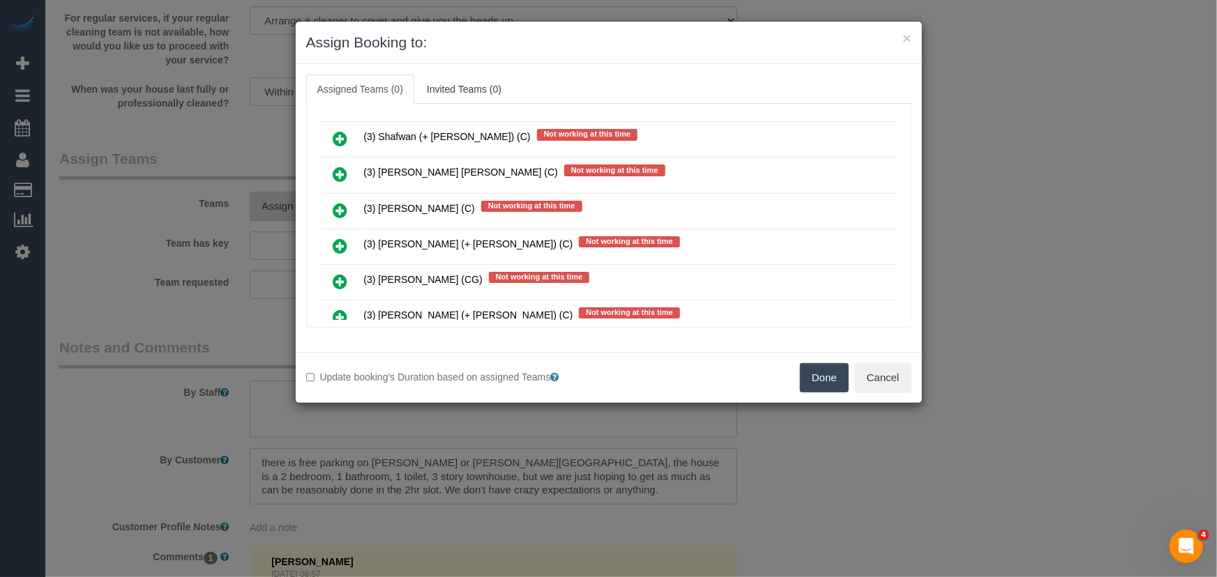
scroll to position [4539, 0]
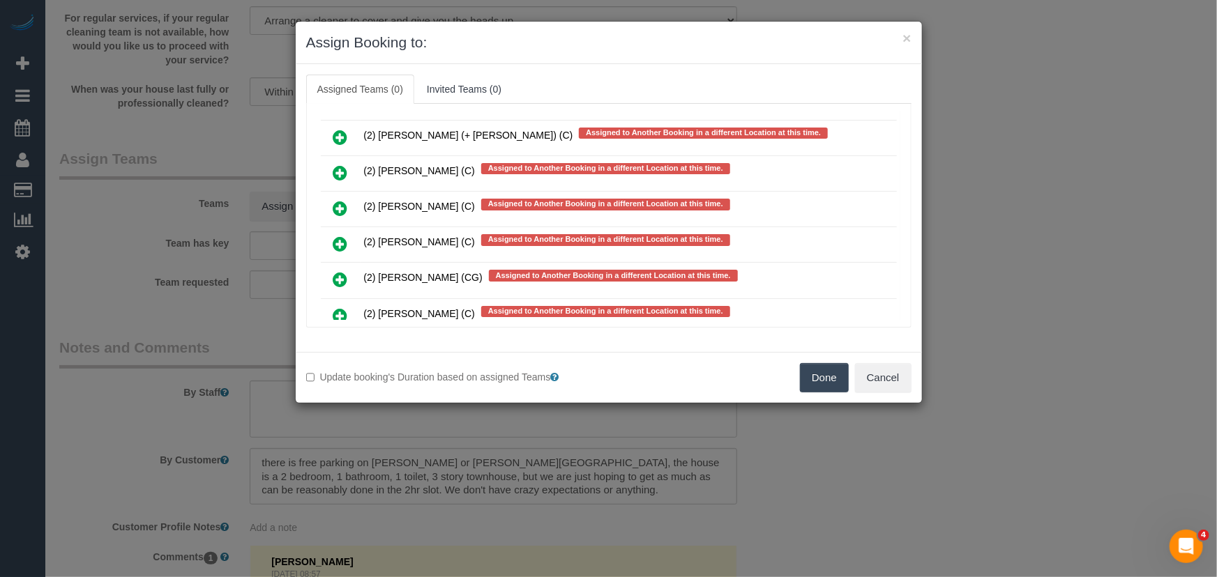
click at [343, 308] on icon at bounding box center [340, 316] width 15 height 17
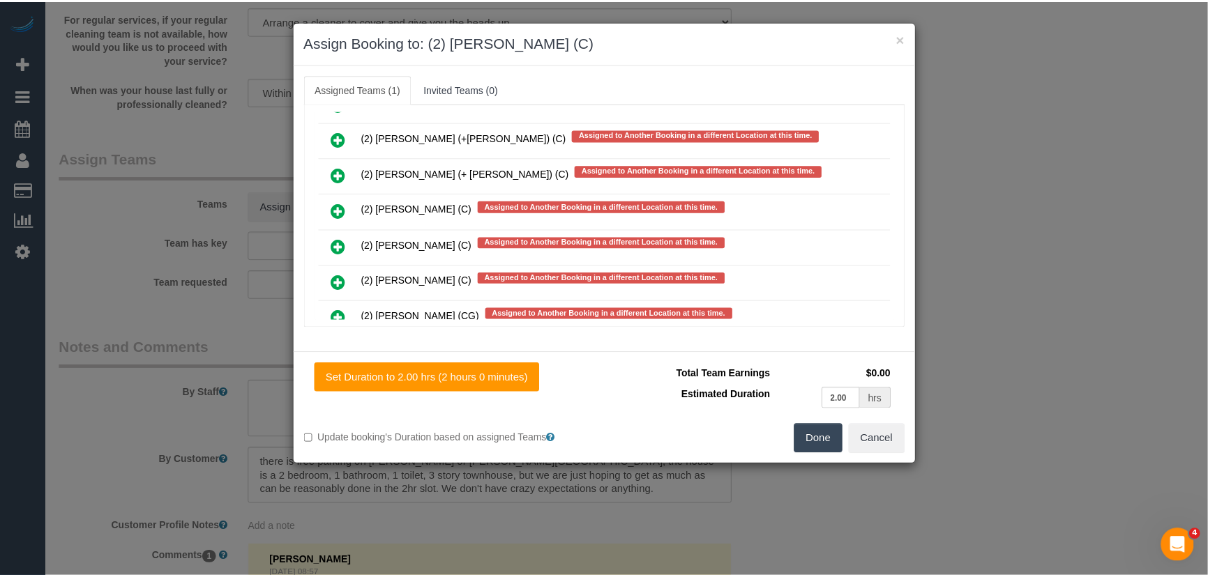
scroll to position [4577, 0]
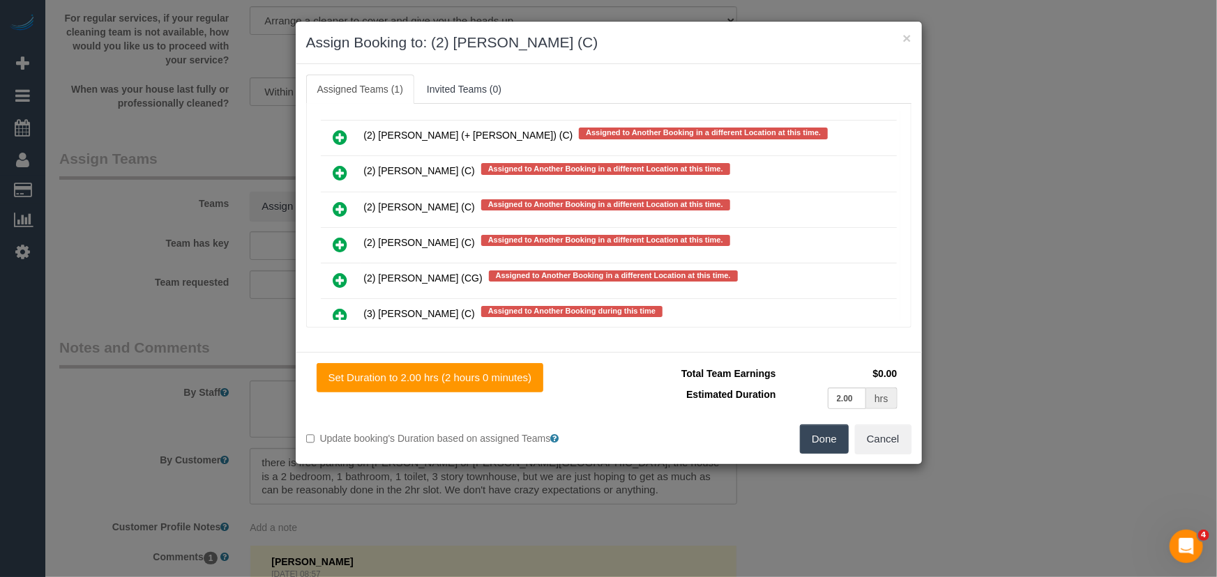
click at [830, 442] on button "Done" at bounding box center [824, 439] width 49 height 29
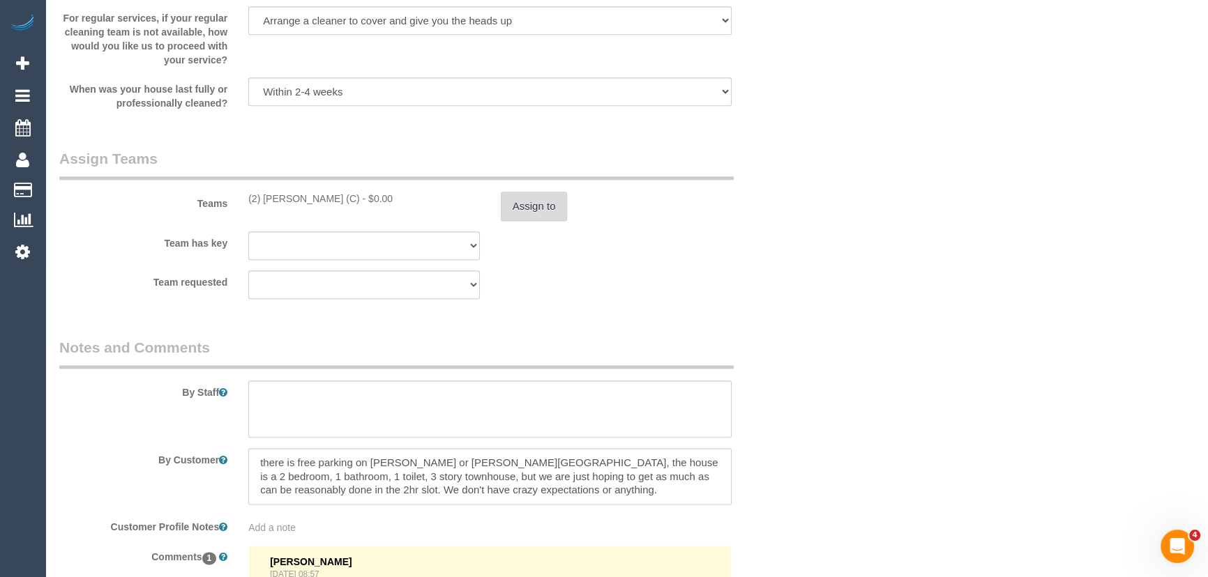
click at [551, 208] on button "Assign to" at bounding box center [534, 206] width 67 height 29
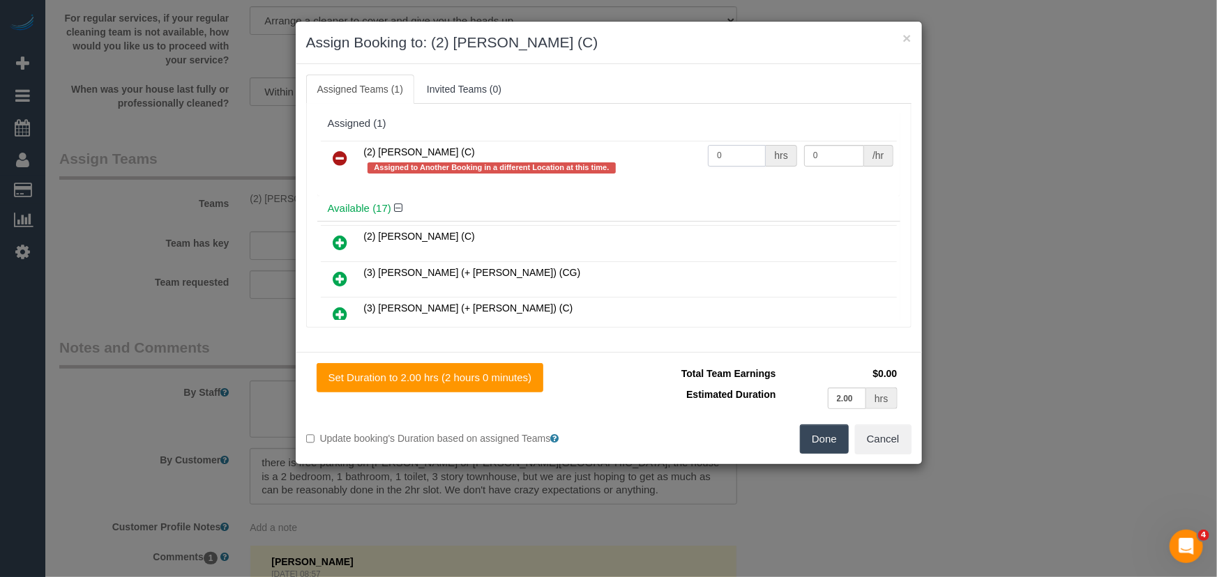
click at [741, 153] on input "0" at bounding box center [737, 156] width 58 height 22
type input "2"
type input "37.5"
click at [821, 427] on button "Done" at bounding box center [824, 439] width 49 height 29
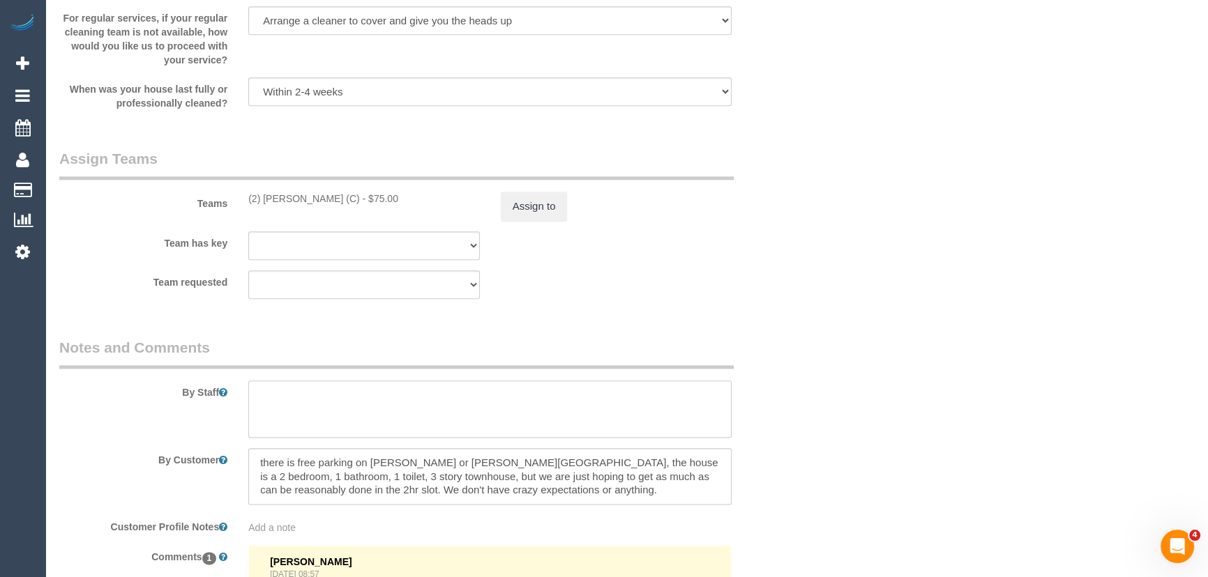
click at [272, 393] on textarea at bounding box center [489, 409] width 483 height 57
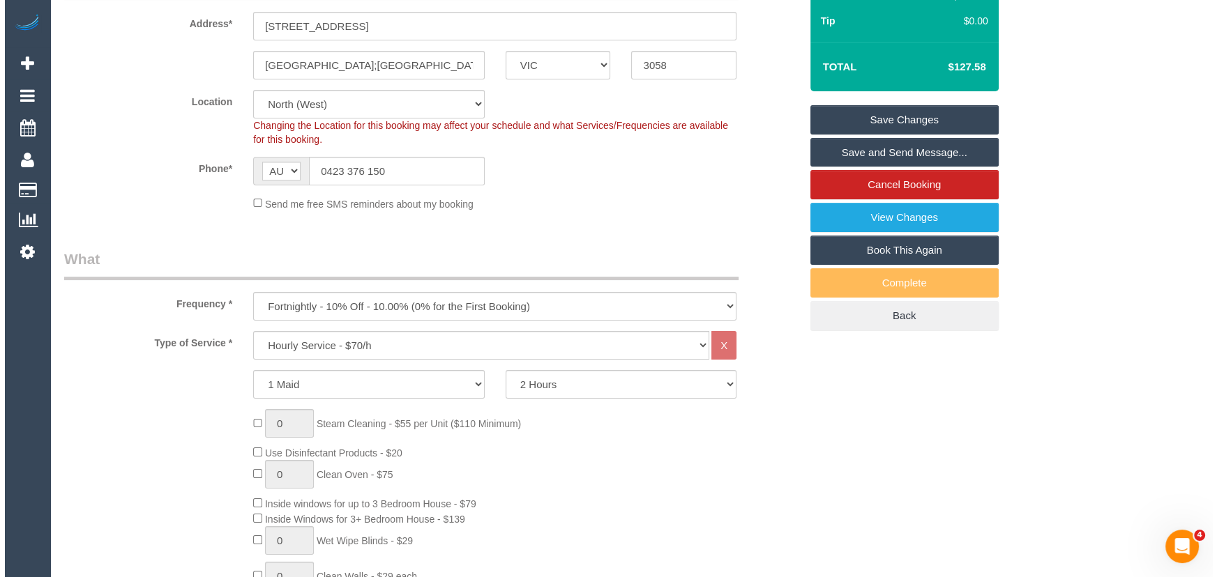
scroll to position [0, 0]
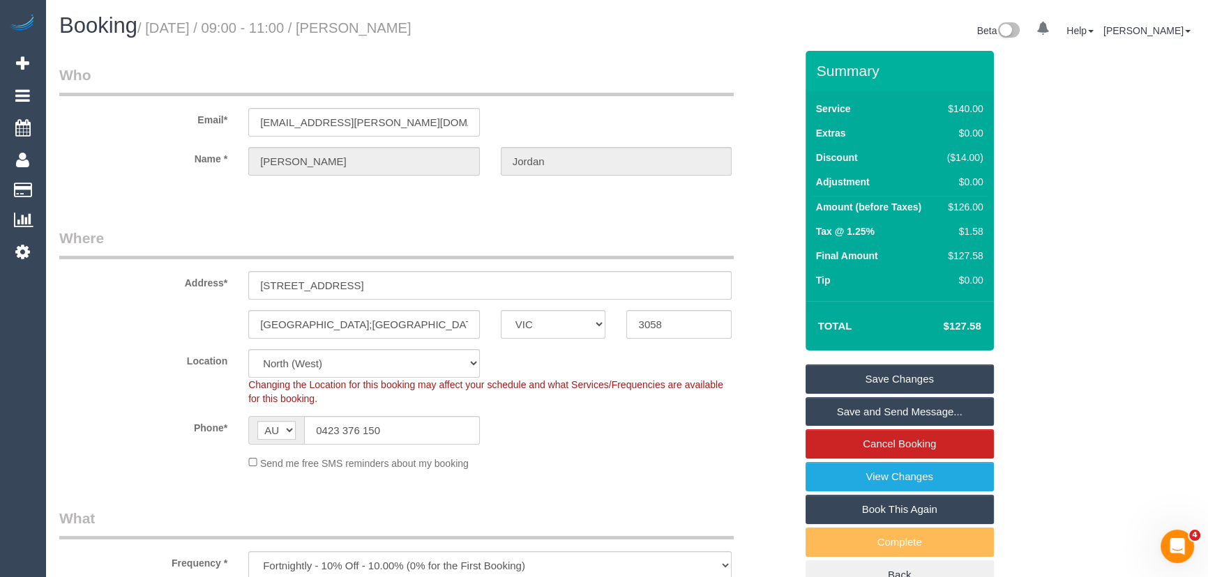
type textarea "*cover*"
click at [402, 28] on small "/ [DATE] / 09:00 - 11:00 / [PERSON_NAME]" at bounding box center [274, 27] width 274 height 15
click at [411, 97] on div "Email* [EMAIL_ADDRESS][PERSON_NAME][DOMAIN_NAME]" at bounding box center [427, 101] width 757 height 72
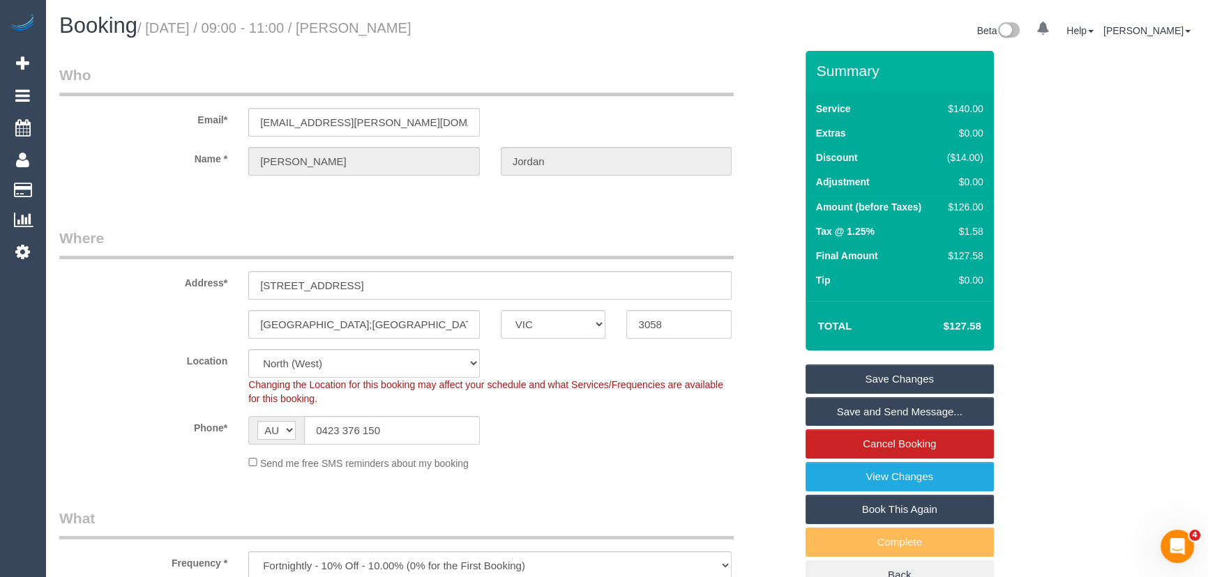
click at [405, 26] on small "/ [DATE] / 09:00 - 11:00 / [PERSON_NAME]" at bounding box center [274, 27] width 274 height 15
drag, startPoint x: 404, startPoint y: 26, endPoint x: 389, endPoint y: 29, distance: 15.6
click at [404, 26] on small "/ [DATE] / 09:00 - 11:00 / [PERSON_NAME]" at bounding box center [274, 27] width 274 height 15
copy small "[PERSON_NAME]"
drag, startPoint x: 870, startPoint y: 374, endPoint x: 849, endPoint y: 343, distance: 37.7
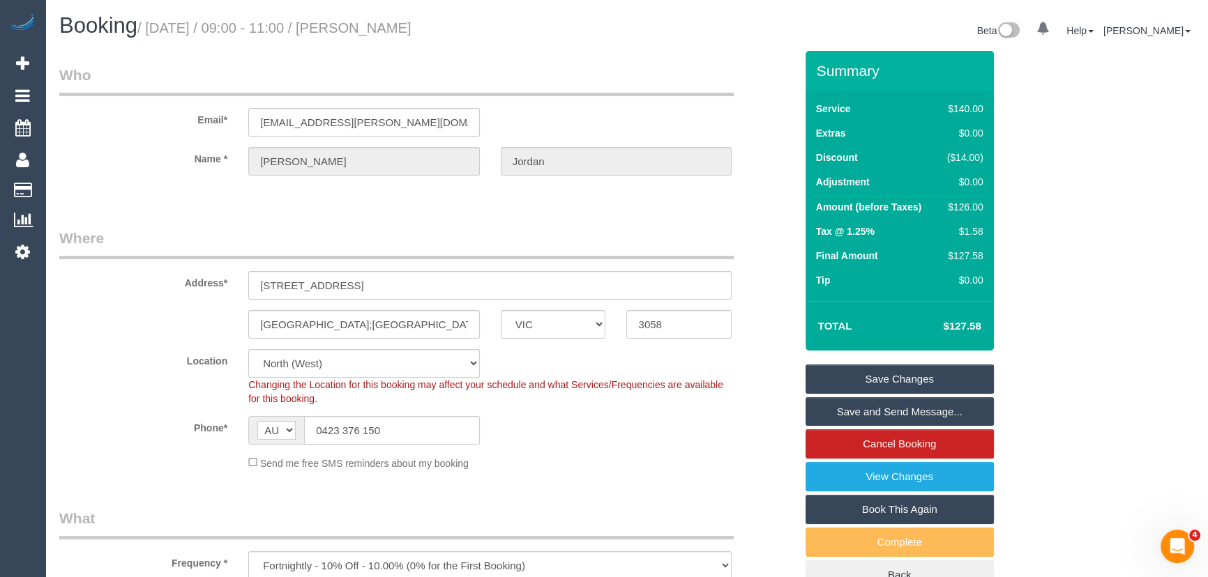
click at [870, 374] on link "Save Changes" at bounding box center [899, 379] width 188 height 29
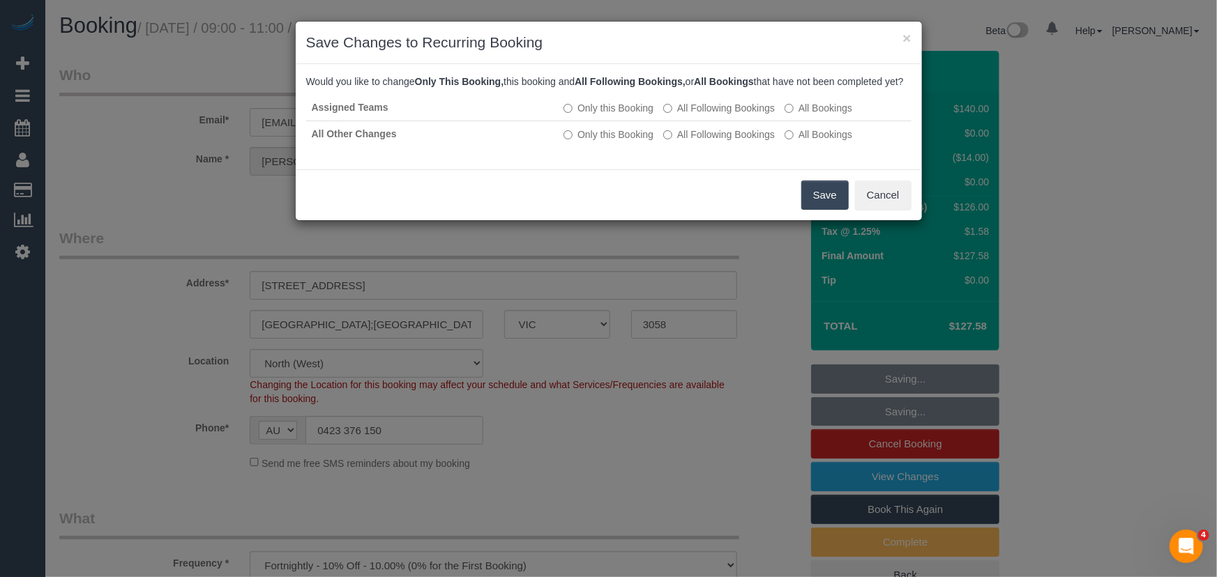
click at [810, 209] on button "Save" at bounding box center [824, 195] width 47 height 29
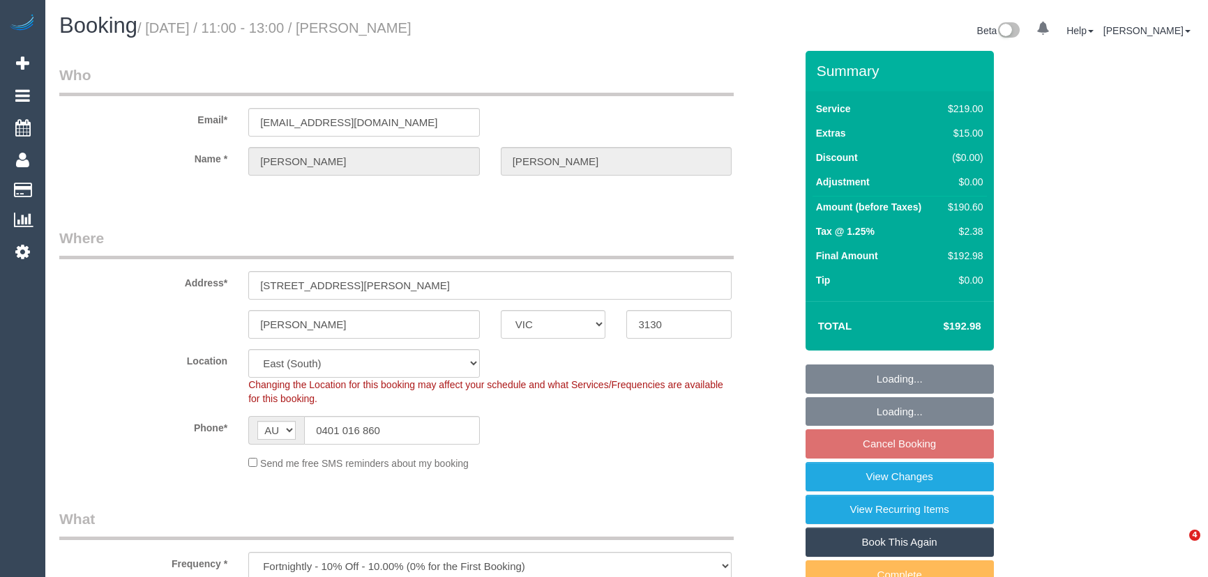
select select "VIC"
select select "number:27"
select select "number:14"
select select "number:19"
select select "number:23"
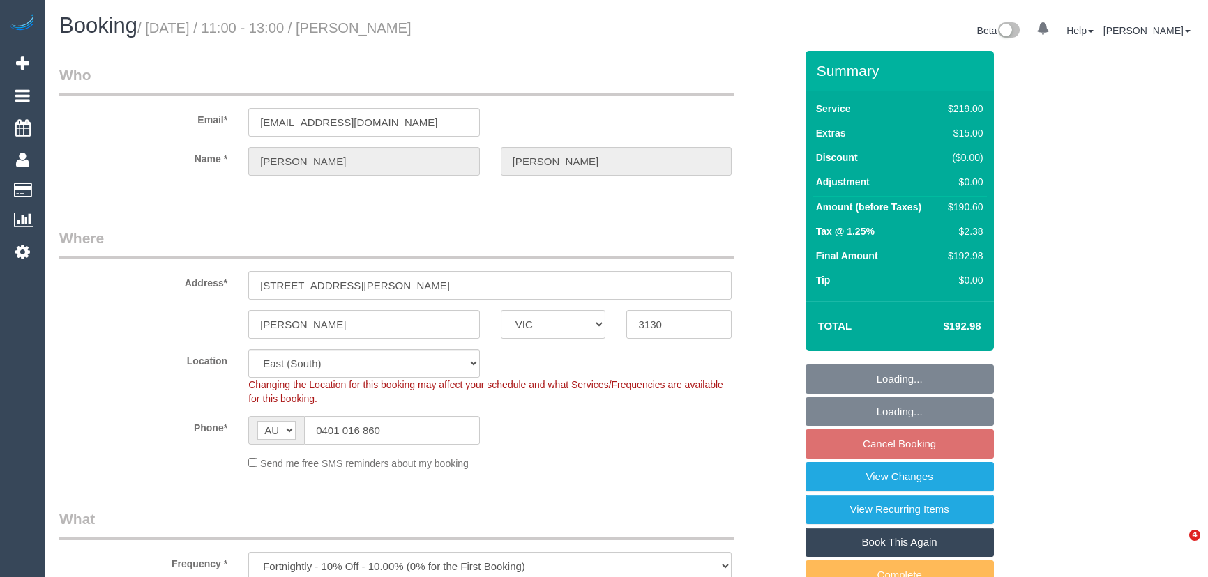
select select "number:35"
select select "number:13"
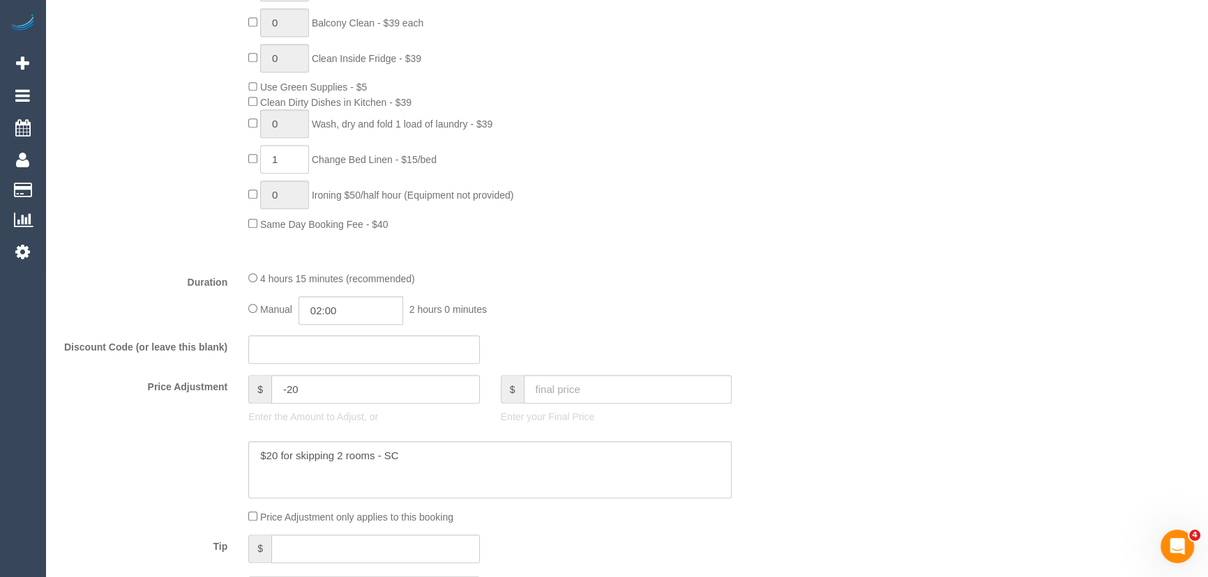
scroll to position [887, 0]
click at [371, 314] on input "02:00" at bounding box center [350, 310] width 105 height 29
type input "03:30"
click at [334, 410] on li "03:30" at bounding box center [336, 410] width 62 height 18
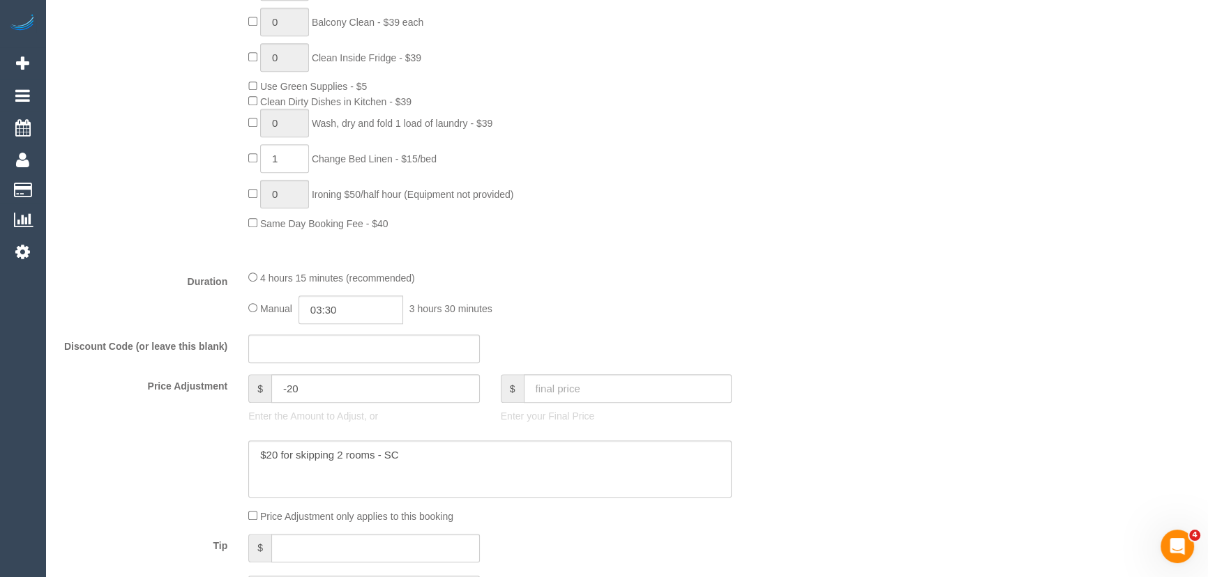
click at [583, 273] on div "4 hours 15 minutes (recommended)" at bounding box center [489, 277] width 483 height 15
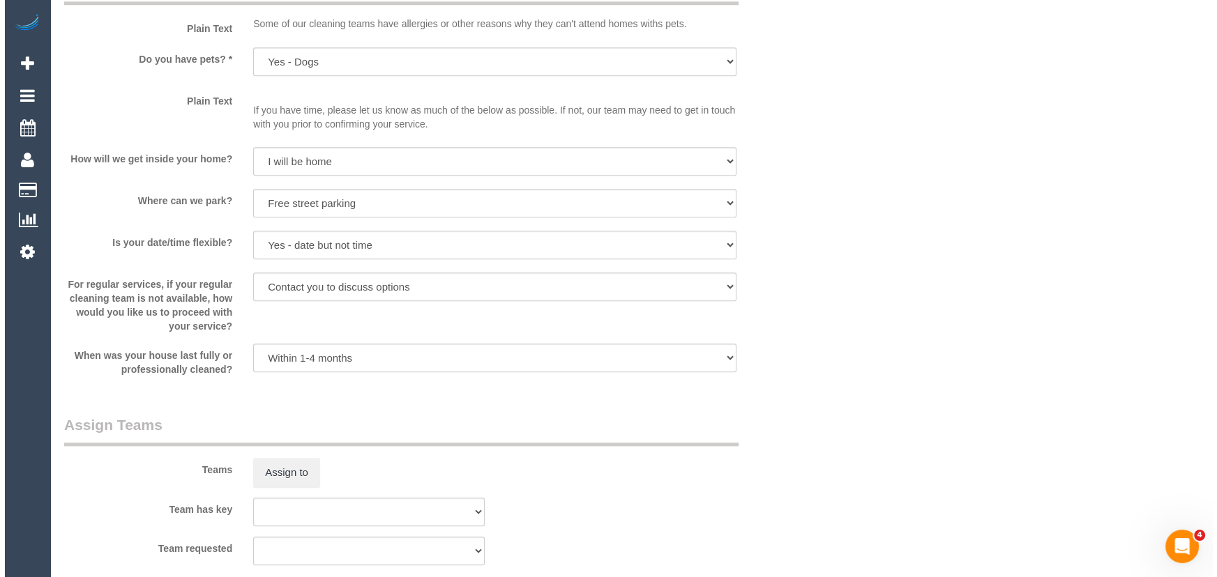
scroll to position [1965, 0]
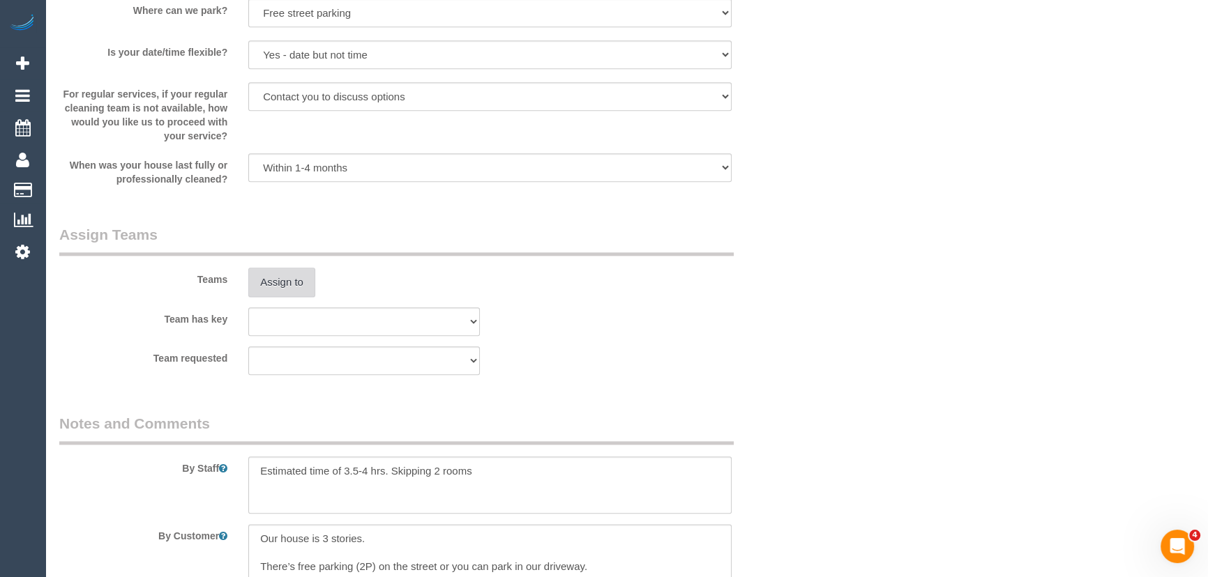
click at [275, 291] on button "Assign to" at bounding box center [281, 282] width 67 height 29
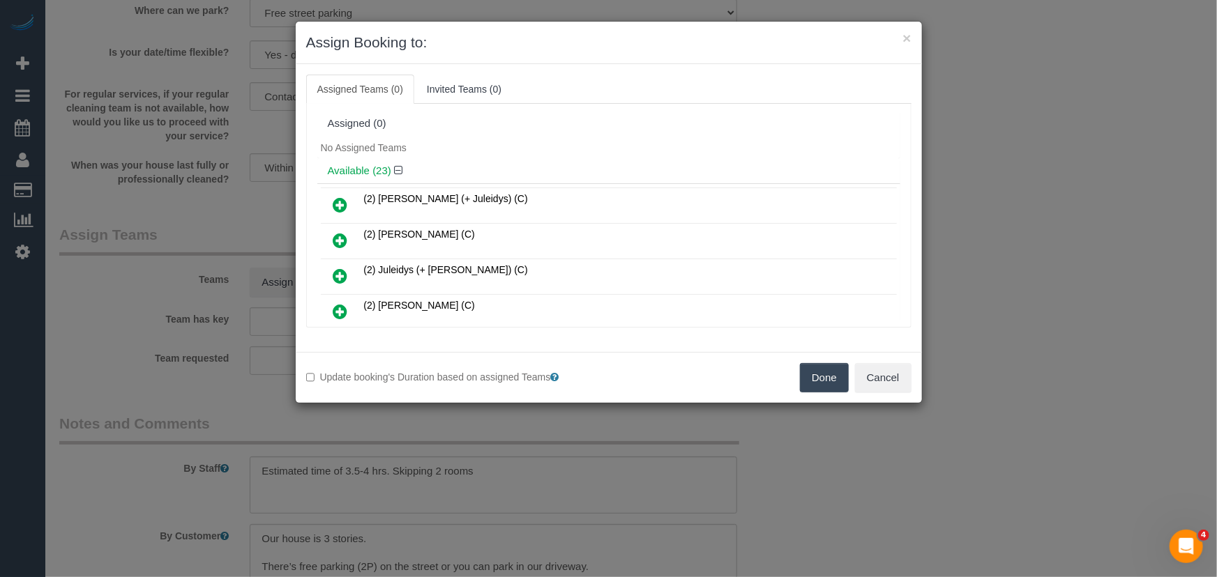
scroll to position [297, 0]
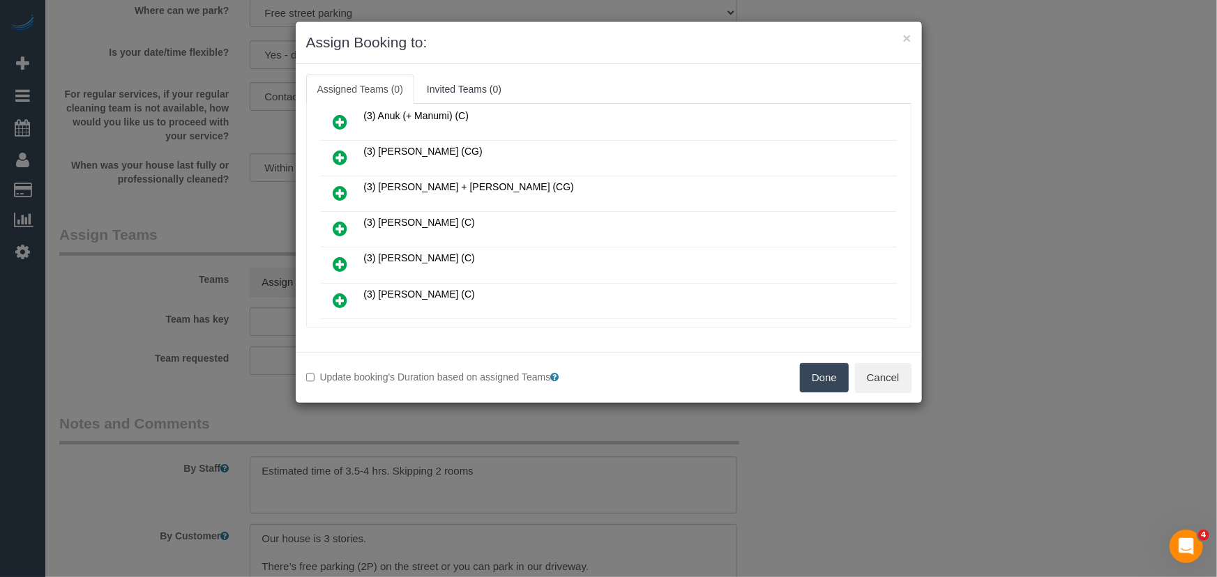
click at [342, 220] on icon at bounding box center [340, 228] width 15 height 17
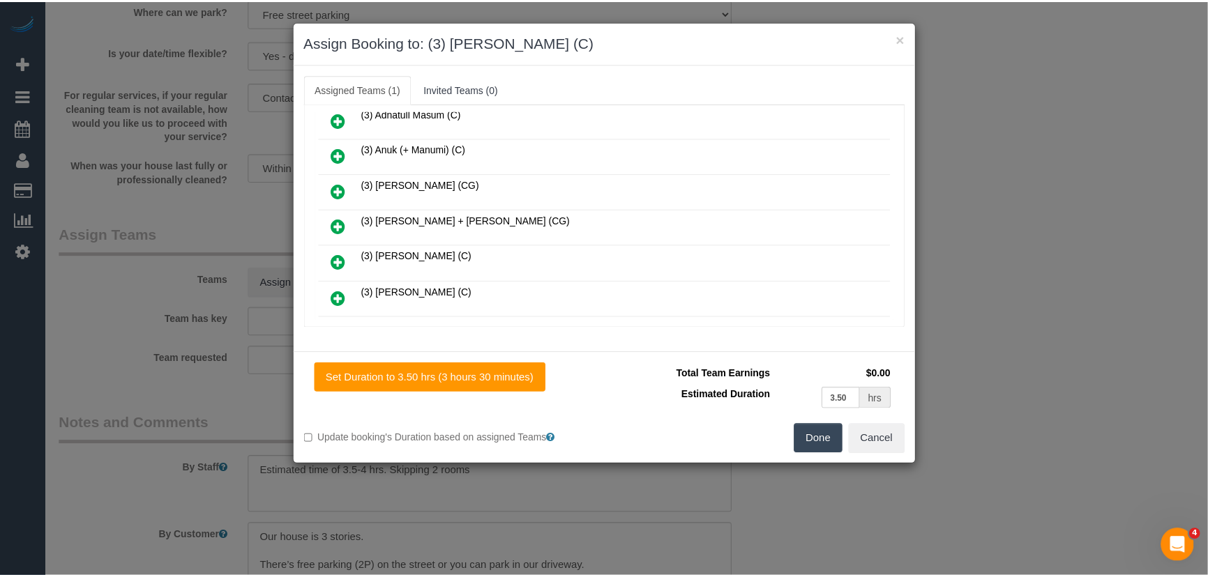
scroll to position [329, 0]
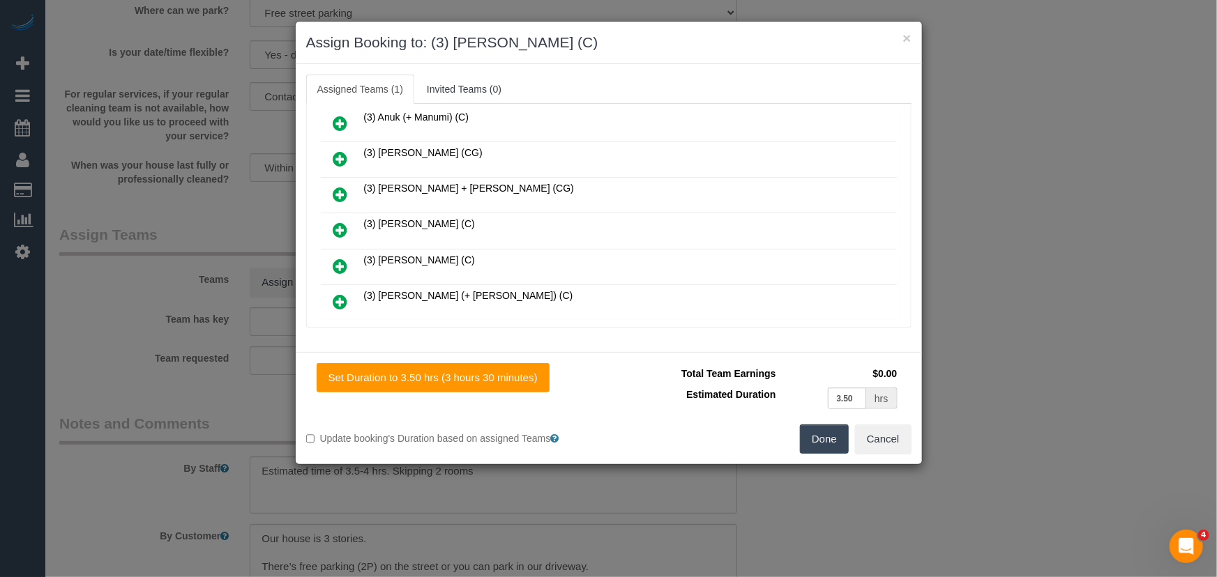
click at [844, 444] on button "Done" at bounding box center [824, 439] width 49 height 29
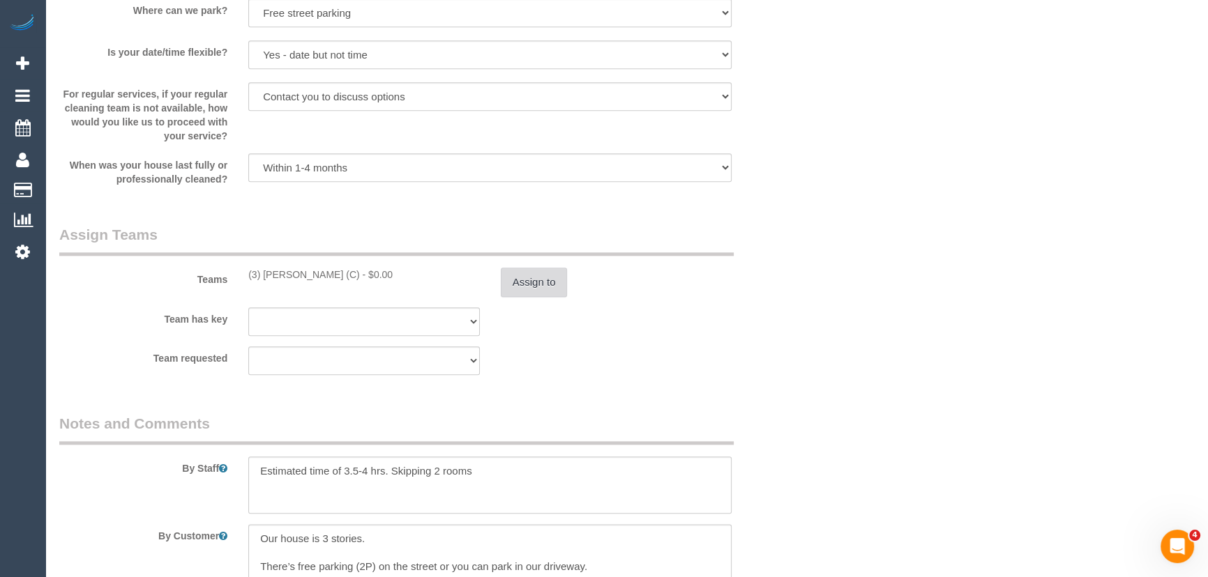
click at [524, 291] on button "Assign to" at bounding box center [534, 282] width 67 height 29
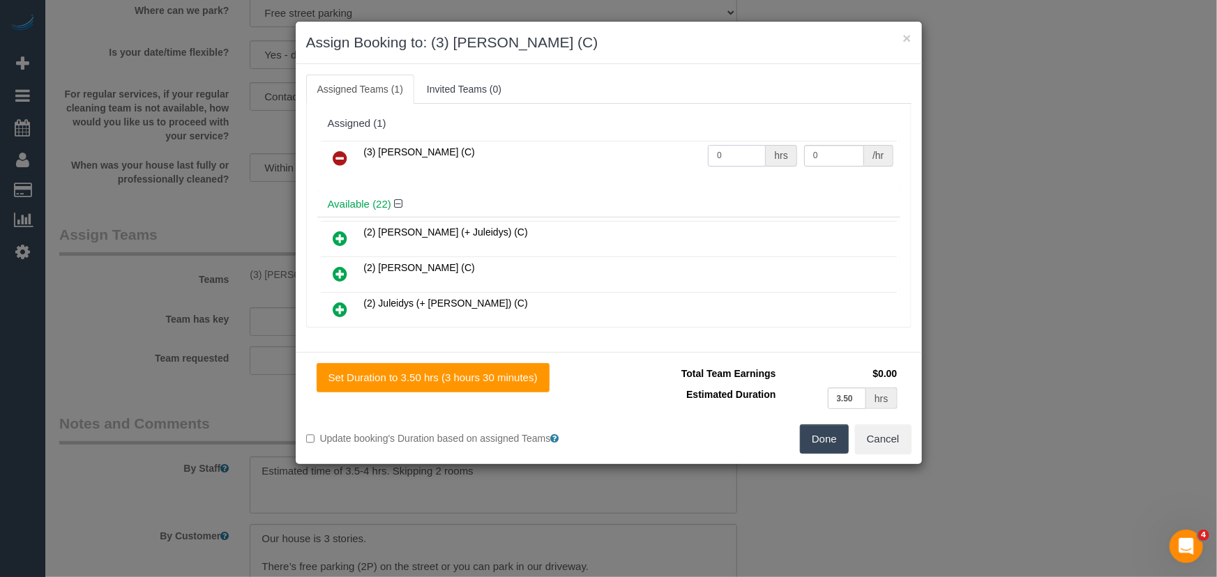
click at [731, 158] on input "0" at bounding box center [737, 156] width 58 height 22
type input "1"
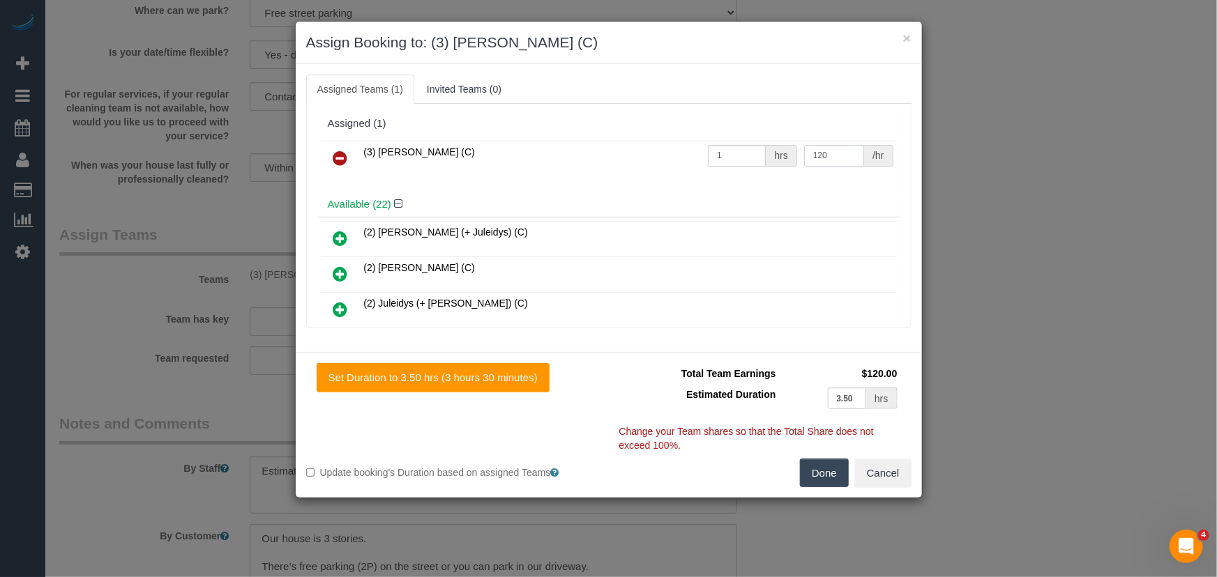
type input "120"
click at [825, 463] on button "Done" at bounding box center [824, 473] width 49 height 29
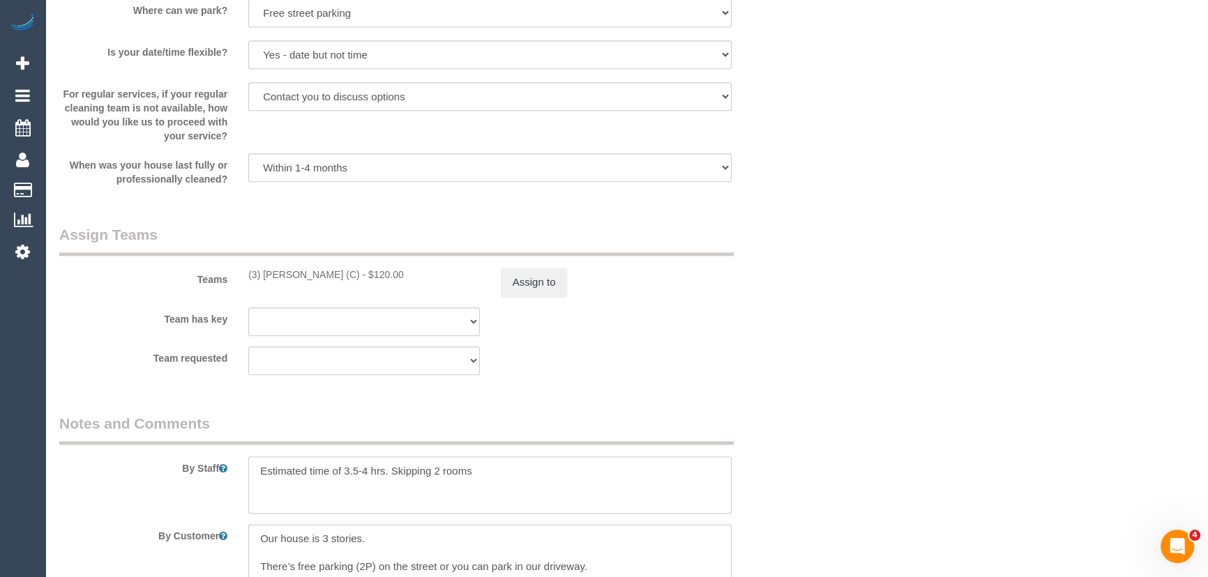
click at [366, 473] on textarea at bounding box center [489, 485] width 483 height 57
click at [251, 470] on textarea at bounding box center [489, 485] width 483 height 57
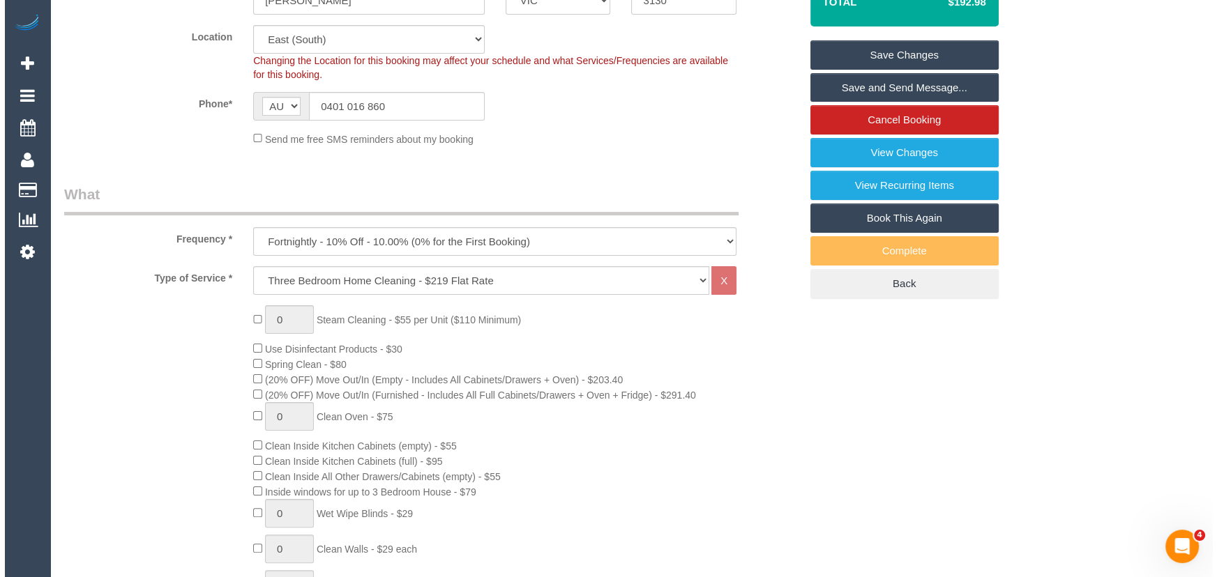
scroll to position [0, 0]
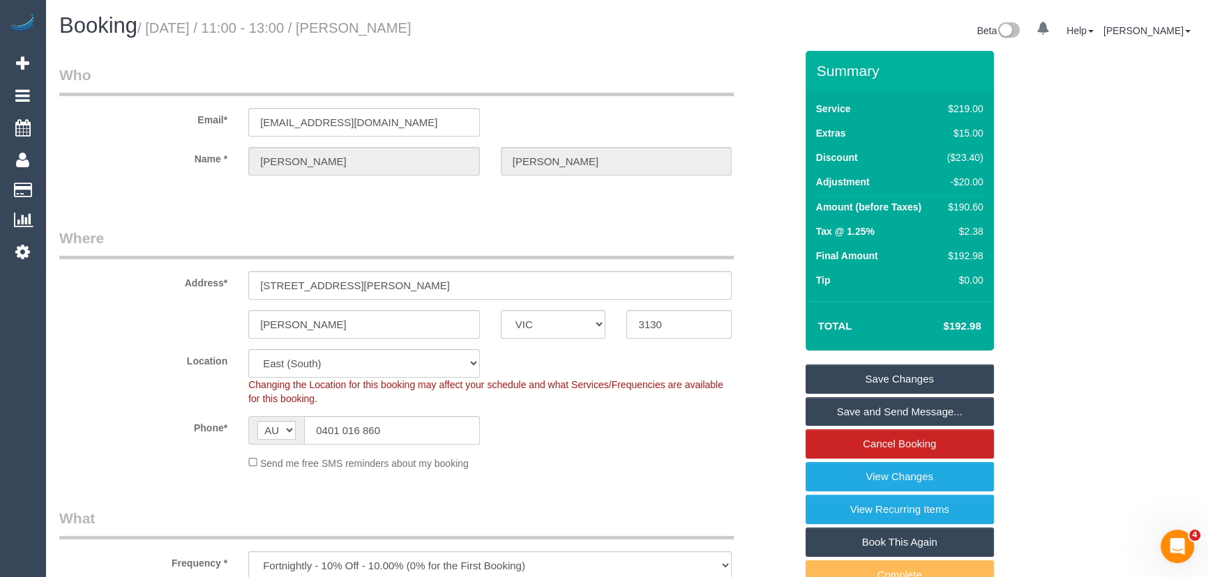
type textarea "*cover* Estimated time of 3-3.5 hrs. Skipping 2 rooms"
click at [411, 31] on small "/ September 26, 2025 / 11:00 - 13:00 / Anissha Yacono" at bounding box center [274, 27] width 274 height 15
copy small "Anissha Yacono"
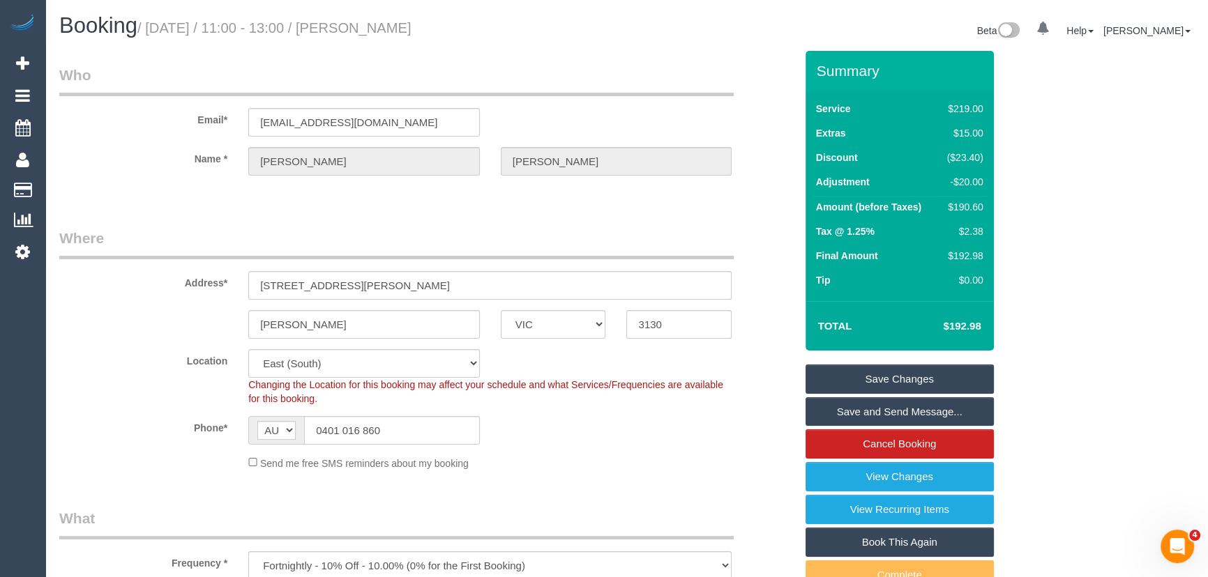
click at [861, 411] on link "Save and Send Message..." at bounding box center [899, 411] width 188 height 29
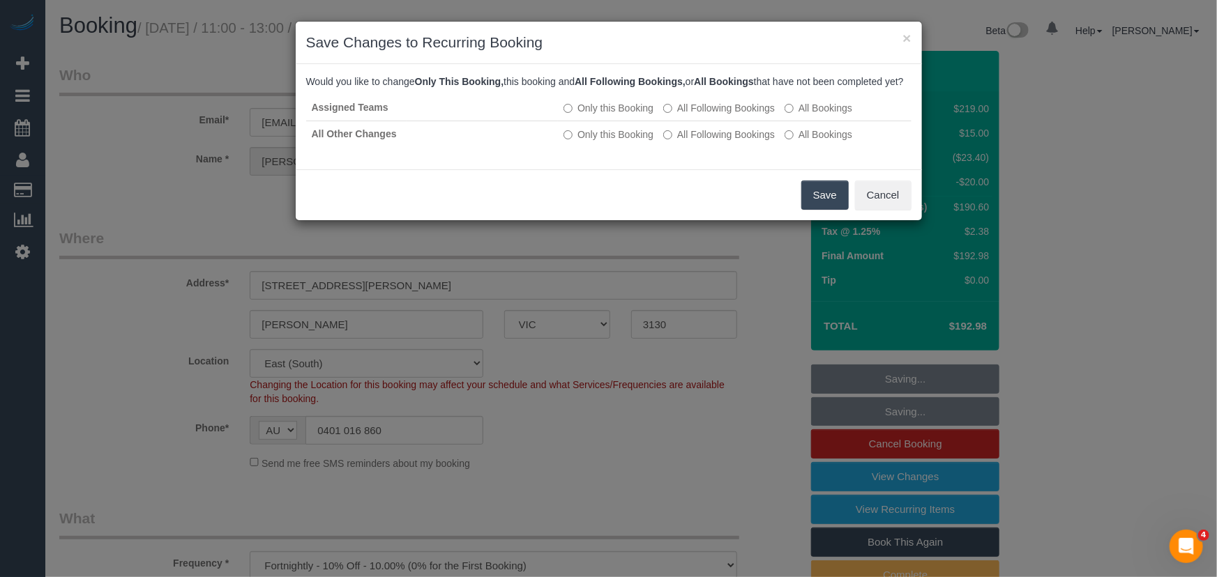
click at [815, 204] on button "Save" at bounding box center [824, 195] width 47 height 29
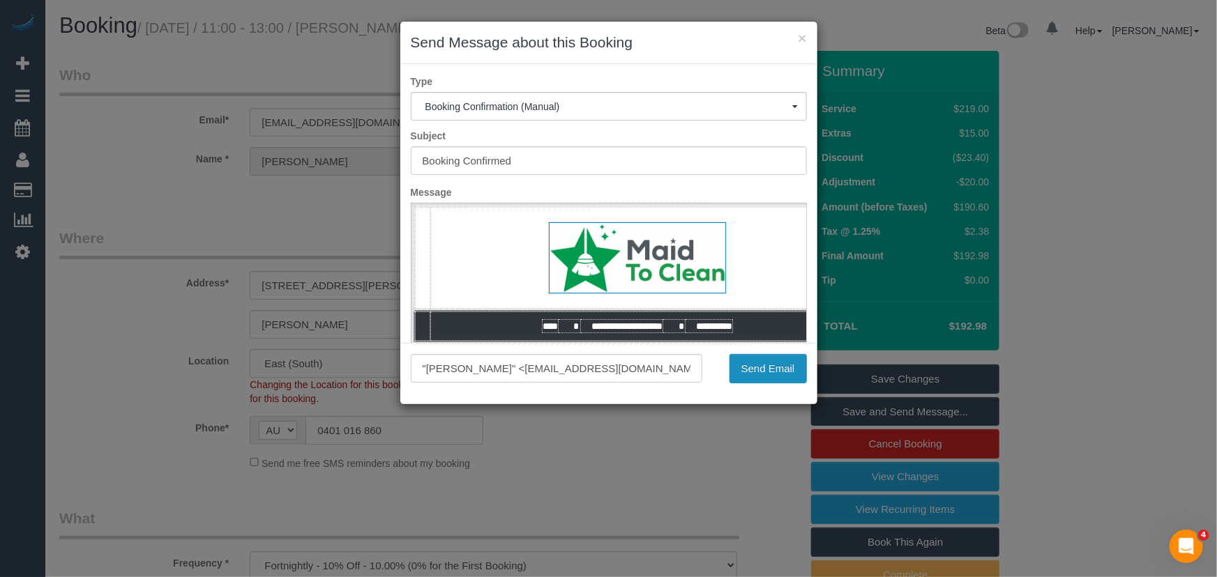
click at [764, 371] on button "Send Email" at bounding box center [767, 368] width 77 height 29
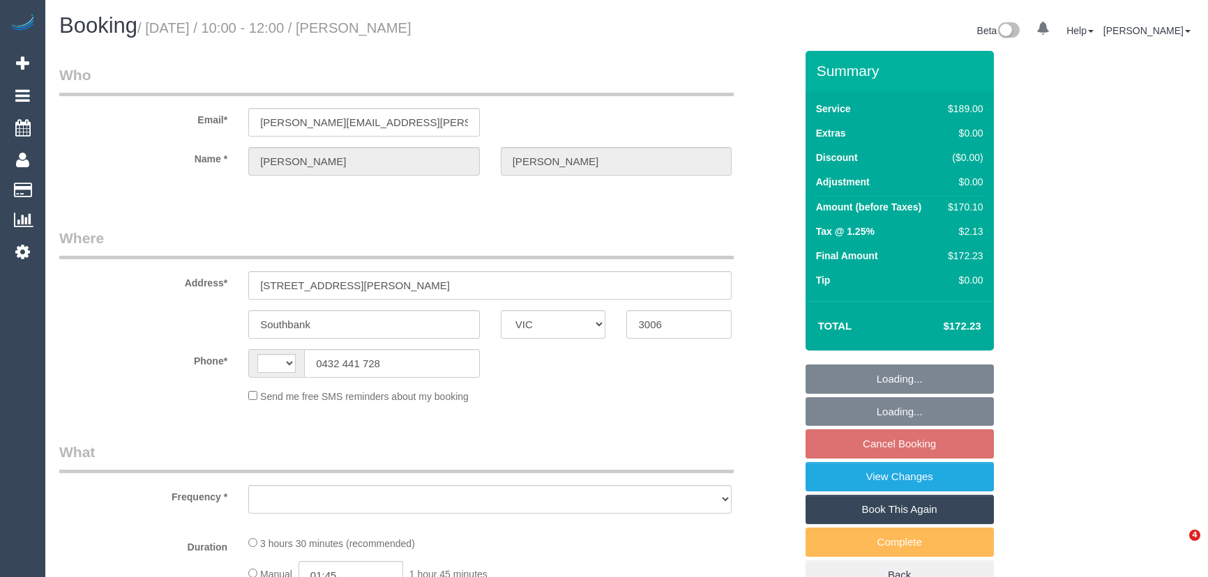
select select "VIC"
select select "string:AU"
select select "object:579"
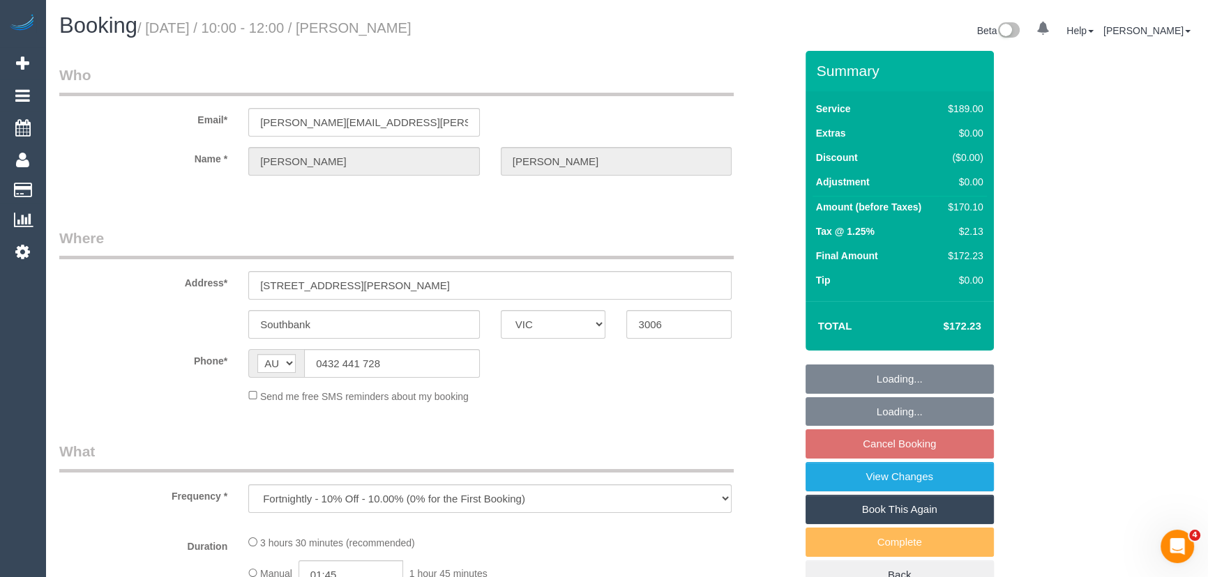
select select "string:stripe-pm_1S3SEj2GScqysDRVxhoteGBF"
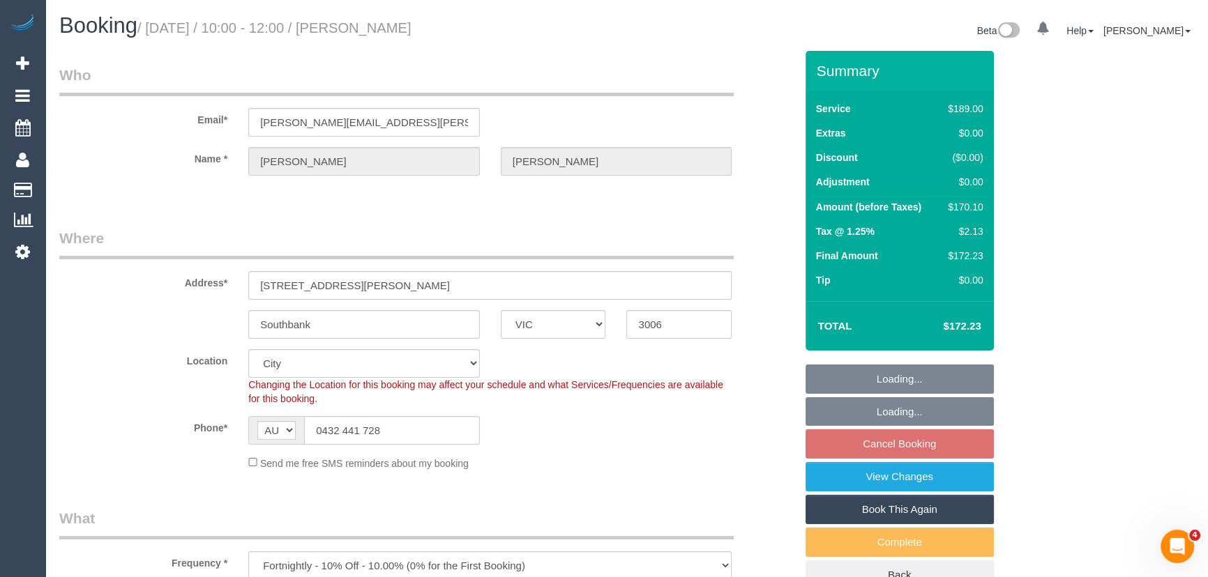
select select "object:682"
select select "number:28"
select select "number:14"
select select "number:19"
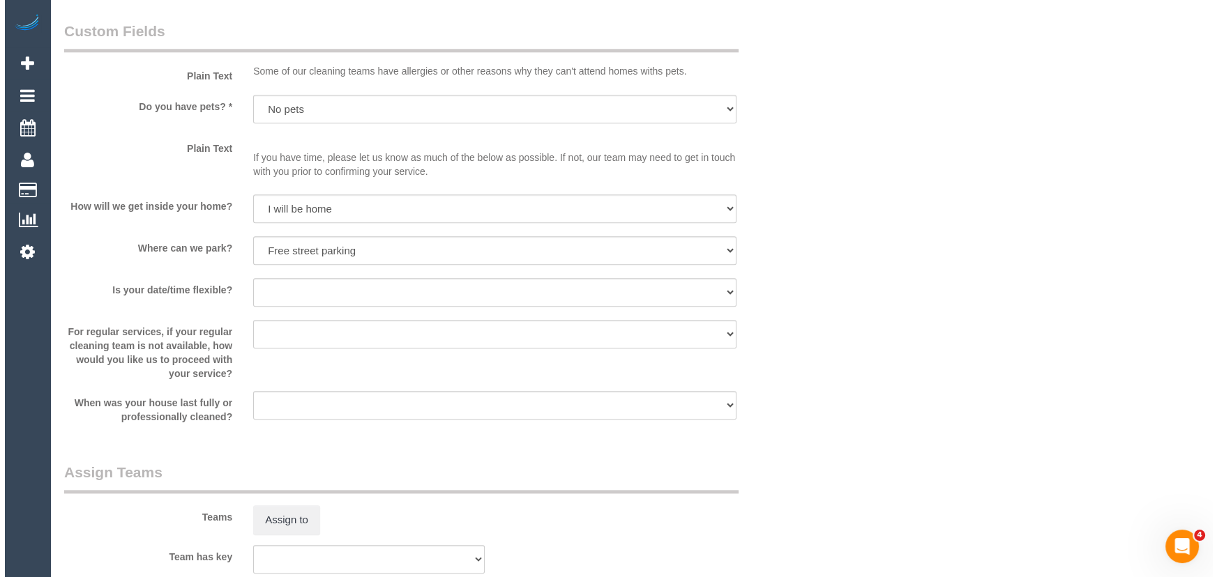
scroll to position [1838, 0]
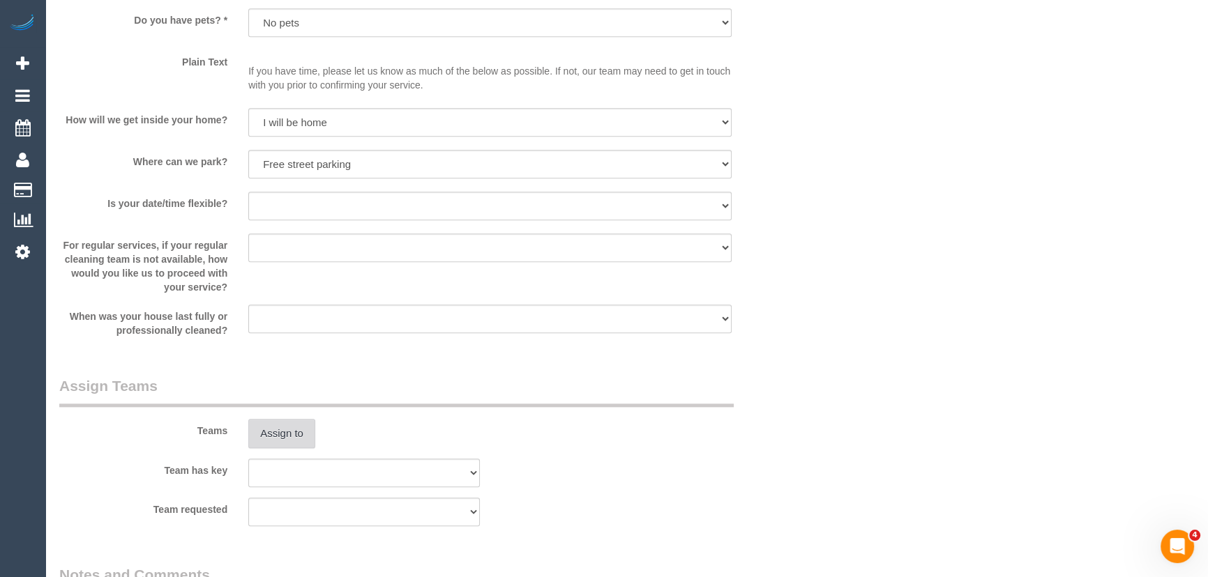
click at [293, 431] on button "Assign to" at bounding box center [281, 433] width 67 height 29
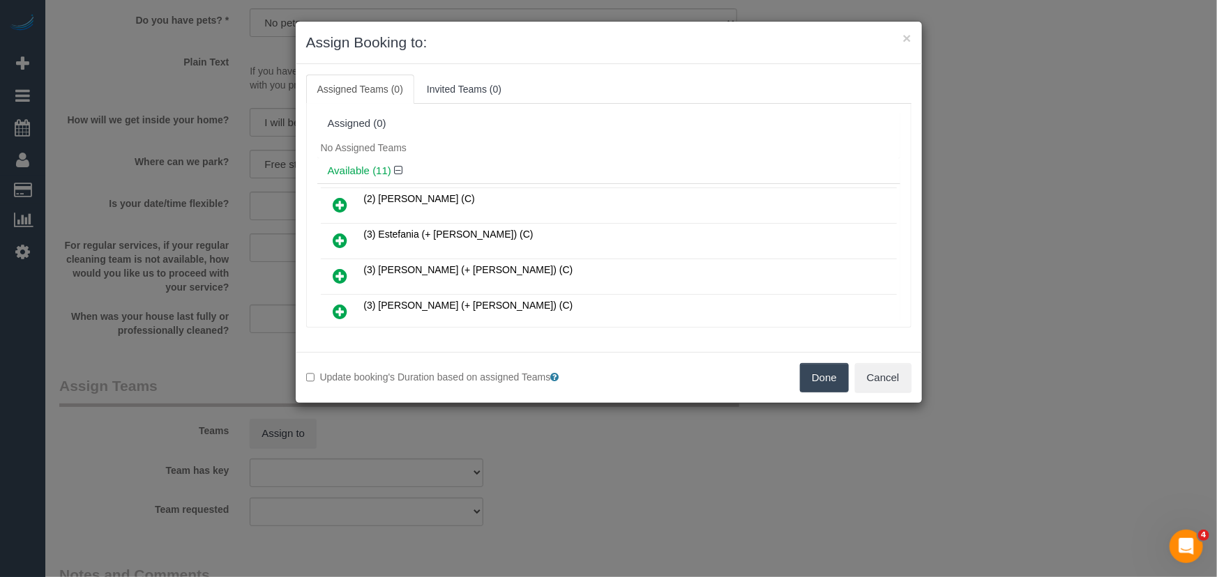
click at [340, 236] on icon at bounding box center [340, 240] width 15 height 17
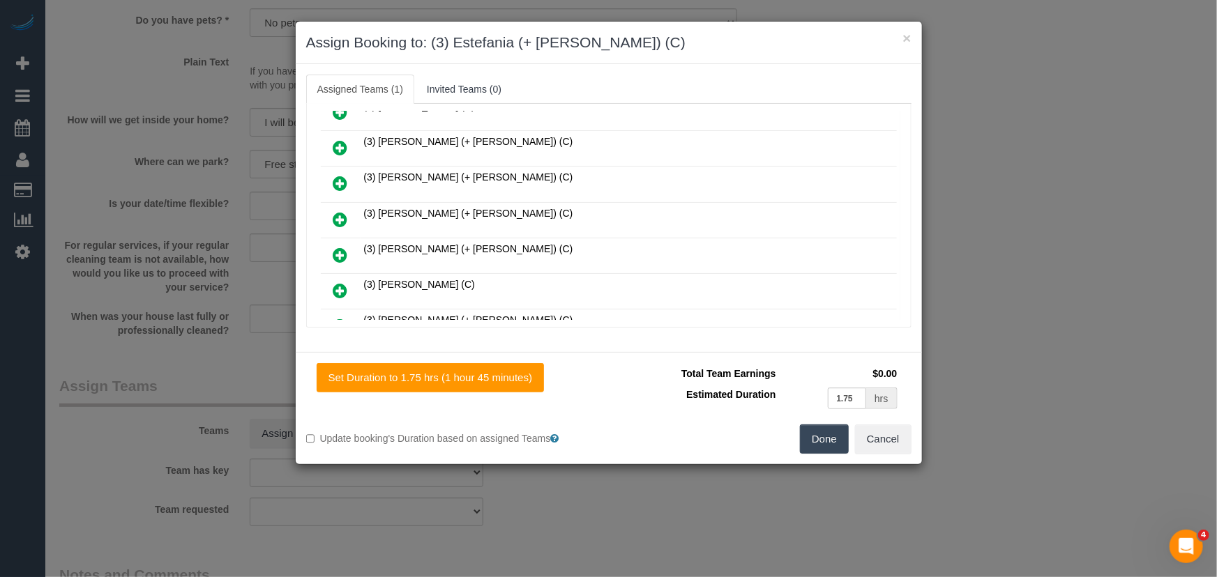
click at [339, 218] on icon at bounding box center [340, 219] width 15 height 17
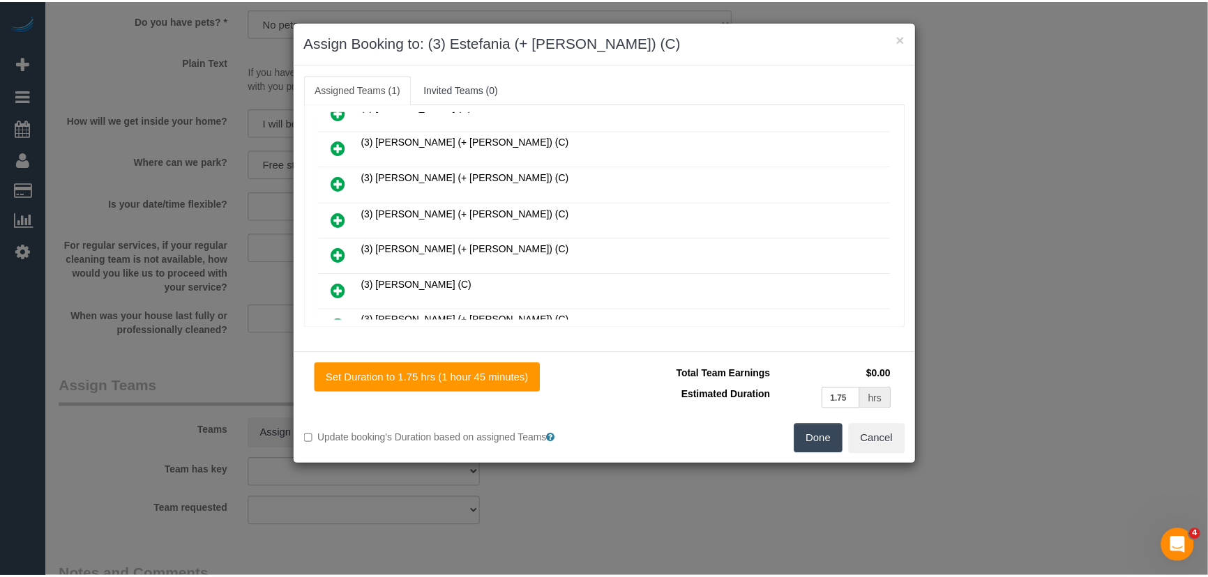
scroll to position [161, 0]
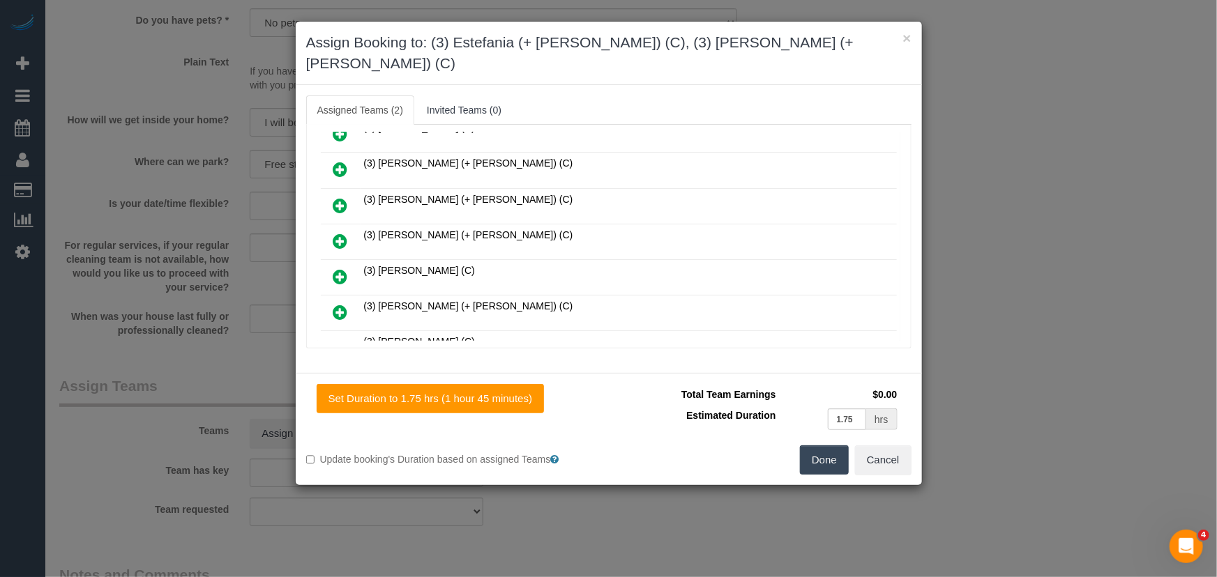
click at [830, 446] on button "Done" at bounding box center [824, 460] width 49 height 29
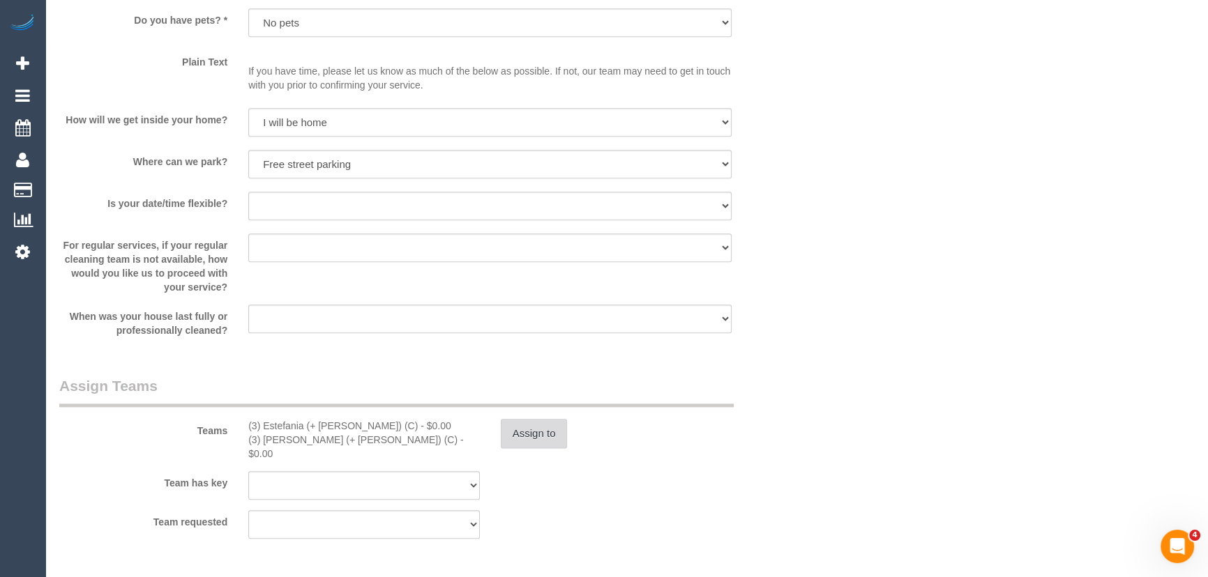
click at [551, 434] on button "Assign to" at bounding box center [534, 433] width 67 height 29
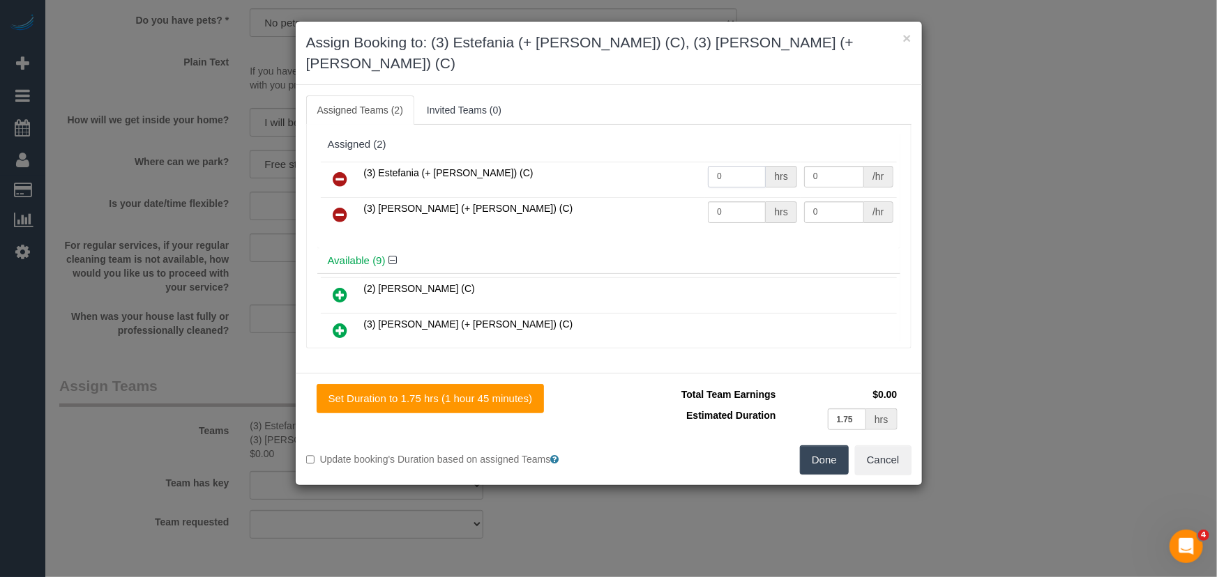
click at [733, 166] on input "0" at bounding box center [737, 177] width 58 height 22
type input "1"
type input "55"
click at [739, 204] on td "0 hrs" at bounding box center [752, 215] width 96 height 36
click at [736, 202] on input "0" at bounding box center [737, 213] width 58 height 22
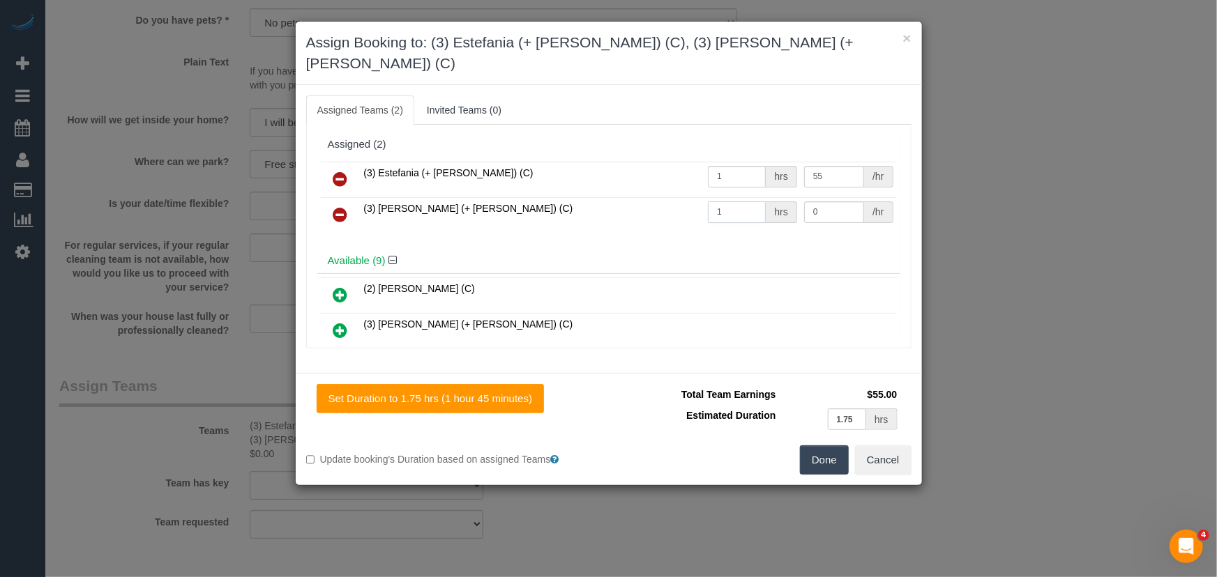
type input "1"
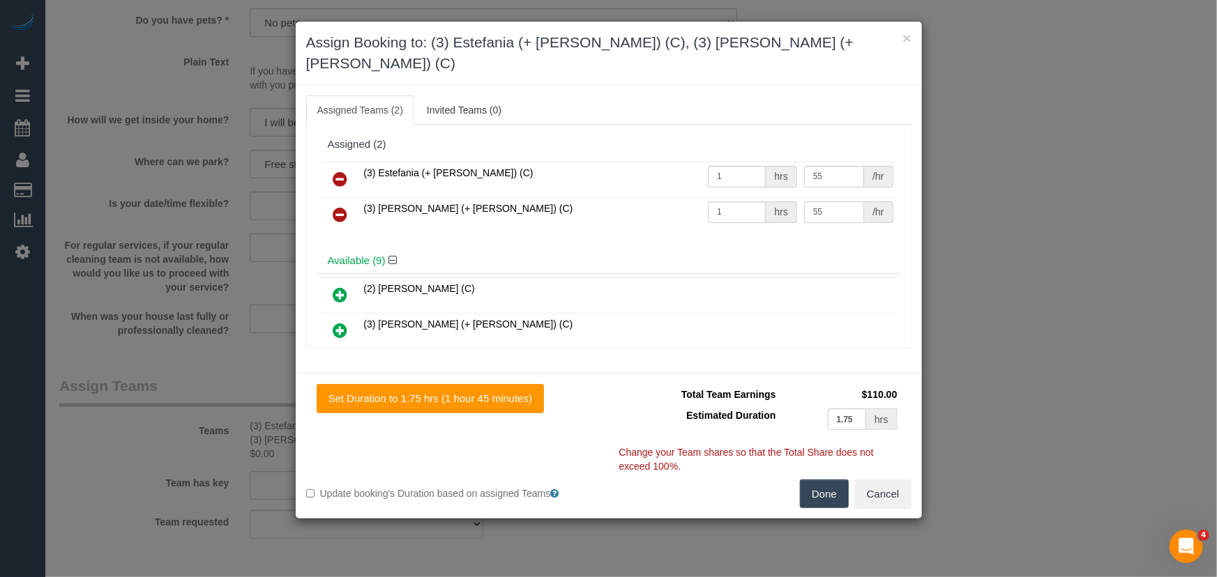
type input "55"
click at [812, 480] on button "Done" at bounding box center [824, 494] width 49 height 29
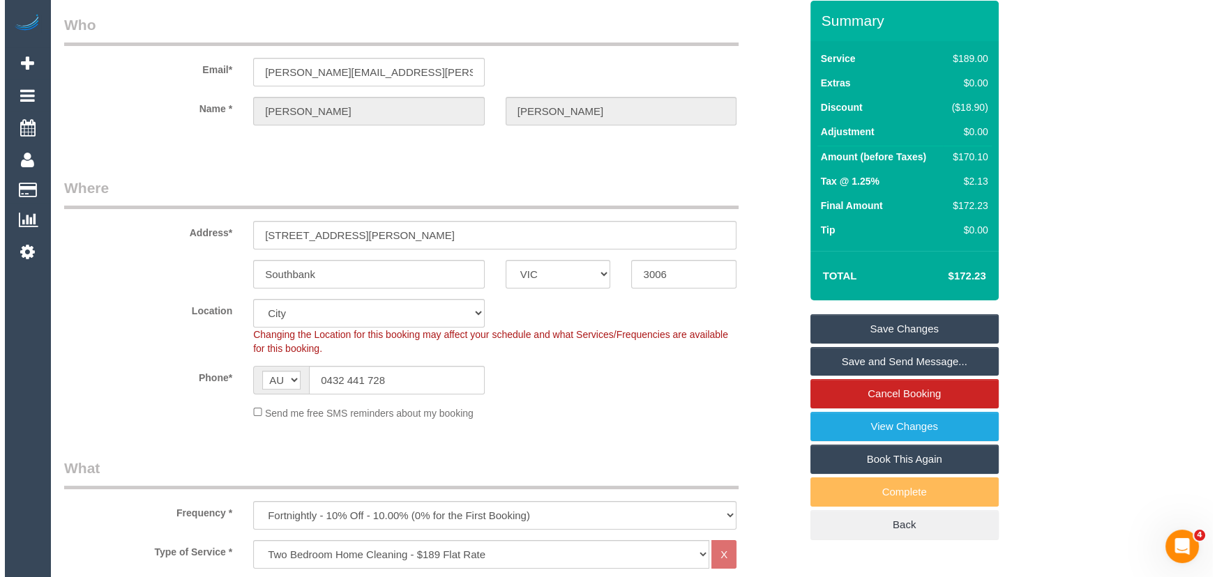
scroll to position [0, 0]
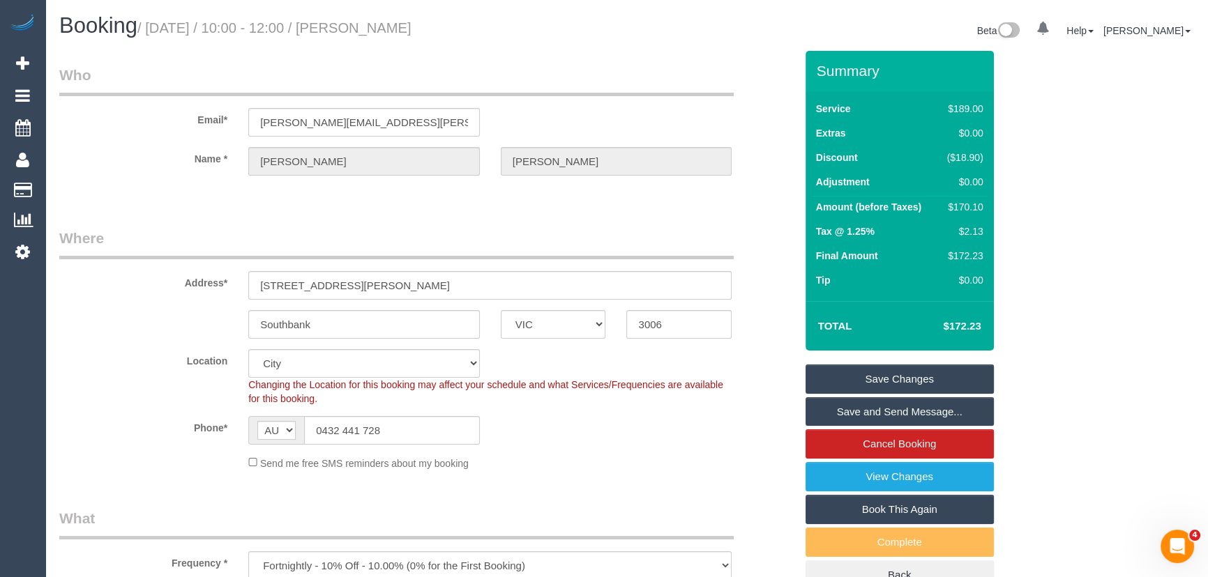
click at [403, 33] on small "/ September 26, 2025 / 10:00 - 12:00 / Damian Thomas" at bounding box center [274, 27] width 274 height 15
copy small "Damian Thomas"
click at [842, 483] on link "View Changes" at bounding box center [899, 476] width 188 height 29
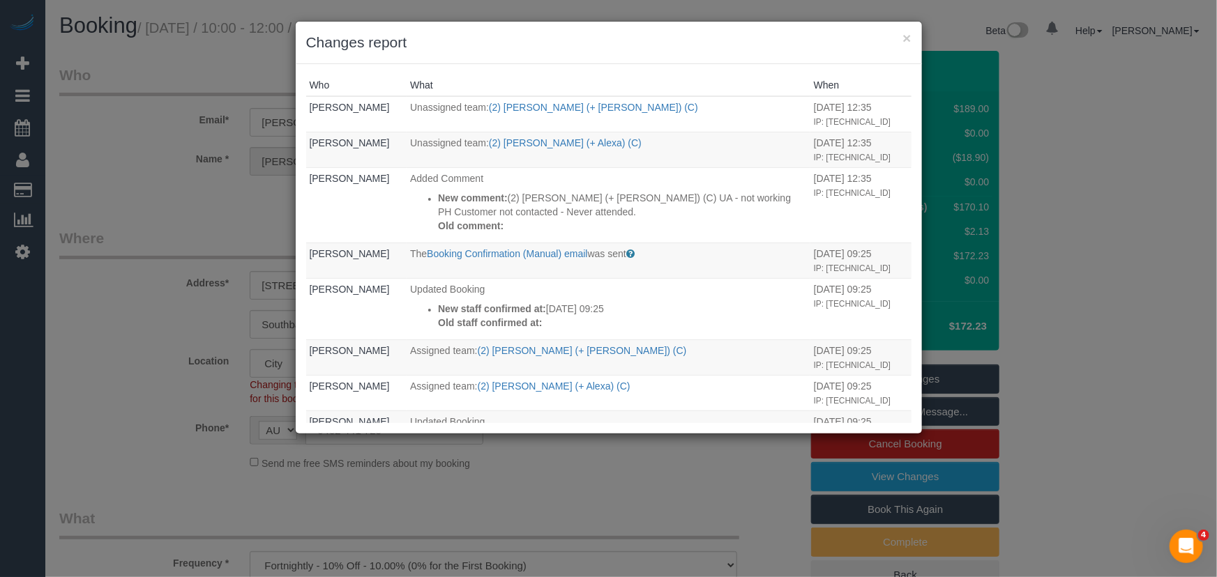
click at [687, 454] on div "× Changes report Who What When Chellsea Espinosa Unassigned team: (2) Alexa (+ …" at bounding box center [608, 288] width 1217 height 577
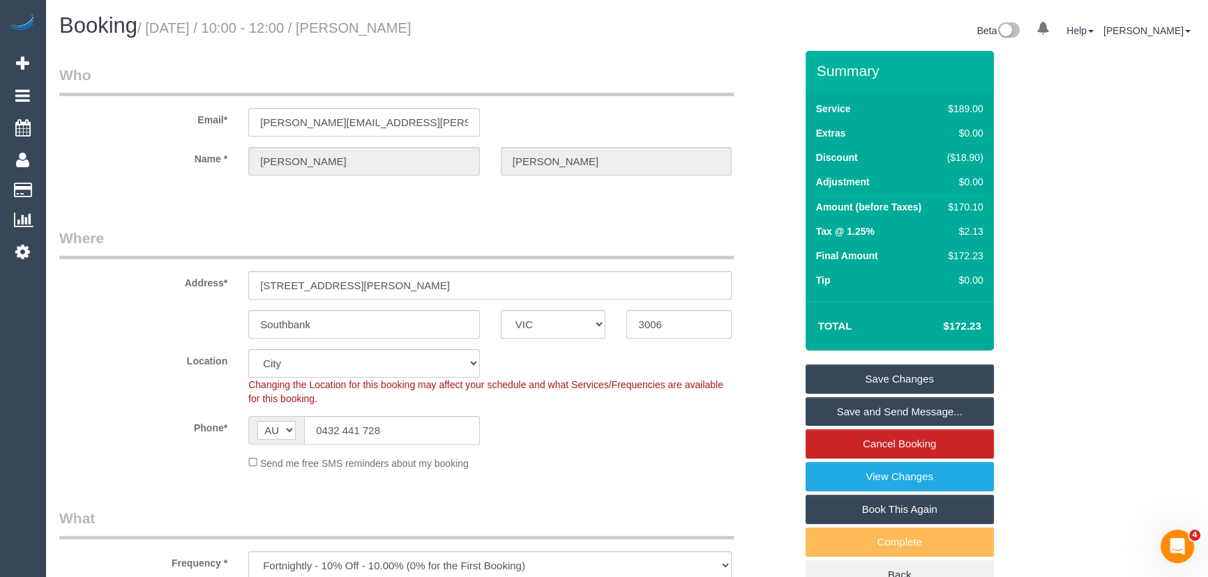
click at [875, 378] on link "Save Changes" at bounding box center [899, 379] width 188 height 29
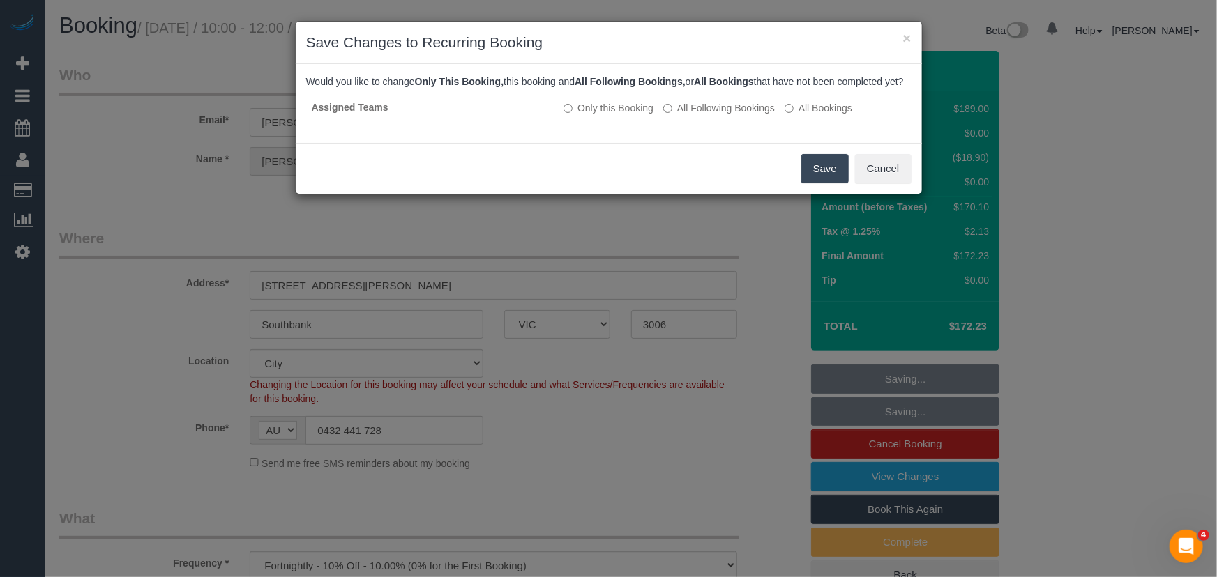
click at [813, 174] on button "Save" at bounding box center [824, 168] width 47 height 29
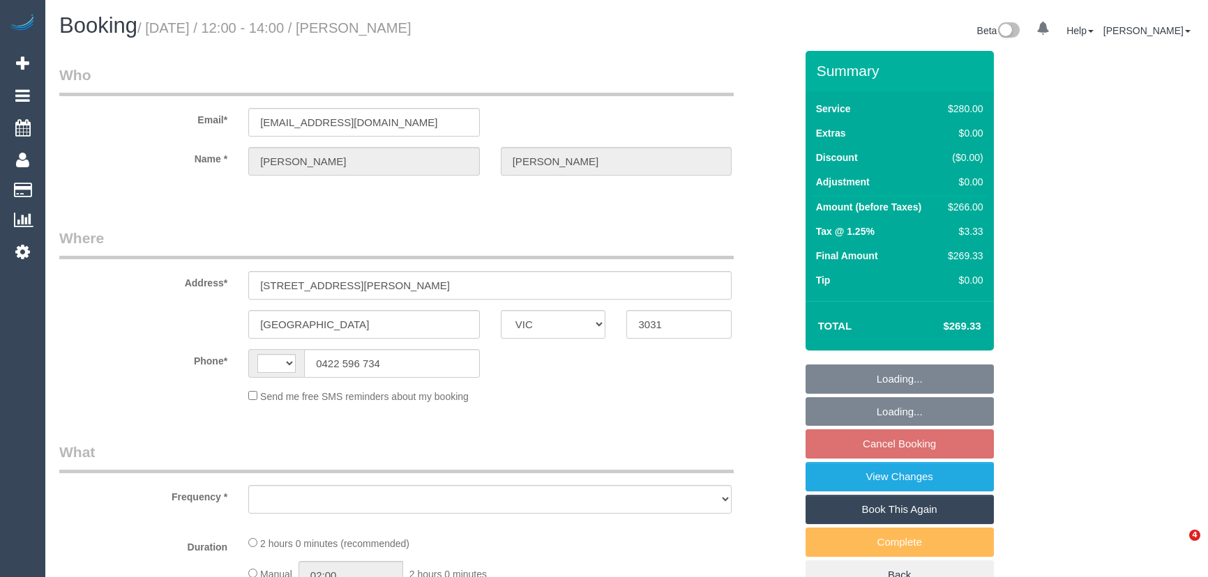
select select "VIC"
select select "string:AU"
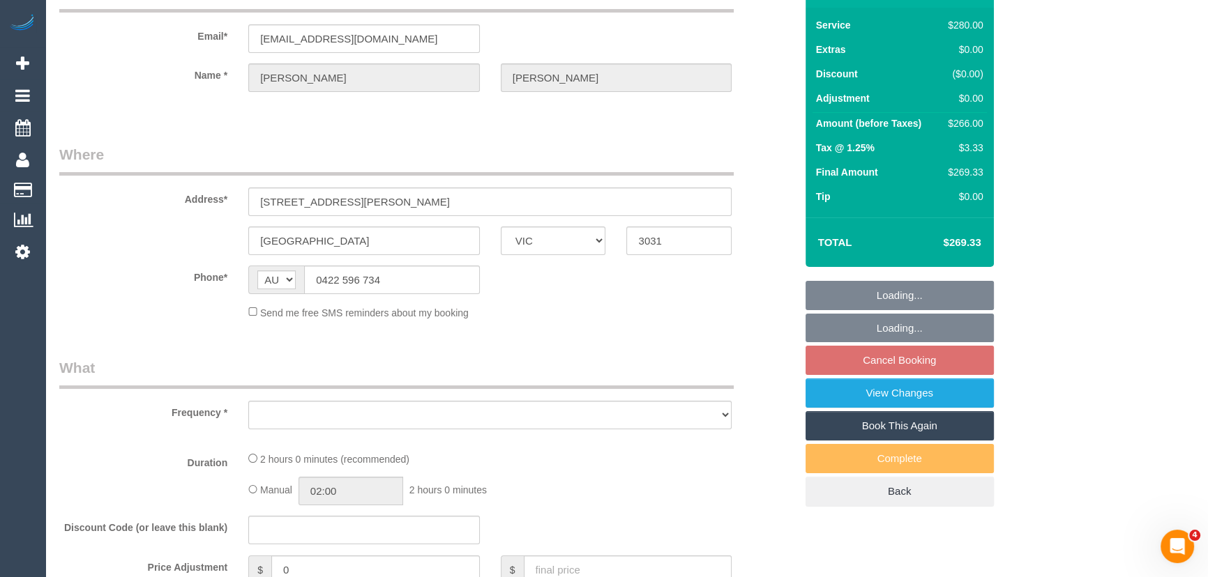
select select "object:522"
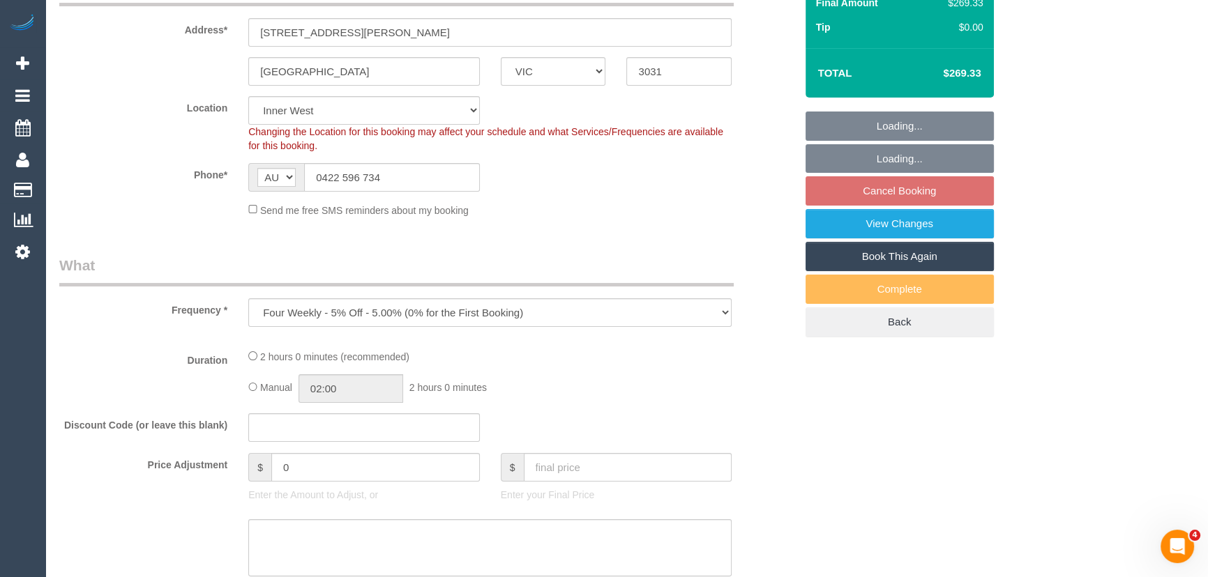
select select "2"
select select "number:27"
select select "number:14"
select select "number:19"
select select "number:24"
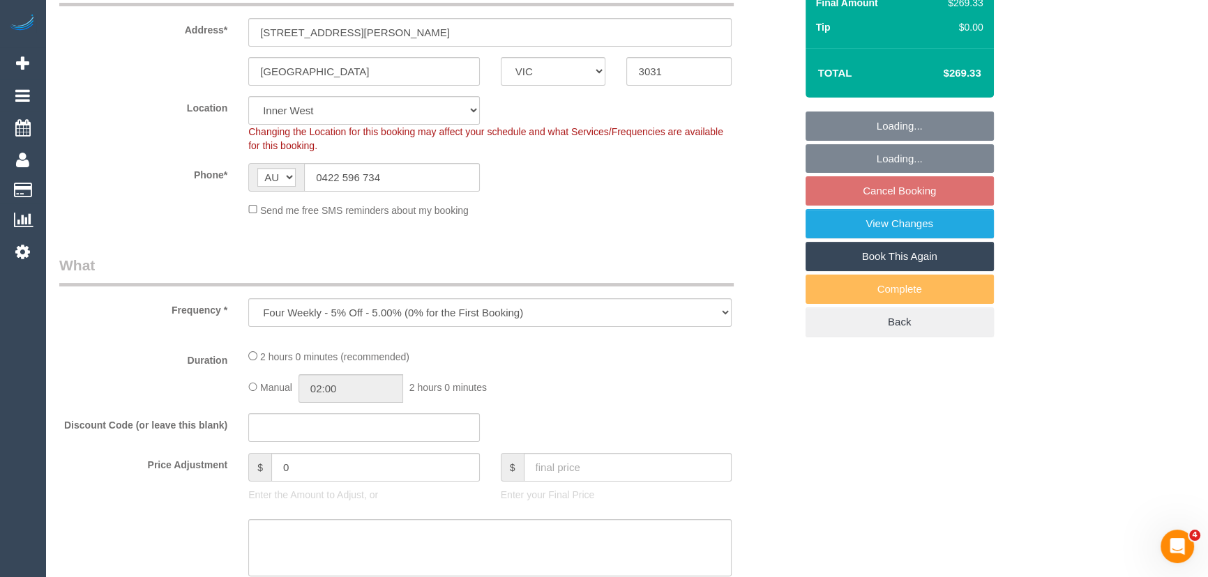
select select "number:34"
select select "number:12"
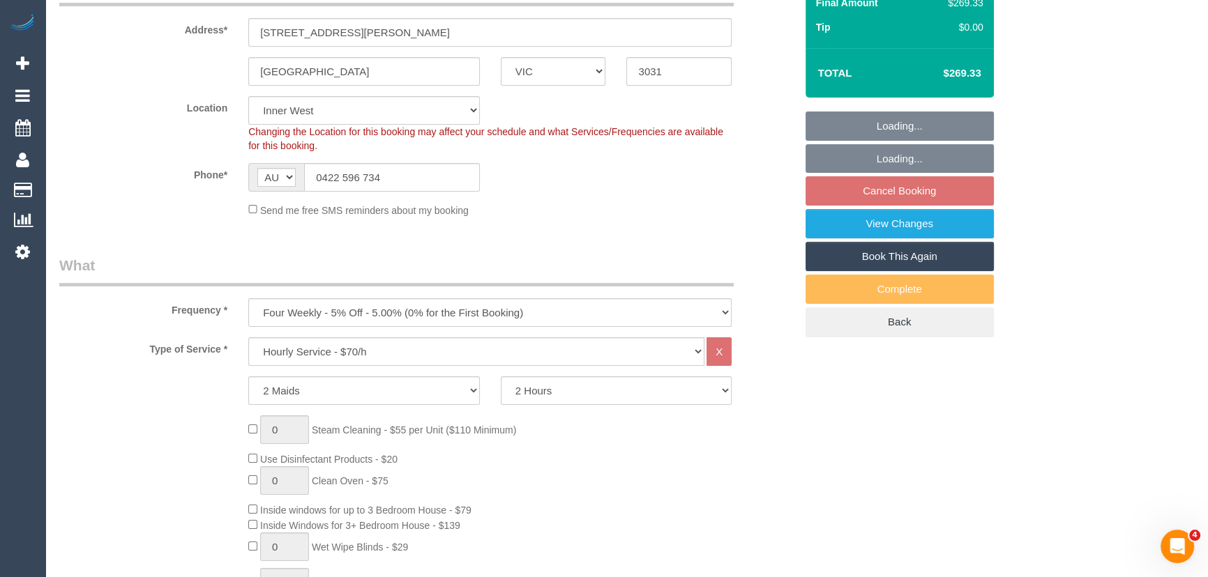
select select "string:stripe-pm_1PraT62GScqysDRVyTXeisQV"
select select "object:1550"
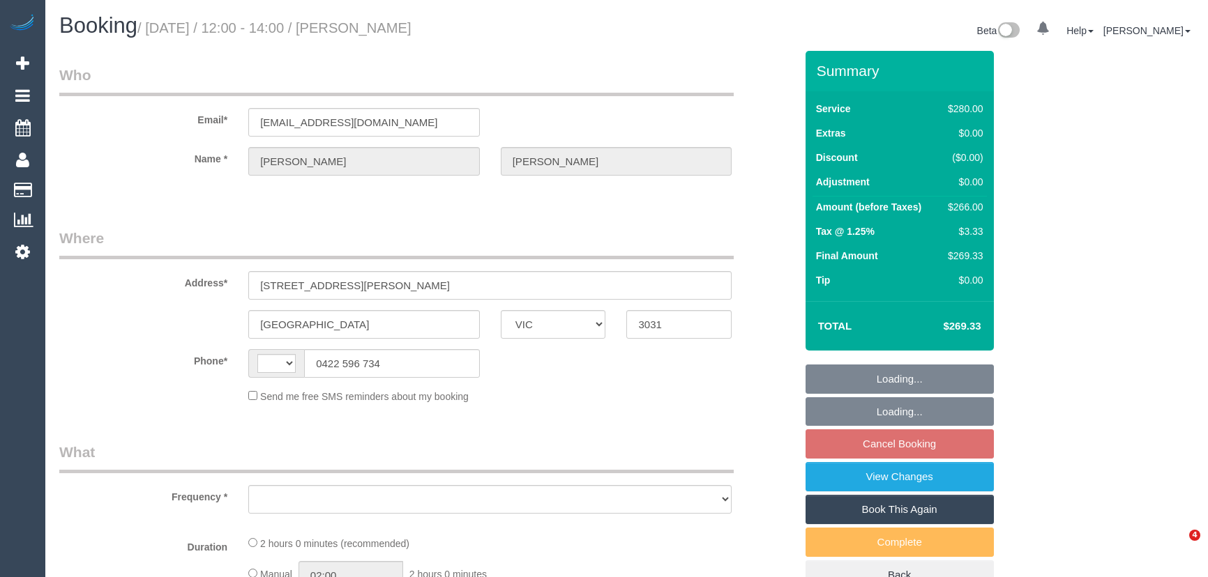
select select "VIC"
select select "string:AU"
select select "object:543"
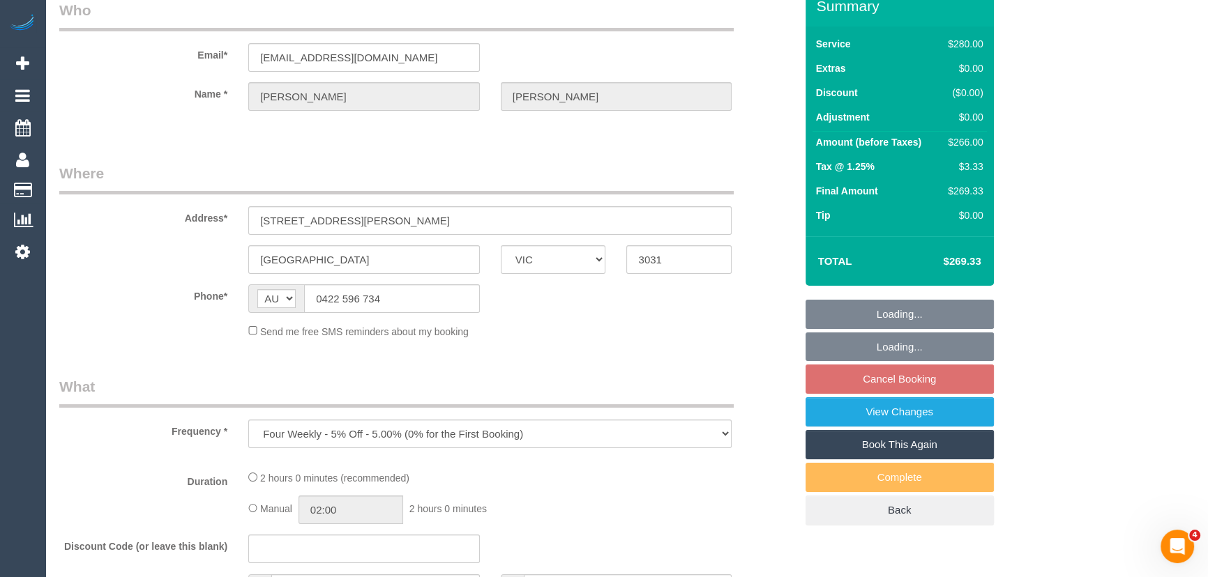
select select "string:stripe-pm_1PraT62GScqysDRVyTXeisQV"
select select "2"
select select "number:27"
select select "number:14"
select select "number:19"
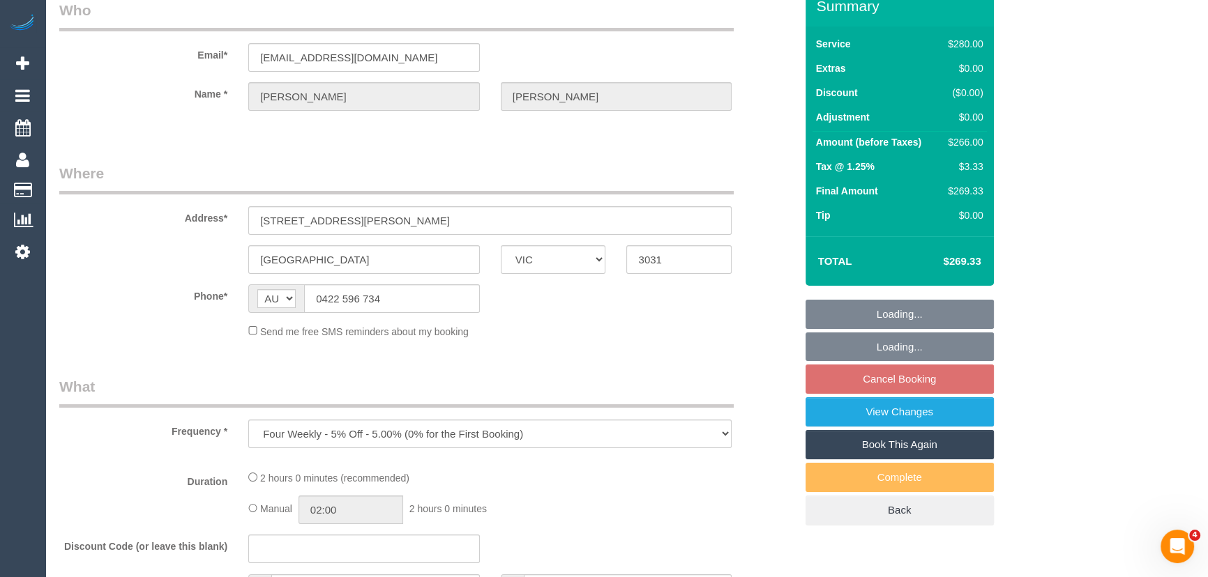
select select "number:24"
select select "number:34"
select select "number:12"
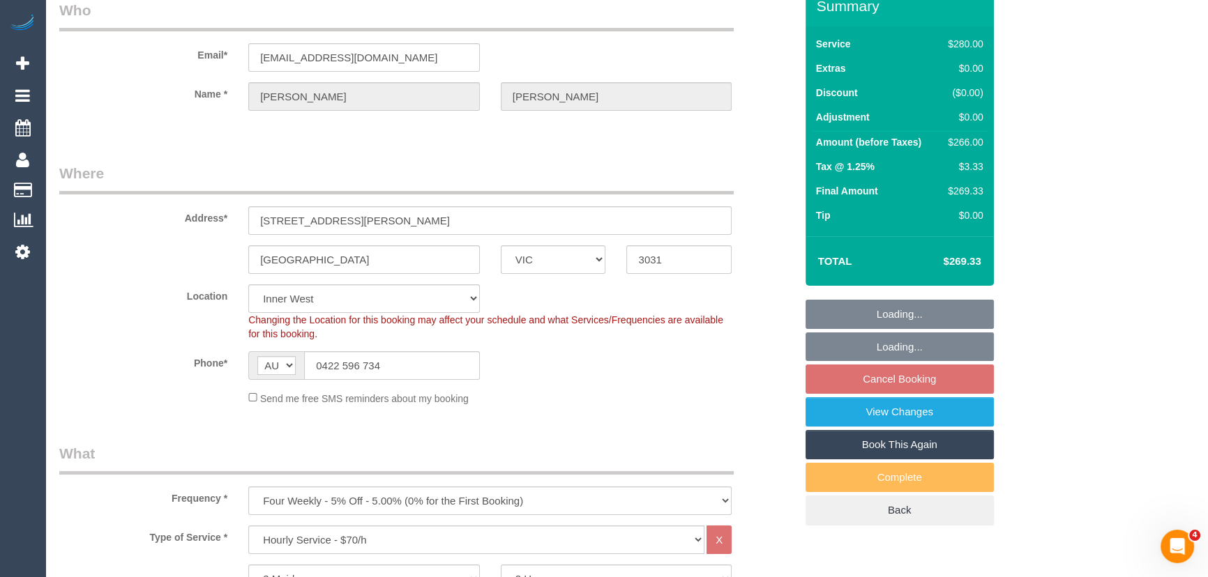
select select "object:860"
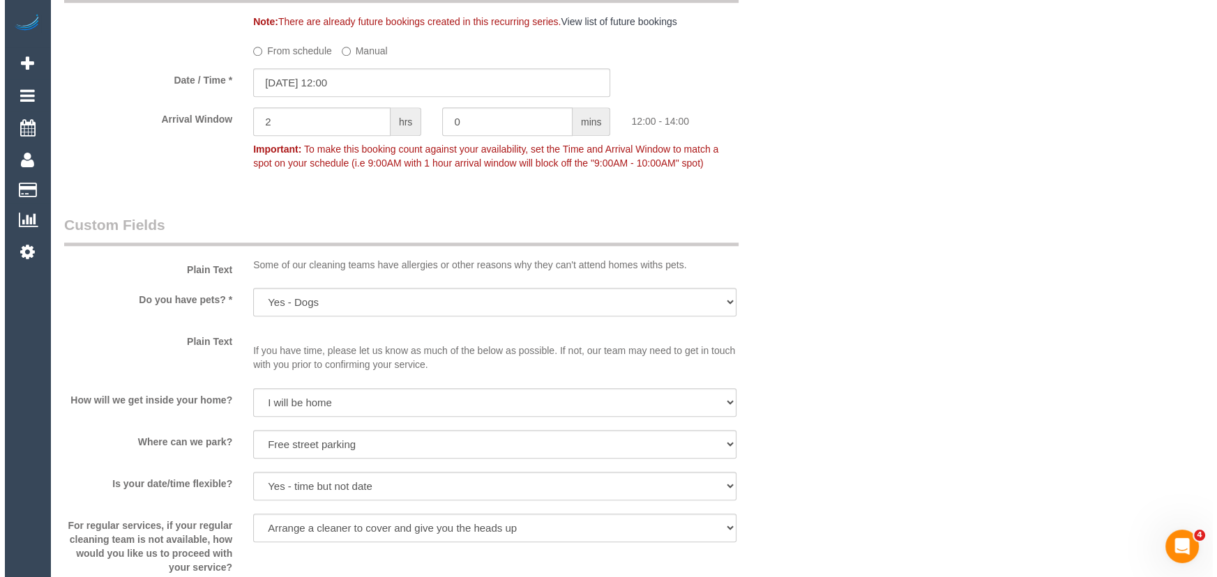
scroll to position [1711, 0]
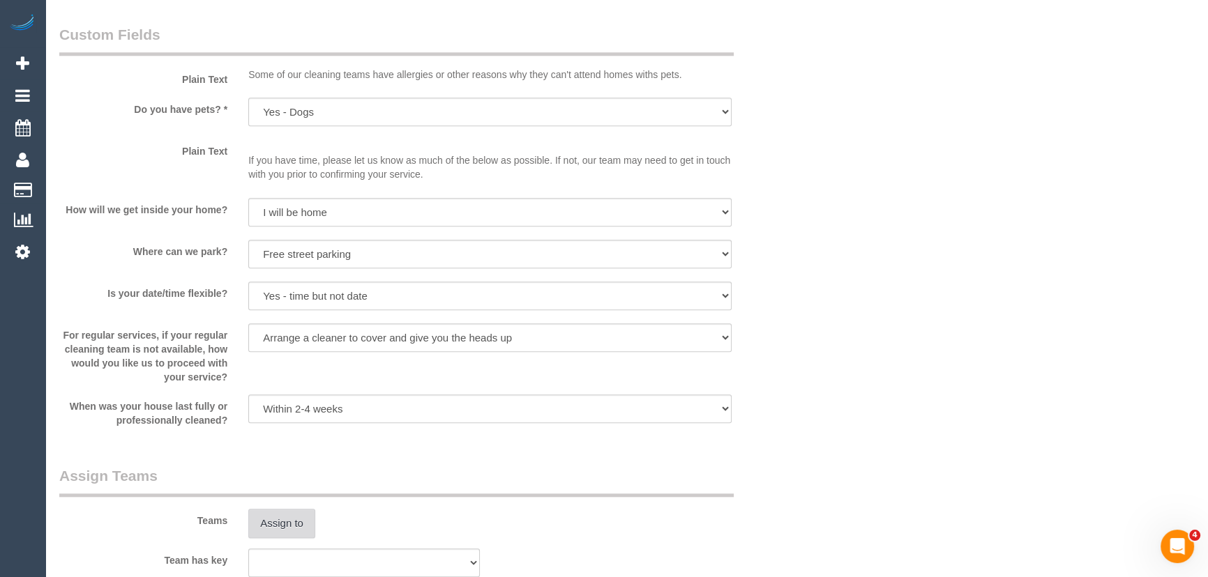
click at [279, 529] on button "Assign to" at bounding box center [281, 523] width 67 height 29
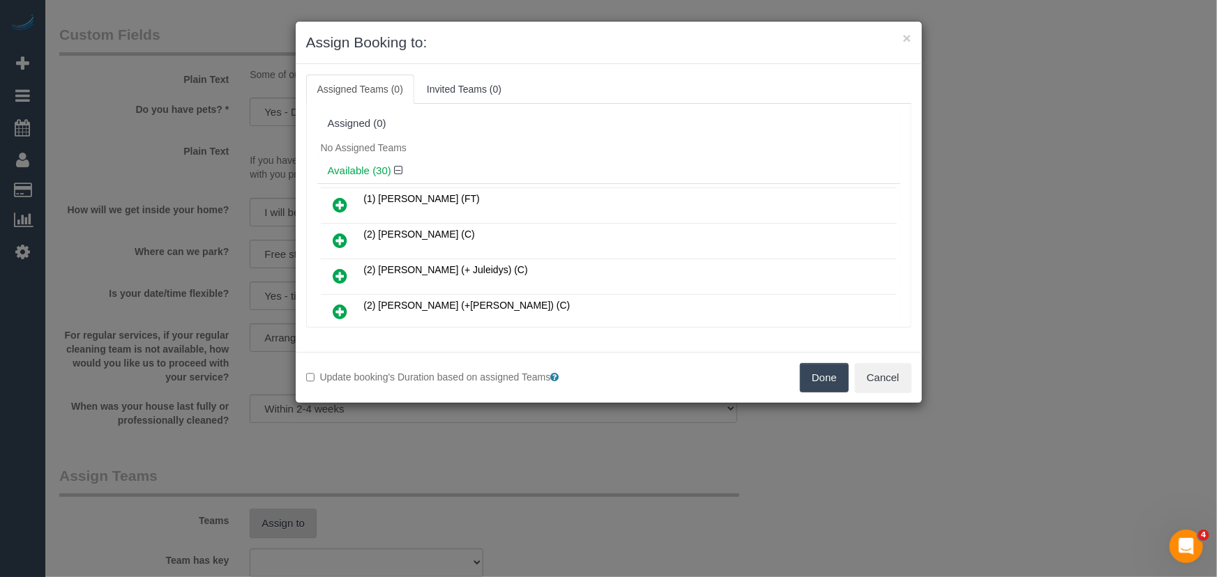
scroll to position [471, 0]
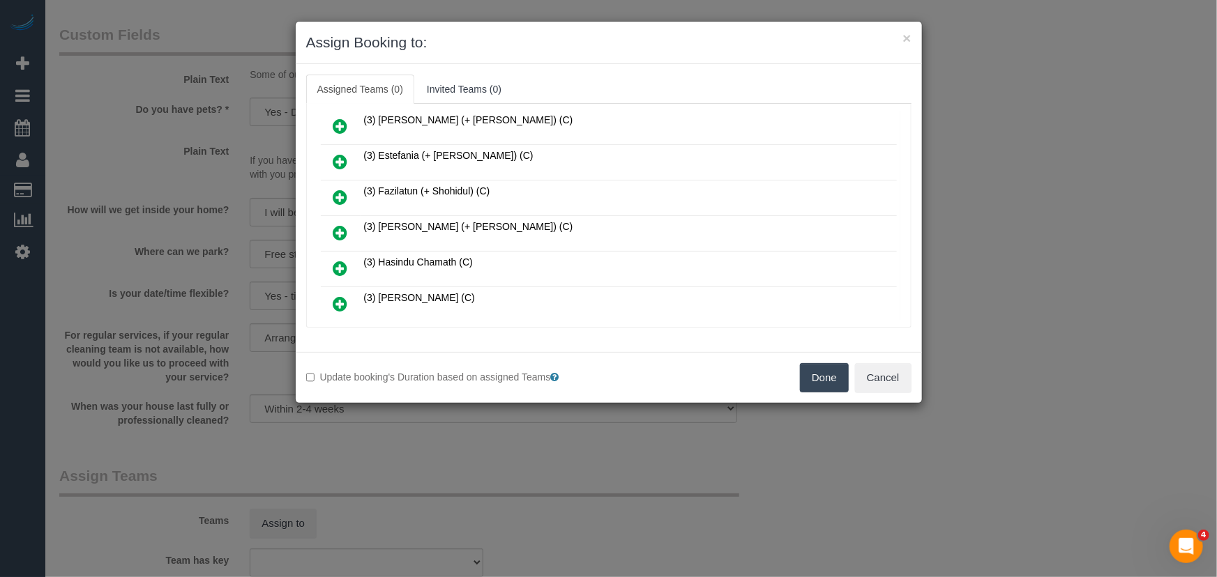
click at [335, 225] on icon at bounding box center [340, 233] width 15 height 17
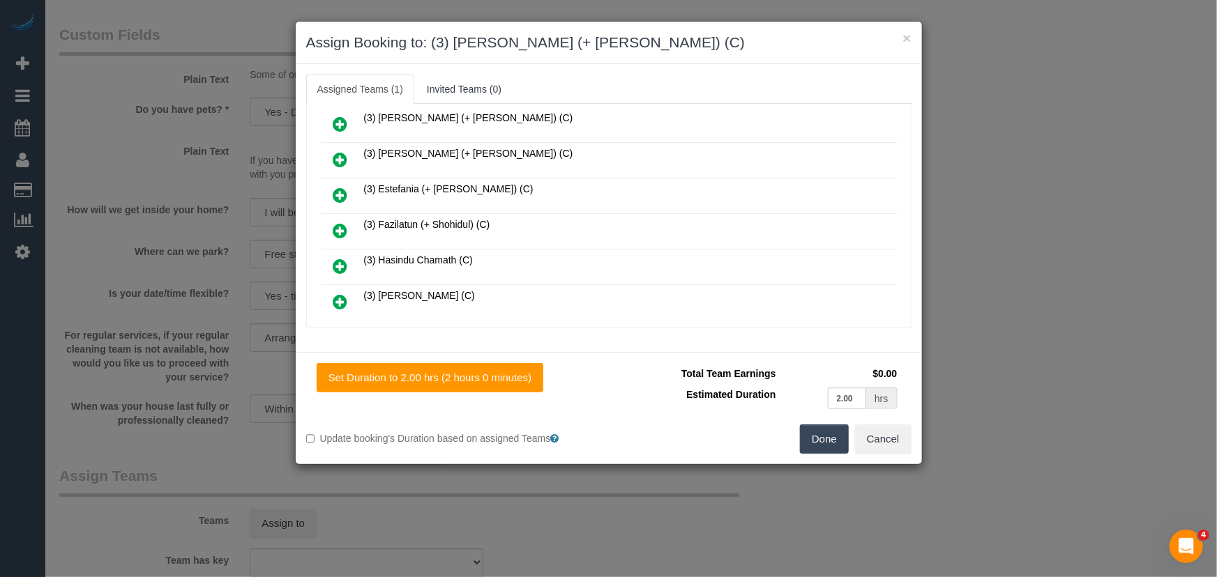
scroll to position [504, 0]
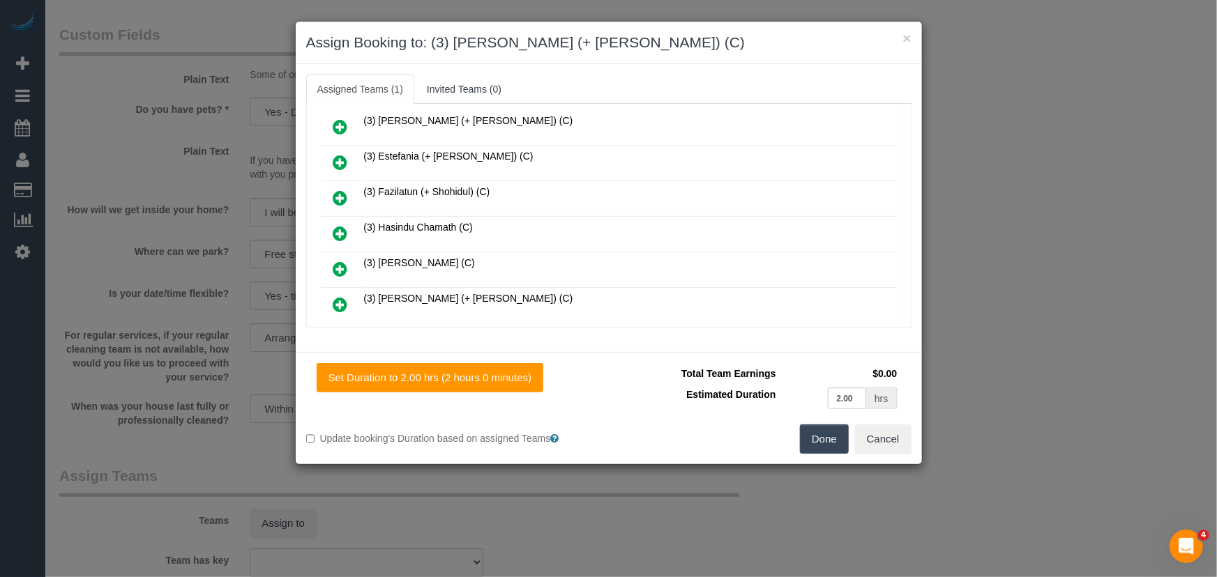
click at [335, 296] on icon at bounding box center [340, 304] width 15 height 17
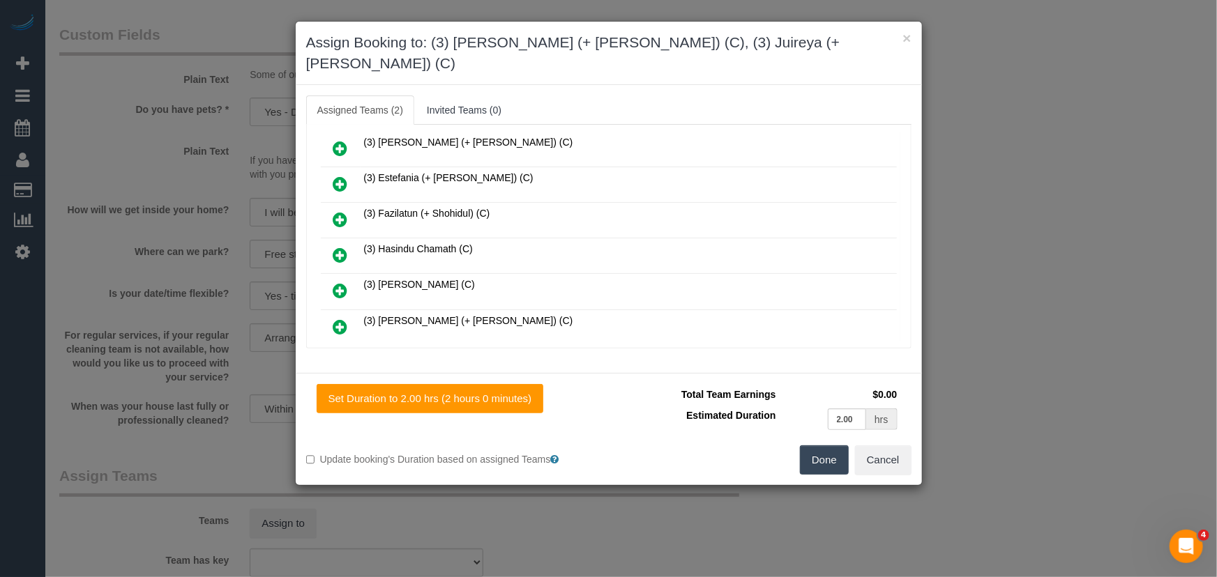
click at [819, 446] on button "Done" at bounding box center [824, 460] width 49 height 29
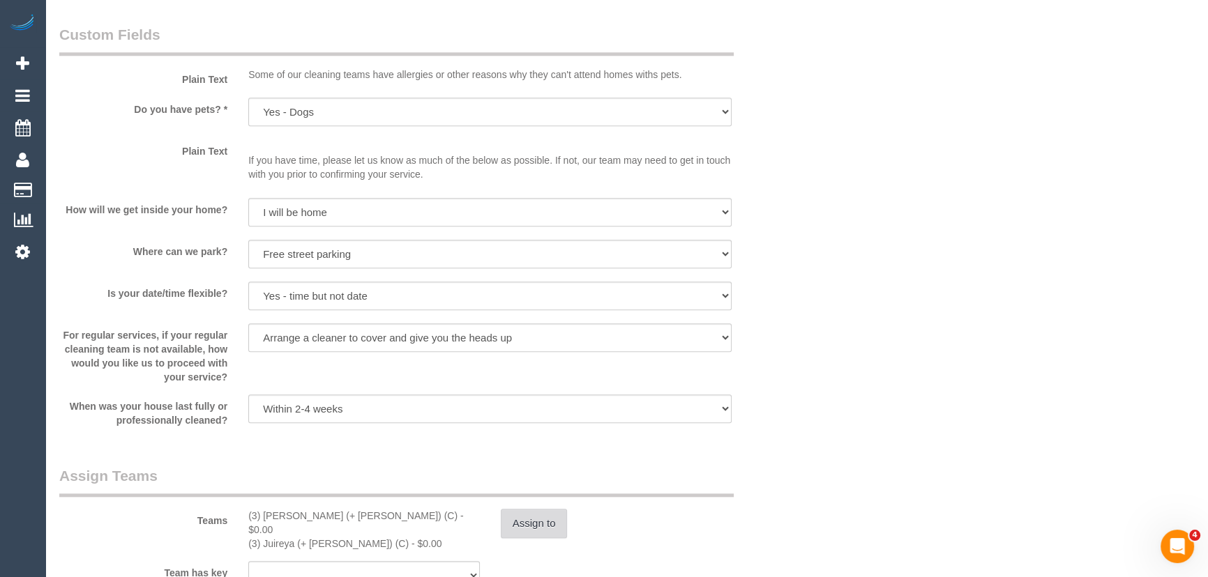
click at [546, 535] on button "Assign to" at bounding box center [534, 523] width 67 height 29
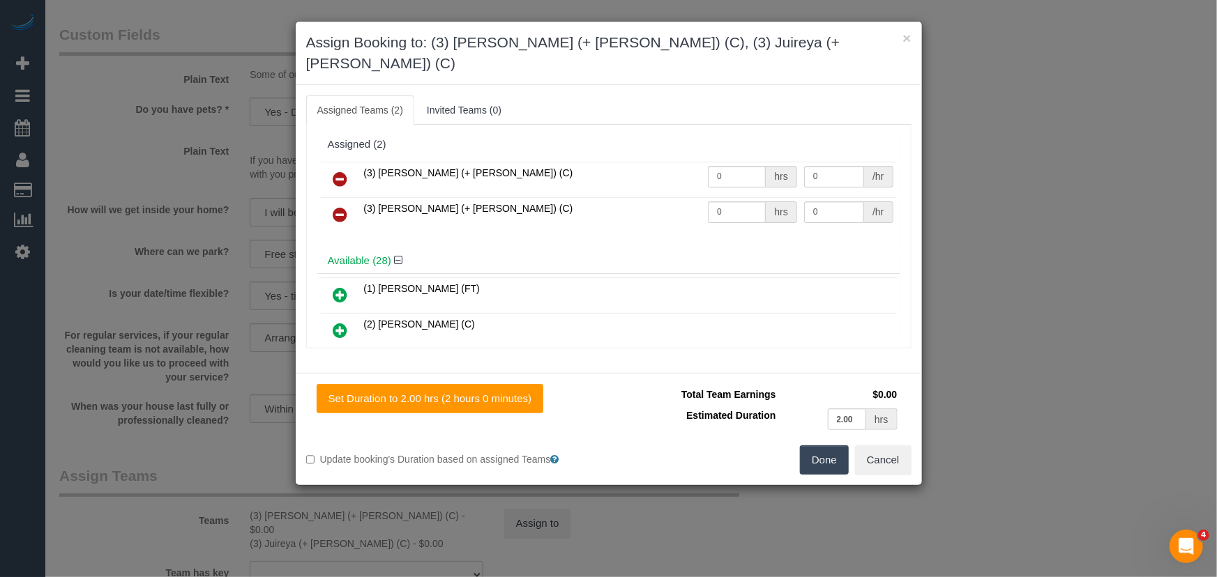
click at [742, 169] on td "0 hrs" at bounding box center [752, 180] width 96 height 36
click at [739, 166] on input "0" at bounding box center [737, 177] width 58 height 22
type input "2"
type input "35"
click at [725, 202] on input "0" at bounding box center [737, 213] width 58 height 22
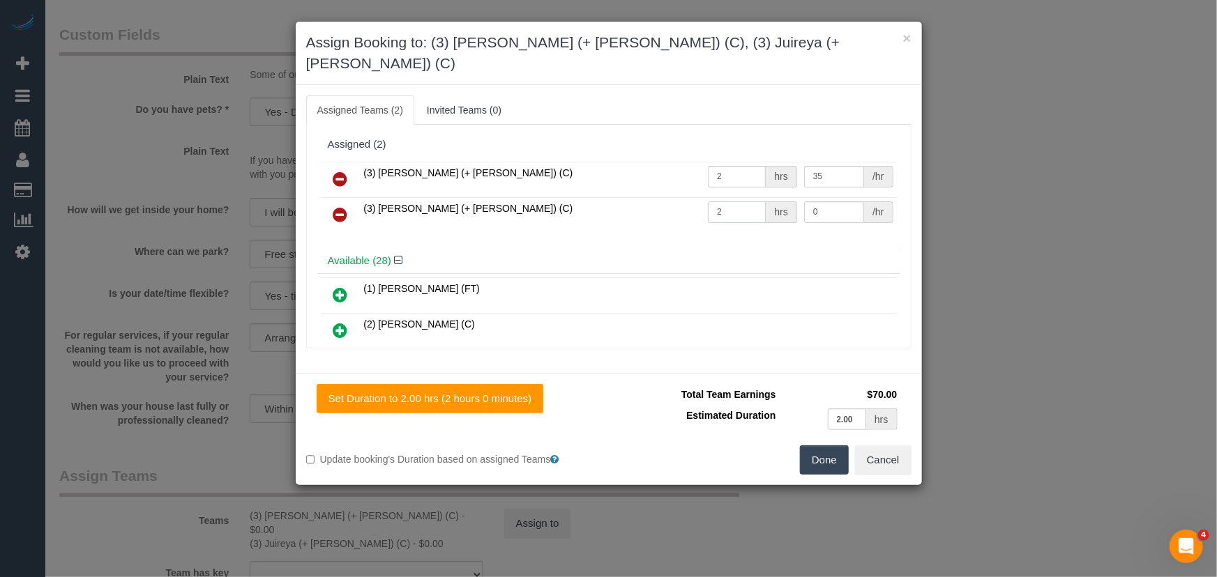
type input "2"
type input "35"
click at [836, 446] on button "Done" at bounding box center [824, 460] width 49 height 29
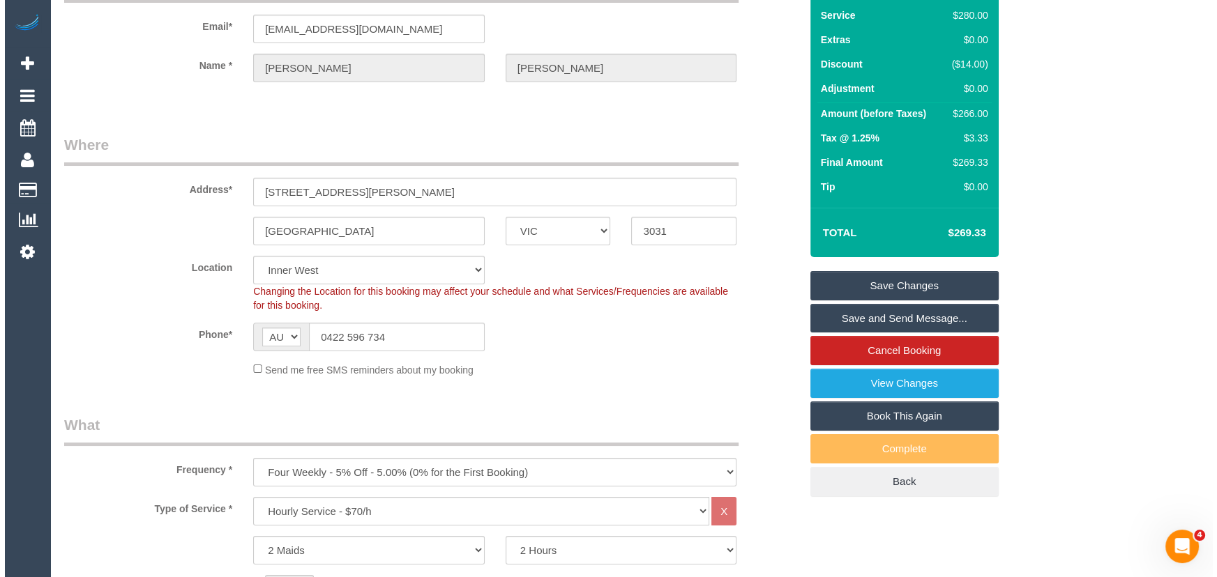
scroll to position [0, 0]
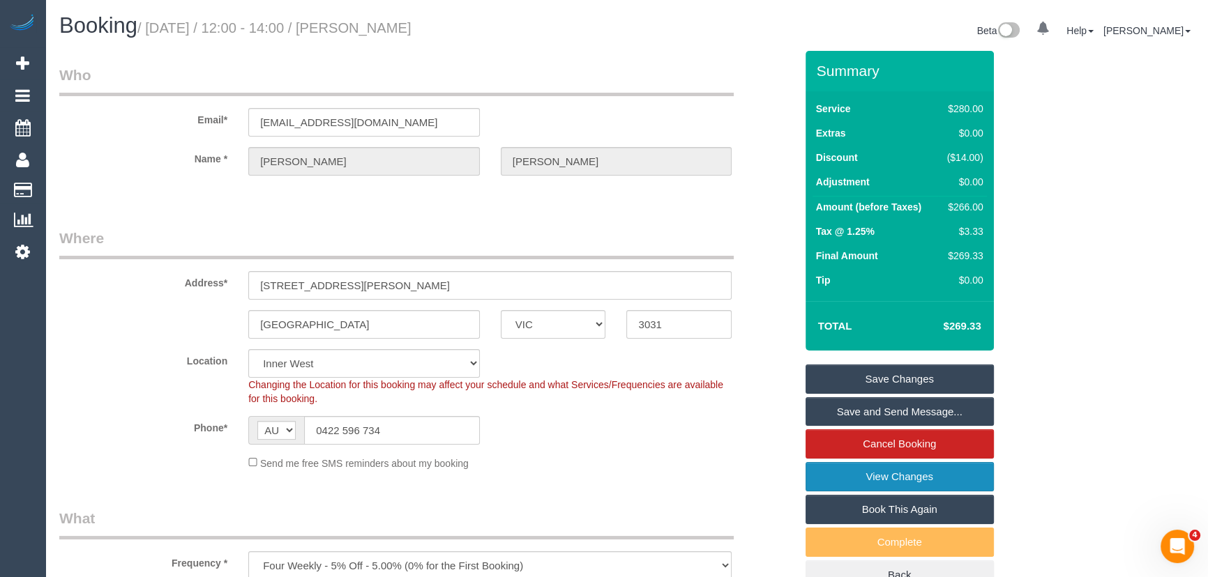
click at [829, 474] on link "View Changes" at bounding box center [899, 476] width 188 height 29
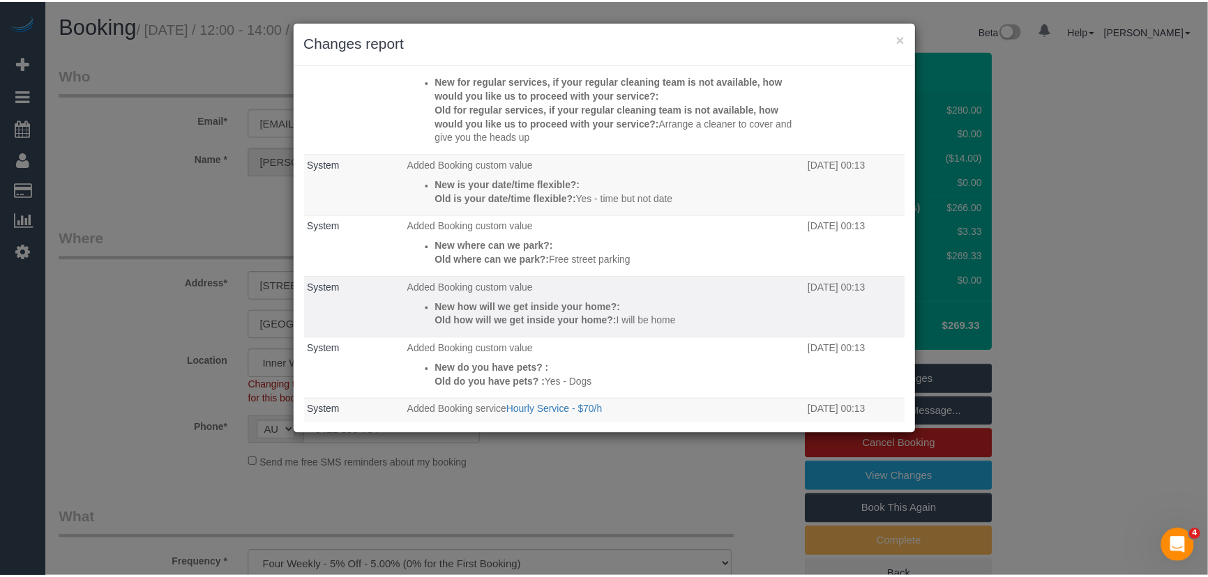
scroll to position [317, 0]
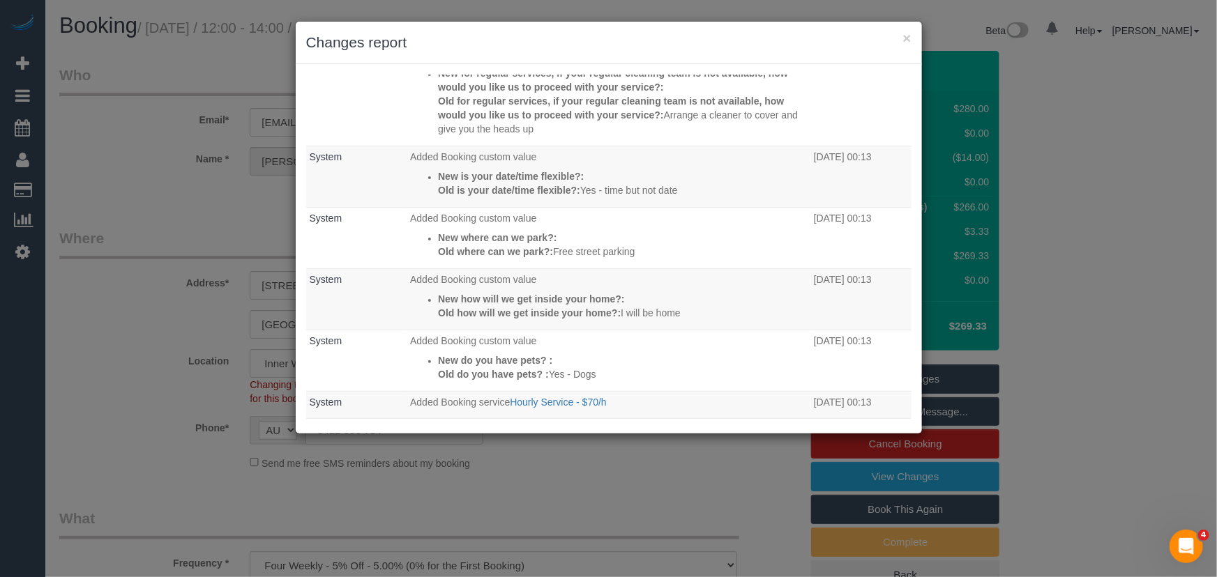
click at [650, 509] on div "× Changes report Who What When Chellsea Espinosa Unassigned team: (2) Alejandro…" at bounding box center [608, 288] width 1217 height 577
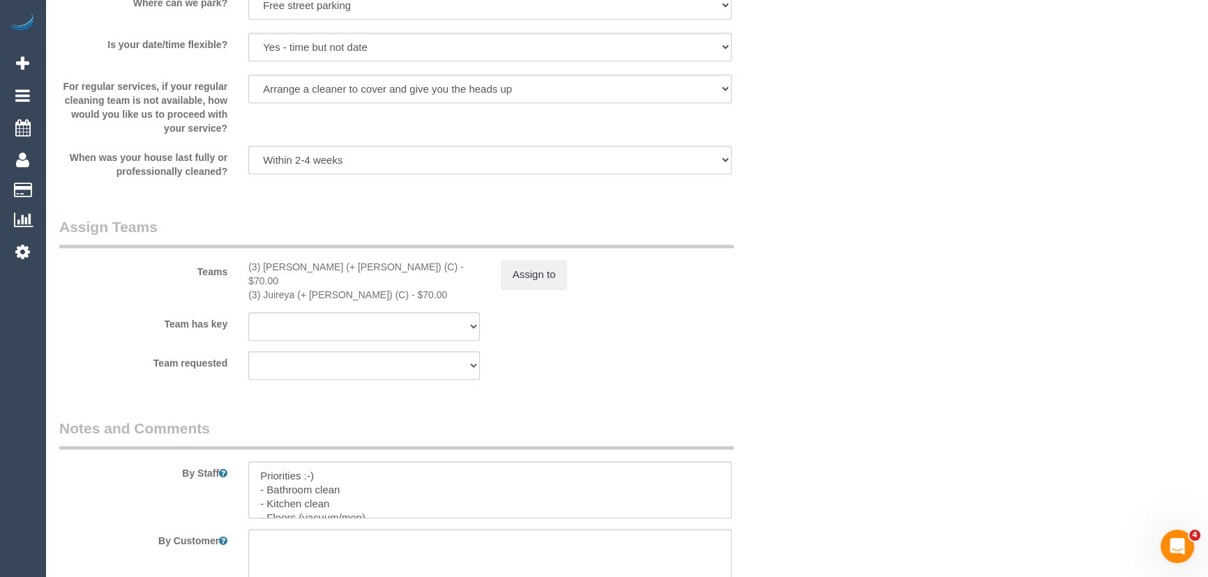
scroll to position [1965, 0]
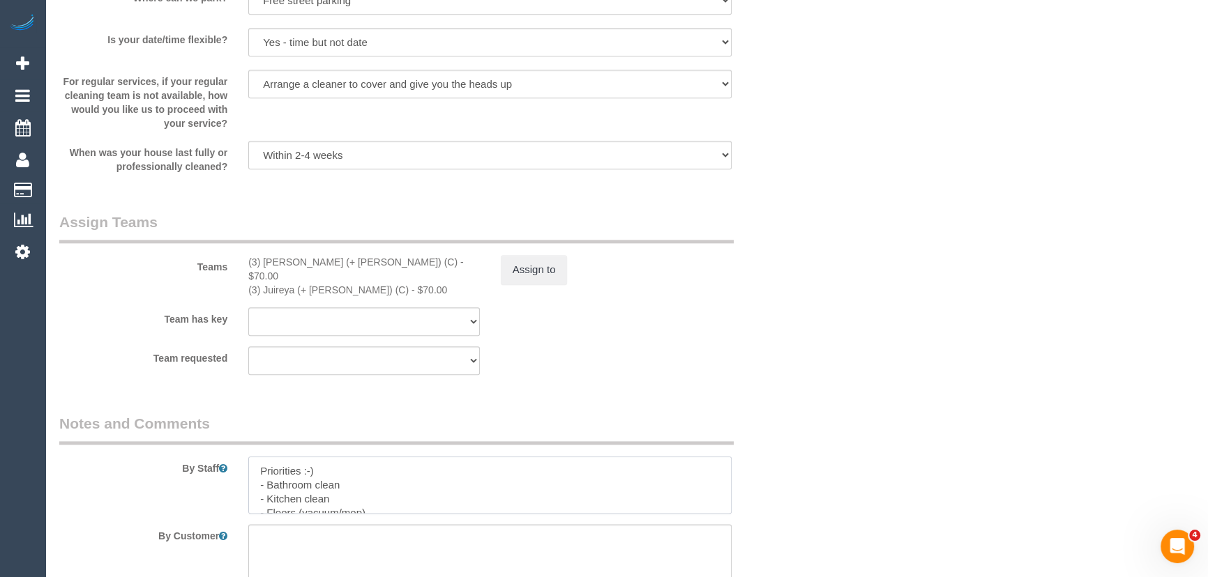
click at [257, 461] on textarea at bounding box center [489, 485] width 483 height 57
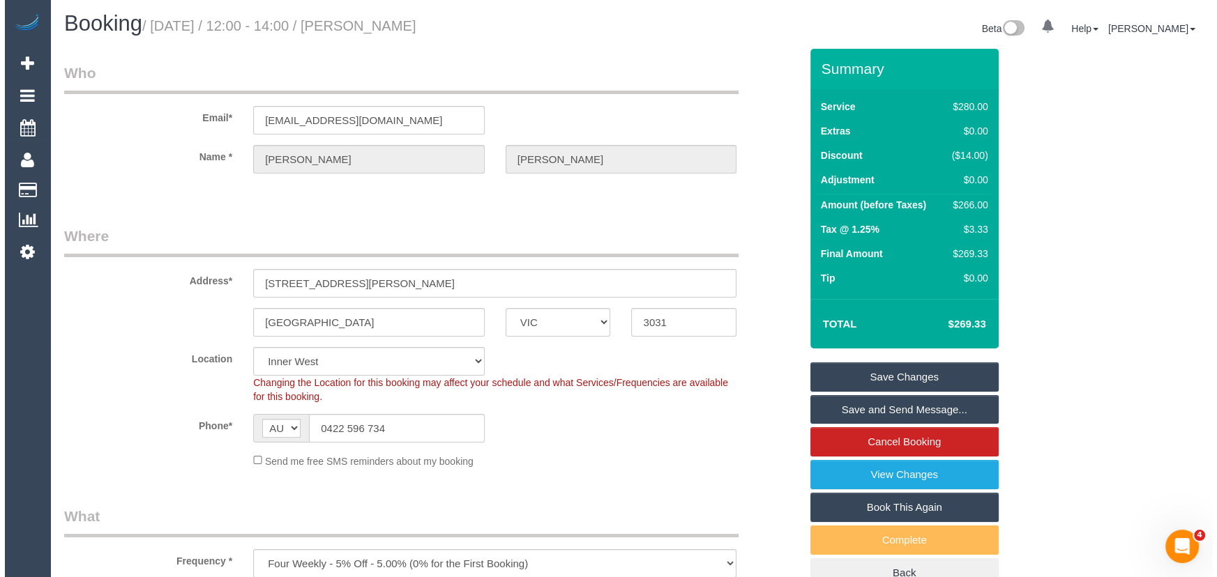
scroll to position [0, 0]
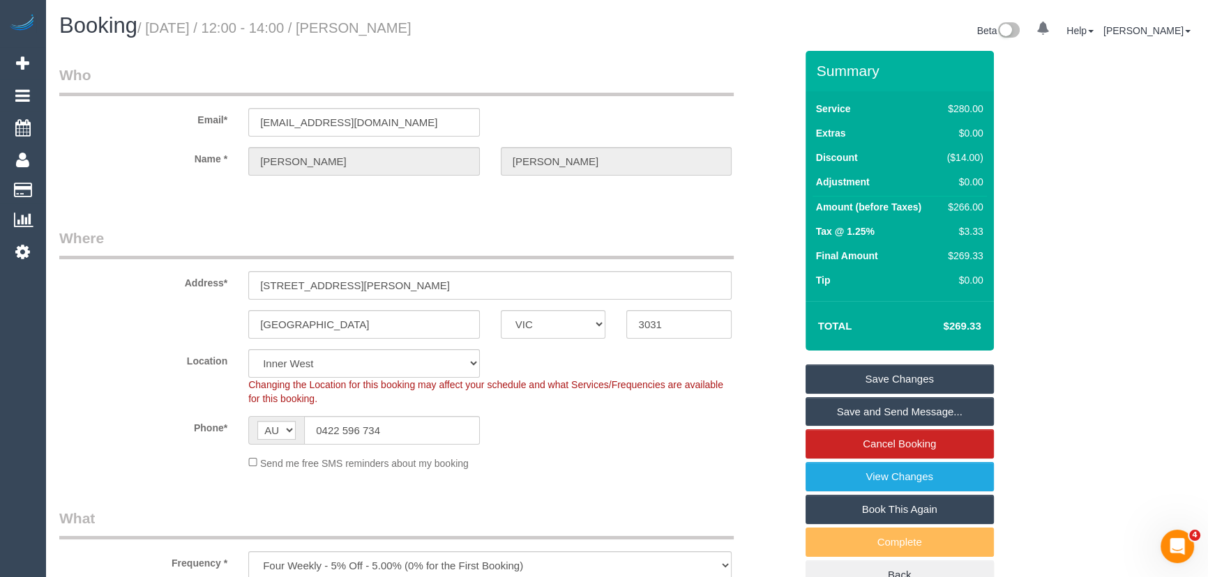
type textarea "*cover* Priorities :-) - Bathroom clean - Kitchen clean - Floors (vacuum/mop) -…"
click at [413, 19] on h1 "Booking / September 26, 2025 / 12:00 - 14:00 / Simone Condon" at bounding box center [337, 26] width 557 height 24
click at [411, 44] on div "Booking / September 26, 2025 / 12:00 - 14:00 / Simone Condon Beta 0 Your Notifi…" at bounding box center [626, 32] width 1155 height 37
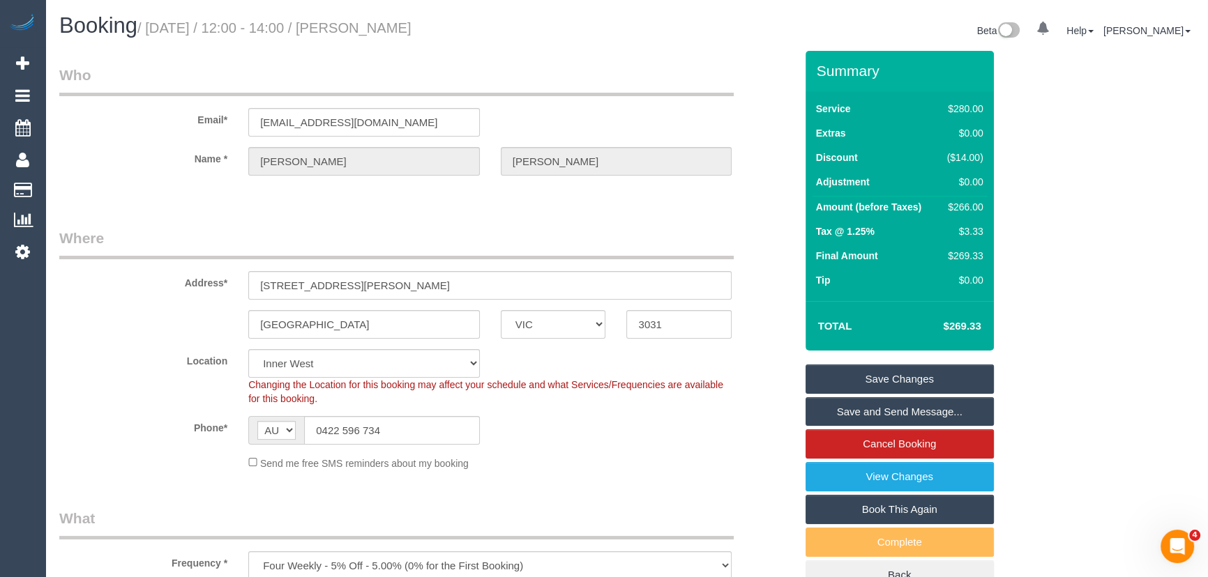
click at [411, 22] on small "/ September 26, 2025 / 12:00 - 14:00 / Simone Condon" at bounding box center [274, 27] width 274 height 15
copy small "Simone Condon"
click at [881, 413] on link "Save and Send Message..." at bounding box center [899, 411] width 188 height 29
click at [881, 413] on fieldset "Save Changes Save and Send Message... Cancel Booking View Changes Book This Aga…" at bounding box center [899, 478] width 188 height 226
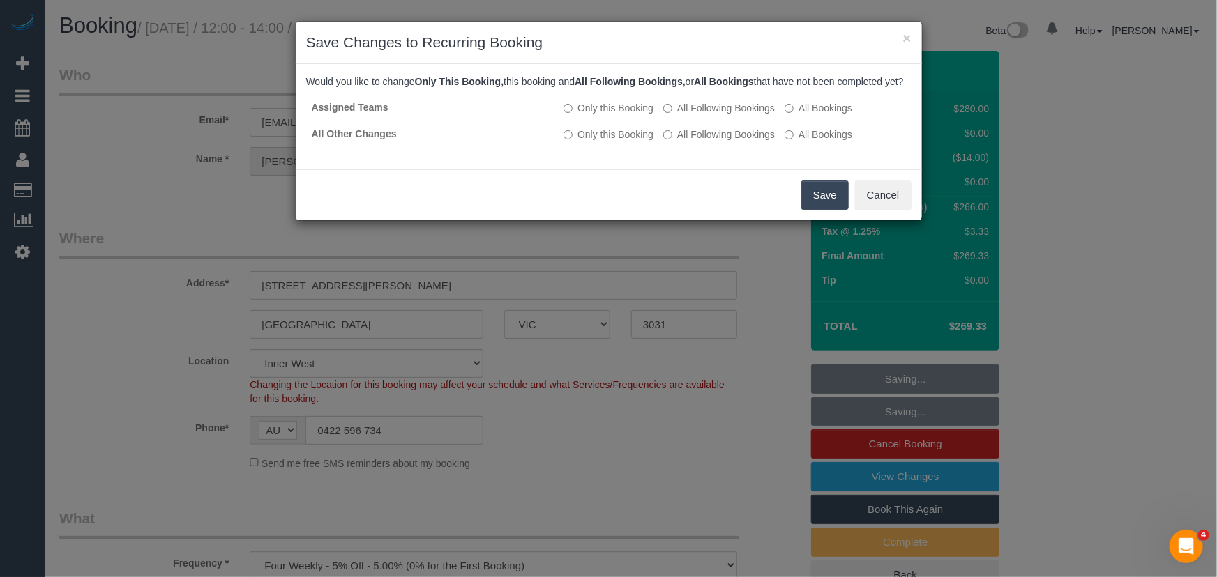
click at [818, 210] on button "Save" at bounding box center [824, 195] width 47 height 29
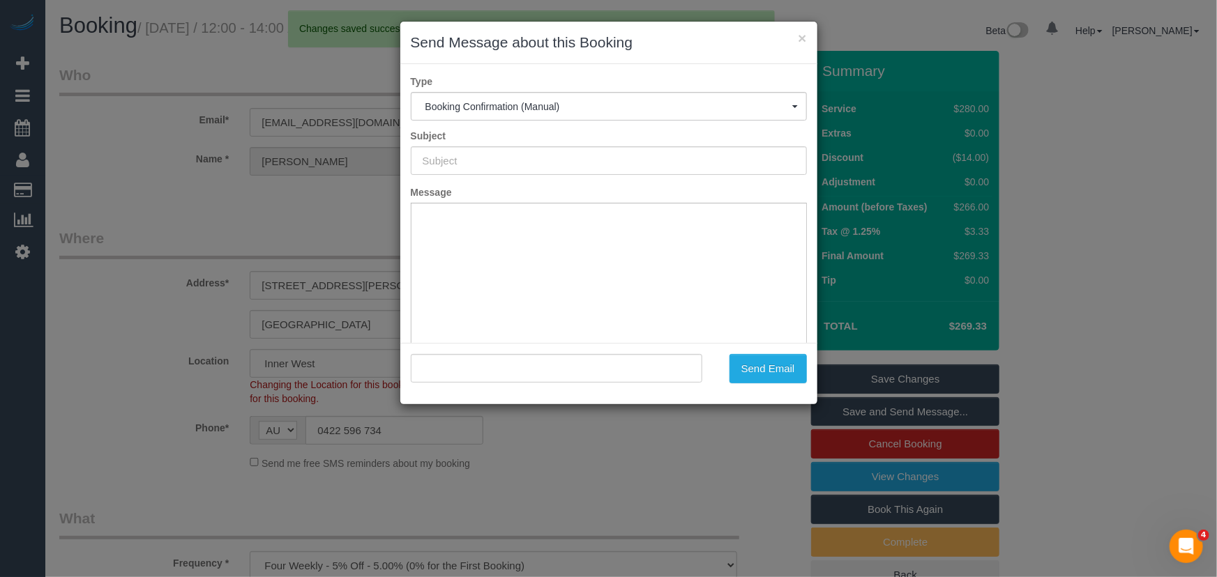
type input "Booking Confirmed"
type input ""Simone Condon" <pritchandmonza@gmail.com>"
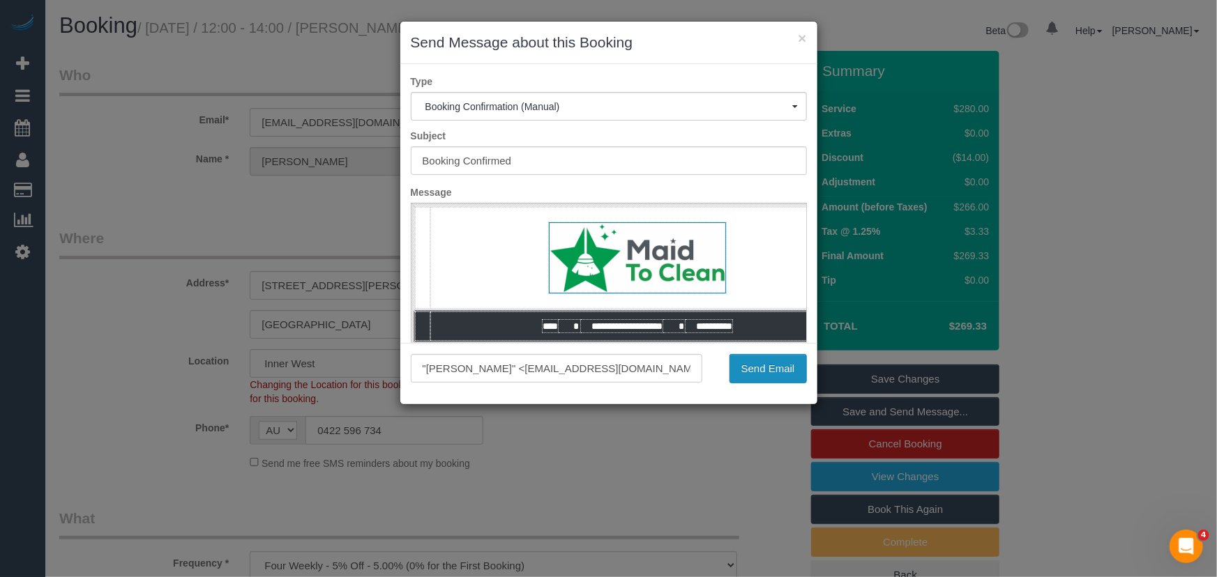
click at [774, 370] on button "Send Email" at bounding box center [767, 368] width 77 height 29
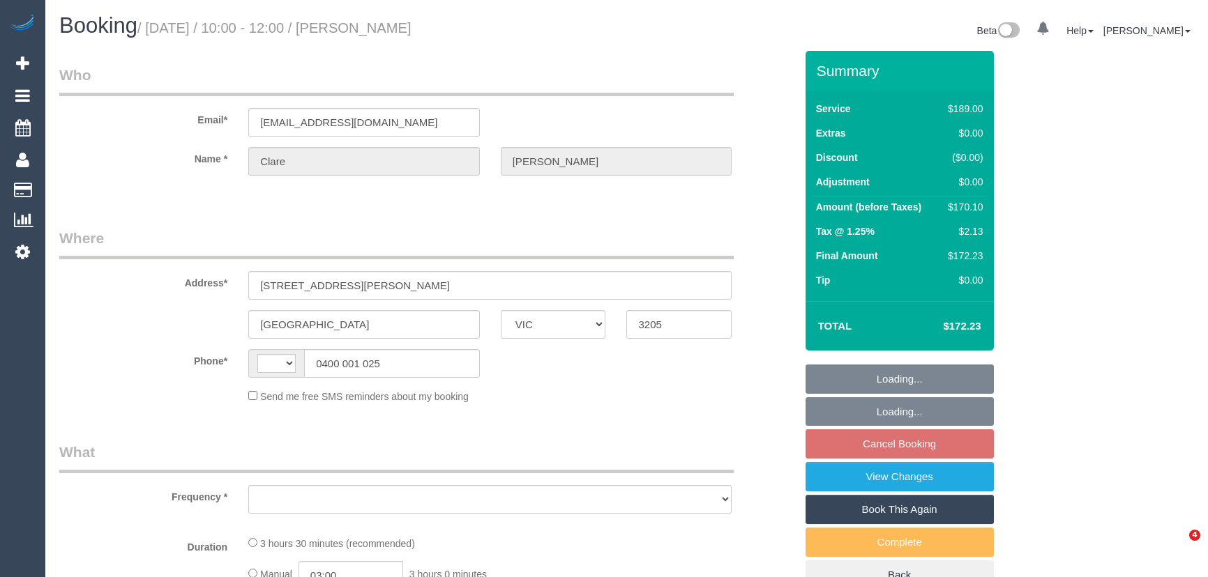
select select "VIC"
select select "object:275"
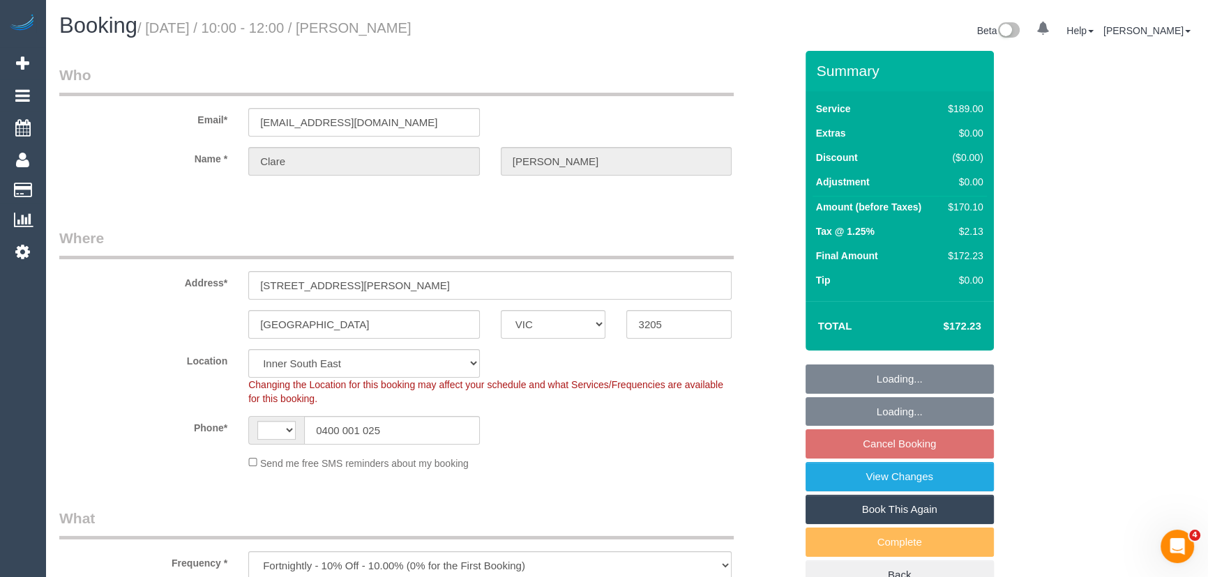
select select "string:AU"
select select "string:stripe-pm_1Ndk0D2GScqysDRVeEYibi8g"
select select "number:27"
select select "number:14"
select select "number:21"
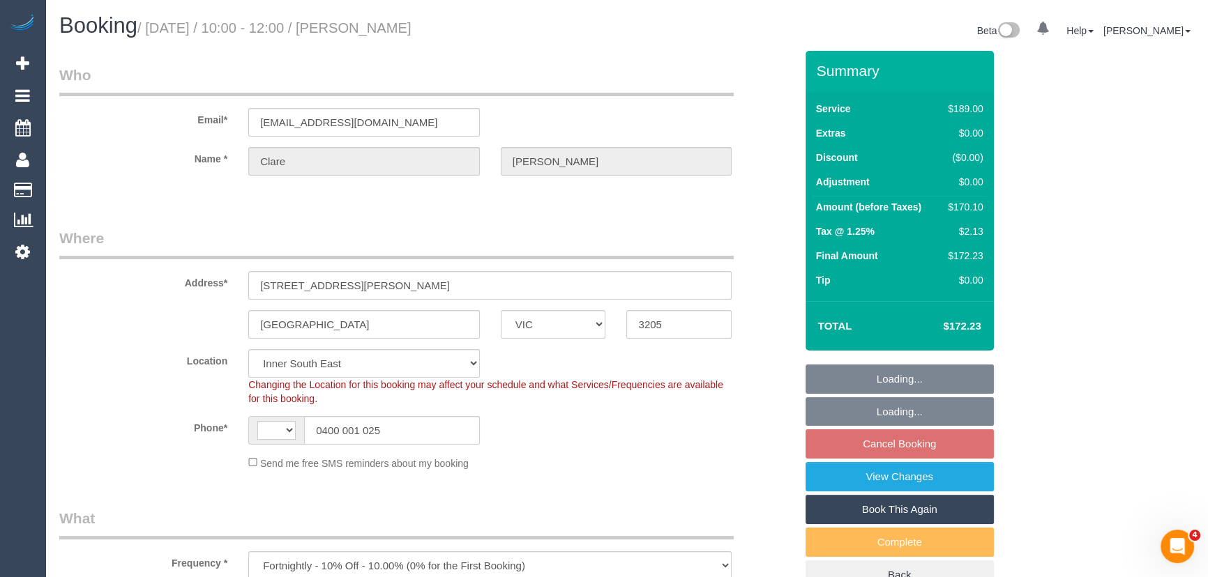
select select "number:22"
select select "number:34"
select select "number:26"
select select "object:1402"
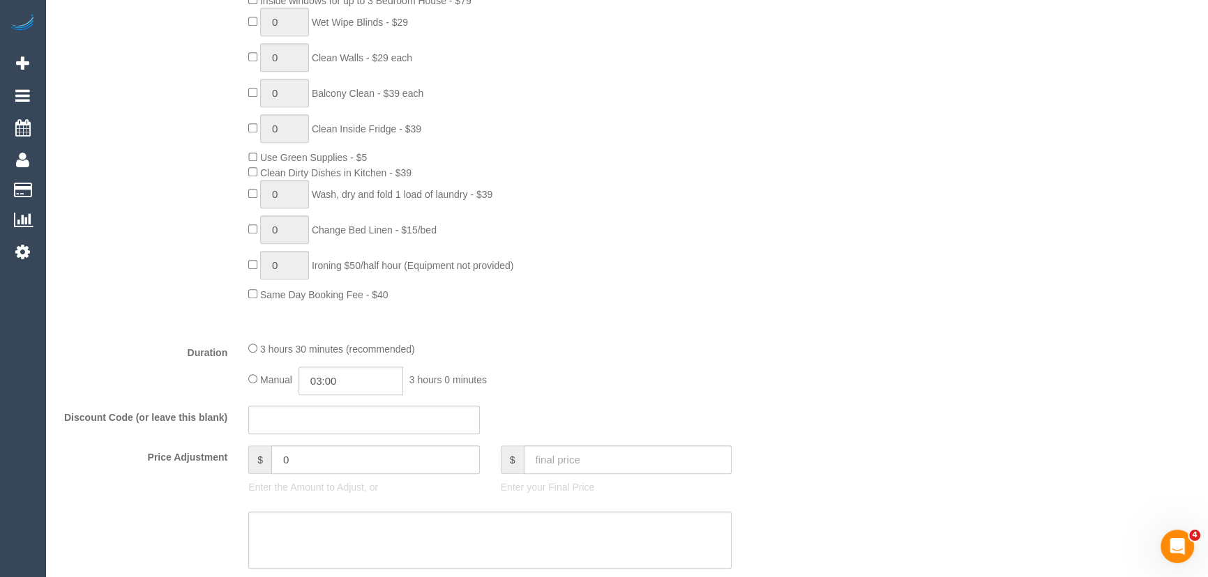
scroll to position [887, 0]
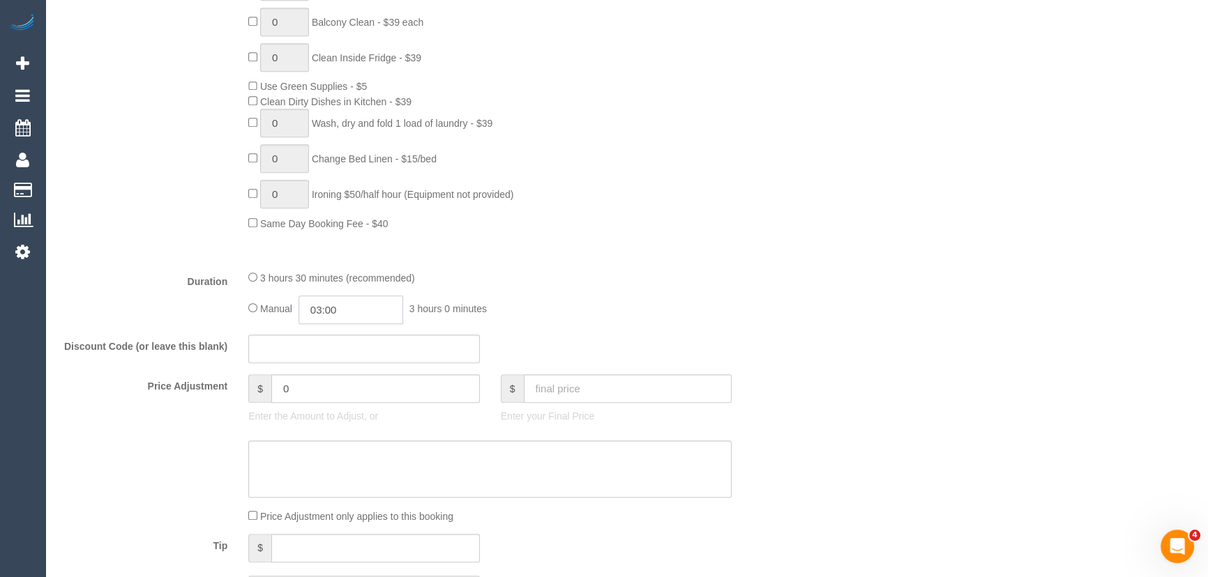
click at [365, 314] on input "03:00" at bounding box center [350, 310] width 105 height 29
click at [347, 384] on li "01:30" at bounding box center [336, 378] width 62 height 18
click at [347, 308] on input "01:30" at bounding box center [350, 310] width 105 height 29
type input "01:45"
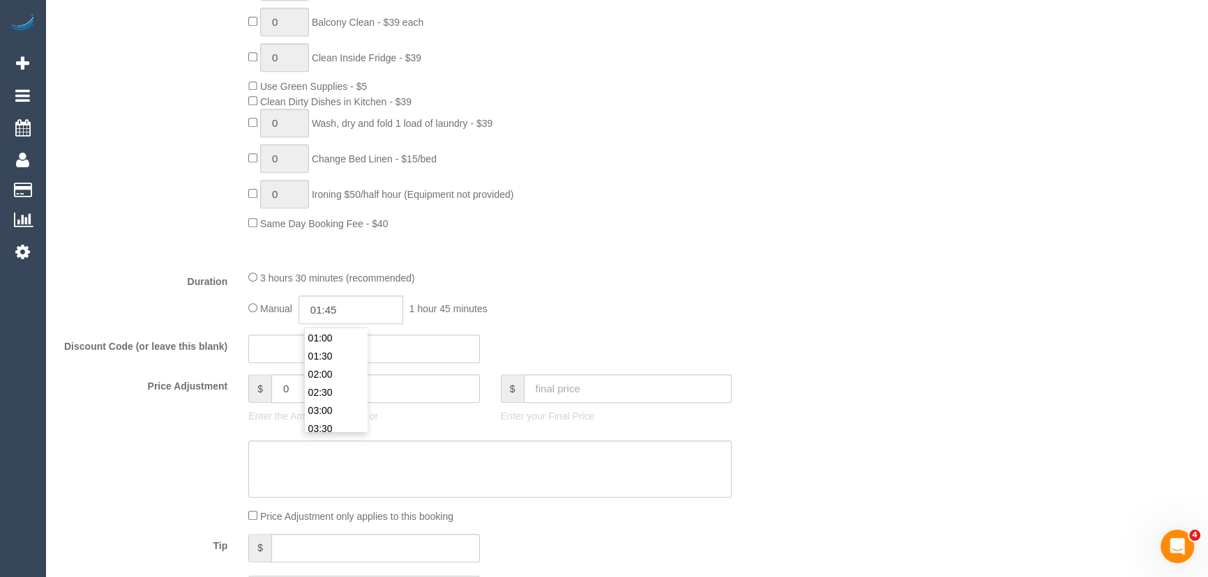
click at [597, 334] on fieldset "What Frequency * One Time Cleaning Weekly - 10% Off - 10.00% (0% for the First …" at bounding box center [427, 117] width 736 height 993
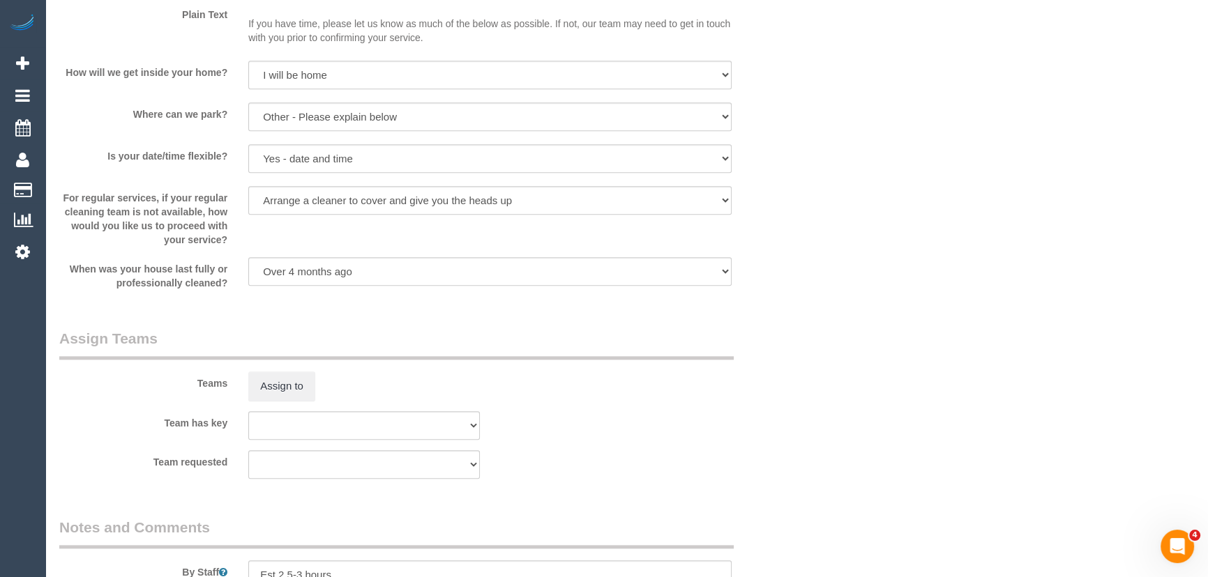
scroll to position [1965, 0]
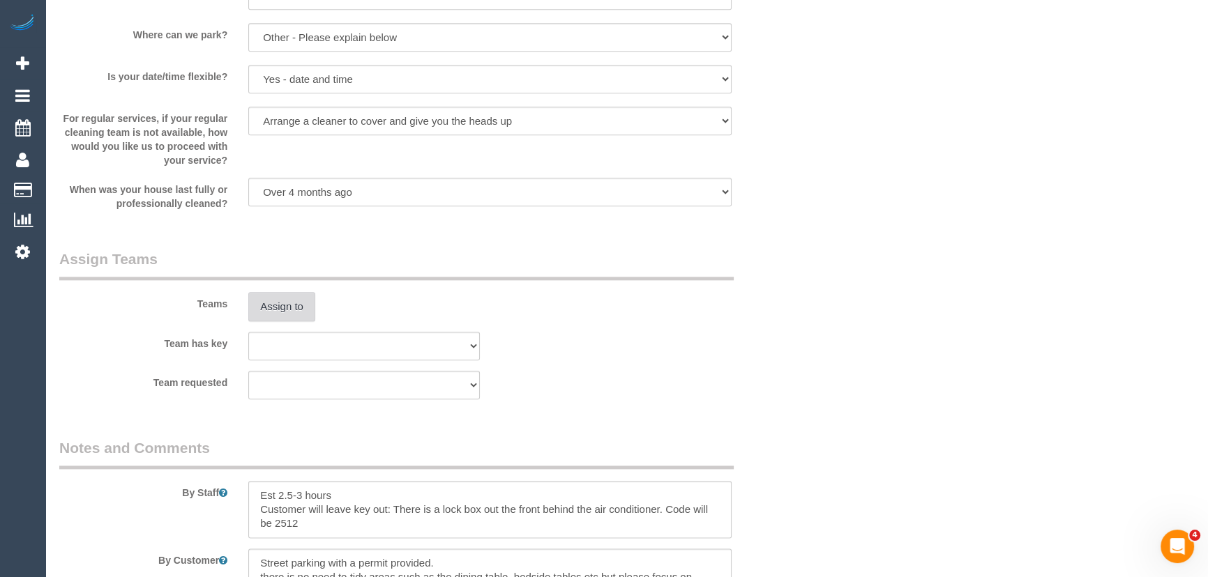
click at [277, 303] on button "Assign to" at bounding box center [281, 306] width 67 height 29
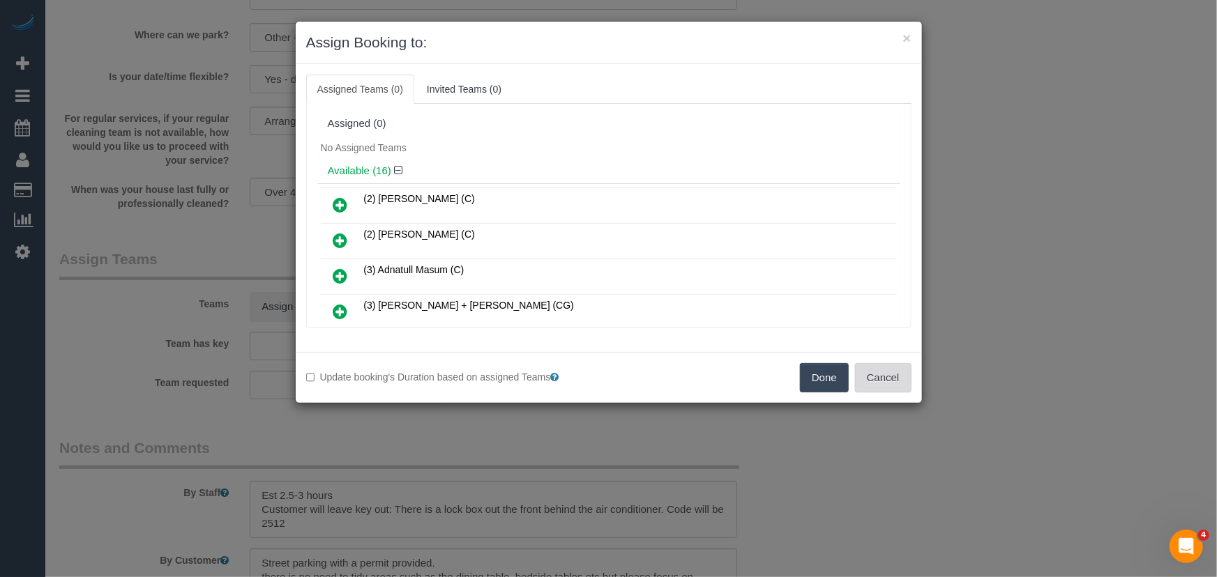
click at [879, 382] on button "Cancel" at bounding box center [883, 377] width 56 height 29
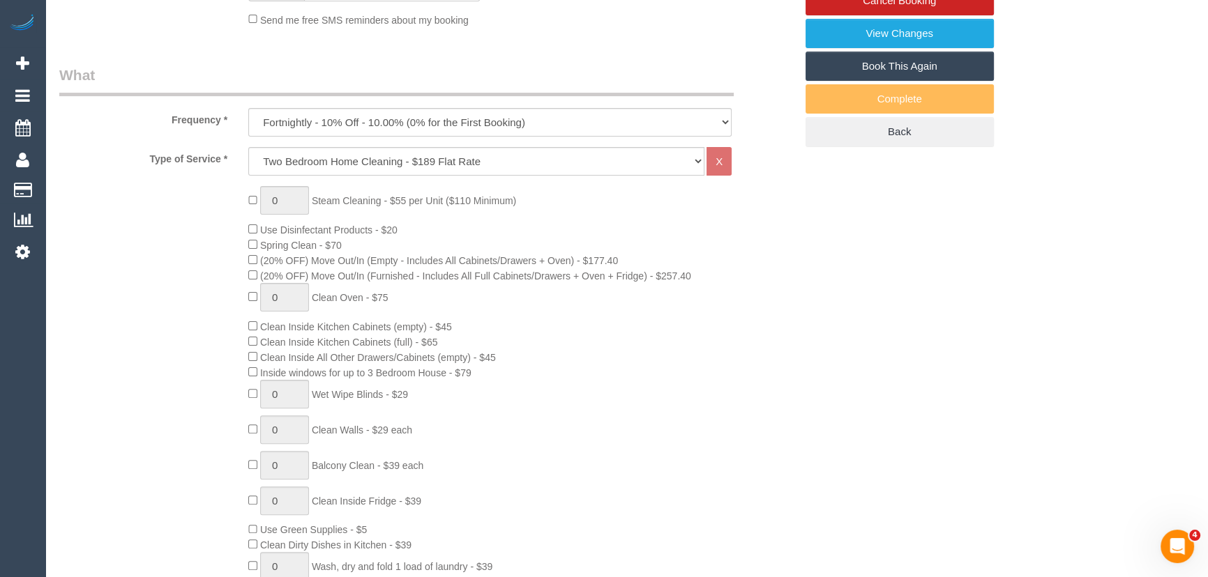
scroll to position [63, 0]
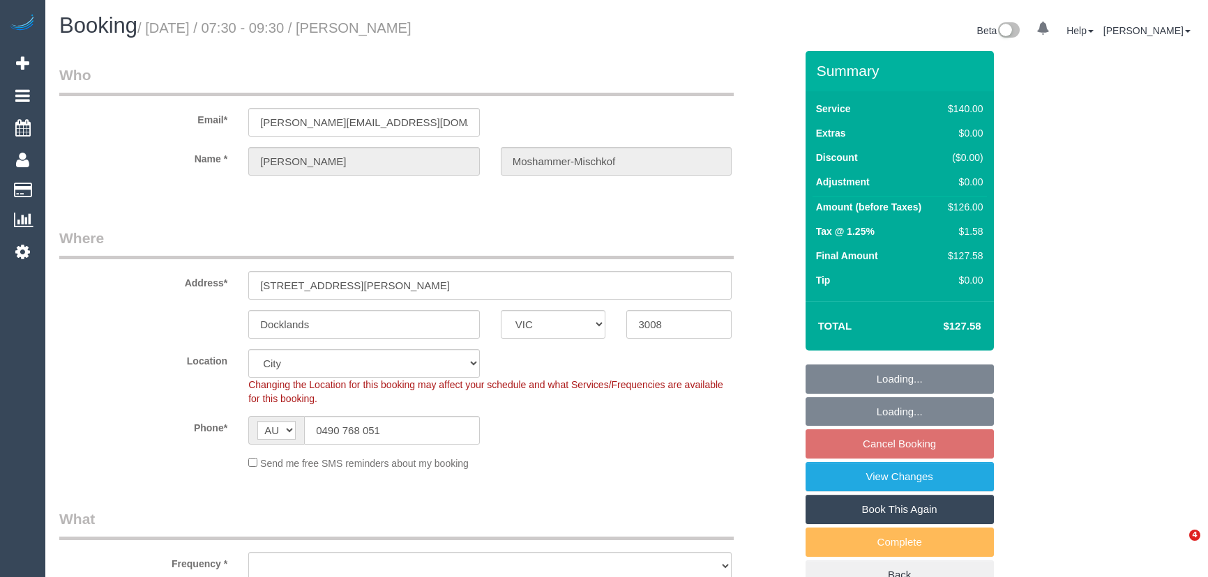
select select "VIC"
select select "object:691"
select select "string:stripe-pm_1Ml5YH2GScqysDRVGqIdOwsS"
select select "number:28"
select select "number:14"
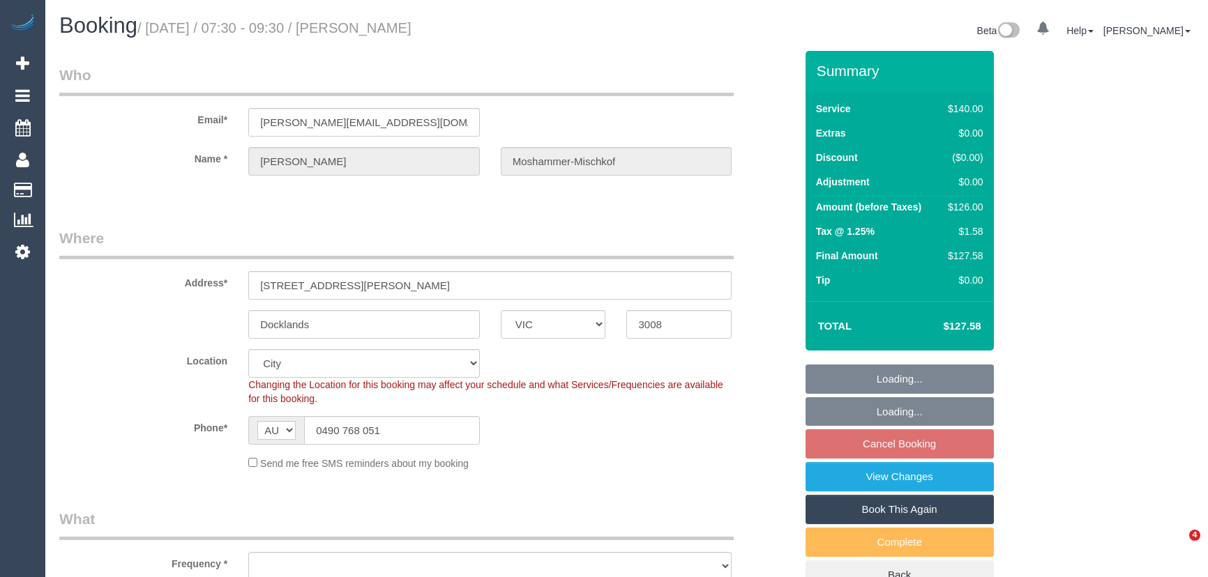
select select "number:20"
select select "number:24"
select select "number:33"
select select "number:13"
select select "object:1265"
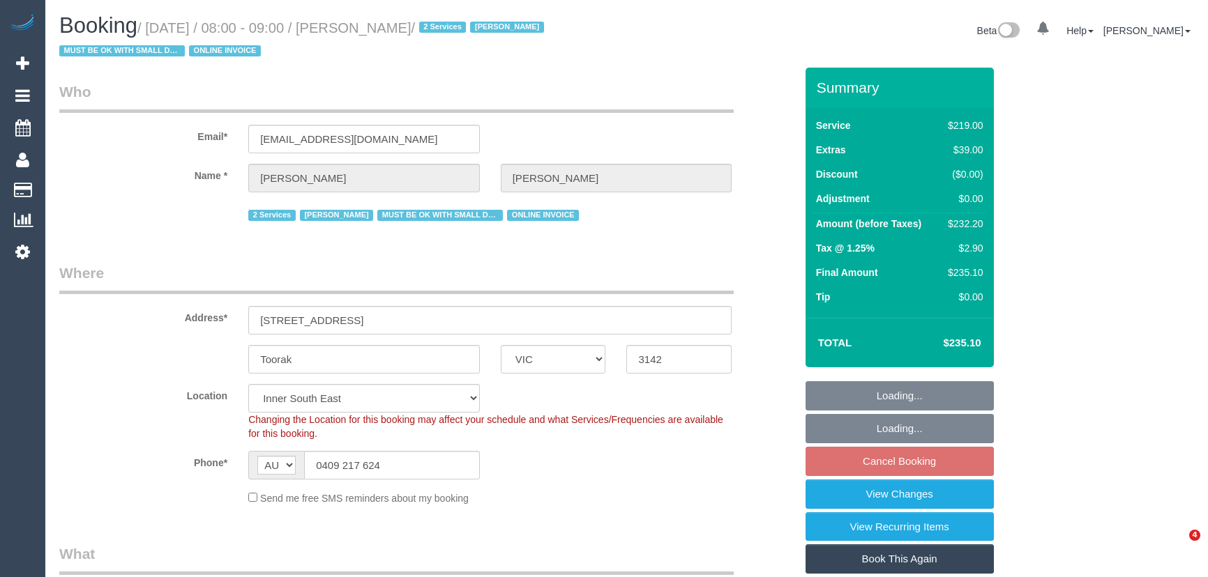
select select "VIC"
select select "number:32"
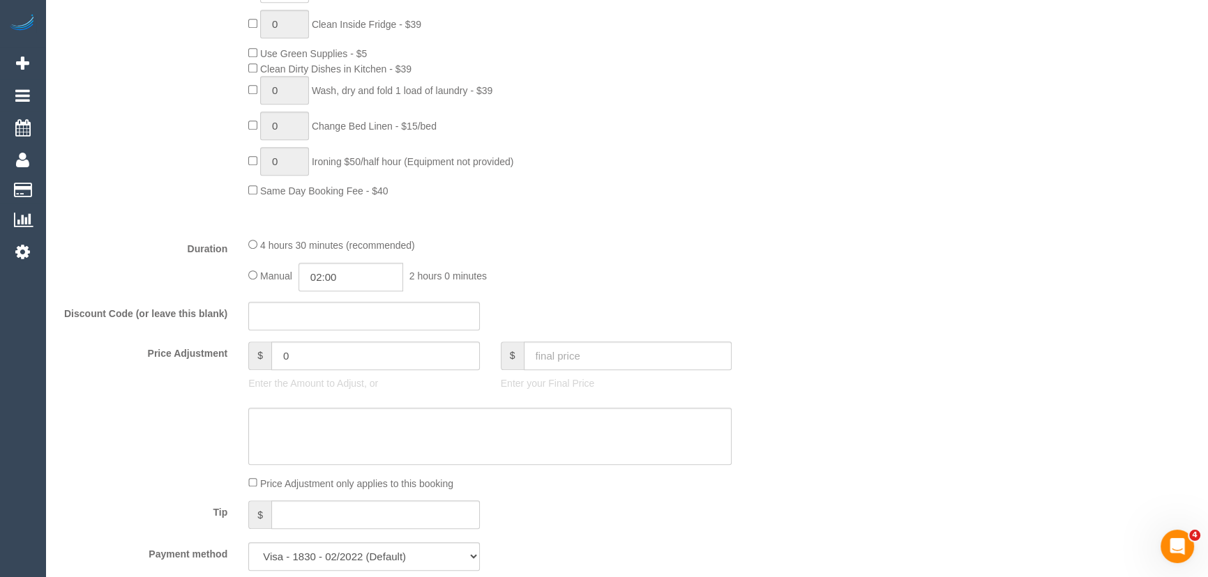
scroll to position [1077, 0]
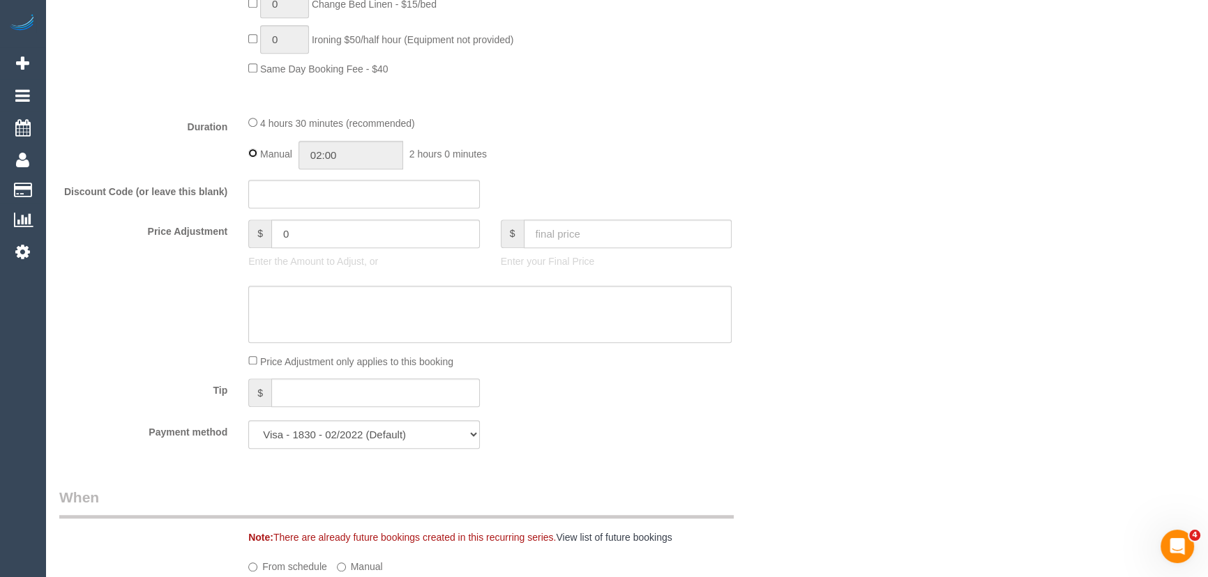
type input "04:30"
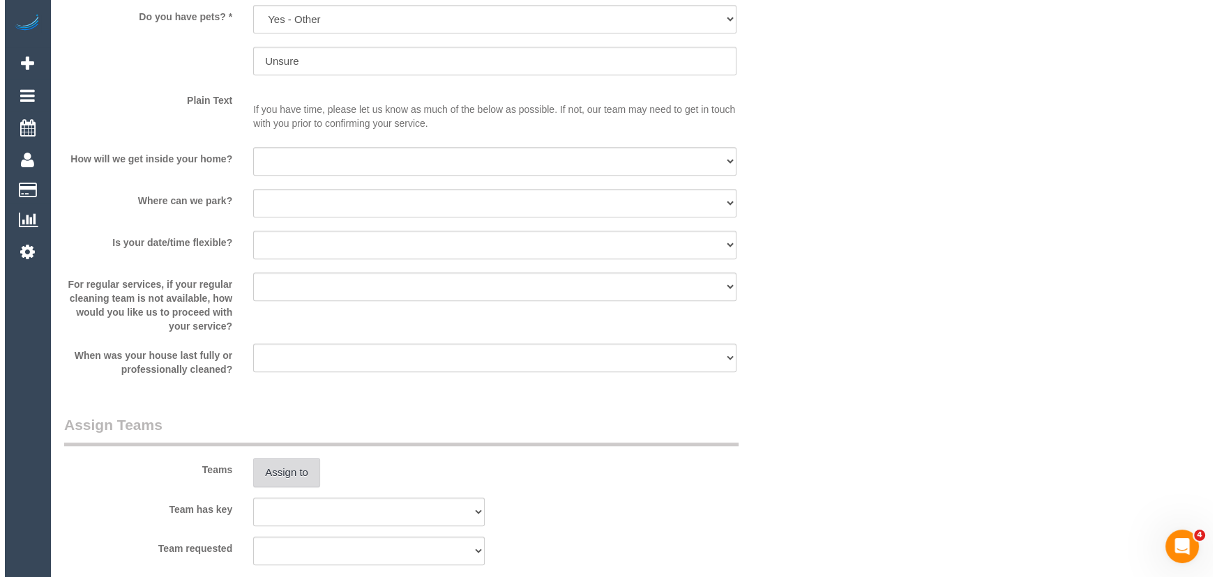
scroll to position [1965, 0]
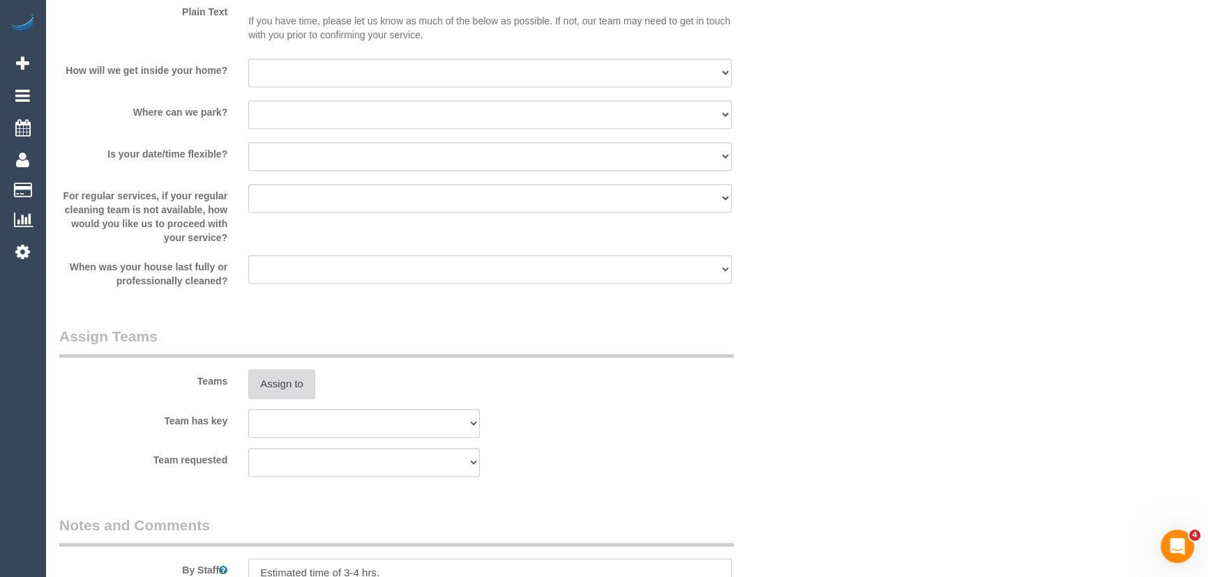
click at [266, 380] on button "Assign to" at bounding box center [281, 384] width 67 height 29
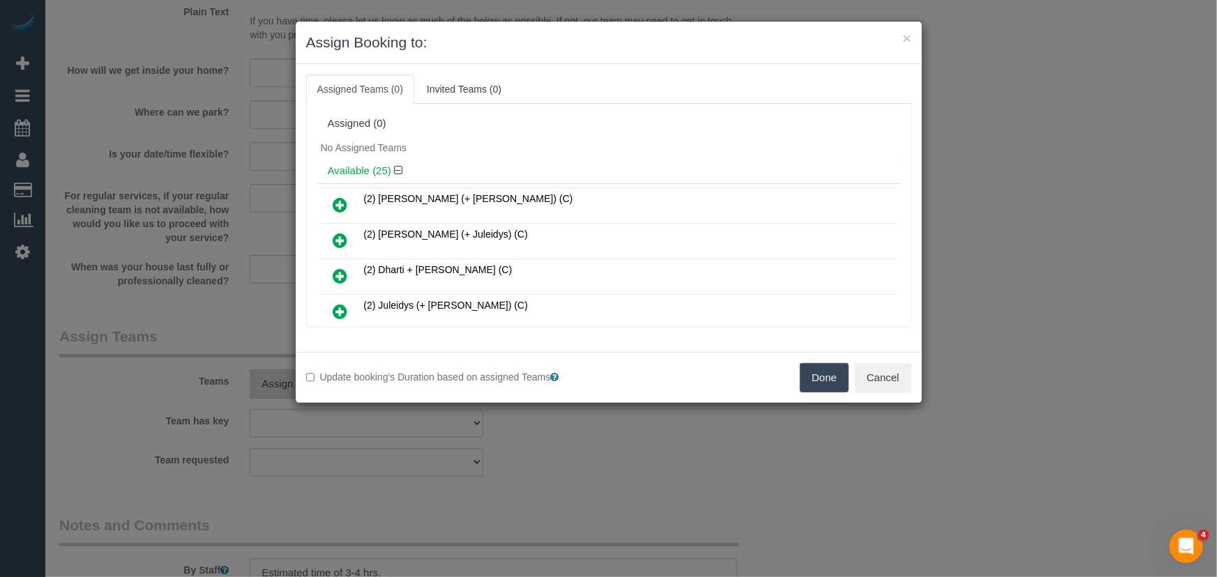
scroll to position [611, 0]
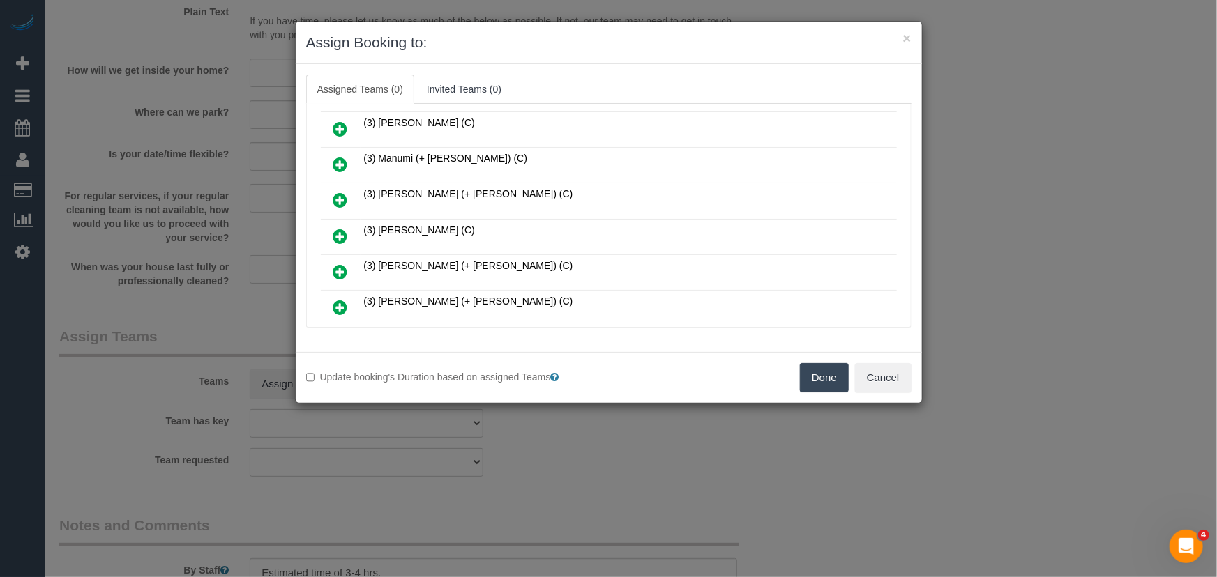
click at [339, 228] on icon at bounding box center [340, 236] width 15 height 17
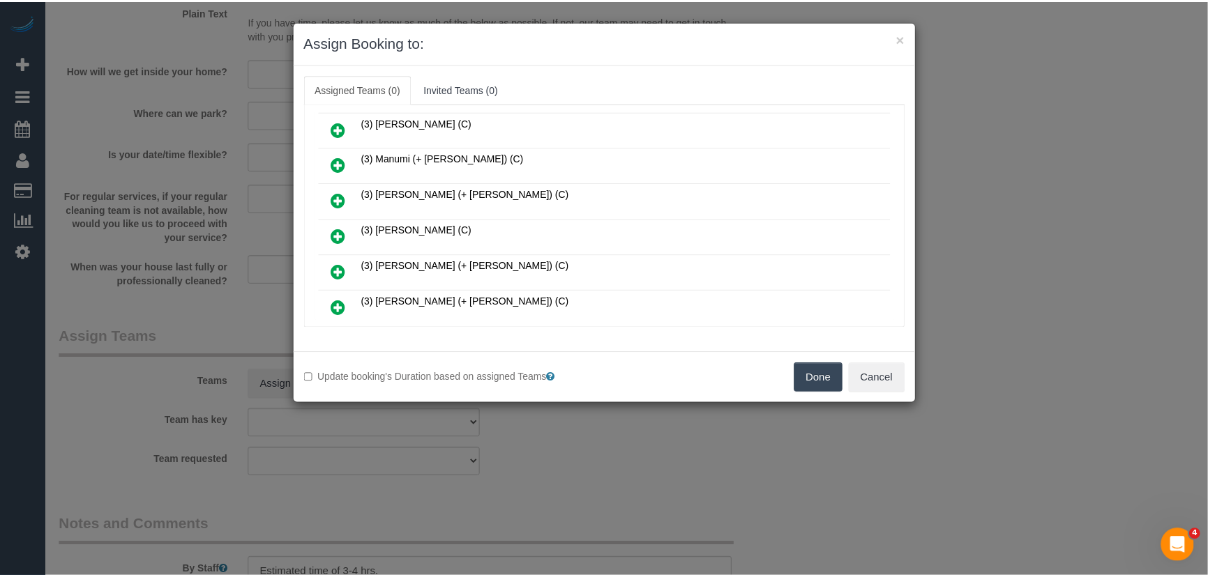
scroll to position [644, 0]
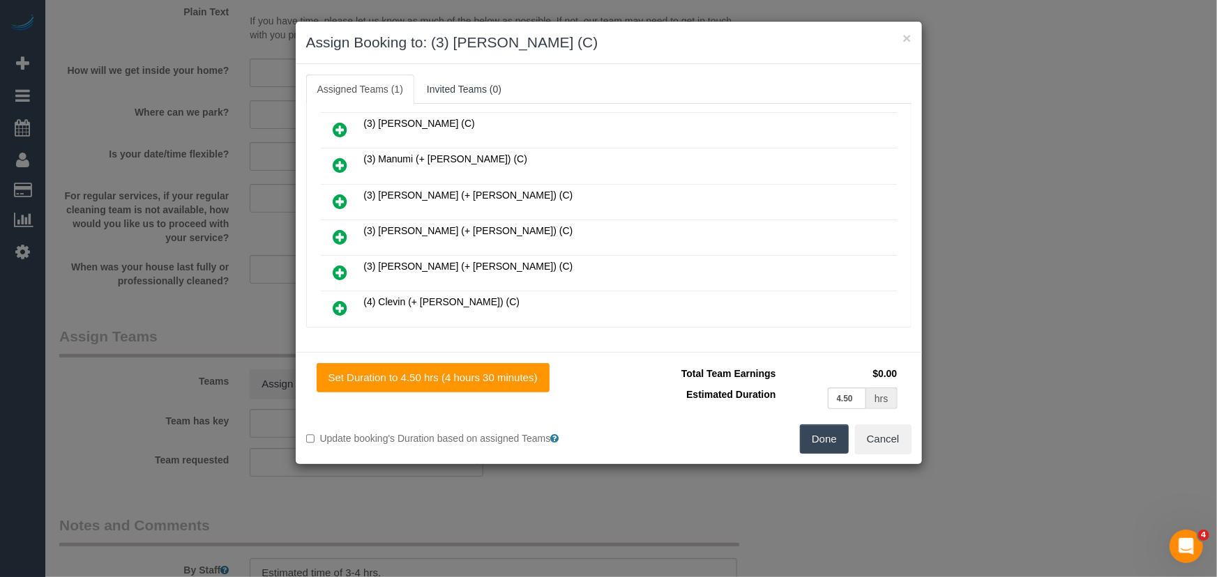
click at [823, 449] on button "Done" at bounding box center [824, 439] width 49 height 29
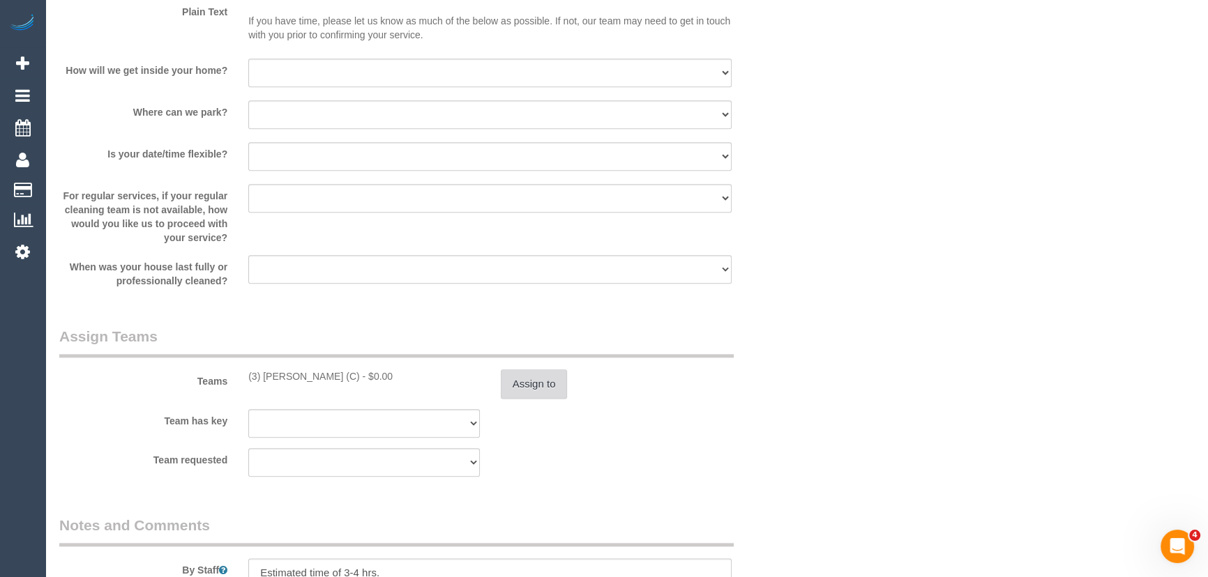
click at [526, 385] on button "Assign to" at bounding box center [534, 384] width 67 height 29
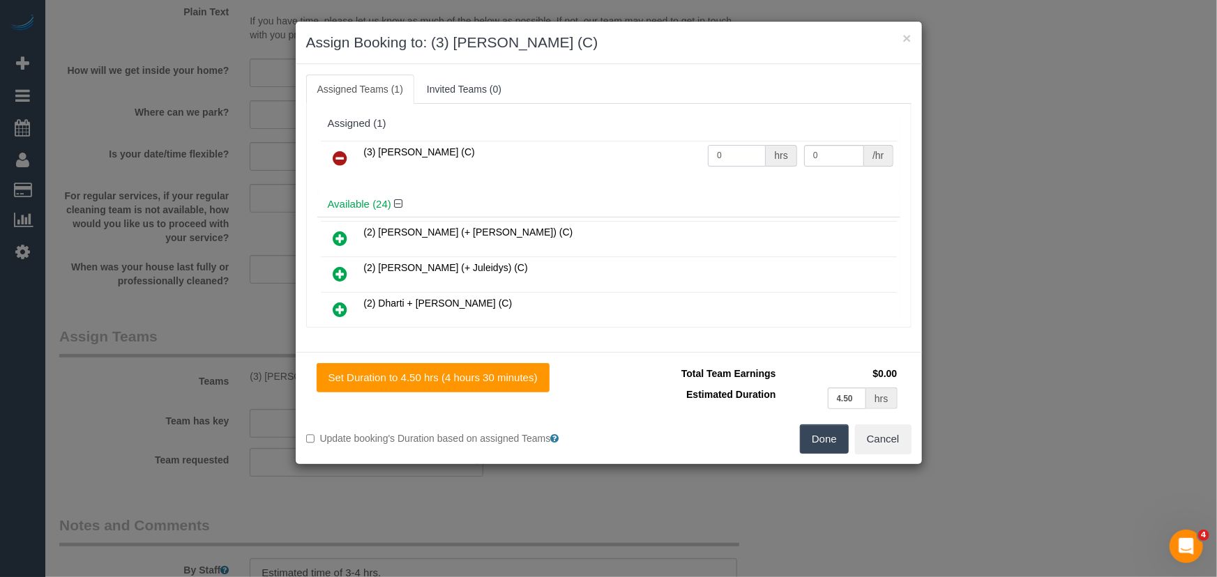
click at [741, 153] on input "0" at bounding box center [737, 156] width 58 height 22
type input "1"
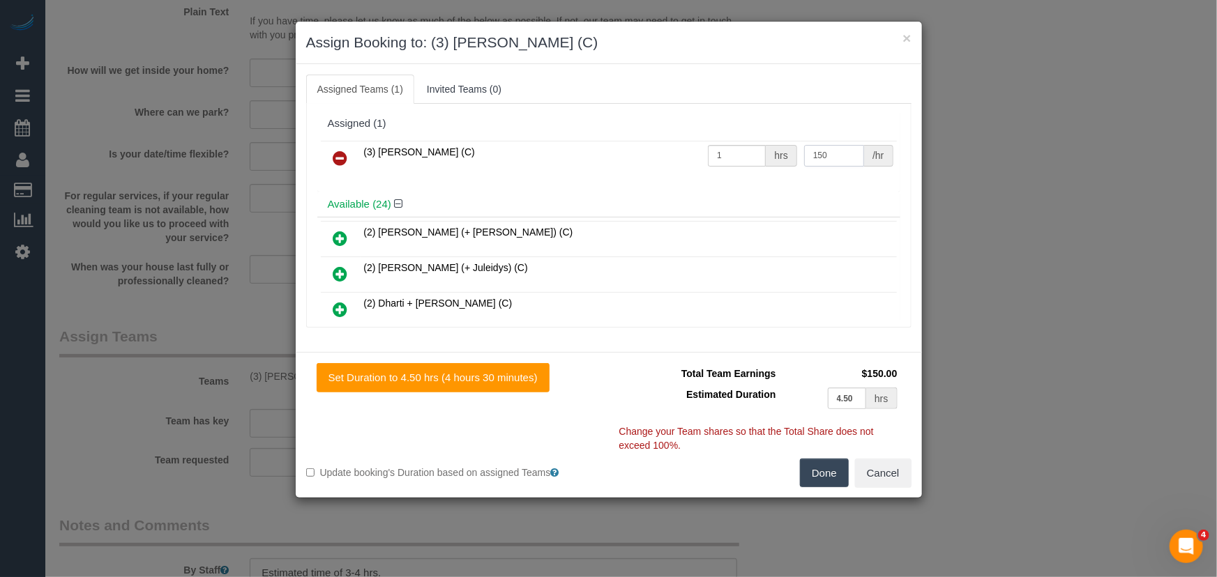
type input "150"
click at [819, 469] on button "Done" at bounding box center [824, 473] width 49 height 29
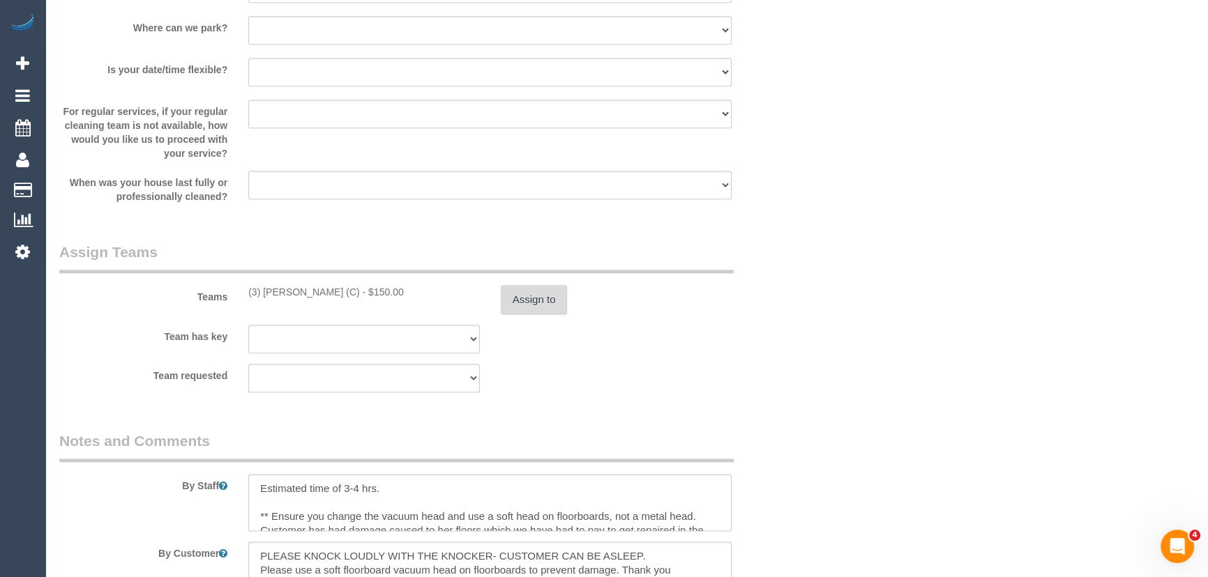
scroll to position [2155, 0]
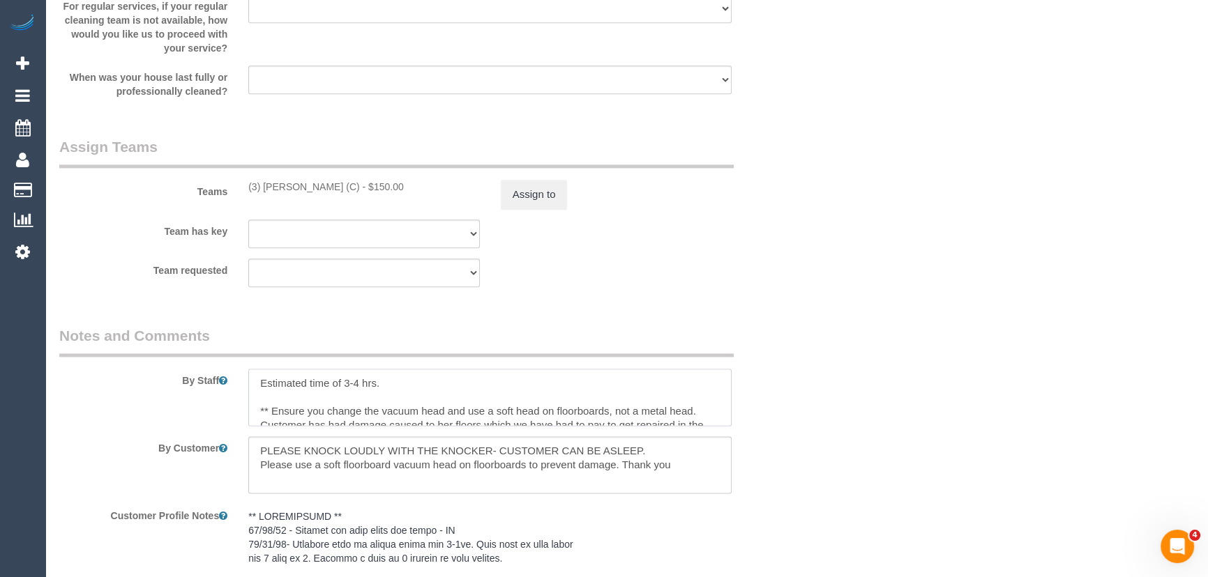
click at [358, 385] on textarea at bounding box center [489, 397] width 483 height 57
click at [254, 382] on textarea at bounding box center [489, 397] width 483 height 57
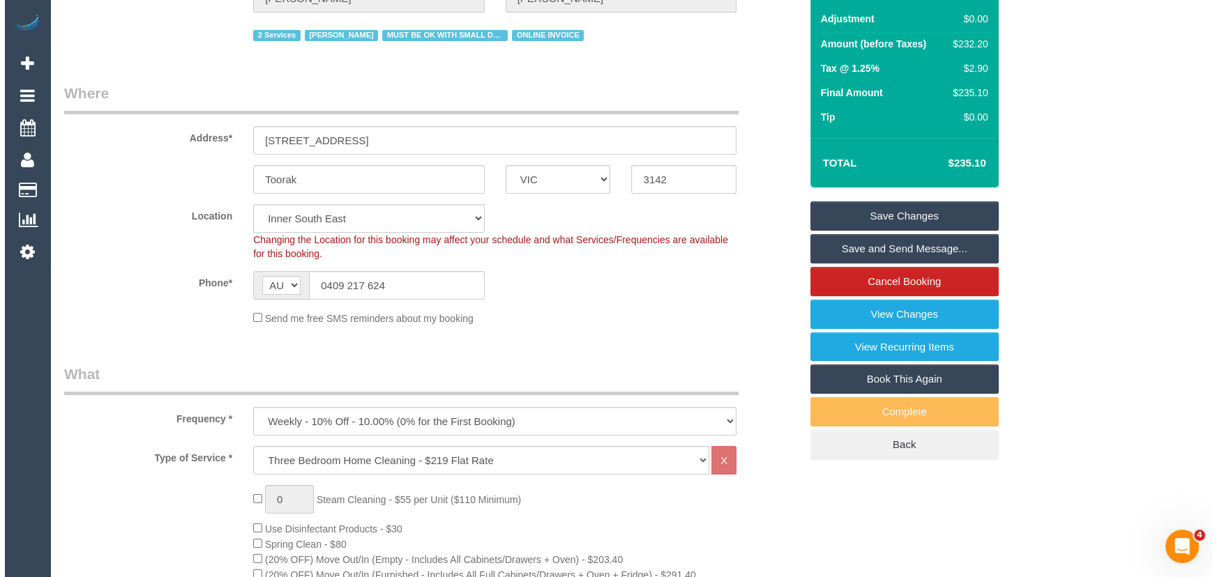
scroll to position [0, 0]
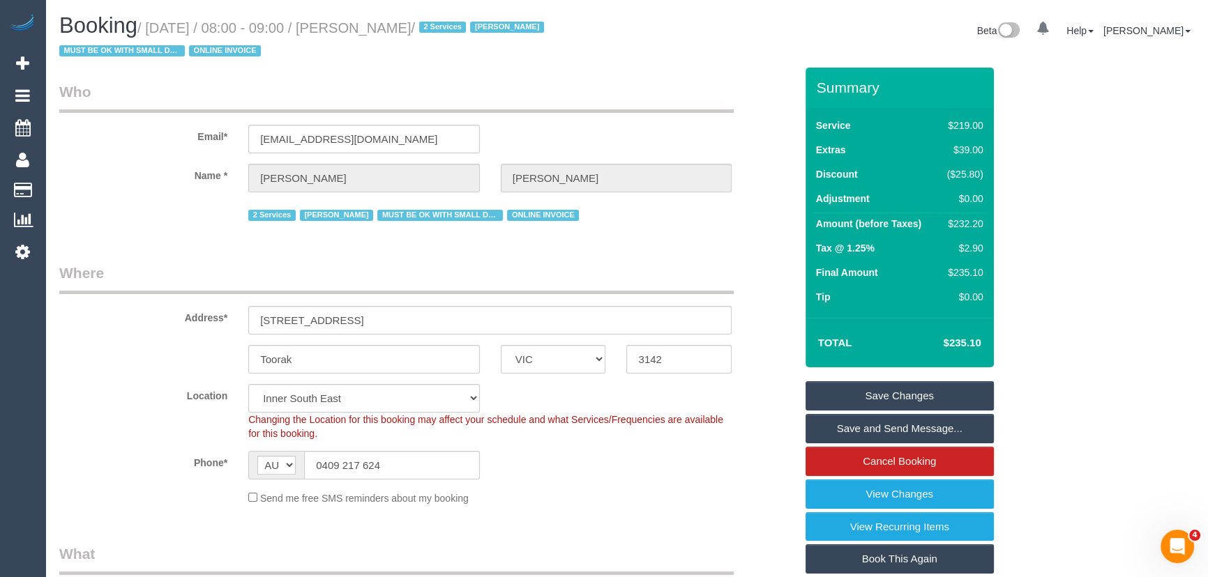
type textarea "*cover* Estimated time of 3-4.5 hrs. ** Ensure you change the vacuum head and u…"
click at [395, 29] on small "/ September 26, 2025 / 08:00 - 09:00 / Ian Watts / 2 Services Ian Watts MUST BE…" at bounding box center [303, 39] width 489 height 39
click at [391, 29] on small "/ September 26, 2025 / 08:00 - 09:00 / Ian Watts / 2 Services Ian Watts MUST BE…" at bounding box center [303, 39] width 489 height 39
click at [390, 29] on small "/ September 26, 2025 / 08:00 - 09:00 / Ian Watts / 2 Services Ian Watts MUST BE…" at bounding box center [303, 39] width 489 height 39
copy small "Ian Watts"
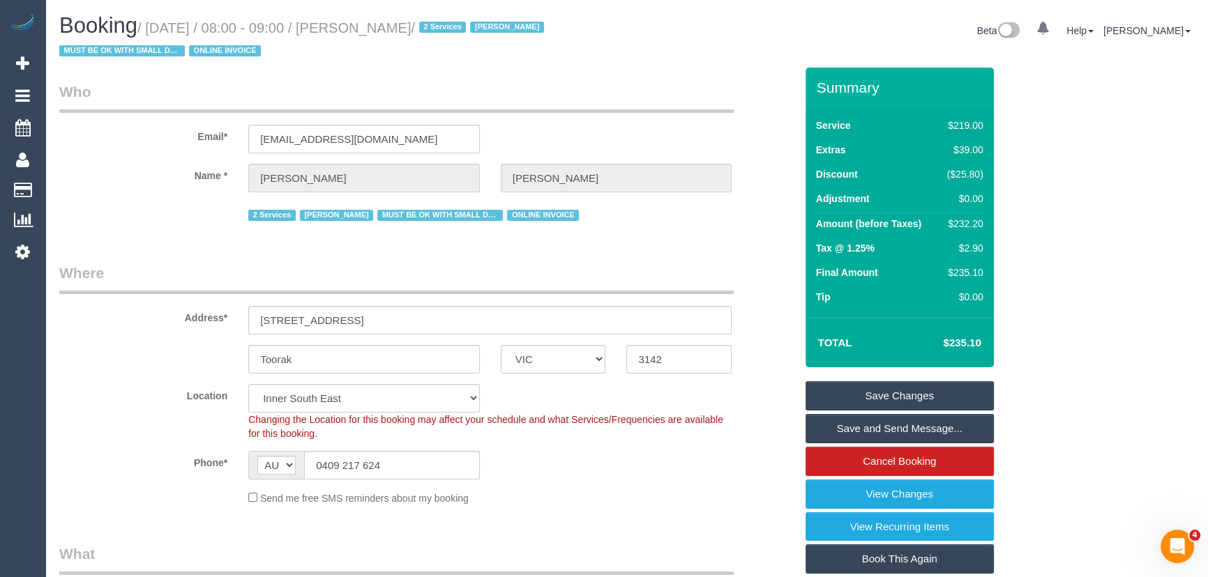
click at [902, 430] on link "Save and Send Message..." at bounding box center [899, 428] width 188 height 29
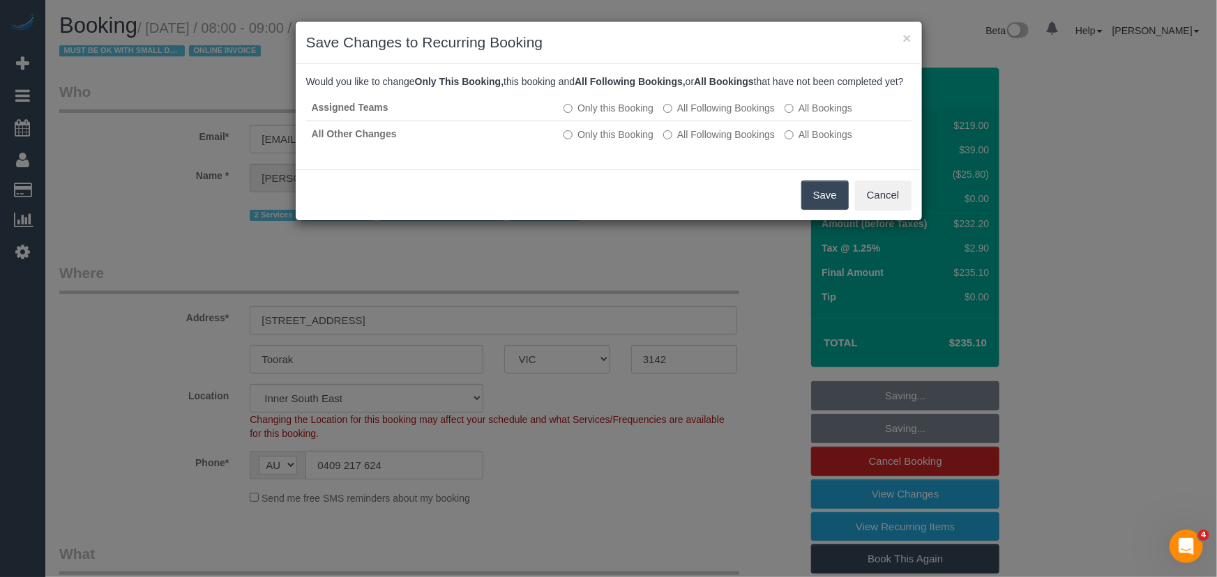
click at [821, 210] on button "Save" at bounding box center [824, 195] width 47 height 29
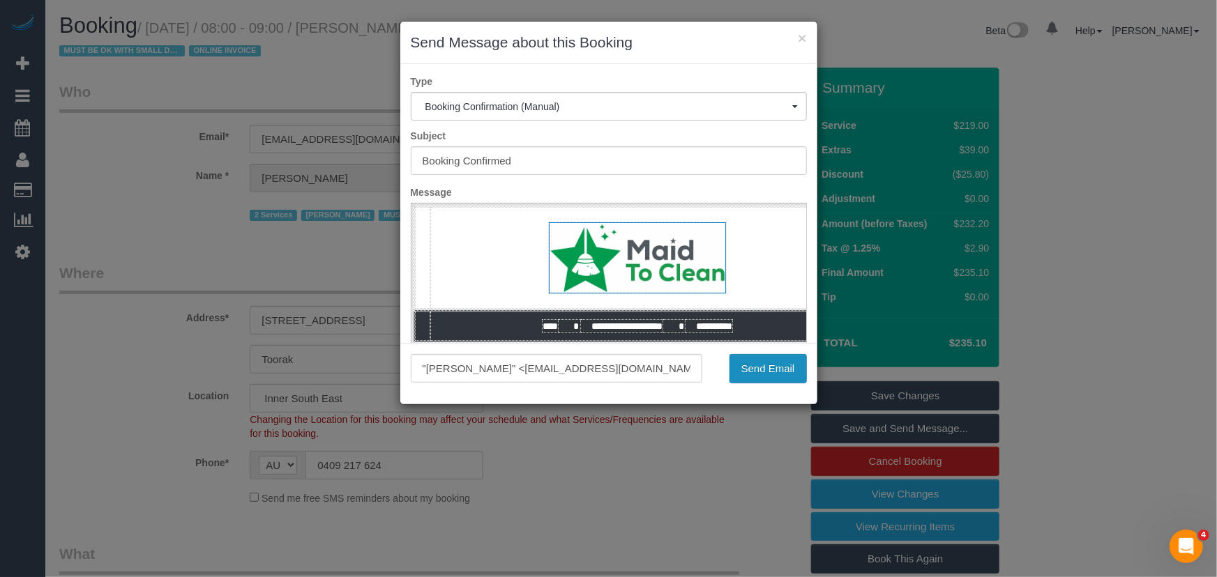
click at [748, 370] on button "Send Email" at bounding box center [767, 368] width 77 height 29
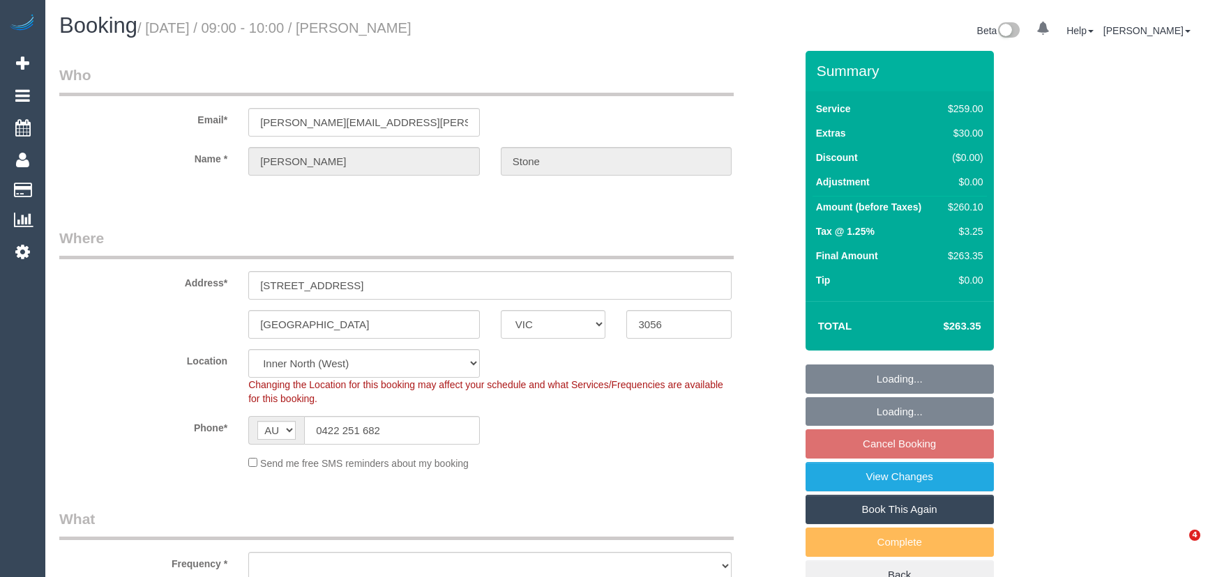
select select "VIC"
select select "object:1699"
select select "string:stripe-pm_1Hlk622GScqysDRVC207KO6v"
select select "number:32"
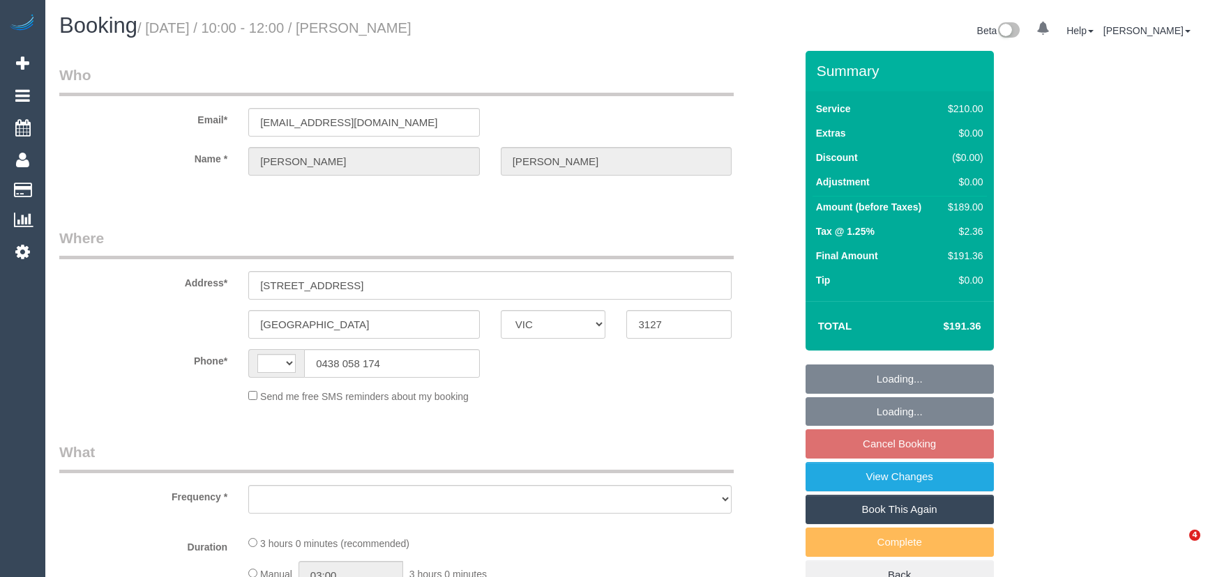
select select "VIC"
select select "string:AU"
select select "object:543"
select select "string:stripe-pm_1QsIGC2GScqysDRV99tZd9dn"
select select "180"
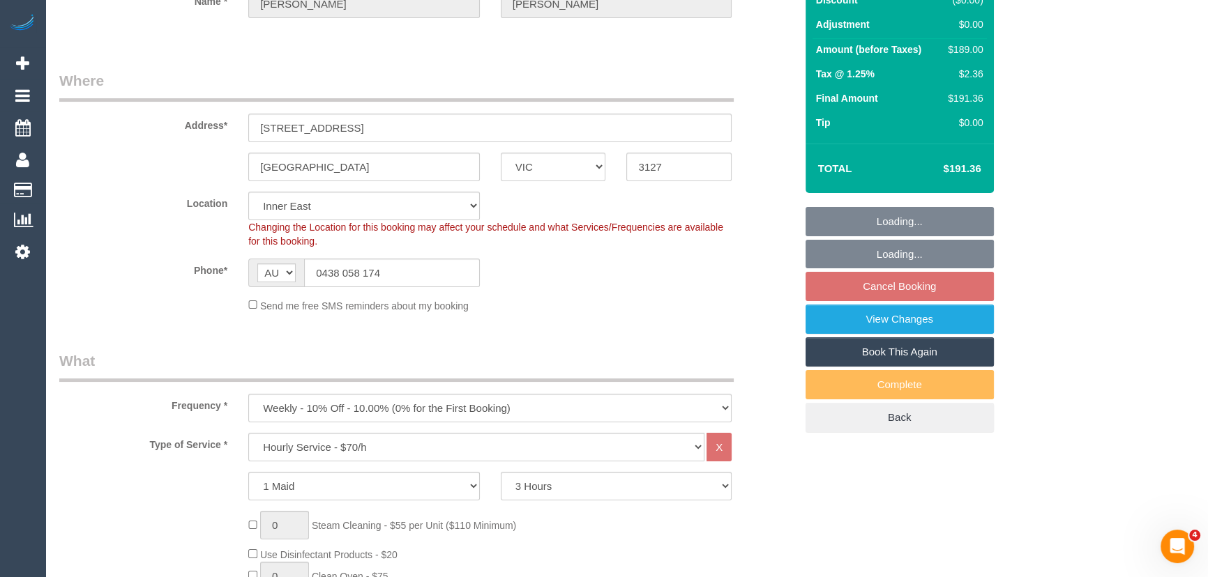
select select "object:874"
select select "number:27"
select select "number:14"
select select "number:19"
select select "number:24"
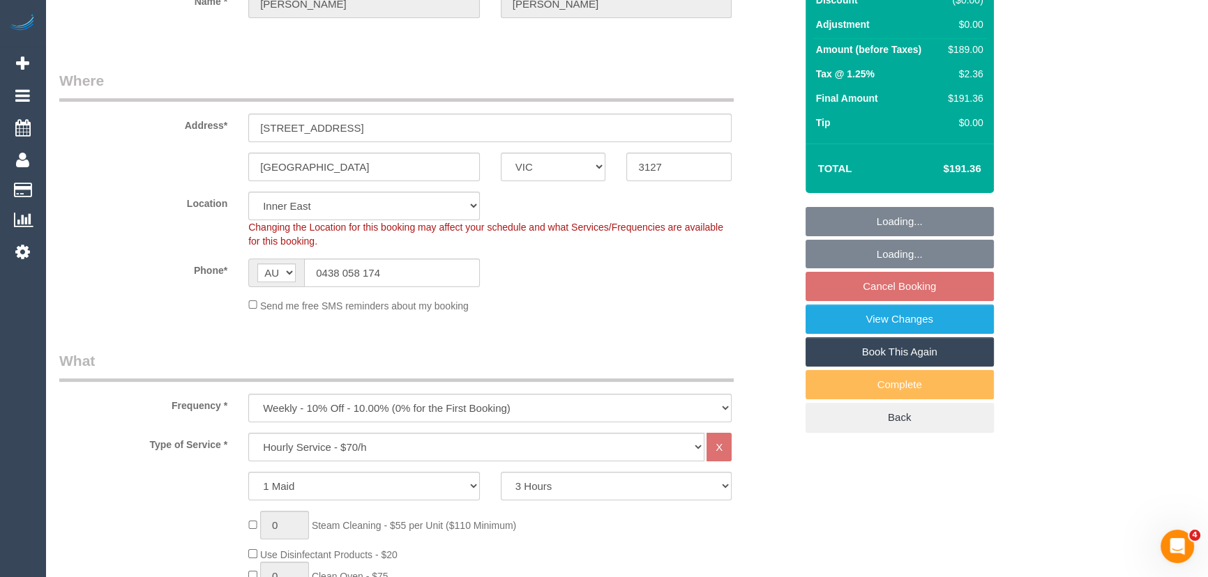
select select "number:35"
select select "number:13"
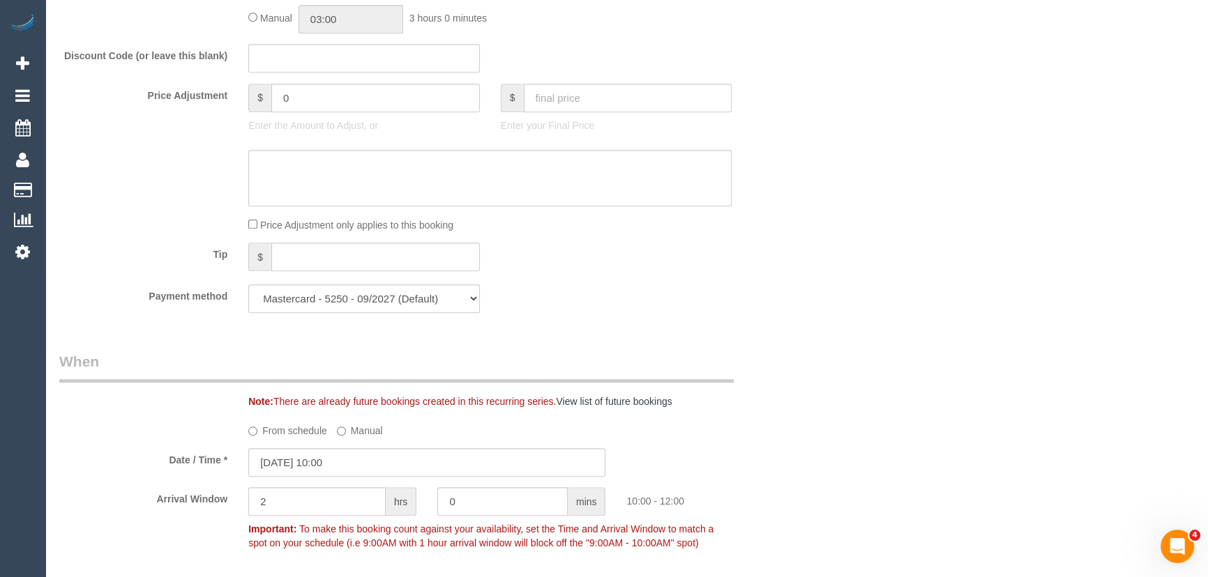
scroll to position [1014, 0]
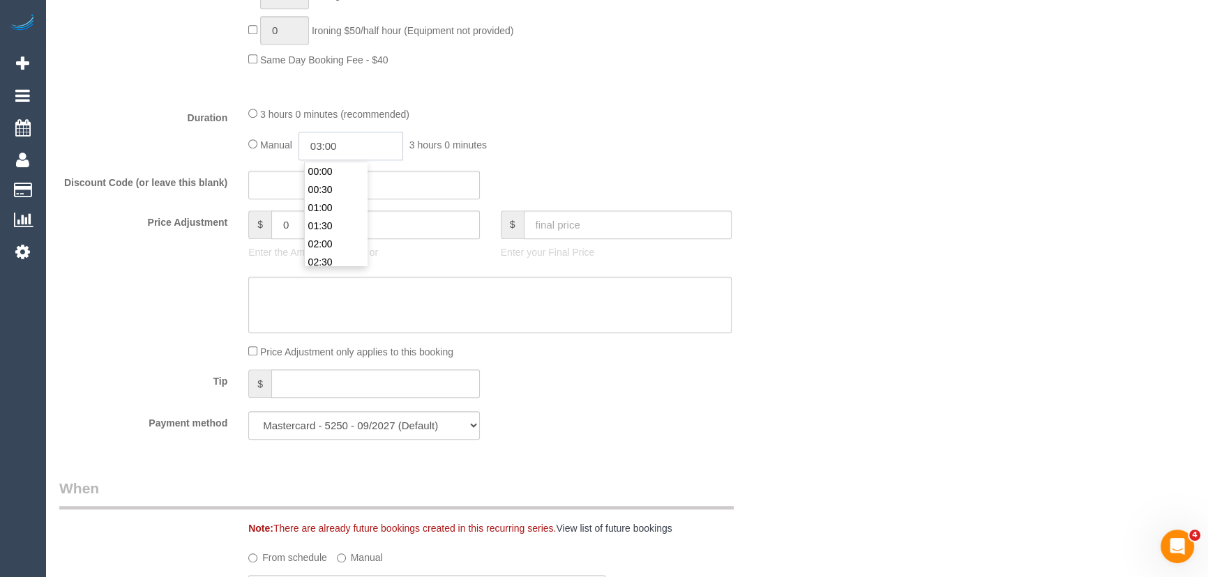
click at [365, 149] on input "03:00" at bounding box center [350, 146] width 105 height 29
type input "01:30"
click at [339, 194] on li "01:30" at bounding box center [336, 186] width 62 height 18
click at [565, 180] on div "Discount Code (or leave this blank)" at bounding box center [427, 185] width 757 height 29
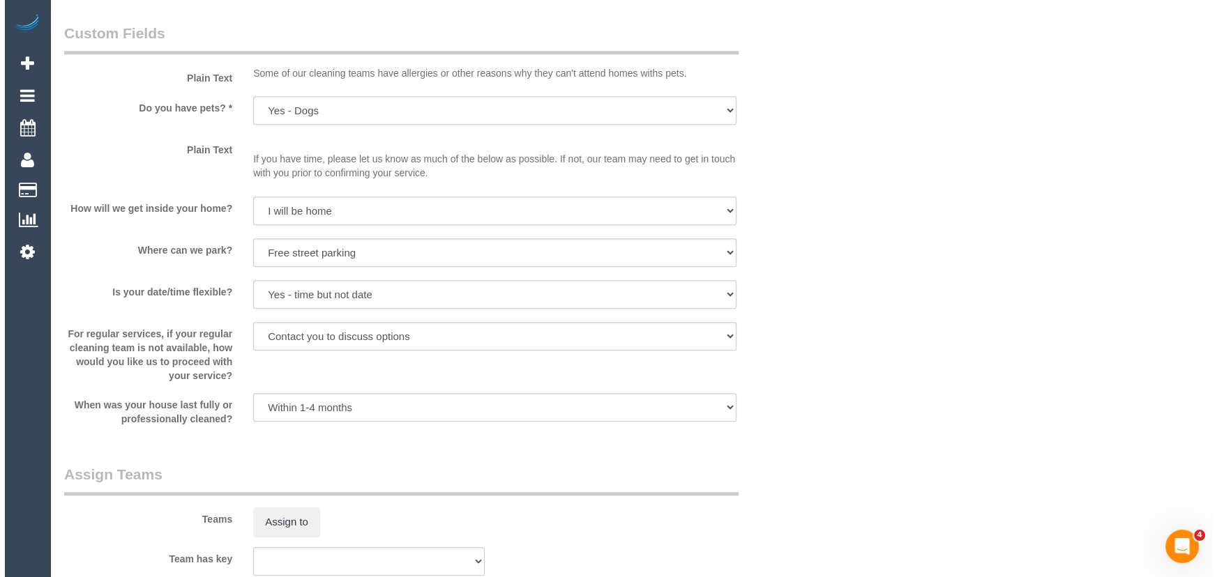
scroll to position [1775, 0]
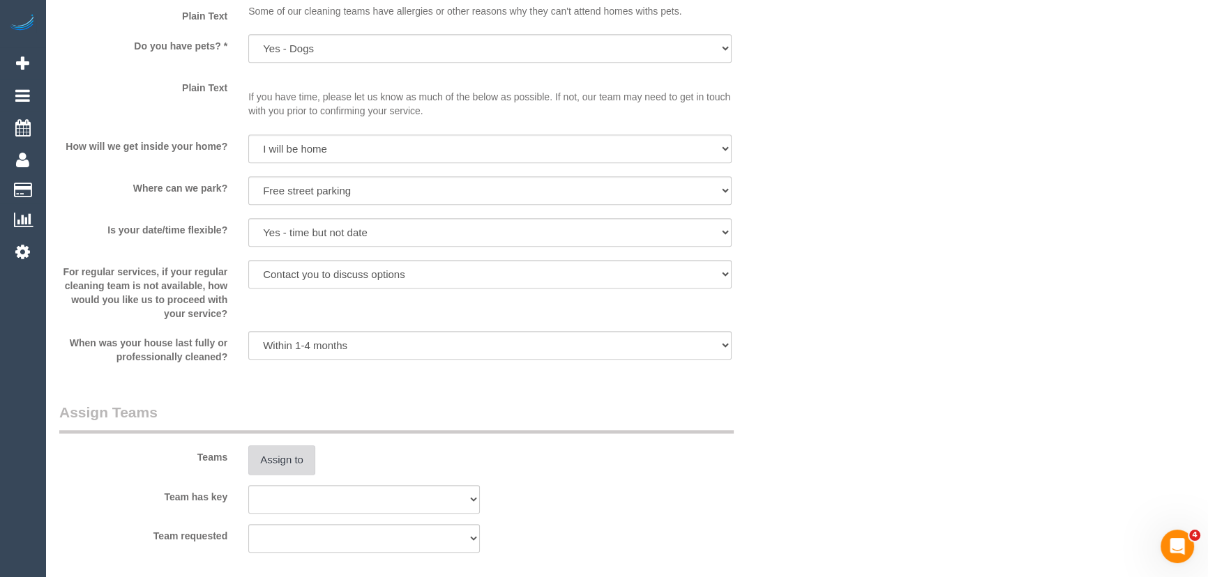
click at [282, 466] on button "Assign to" at bounding box center [281, 460] width 67 height 29
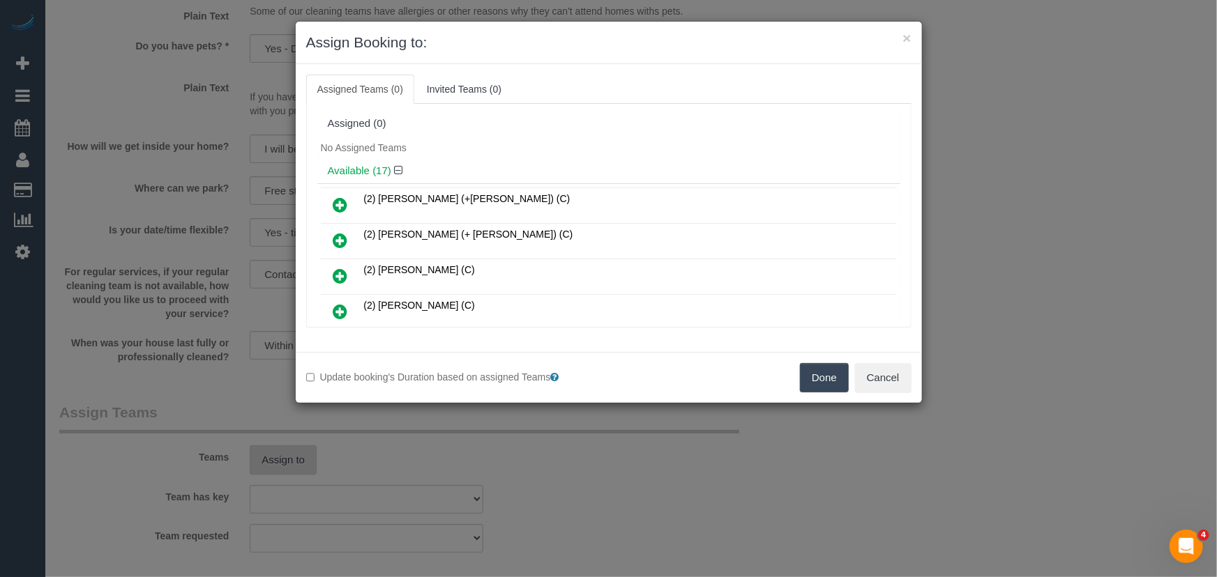
scroll to position [471, 0]
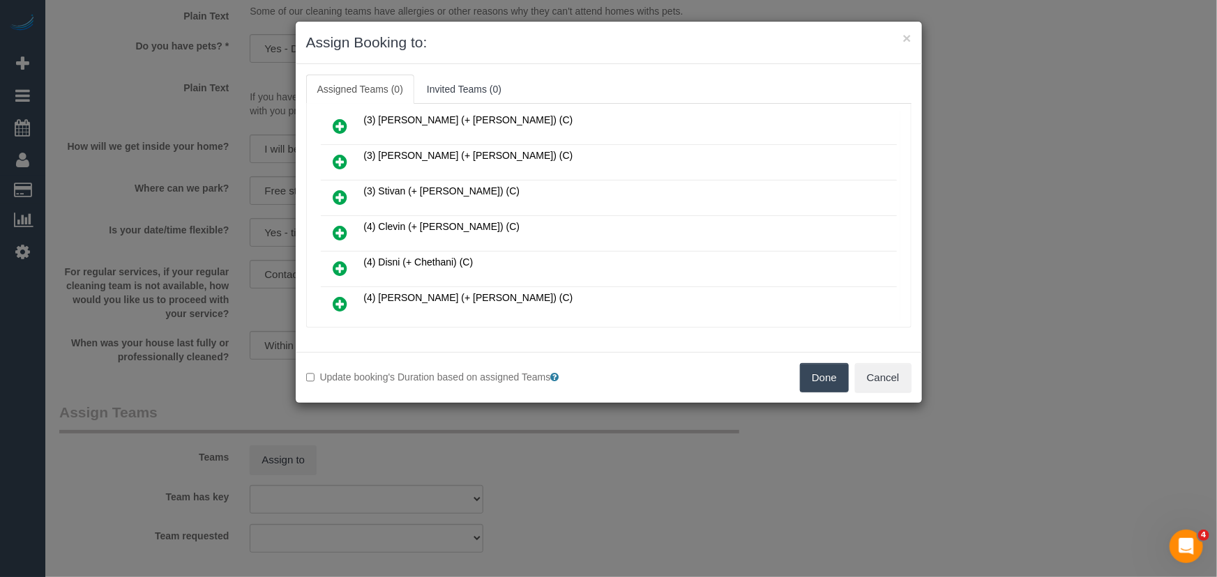
click at [343, 225] on icon at bounding box center [340, 233] width 15 height 17
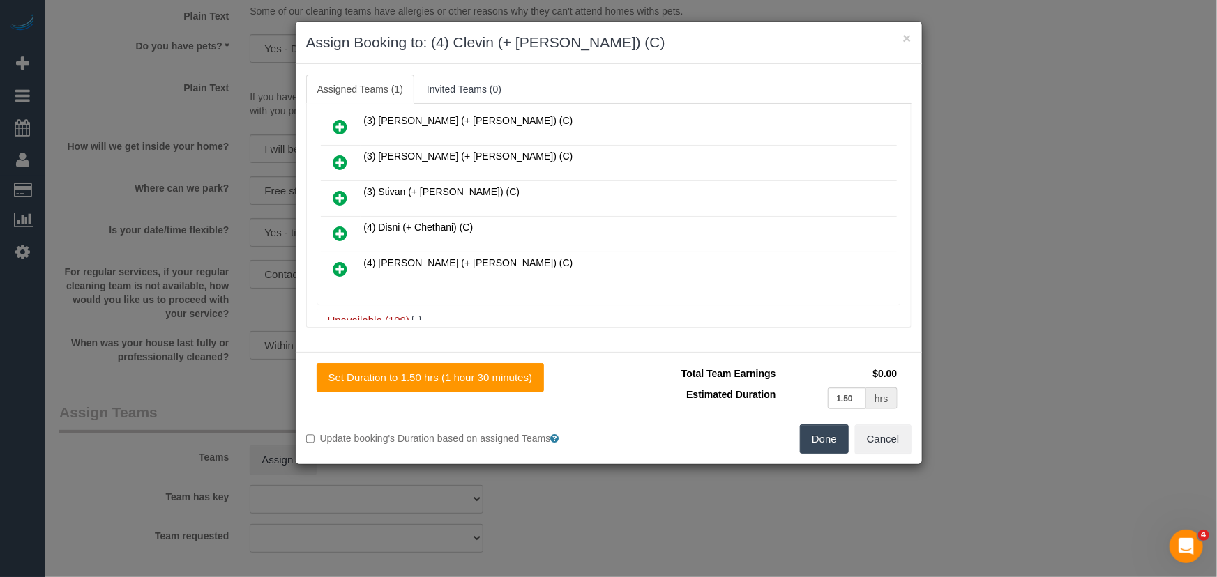
click at [346, 261] on icon at bounding box center [340, 269] width 15 height 17
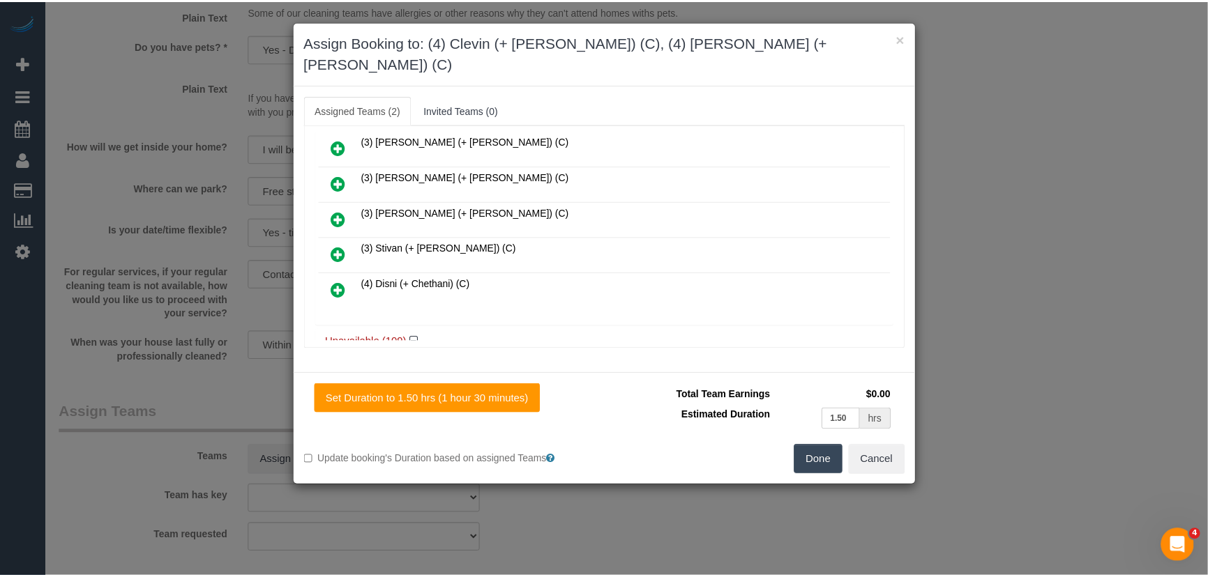
scroll to position [539, 0]
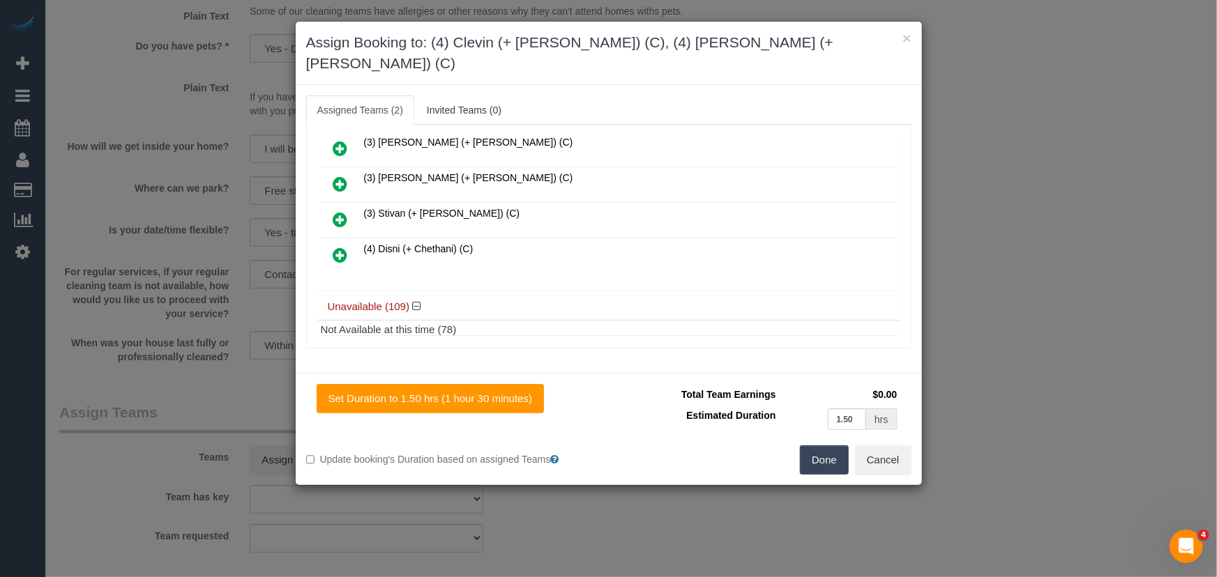
click at [847, 448] on button "Done" at bounding box center [824, 460] width 49 height 29
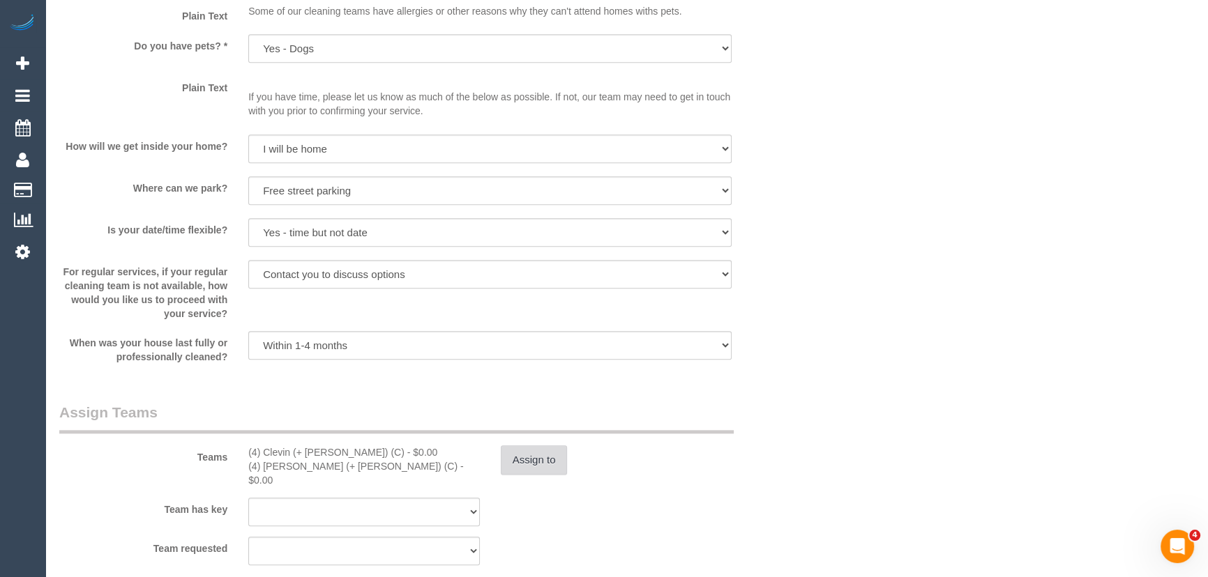
click at [544, 461] on button "Assign to" at bounding box center [534, 460] width 67 height 29
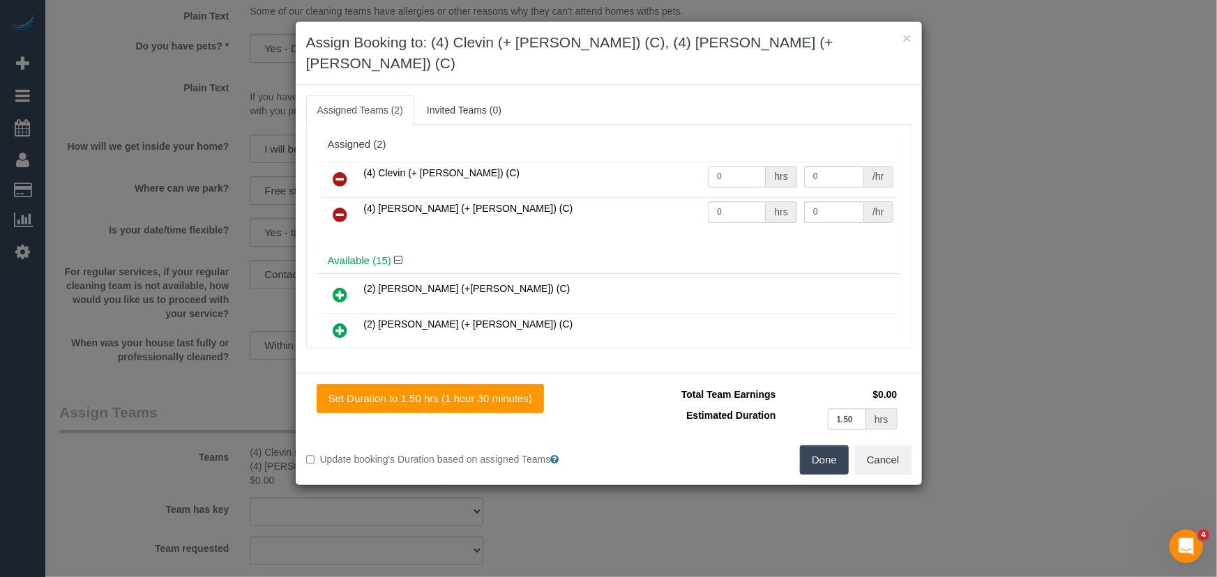
click at [739, 166] on input "0" at bounding box center [737, 177] width 58 height 22
type input "1.5"
type input "35"
click at [729, 202] on input "0" at bounding box center [737, 213] width 58 height 22
type input "1.5"
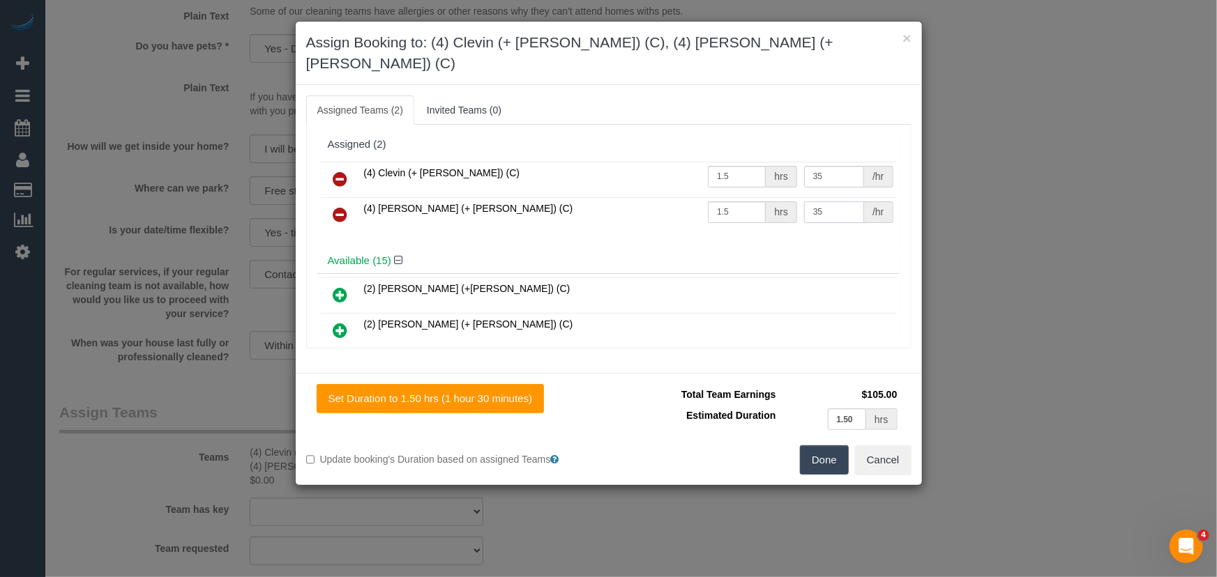
type input "35"
click at [806, 446] on button "Done" at bounding box center [824, 460] width 49 height 29
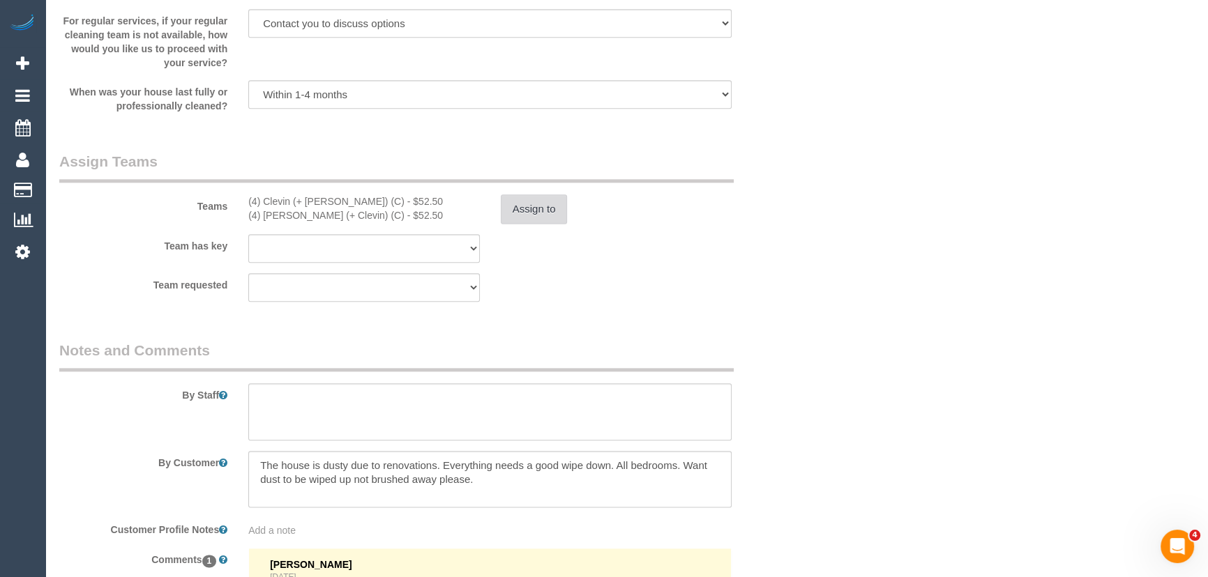
scroll to position [2028, 0]
click at [278, 383] on textarea at bounding box center [489, 409] width 483 height 57
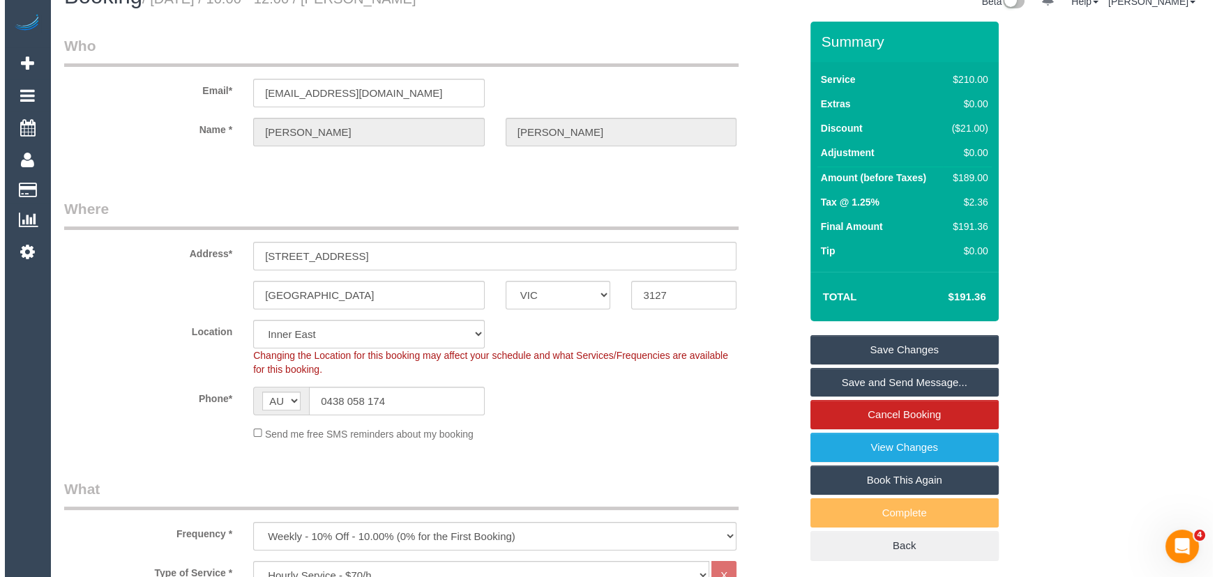
scroll to position [0, 0]
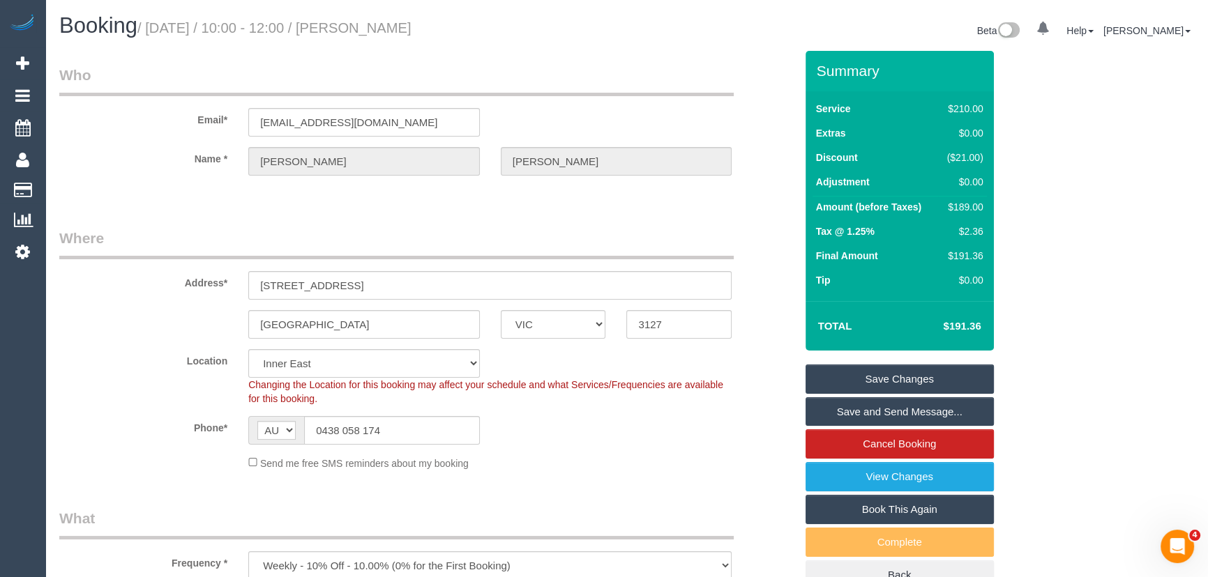
type textarea "*cover*"
click at [399, 28] on small "/ September 26, 2025 / 10:00 - 12:00 / Sarah Blane" at bounding box center [274, 27] width 274 height 15
copy small "Sarah Blane"
click at [835, 404] on link "Save and Send Message..." at bounding box center [899, 411] width 188 height 29
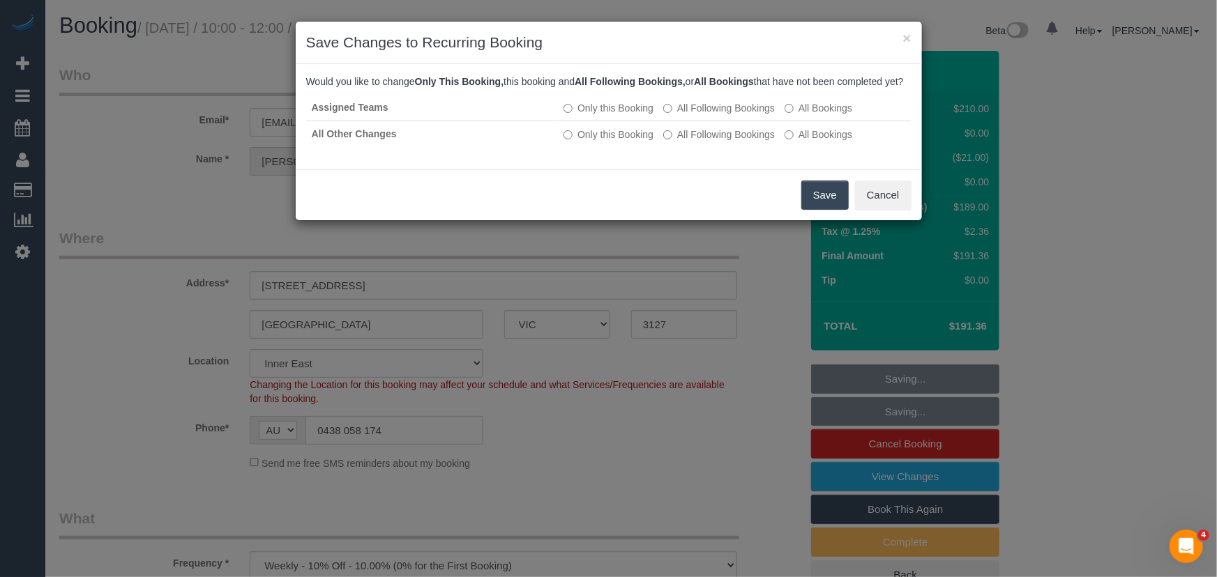
click at [810, 210] on button "Save" at bounding box center [824, 195] width 47 height 29
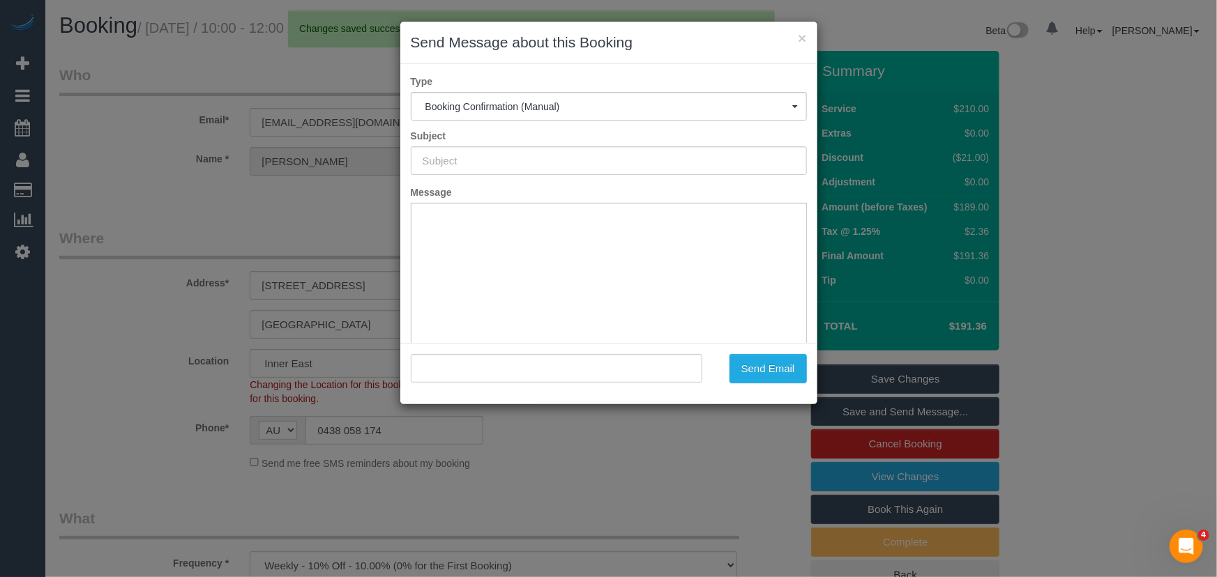
type input "Booking Confirmed"
type input ""Sarah Blane" <saraheblane@gmail.com>"
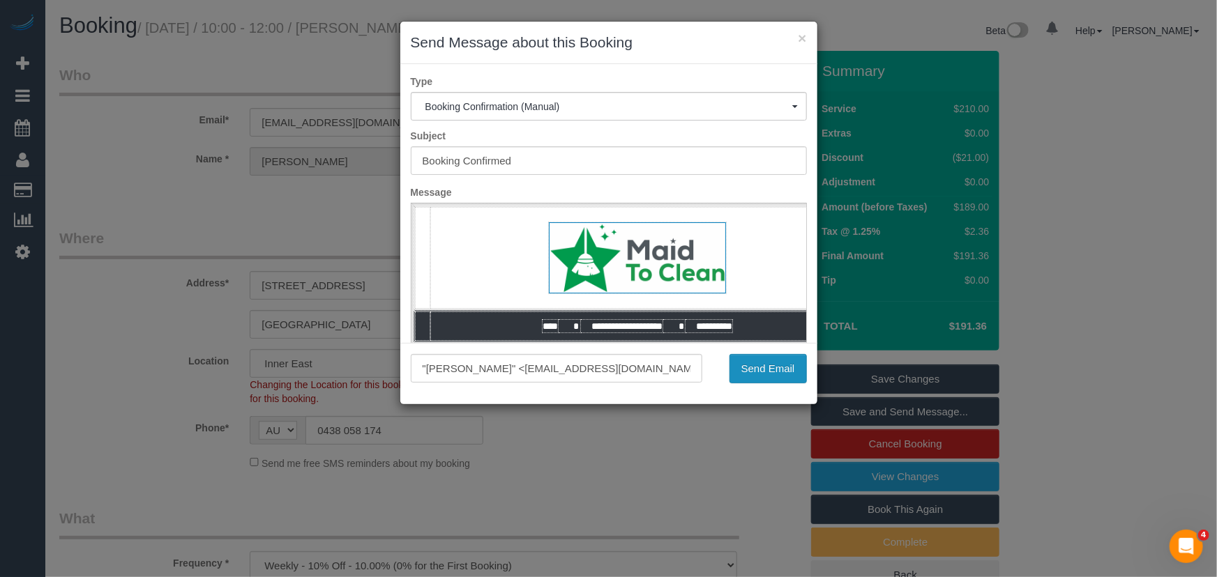
click at [783, 366] on button "Send Email" at bounding box center [767, 368] width 77 height 29
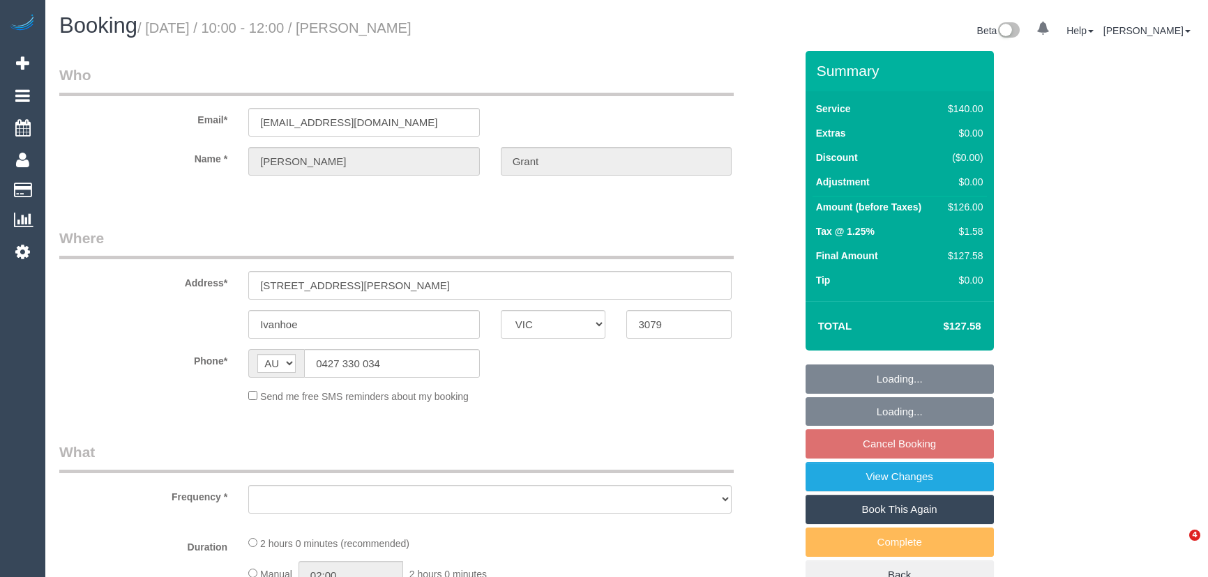
select select "VIC"
select select "object:543"
select select "number:28"
select select "number:14"
select select "number:19"
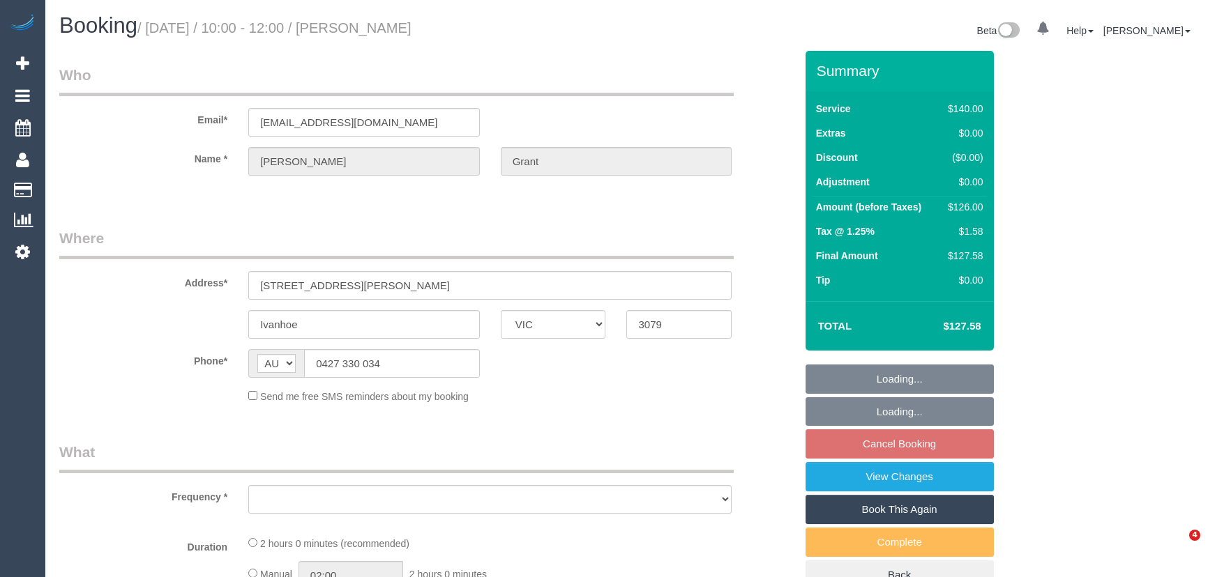
select select "number:25"
select select "number:12"
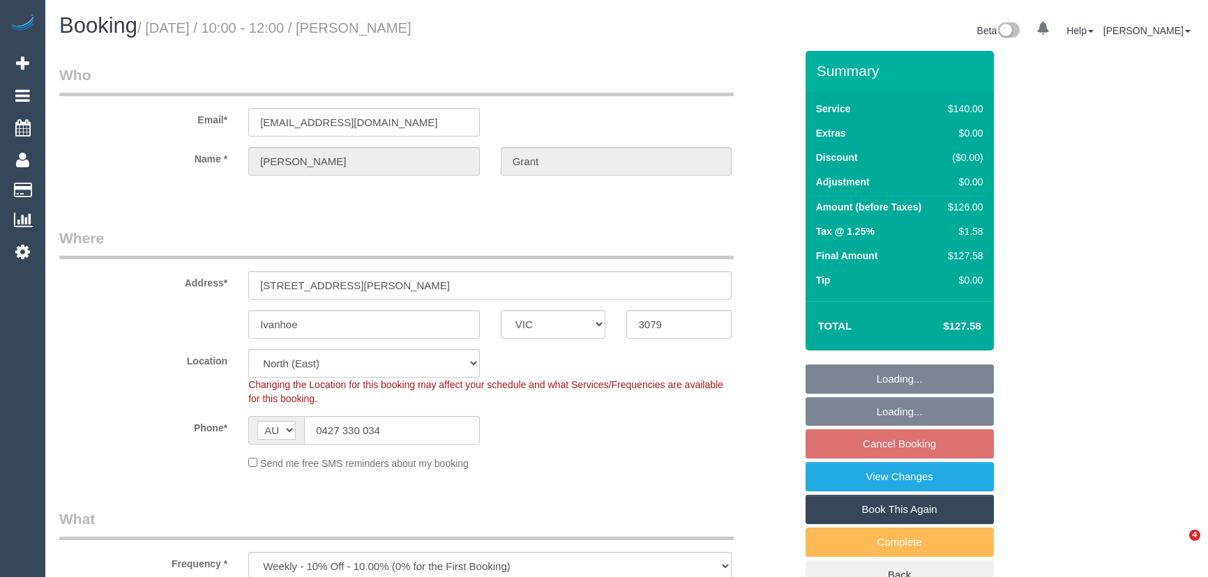
select select "object:1326"
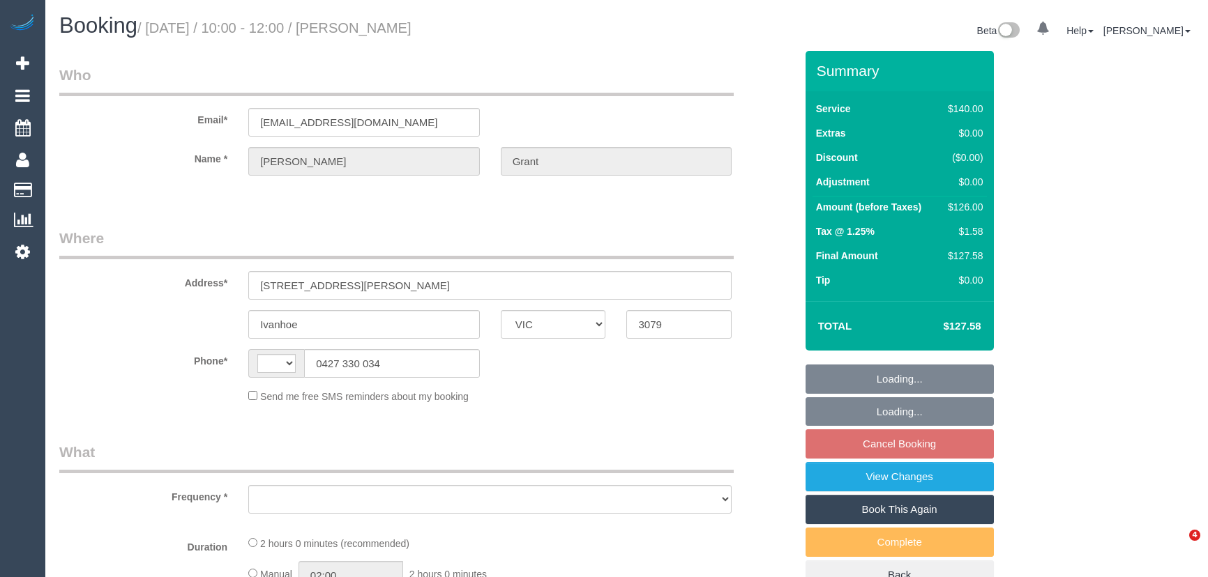
select select "VIC"
select select "string:AU"
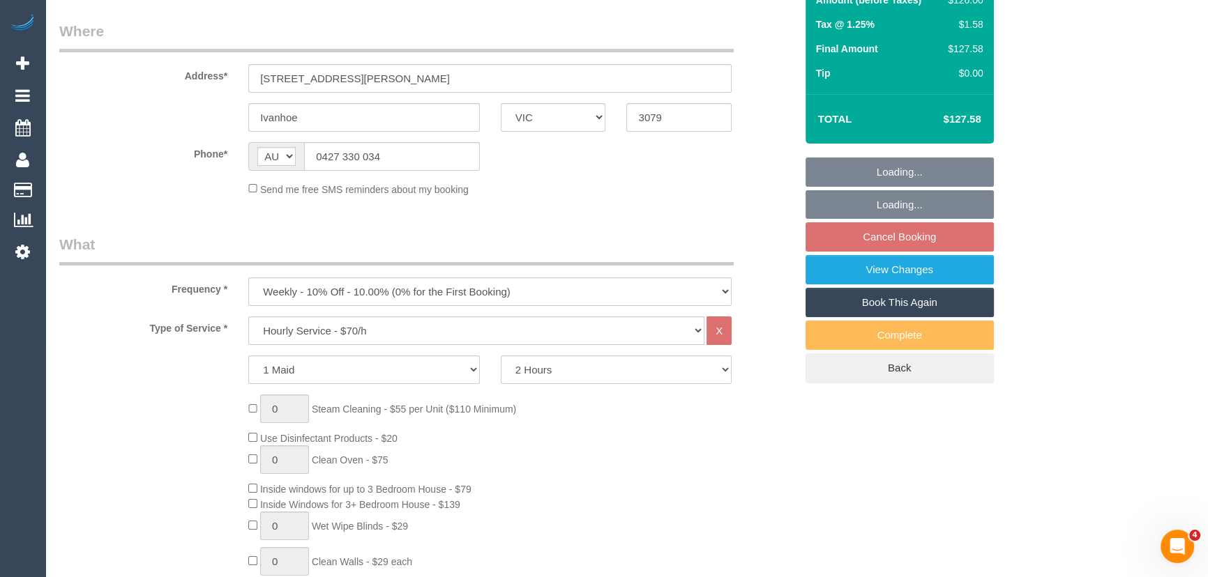
select select "object:536"
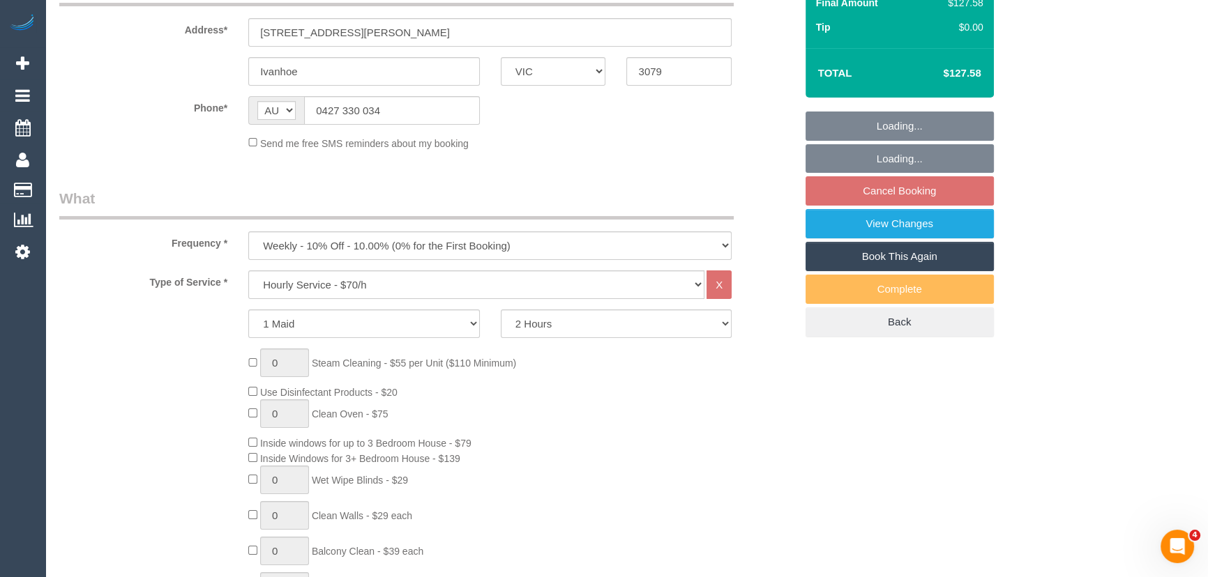
select select "string:stripe-pm_1P8YYF2GScqysDRVg9OD1fNk"
select select "number:28"
select select "number:14"
select select "number:19"
select select "number:25"
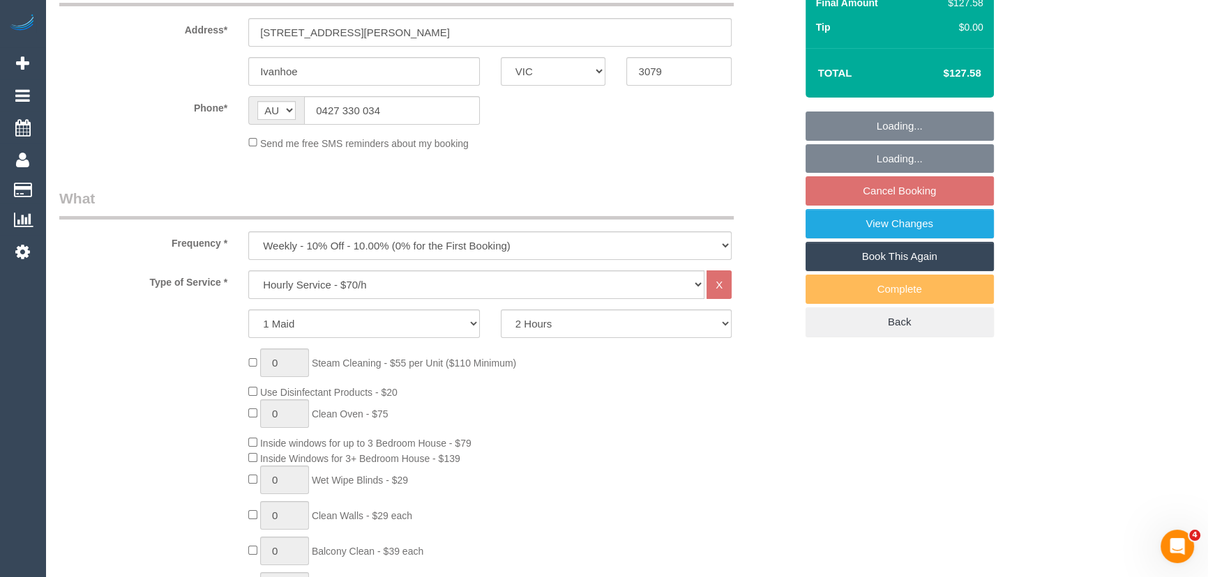
select select "number:12"
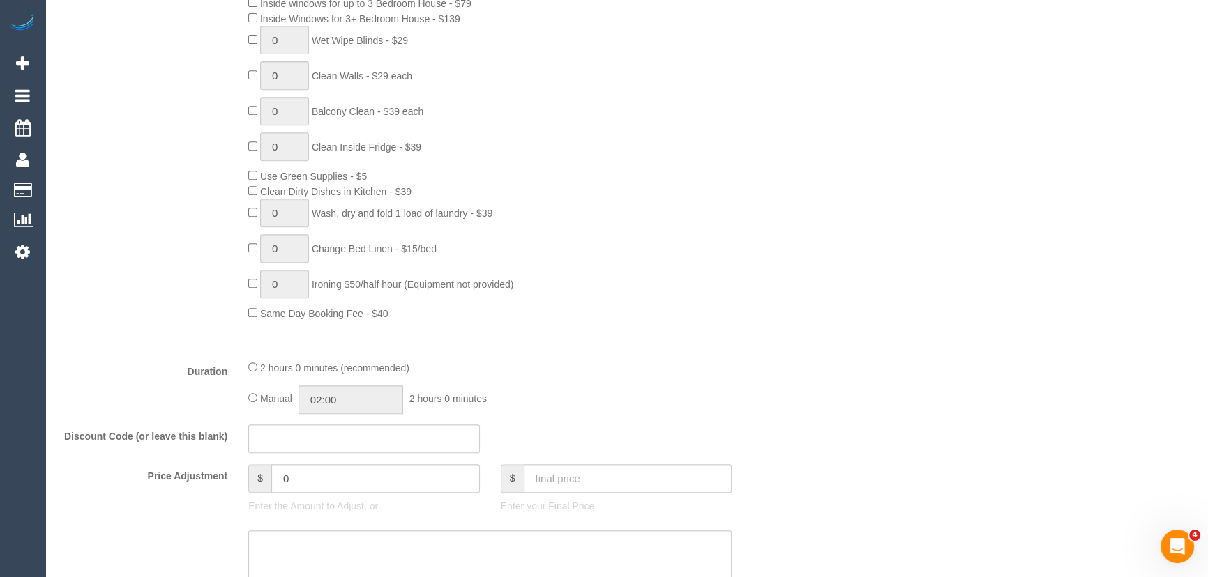
select select "object:1503"
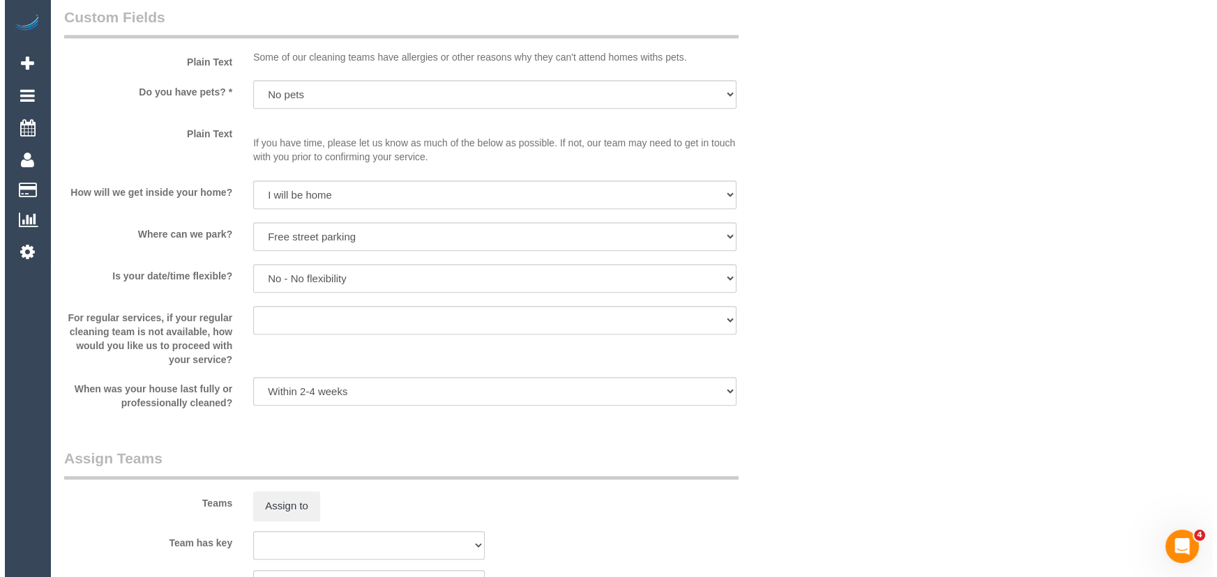
scroll to position [1838, 0]
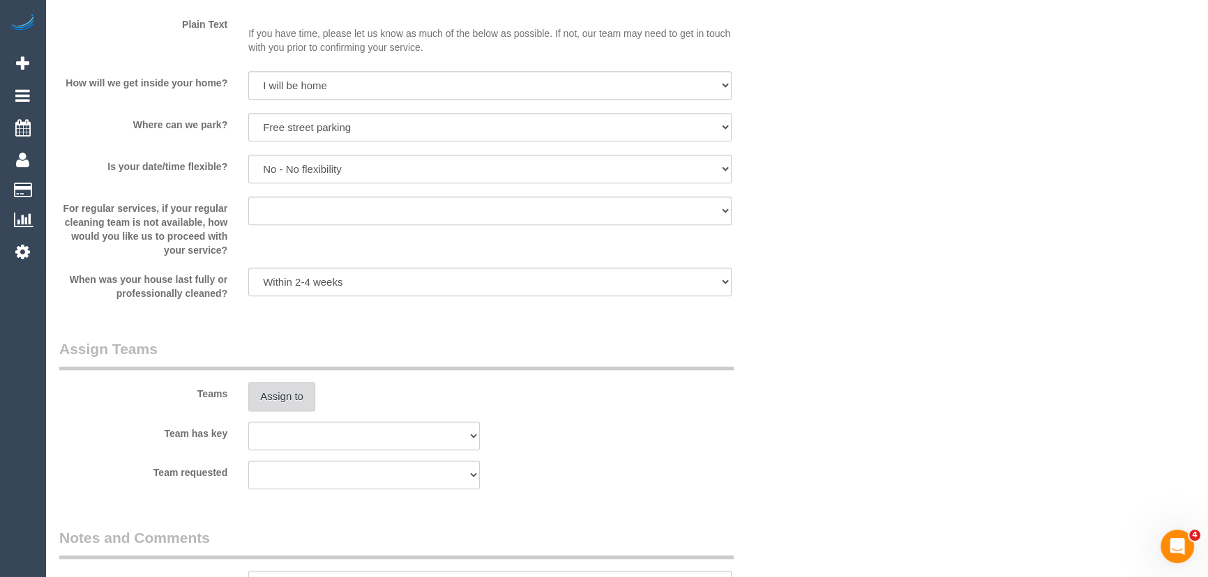
click at [282, 398] on button "Assign to" at bounding box center [281, 396] width 67 height 29
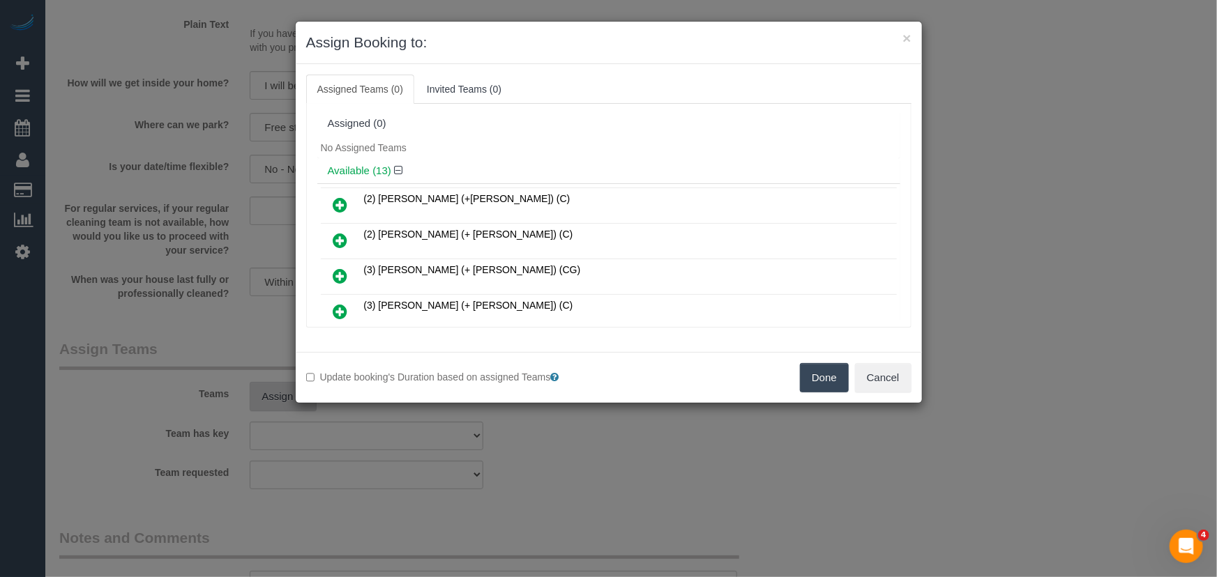
scroll to position [402, 0]
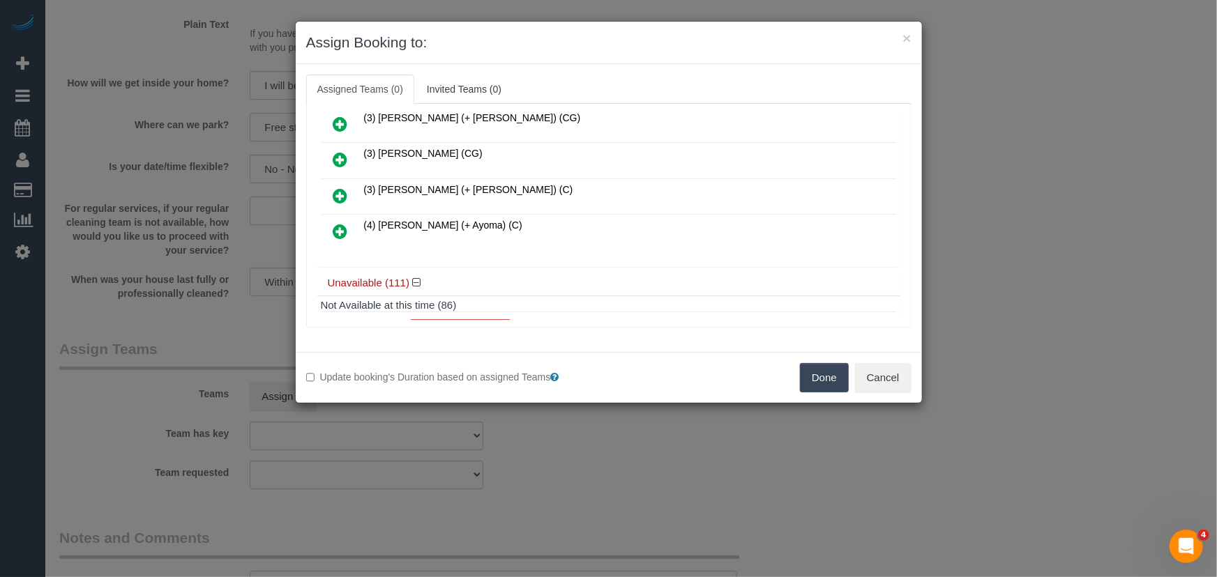
click at [342, 223] on icon at bounding box center [340, 231] width 15 height 17
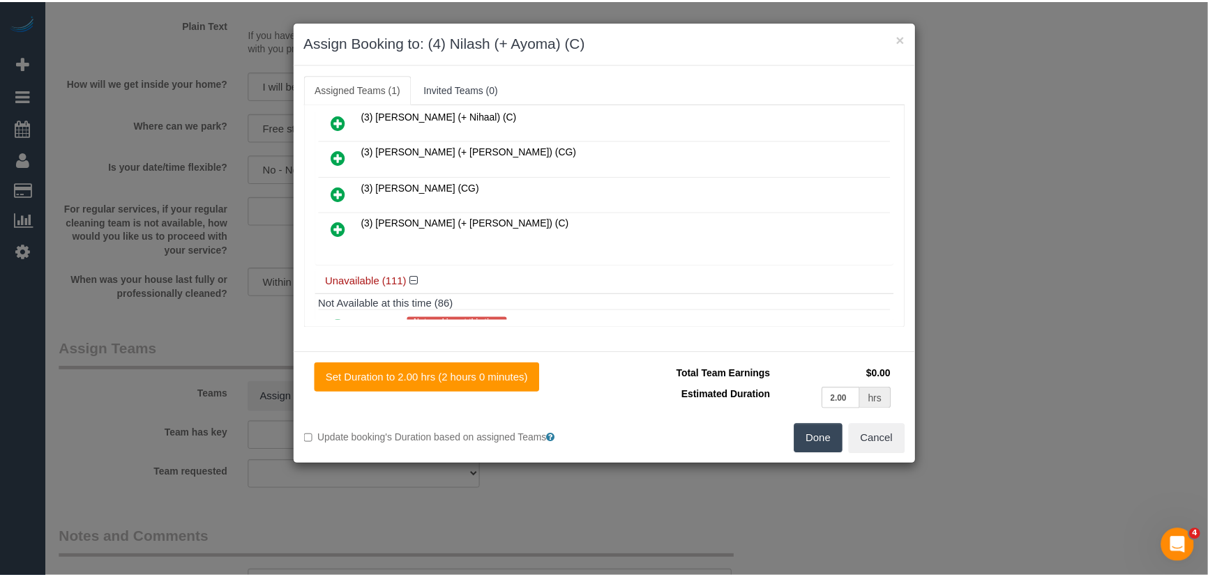
scroll to position [434, 0]
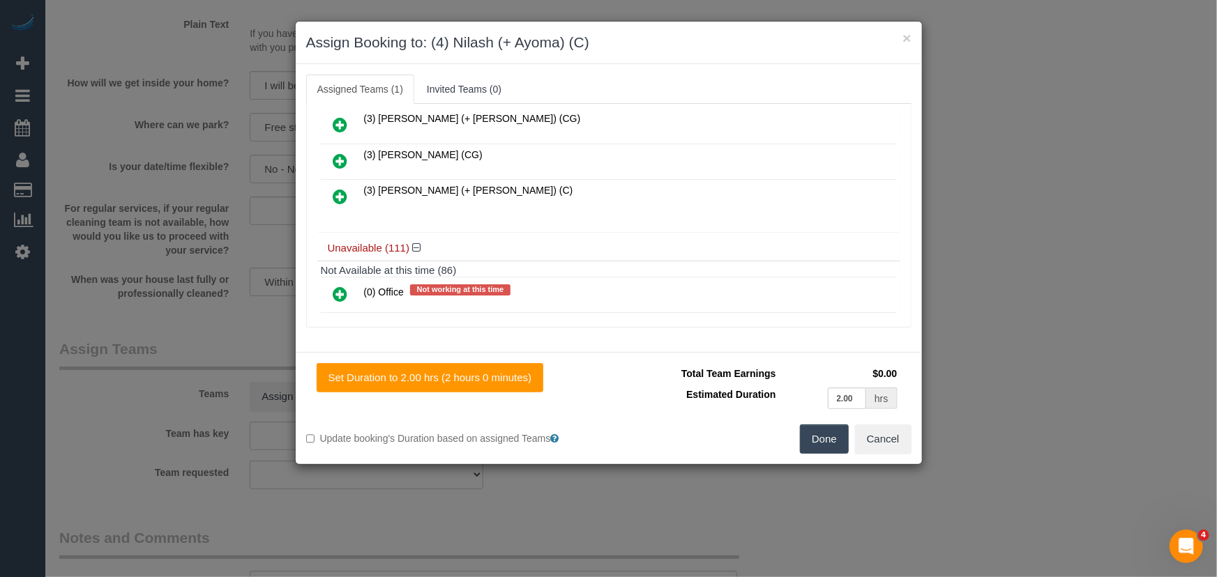
click at [827, 442] on button "Done" at bounding box center [824, 439] width 49 height 29
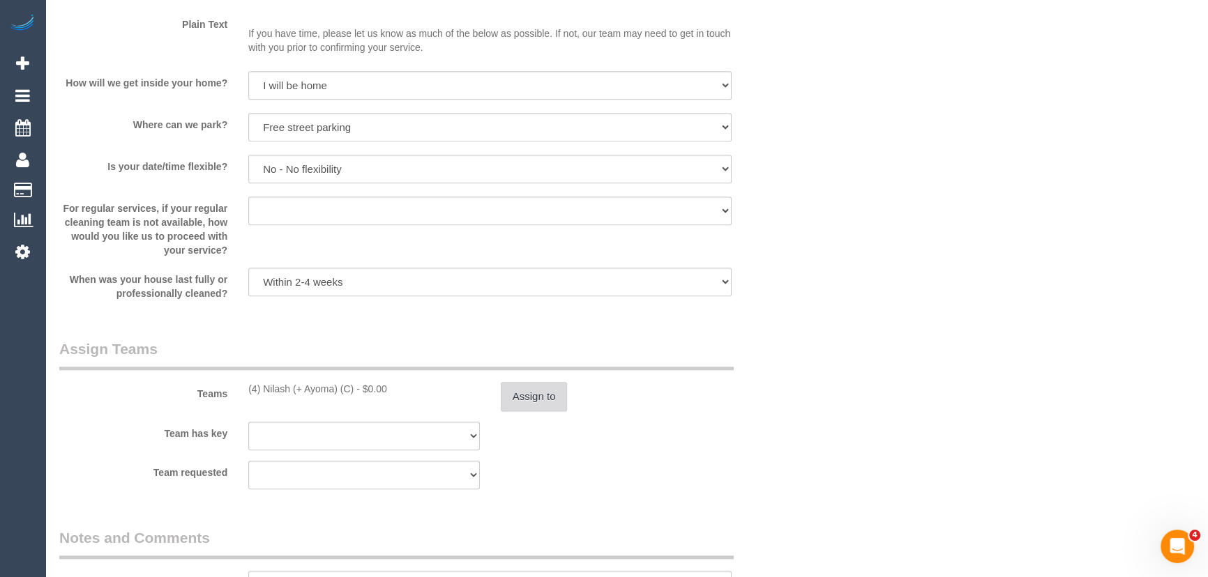
click at [542, 404] on button "Assign to" at bounding box center [534, 396] width 67 height 29
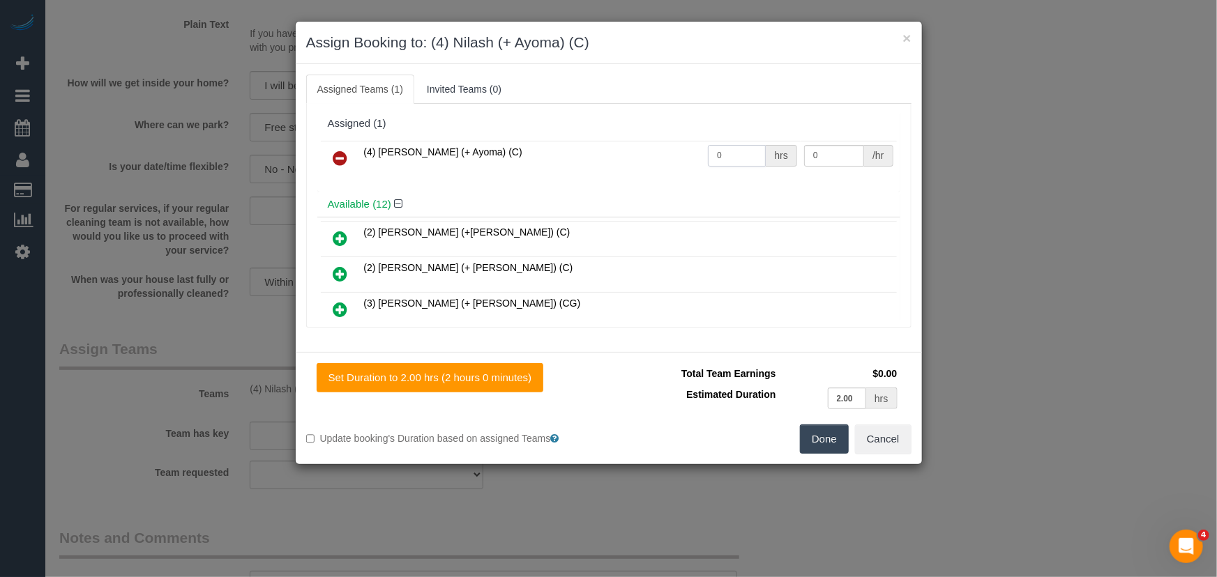
click at [732, 158] on input "0" at bounding box center [737, 156] width 58 height 22
type input "2"
type input "35"
click at [833, 445] on button "Done" at bounding box center [824, 439] width 49 height 29
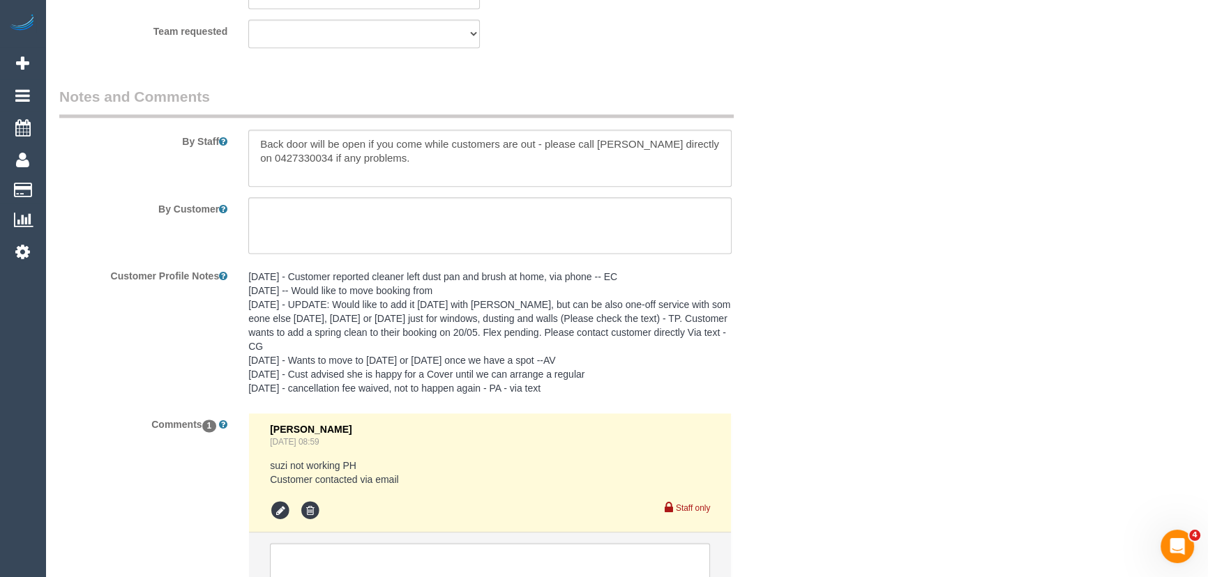
scroll to position [2147, 0]
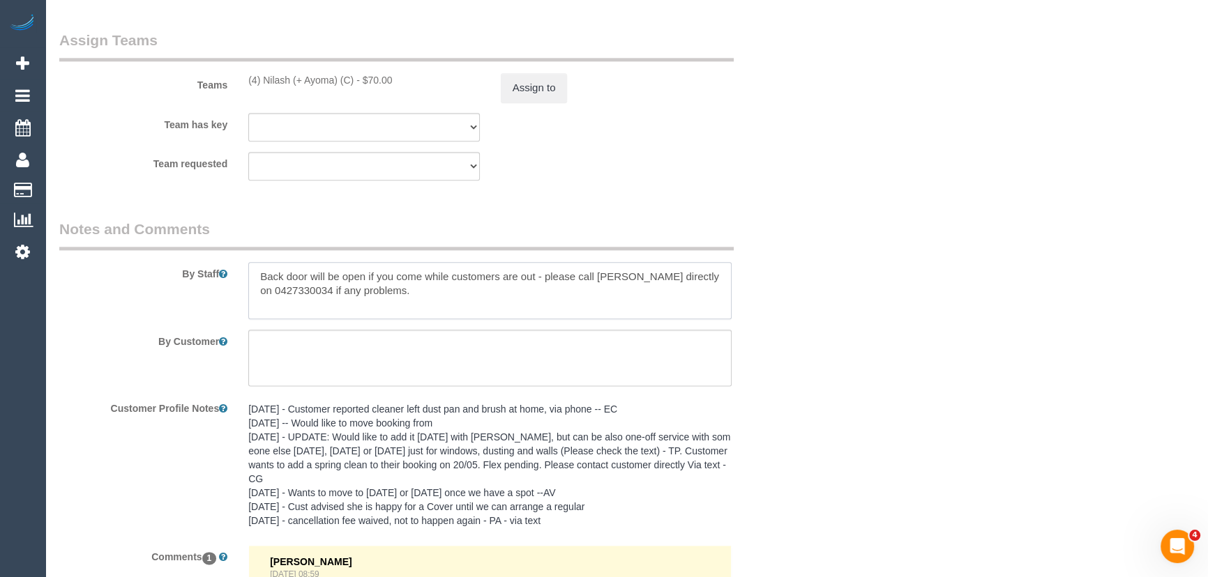
click at [258, 275] on textarea at bounding box center [489, 290] width 483 height 57
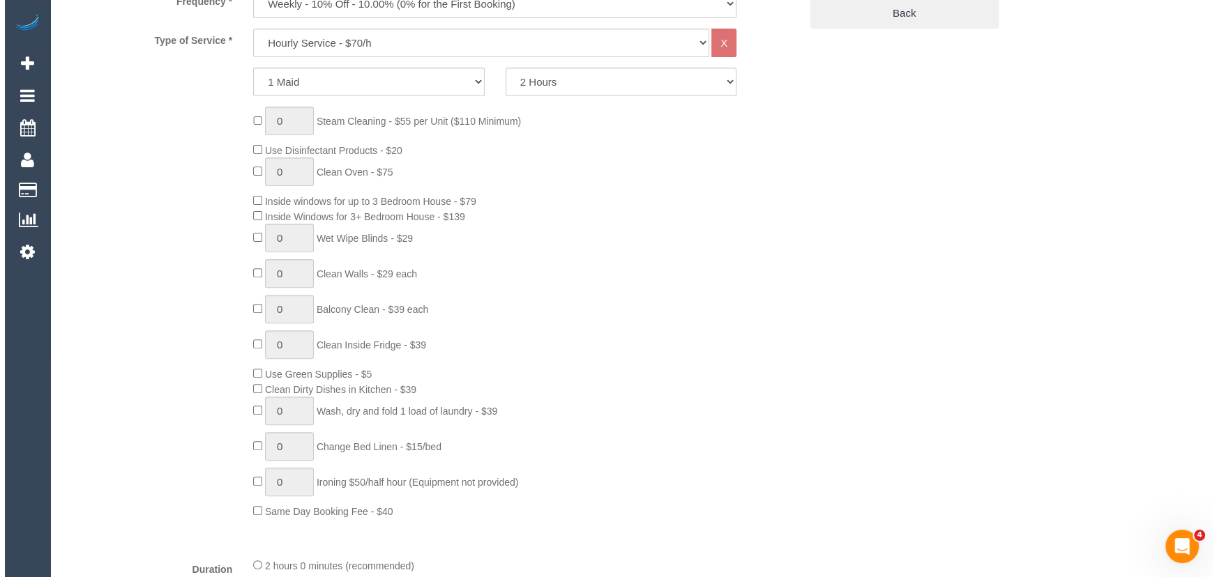
scroll to position [0, 0]
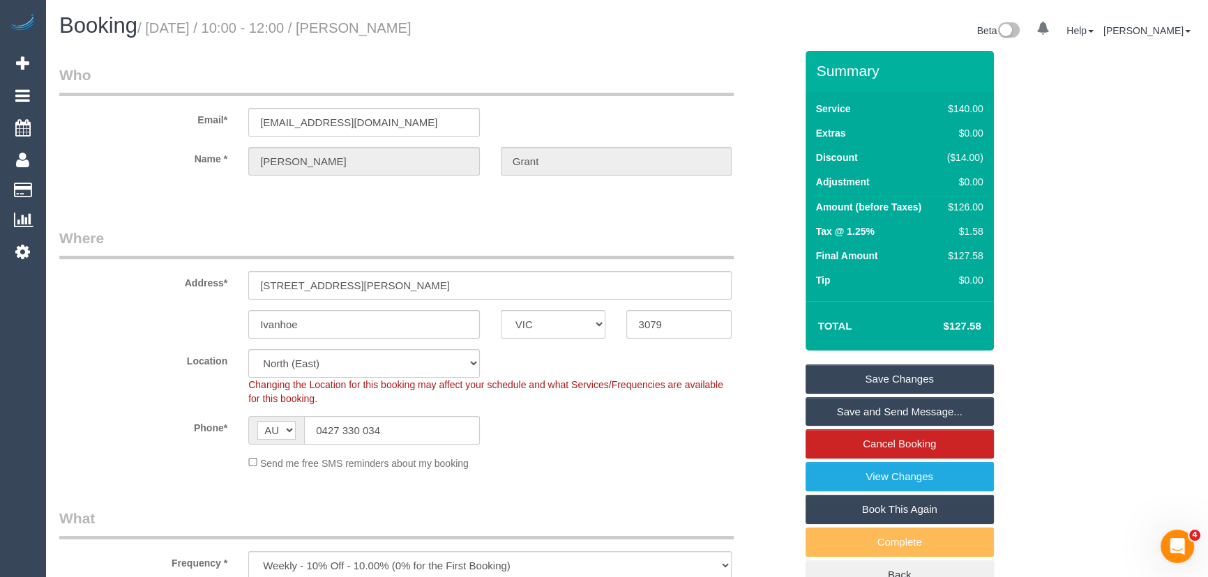
type textarea "*cover* Back door will be open if you come while customers are out - please cal…"
click at [411, 20] on small "/ September 26, 2025 / 10:00 - 12:00 / Rebecca Grant" at bounding box center [274, 27] width 274 height 15
click at [411, 29] on small "/ September 26, 2025 / 10:00 - 12:00 / Rebecca Grant" at bounding box center [274, 27] width 274 height 15
click at [411, 30] on small "/ September 26, 2025 / 10:00 - 12:00 / Rebecca Grant" at bounding box center [274, 27] width 274 height 15
copy small "Rebecca Grant"
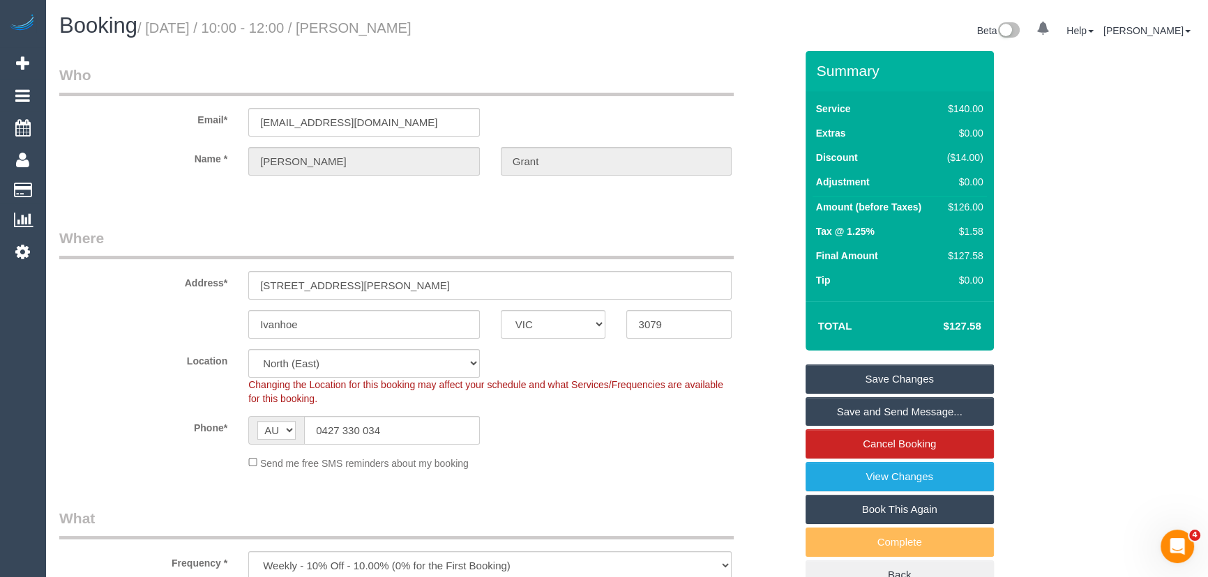
click at [853, 410] on link "Save and Send Message..." at bounding box center [899, 411] width 188 height 29
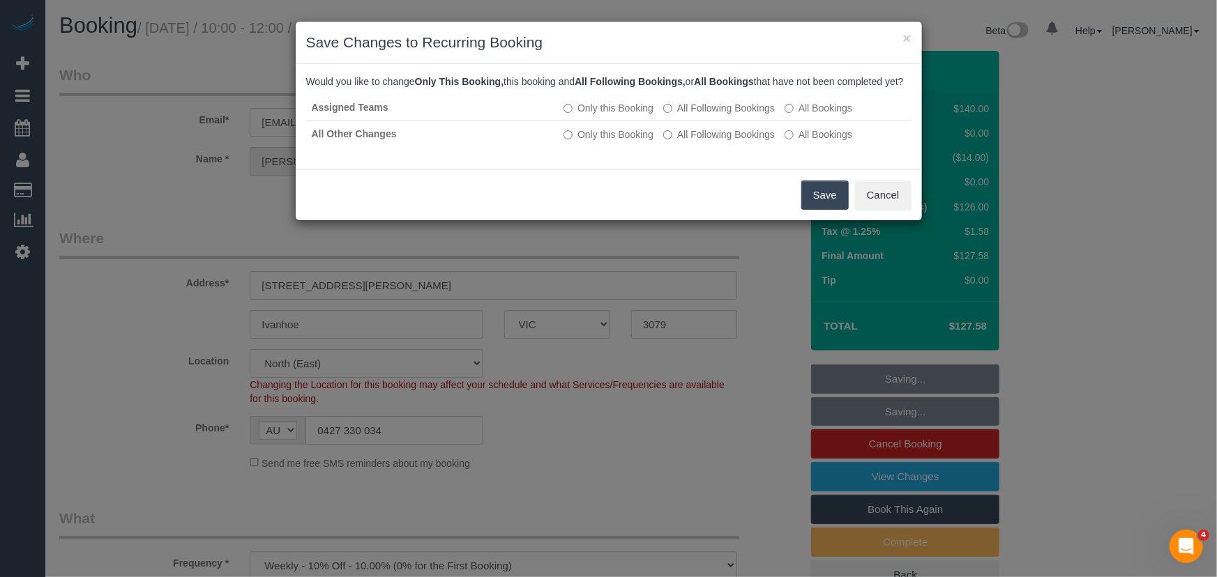
click at [826, 208] on button "Save" at bounding box center [824, 195] width 47 height 29
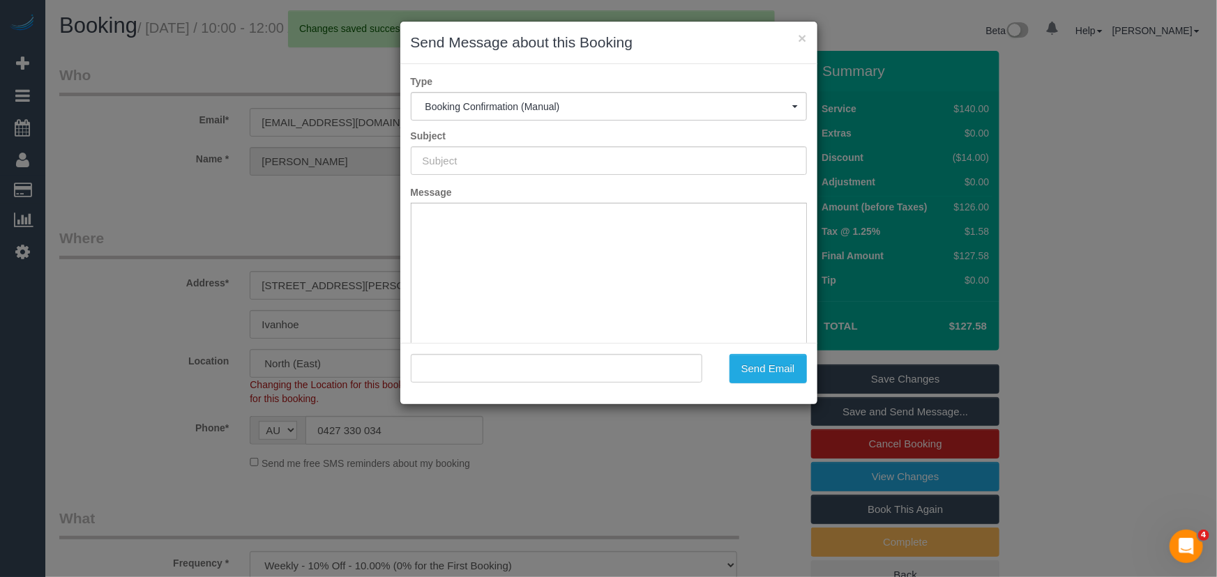
type input "Booking Confirmed"
type input ""Rebecca Grant" <rebeccajanegrant@gmail.com>"
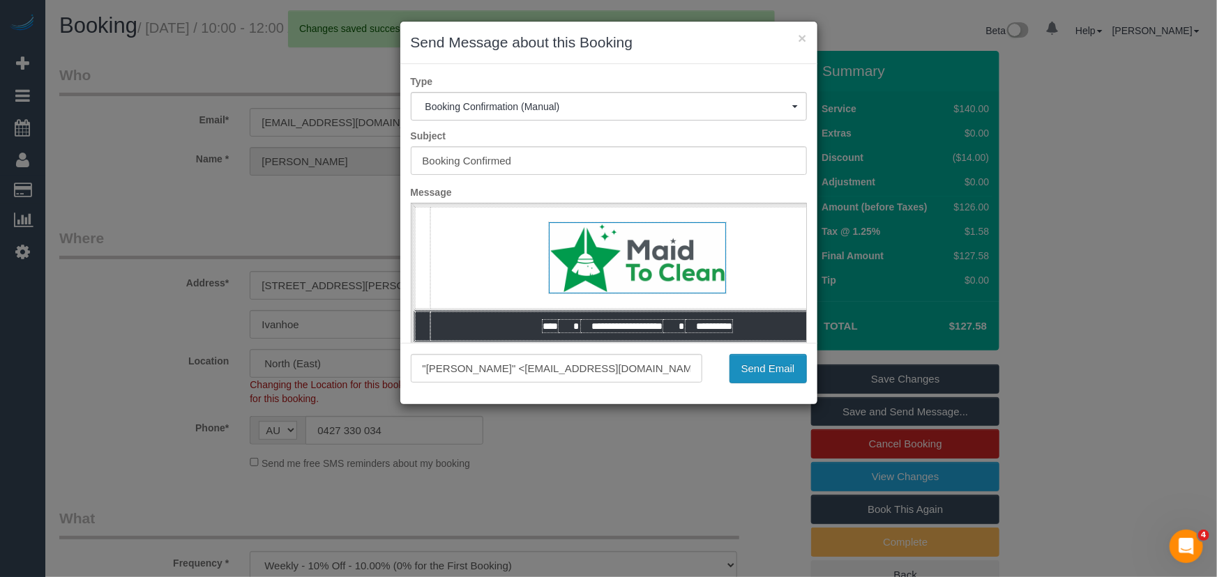
click at [784, 370] on button "Send Email" at bounding box center [767, 368] width 77 height 29
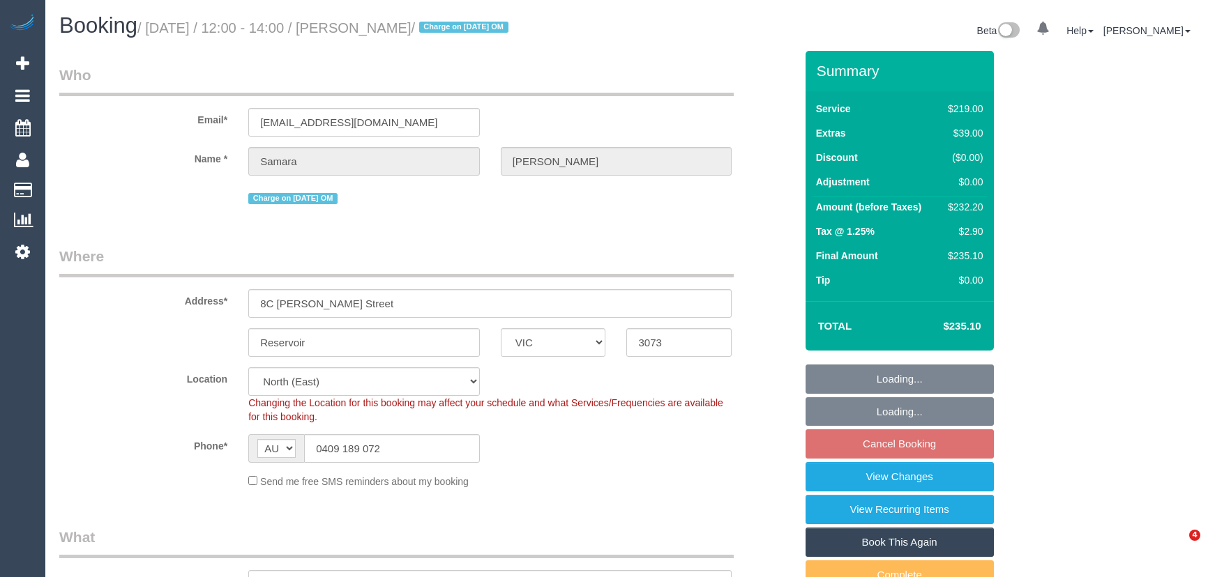
select select "VIC"
select select "number:30"
select select "number:14"
select select "number:19"
select select "number:22"
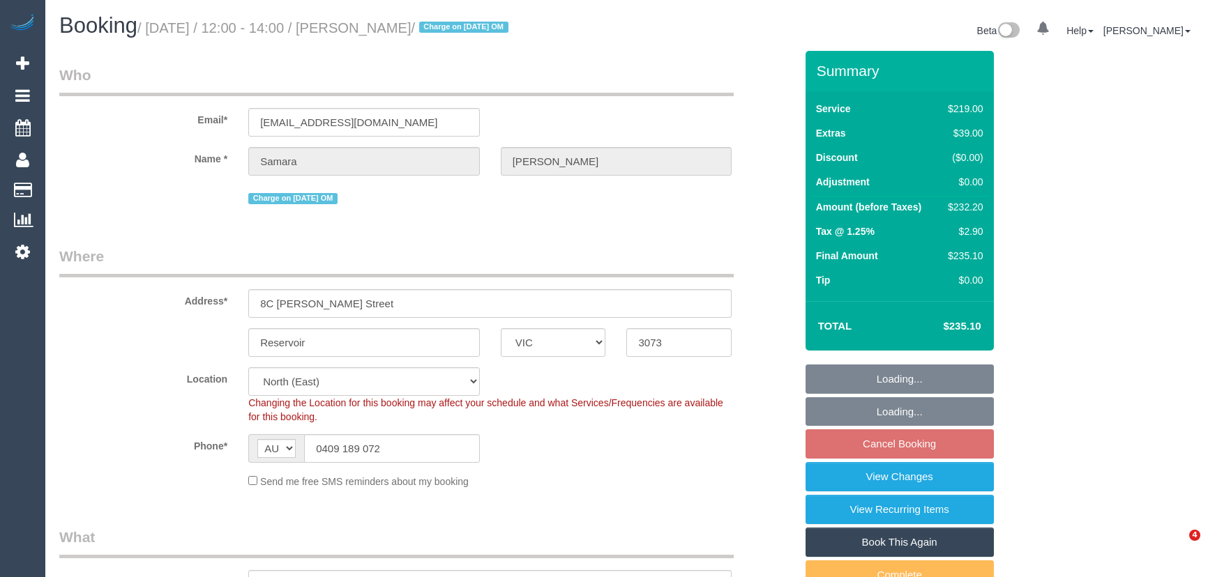
select select "number:34"
select select "number:26"
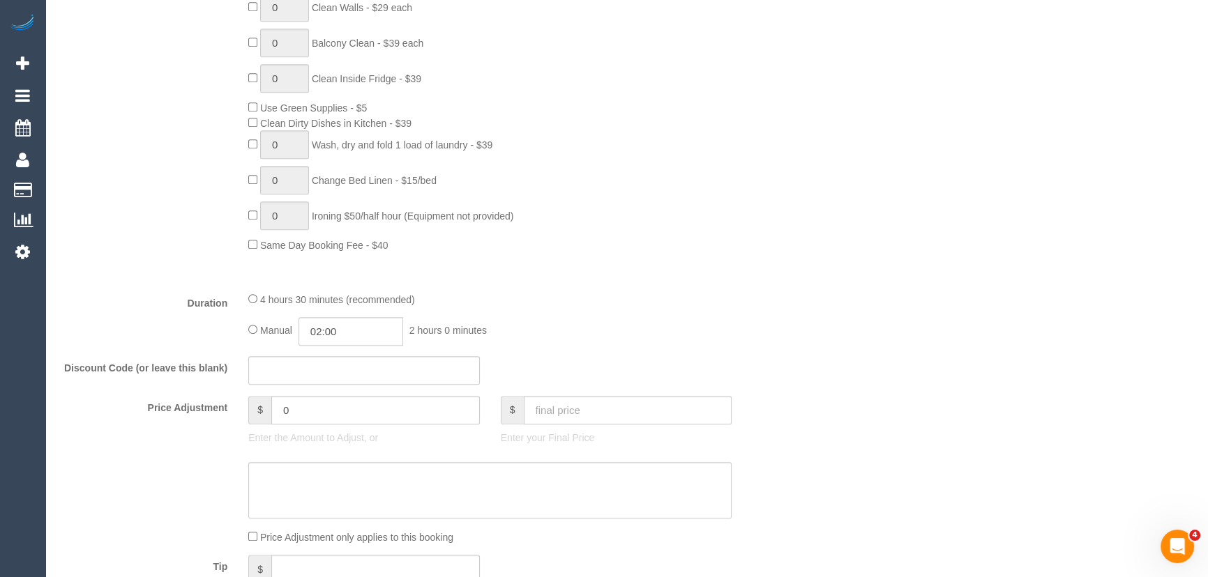
scroll to position [1014, 0]
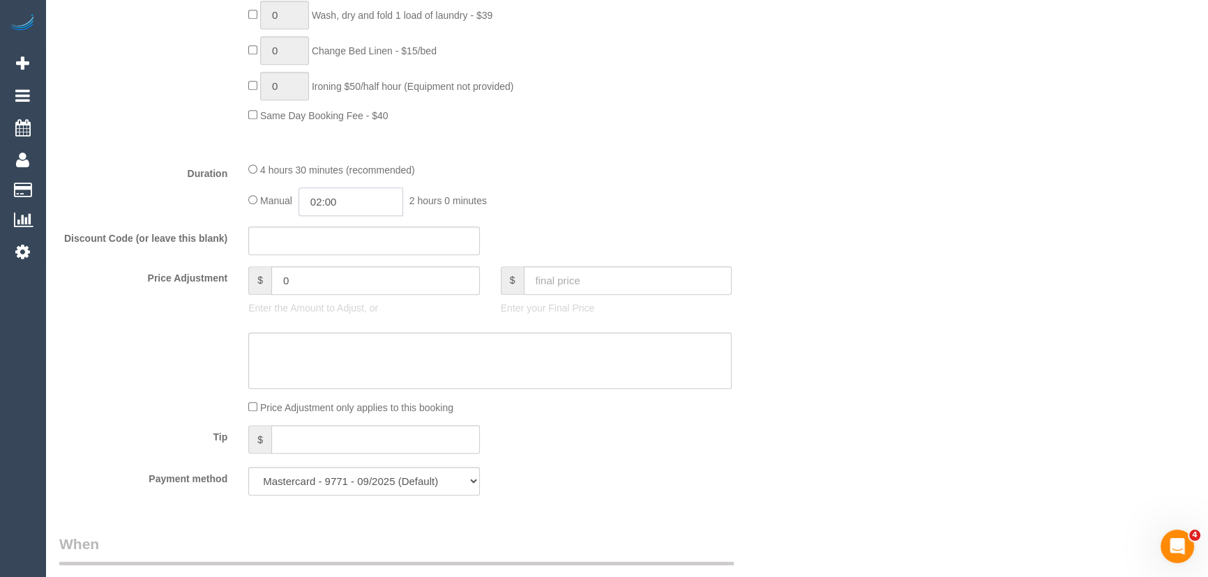
click at [356, 214] on input "02:00" at bounding box center [350, 202] width 105 height 29
type input "02:15"
click at [720, 195] on div "Manual 02:15 2 hours 15 minutes" at bounding box center [489, 202] width 483 height 29
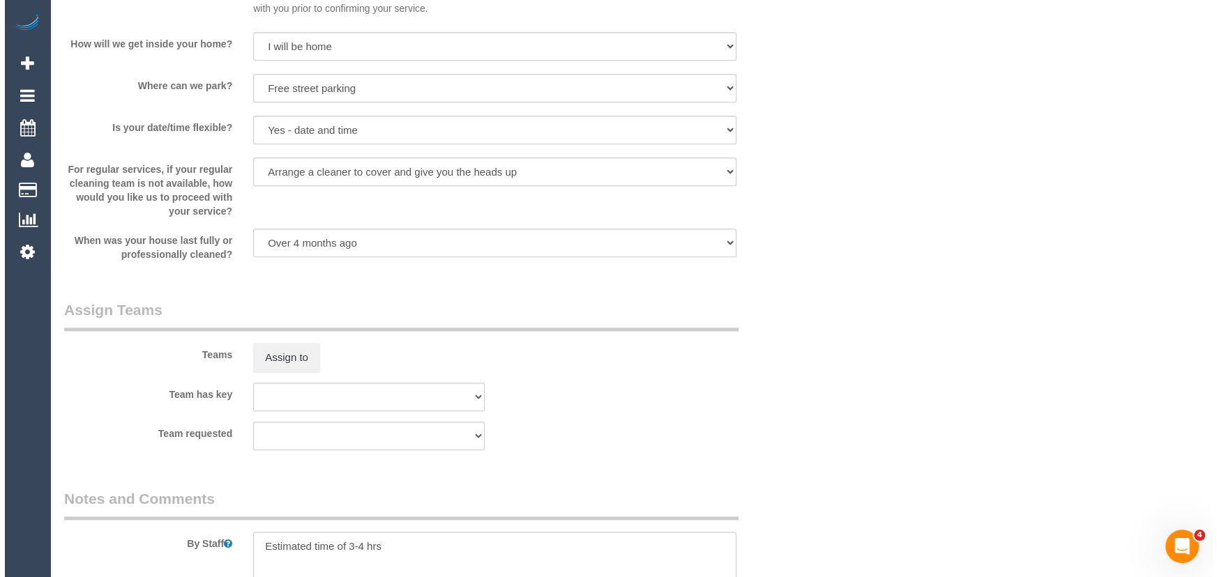
scroll to position [2028, 0]
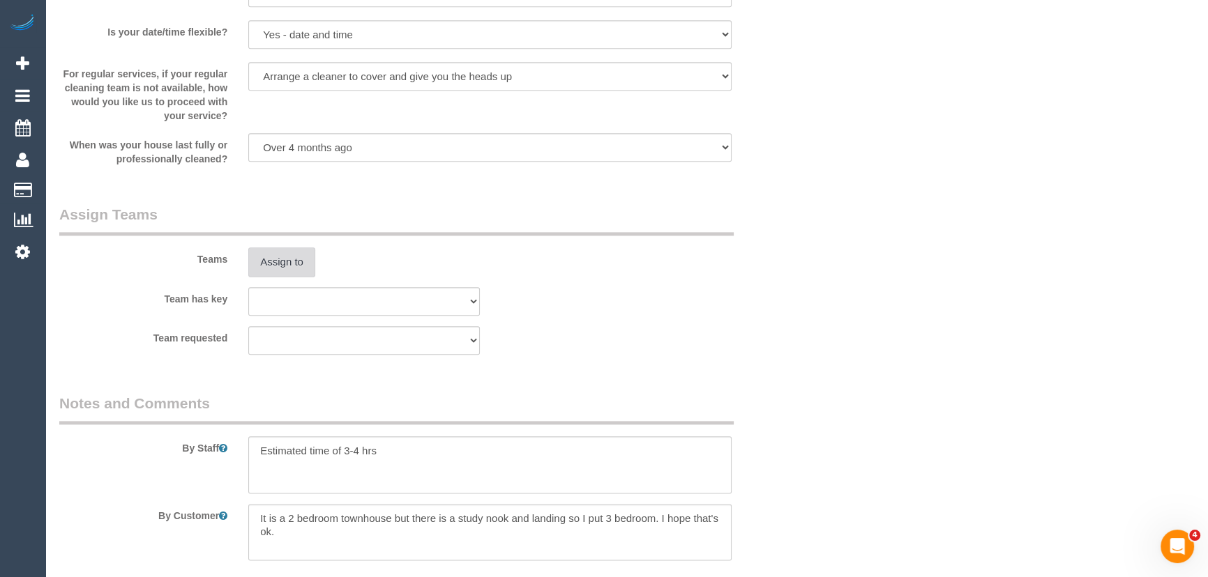
click at [272, 270] on button "Assign to" at bounding box center [281, 262] width 67 height 29
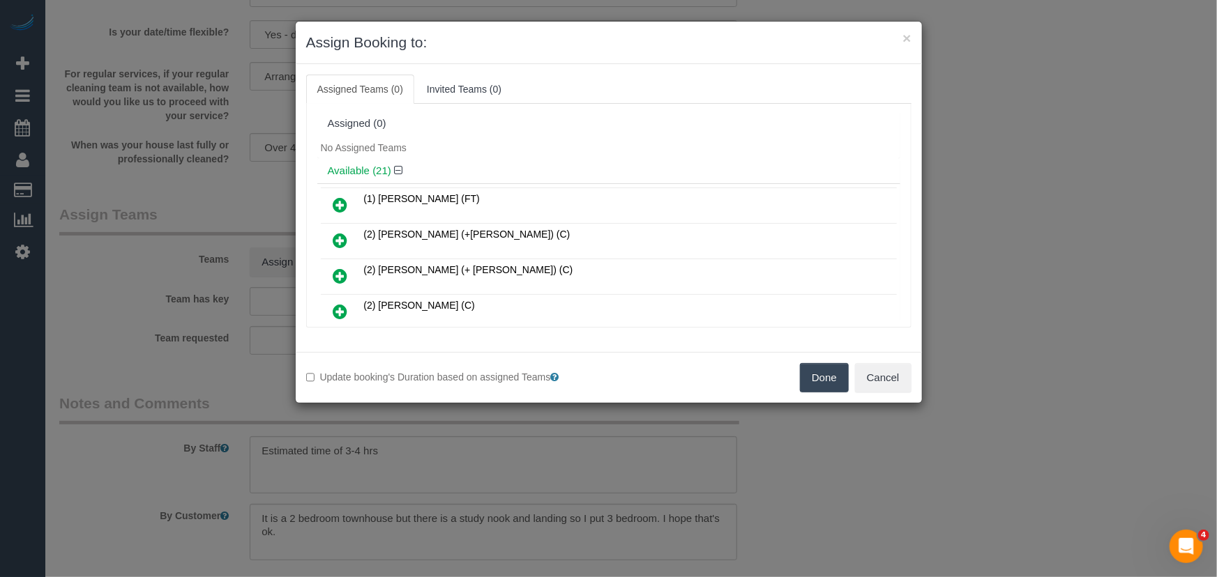
scroll to position [436, 0]
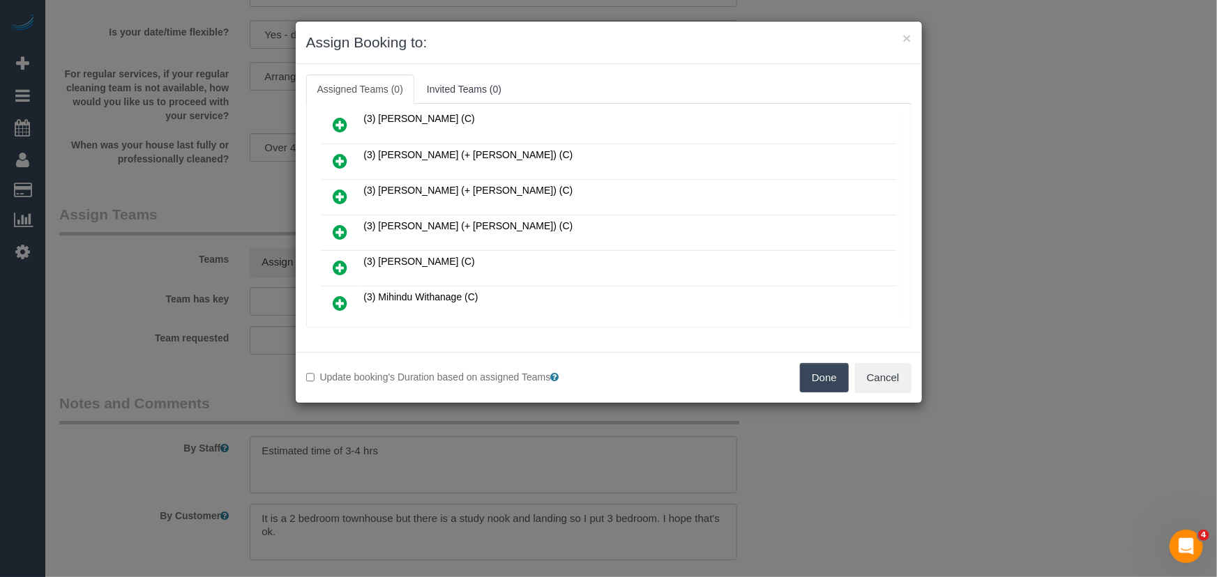
click at [335, 224] on icon at bounding box center [340, 232] width 15 height 17
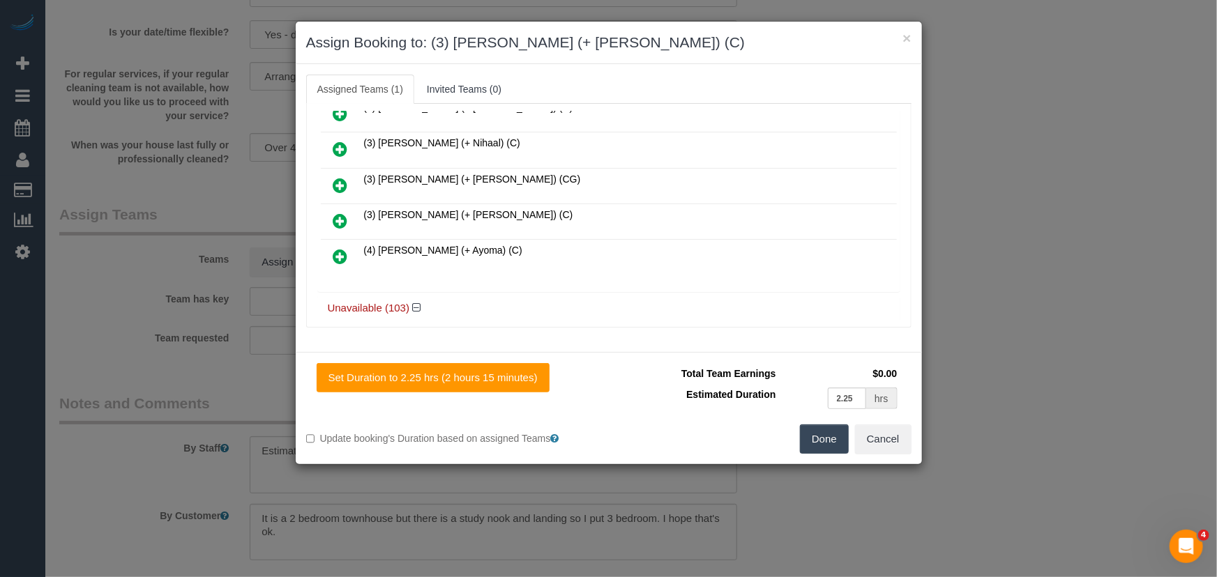
click at [351, 209] on link at bounding box center [340, 222] width 33 height 28
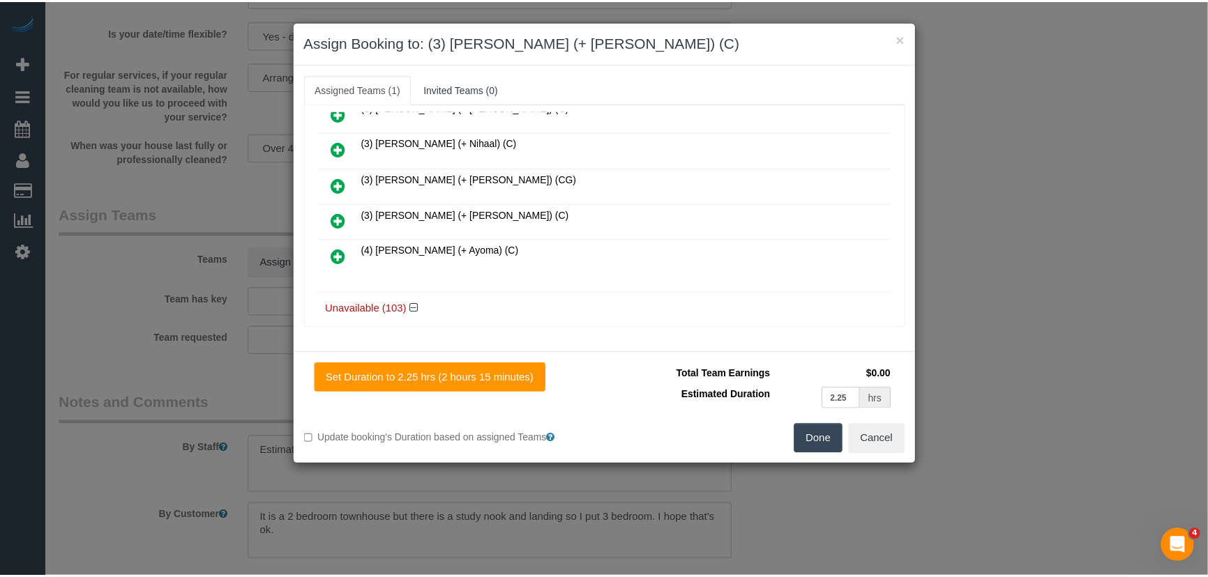
scroll to position [694, 0]
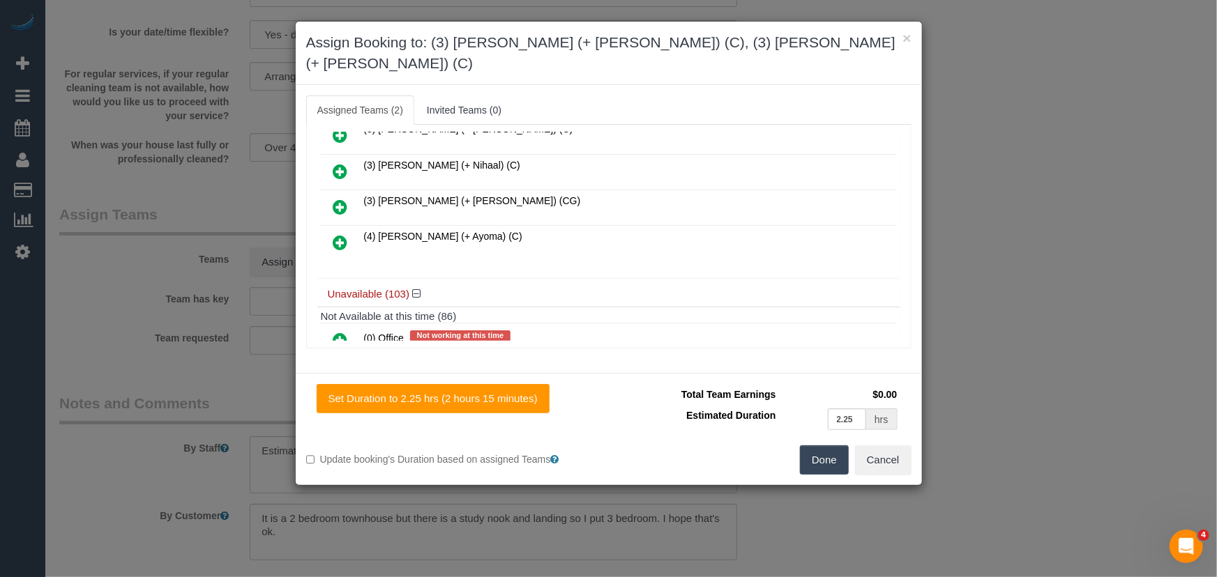
click at [810, 446] on button "Done" at bounding box center [824, 460] width 49 height 29
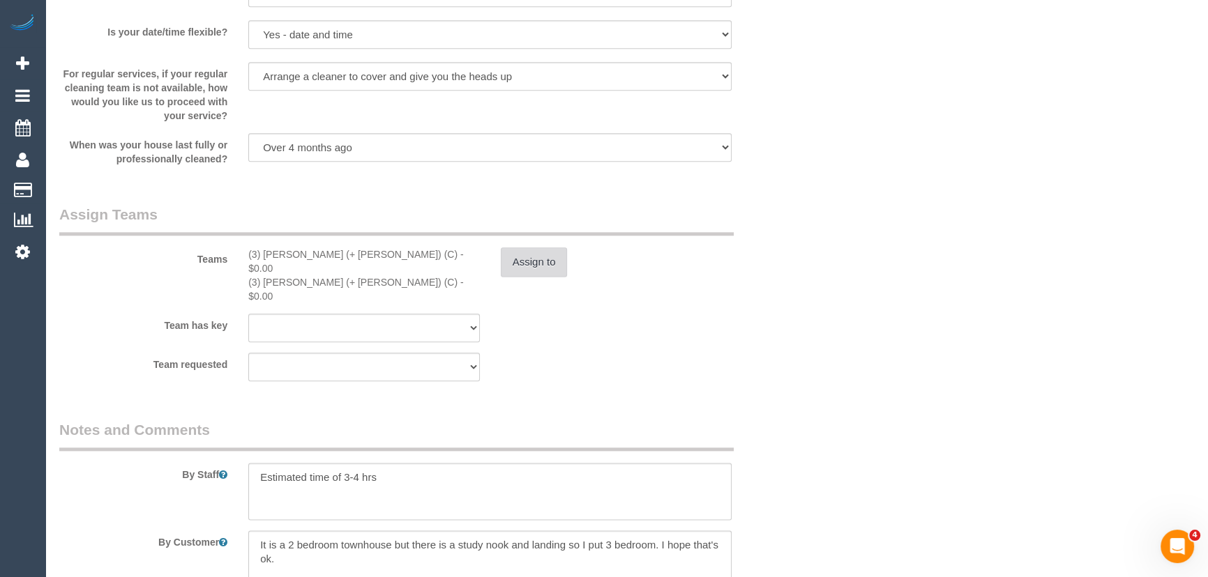
click at [543, 257] on button "Assign to" at bounding box center [534, 262] width 67 height 29
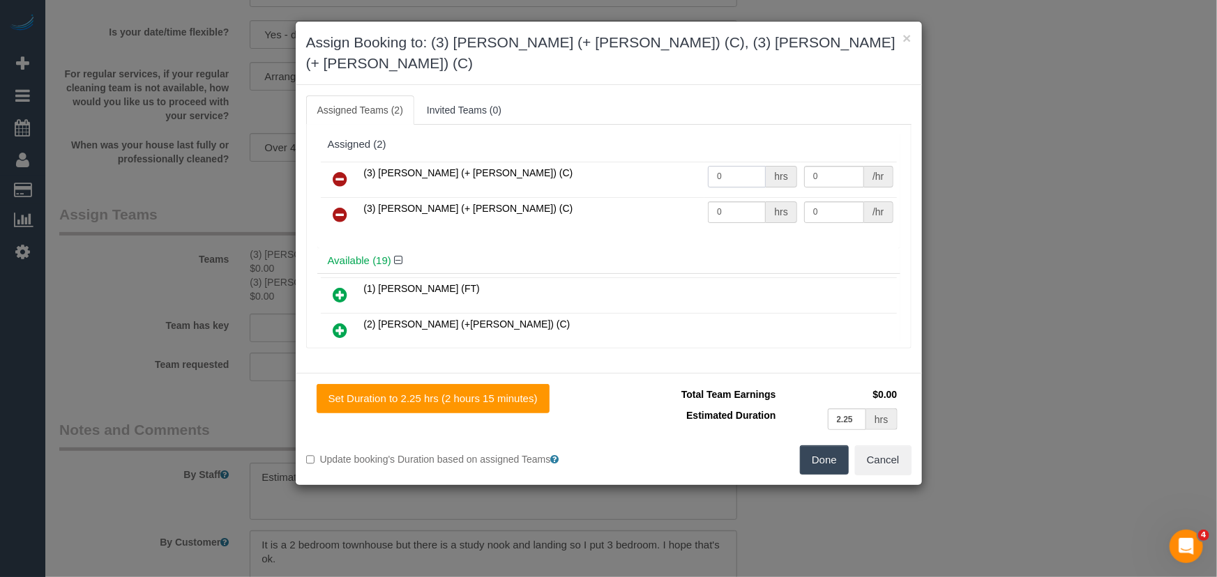
click at [743, 166] on input "0" at bounding box center [737, 177] width 58 height 22
type input "1"
type input "75"
click at [743, 202] on input "0" at bounding box center [737, 213] width 58 height 22
type input "1"
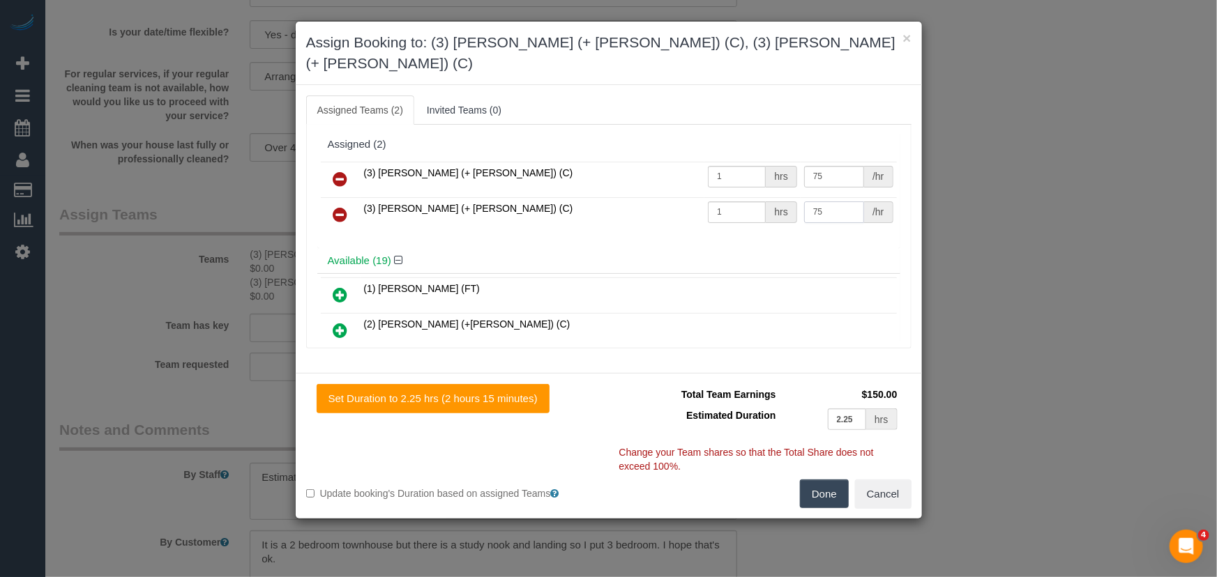
type input "75"
click at [816, 480] on button "Done" at bounding box center [824, 494] width 49 height 29
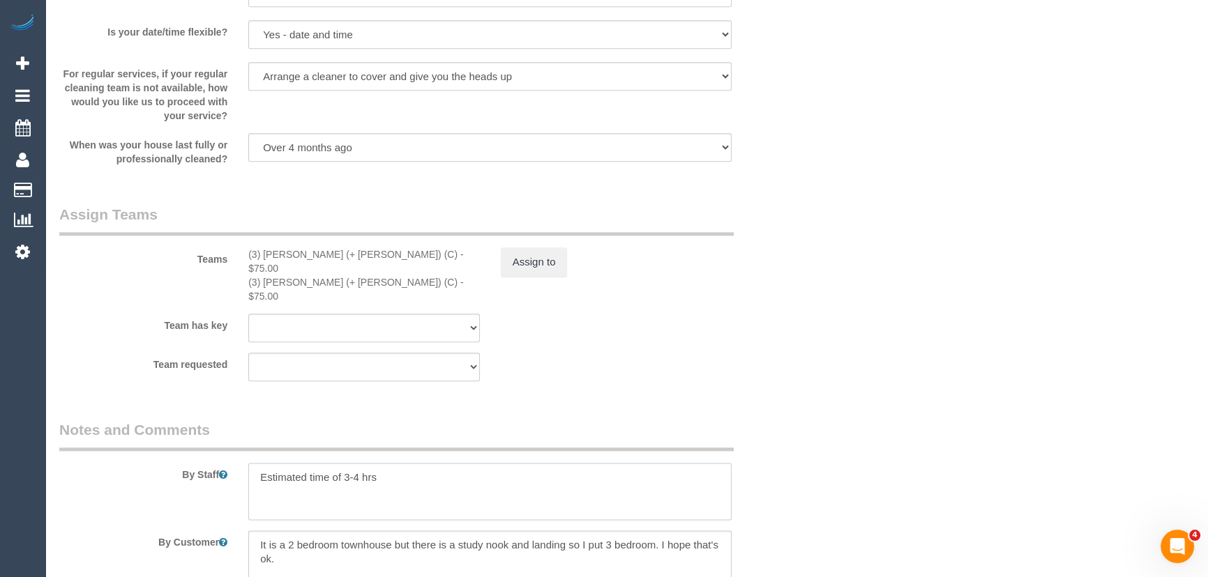
click at [254, 463] on textarea at bounding box center [489, 491] width 483 height 57
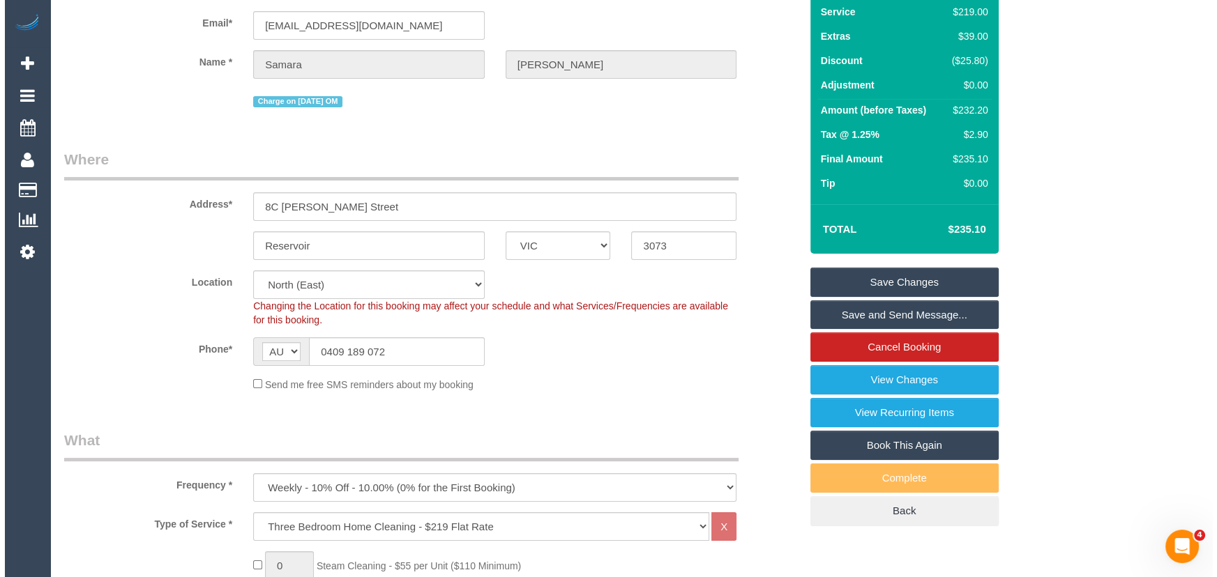
scroll to position [0, 0]
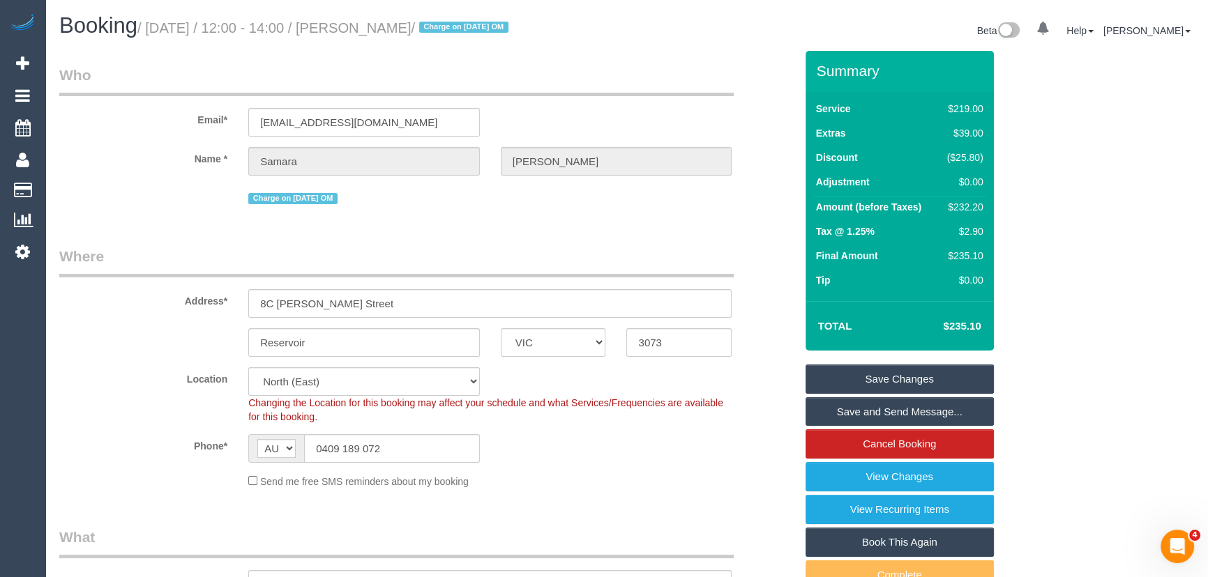
type textarea "*cover* Estimated time of 3-4 hrs"
click at [400, 20] on small "/ [DATE] / 12:00 - 14:00 / [PERSON_NAME] / Charge on [DATE] OM" at bounding box center [324, 27] width 375 height 15
click at [407, 27] on small "/ [DATE] / 12:00 - 14:00 / [PERSON_NAME] / Charge on [DATE] OM" at bounding box center [324, 27] width 375 height 15
copy small "[PERSON_NAME]"
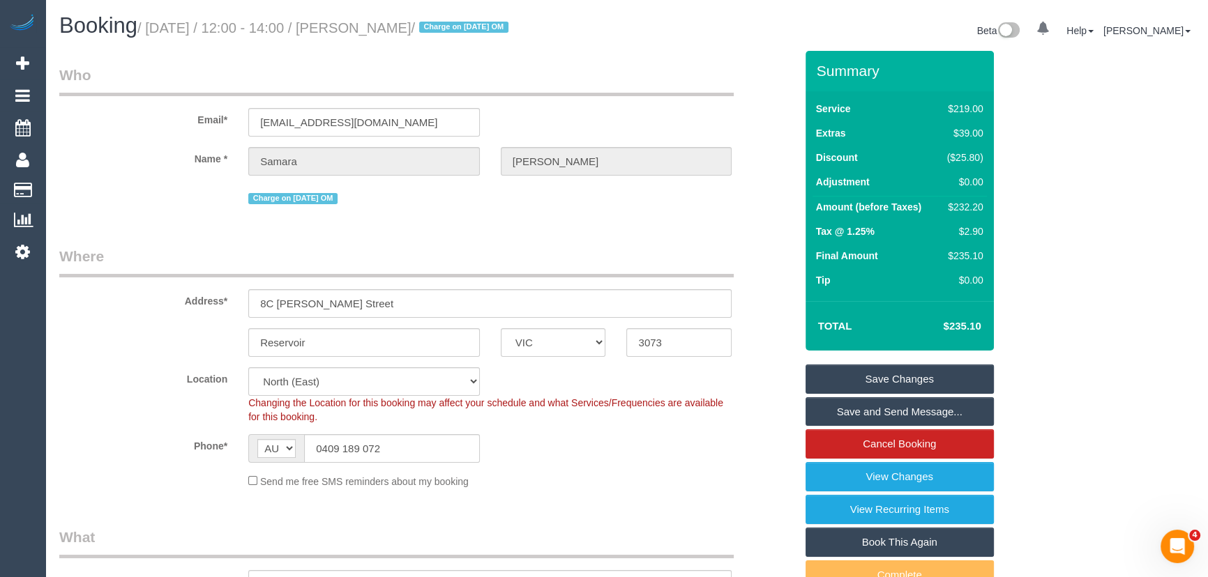
click at [852, 419] on link "Save and Send Message..." at bounding box center [899, 411] width 188 height 29
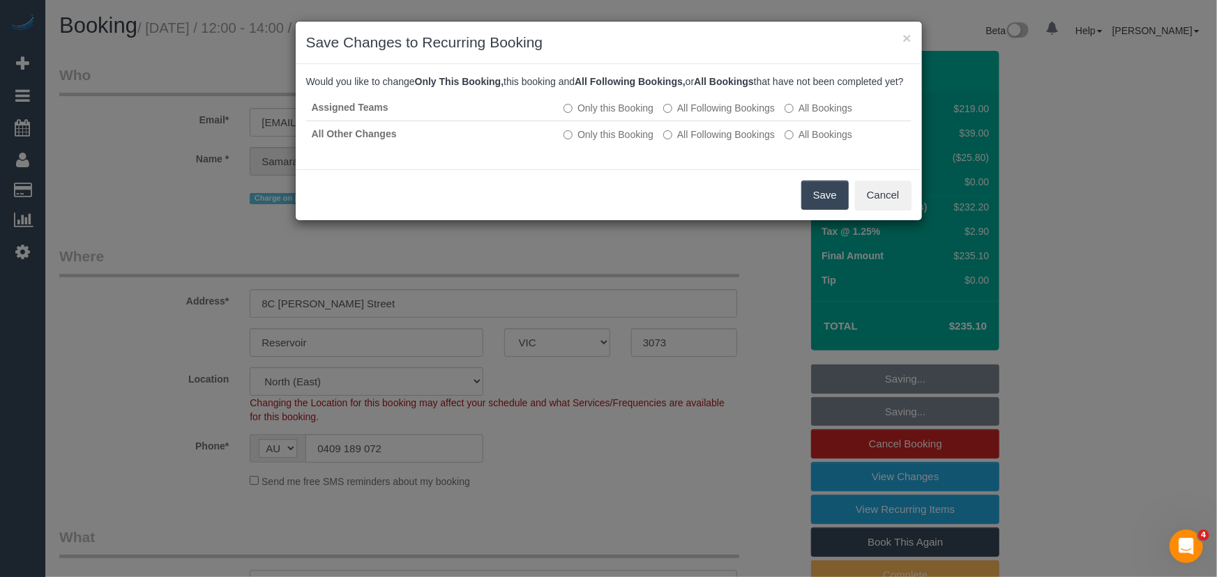
click at [817, 209] on button "Save" at bounding box center [824, 195] width 47 height 29
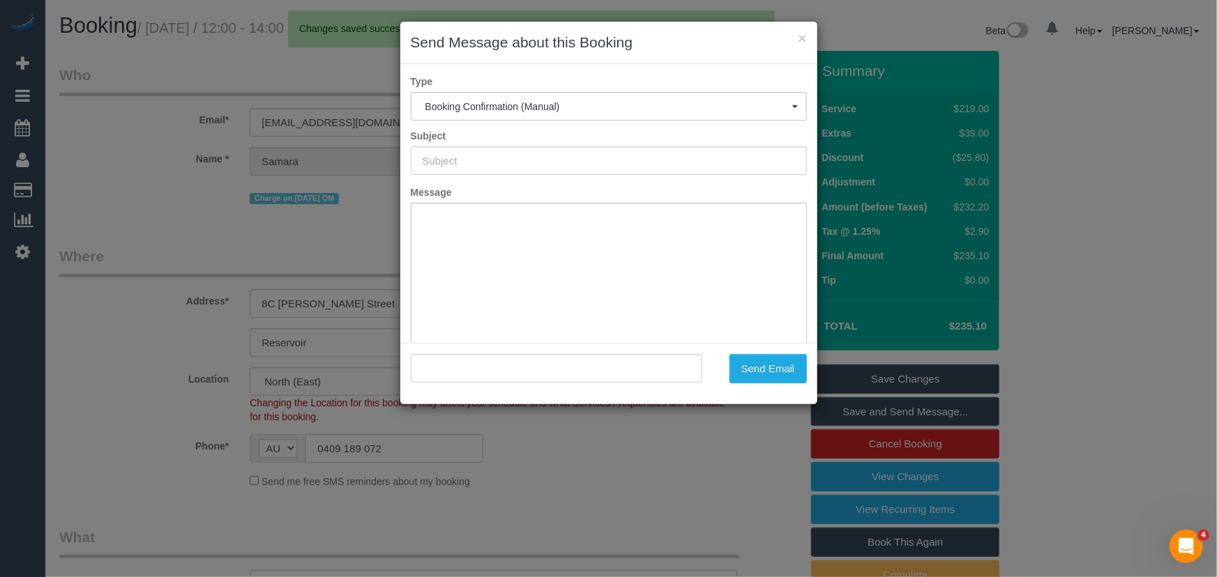
type input "Booking Confirmed"
type input ""[PERSON_NAME]" <[EMAIL_ADDRESS][DOMAIN_NAME]>"
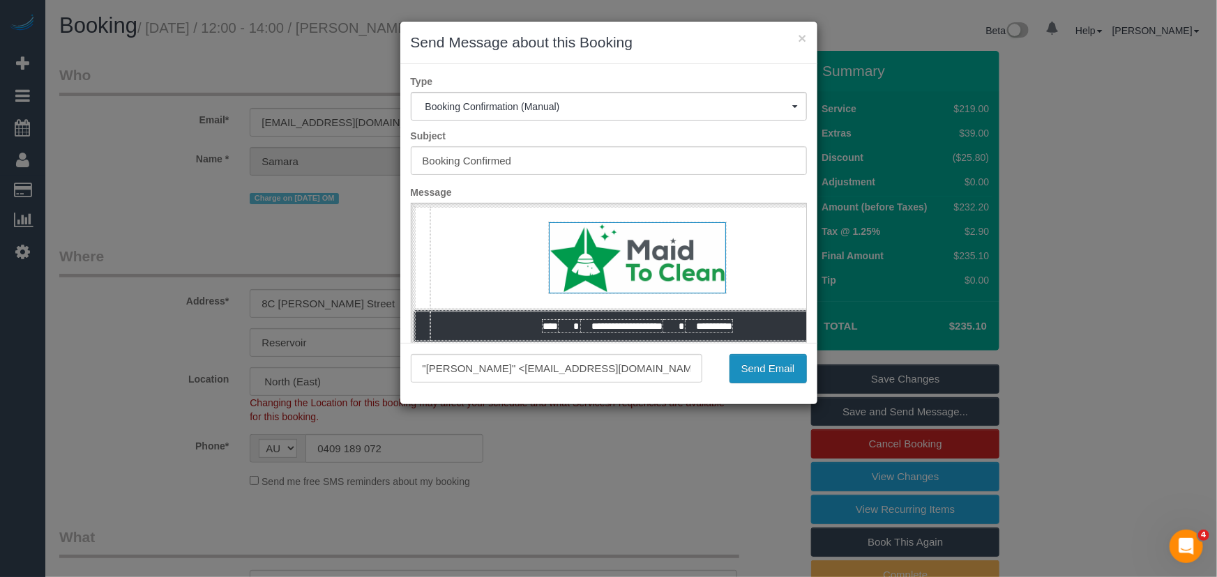
click at [767, 374] on button "Send Email" at bounding box center [767, 368] width 77 height 29
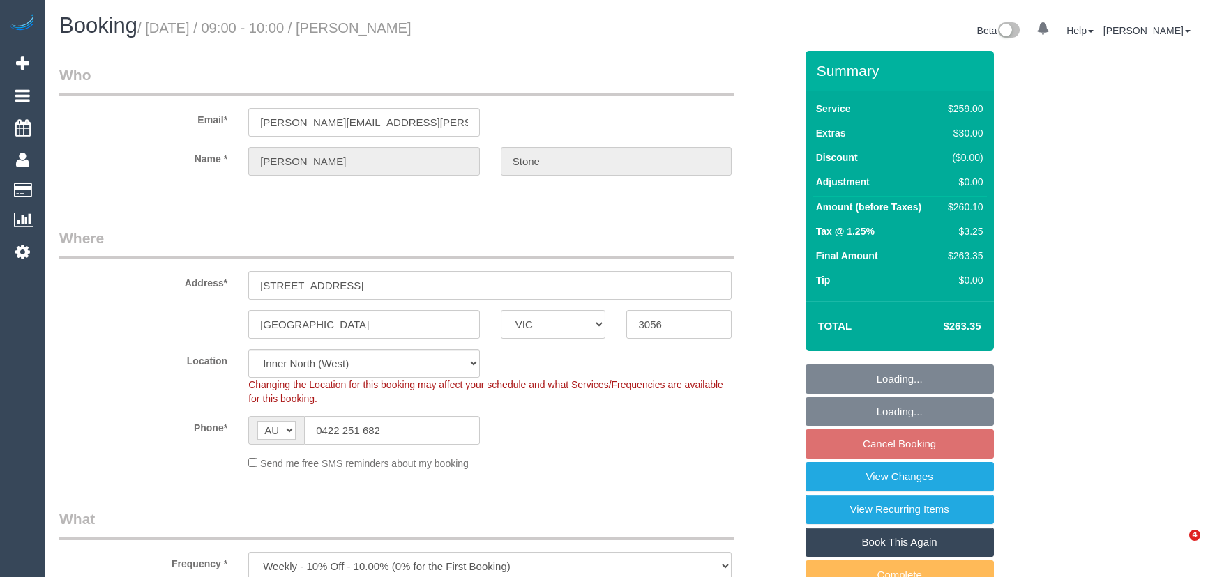
select select "VIC"
select select "number:32"
